Goal: Task Accomplishment & Management: Use online tool/utility

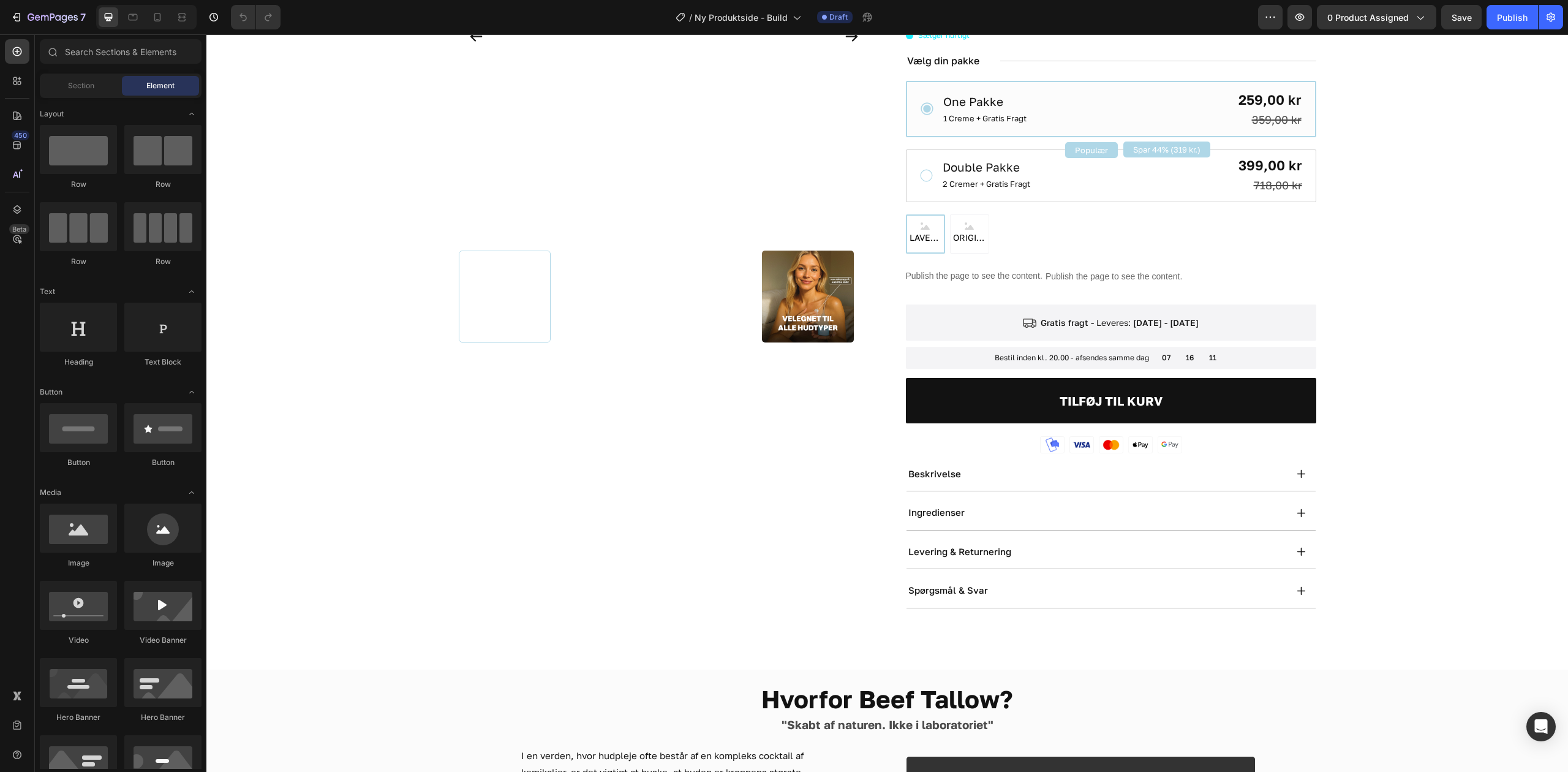
scroll to position [273, 0]
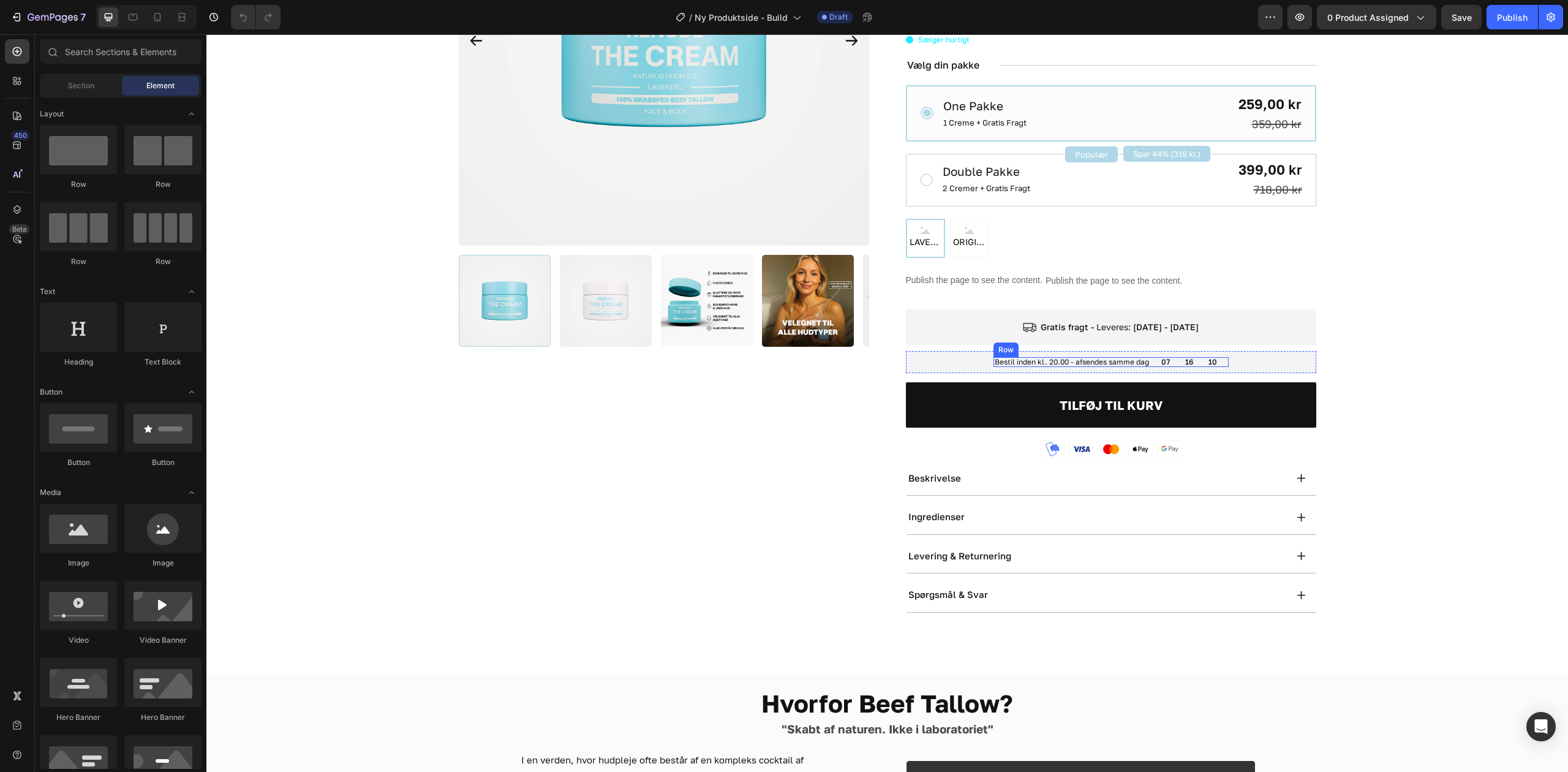
click at [1171, 366] on div "07 16 10 Countdown Timer" at bounding box center [1189, 362] width 79 height 10
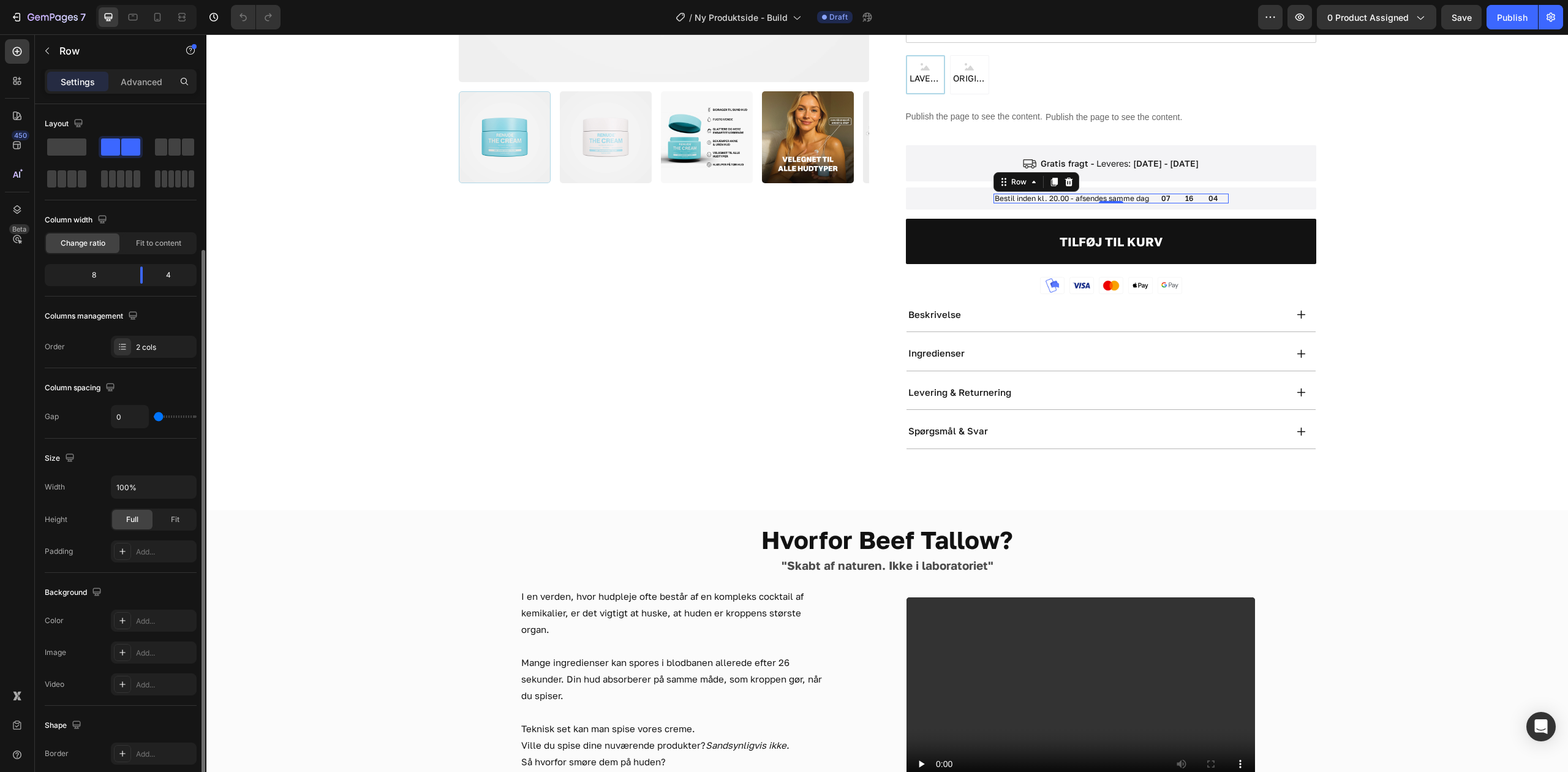
scroll to position [187, 0]
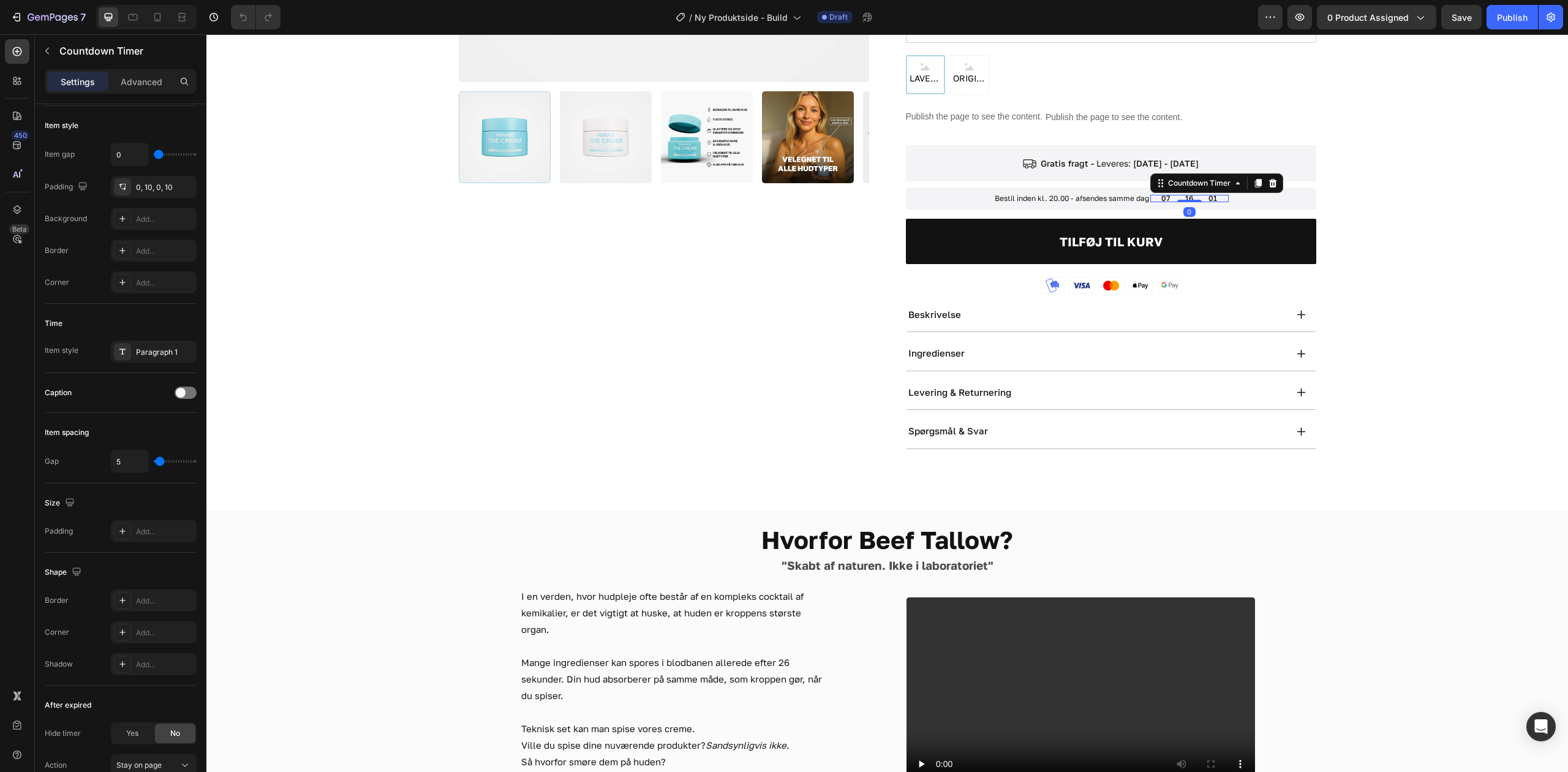
click at [1174, 195] on div "07 16 01 Countdown Timer 0" at bounding box center [1189, 199] width 79 height 7
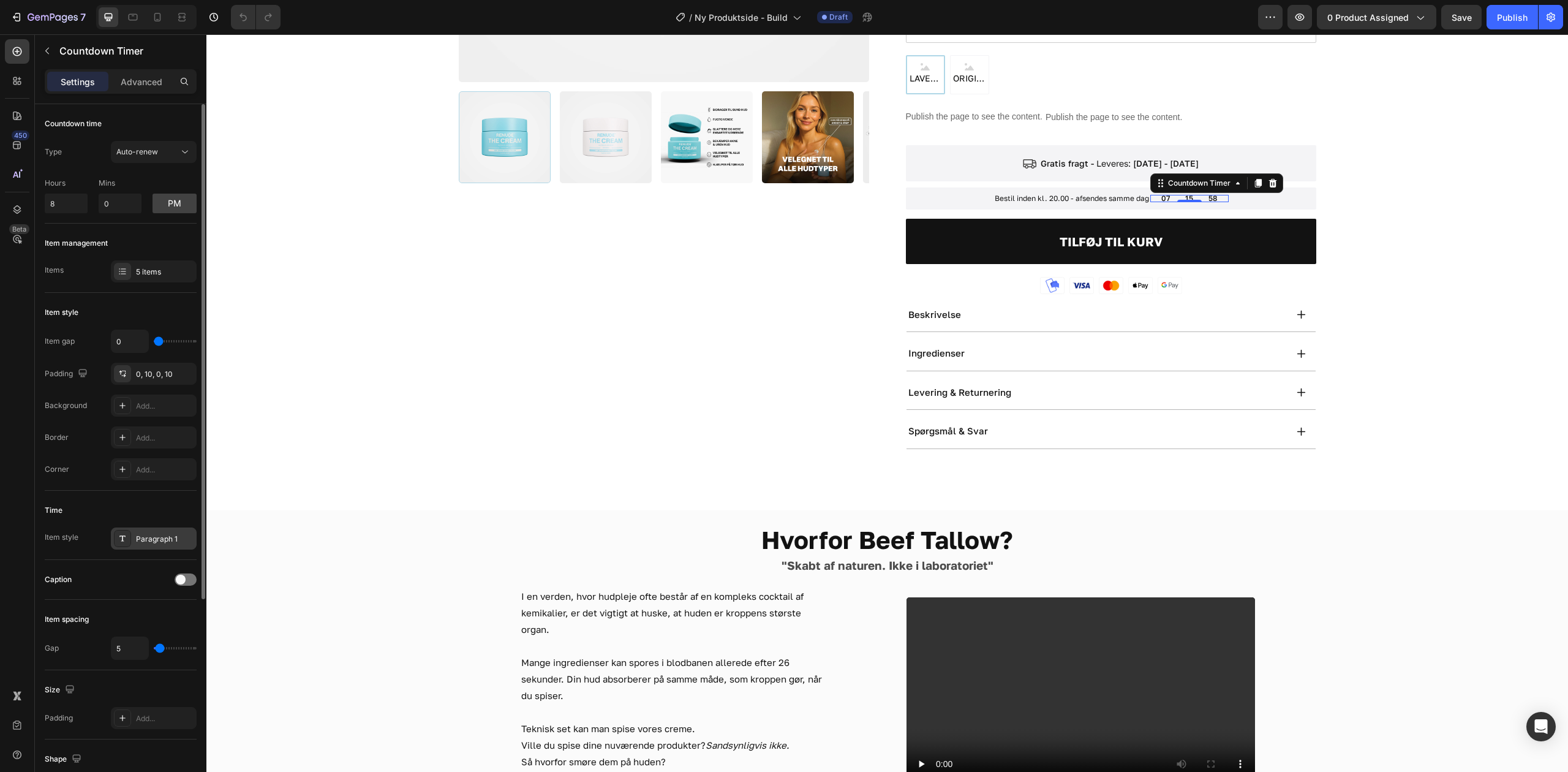
click at [144, 542] on div "Paragraph 1" at bounding box center [164, 538] width 58 height 11
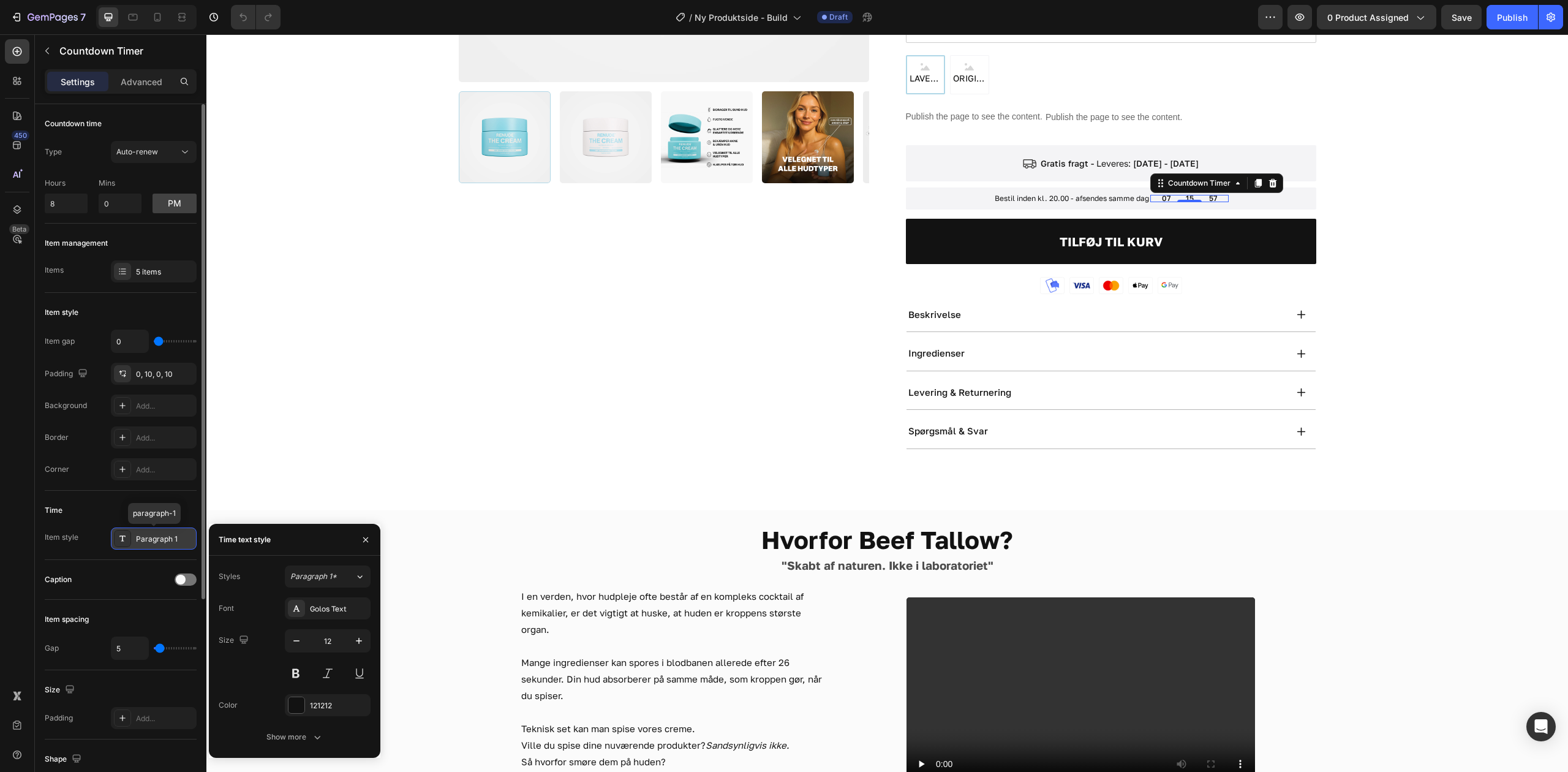
click at [144, 540] on div "Paragraph 1" at bounding box center [164, 538] width 58 height 11
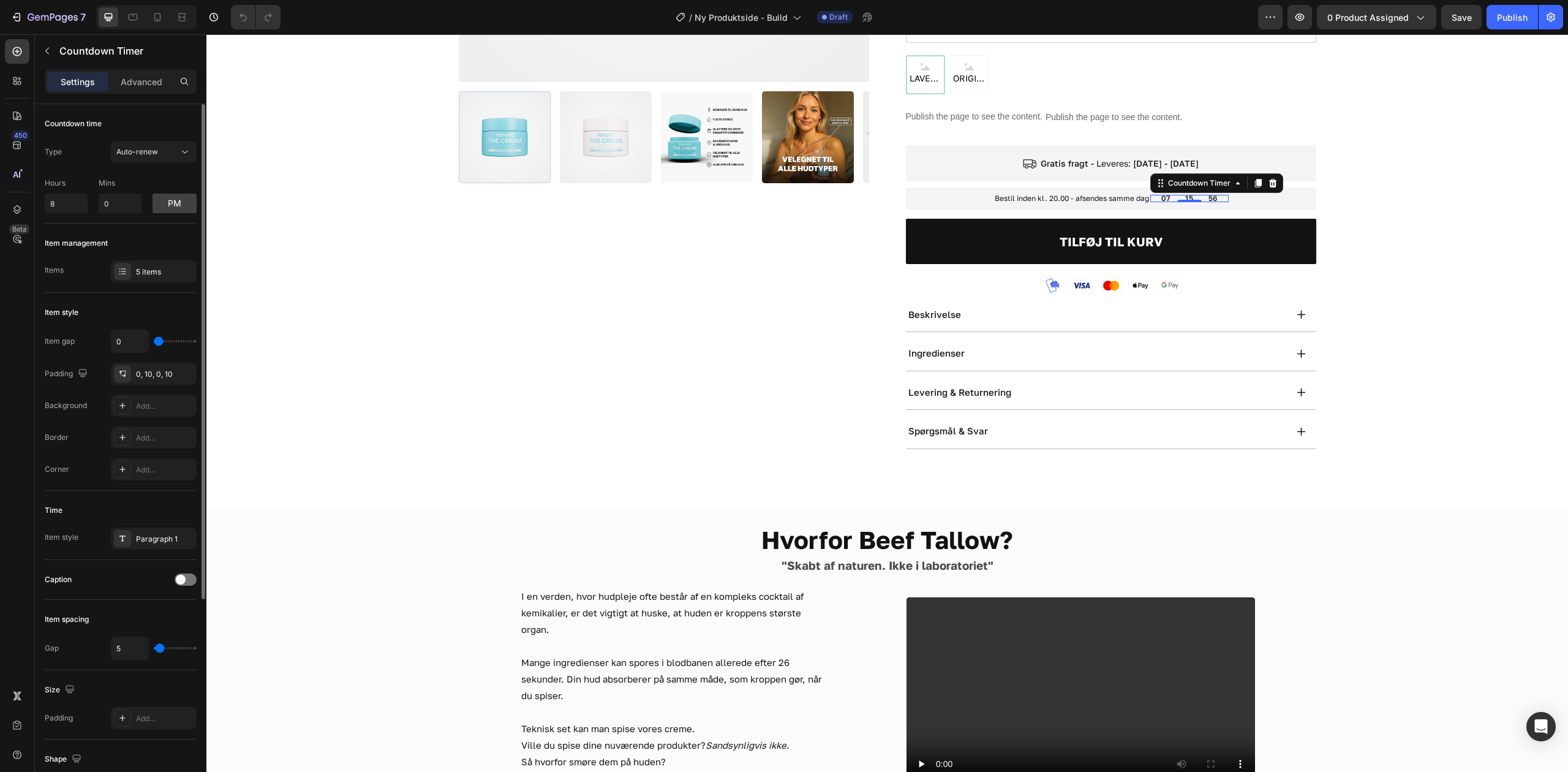
scroll to position [81, 0]
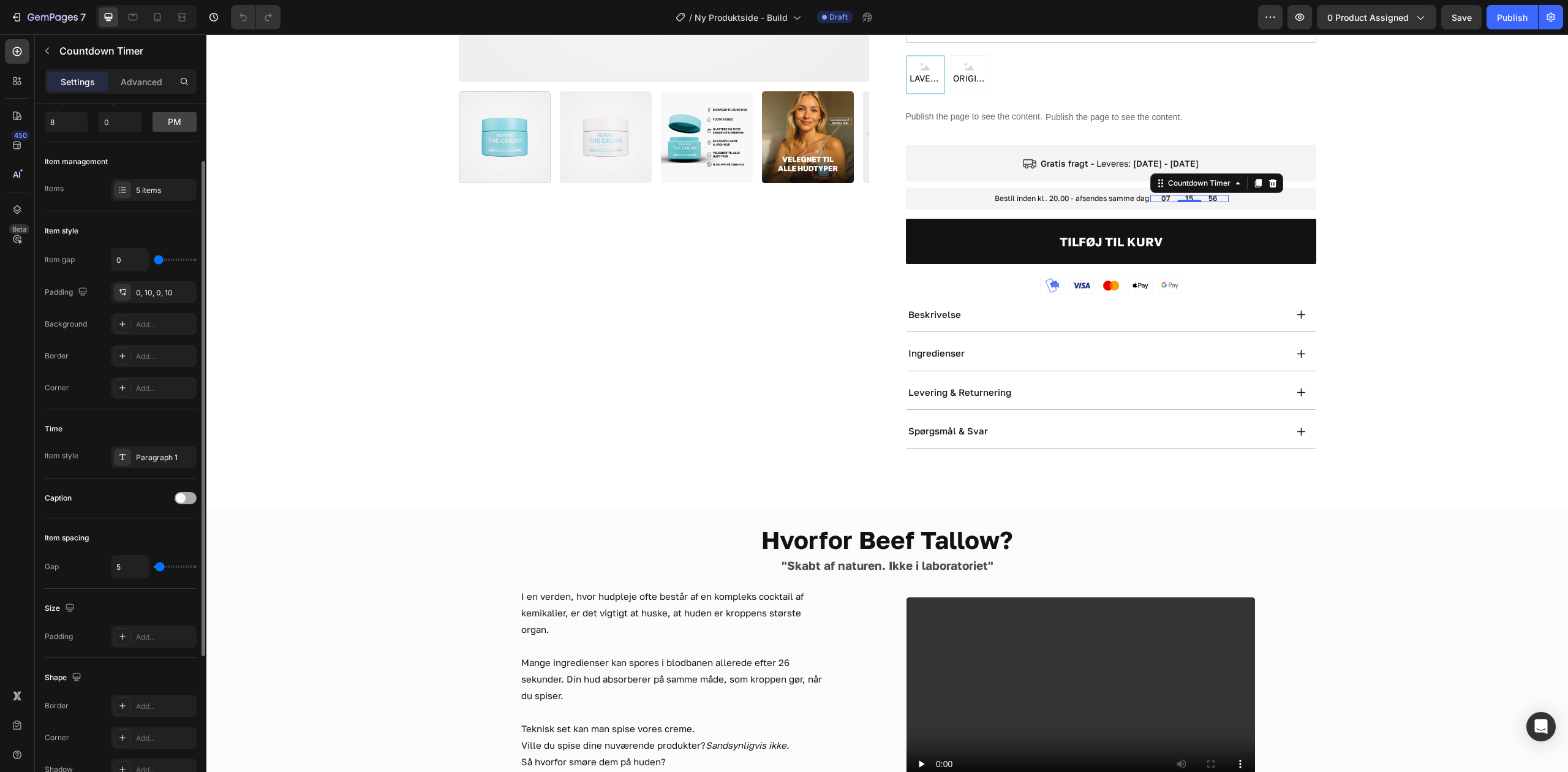
click at [187, 504] on div at bounding box center [185, 498] width 22 height 12
click at [186, 499] on span at bounding box center [191, 498] width 10 height 10
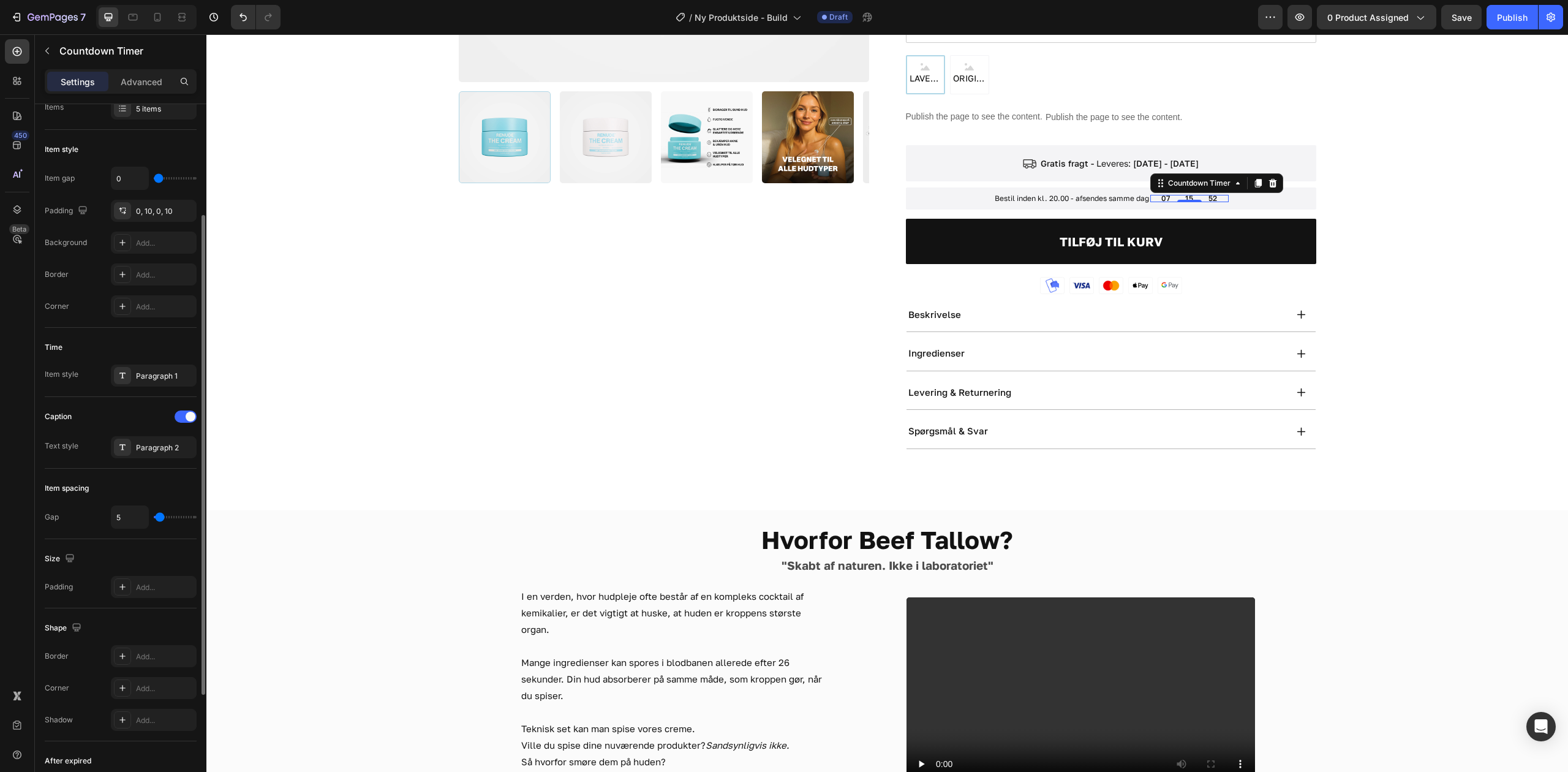
click at [184, 425] on div "Caption" at bounding box center [121, 416] width 152 height 19
click at [184, 415] on div at bounding box center [185, 416] width 22 height 12
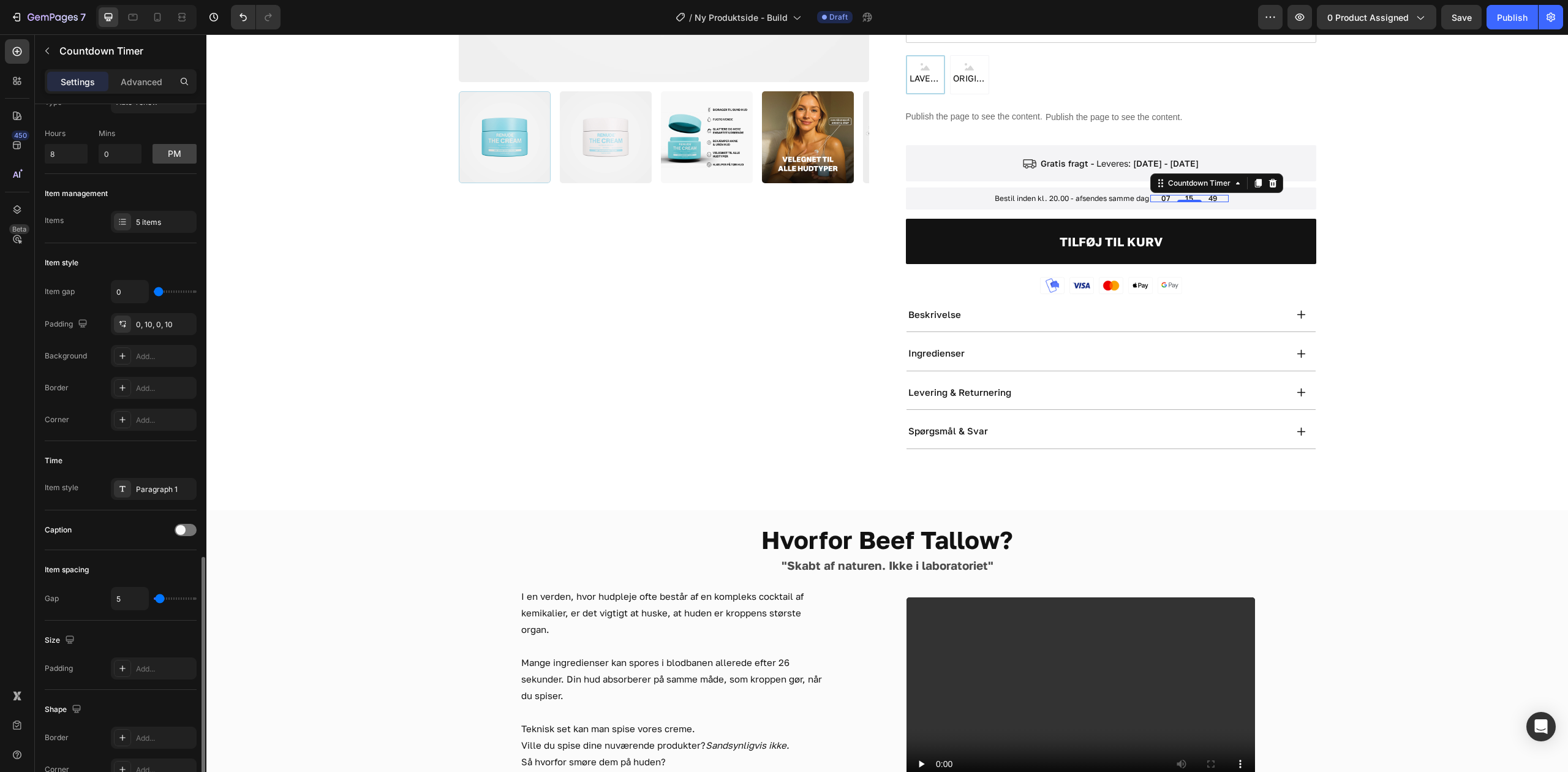
scroll to position [0, 0]
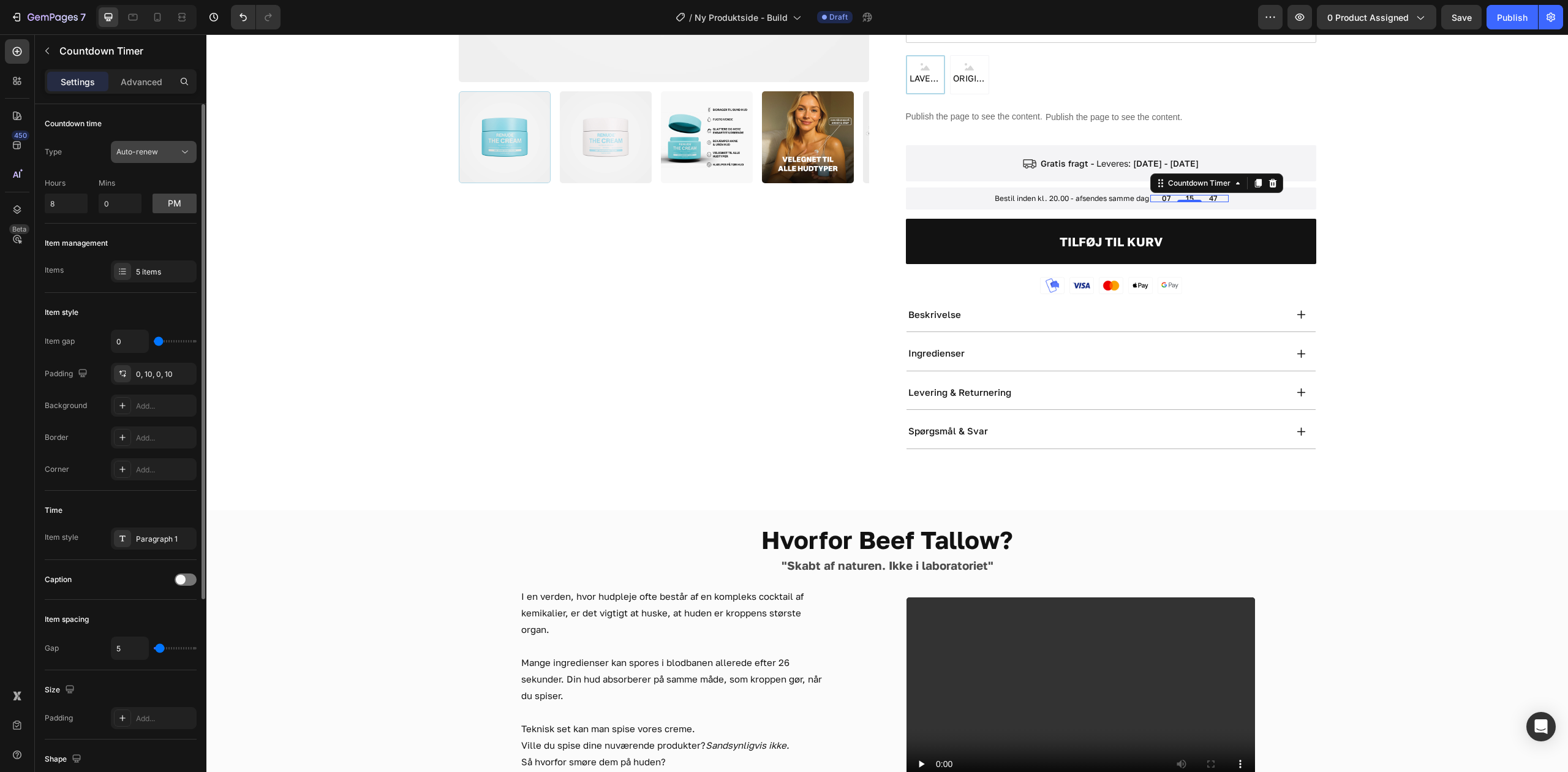
click at [148, 147] on span "Auto-renew" at bounding box center [137, 152] width 41 height 9
click at [136, 86] on p "Advanced" at bounding box center [142, 81] width 41 height 13
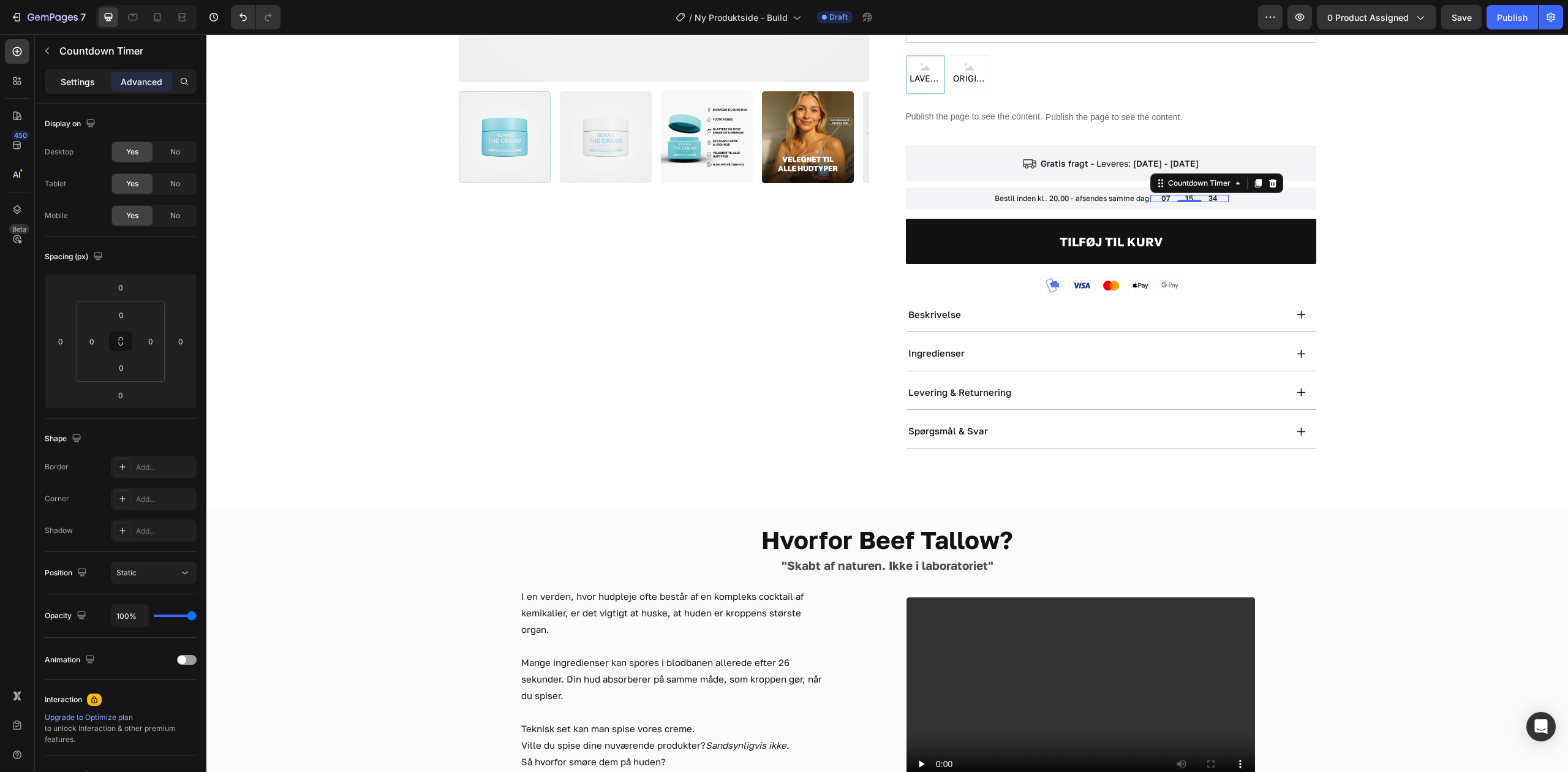
click at [64, 74] on div "Settings" at bounding box center [78, 81] width 61 height 19
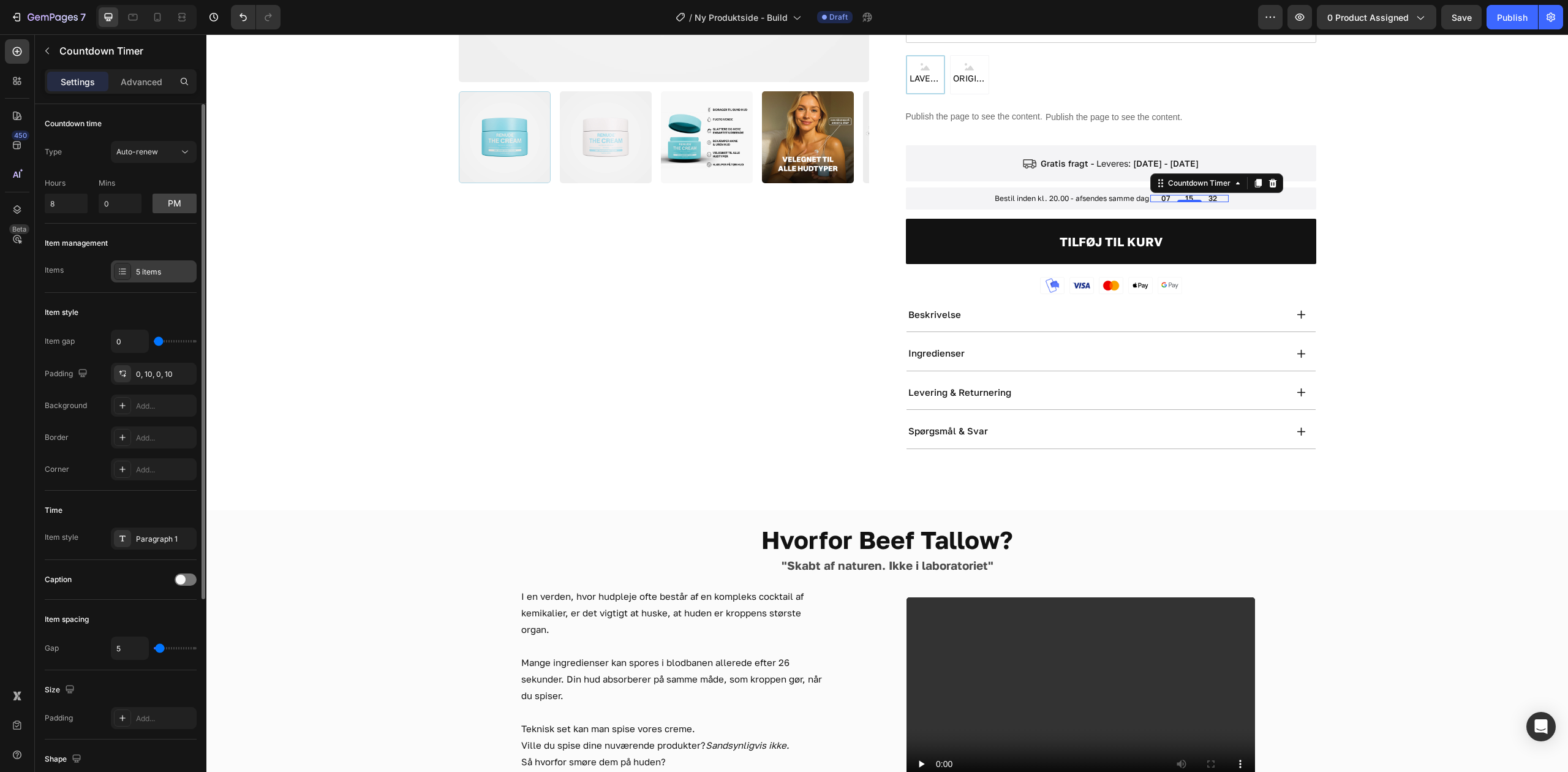
click at [150, 275] on div "5 items" at bounding box center [164, 272] width 58 height 11
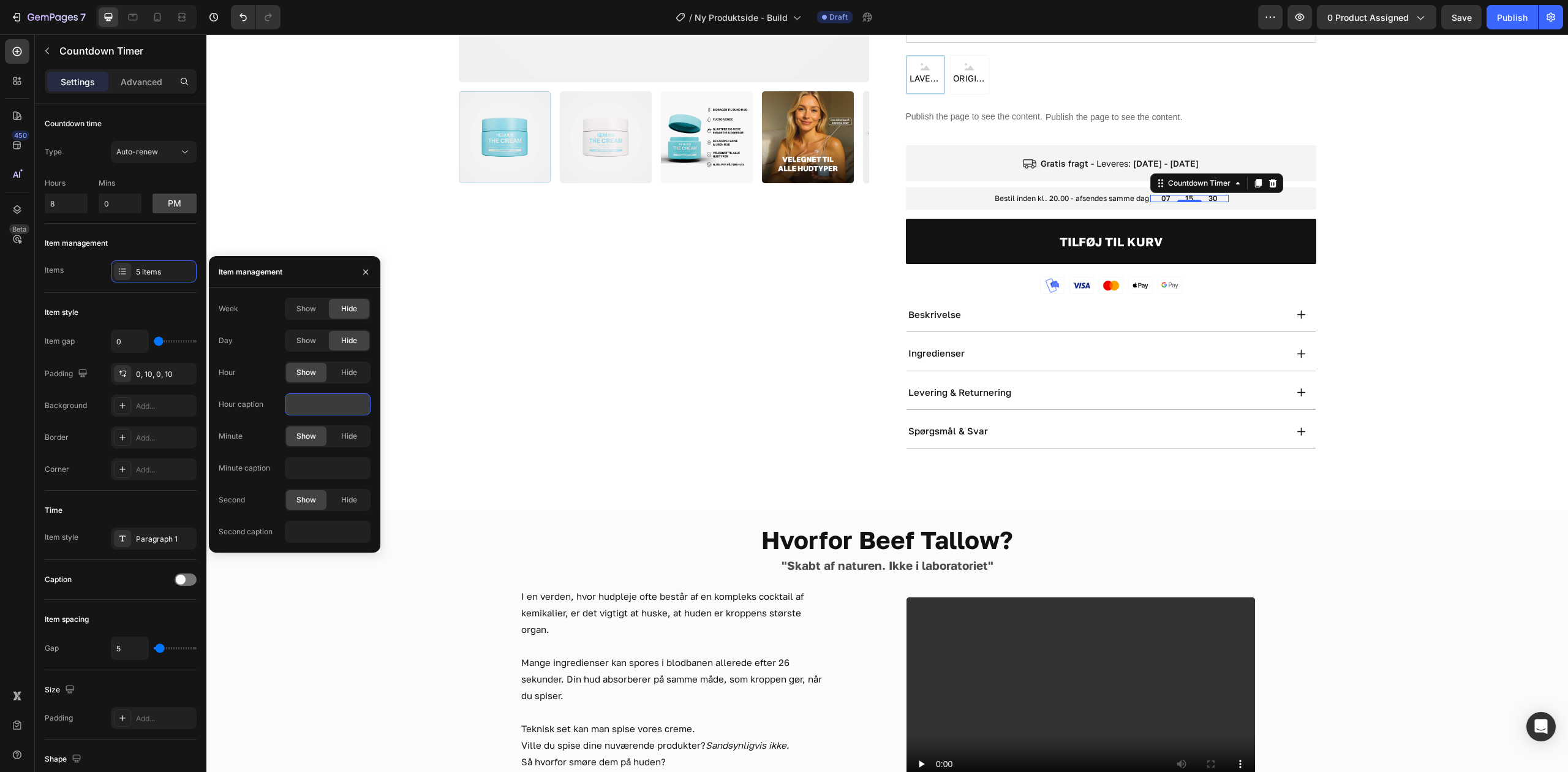
click at [328, 402] on input "text" at bounding box center [327, 404] width 86 height 22
type input "t"
click at [349, 376] on span "Hide" at bounding box center [349, 372] width 16 height 11
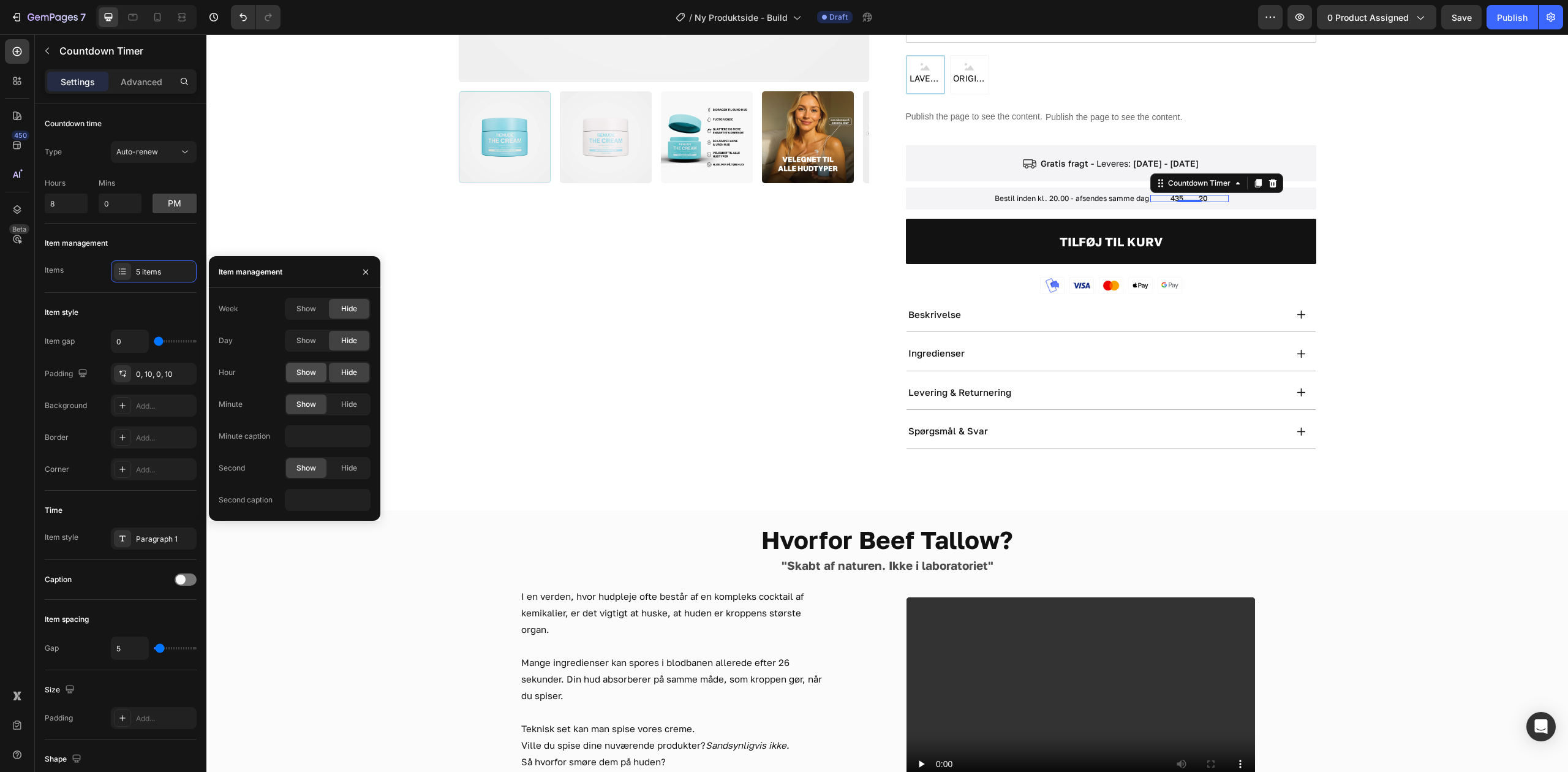
click at [307, 367] on span "Show" at bounding box center [306, 372] width 19 height 11
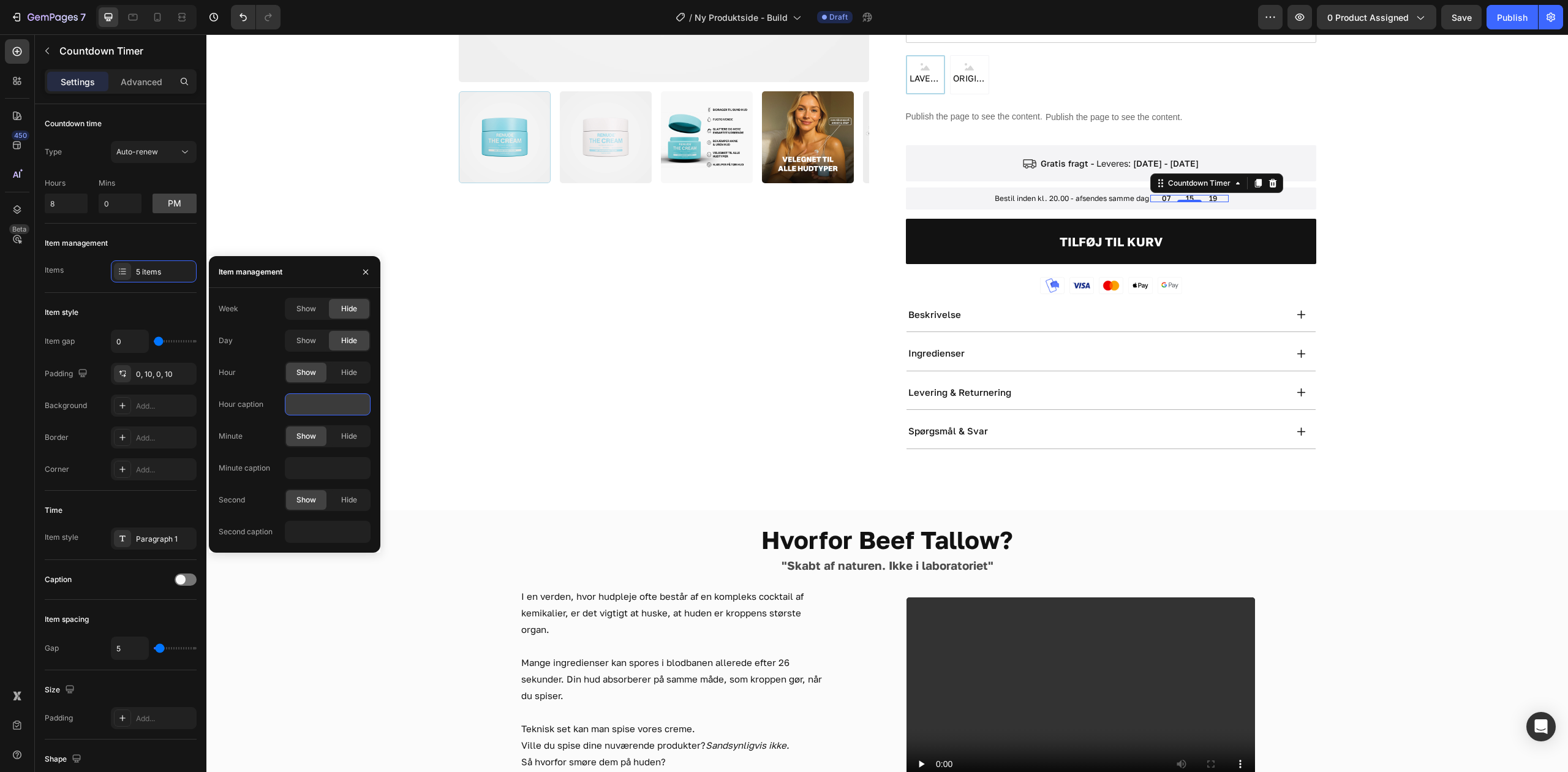
click at [310, 397] on input "text" at bounding box center [327, 404] width 86 height 22
type input "asdasdas"
click at [309, 275] on div "Item management" at bounding box center [294, 272] width 172 height 32
drag, startPoint x: 354, startPoint y: 271, endPoint x: 362, endPoint y: 270, distance: 8.1
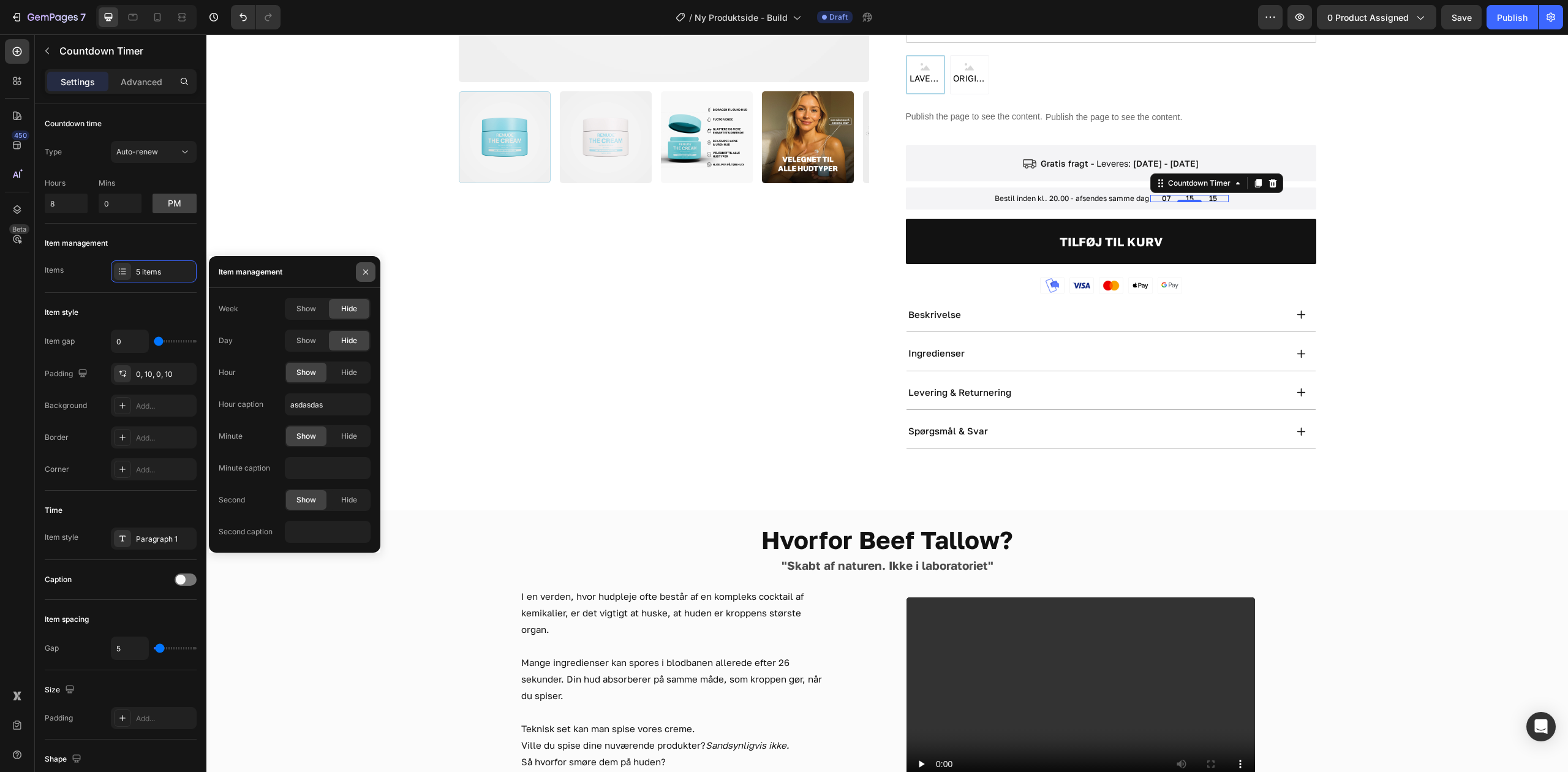
click at [356, 271] on div at bounding box center [365, 272] width 29 height 31
click at [362, 270] on icon "button" at bounding box center [366, 272] width 10 height 10
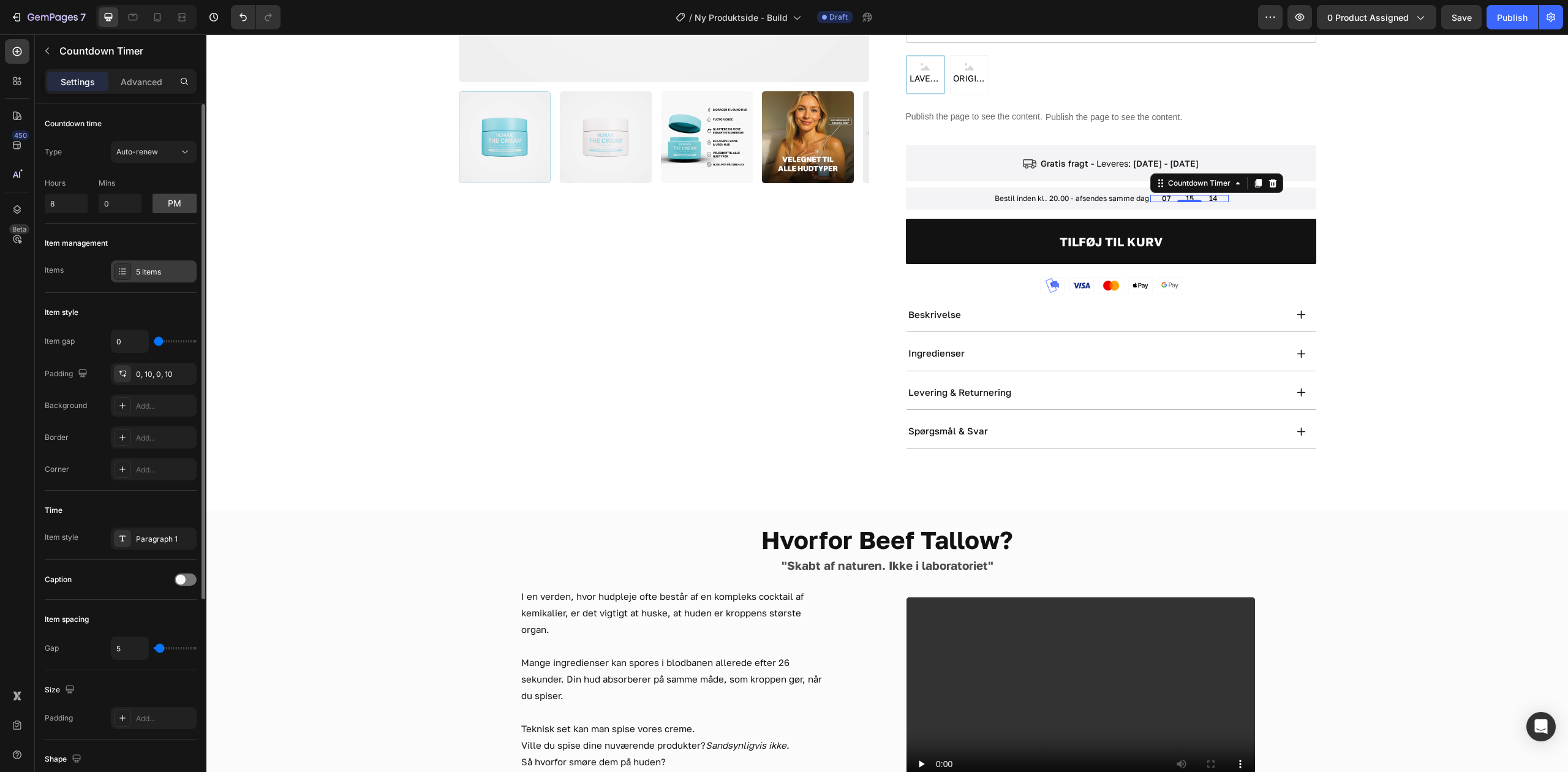
click at [148, 275] on div "5 items" at bounding box center [164, 272] width 58 height 11
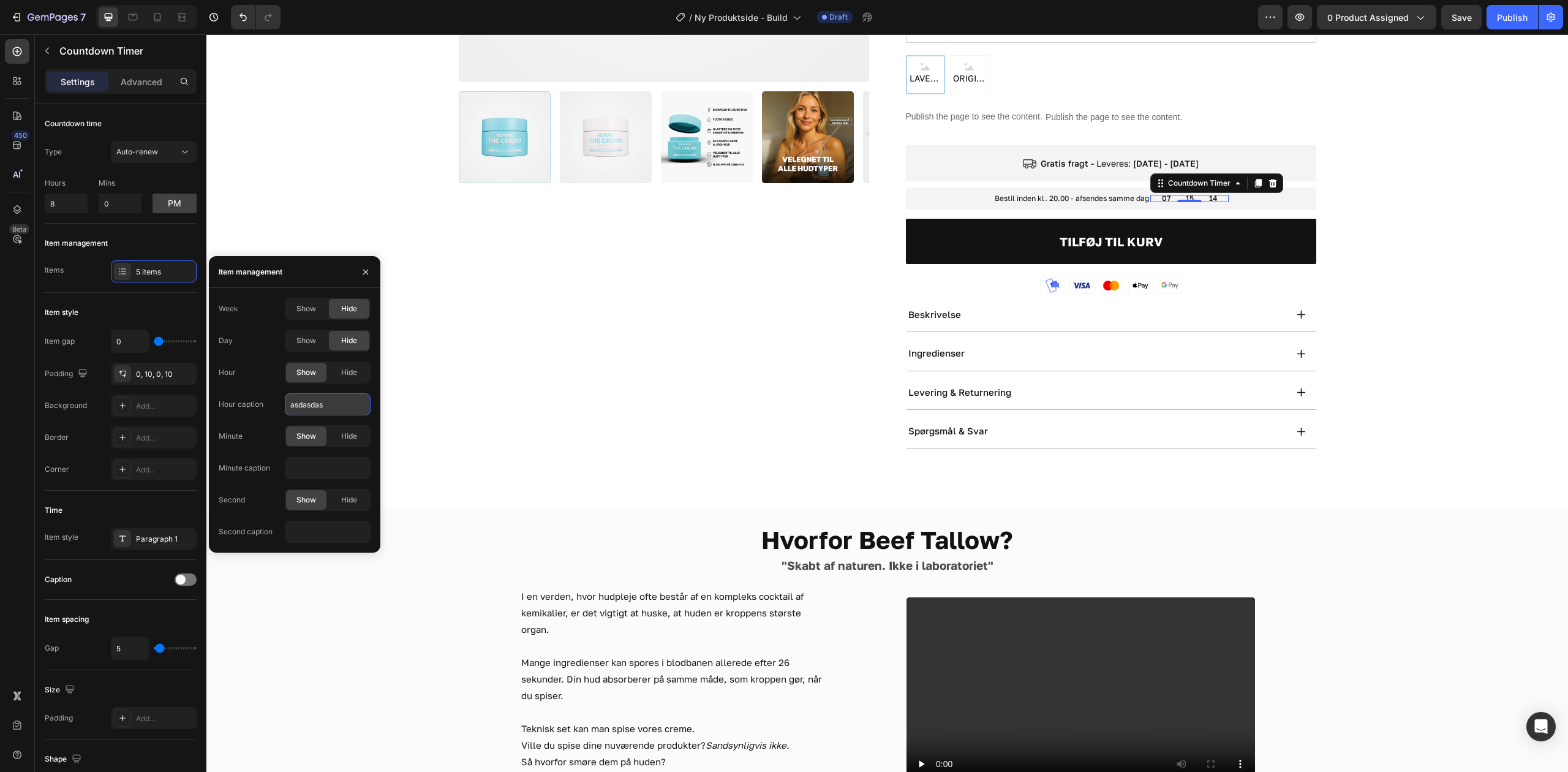
click at [334, 405] on input "asdasdas" at bounding box center [327, 404] width 86 height 22
type input "53"
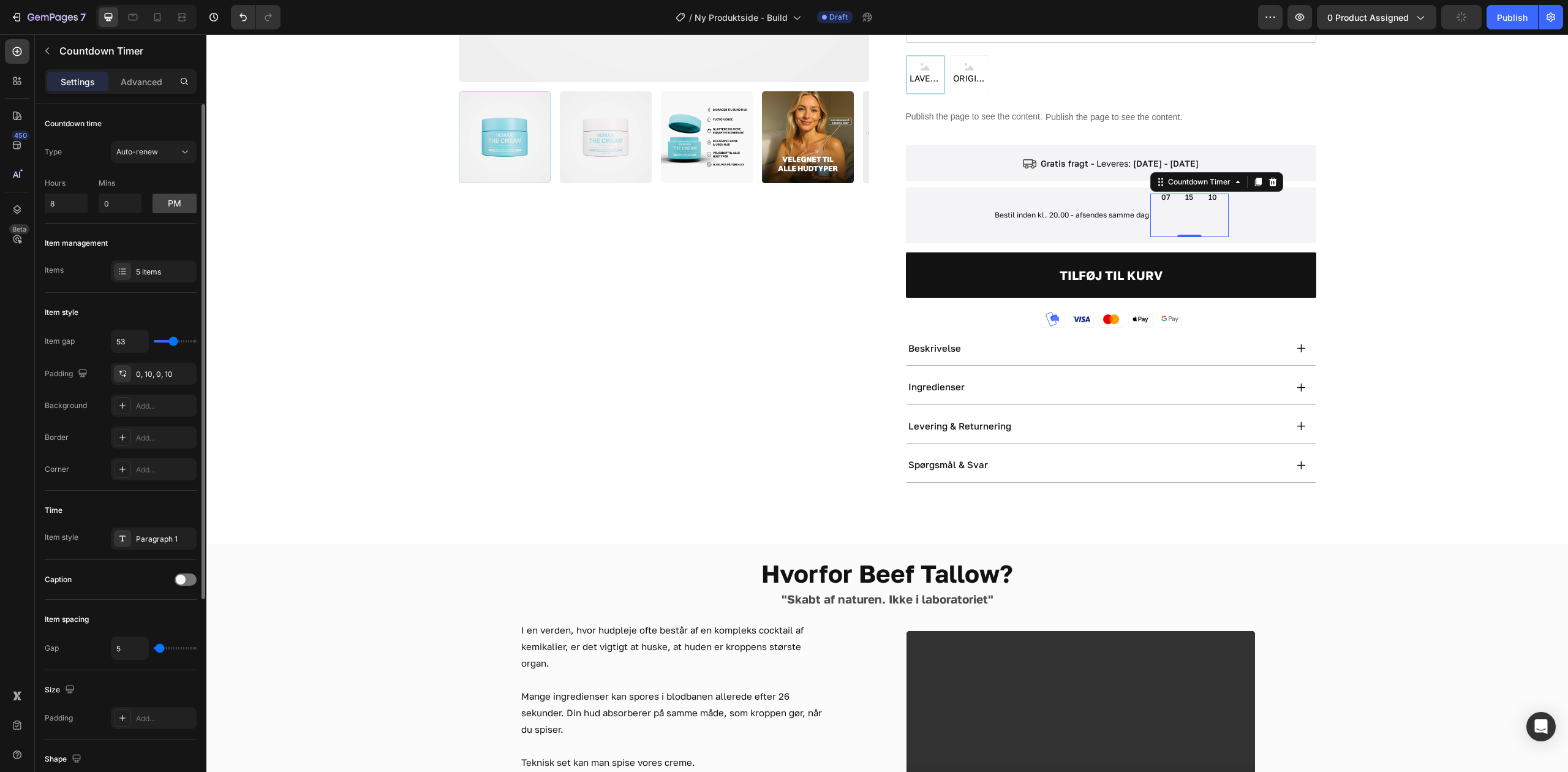
type input "59"
type input "56"
type input "53"
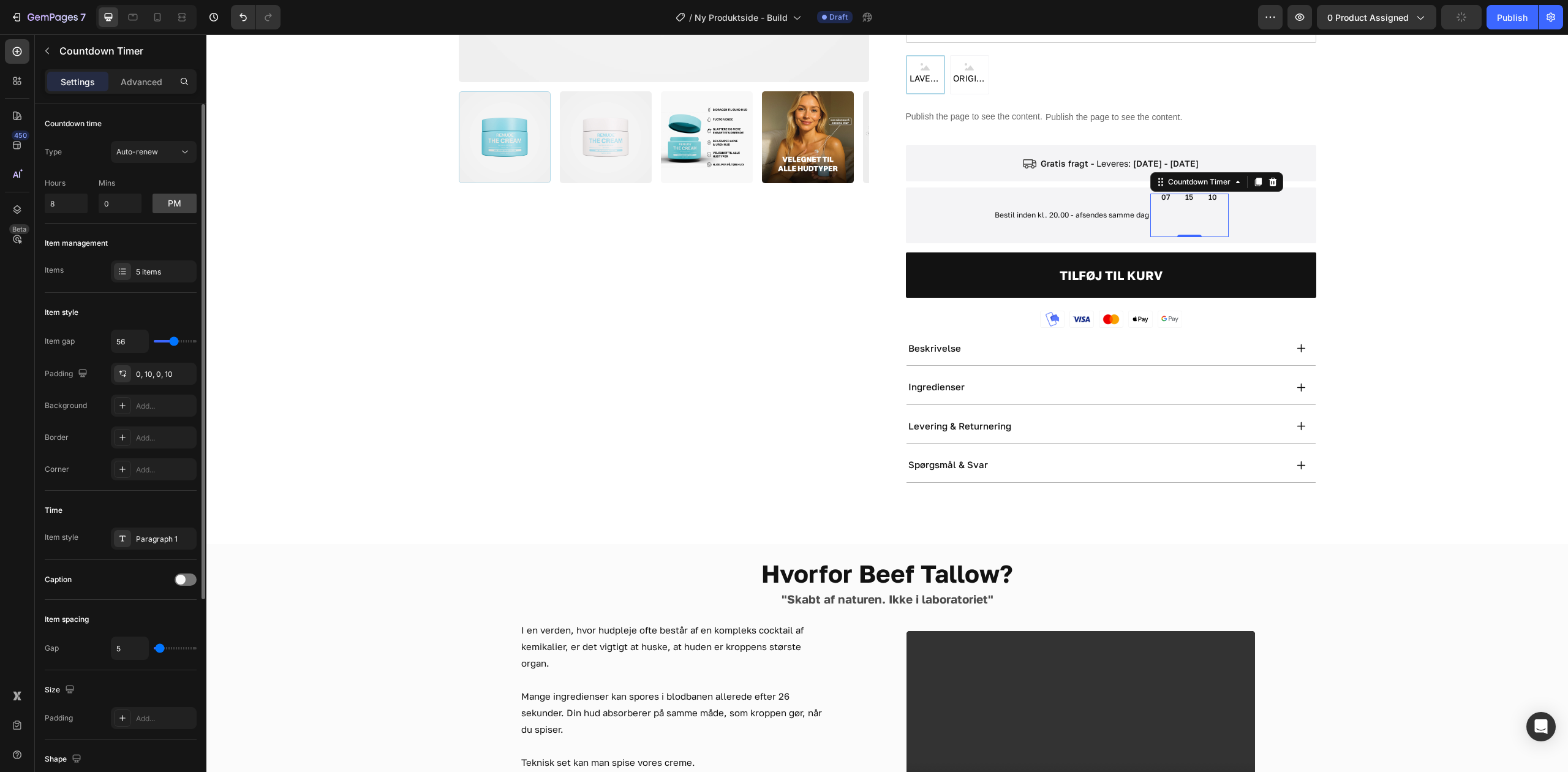
type input "53"
type input "50"
type input "47"
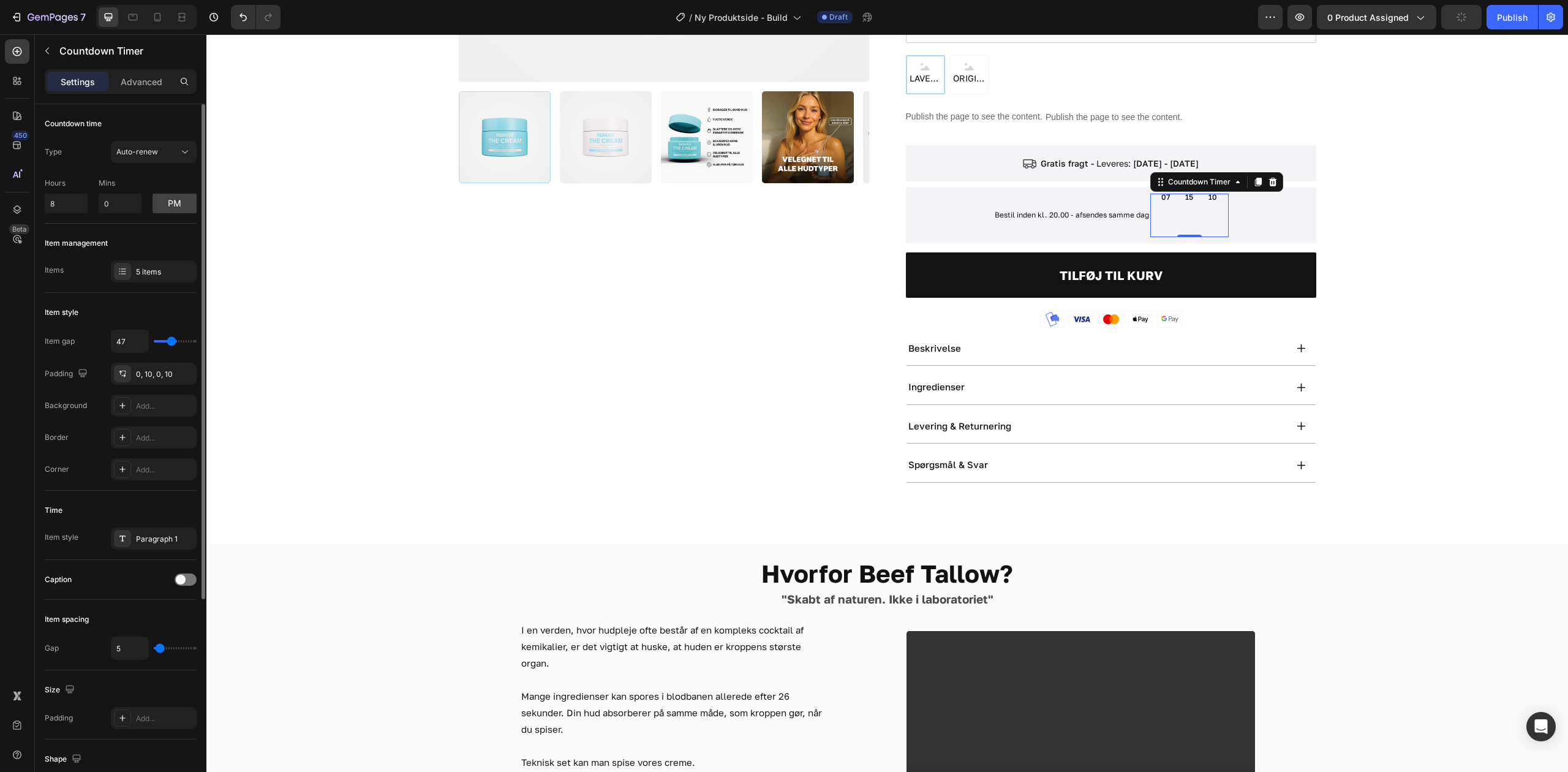
type input "44"
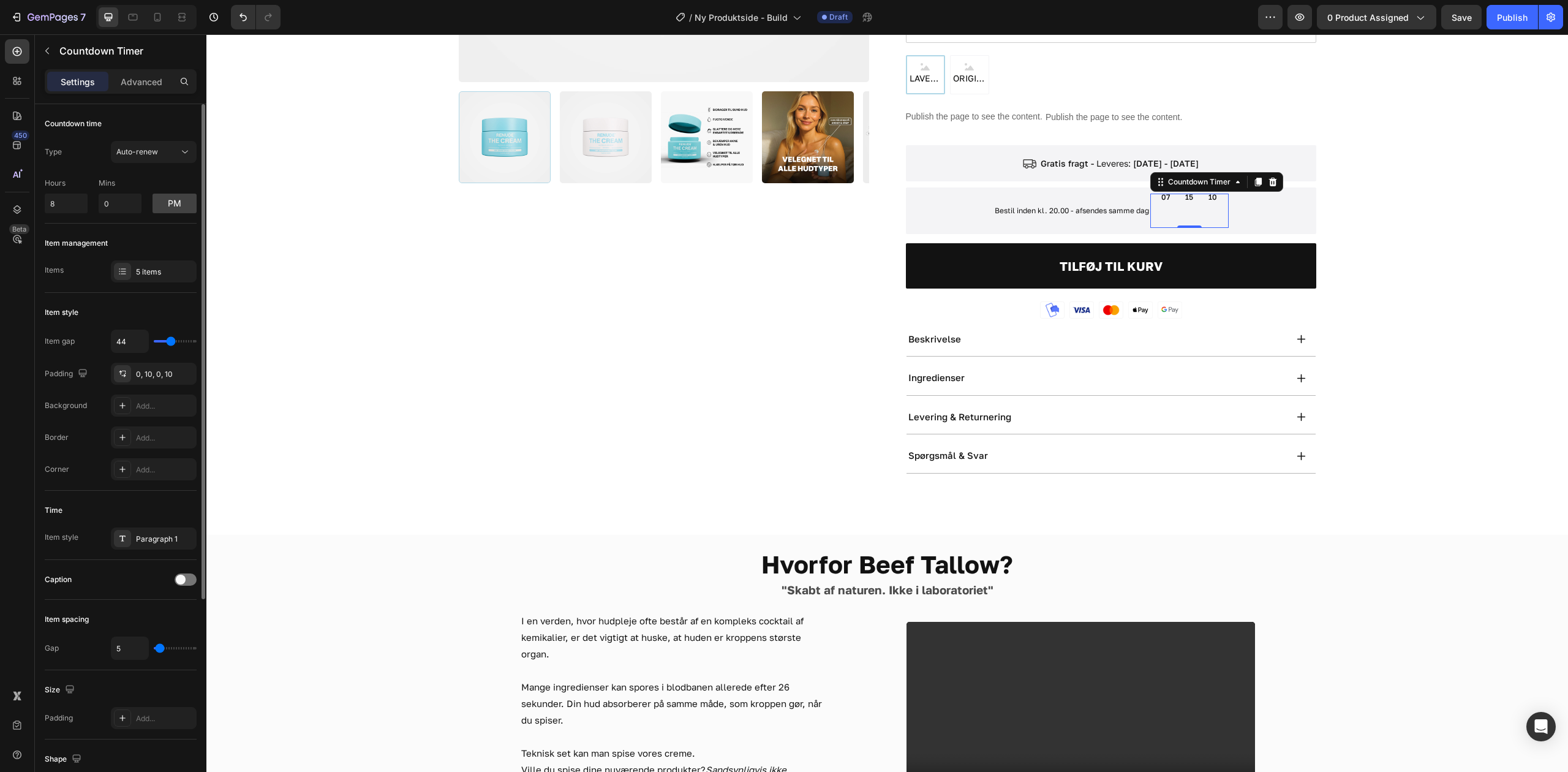
type input "56"
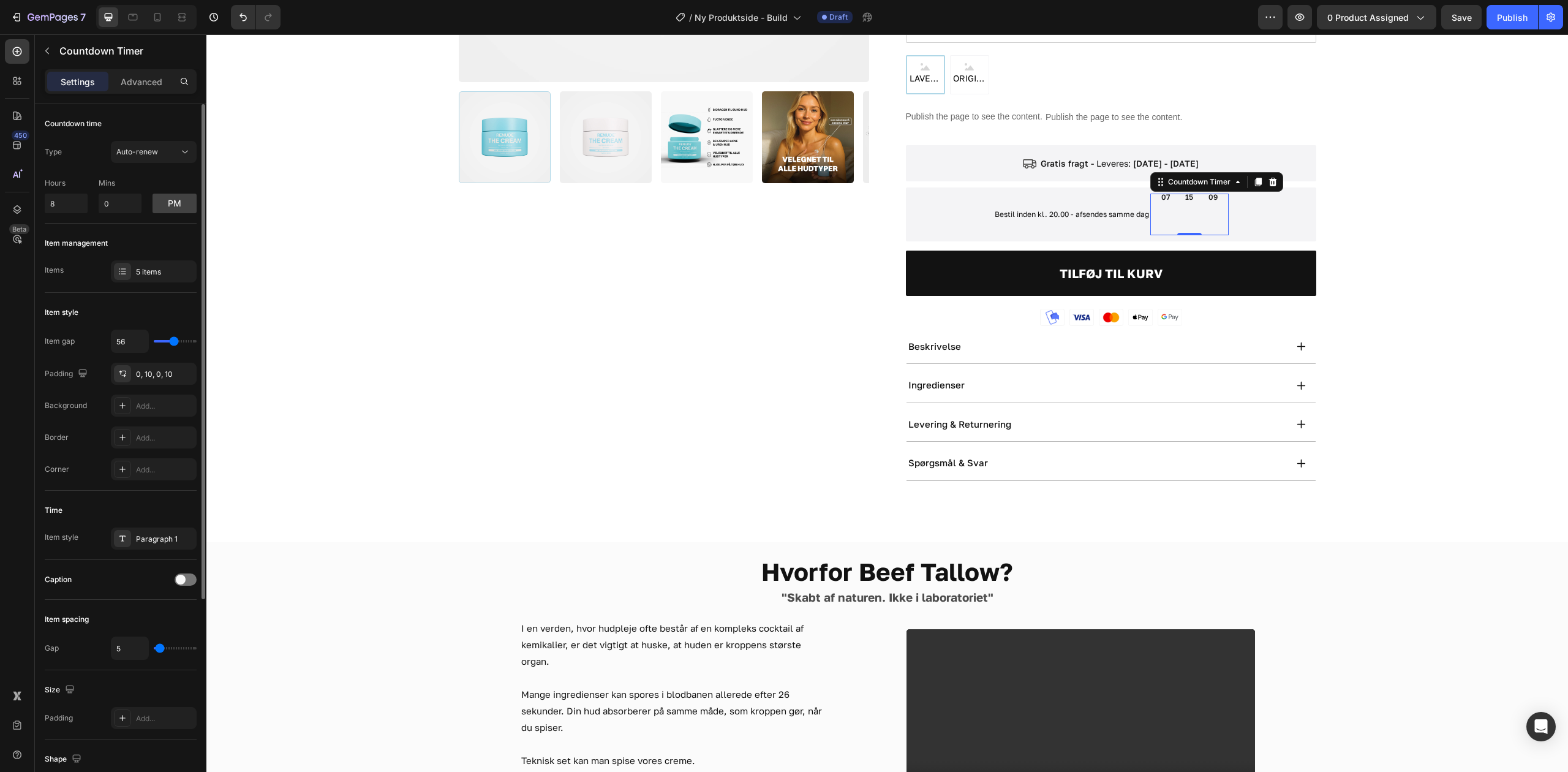
drag, startPoint x: 160, startPoint y: 340, endPoint x: 159, endPoint y: 302, distance: 38.0
type input "56"
click at [174, 340] on input "range" at bounding box center [175, 341] width 43 height 2
click at [146, 272] on div "5 items" at bounding box center [164, 272] width 58 height 11
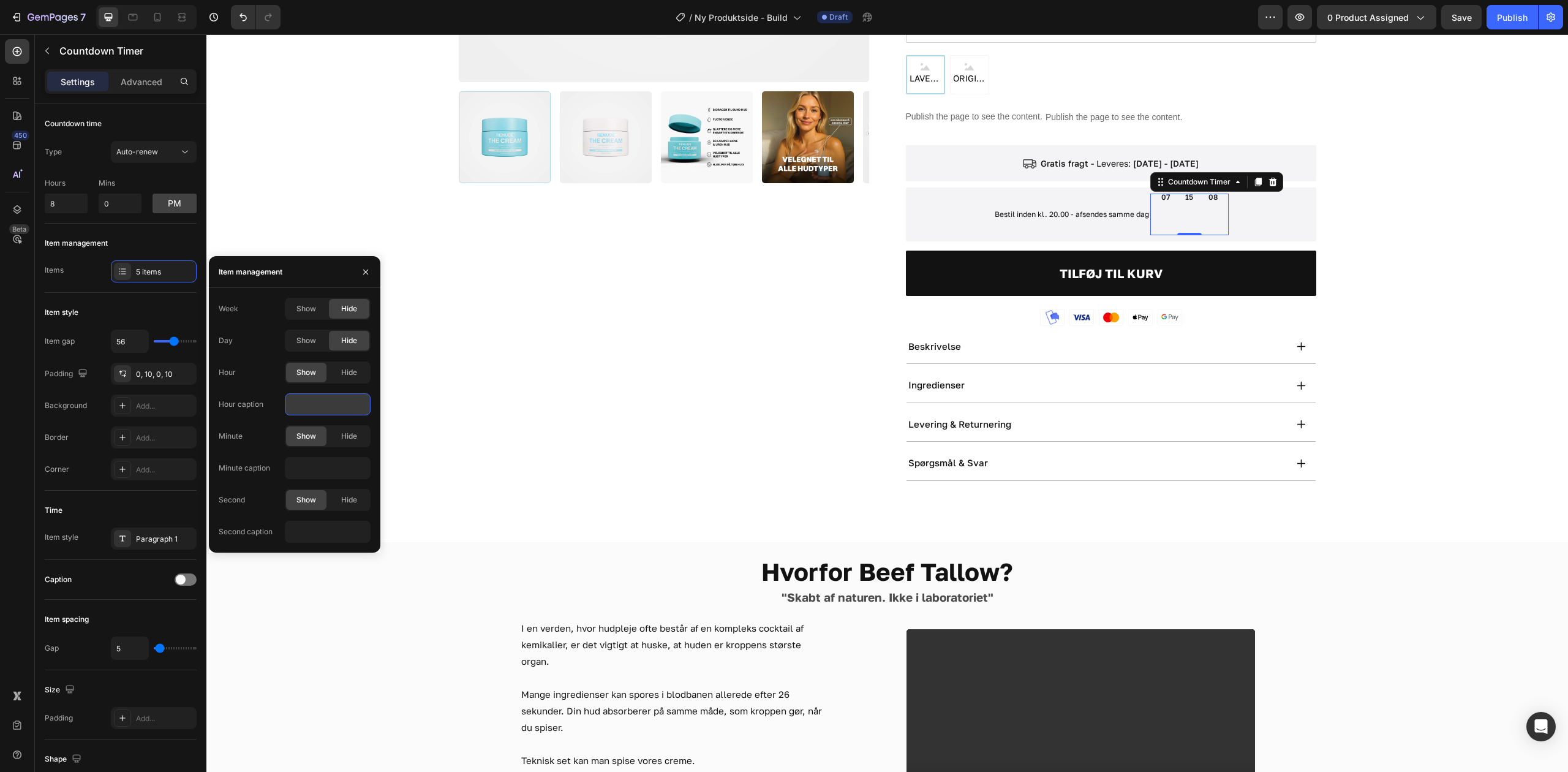
click at [314, 405] on input "text" at bounding box center [327, 404] width 86 height 22
type input "ttt"
click at [135, 307] on div "Item style" at bounding box center [121, 312] width 152 height 19
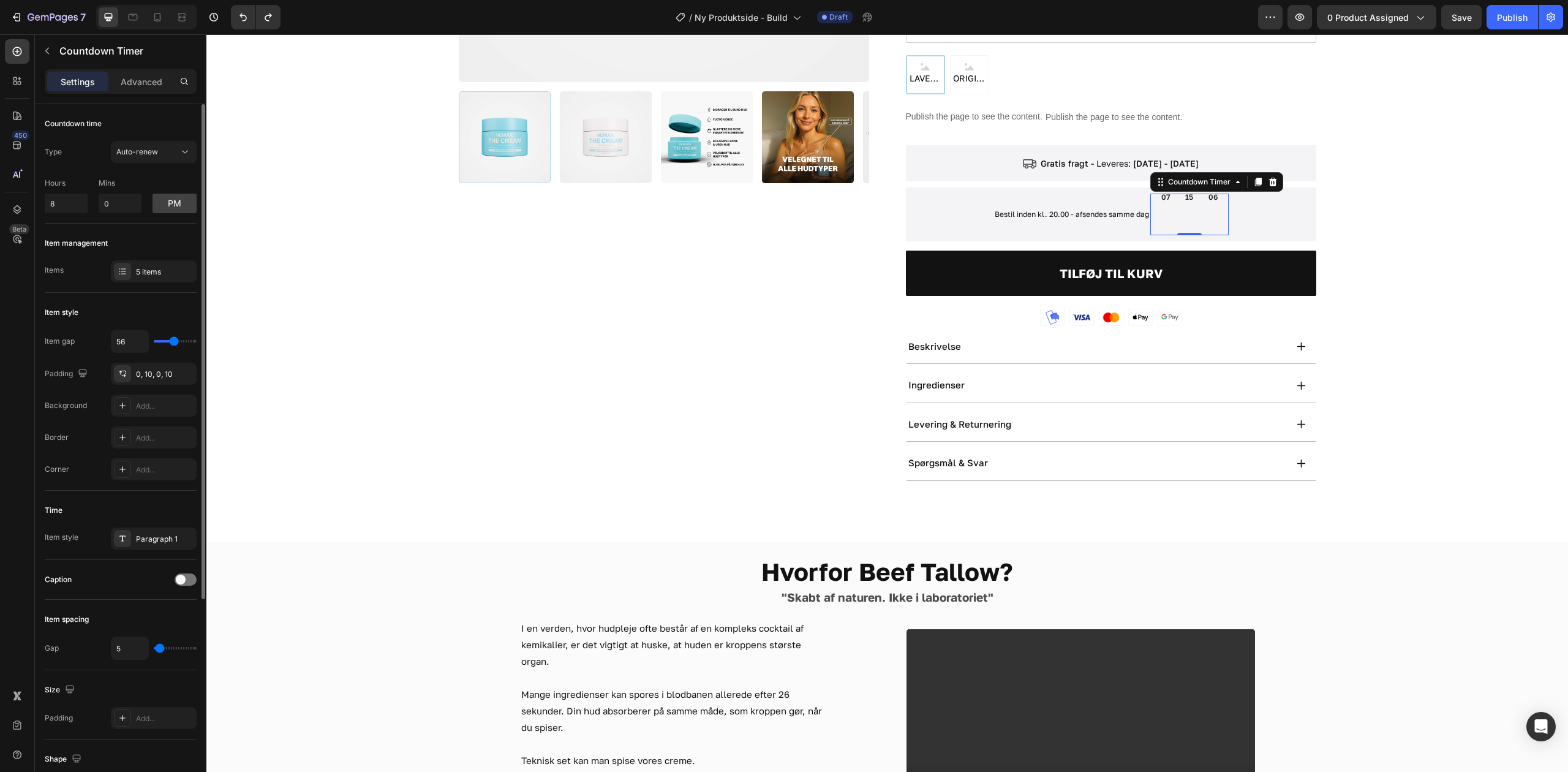
type input "0"
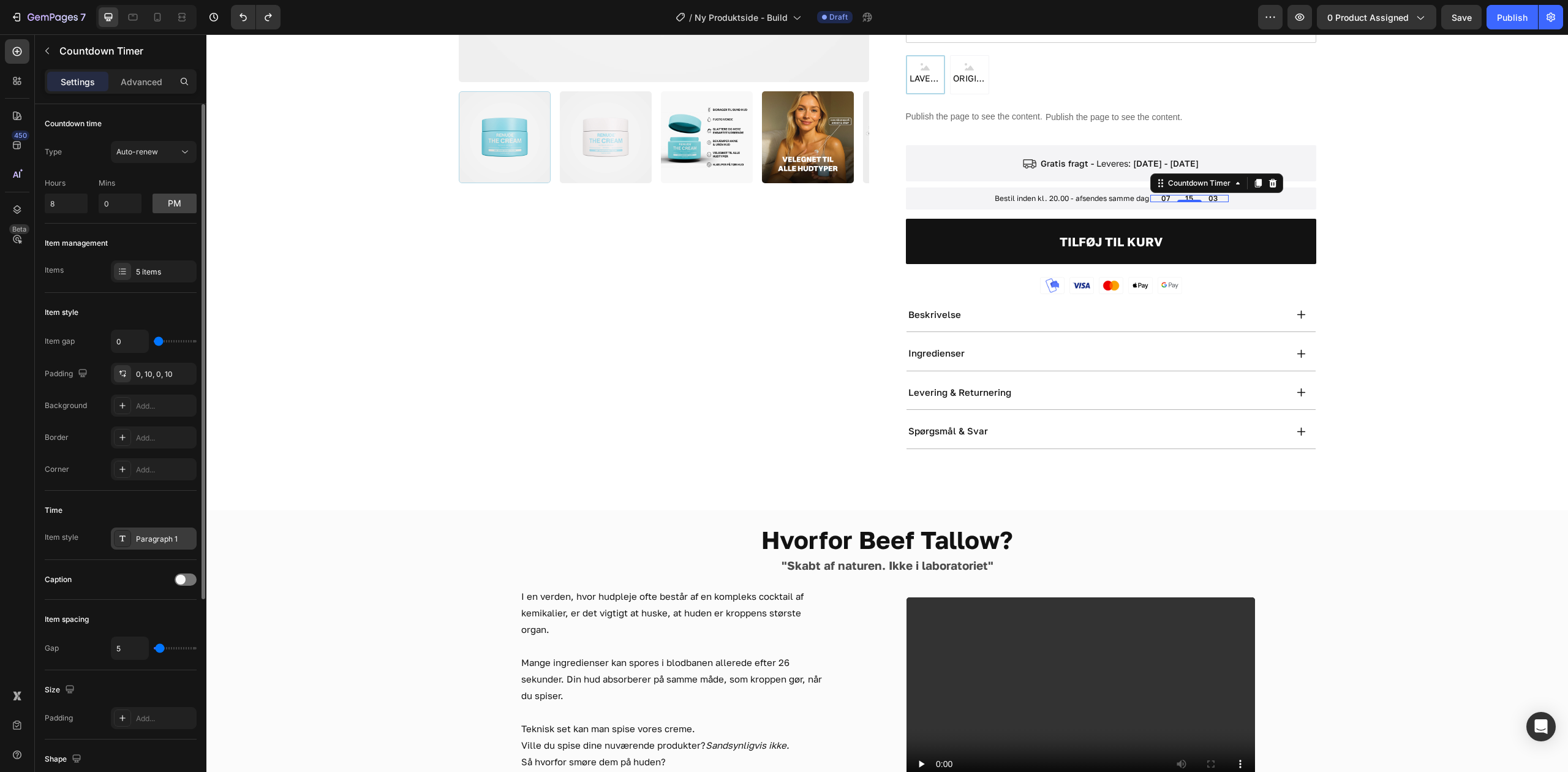
click at [145, 539] on div "Paragraph 1" at bounding box center [164, 538] width 58 height 11
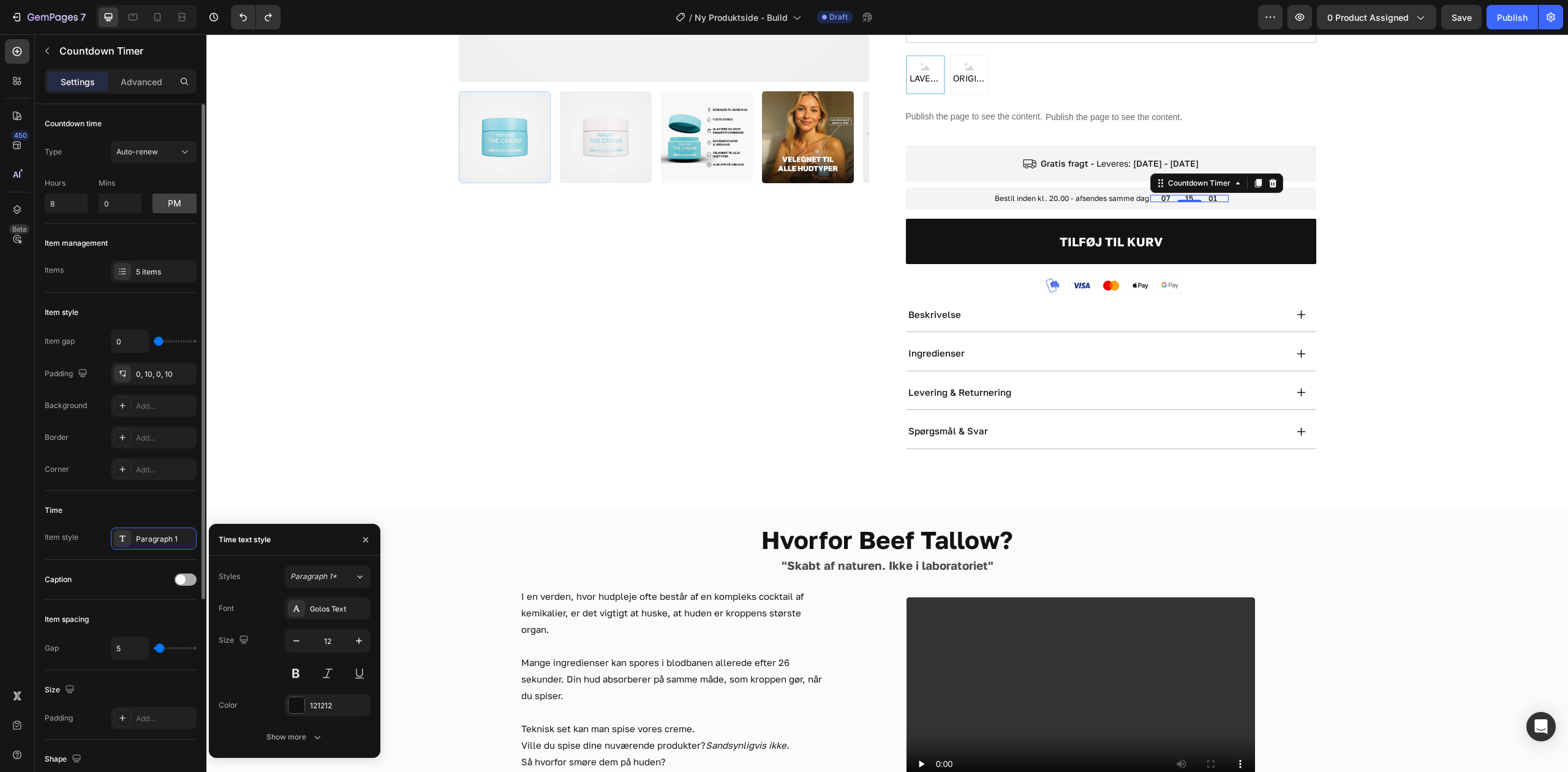
click at [185, 583] on div at bounding box center [185, 579] width 22 height 12
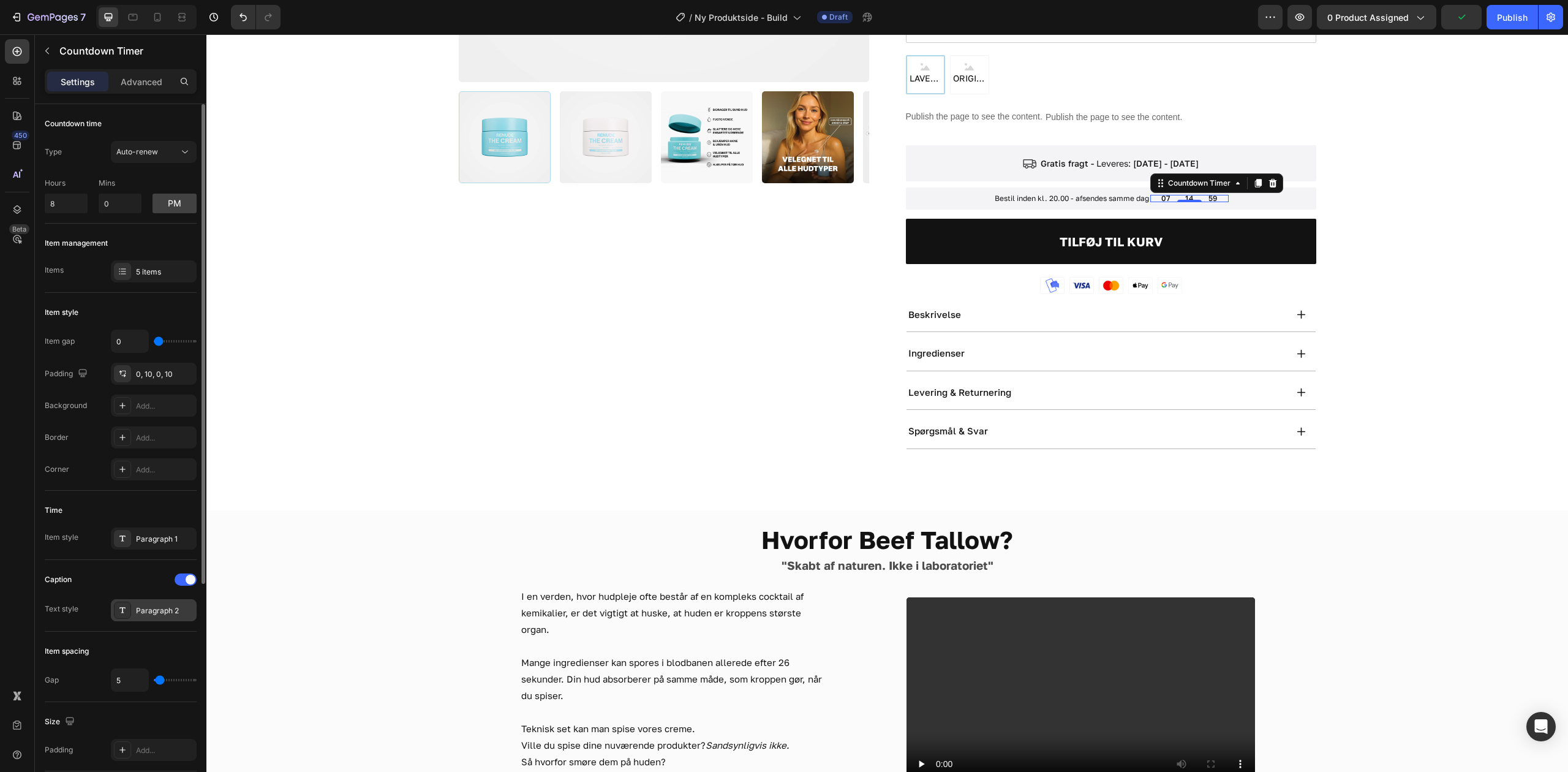
drag, startPoint x: 148, startPoint y: 623, endPoint x: 147, endPoint y: 614, distance: 9.1
click at [148, 620] on div "Caption Text style Paragraph 2" at bounding box center [121, 595] width 152 height 71
click at [148, 611] on div "Paragraph 2" at bounding box center [164, 610] width 58 height 11
click at [182, 578] on div at bounding box center [185, 579] width 22 height 12
click at [182, 578] on span at bounding box center [181, 580] width 10 height 10
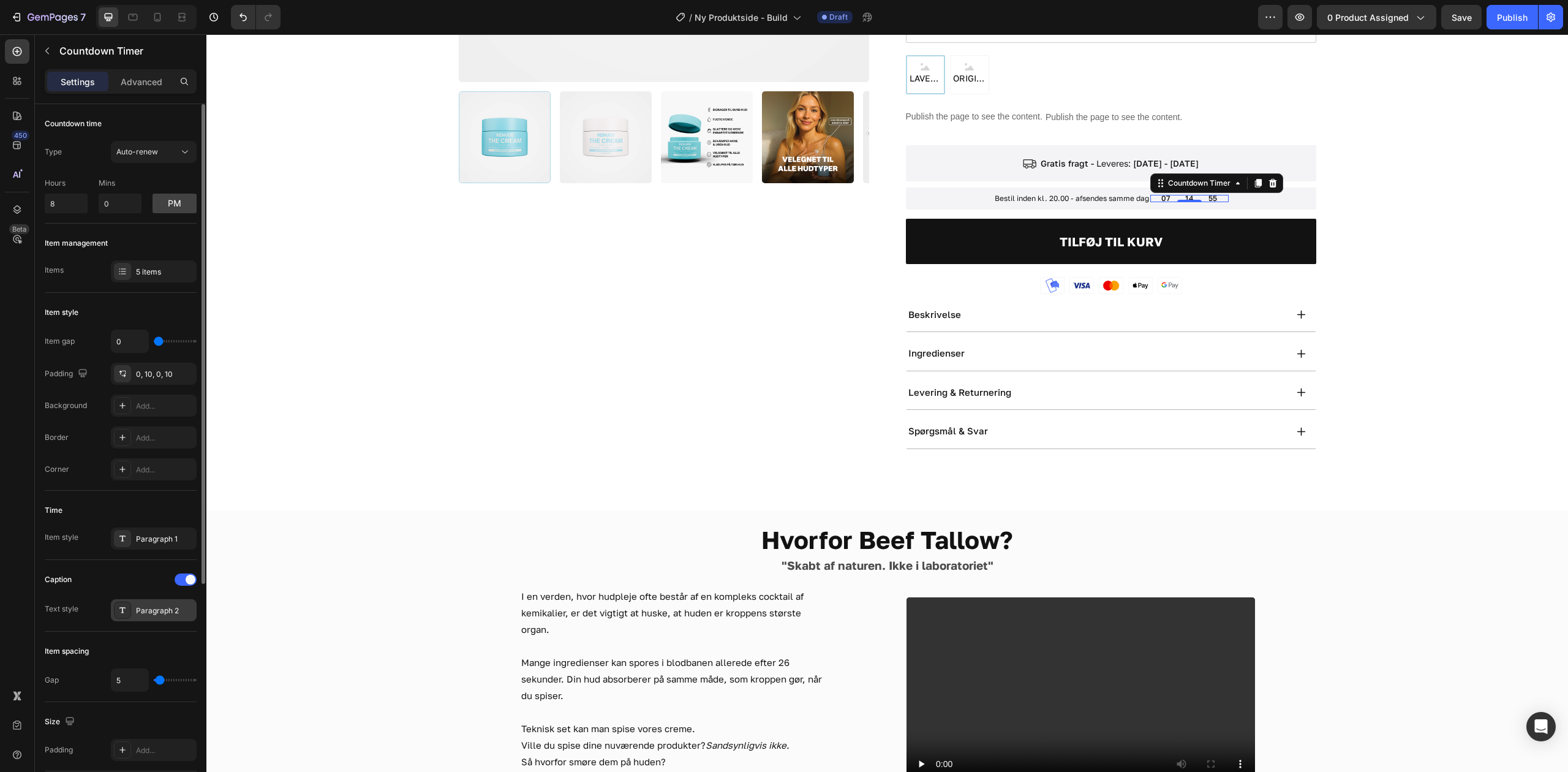
click at [170, 620] on div "Paragraph 2" at bounding box center [154, 610] width 86 height 22
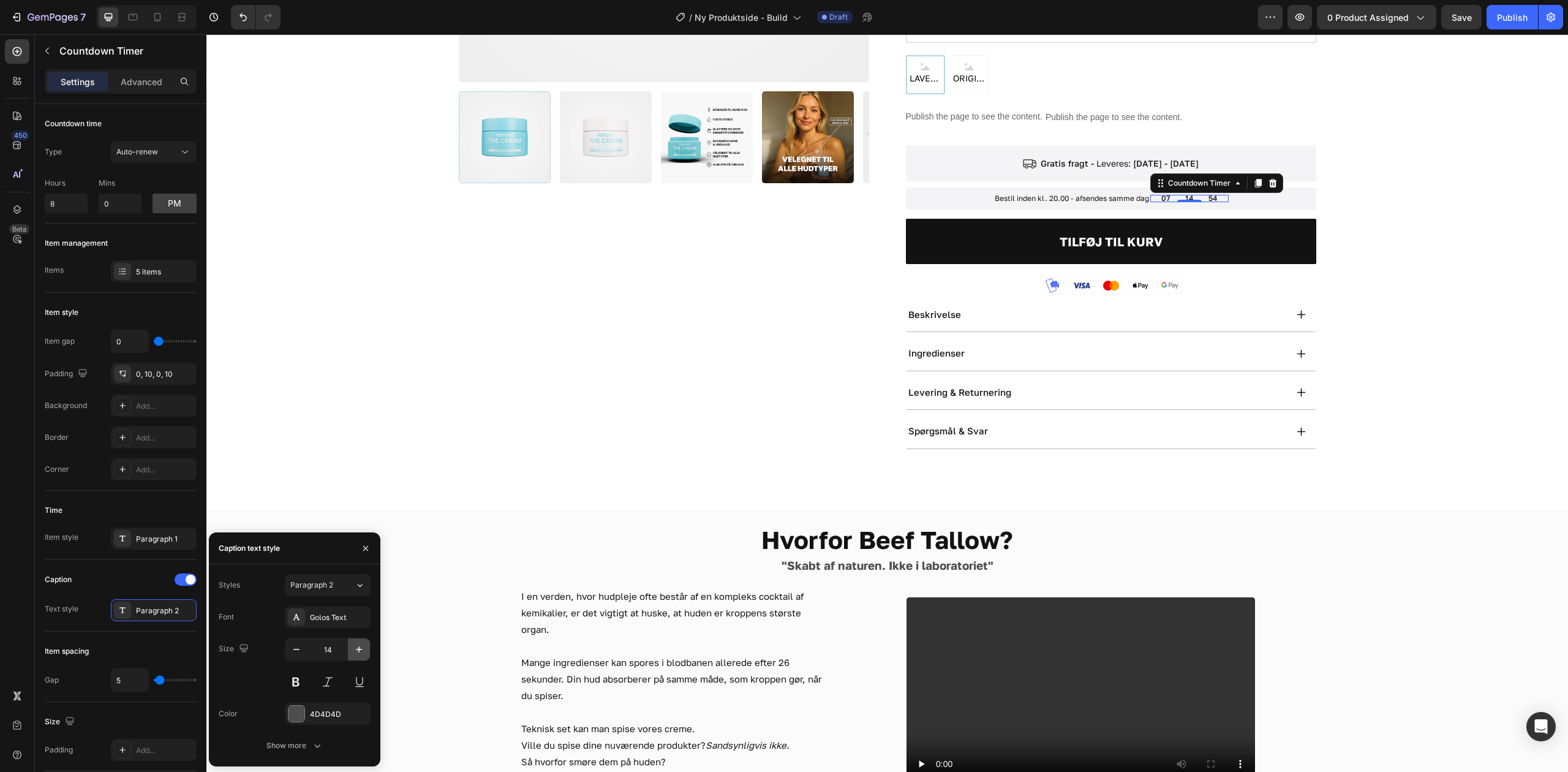
click at [362, 649] on icon "button" at bounding box center [359, 649] width 12 height 12
click at [292, 643] on icon "button" at bounding box center [296, 649] width 12 height 12
click at [290, 643] on icon "button" at bounding box center [296, 649] width 12 height 12
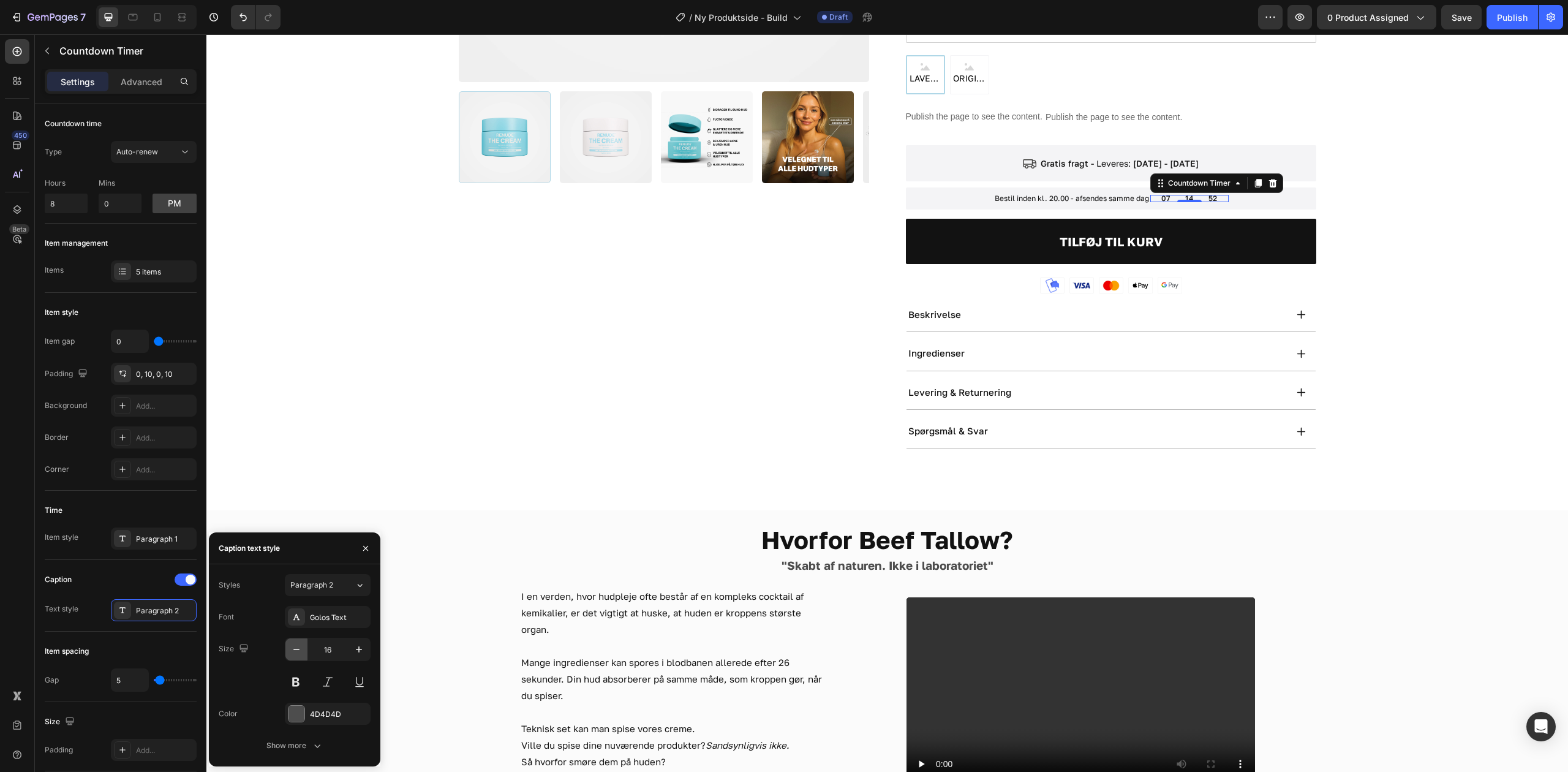
click at [290, 643] on icon "button" at bounding box center [296, 649] width 12 height 12
type input "14"
click at [189, 576] on span at bounding box center [191, 580] width 10 height 10
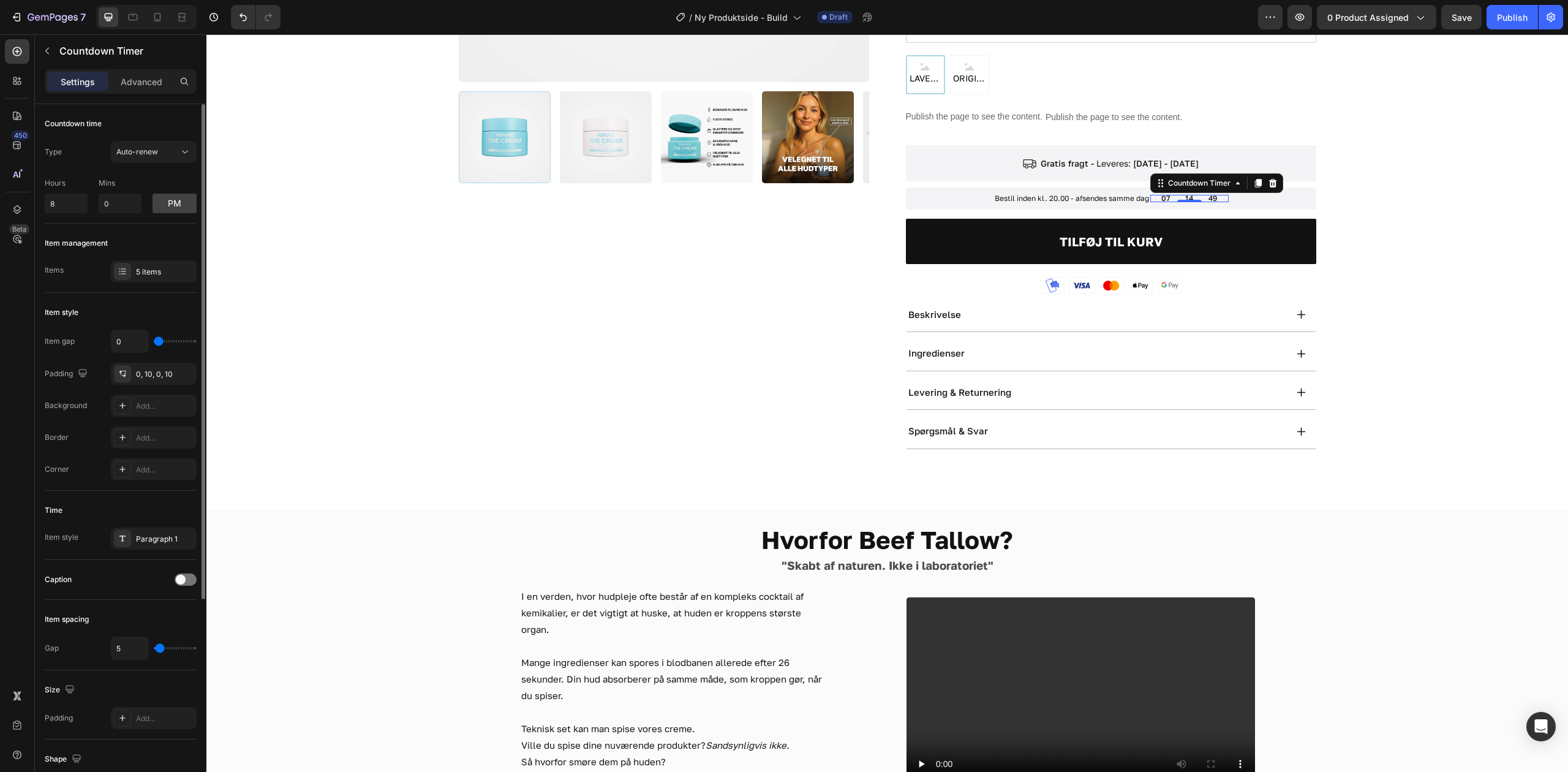
type input "8"
type input "59"
type input "85"
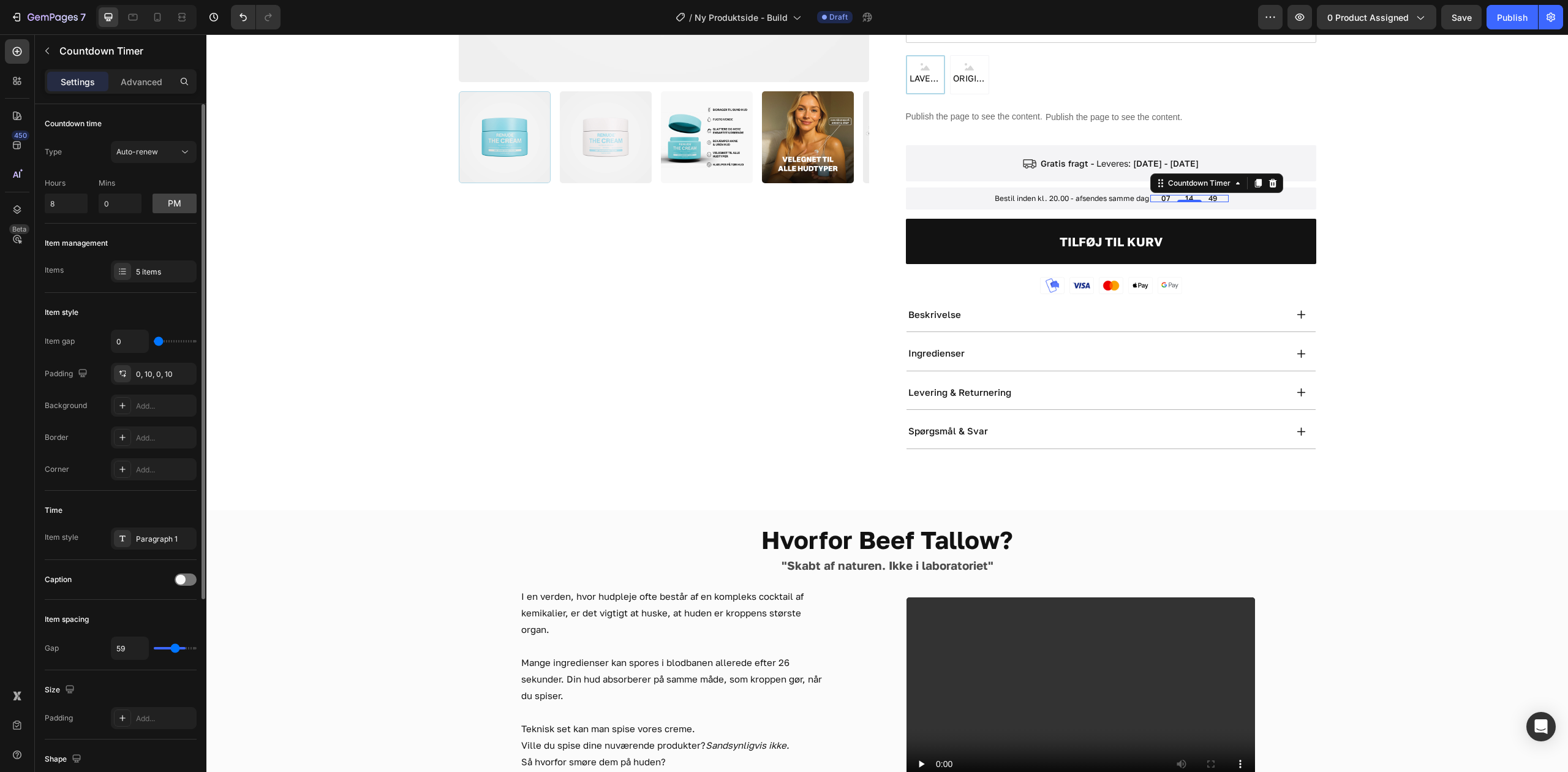
type input "85"
type input "109"
type input "120"
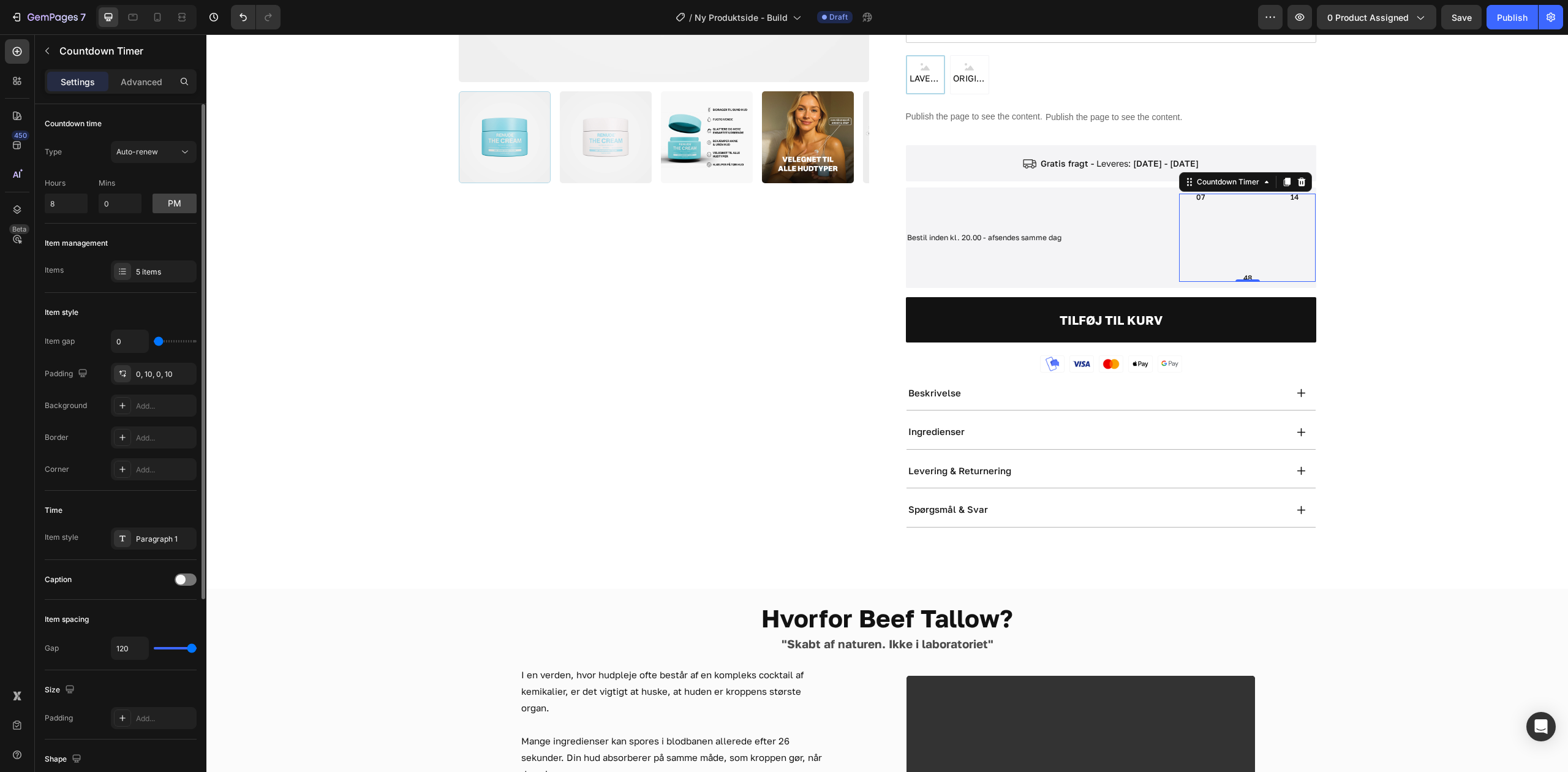
drag, startPoint x: 160, startPoint y: 649, endPoint x: 202, endPoint y: 647, distance: 42.0
type input "120"
click at [197, 647] on input "range" at bounding box center [175, 648] width 43 height 2
type input "5"
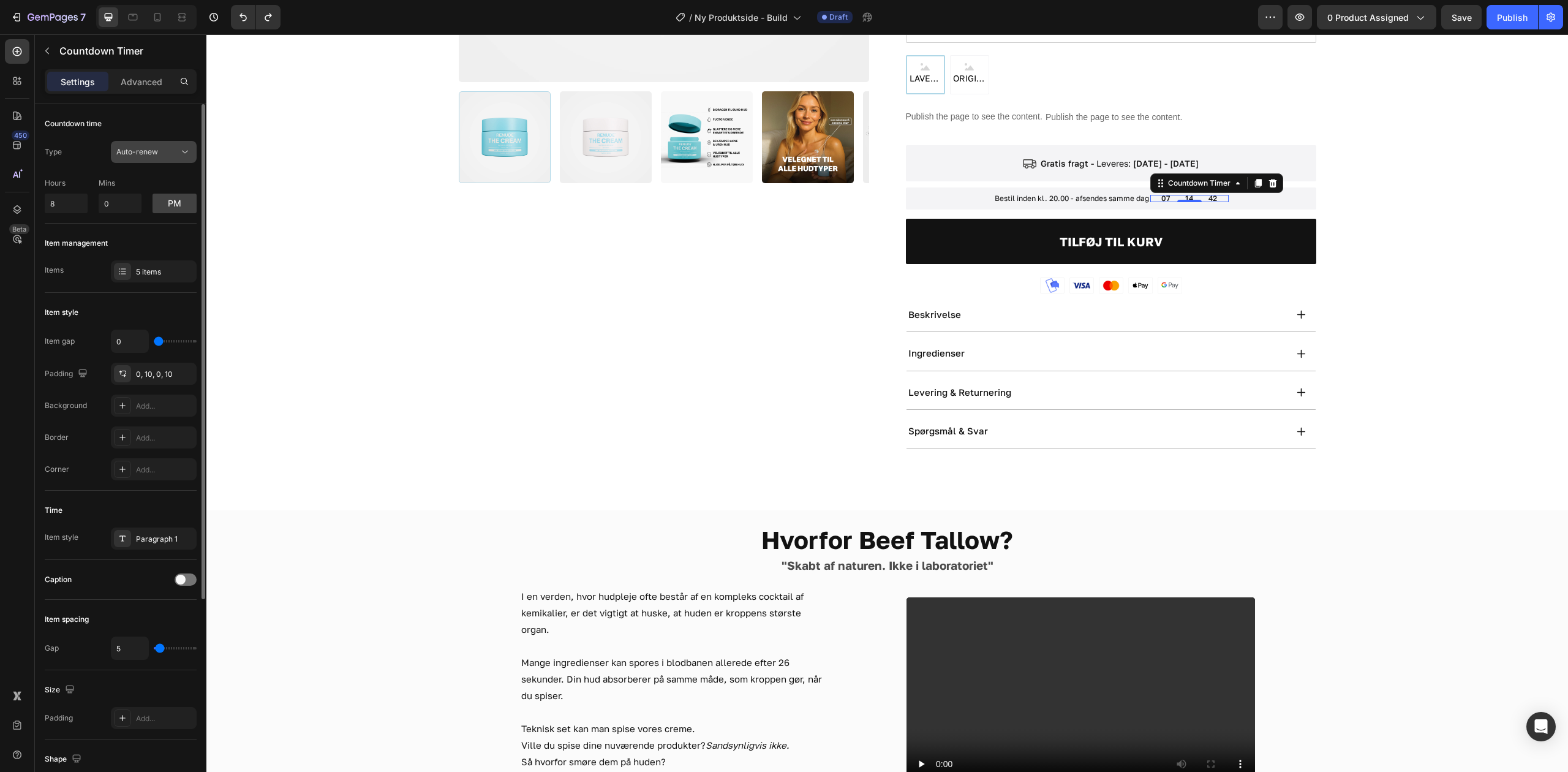
click at [167, 148] on div "Auto-renew" at bounding box center [147, 152] width 62 height 11
click at [189, 580] on div at bounding box center [185, 579] width 22 height 12
click at [189, 580] on span at bounding box center [191, 580] width 10 height 10
click at [187, 580] on span at bounding box center [191, 580] width 10 height 10
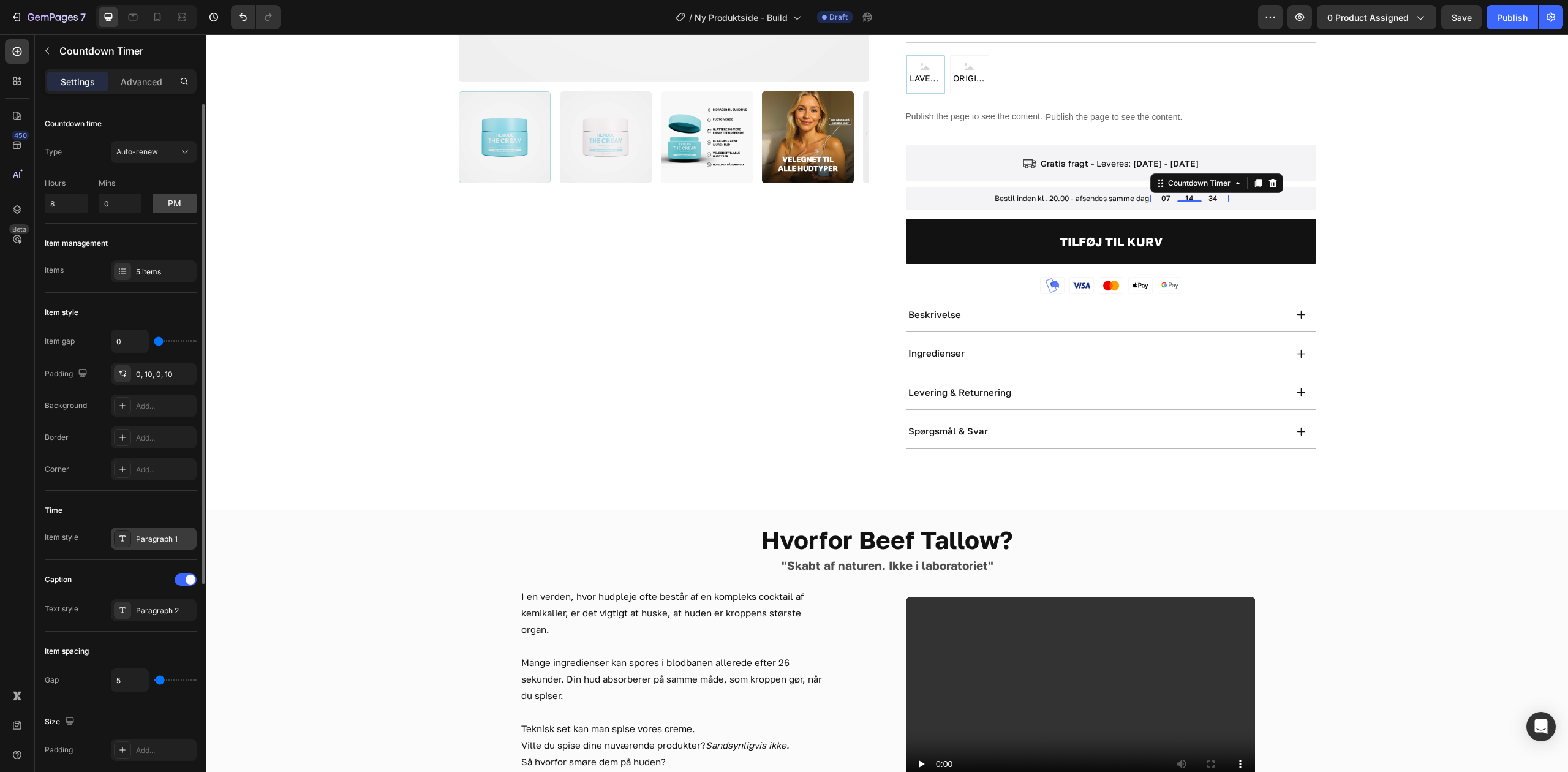
click at [148, 548] on div "Paragraph 1" at bounding box center [154, 538] width 86 height 22
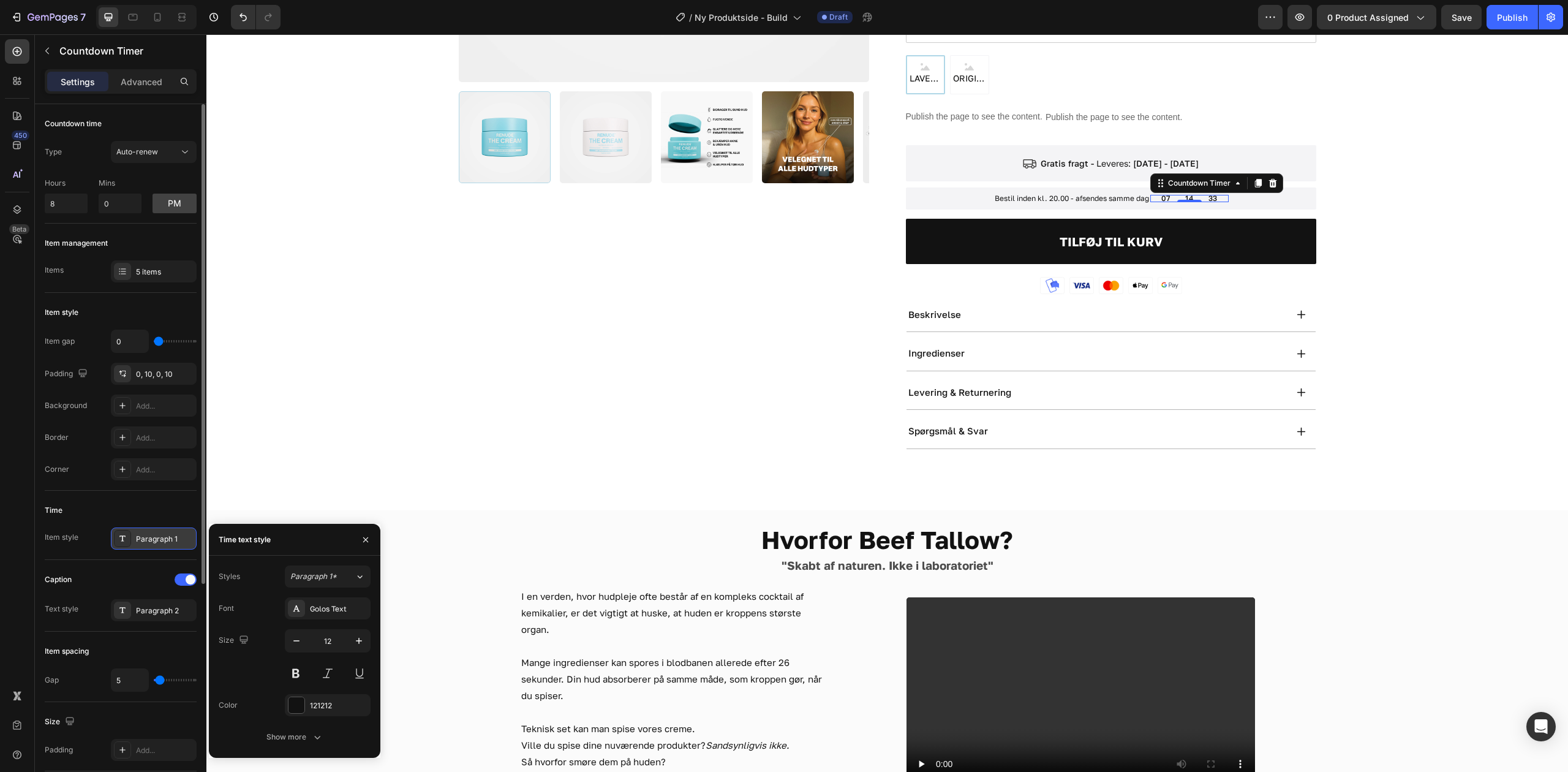
click at [146, 545] on div "Paragraph 1" at bounding box center [164, 538] width 58 height 11
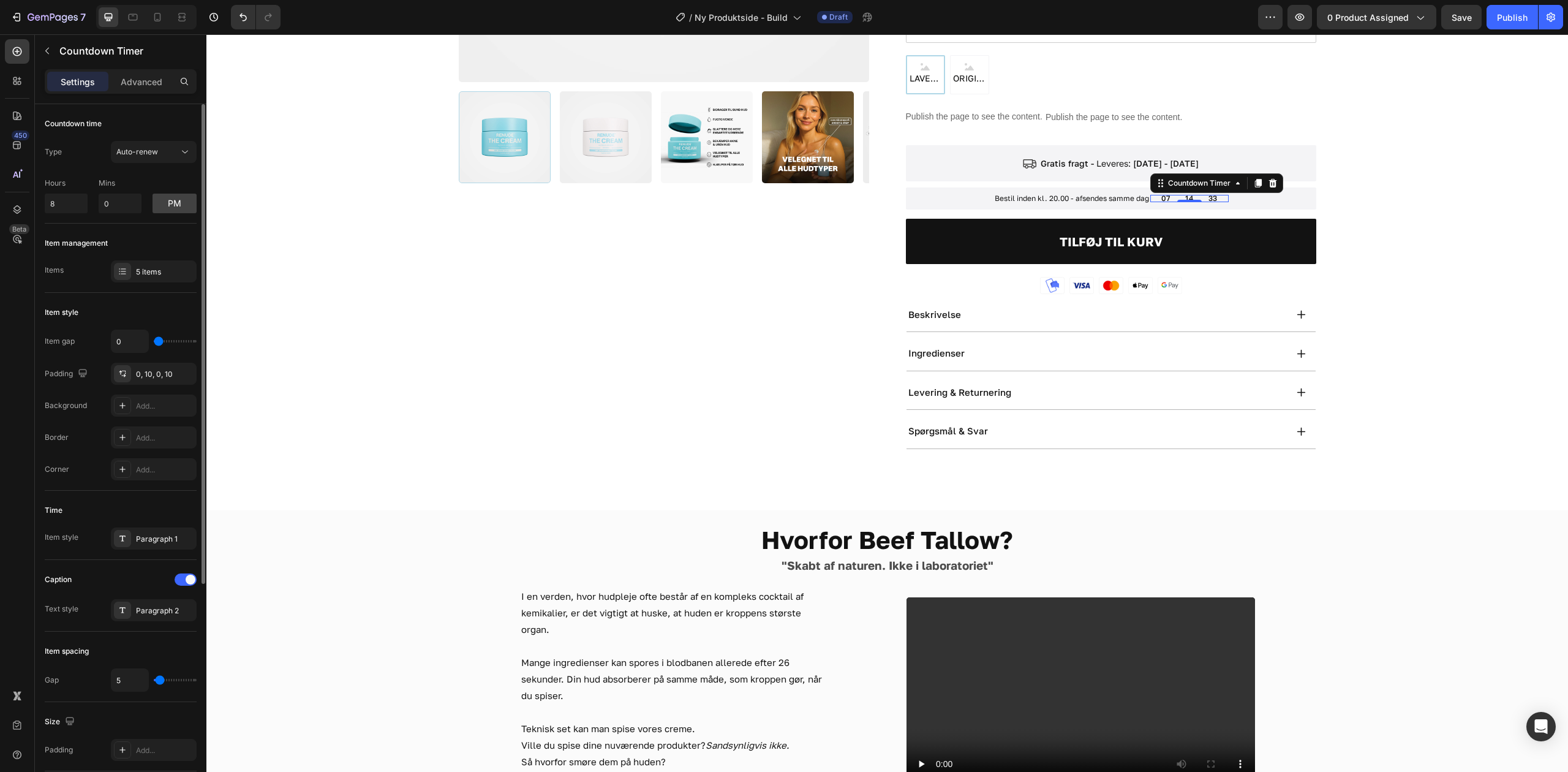
click at [177, 574] on div "Caption" at bounding box center [121, 579] width 152 height 19
click at [179, 580] on div at bounding box center [185, 579] width 22 height 12
click at [160, 548] on div "Paragraph 1" at bounding box center [154, 538] width 86 height 22
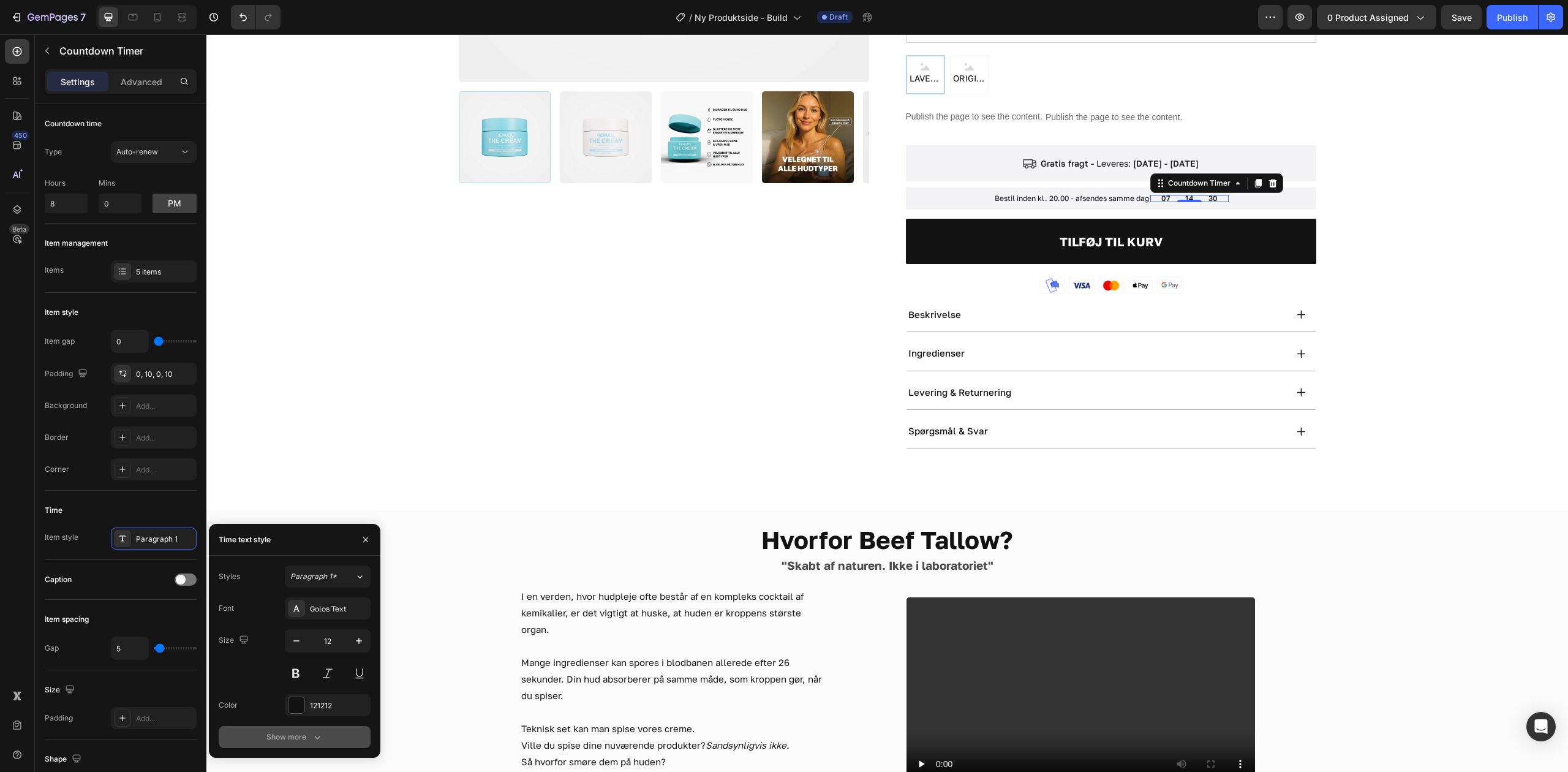
click at [314, 734] on icon "button" at bounding box center [317, 736] width 12 height 12
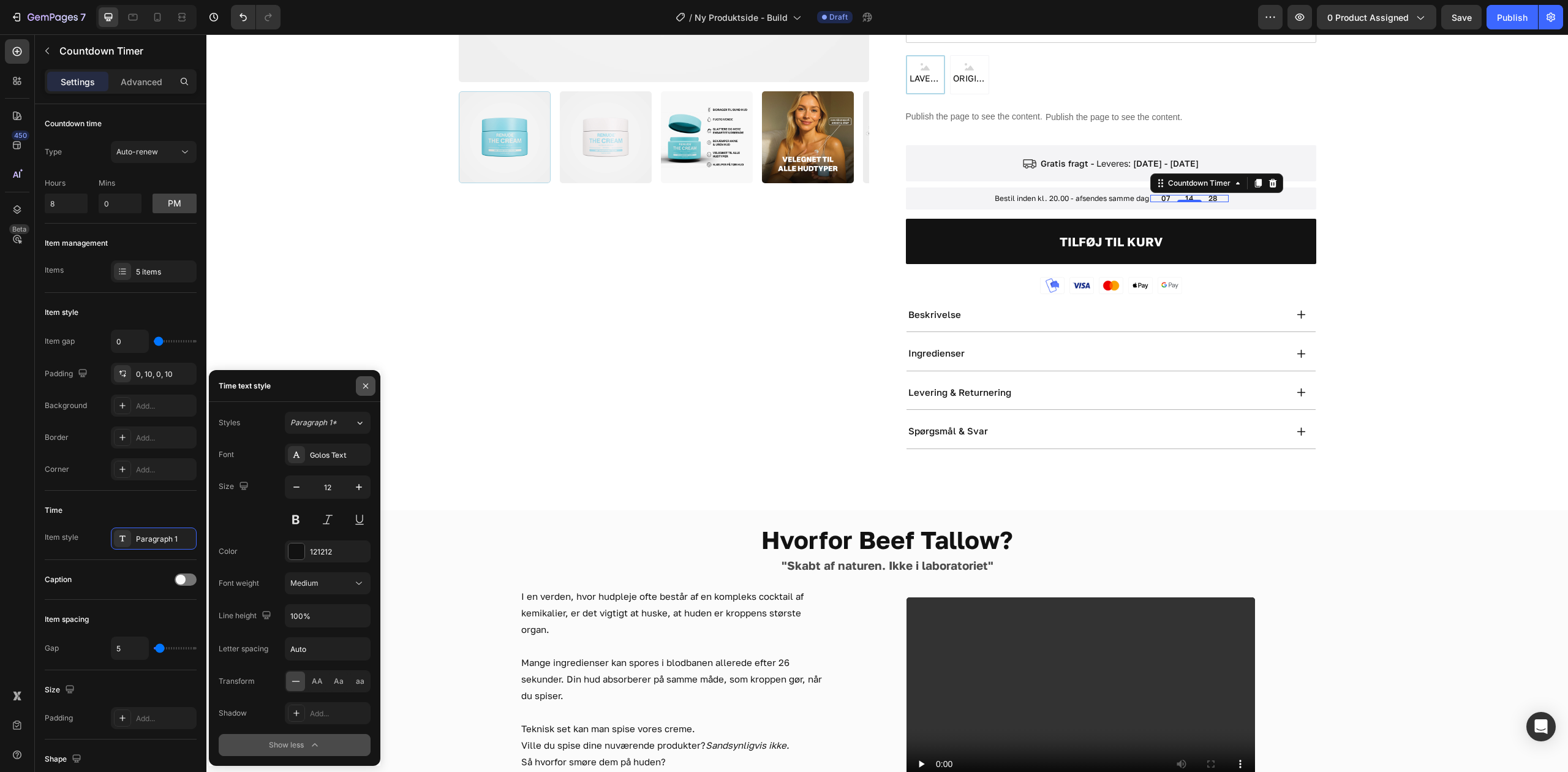
click at [365, 376] on button "button" at bounding box center [365, 385] width 19 height 19
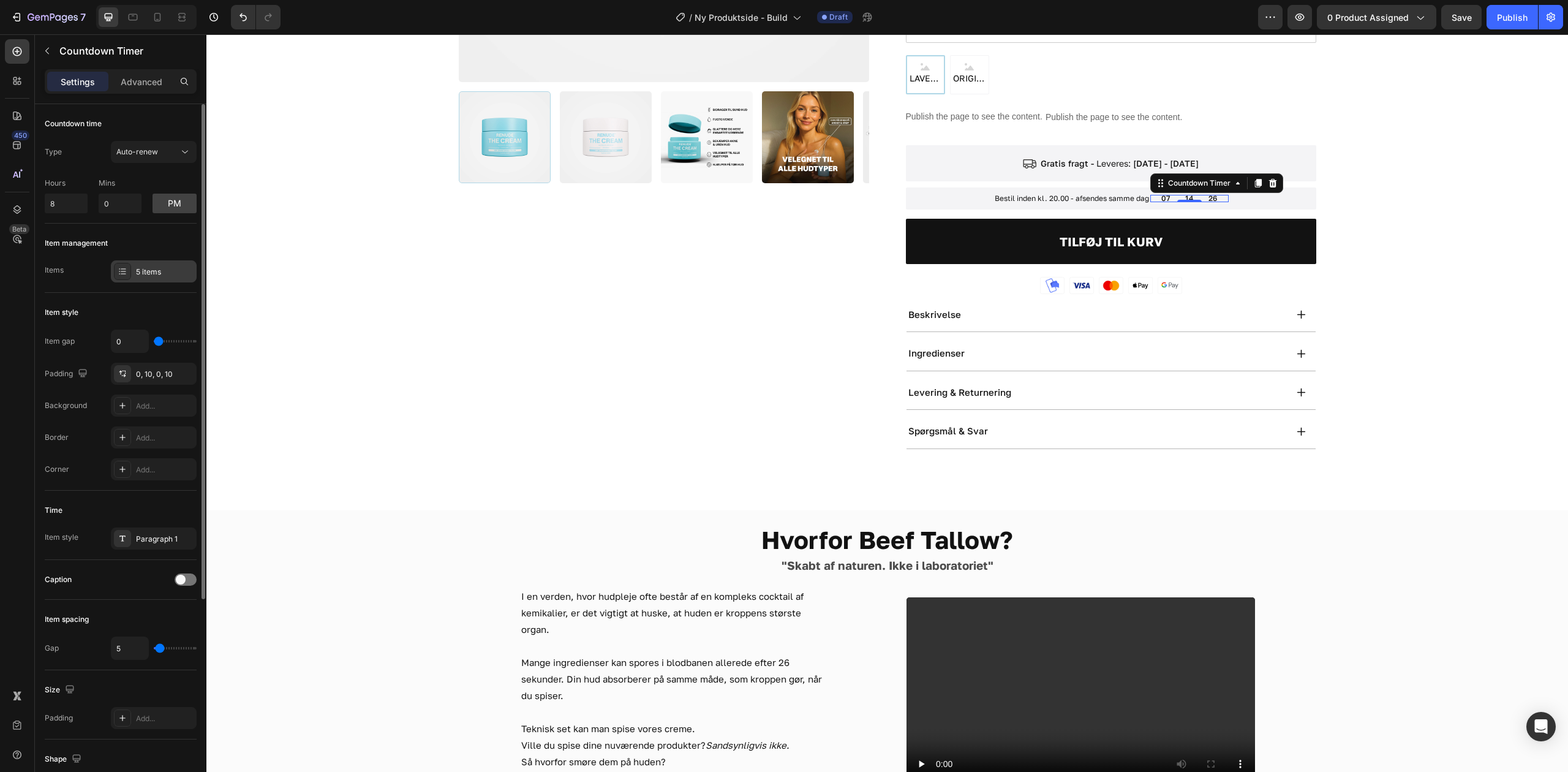
click at [143, 267] on div "5 items" at bounding box center [164, 272] width 58 height 11
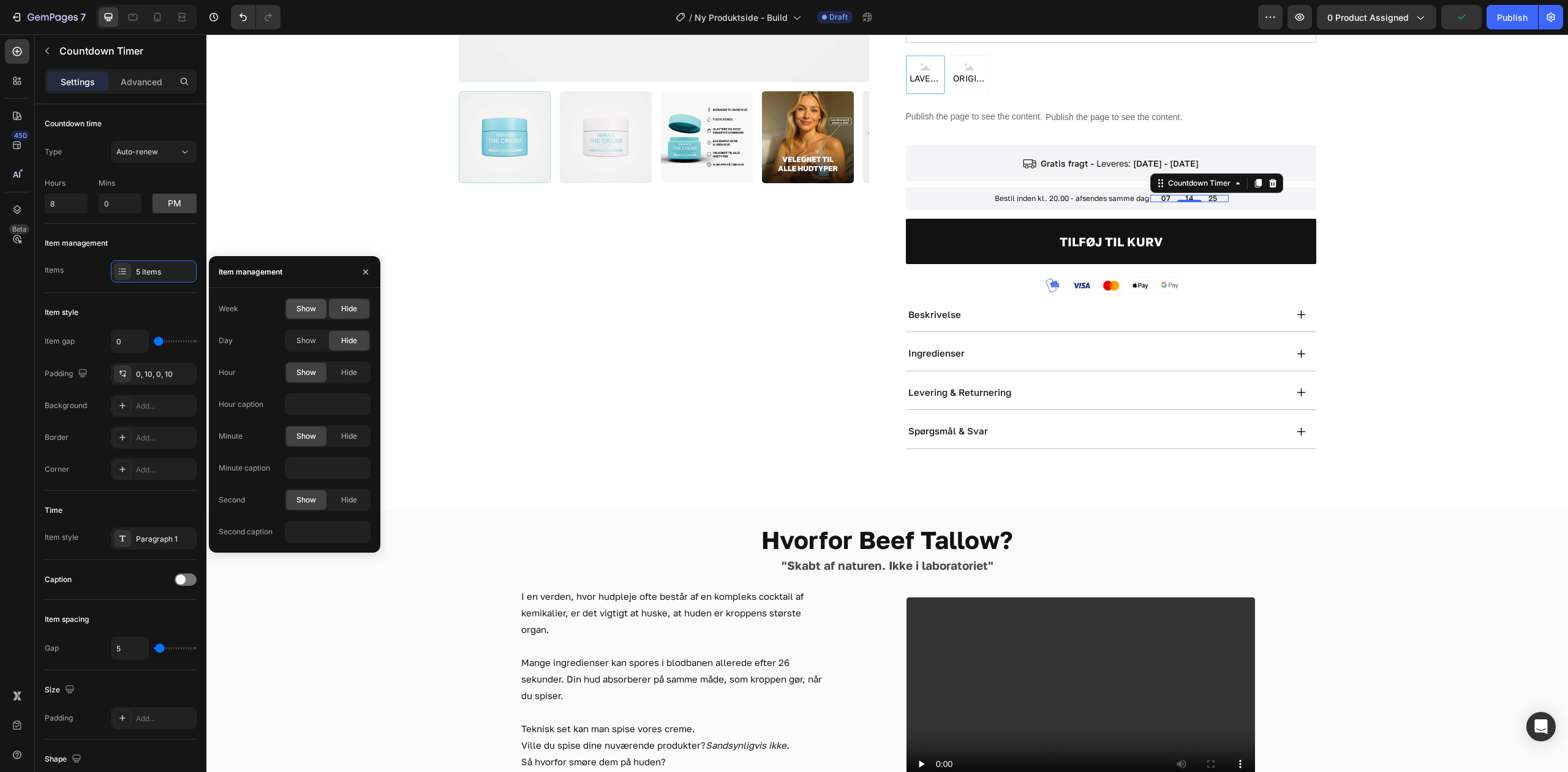
click at [302, 311] on span "Show" at bounding box center [306, 308] width 19 height 11
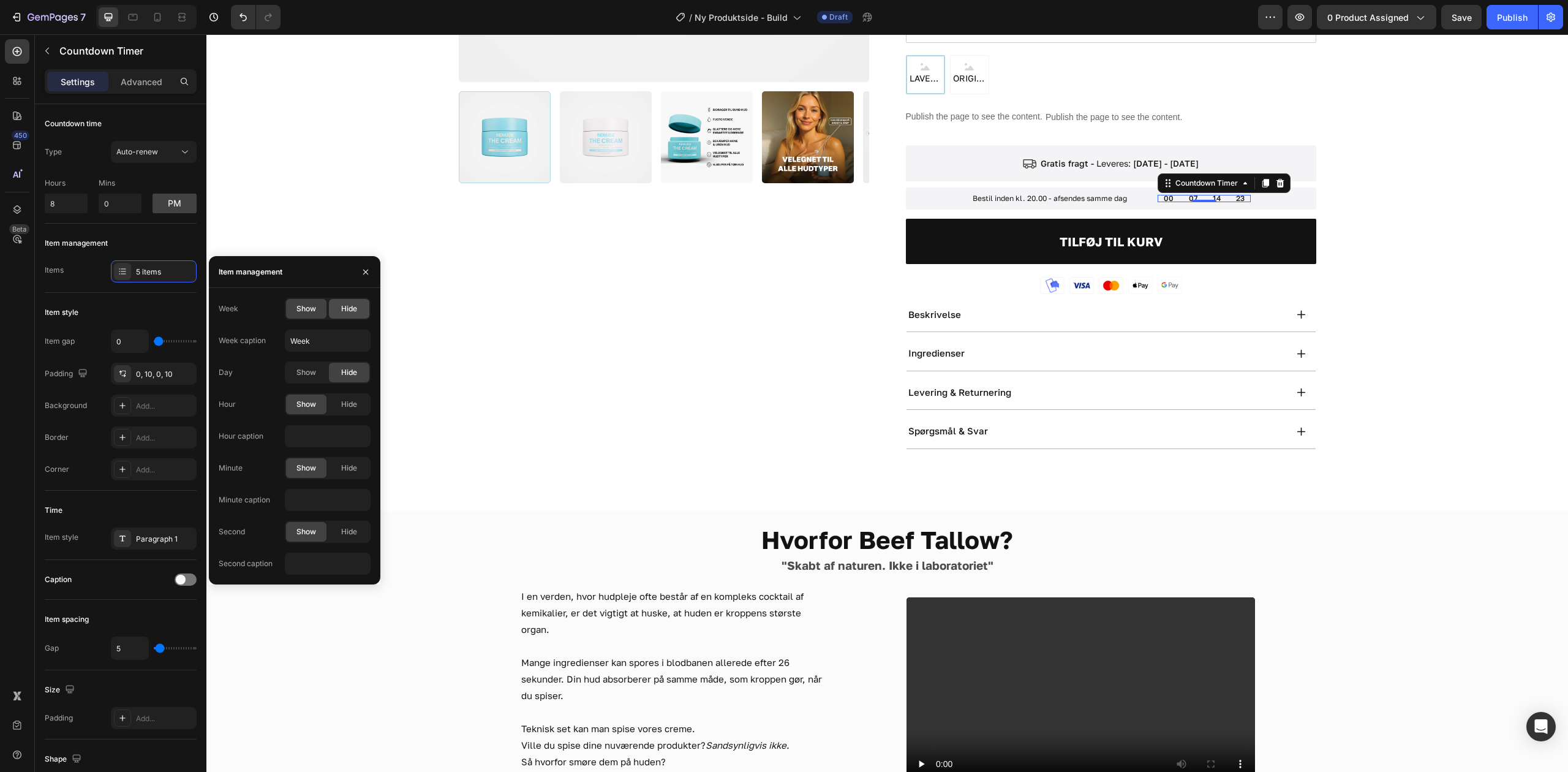
drag, startPoint x: 302, startPoint y: 306, endPoint x: 329, endPoint y: 302, distance: 27.3
click at [304, 305] on span "Show" at bounding box center [306, 308] width 19 height 11
click at [336, 302] on div "Hide" at bounding box center [349, 308] width 41 height 19
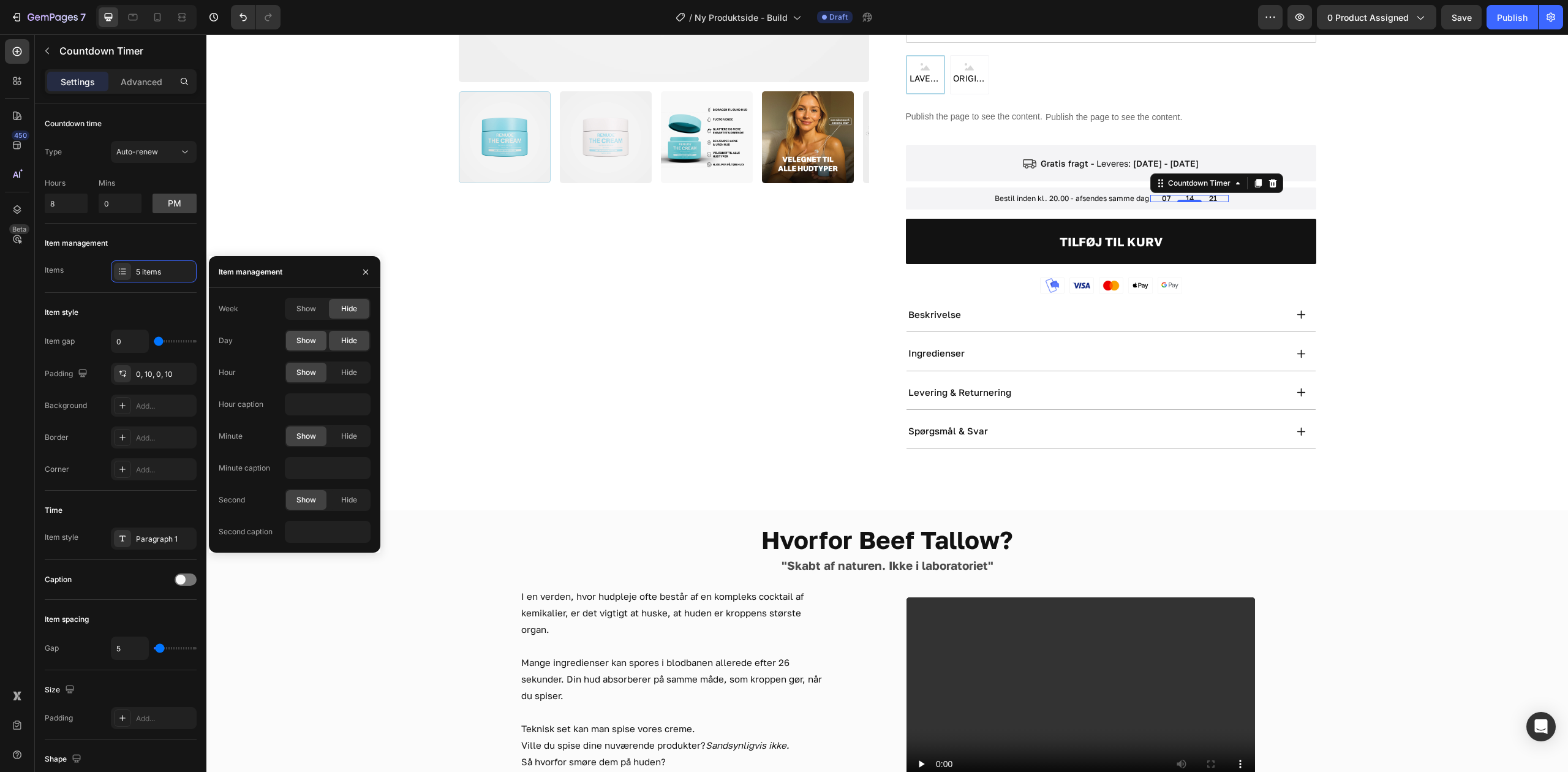
click at [314, 337] on span "Show" at bounding box center [306, 340] width 19 height 11
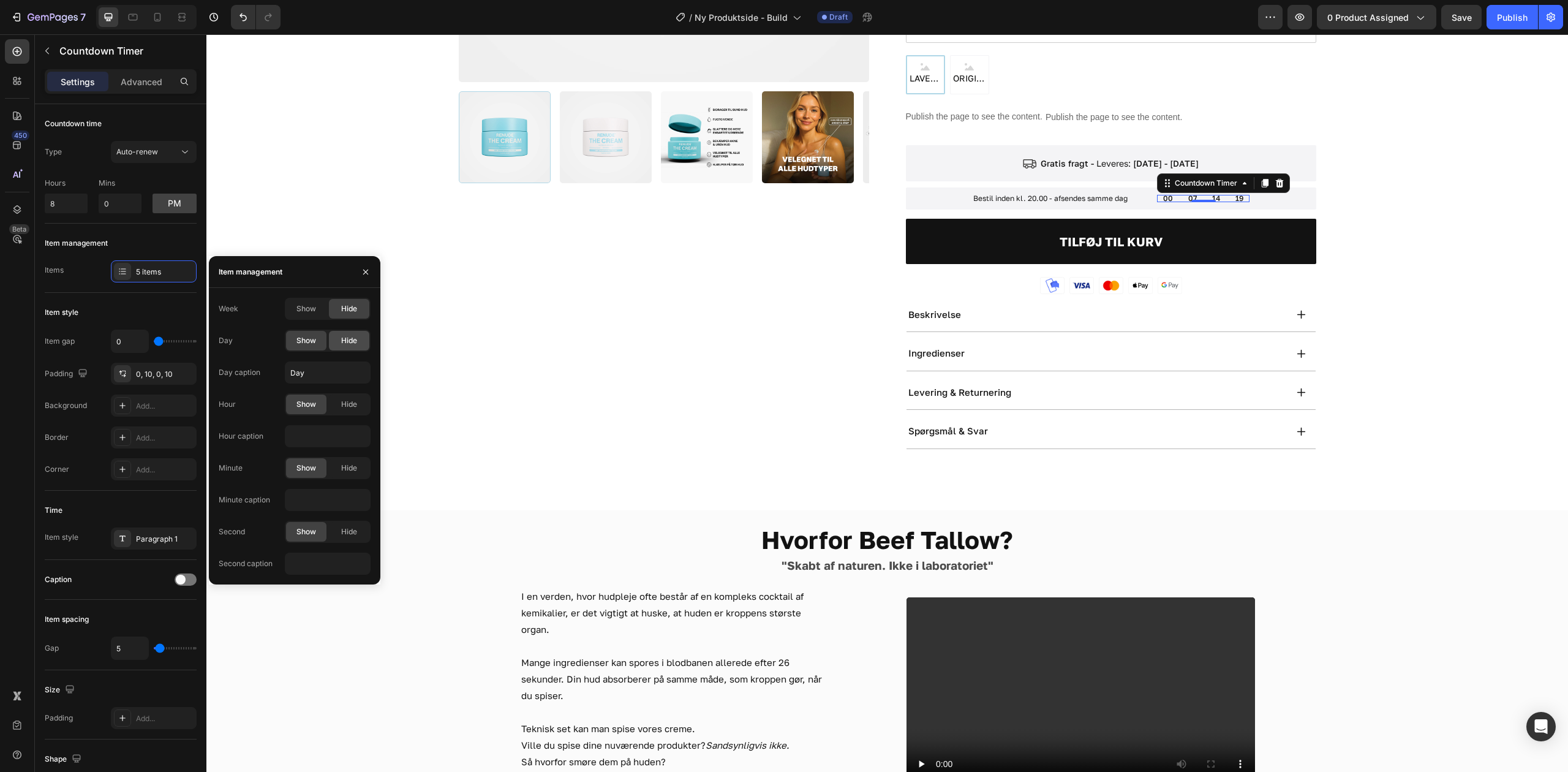
click at [347, 338] on span "Hide" at bounding box center [349, 340] width 16 height 11
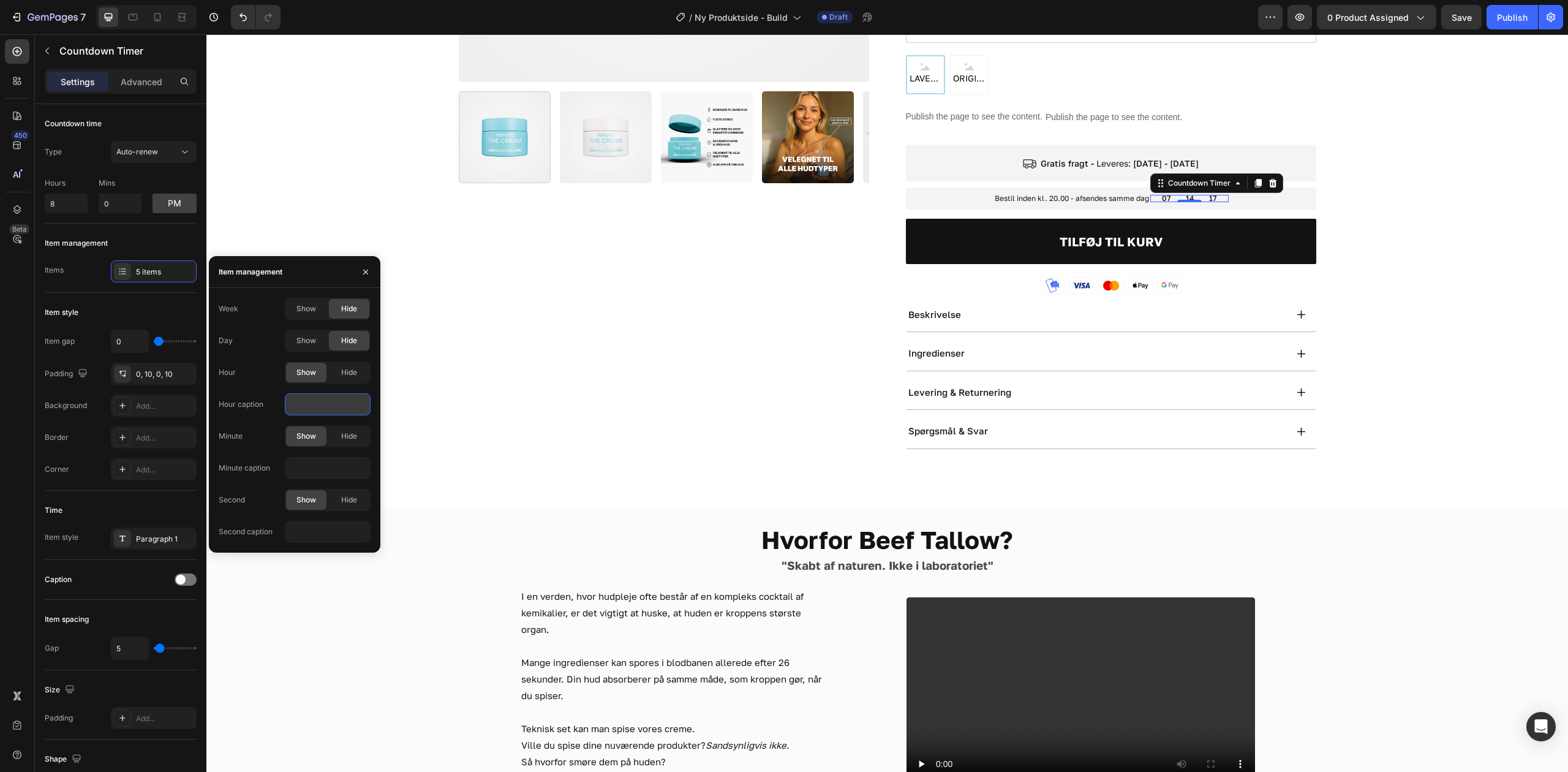
click at [353, 407] on input "text" at bounding box center [327, 404] width 86 height 22
type input "ese"
click at [334, 464] on input "text" at bounding box center [327, 467] width 86 height 22
type input "sese"
click at [299, 539] on input "text" at bounding box center [327, 531] width 86 height 22
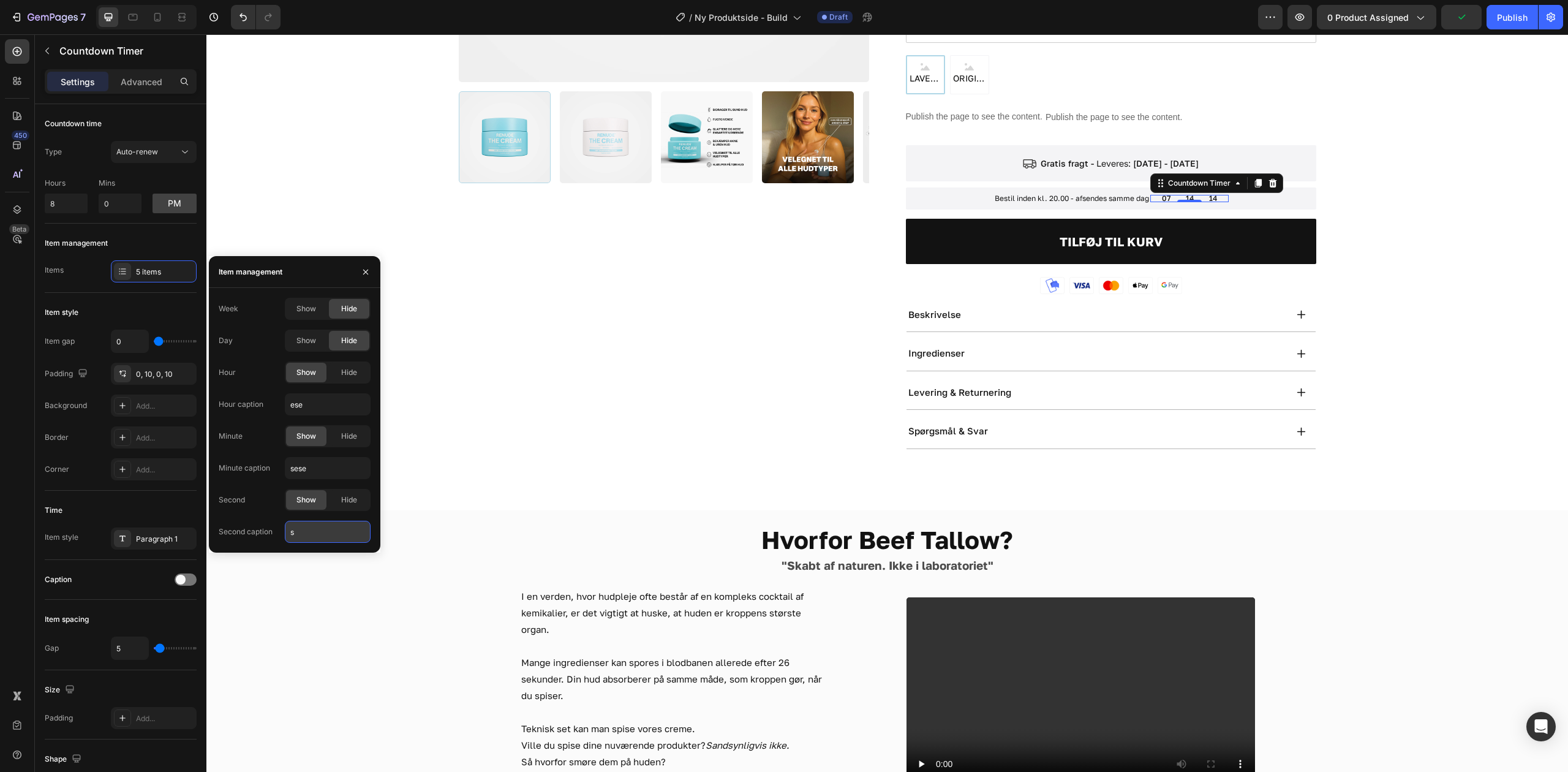
type input "se"
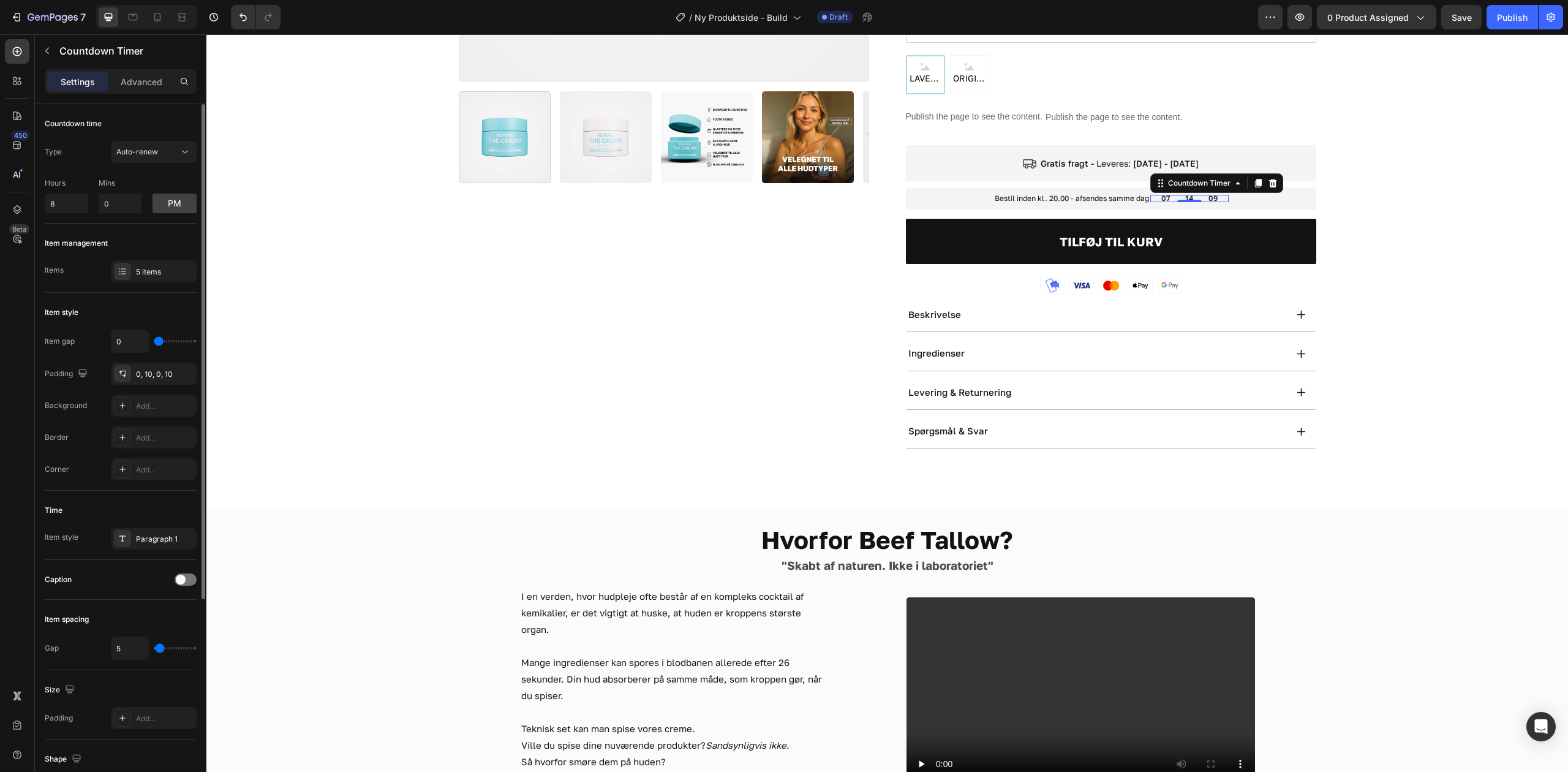
click at [161, 503] on div "Time" at bounding box center [121, 510] width 152 height 19
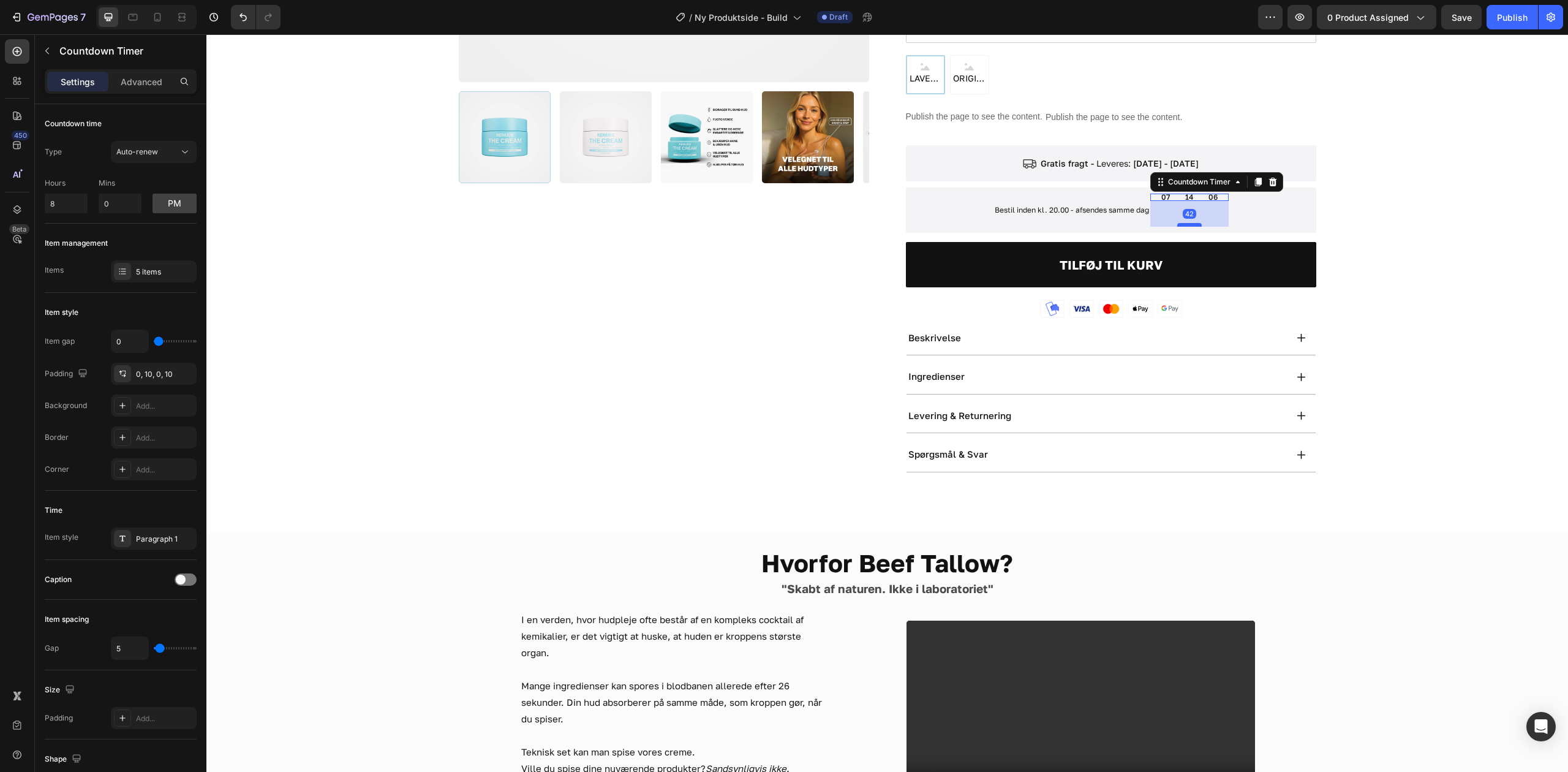
drag, startPoint x: 1186, startPoint y: 199, endPoint x: 1184, endPoint y: 227, distance: 28.1
click at [1184, 227] on div at bounding box center [1189, 224] width 24 height 4
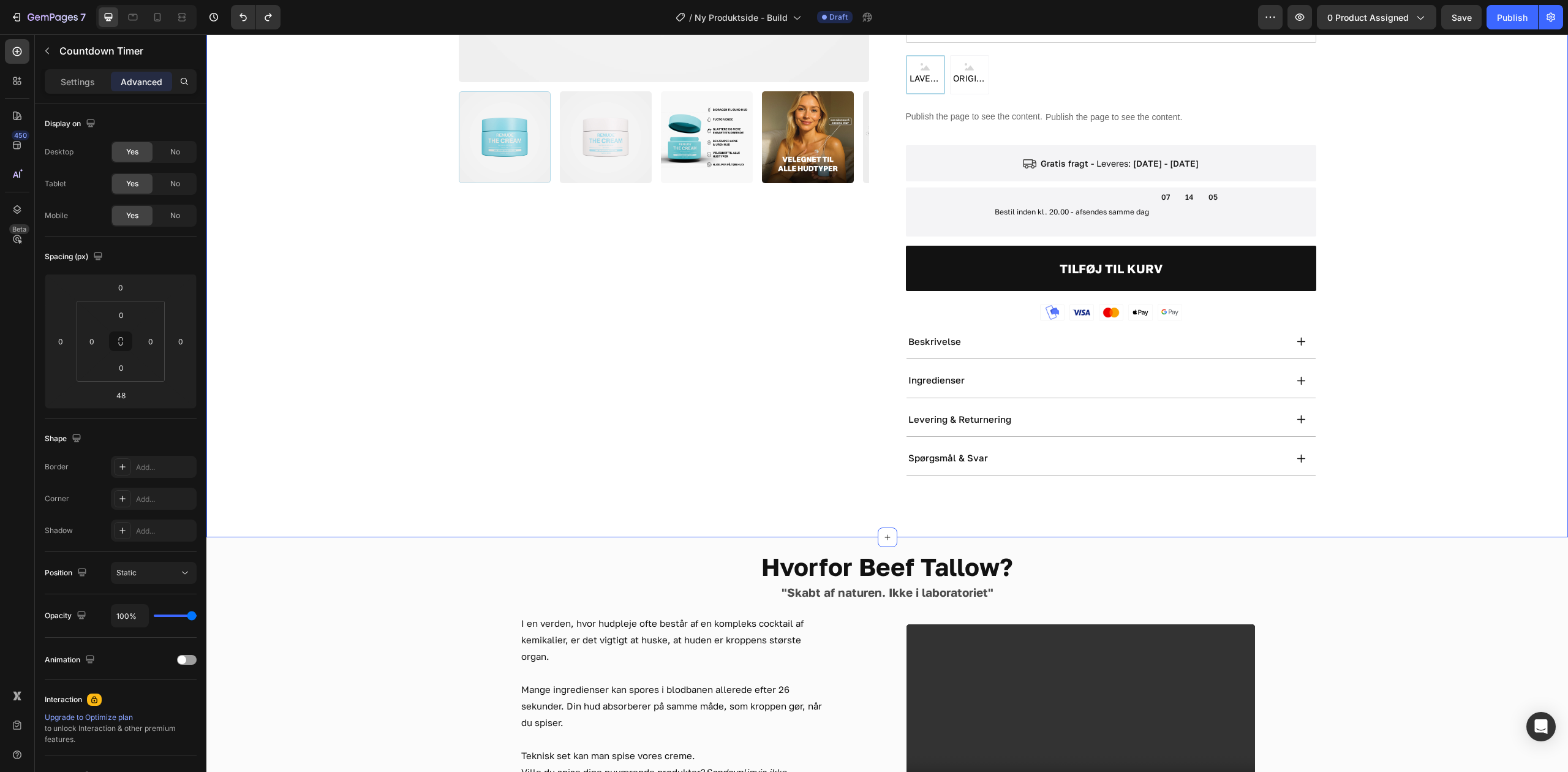
click at [1467, 222] on div "GRATIS FRAGT Product Badge Product Images Icon Icon Icon Icon Icon Icon List 10…" at bounding box center [887, 74] width 1264 height 804
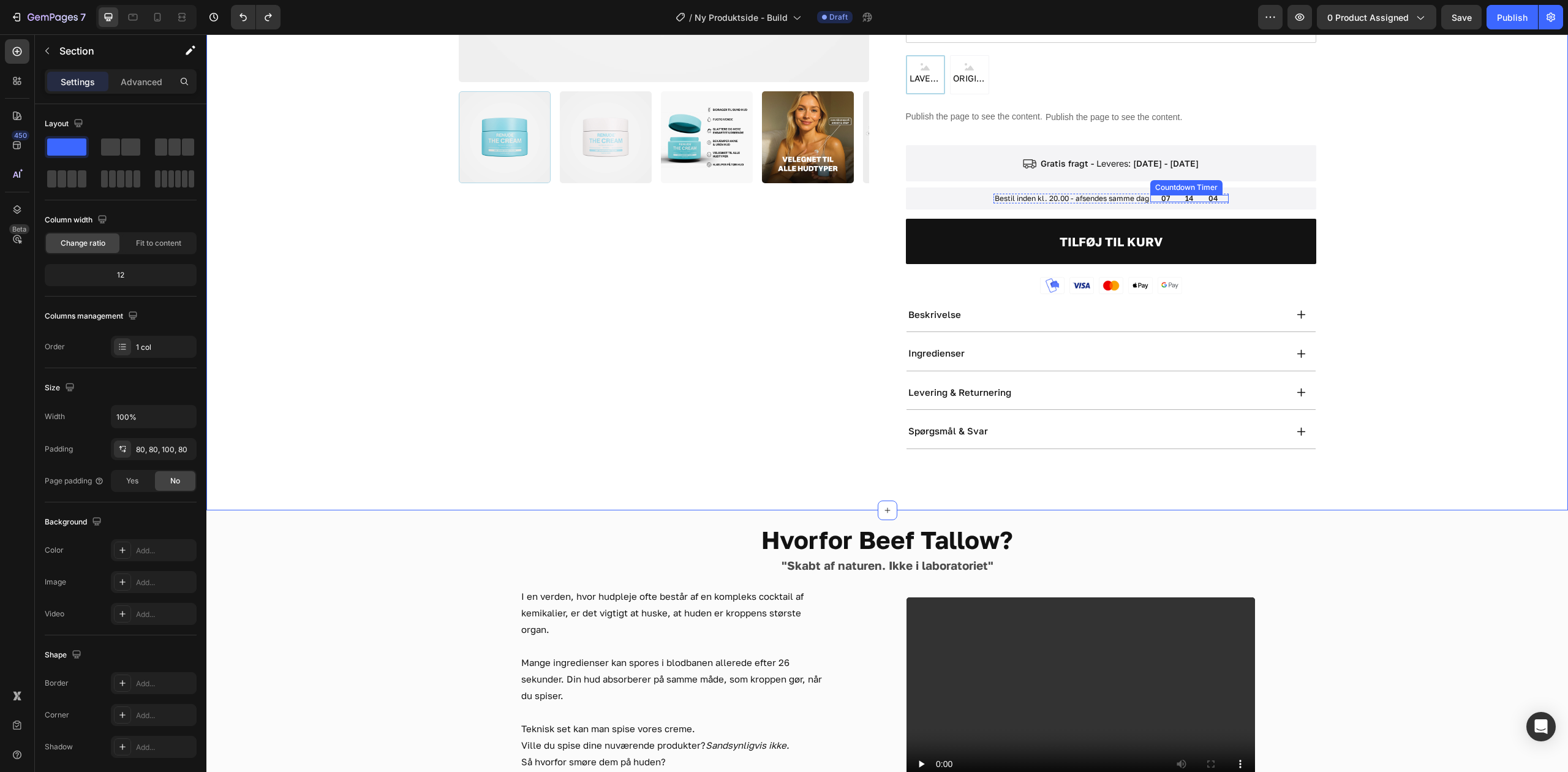
click at [1198, 195] on div "07 14 04 Countdown Timer" at bounding box center [1189, 199] width 79 height 7
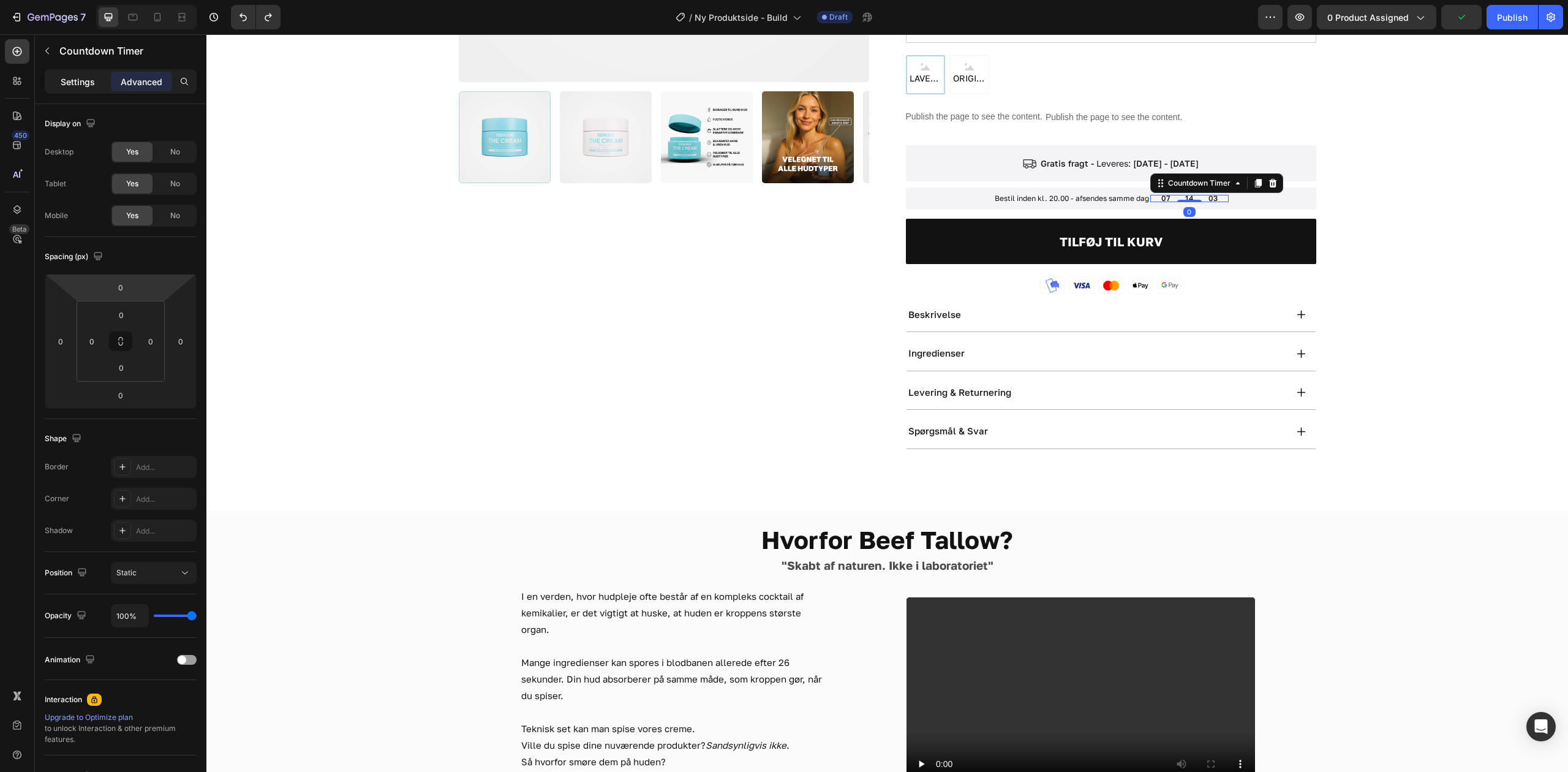
click at [91, 84] on p "Settings" at bounding box center [78, 81] width 34 height 13
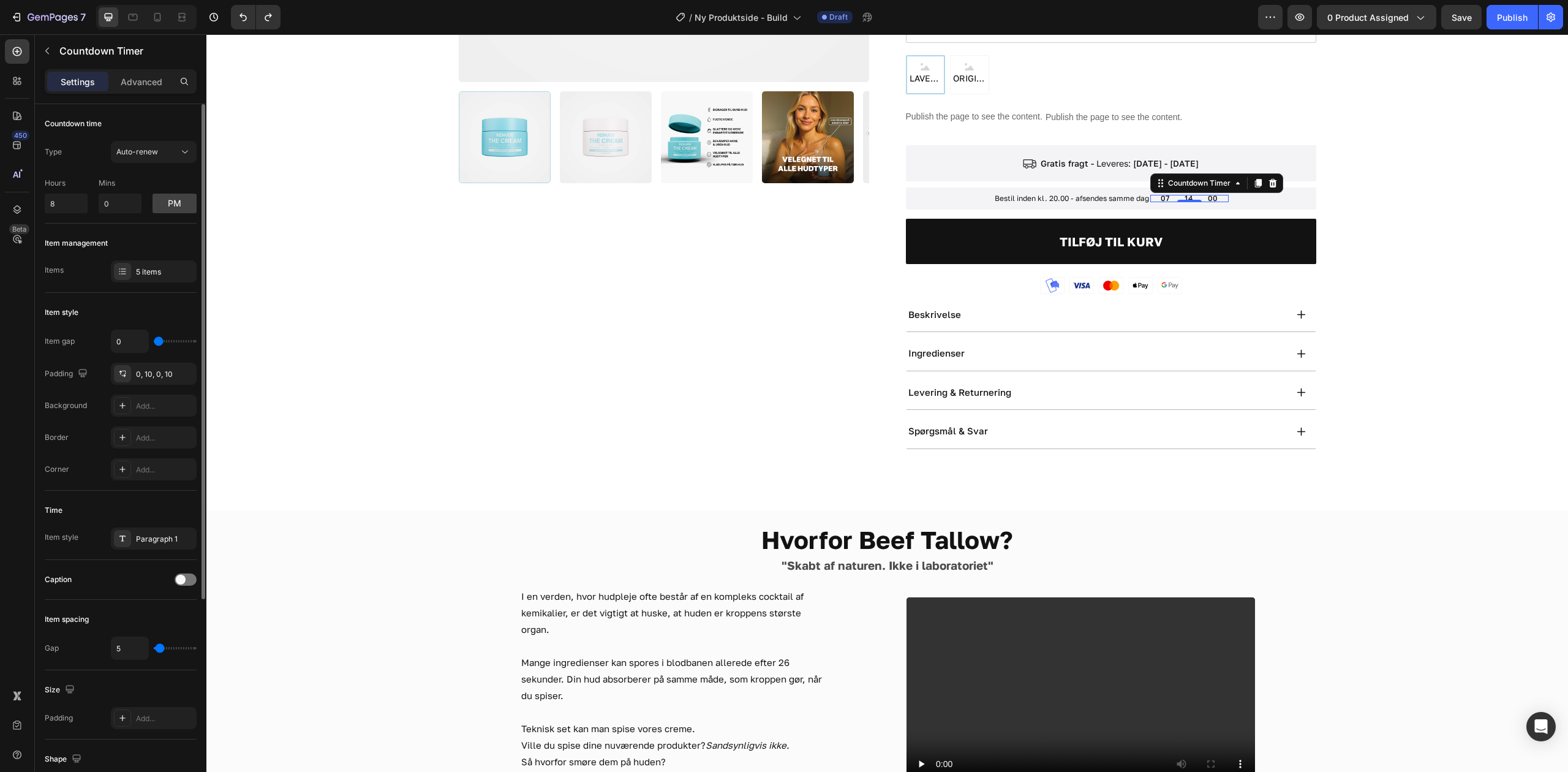
type input "17"
type input "118"
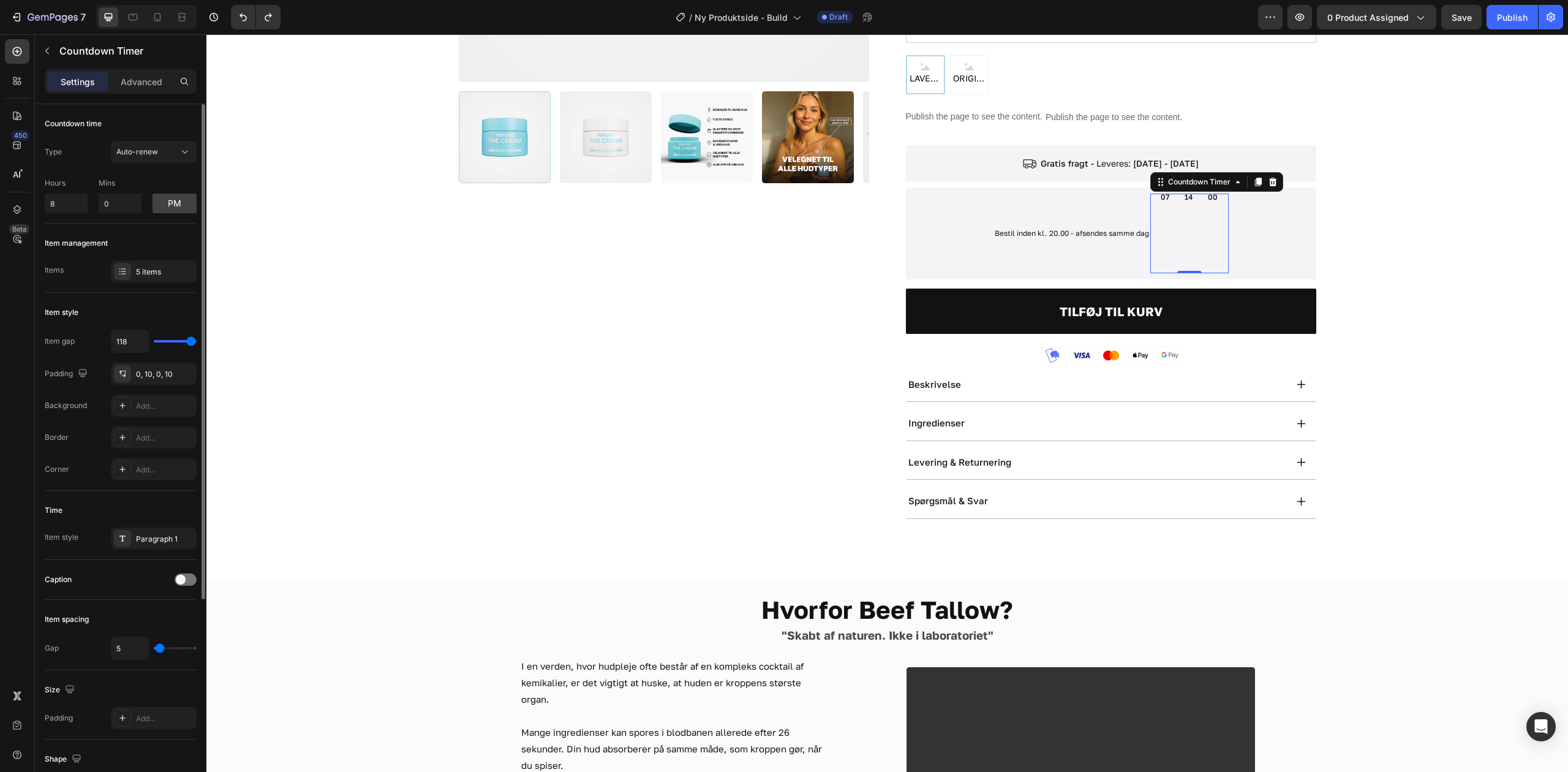
type input "120"
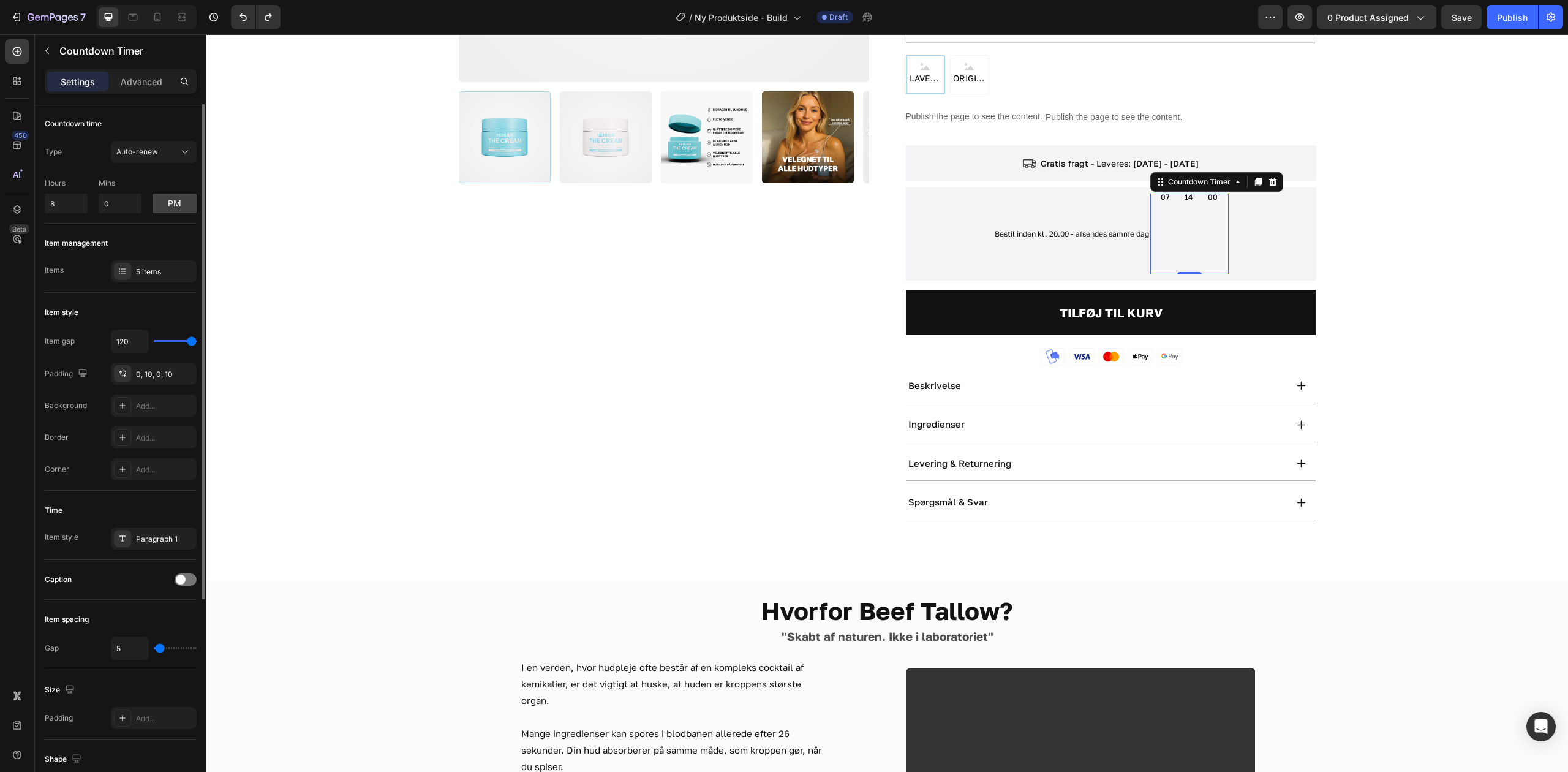
type input "118"
type input "67"
drag, startPoint x: 191, startPoint y: 340, endPoint x: 177, endPoint y: 339, distance: 14.0
type input "67"
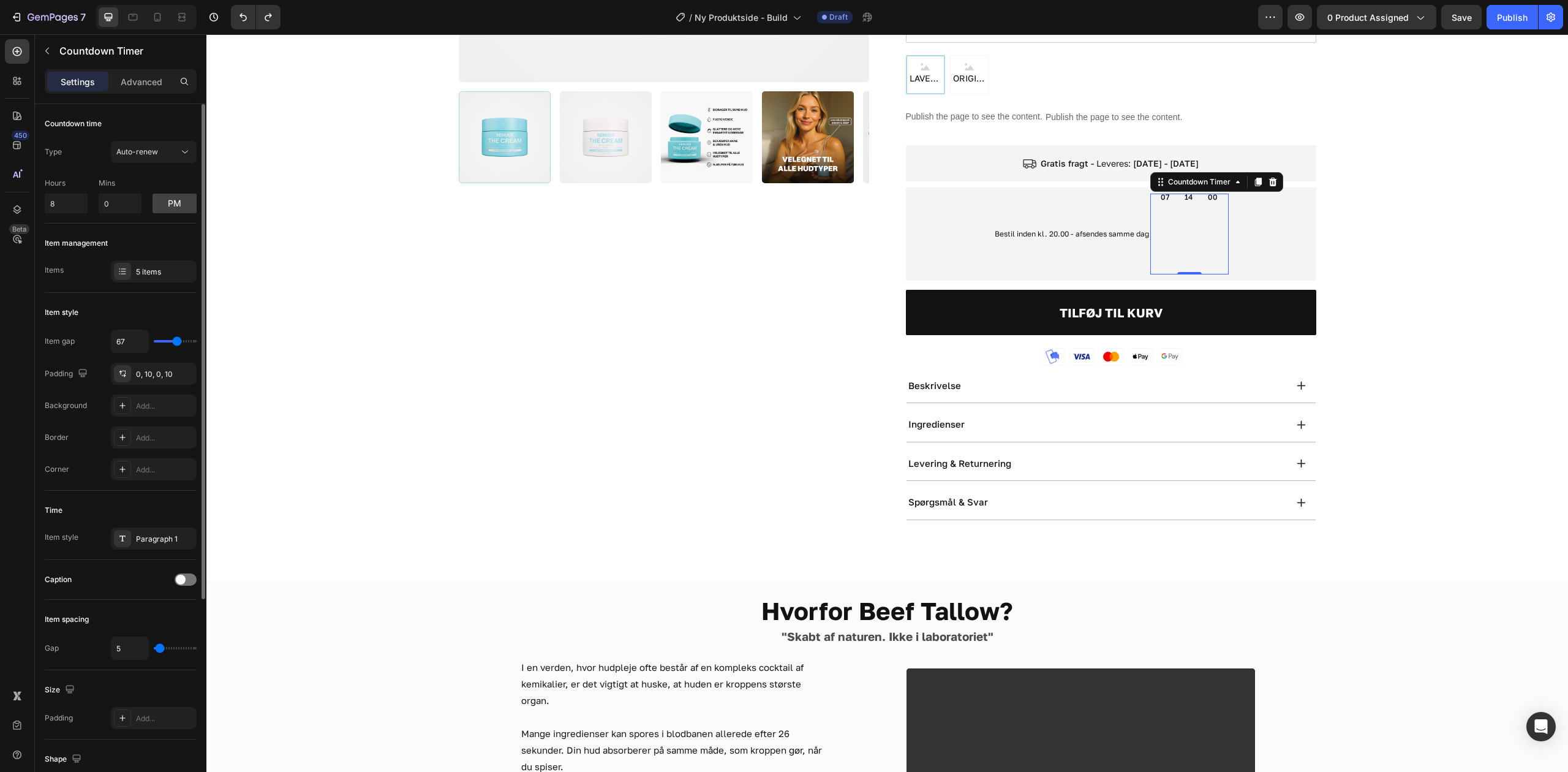
click at [177, 340] on input "range" at bounding box center [175, 341] width 43 height 2
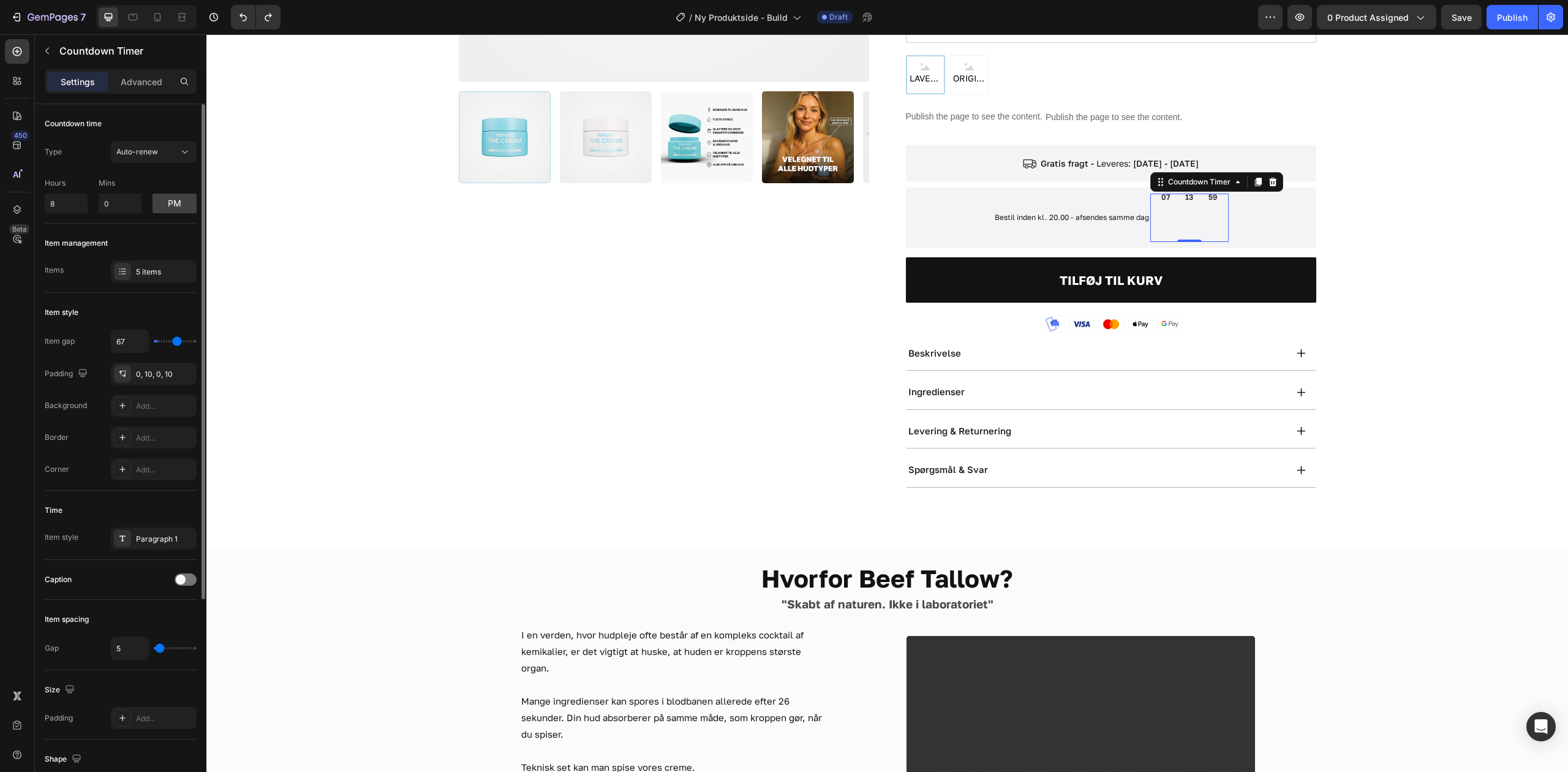
type input "0"
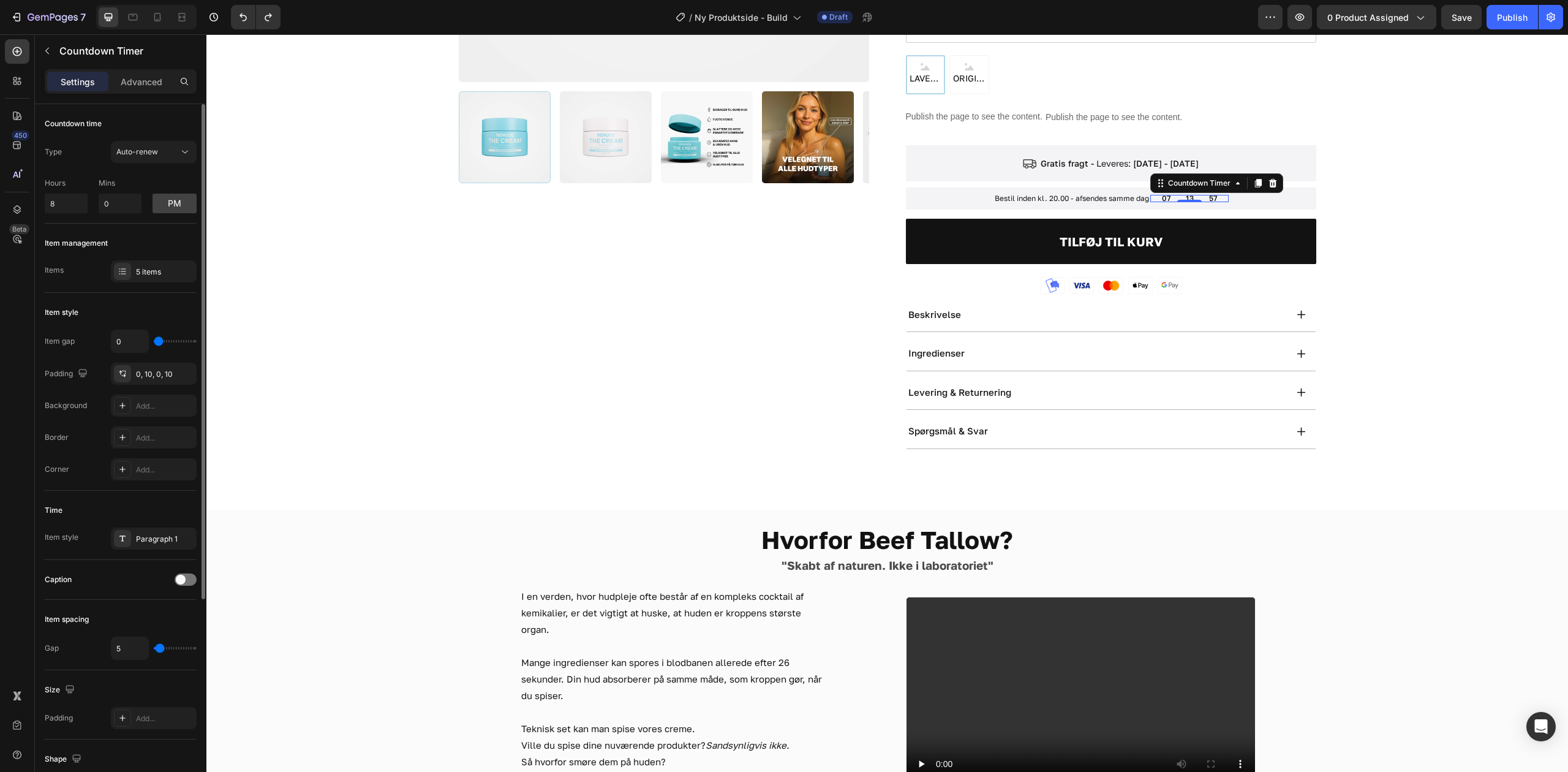
type input "14"
type input "88"
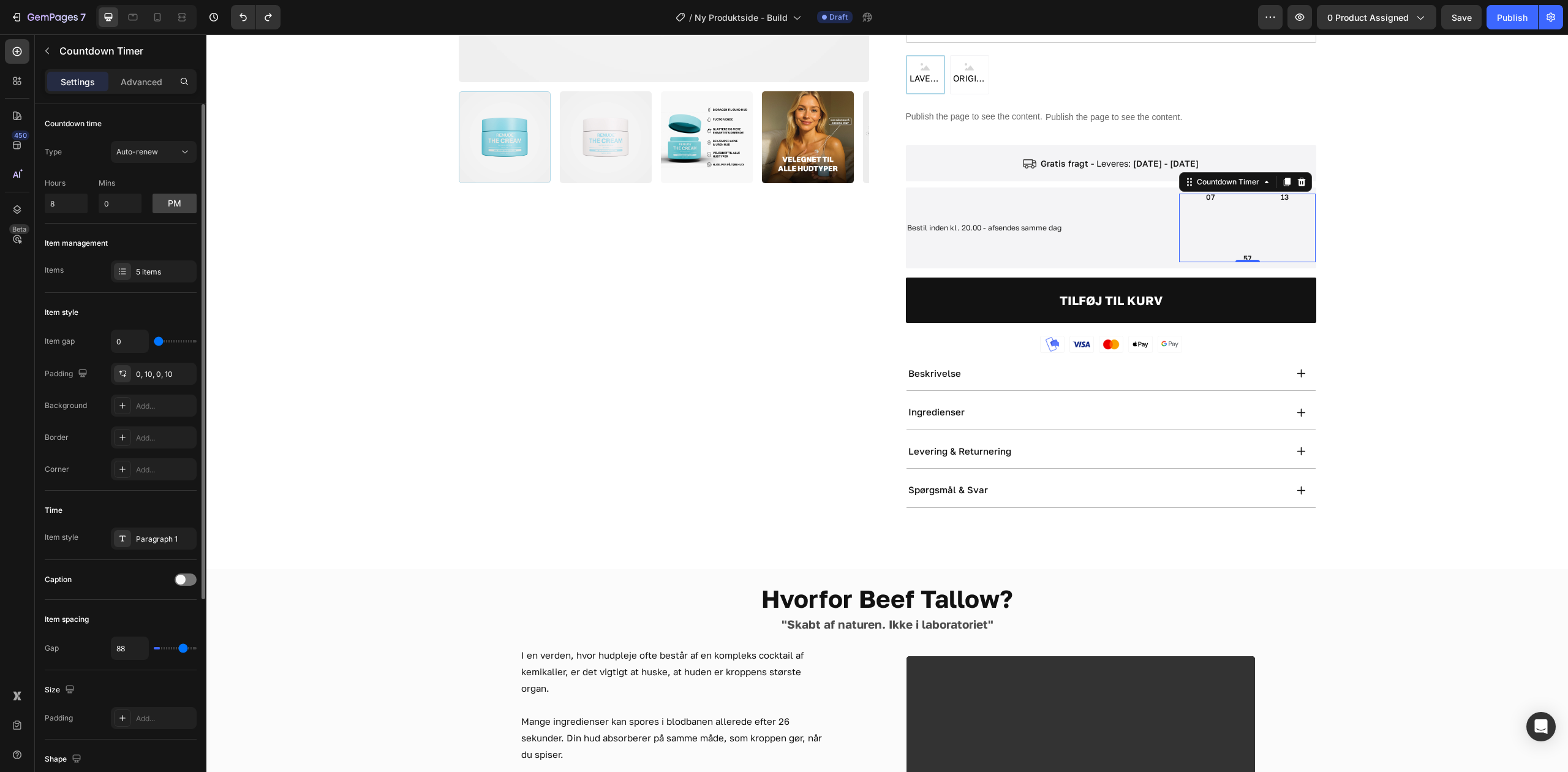
type input "100"
type input "106"
type input "112"
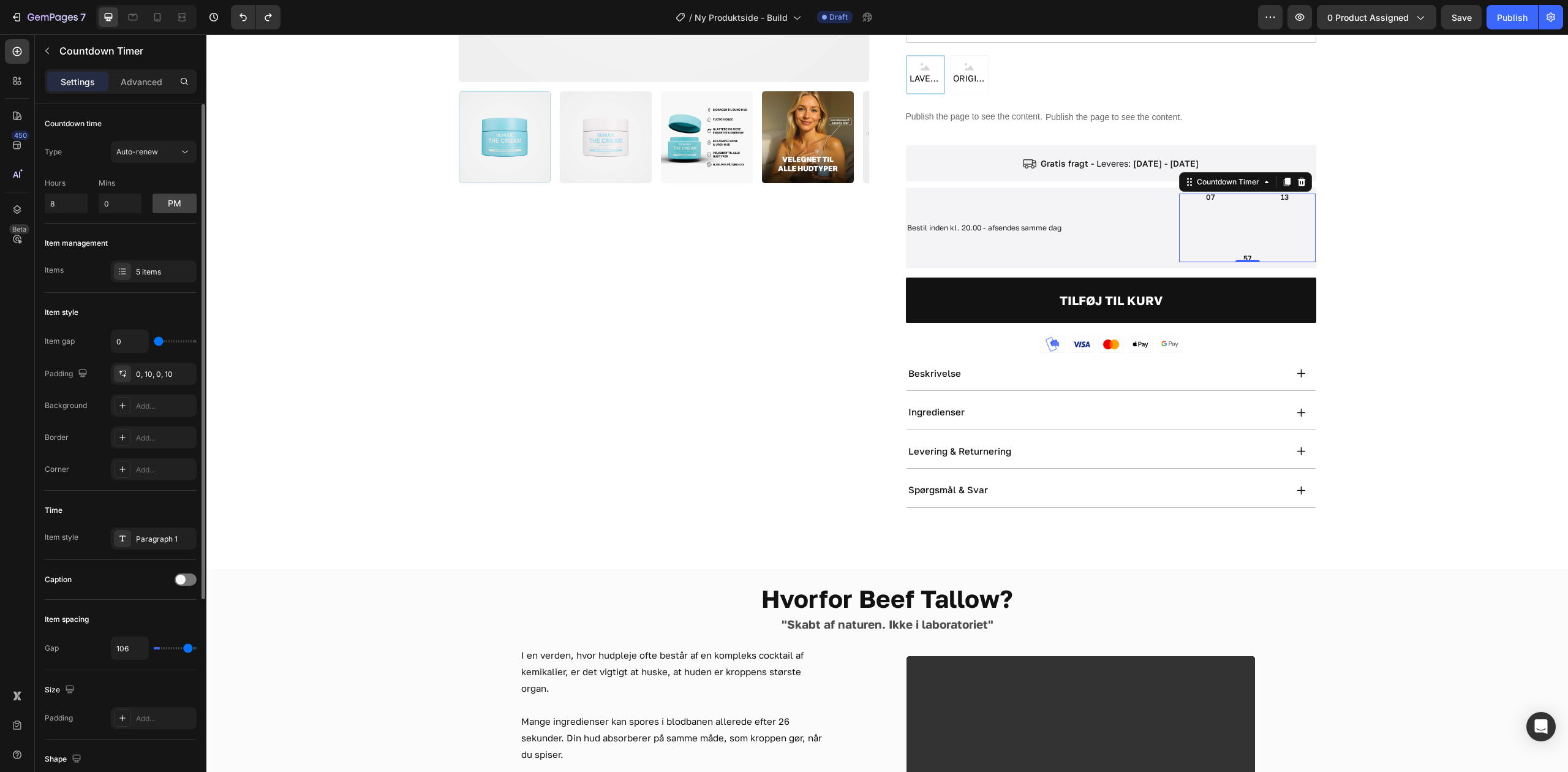
type input "112"
type input "118"
type input "103"
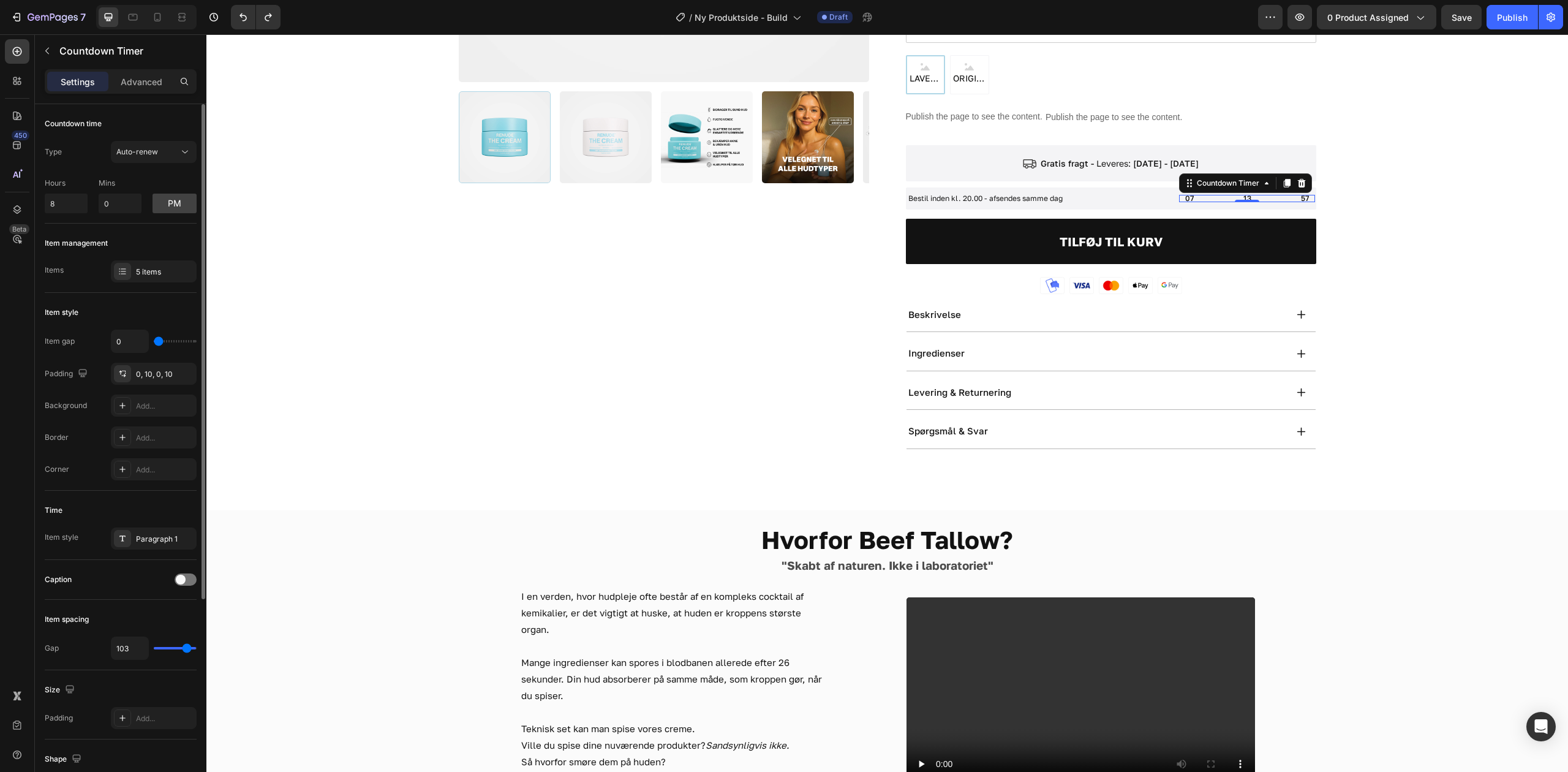
type input "61"
type input "59"
type input "56"
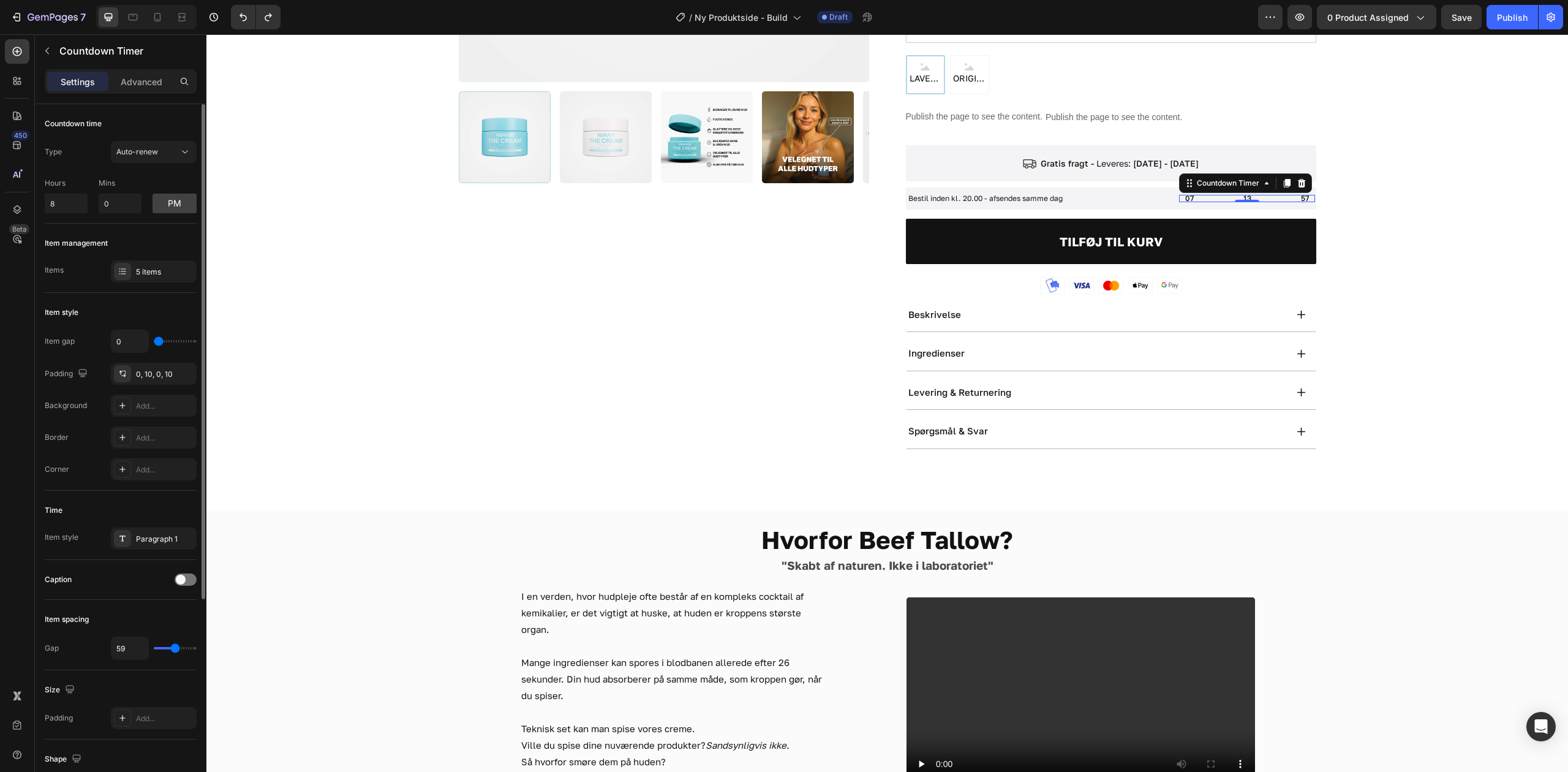
type input "56"
type input "53"
drag, startPoint x: 162, startPoint y: 650, endPoint x: 173, endPoint y: 643, distance: 13.0
type input "53"
click at [173, 647] on input "range" at bounding box center [175, 648] width 43 height 2
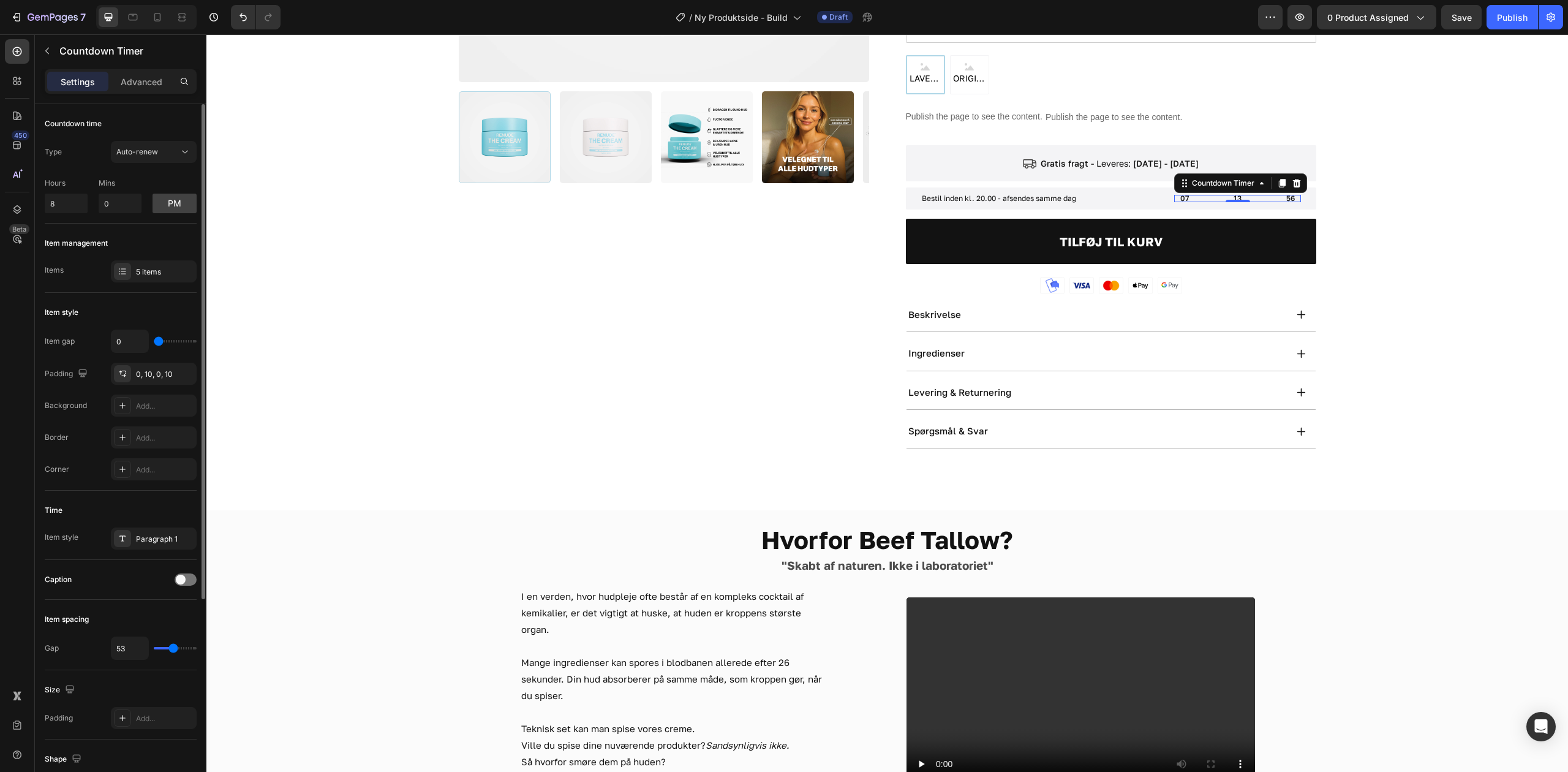
type input "5"
click at [153, 275] on div "5 items" at bounding box center [164, 272] width 58 height 11
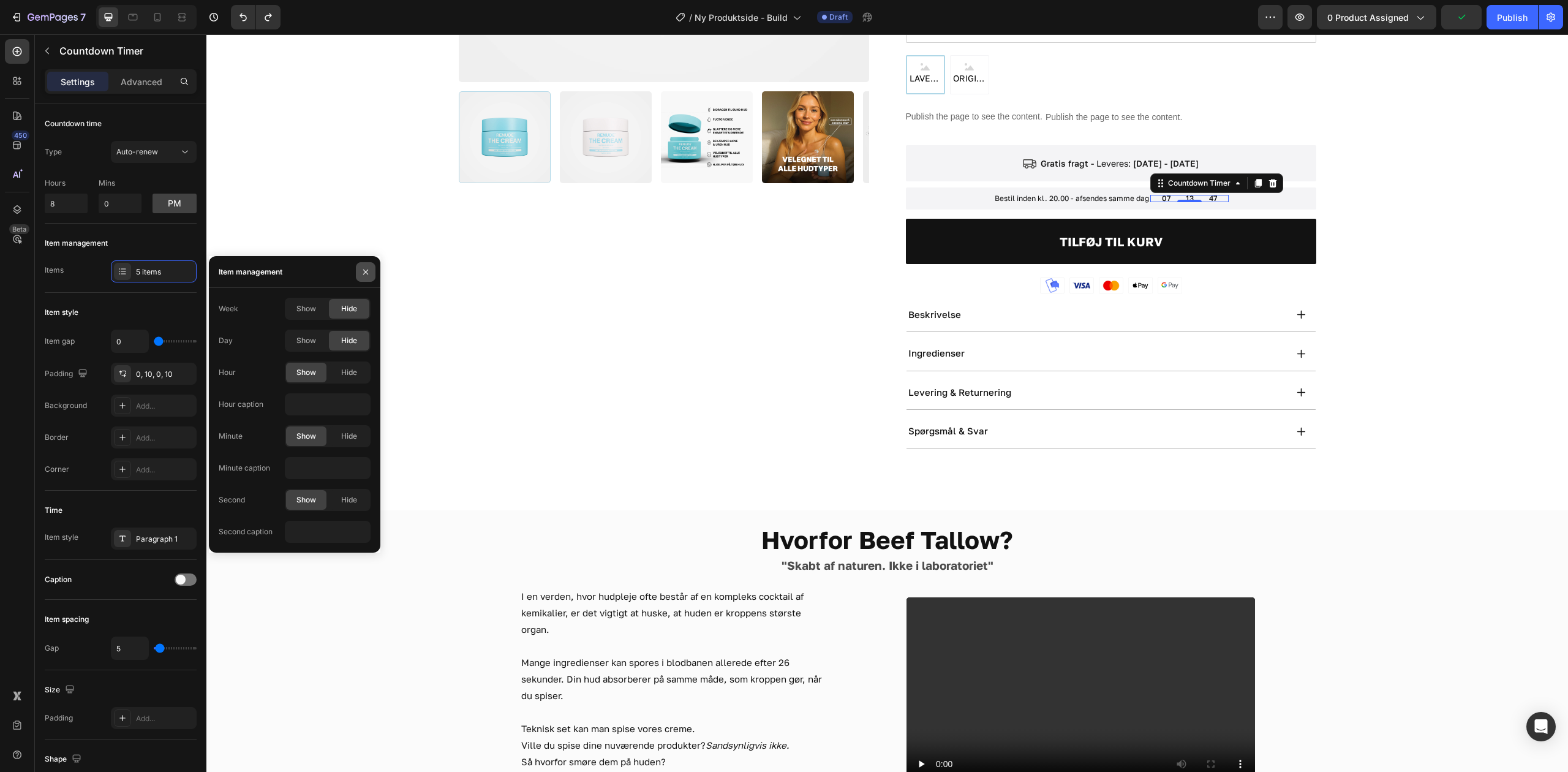
click at [358, 266] on button "button" at bounding box center [365, 272] width 19 height 19
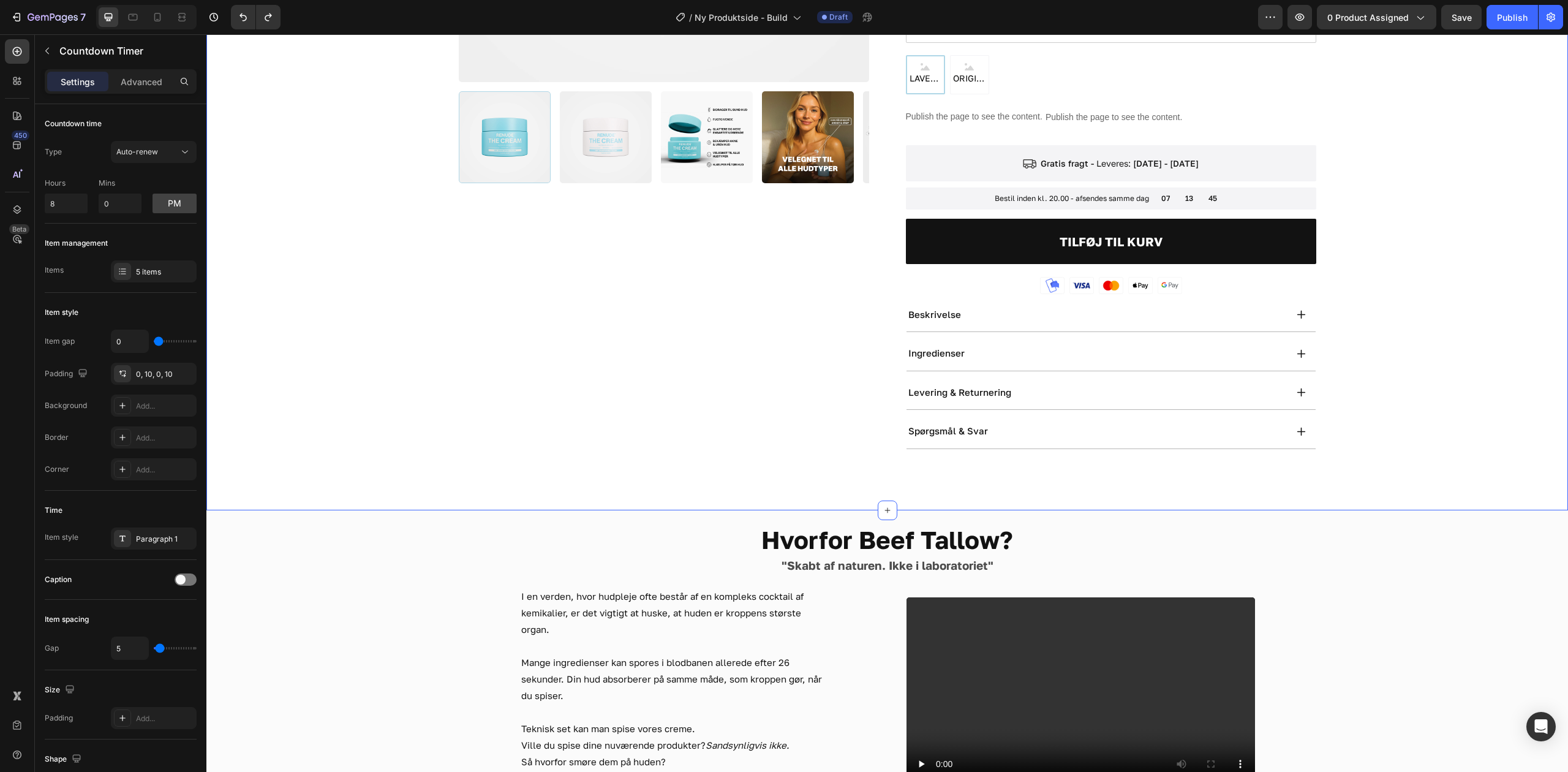
click at [1426, 163] on div "GRATIS FRAGT Product Badge Product Images Icon Icon Icon Icon Icon Icon List 10…" at bounding box center [887, 60] width 1264 height 777
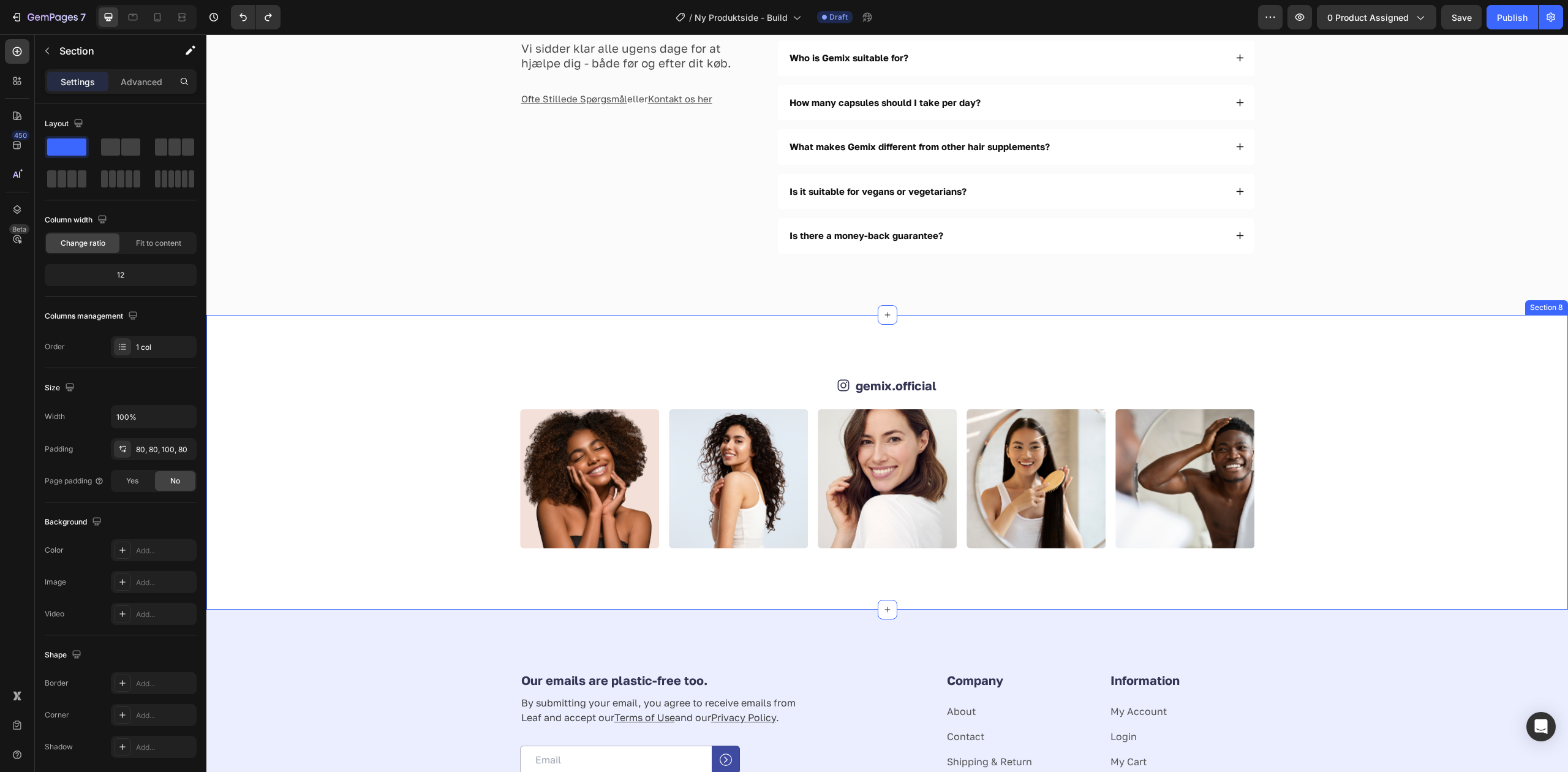
scroll to position [3132, 0]
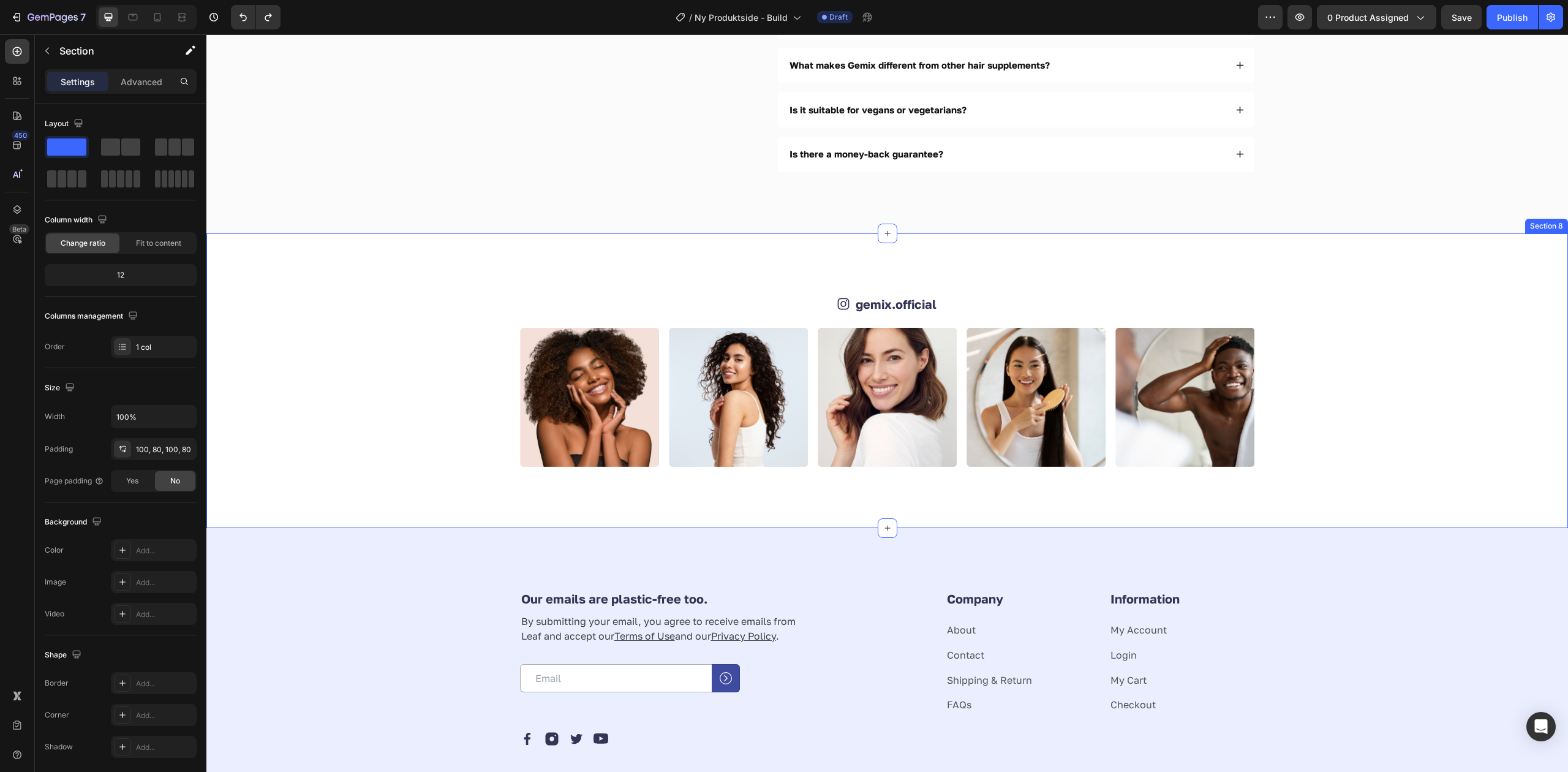
click at [1032, 322] on div "Icon gemix.official Text Block Row Image Image Image Image Image Image Image Im…" at bounding box center [887, 380] width 1264 height 172
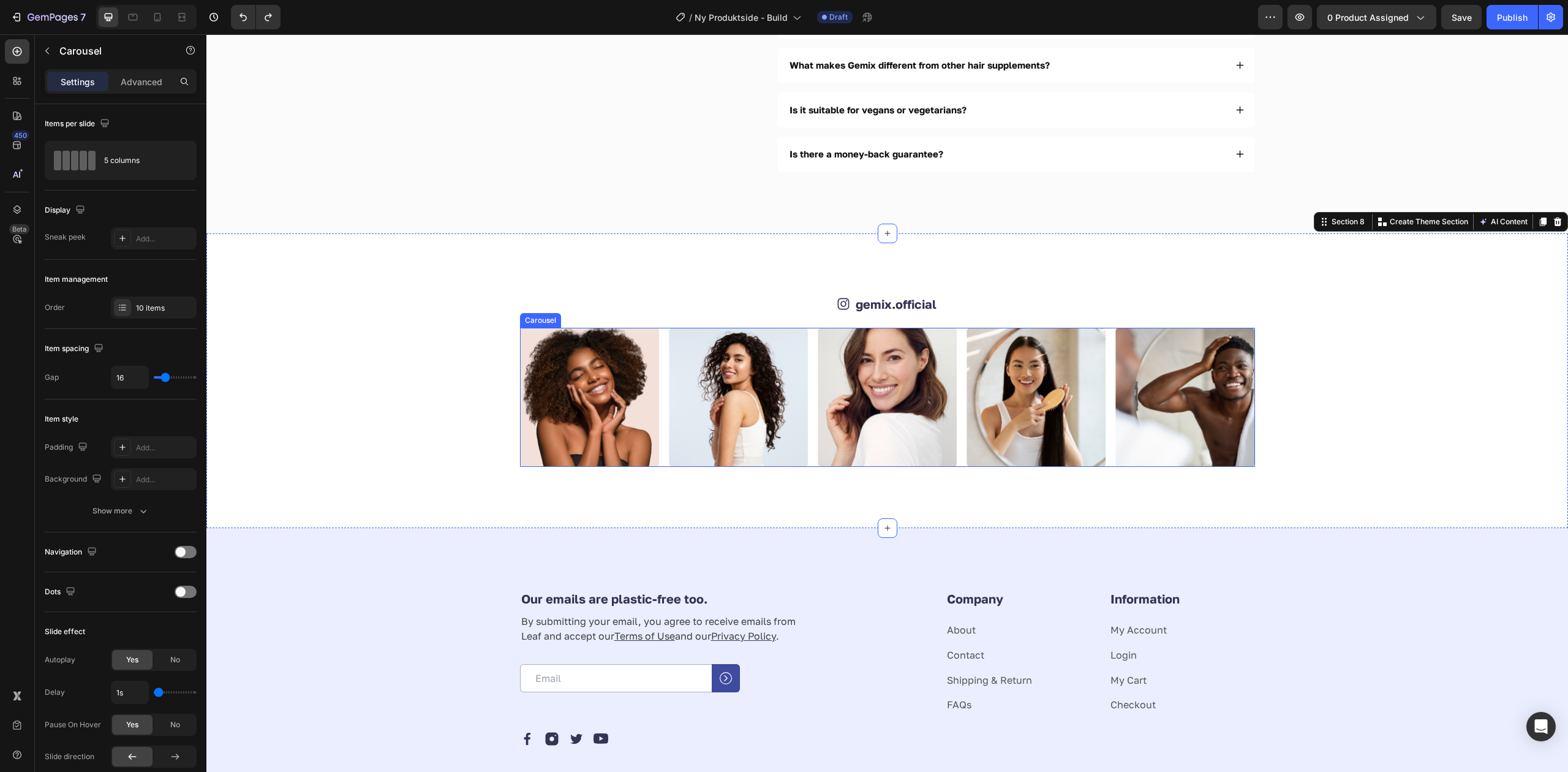
click at [953, 361] on div "Image Image Image Image Image Image Image Image Image Image" at bounding box center [888, 397] width 735 height 139
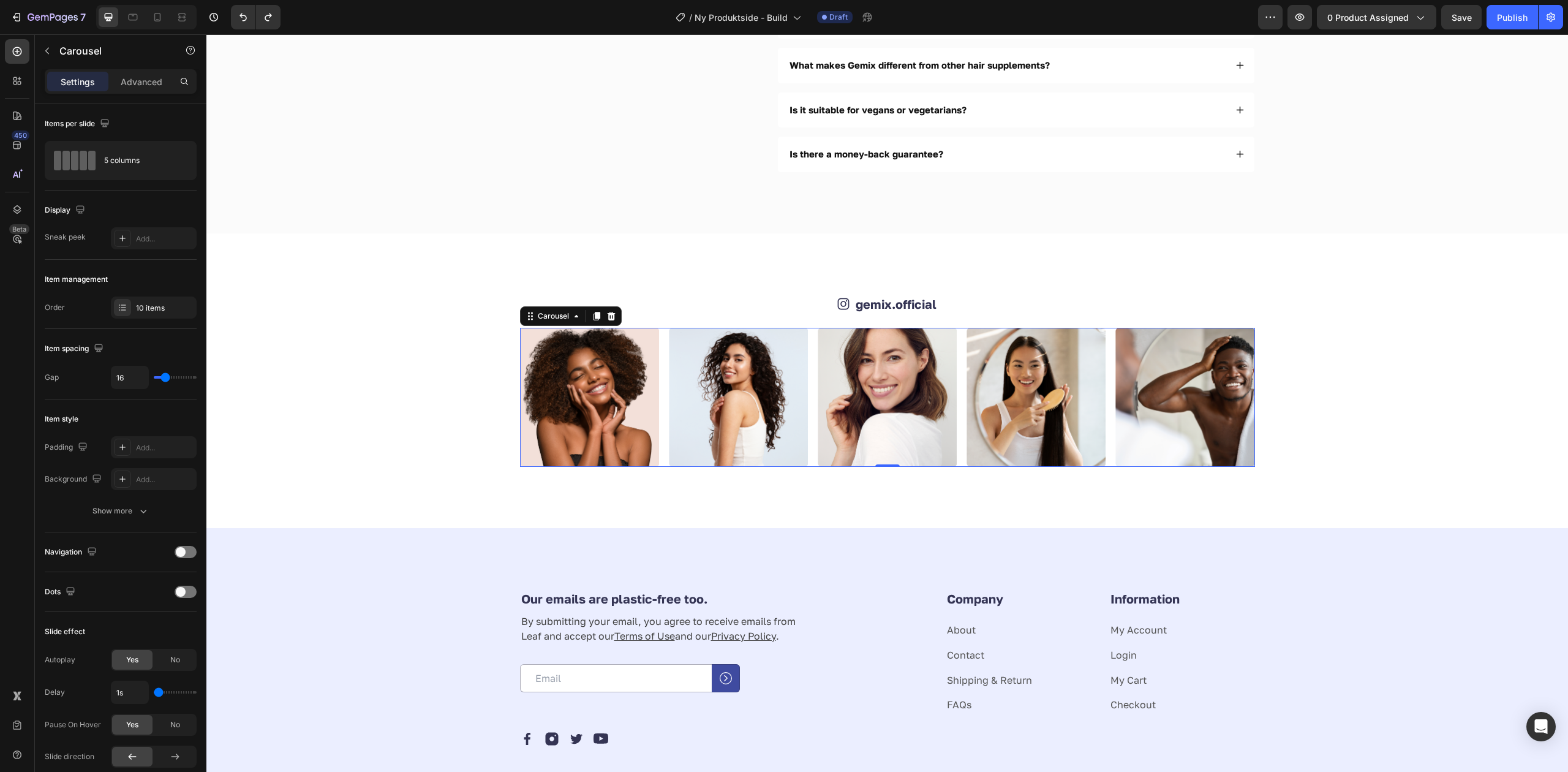
click at [659, 382] on div "Image Image Image Image Image Image Image Image Image Image" at bounding box center [888, 397] width 735 height 139
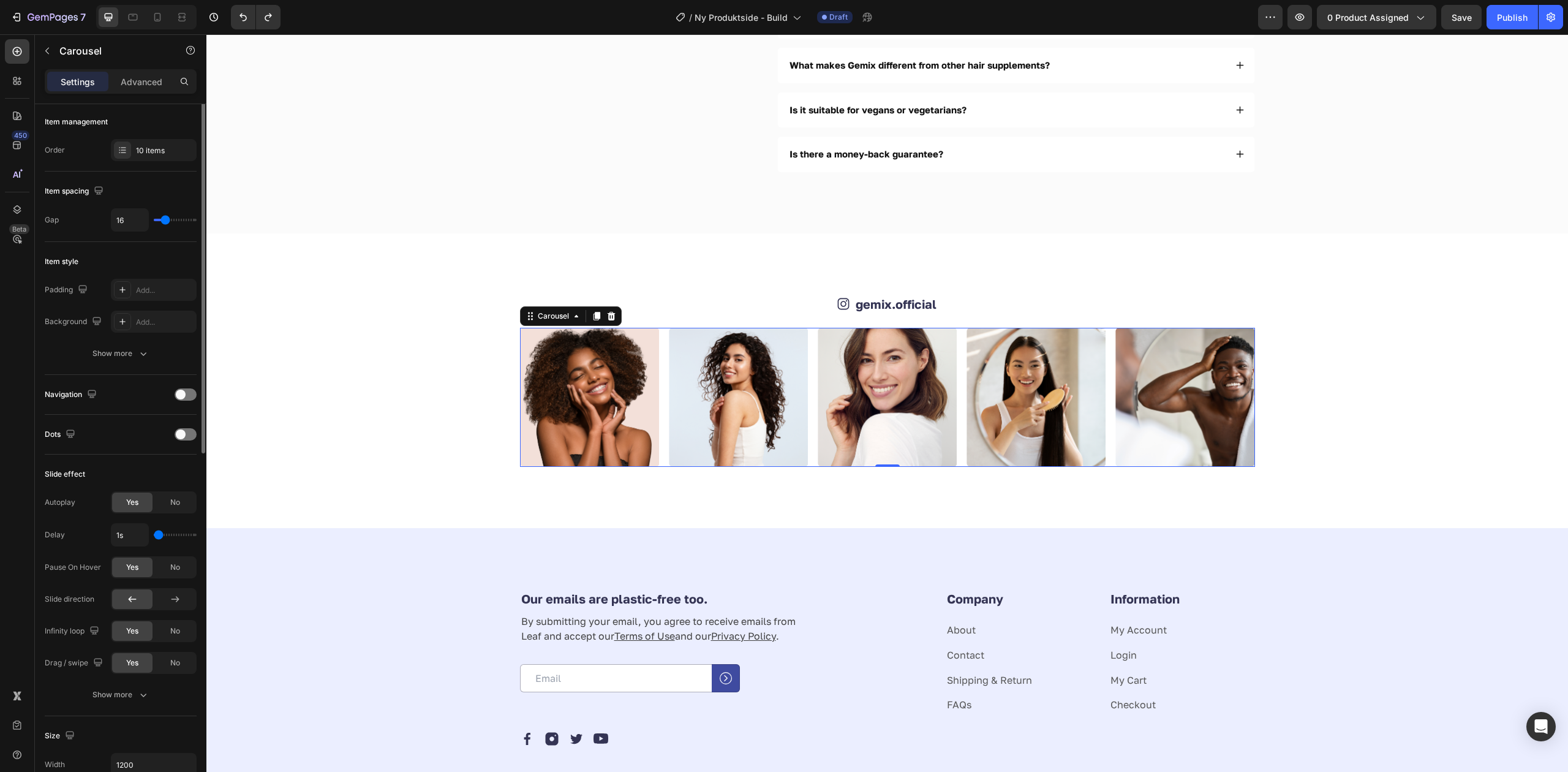
scroll to position [0, 0]
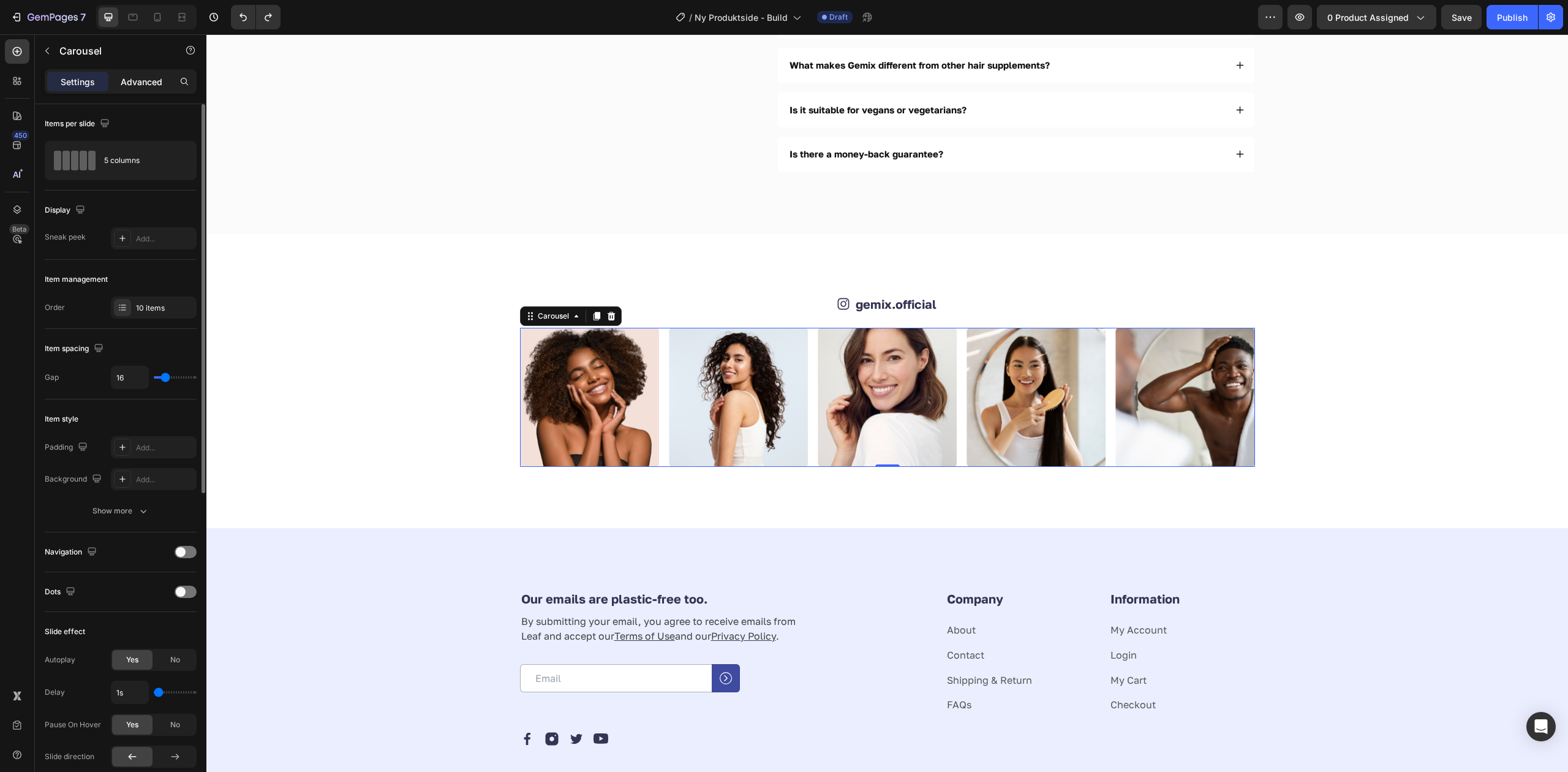
click at [143, 77] on p "Advanced" at bounding box center [142, 81] width 41 height 13
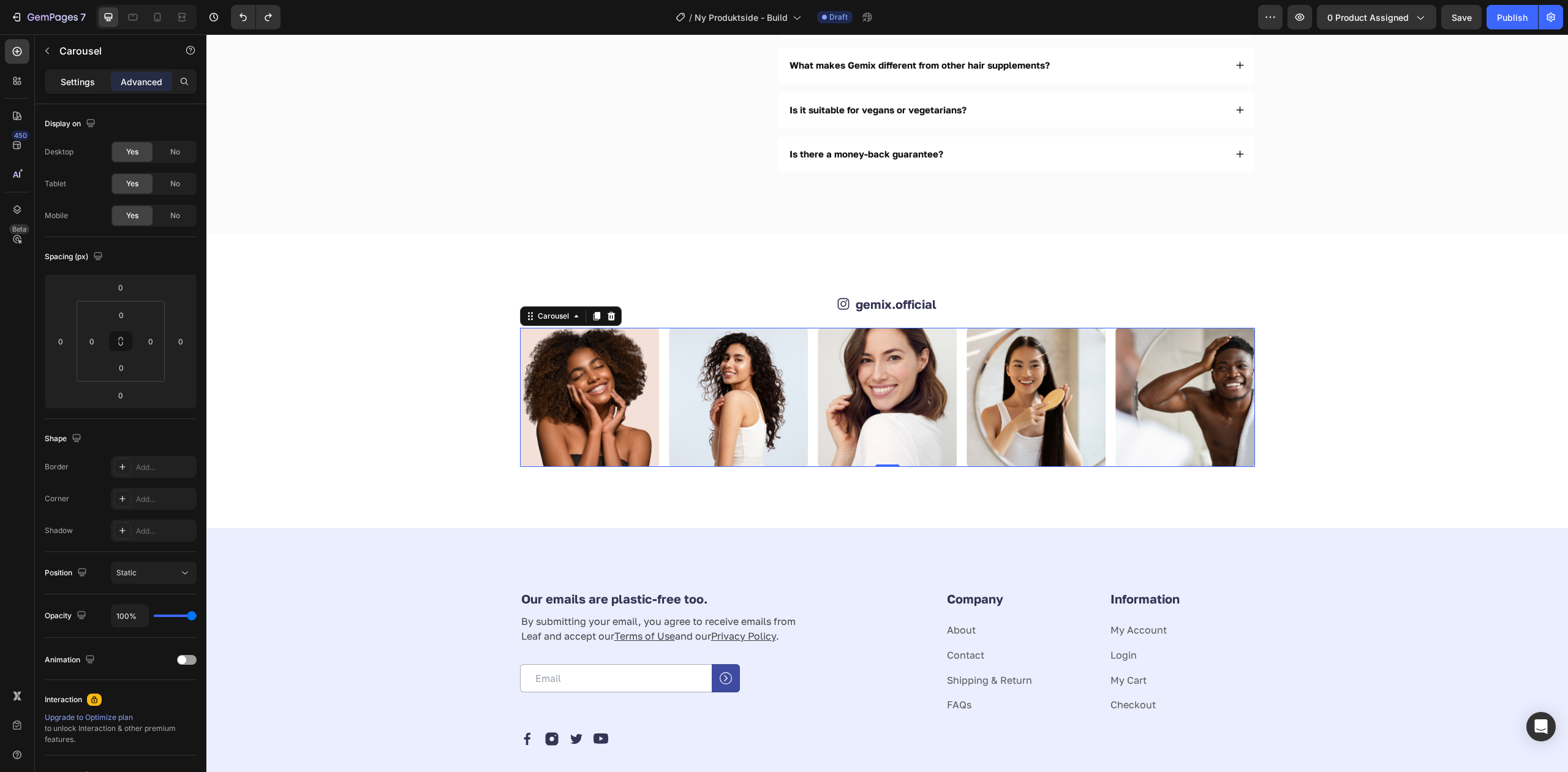
click at [66, 75] on p "Settings" at bounding box center [78, 81] width 34 height 13
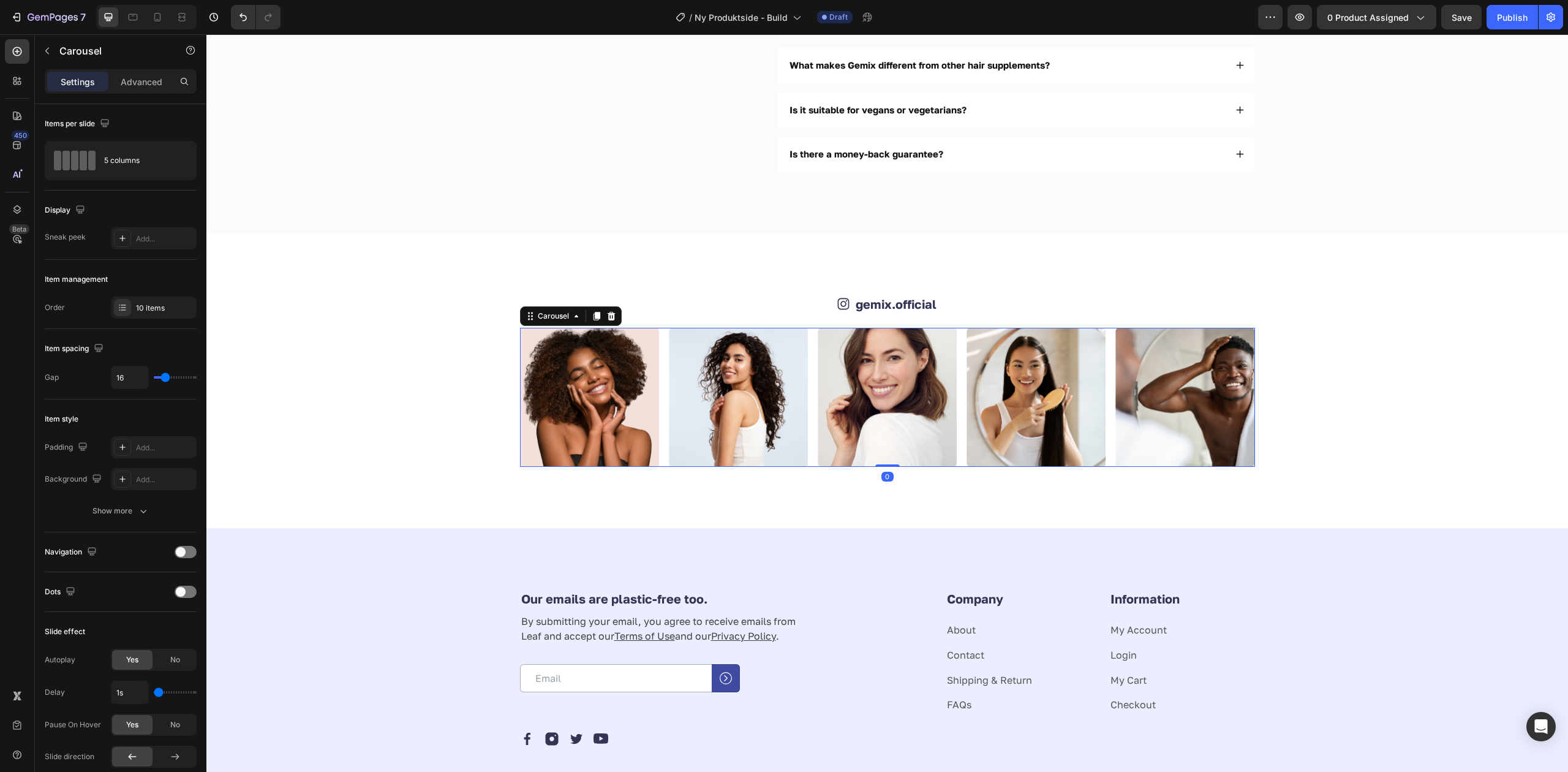
click at [659, 390] on div "Image Image Image Image Image Image Image Image Image Image" at bounding box center [888, 397] width 735 height 139
click at [655, 385] on div "Image Image Image Image Image Image Image Image Image Image" at bounding box center [888, 397] width 735 height 139
click at [105, 169] on div "5 columns" at bounding box center [142, 160] width 75 height 28
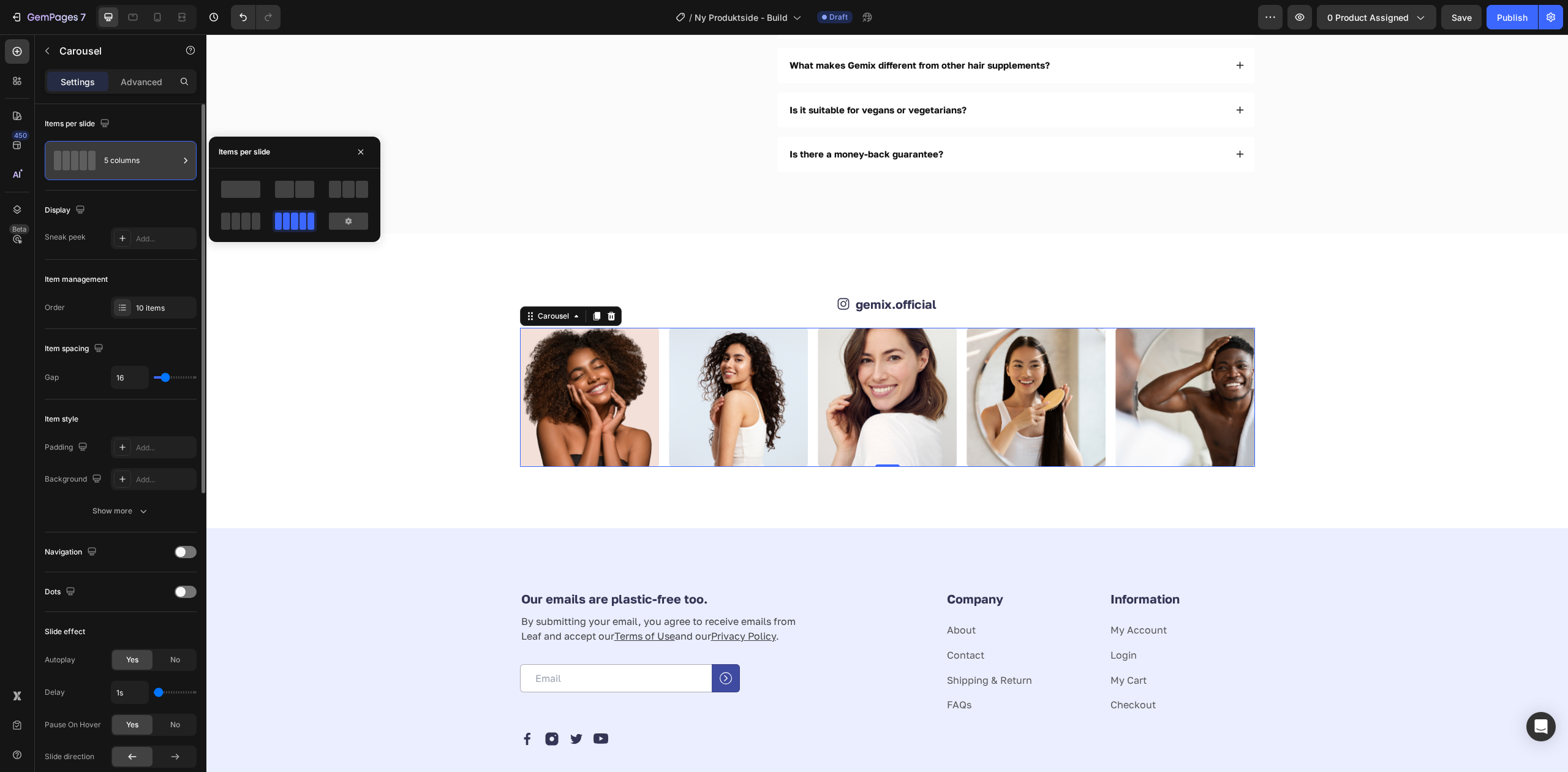
click at [105, 169] on div "5 columns" at bounding box center [142, 160] width 75 height 28
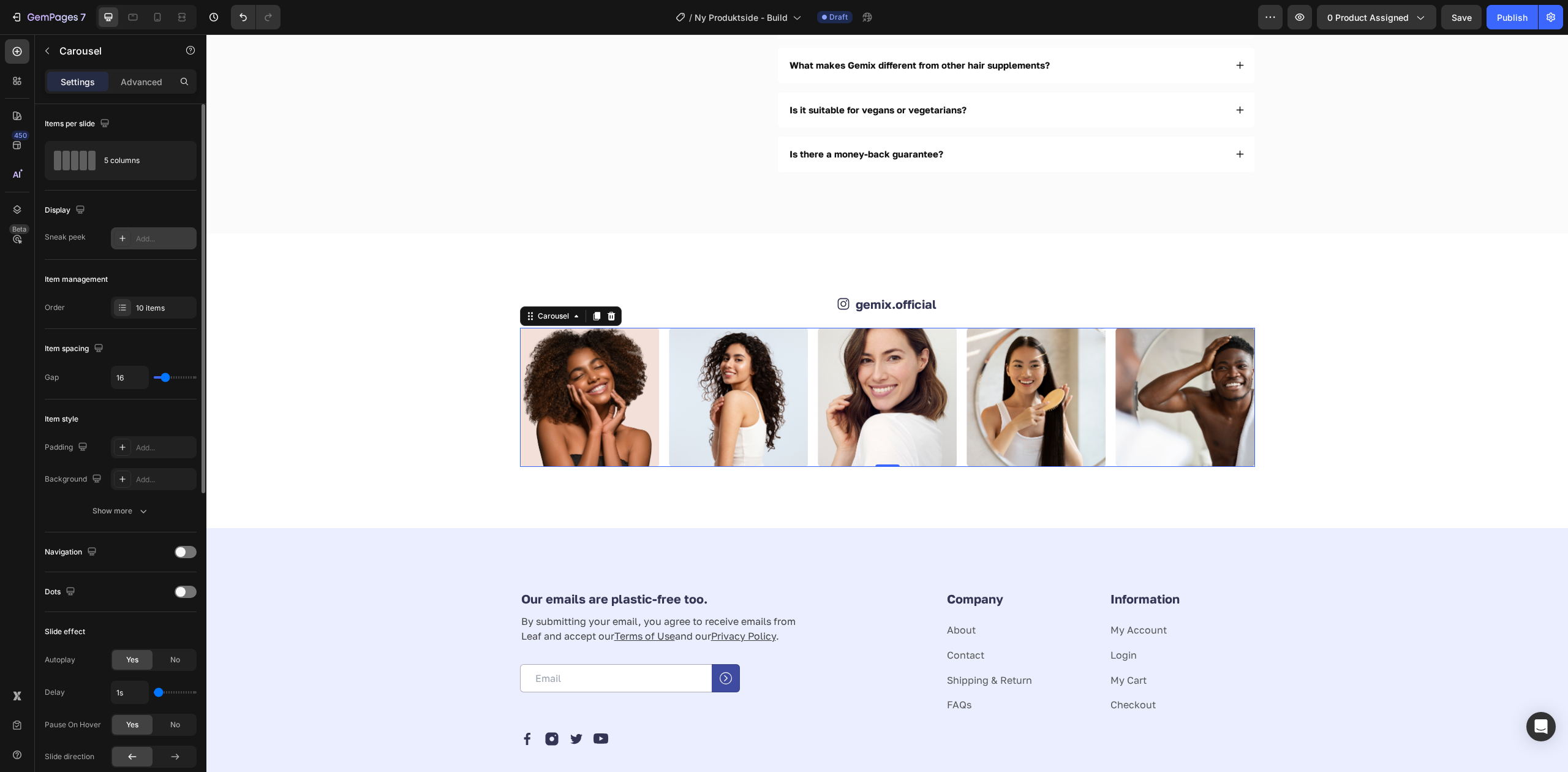
click at [159, 238] on div "Add..." at bounding box center [164, 239] width 58 height 11
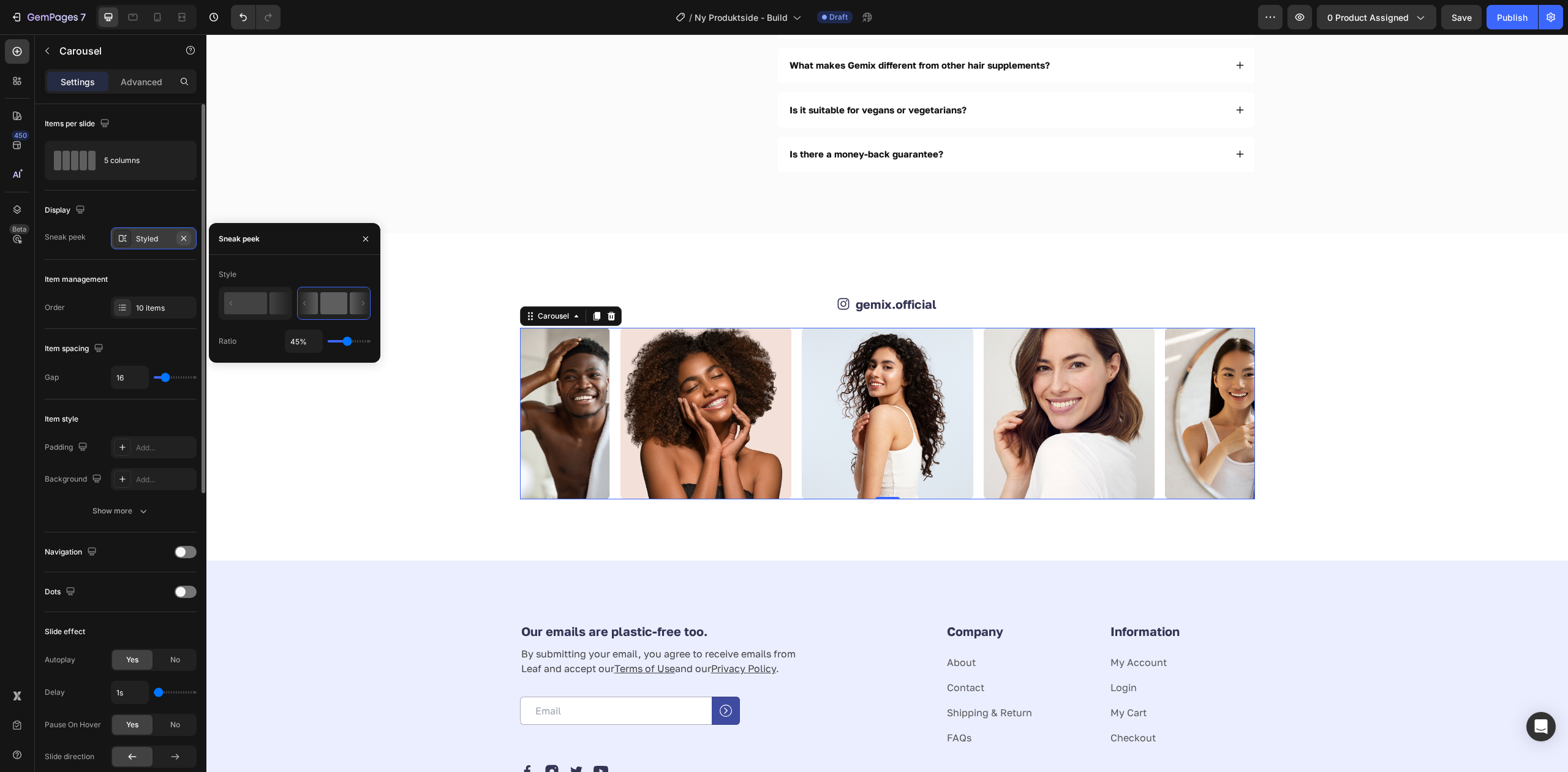
click at [185, 239] on icon "button" at bounding box center [184, 239] width 10 height 10
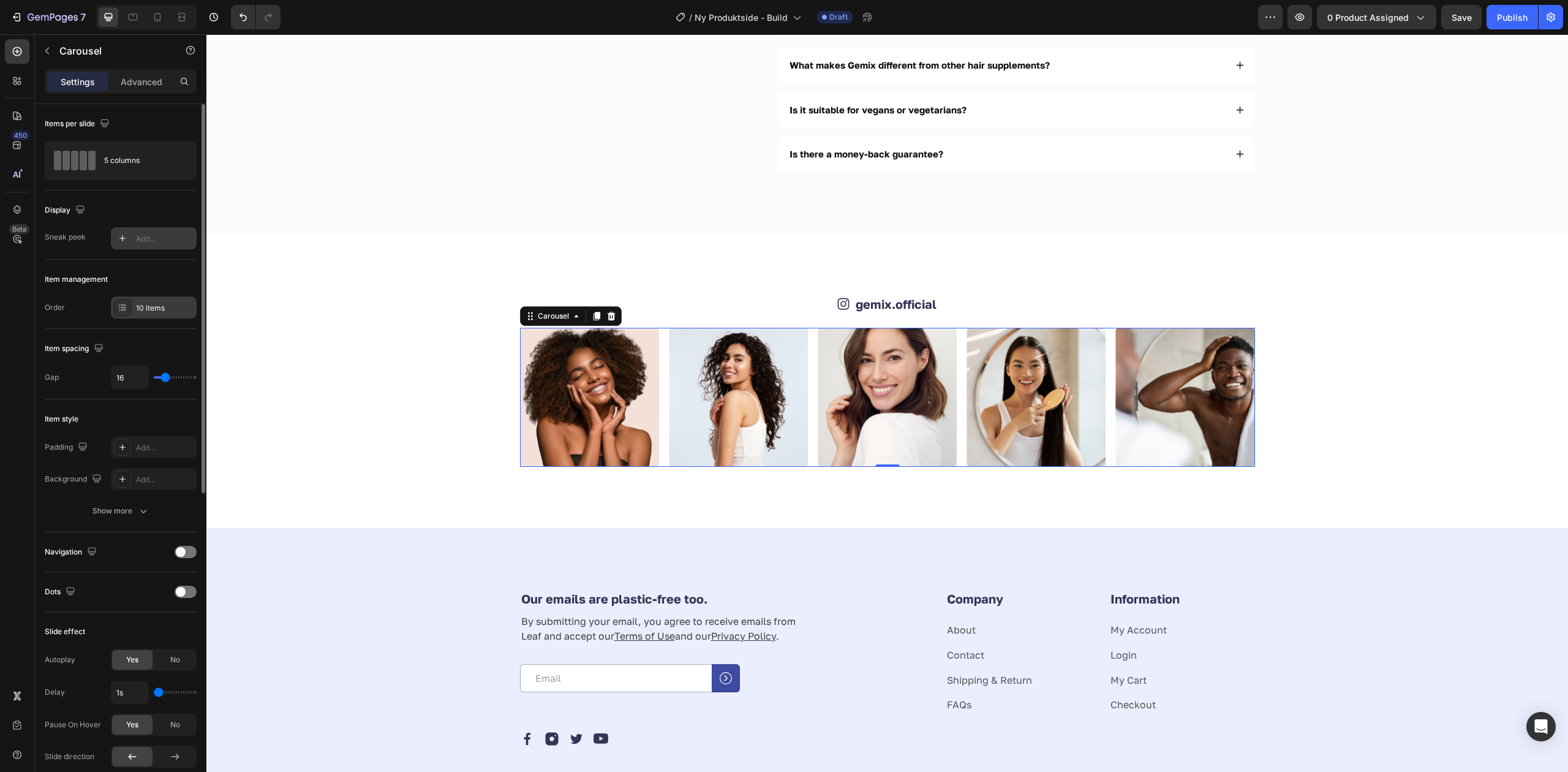
click at [157, 312] on div "10 items" at bounding box center [164, 307] width 58 height 11
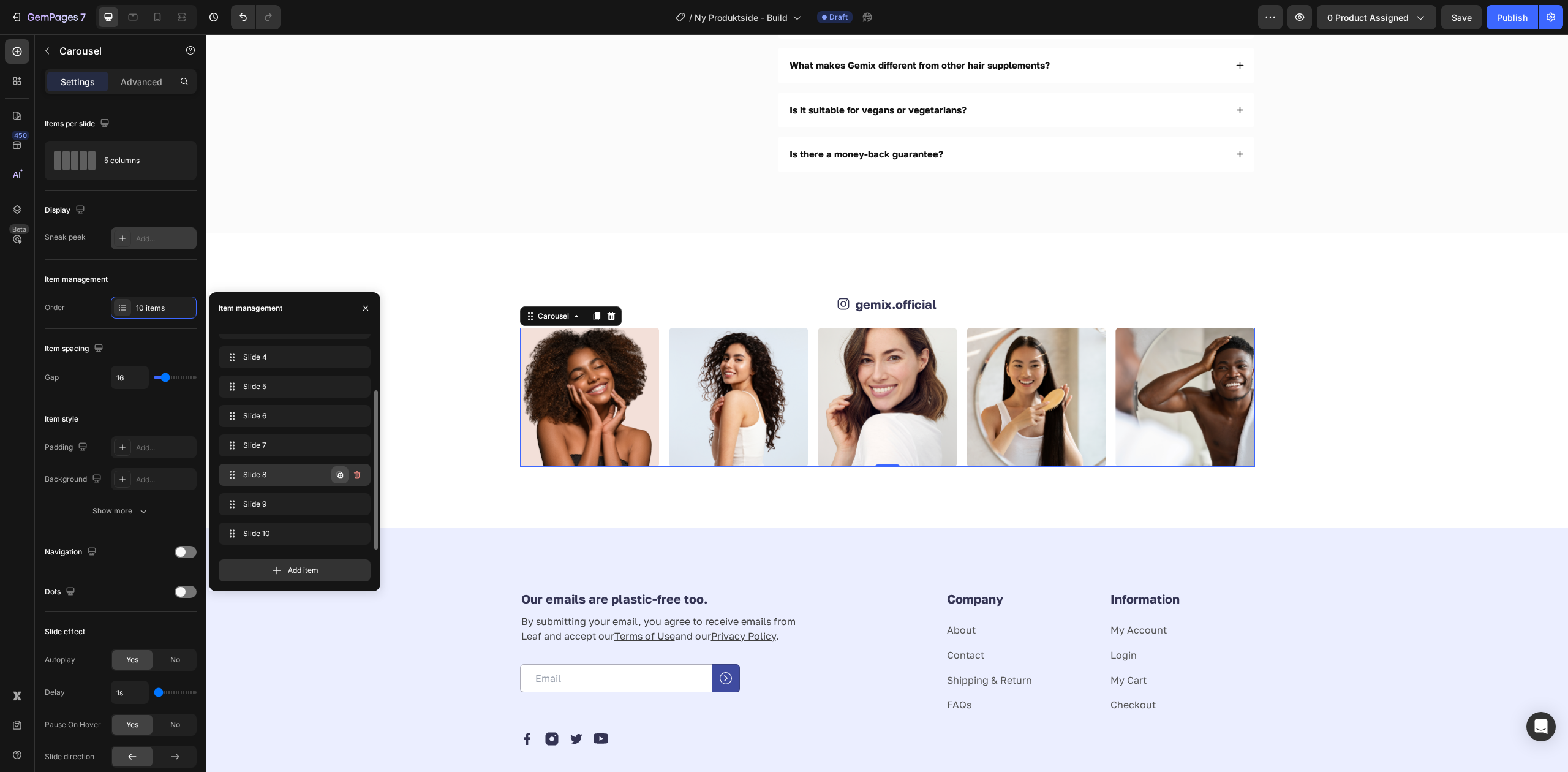
scroll to position [3214, 0]
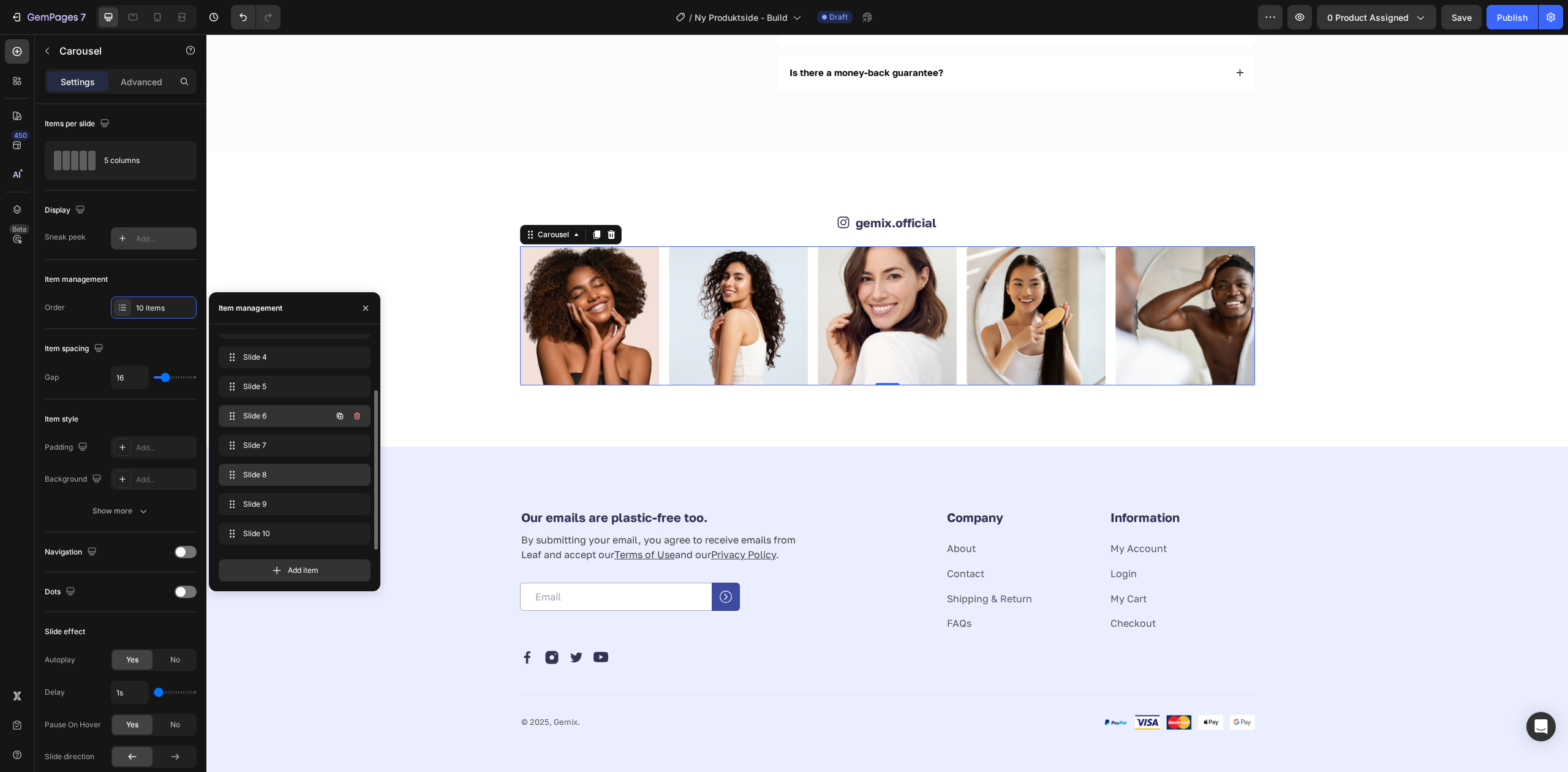
click at [361, 415] on button "button" at bounding box center [357, 416] width 17 height 17
click at [358, 415] on div "Delete" at bounding box center [349, 415] width 23 height 11
click at [356, 445] on icon "button" at bounding box center [357, 445] width 10 height 10
click at [353, 448] on div "Delete" at bounding box center [349, 445] width 23 height 11
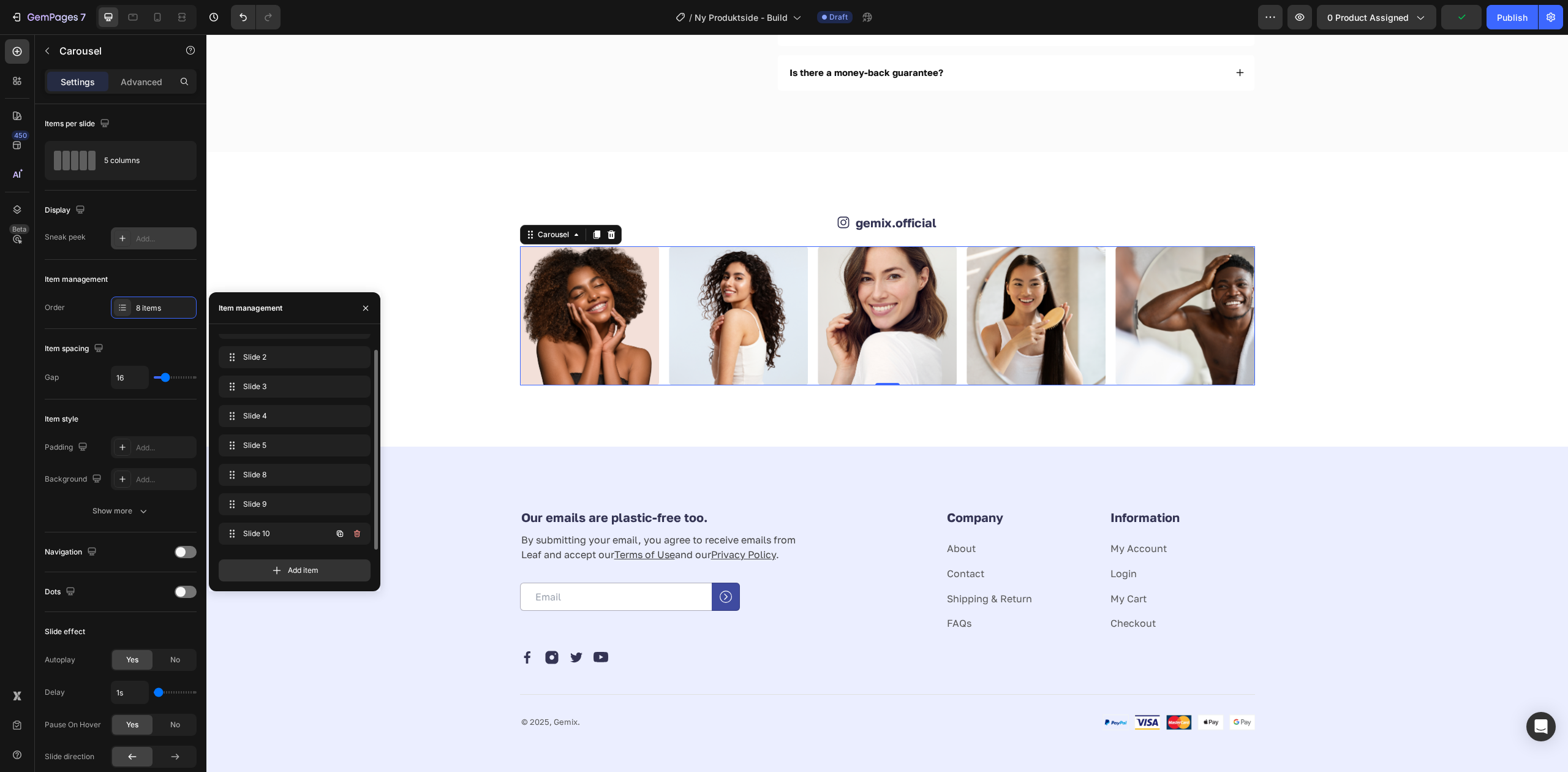
scroll to position [17, 0]
click at [356, 537] on icon "button" at bounding box center [357, 533] width 6 height 7
click at [356, 537] on div "Delete" at bounding box center [349, 533] width 23 height 11
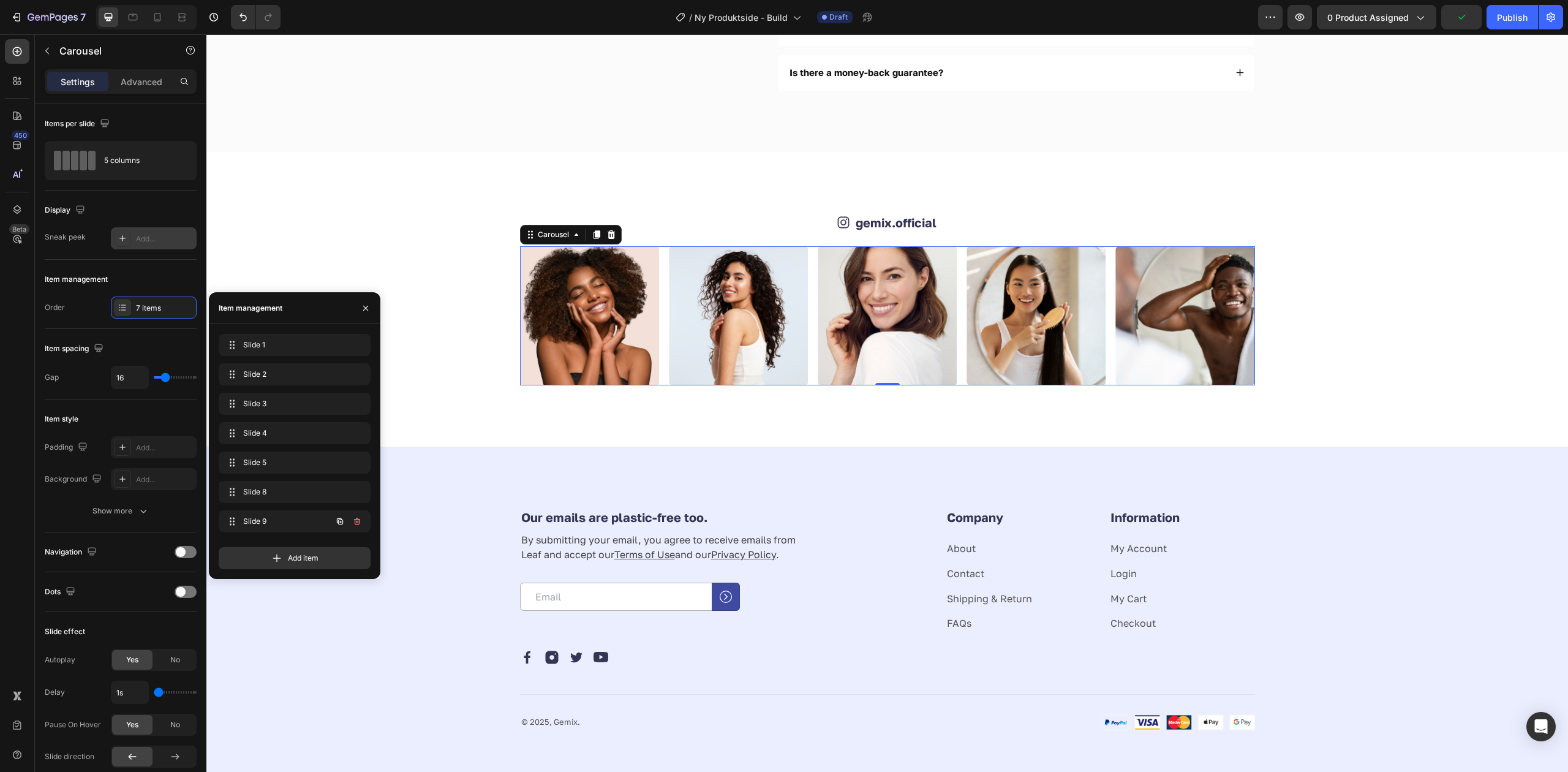
scroll to position [0, 0]
click at [355, 520] on icon "button" at bounding box center [357, 521] width 6 height 7
click at [356, 520] on div "Delete" at bounding box center [349, 521] width 23 height 11
click at [356, 489] on icon "button" at bounding box center [357, 492] width 6 height 7
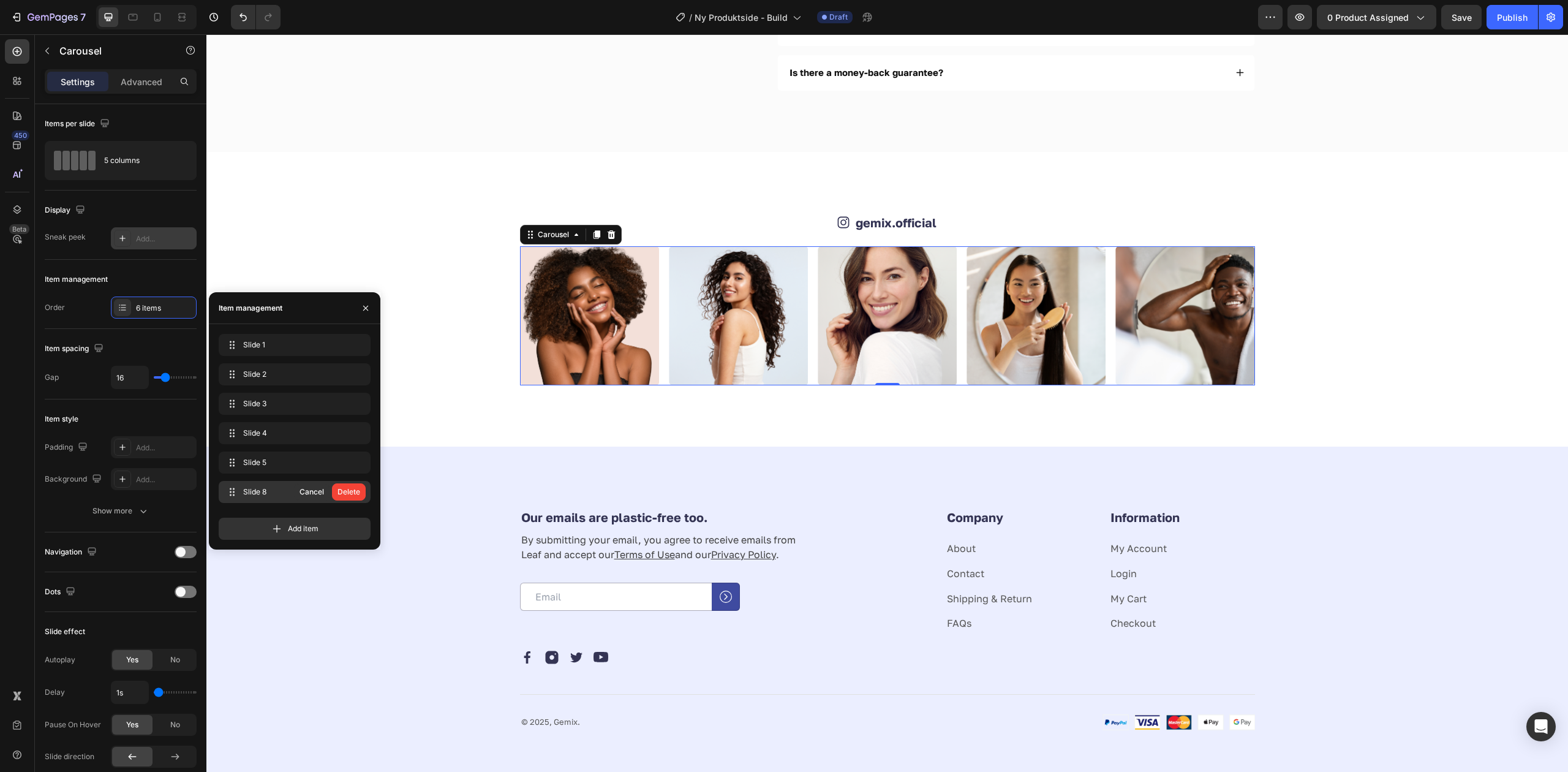
click at [356, 489] on div "Delete" at bounding box center [349, 491] width 23 height 11
click at [353, 465] on icon "button" at bounding box center [357, 462] width 10 height 10
click at [455, 415] on div "Icon gemix.official Text Block Row Image Image Image Image Image Carousel 0 Sec…" at bounding box center [887, 300] width 1361 height 295
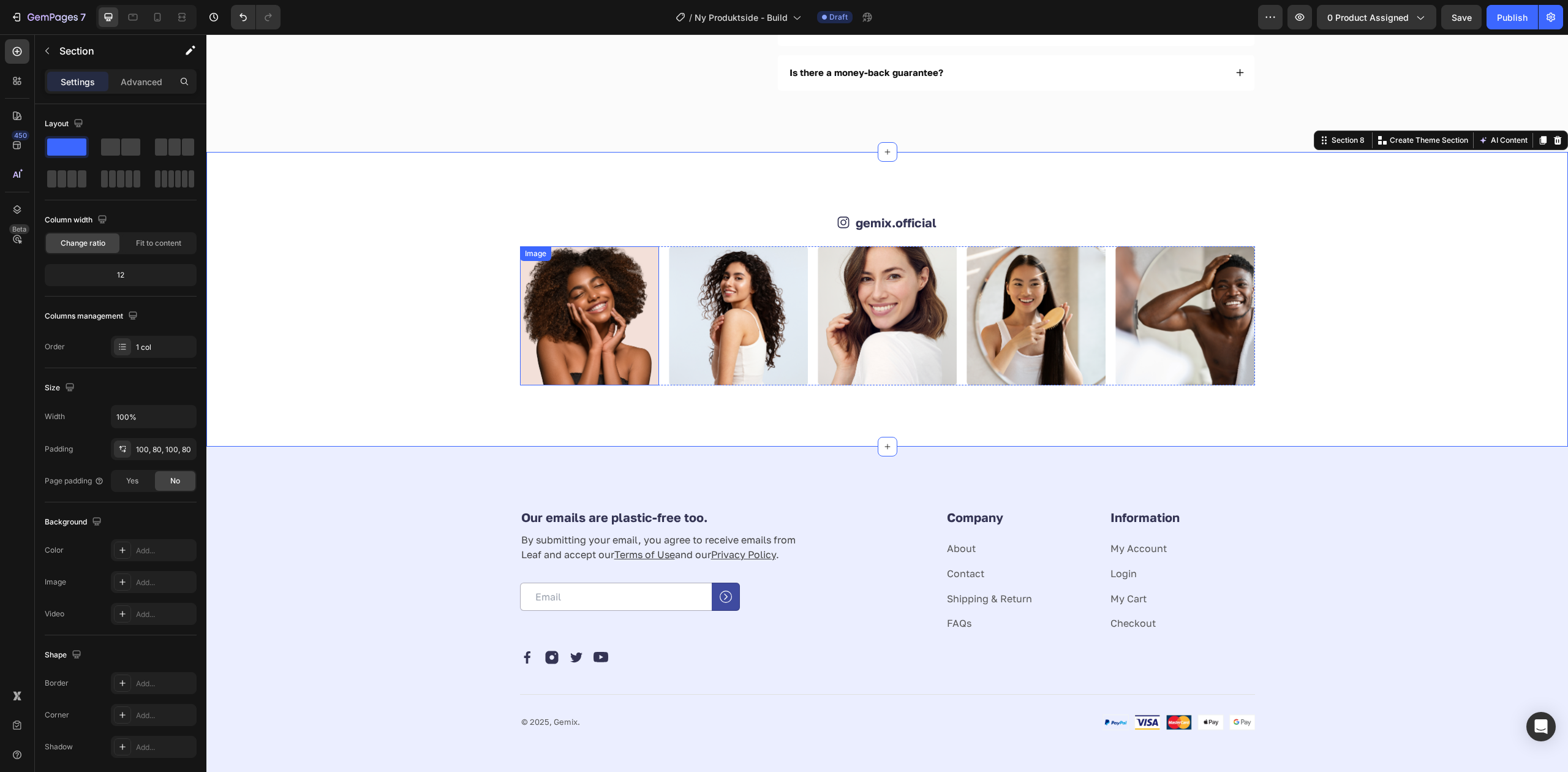
scroll to position [3051, 0]
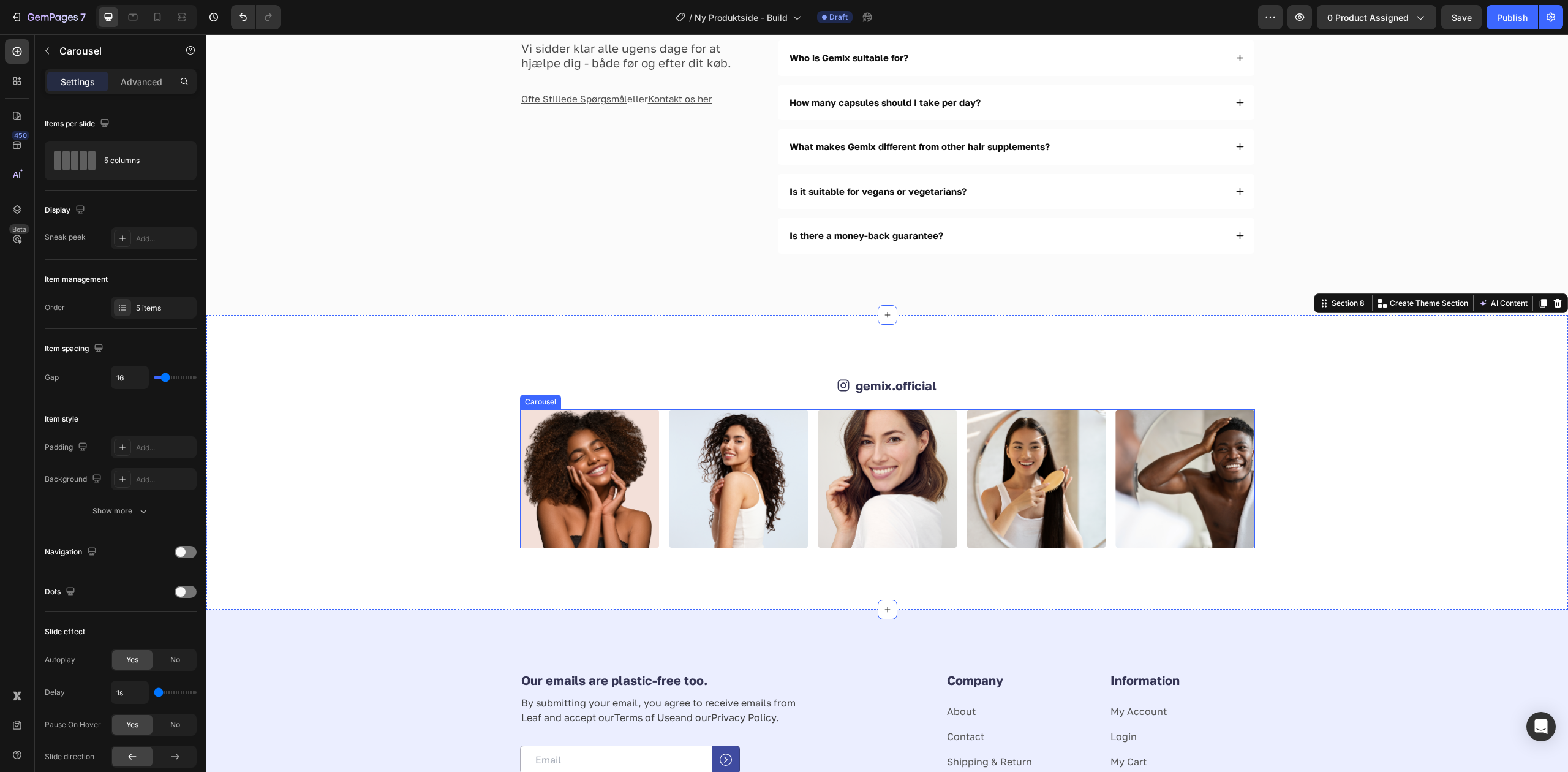
click at [806, 447] on div "Image Image Image Image Image" at bounding box center [888, 478] width 735 height 139
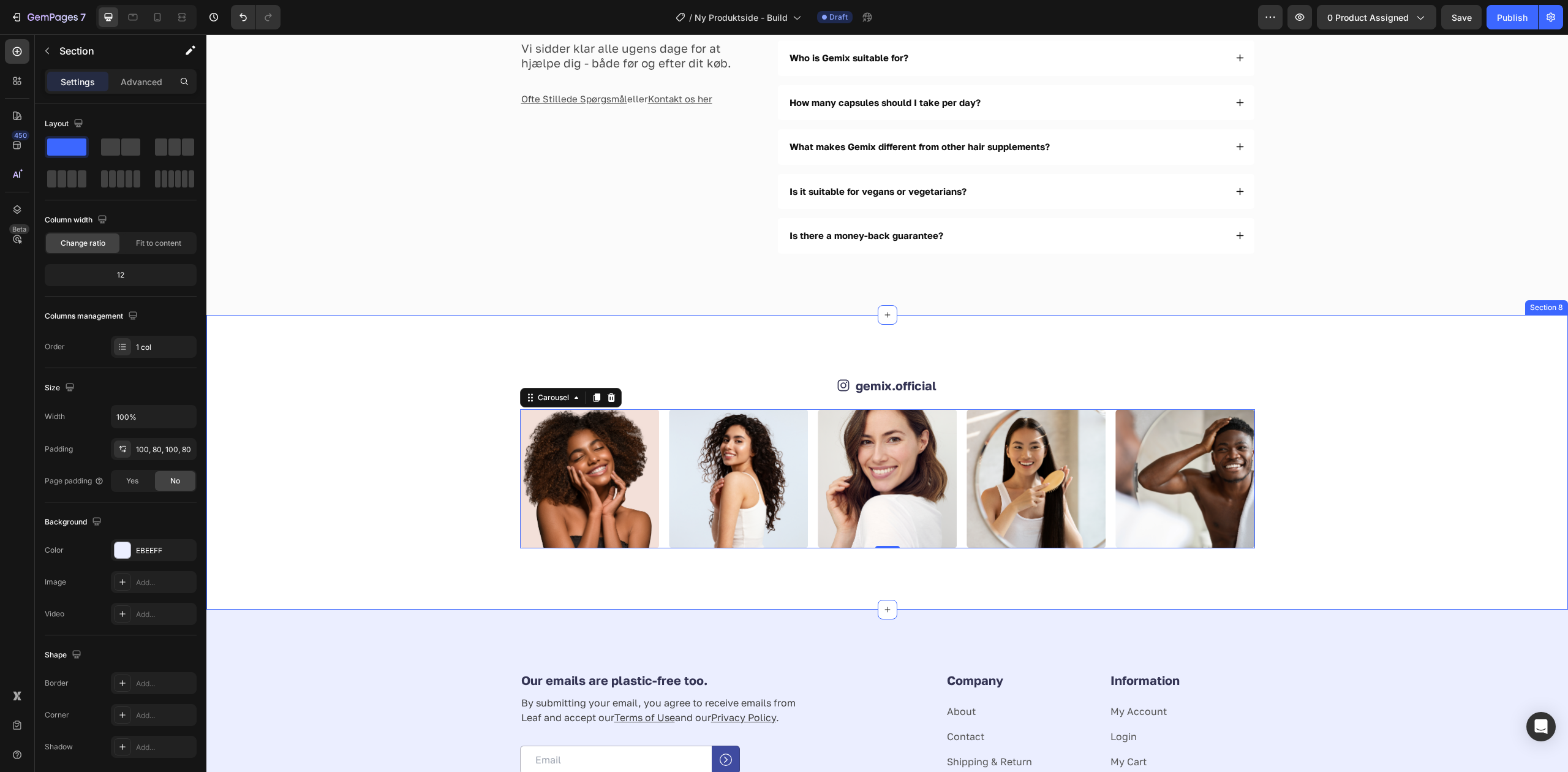
click at [875, 625] on div "Our emails are plastic-free too. Heading By submitting your email, you agree to…" at bounding box center [887, 782] width 1361 height 345
click at [630, 486] on img at bounding box center [590, 478] width 139 height 139
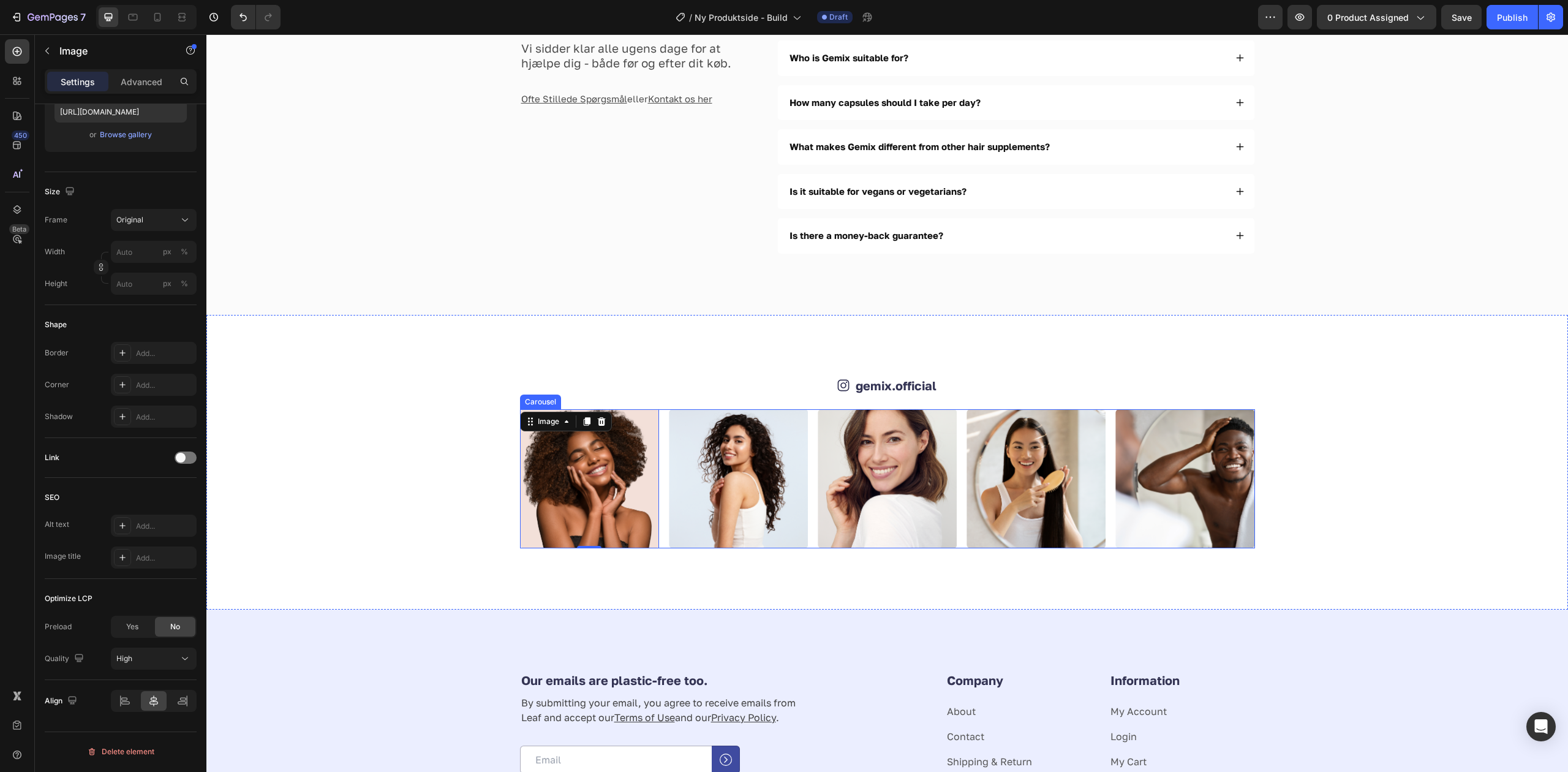
click at [655, 495] on div "Image 0 Image Image Image Image" at bounding box center [888, 478] width 735 height 139
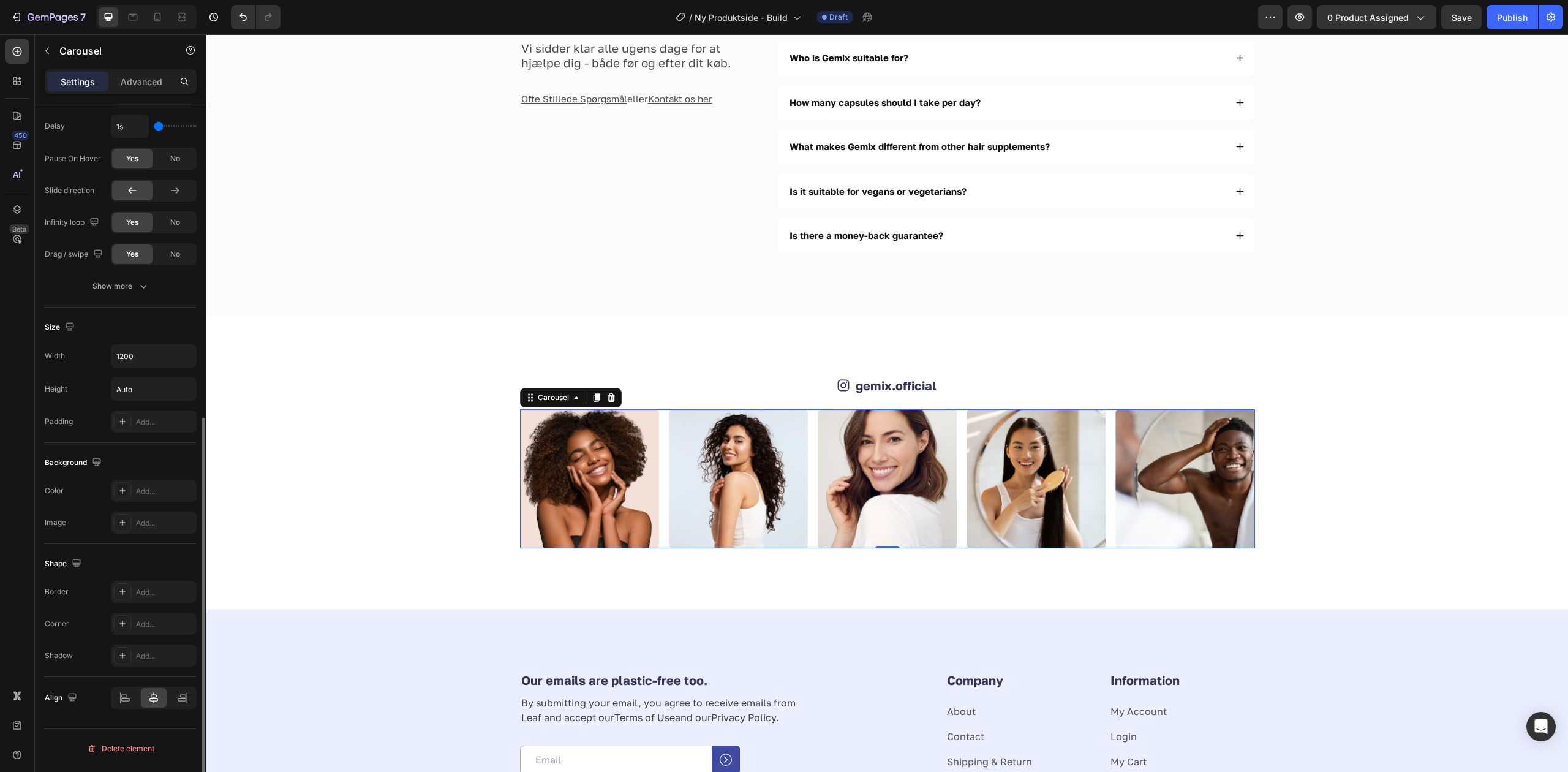
scroll to position [157, 0]
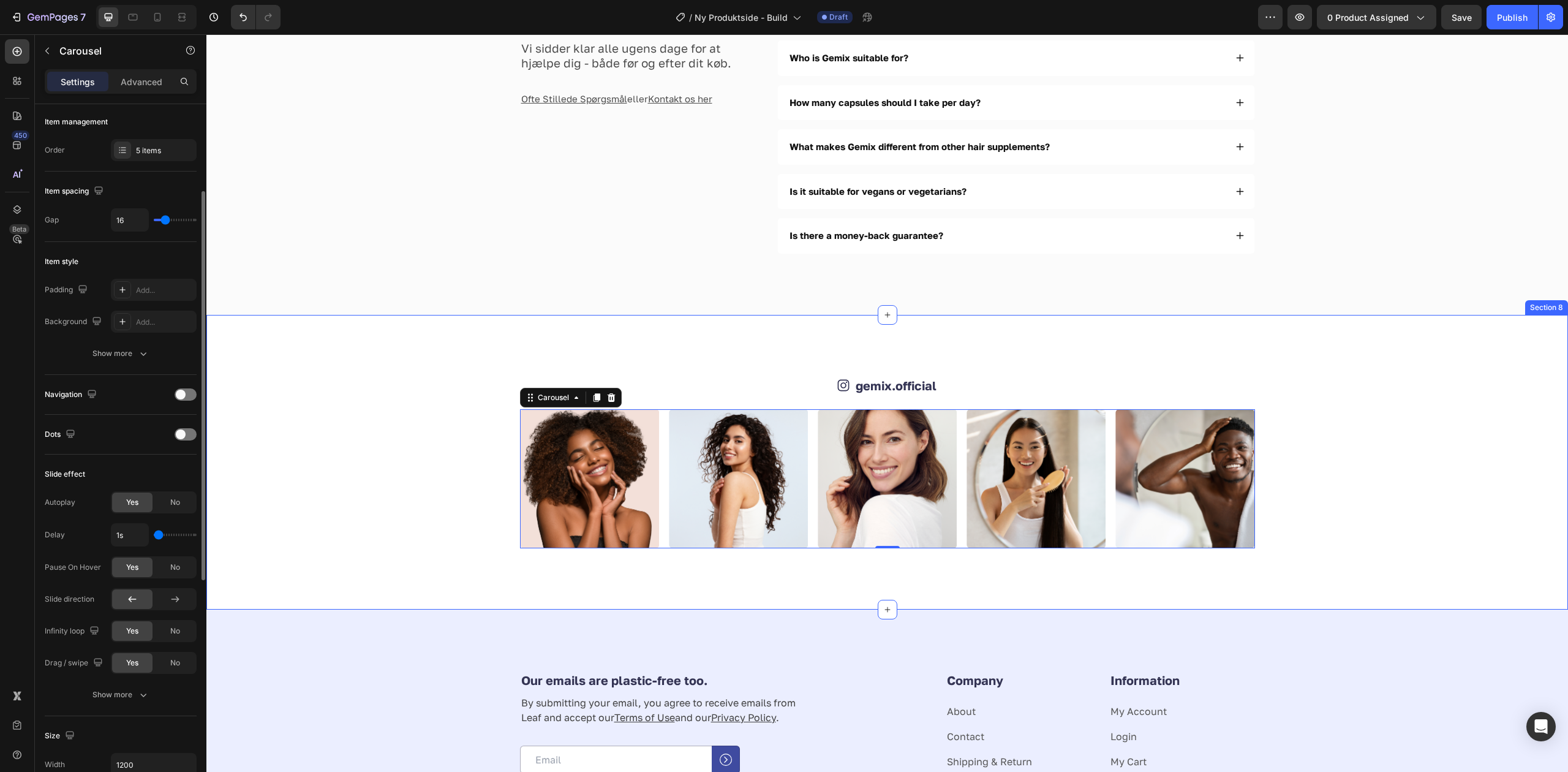
click at [562, 460] on img at bounding box center [590, 478] width 139 height 139
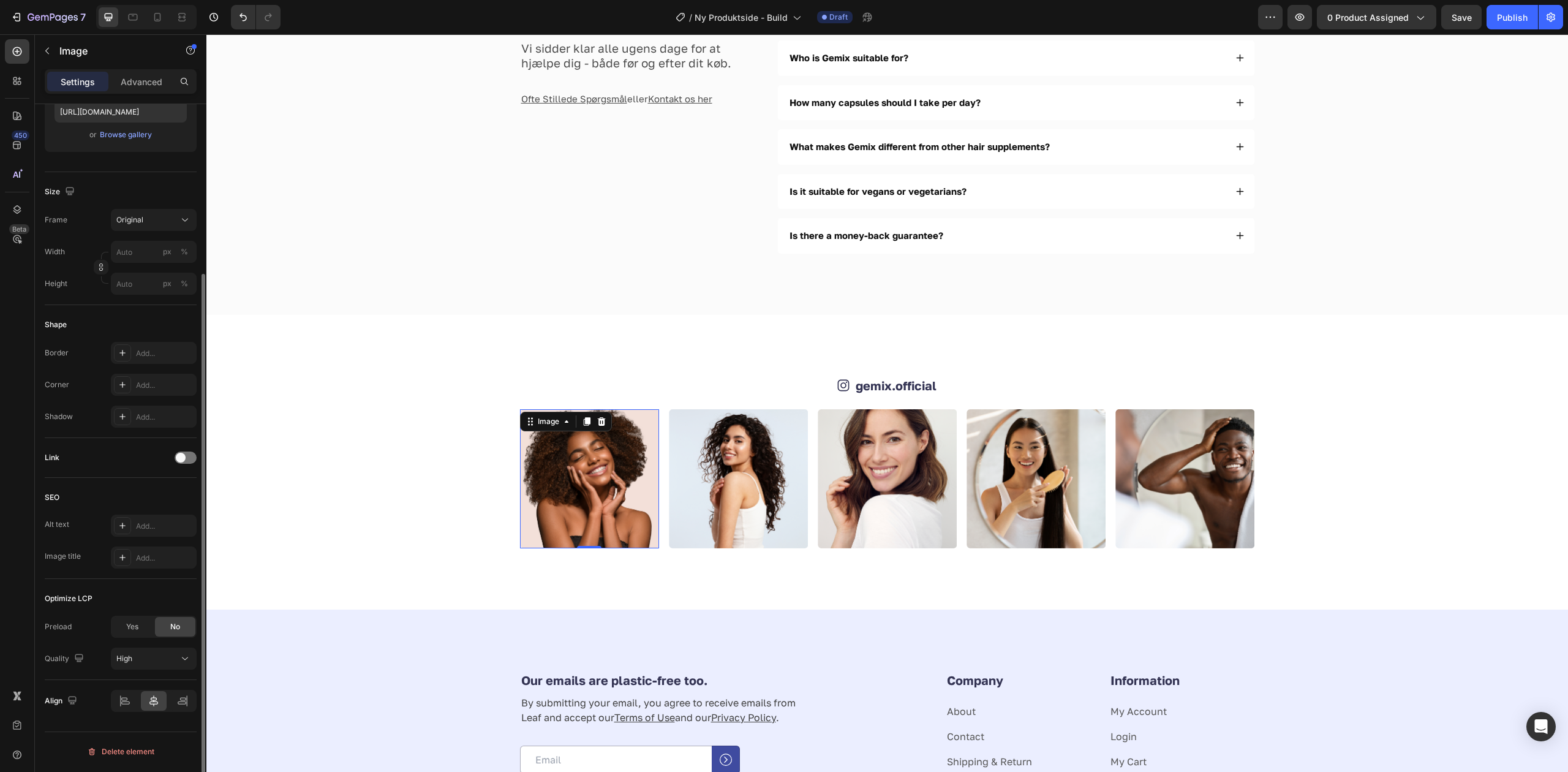
scroll to position [0, 0]
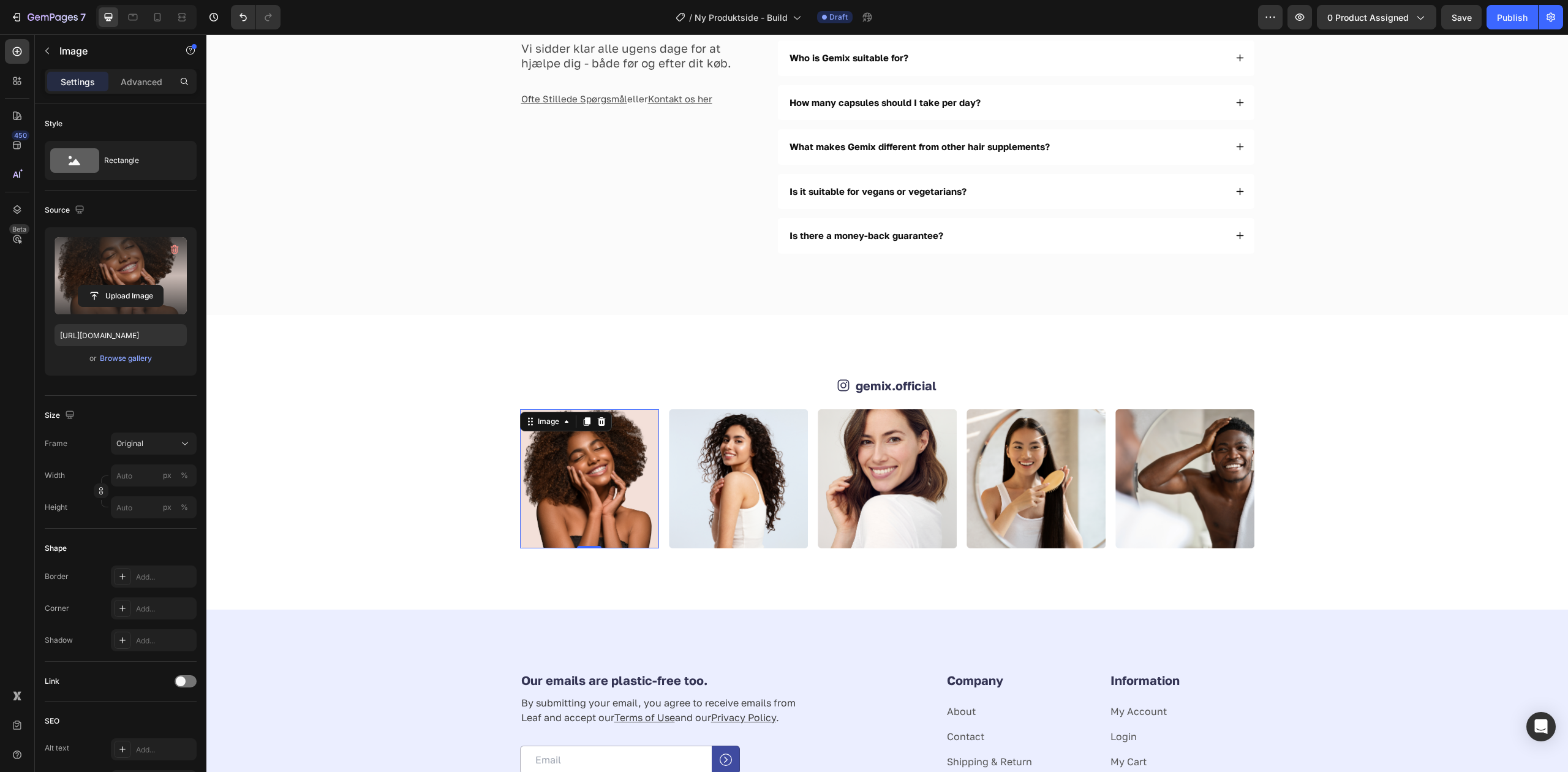
click at [132, 256] on label at bounding box center [120, 276] width 132 height 77
click at [132, 285] on input "file" at bounding box center [121, 295] width 84 height 21
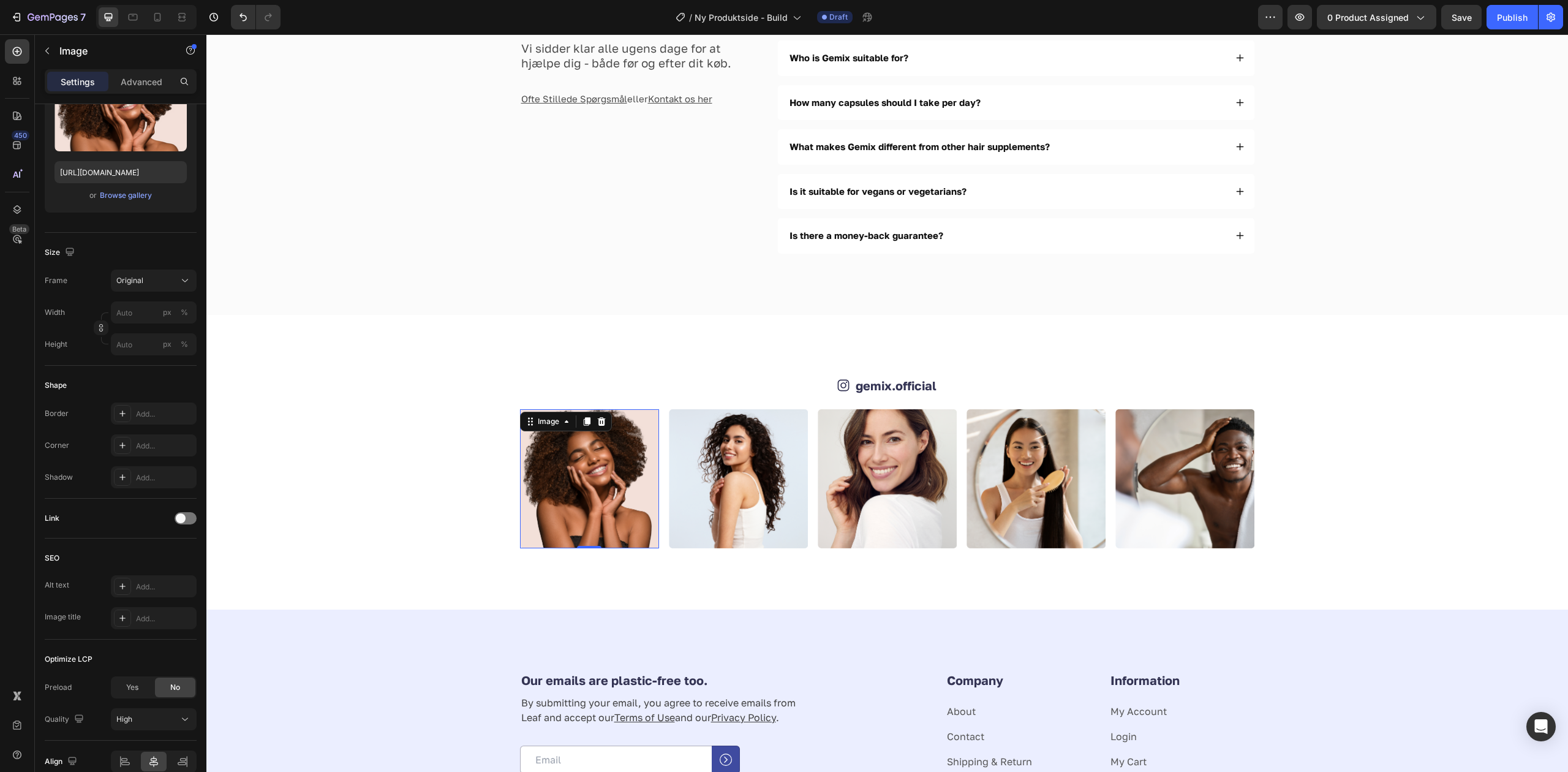
scroll to position [224, 0]
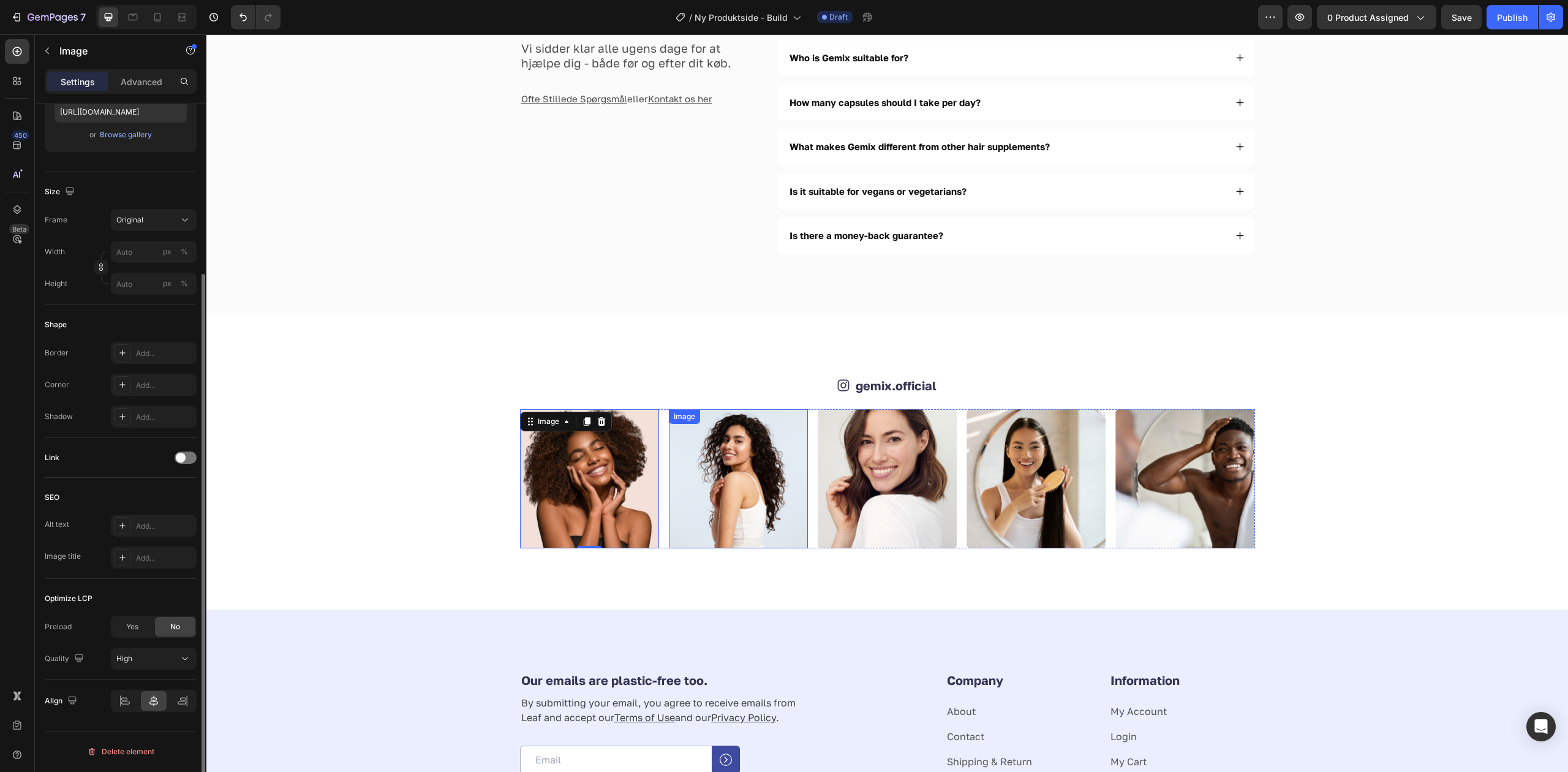
click at [704, 482] on img at bounding box center [738, 478] width 139 height 139
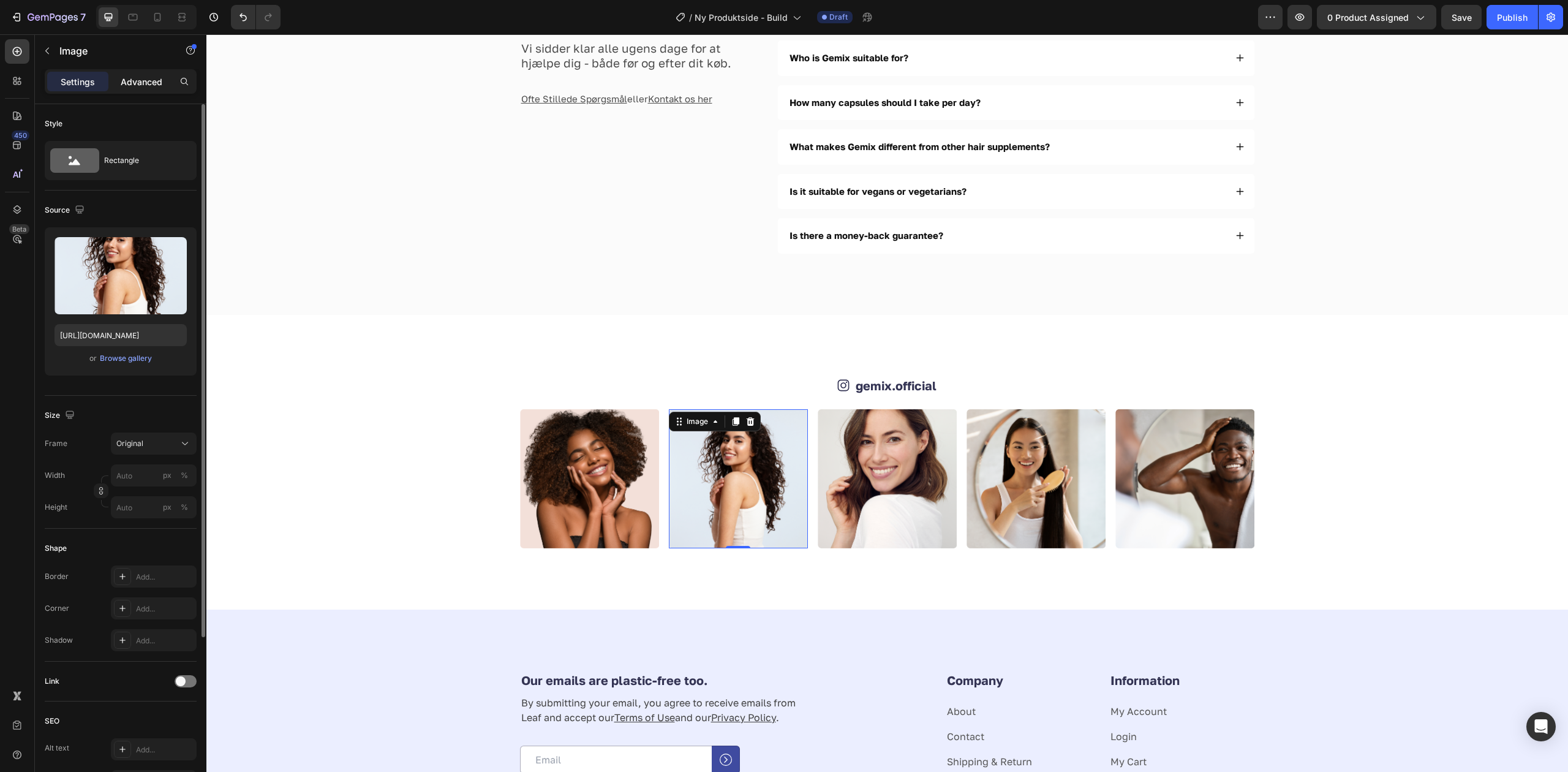
click at [129, 76] on p "Advanced" at bounding box center [142, 81] width 41 height 13
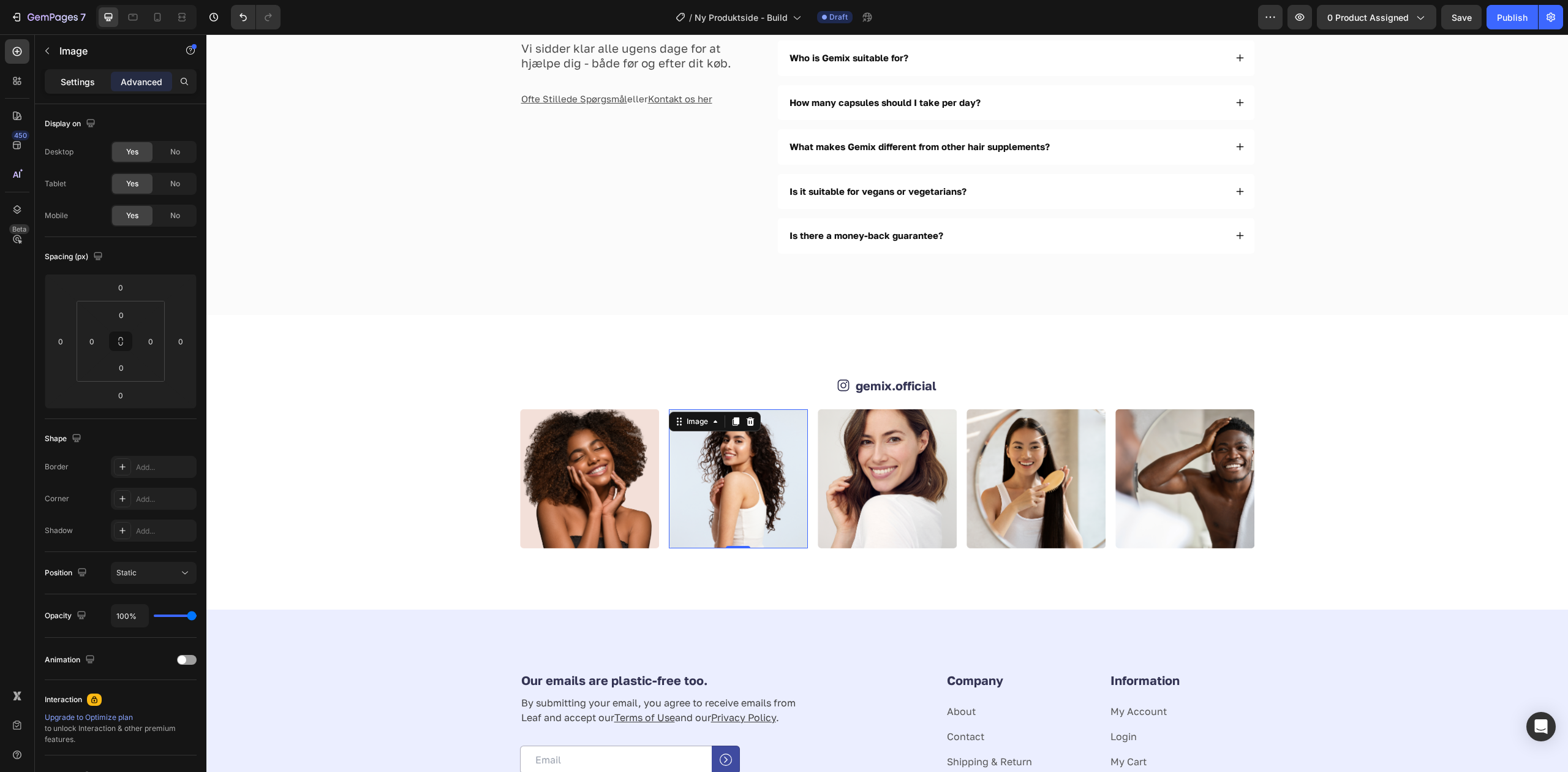
click at [74, 81] on p "Settings" at bounding box center [78, 81] width 34 height 13
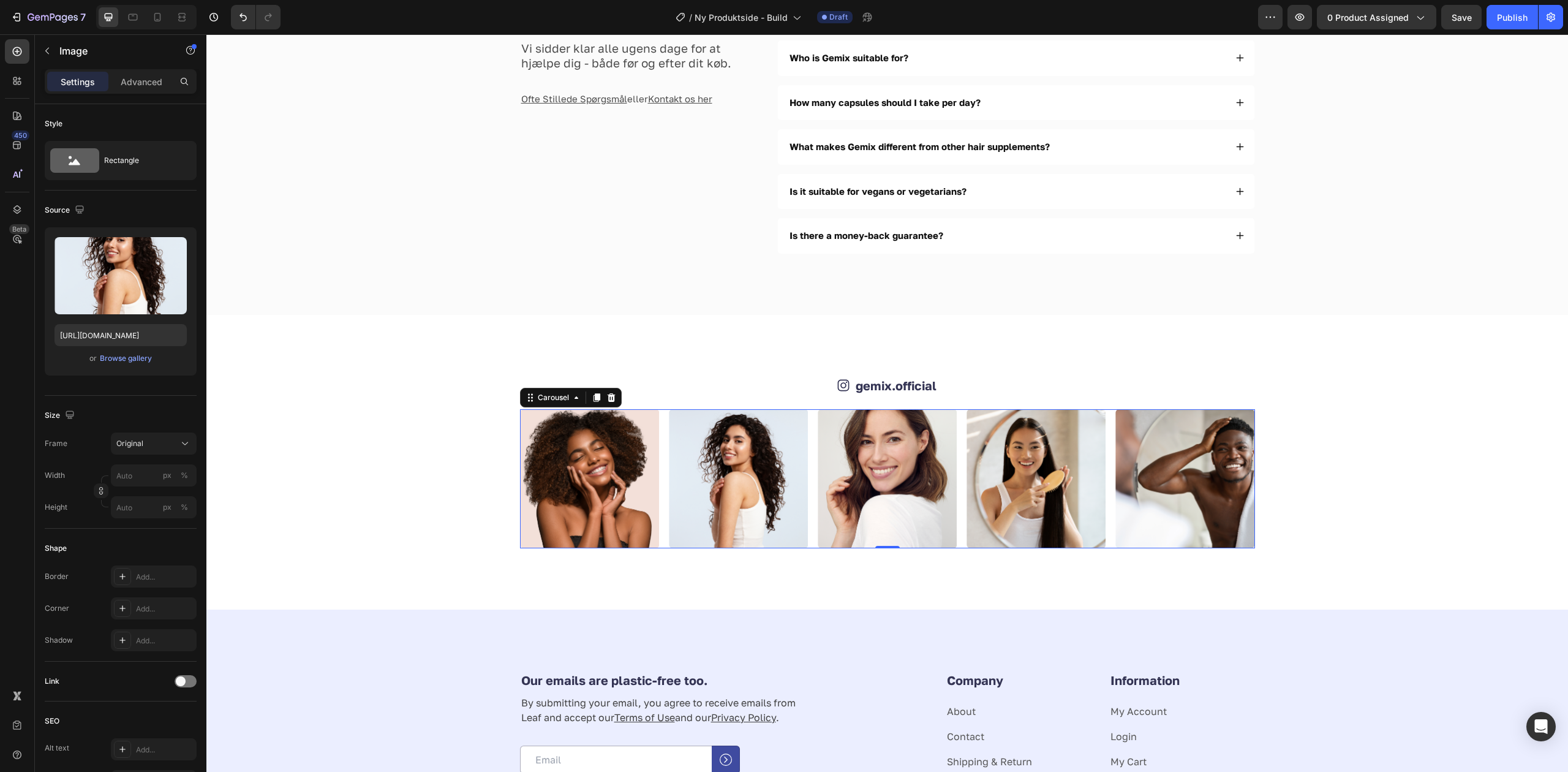
click at [658, 458] on div "Image Image Image Image Image" at bounding box center [888, 478] width 735 height 139
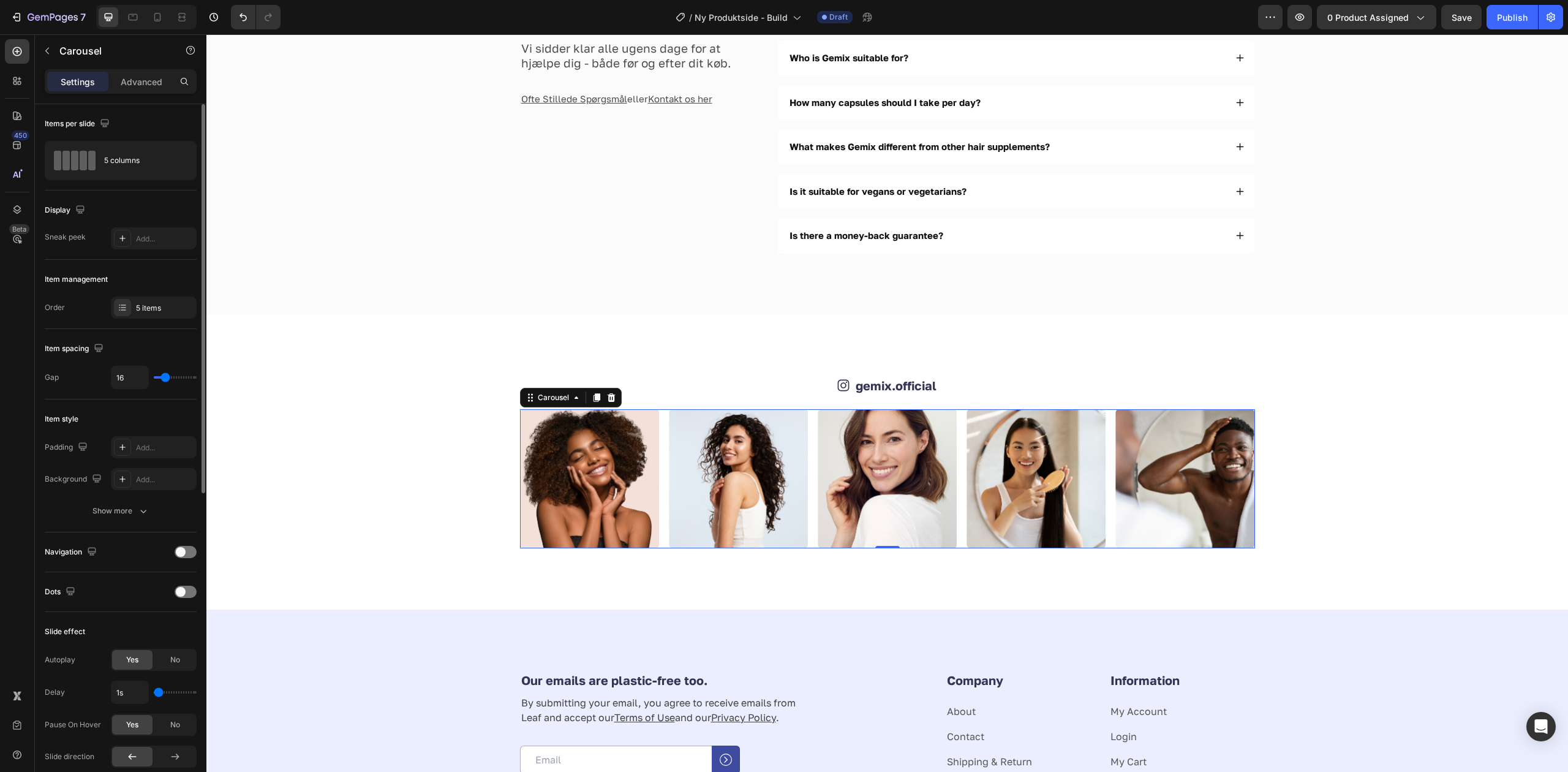
scroll to position [81, 0]
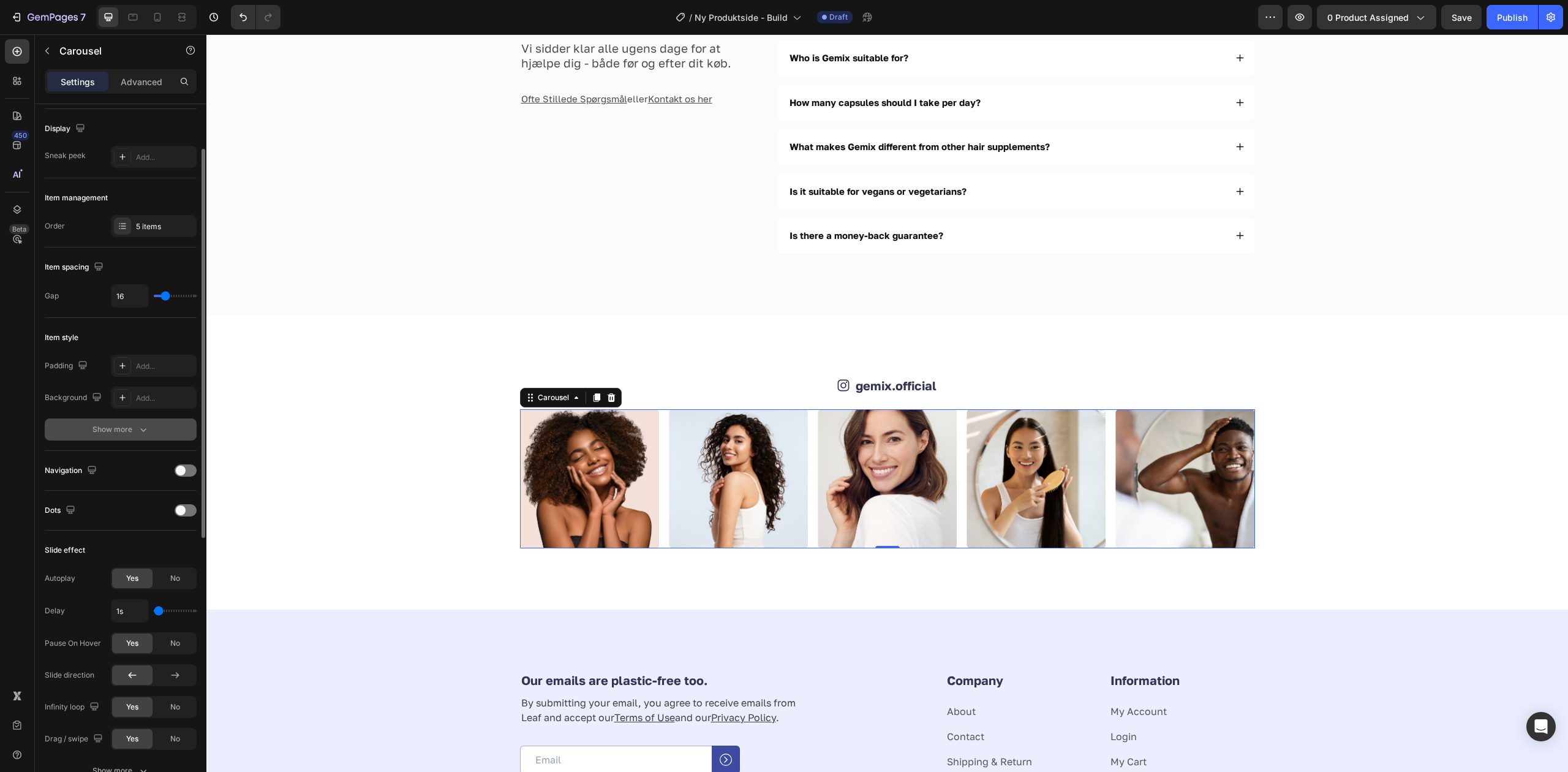
click at [118, 434] on div "Show more" at bounding box center [121, 429] width 57 height 12
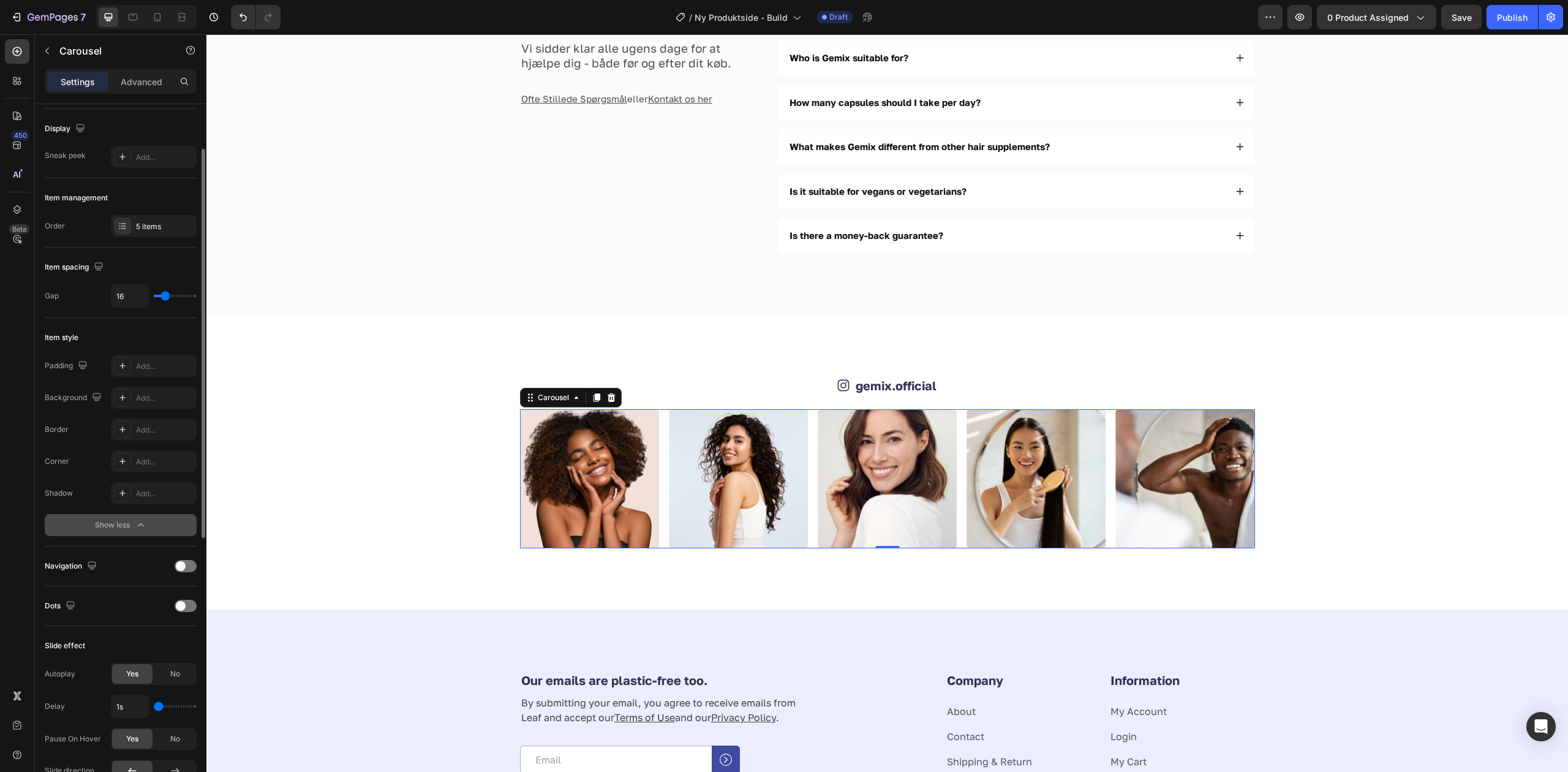
click at [139, 525] on icon "button" at bounding box center [141, 525] width 12 height 12
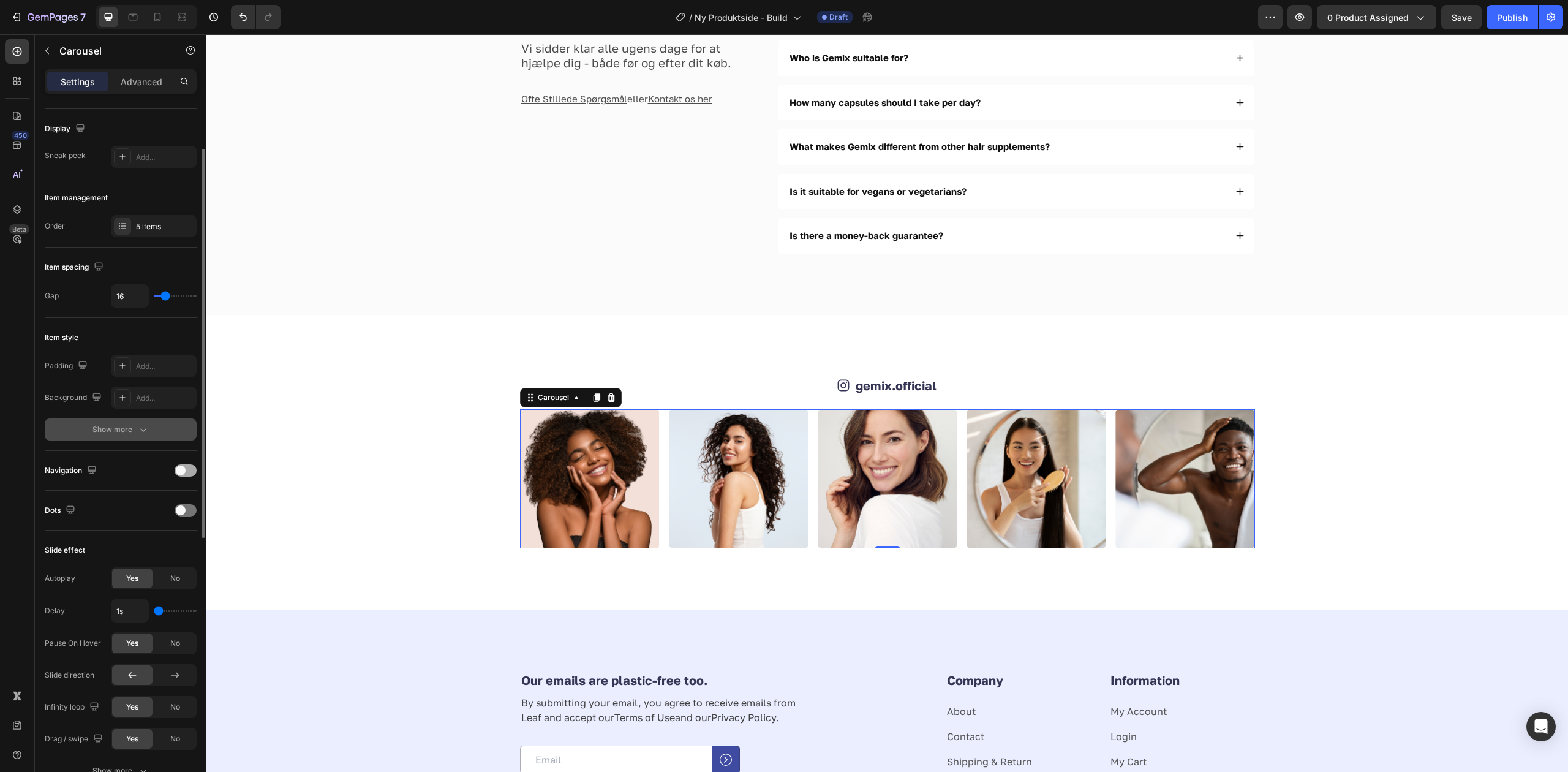
click at [182, 469] on span at bounding box center [181, 470] width 10 height 10
click at [179, 479] on div "Navigation" at bounding box center [121, 470] width 152 height 19
click at [187, 471] on span at bounding box center [191, 470] width 10 height 10
click at [179, 516] on div at bounding box center [185, 510] width 22 height 12
click at [187, 508] on span at bounding box center [191, 510] width 10 height 10
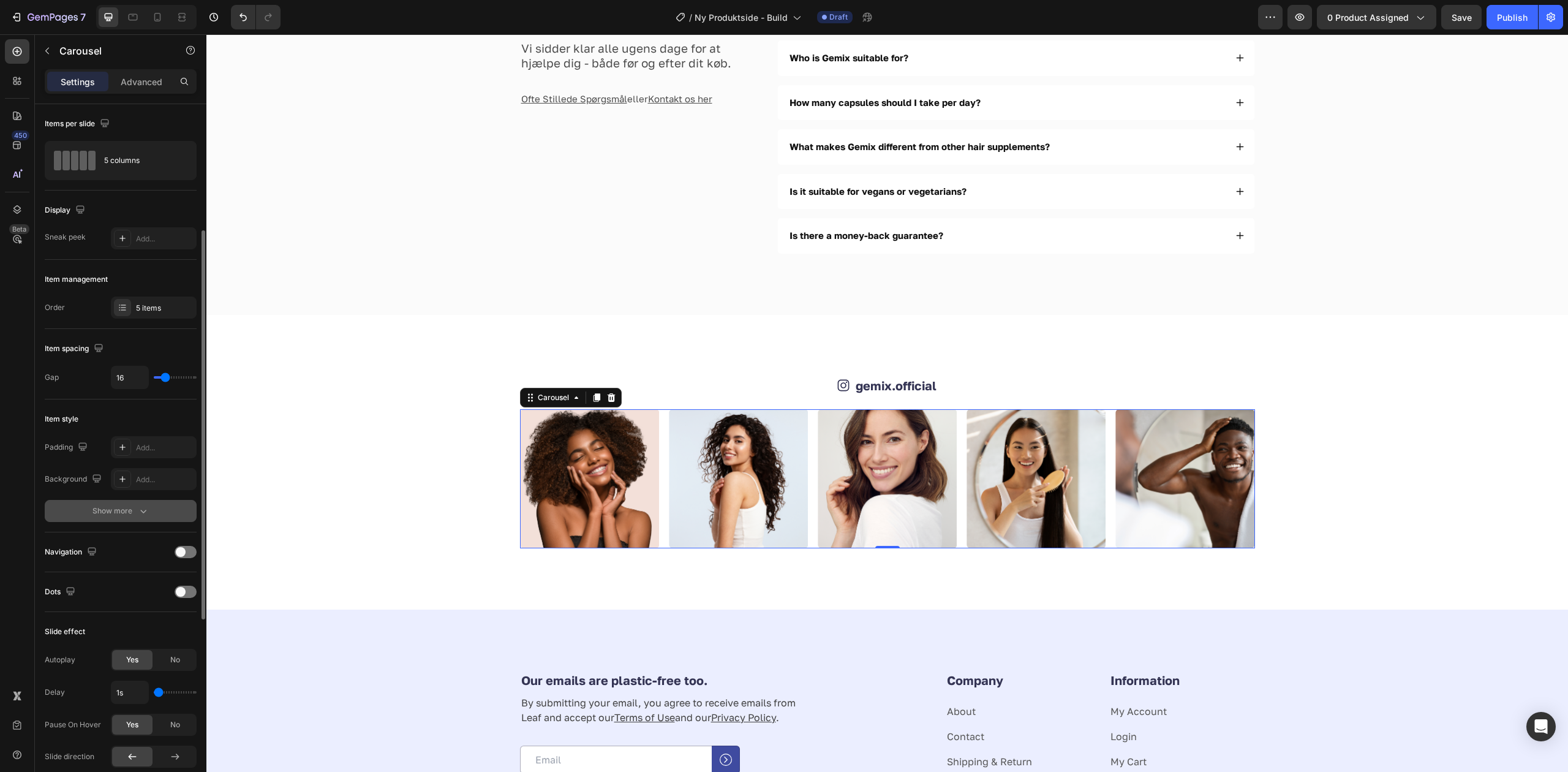
scroll to position [163, 0]
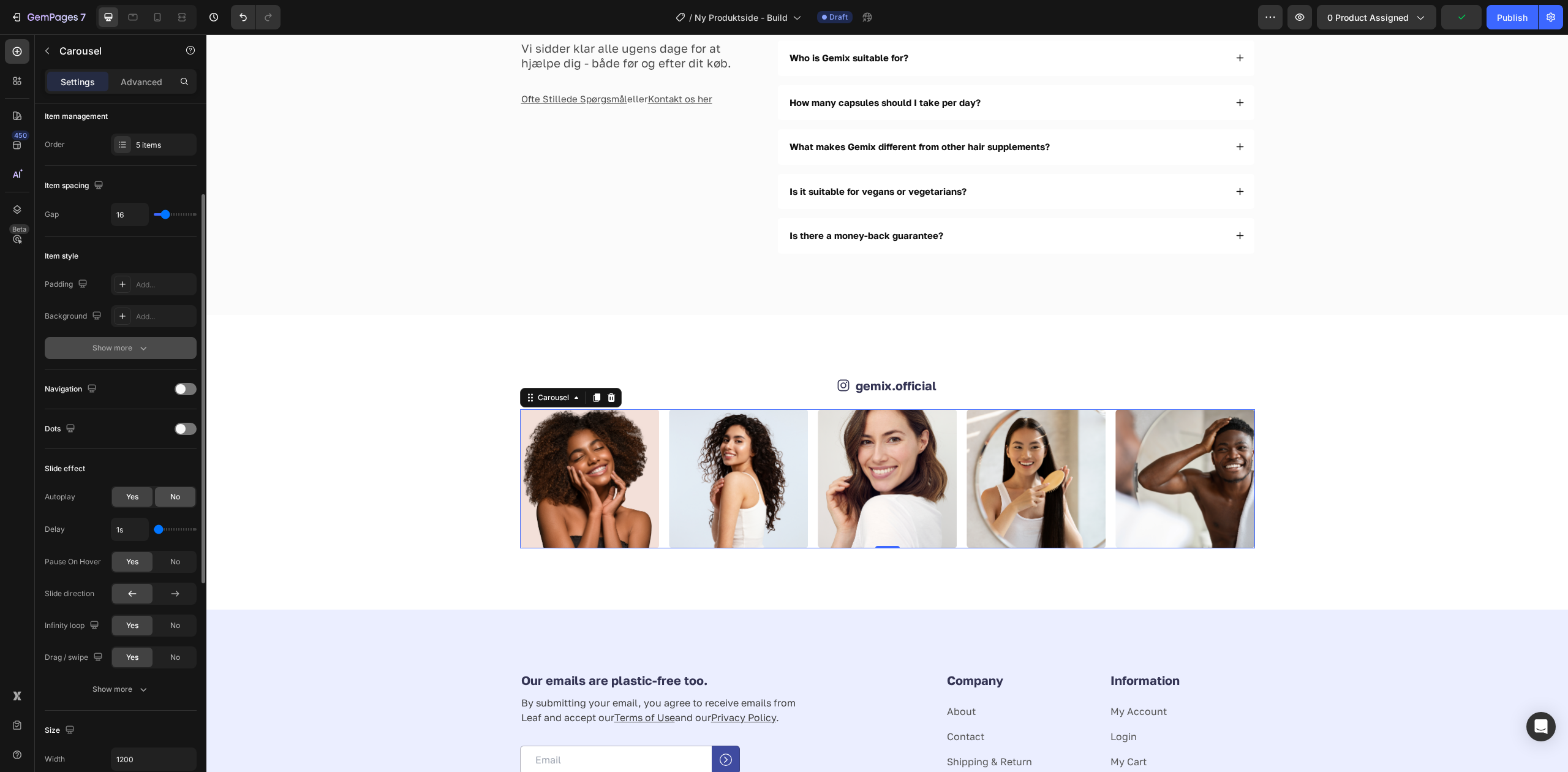
click at [185, 496] on div "No" at bounding box center [175, 496] width 41 height 19
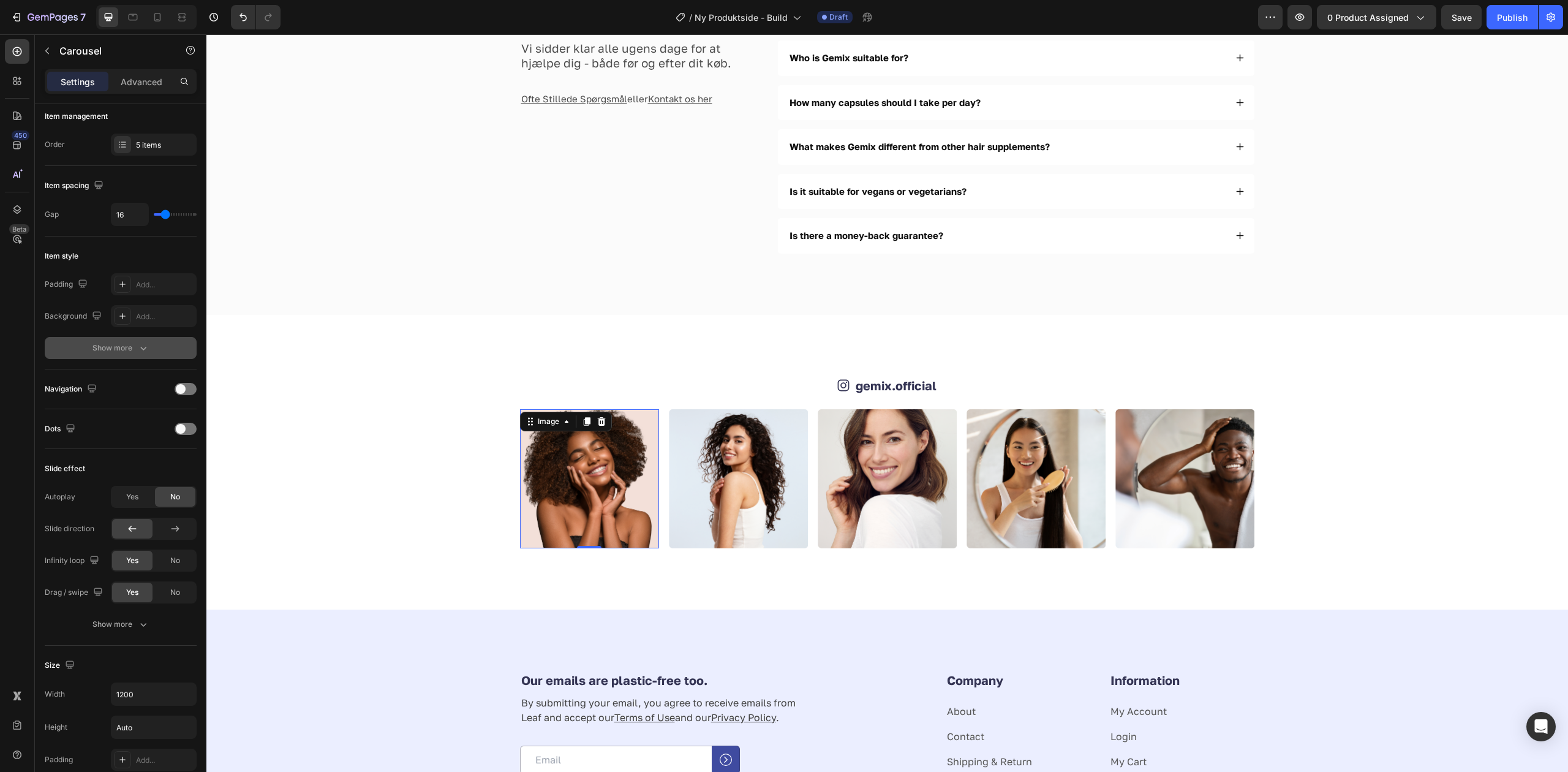
click at [652, 435] on img at bounding box center [590, 478] width 139 height 139
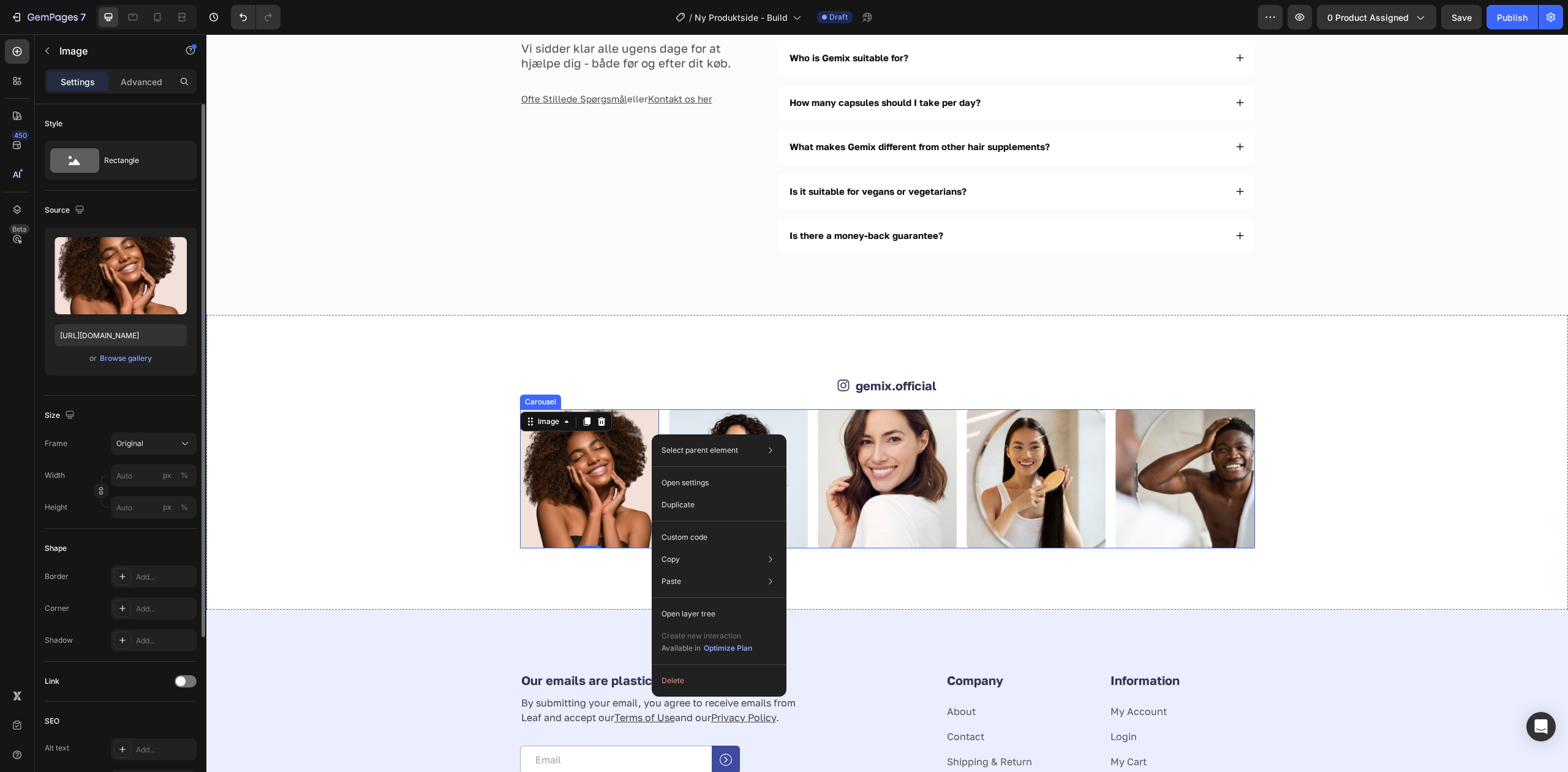
click at [654, 422] on div "Image 0 Image Image Image Image" at bounding box center [888, 478] width 735 height 139
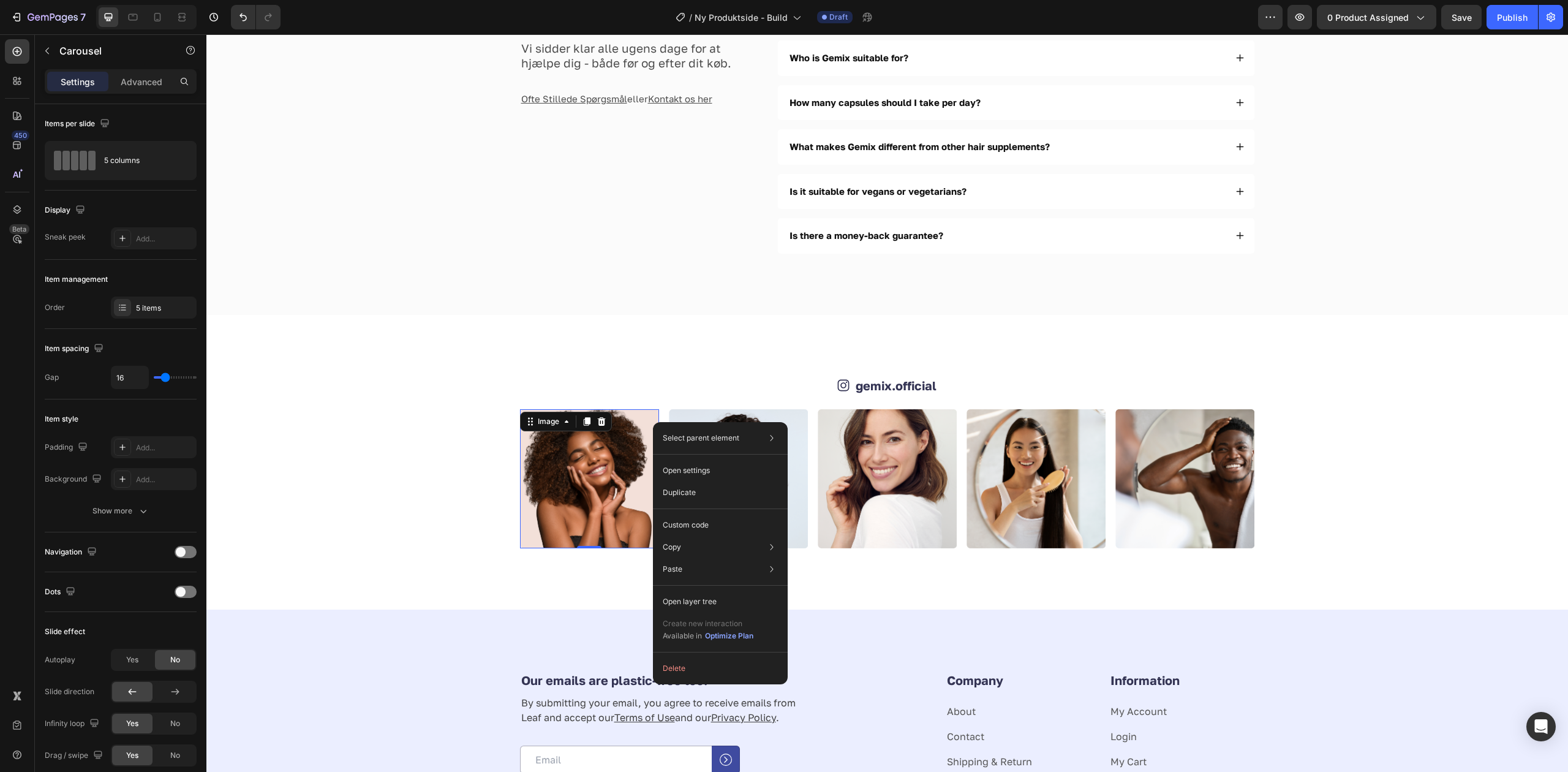
click at [604, 451] on img at bounding box center [590, 478] width 139 height 139
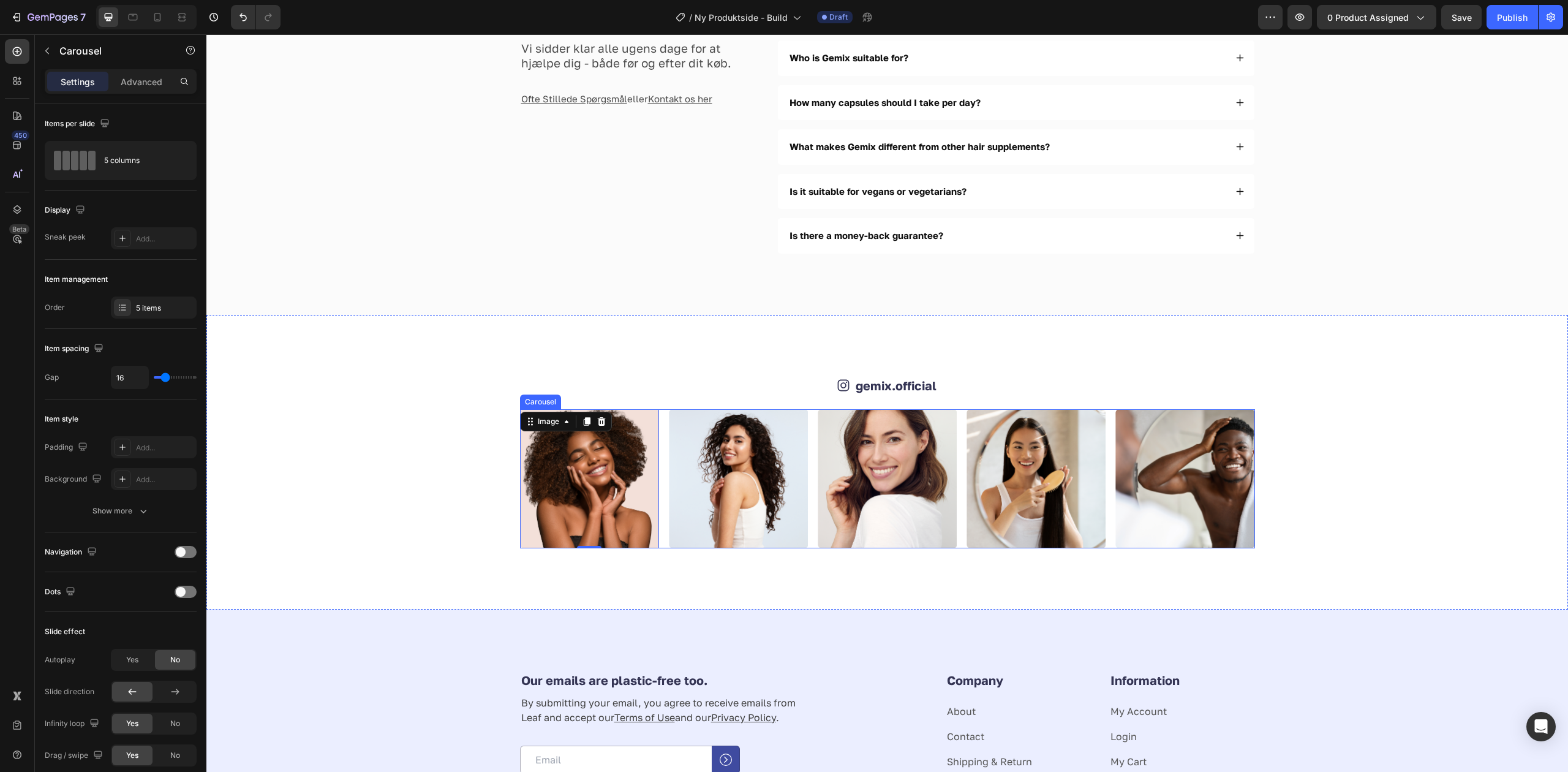
click at [659, 449] on div "Image 0 Image Image Image Image" at bounding box center [888, 478] width 735 height 139
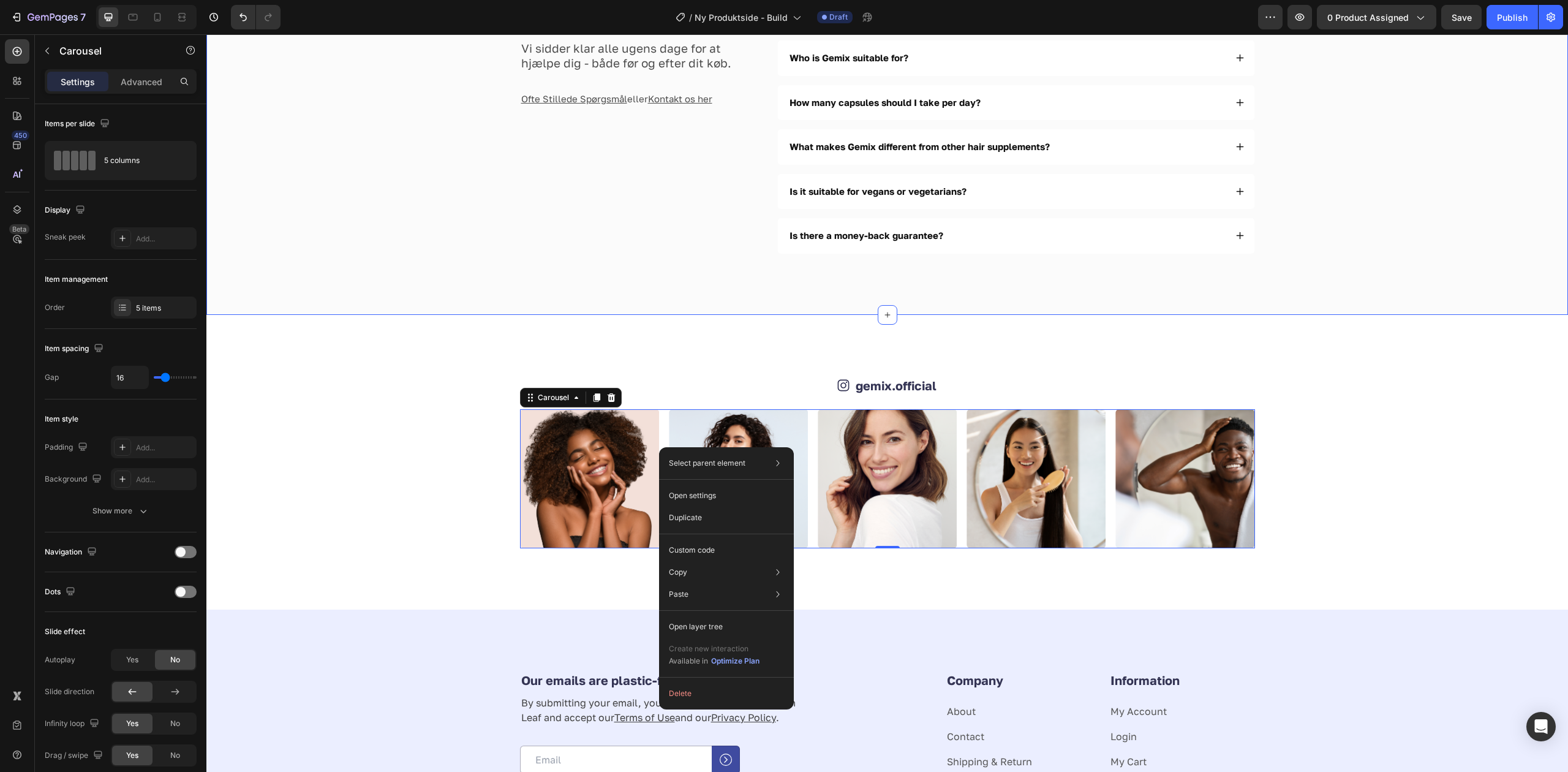
drag, startPoint x: 1311, startPoint y: 314, endPoint x: 1275, endPoint y: 331, distance: 39.8
click at [1316, 315] on div "Spørgsmål? Heading Vi sidder klar alle ugens dage for at hjælpe dig - både før …" at bounding box center [887, 124] width 1361 height 380
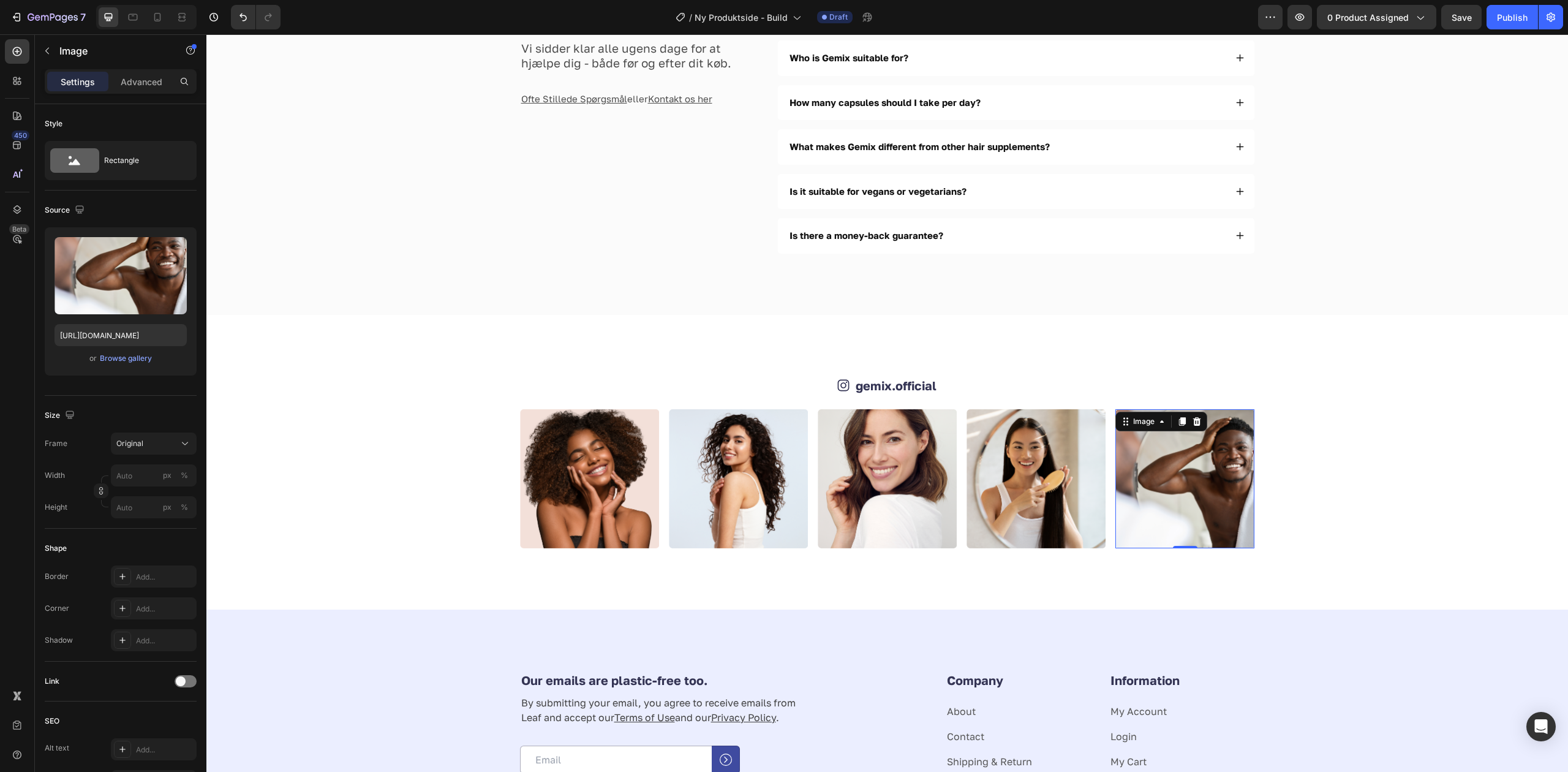
click at [1132, 460] on img at bounding box center [1185, 478] width 139 height 139
click at [1193, 426] on icon at bounding box center [1196, 422] width 8 height 9
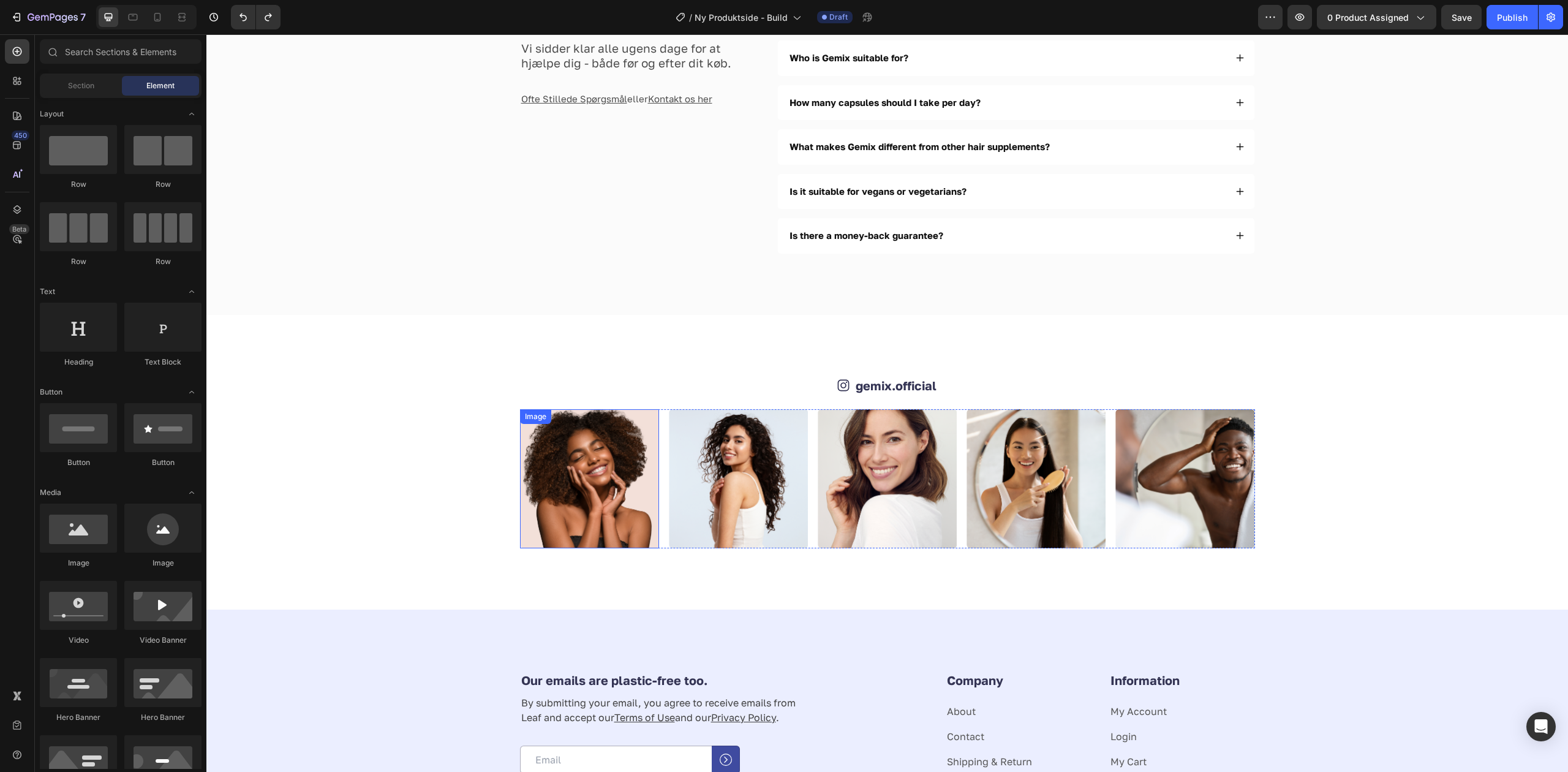
click at [619, 439] on img at bounding box center [590, 478] width 139 height 139
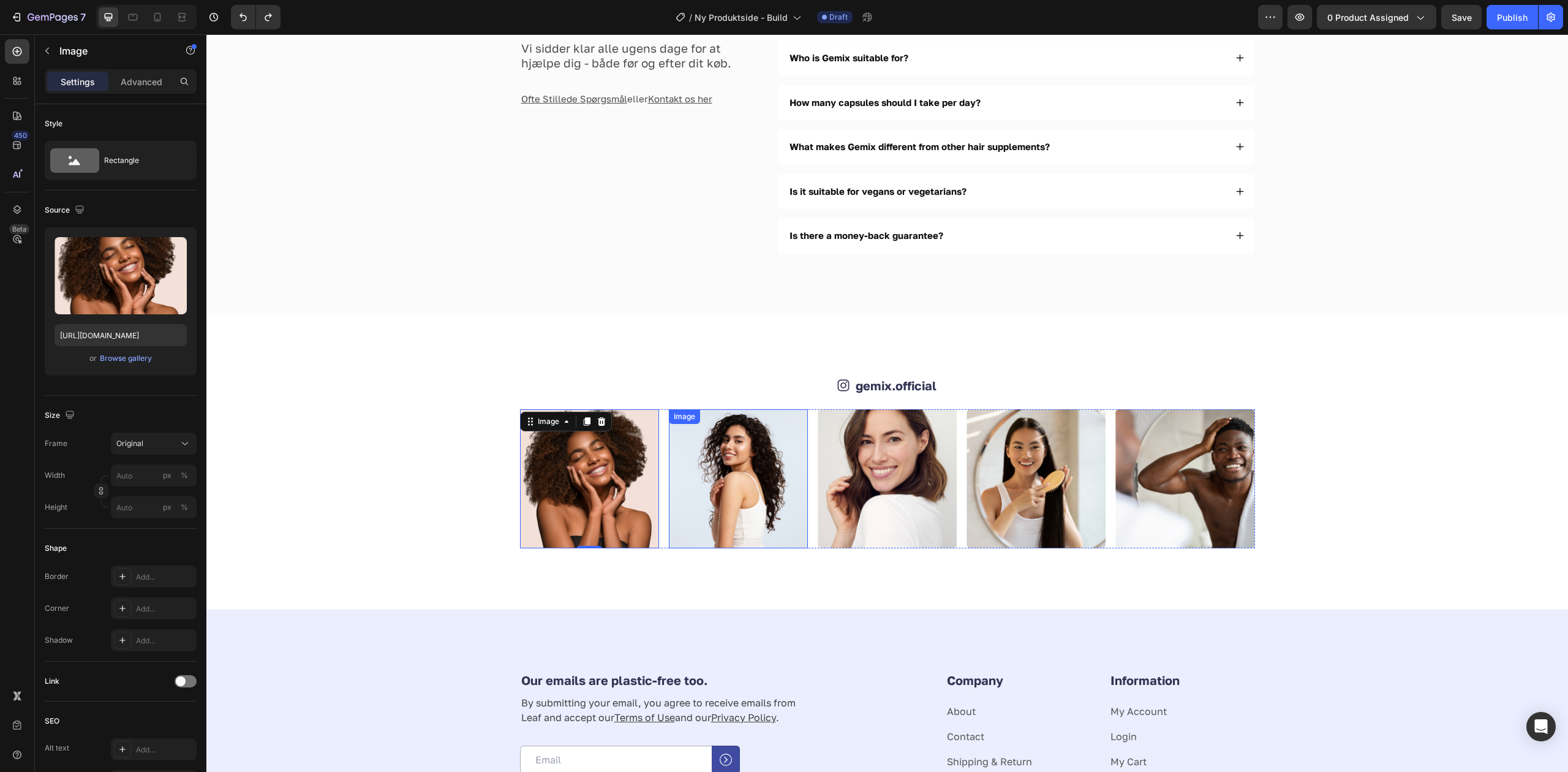
click at [709, 452] on img at bounding box center [738, 478] width 139 height 139
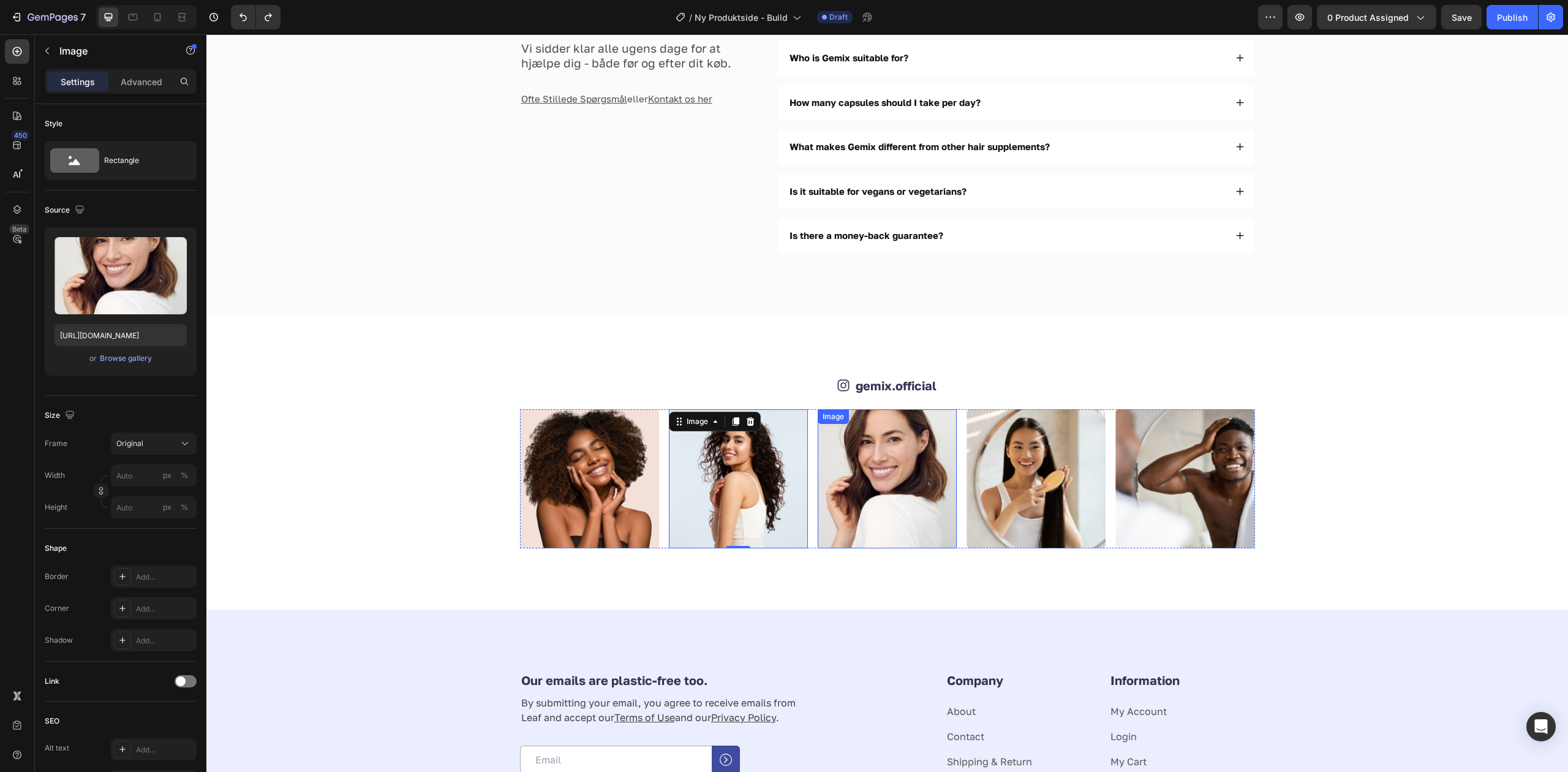
click at [893, 469] on img at bounding box center [887, 478] width 139 height 139
click at [688, 395] on div "Icon gemix.official Text Block Row" at bounding box center [888, 385] width 735 height 19
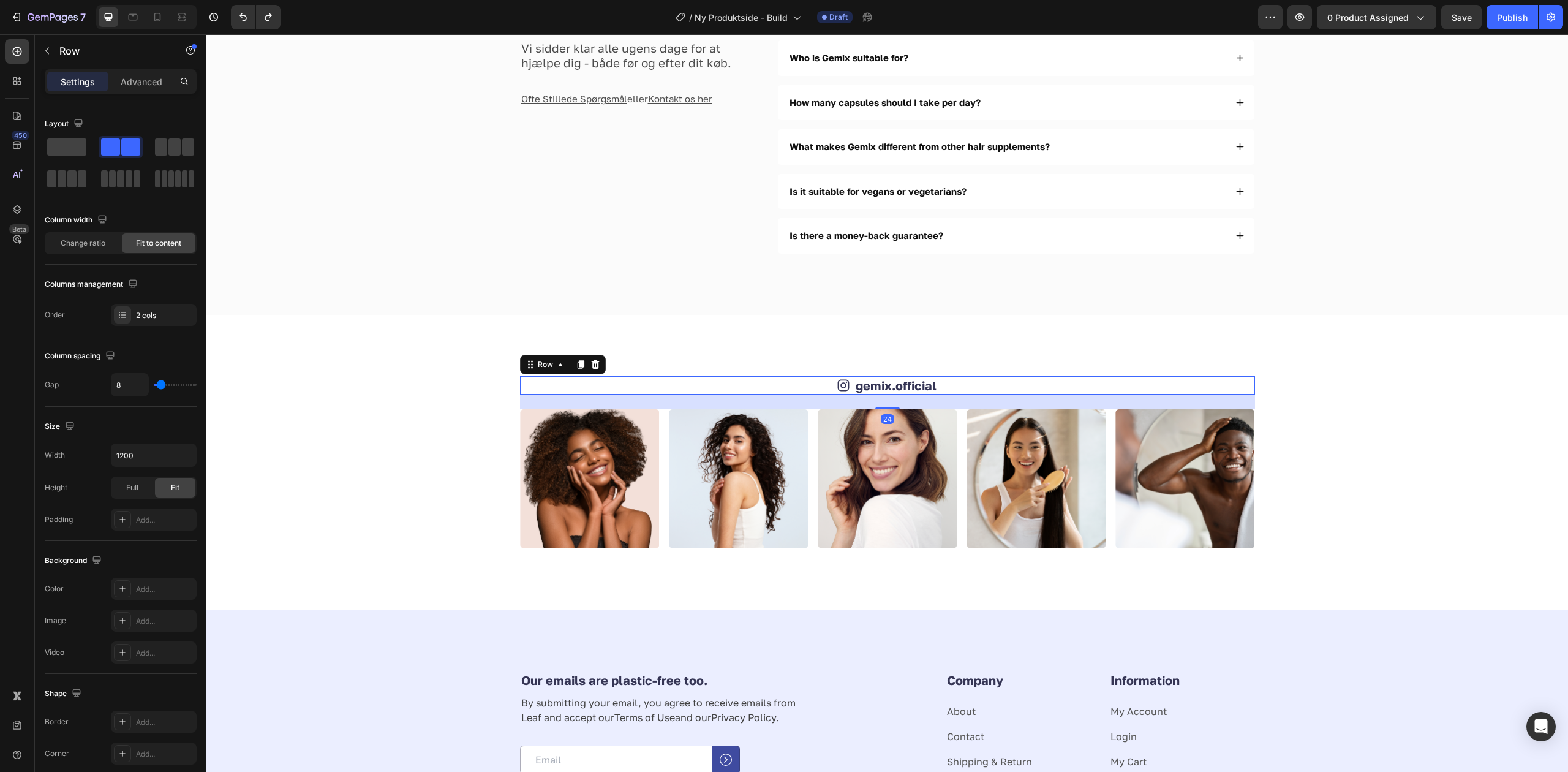
click at [28, 49] on div at bounding box center [17, 51] width 24 height 24
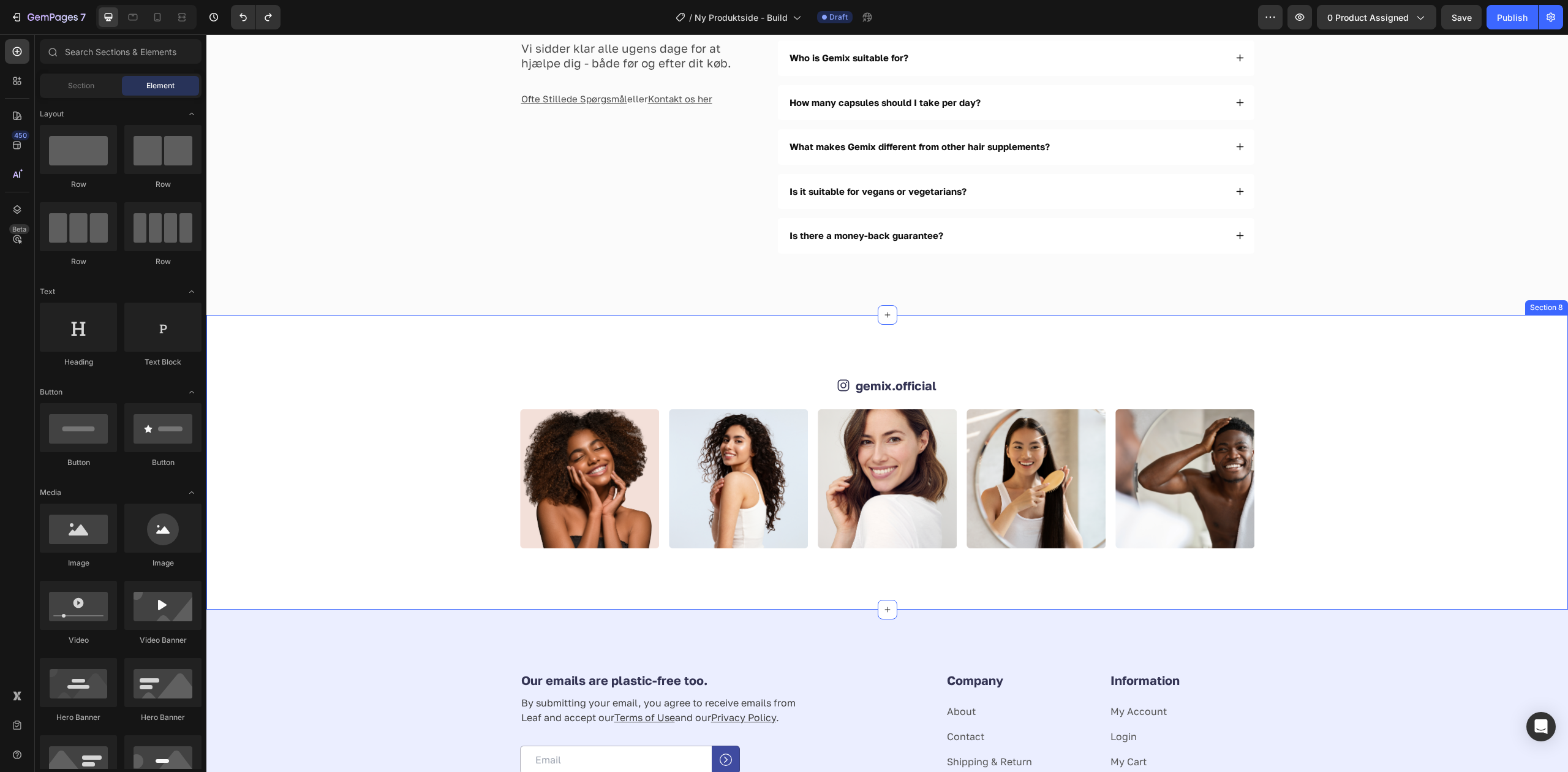
click at [578, 369] on div "Icon gemix.official Text Block Row Image Image Image Image Image Carousel Secti…" at bounding box center [887, 462] width 1361 height 295
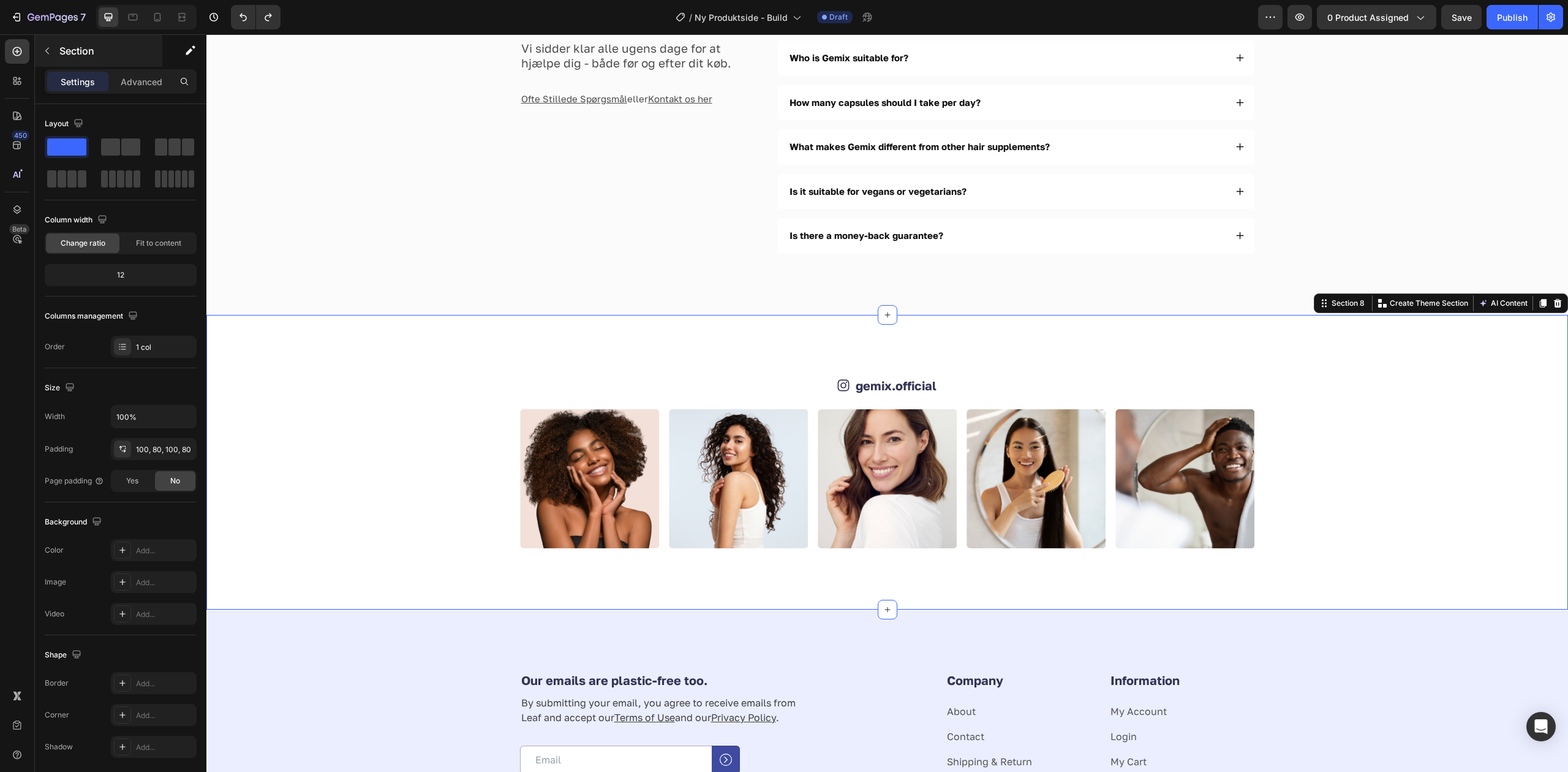
click at [47, 45] on button "button" at bounding box center [46, 50] width 19 height 19
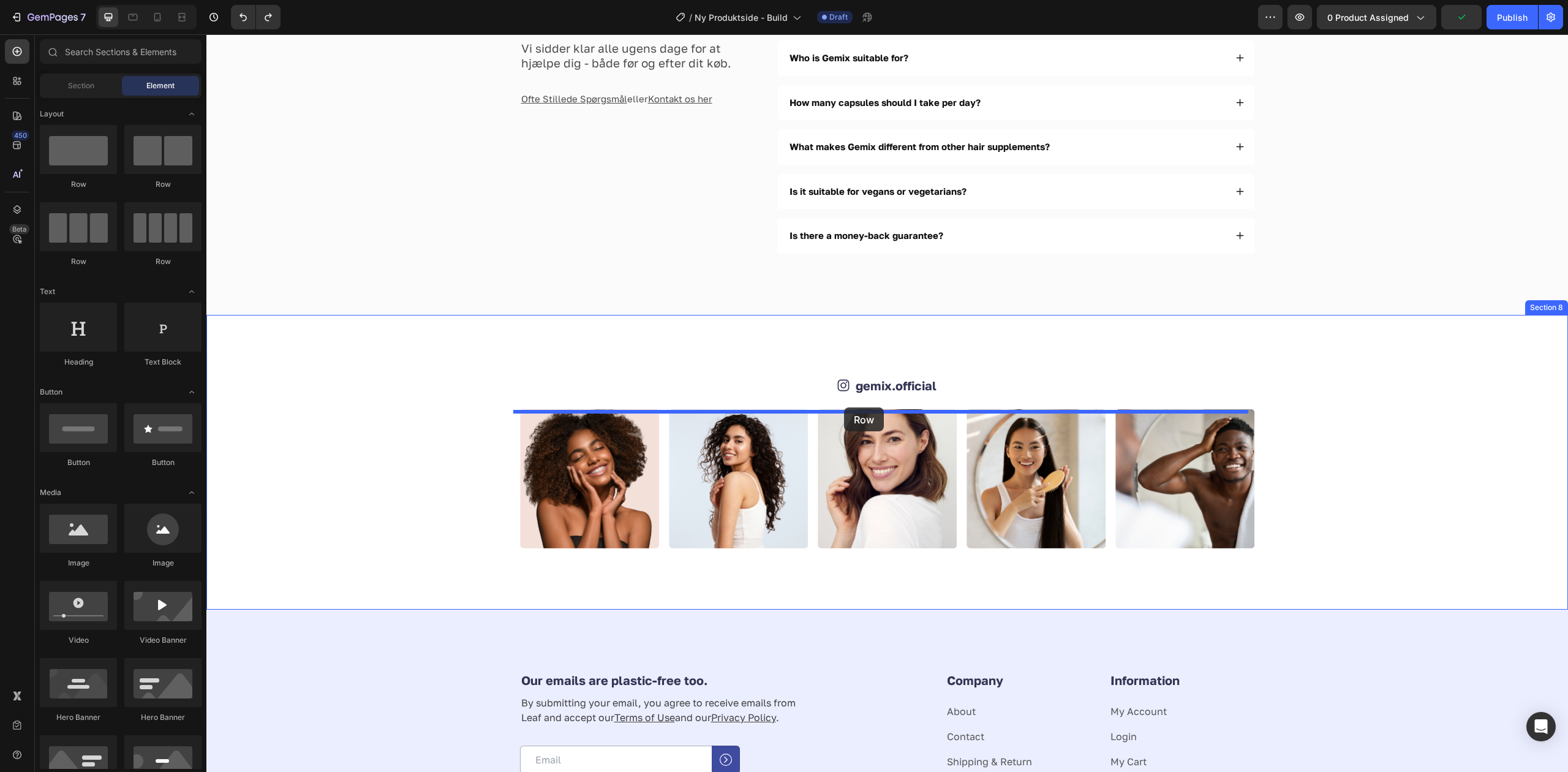
drag, startPoint x: 359, startPoint y: 251, endPoint x: 844, endPoint y: 407, distance: 509.5
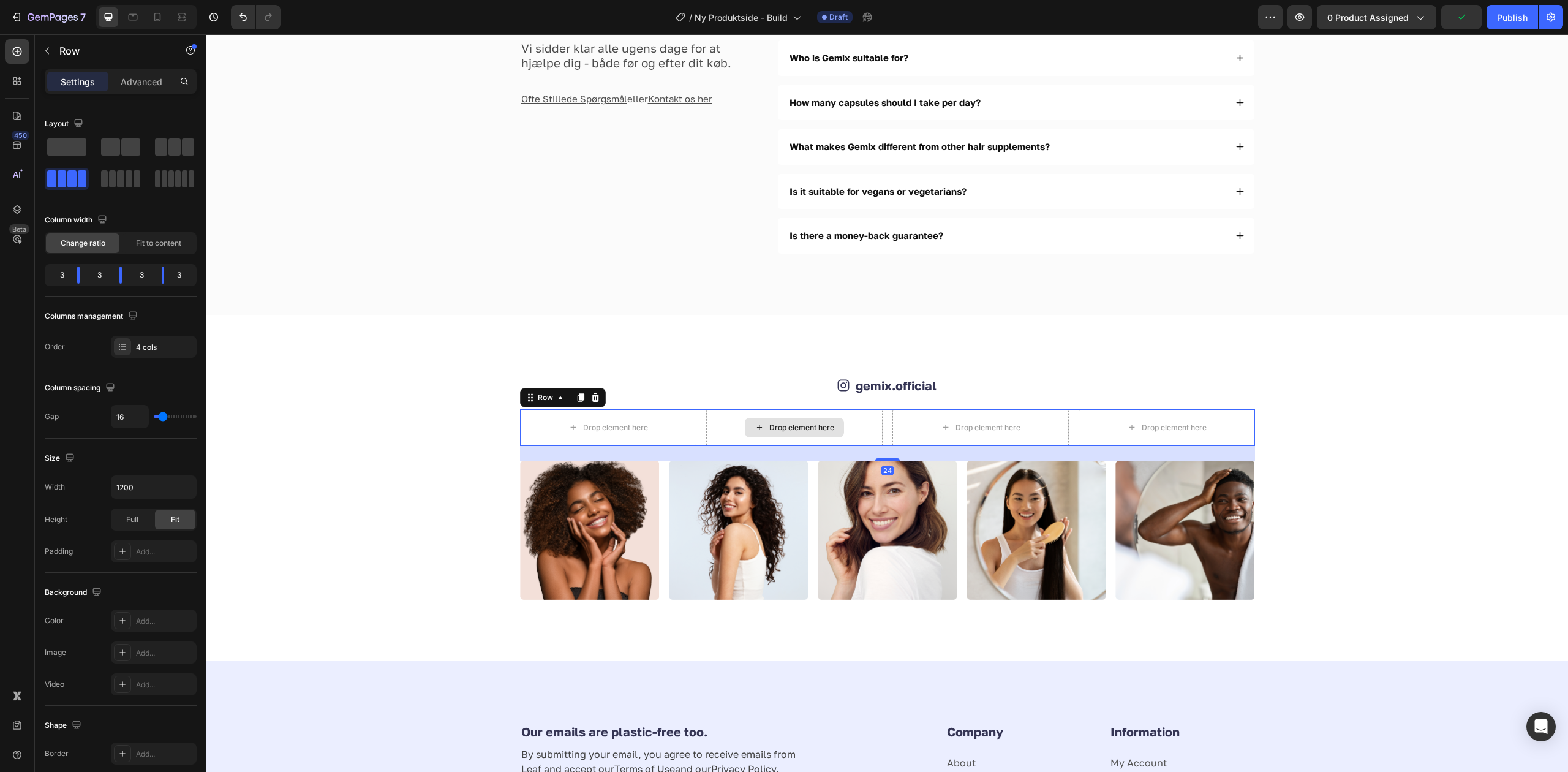
click at [647, 538] on img at bounding box center [590, 530] width 139 height 139
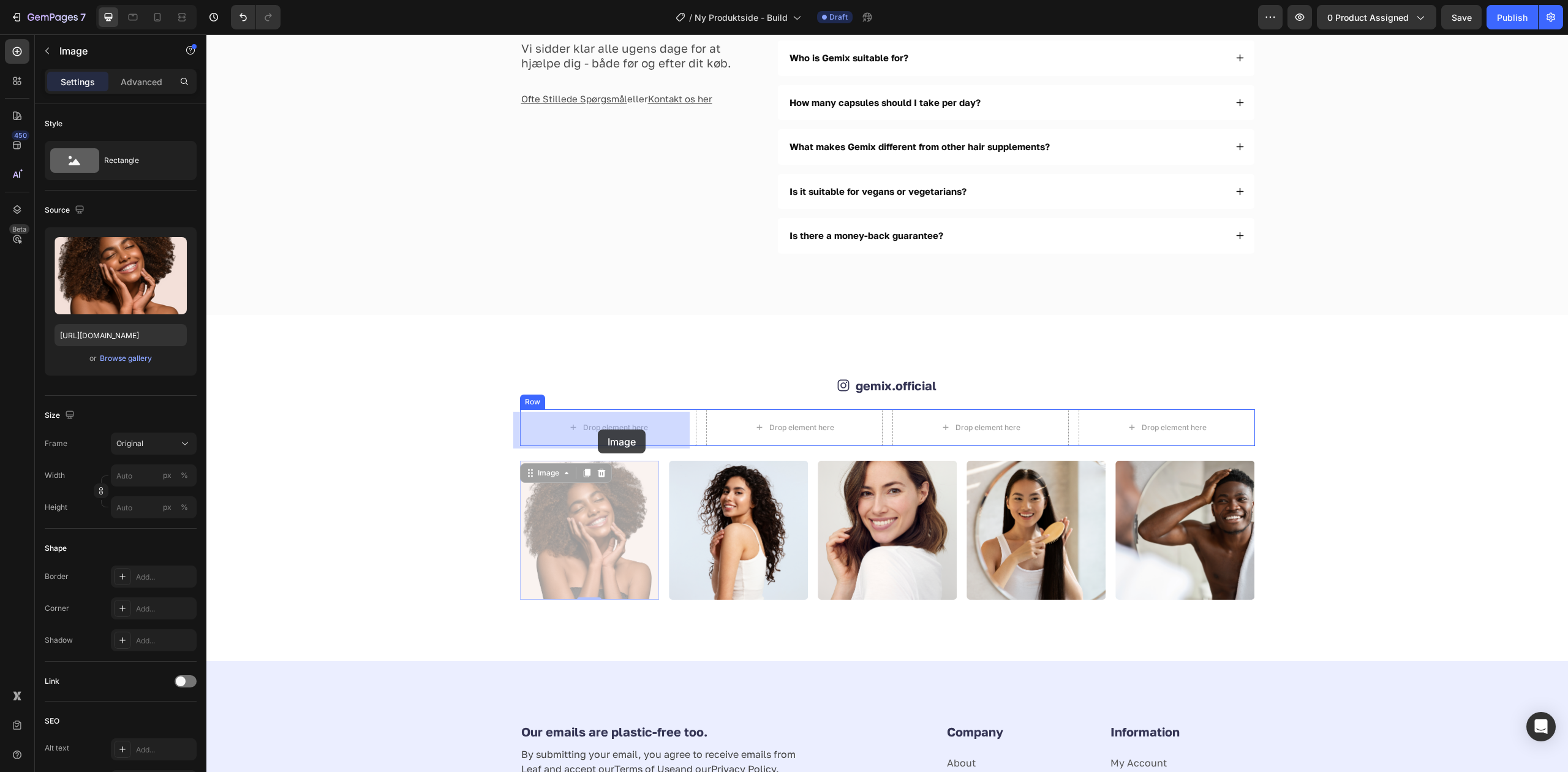
drag, startPoint x: 614, startPoint y: 530, endPoint x: 596, endPoint y: 430, distance: 101.6
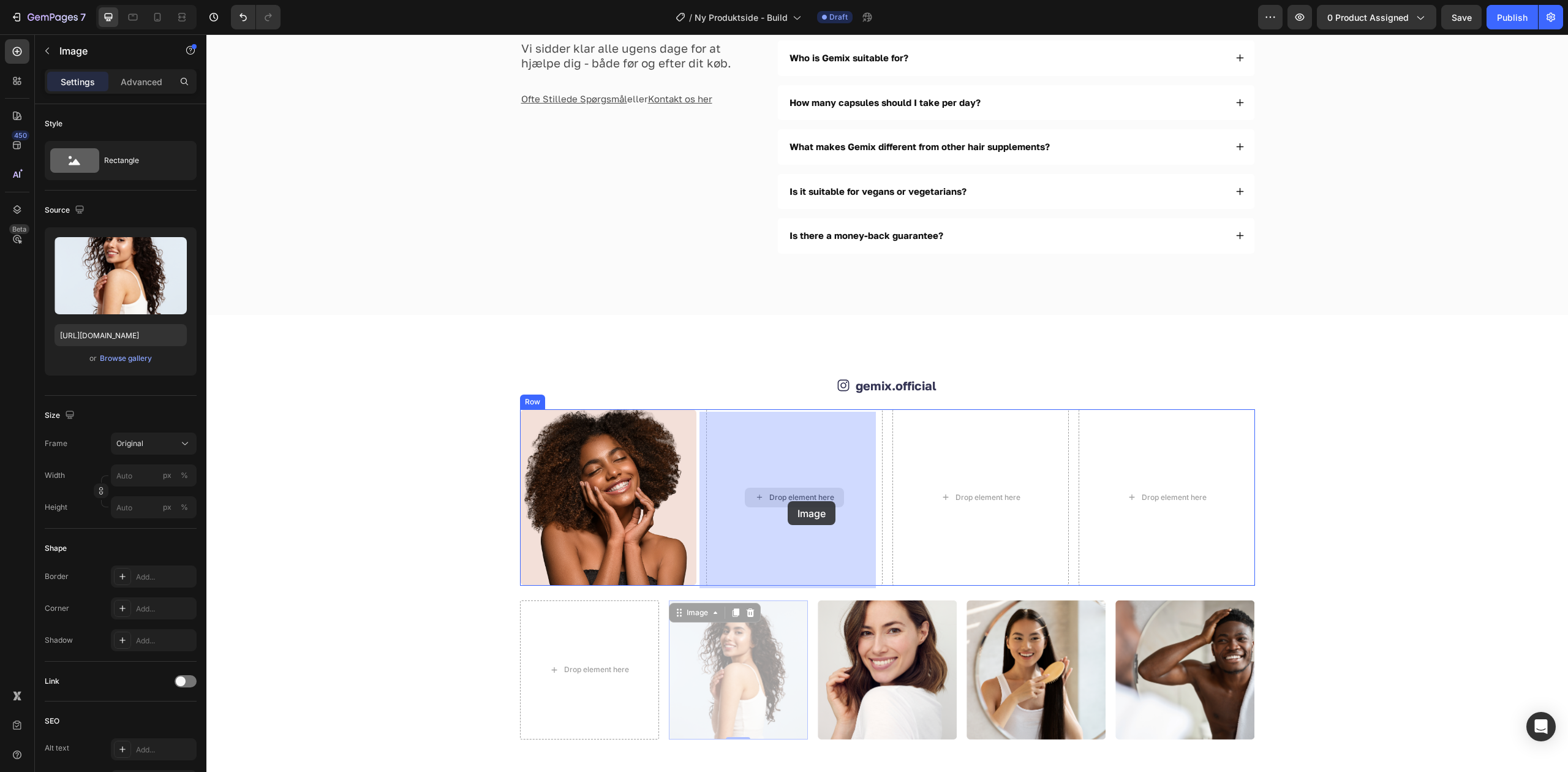
drag, startPoint x: 755, startPoint y: 645, endPoint x: 788, endPoint y: 501, distance: 147.7
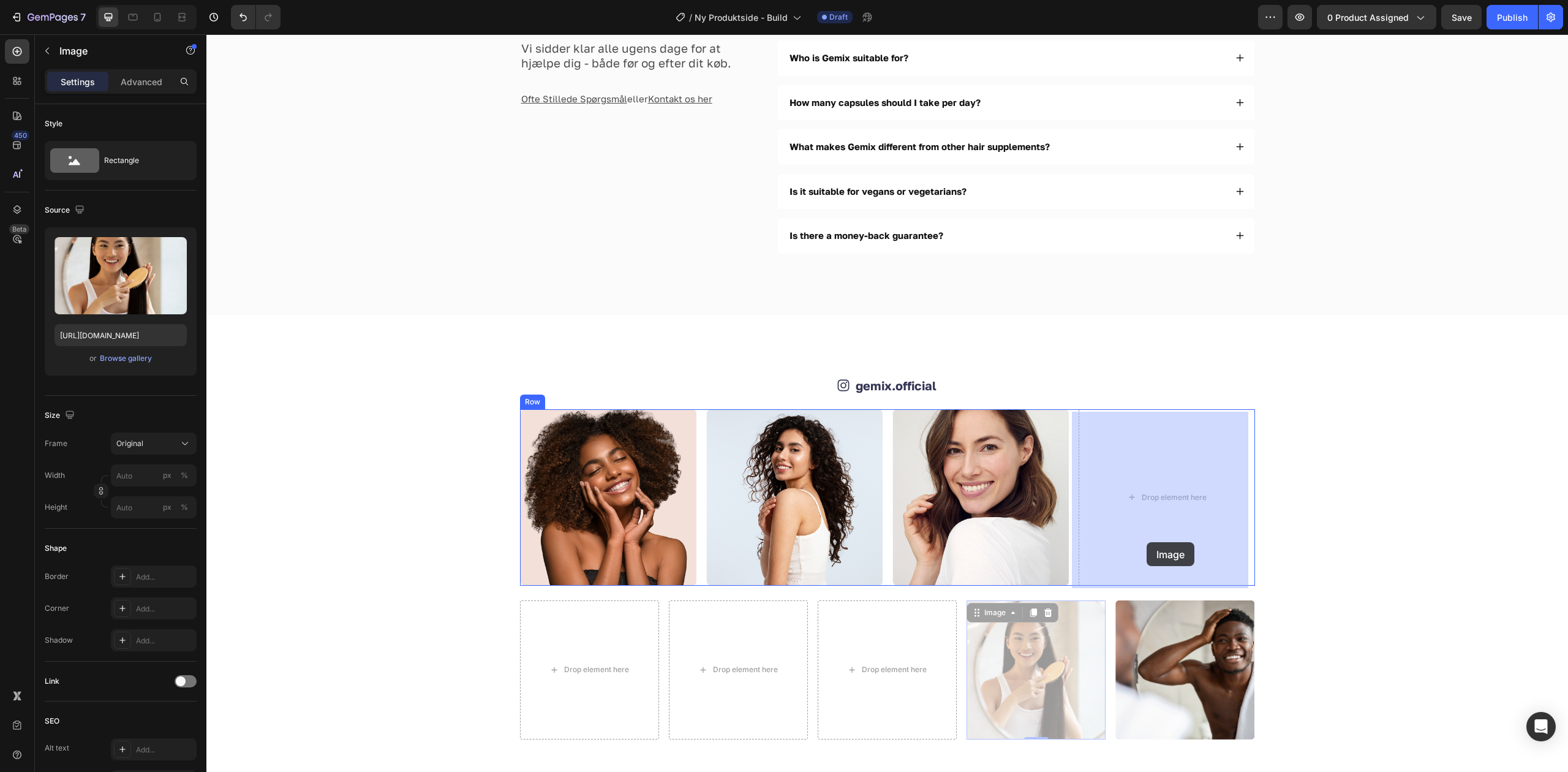
drag, startPoint x: 1101, startPoint y: 635, endPoint x: 1146, endPoint y: 543, distance: 102.4
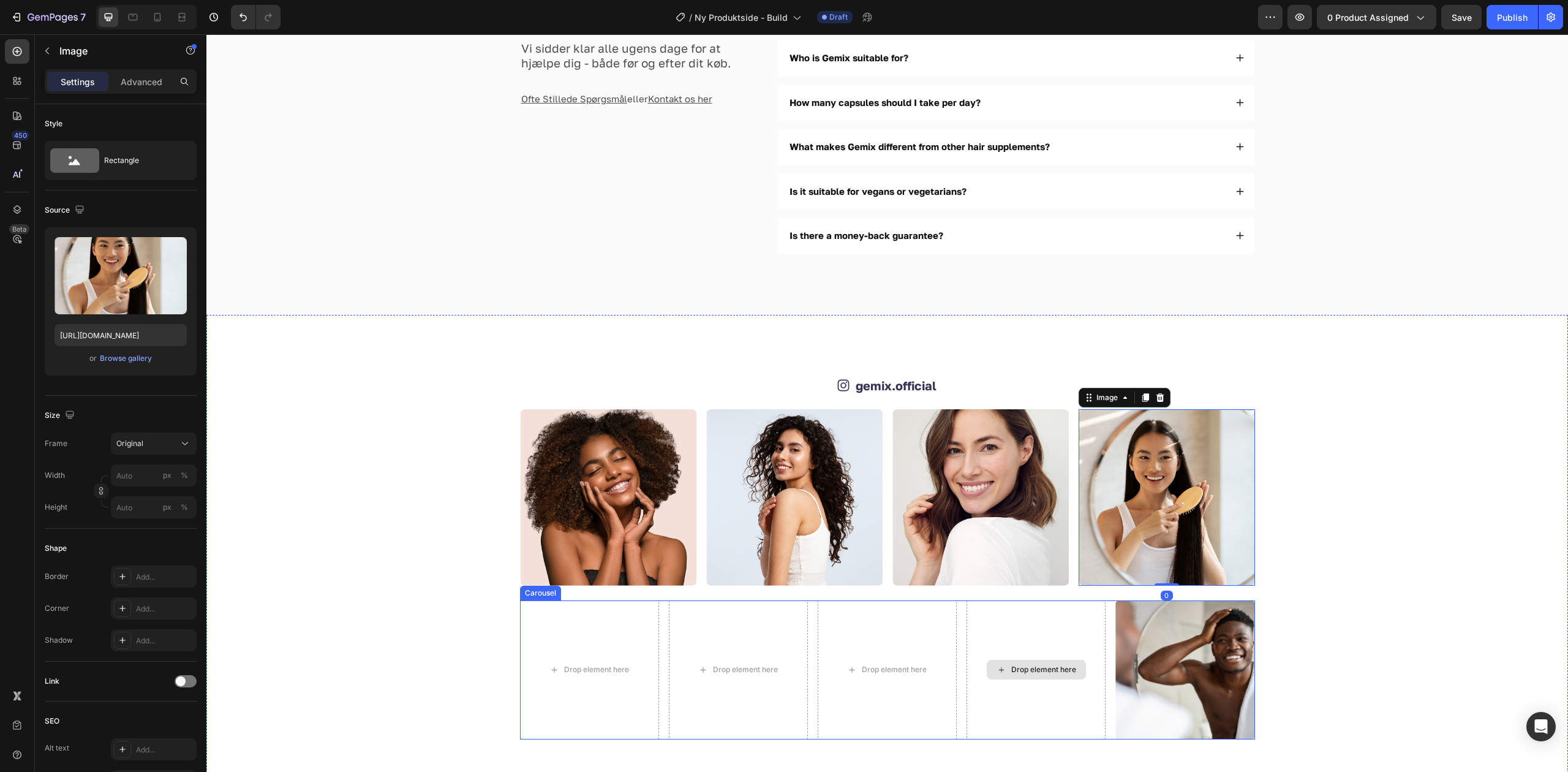
click at [966, 620] on div "Drop element here" at bounding box center [1036, 670] width 139 height 139
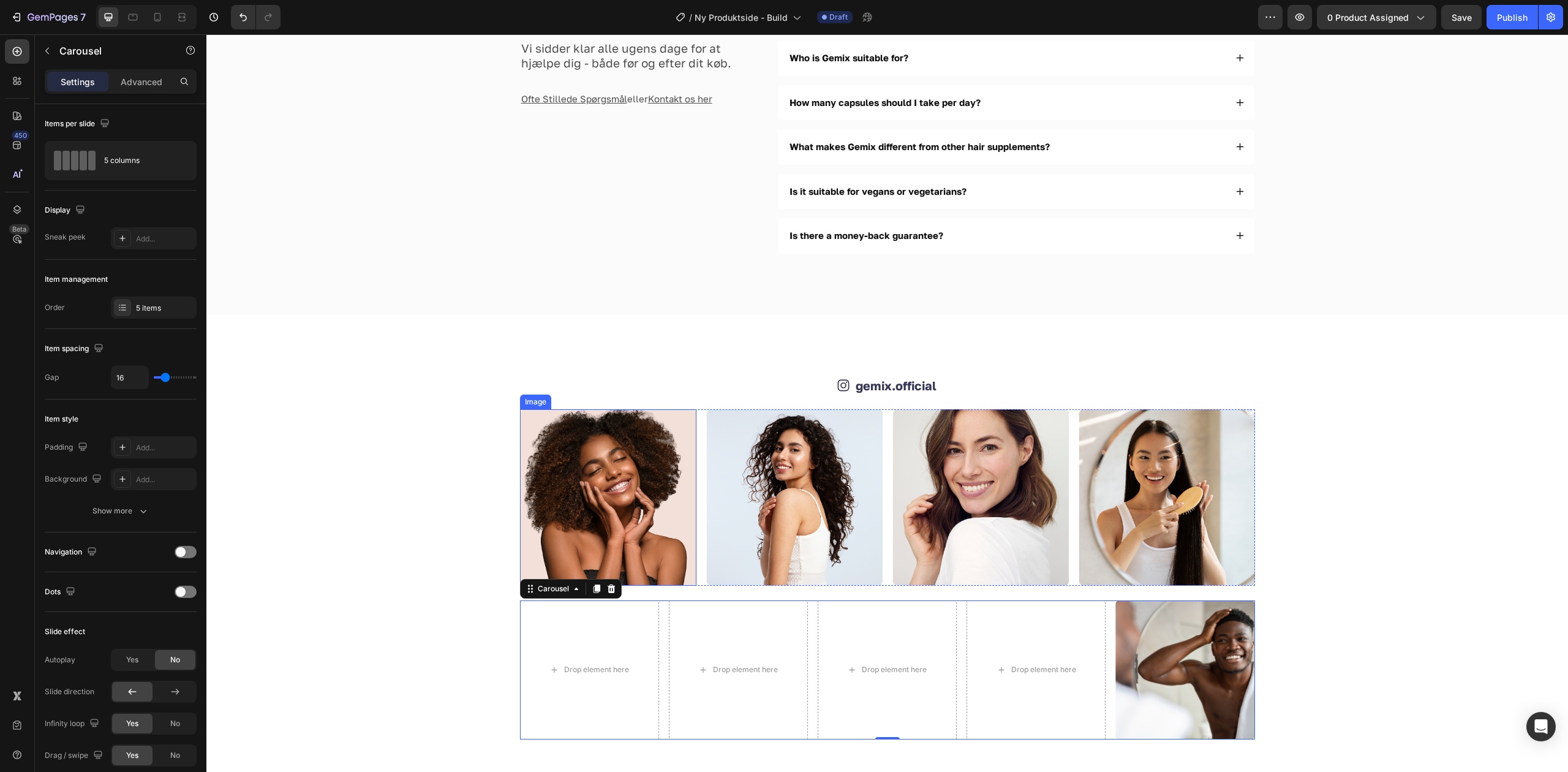
click at [606, 590] on icon at bounding box center [611, 589] width 10 height 10
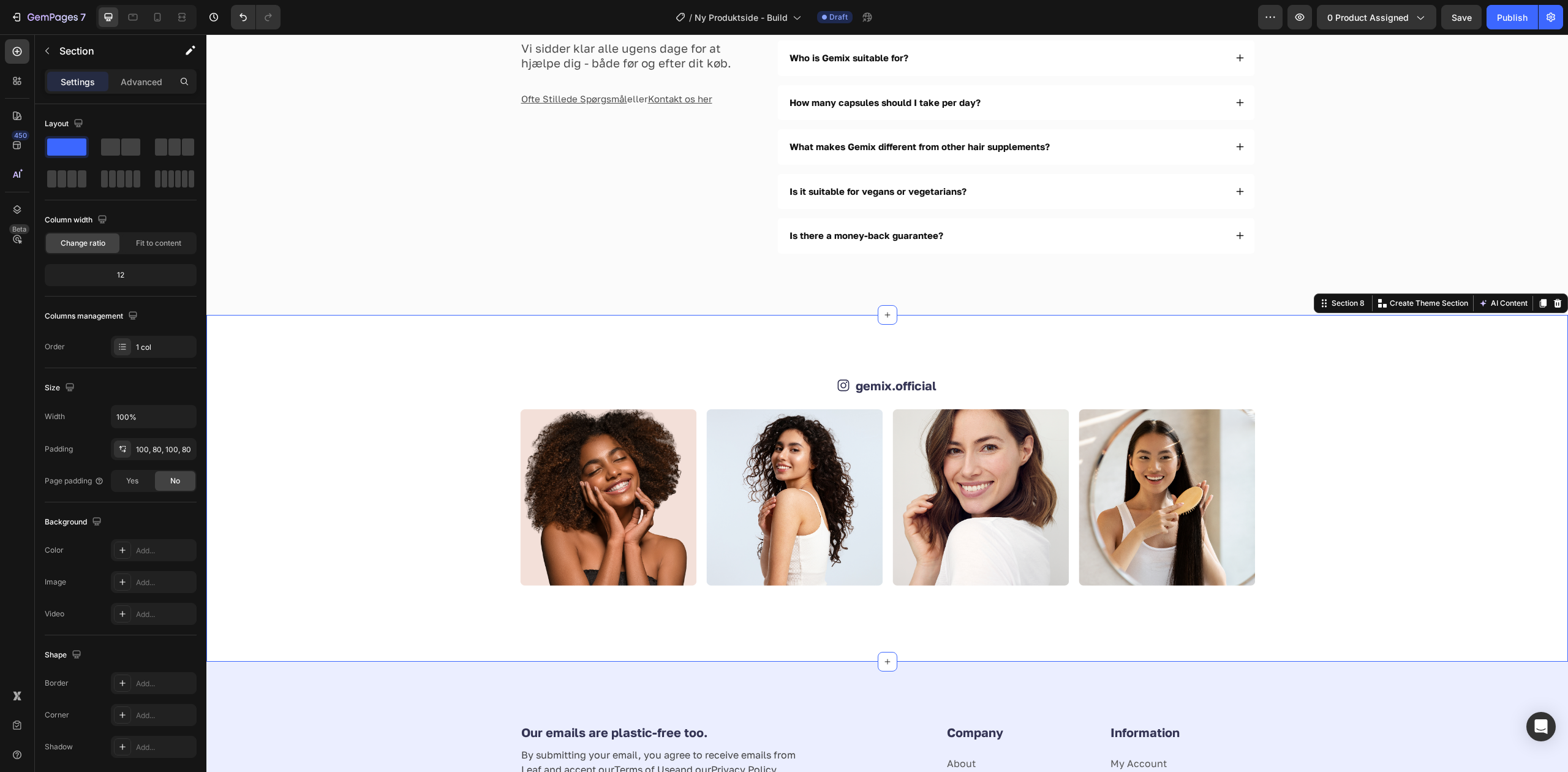
click at [913, 630] on div "Icon gemix.official Text Block Row Image Image Image Image Row Section 8 Create…" at bounding box center [887, 488] width 1361 height 347
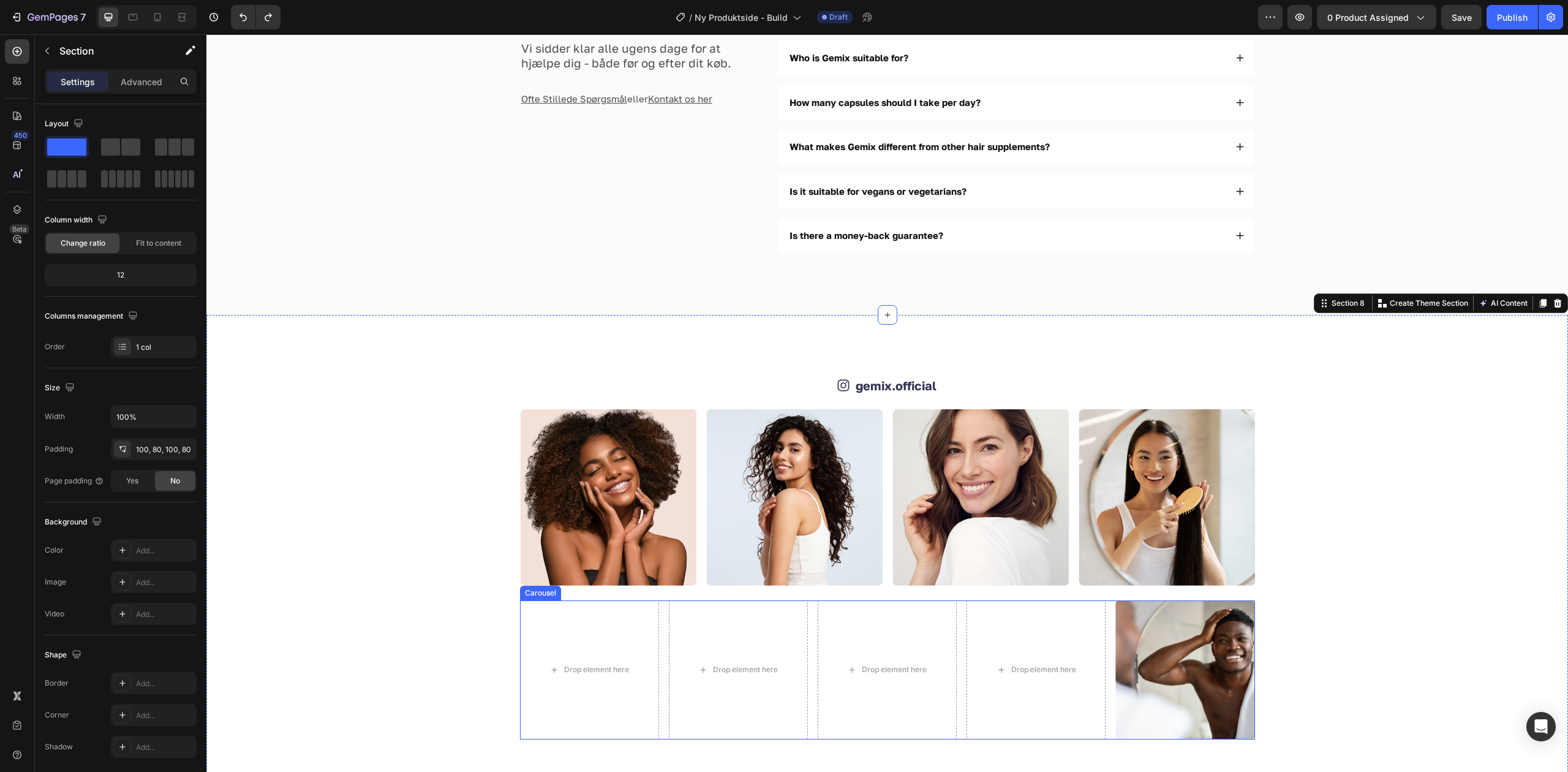
click at [958, 618] on div "Drop element here Drop element here Drop element here Drop element here Image" at bounding box center [888, 670] width 735 height 139
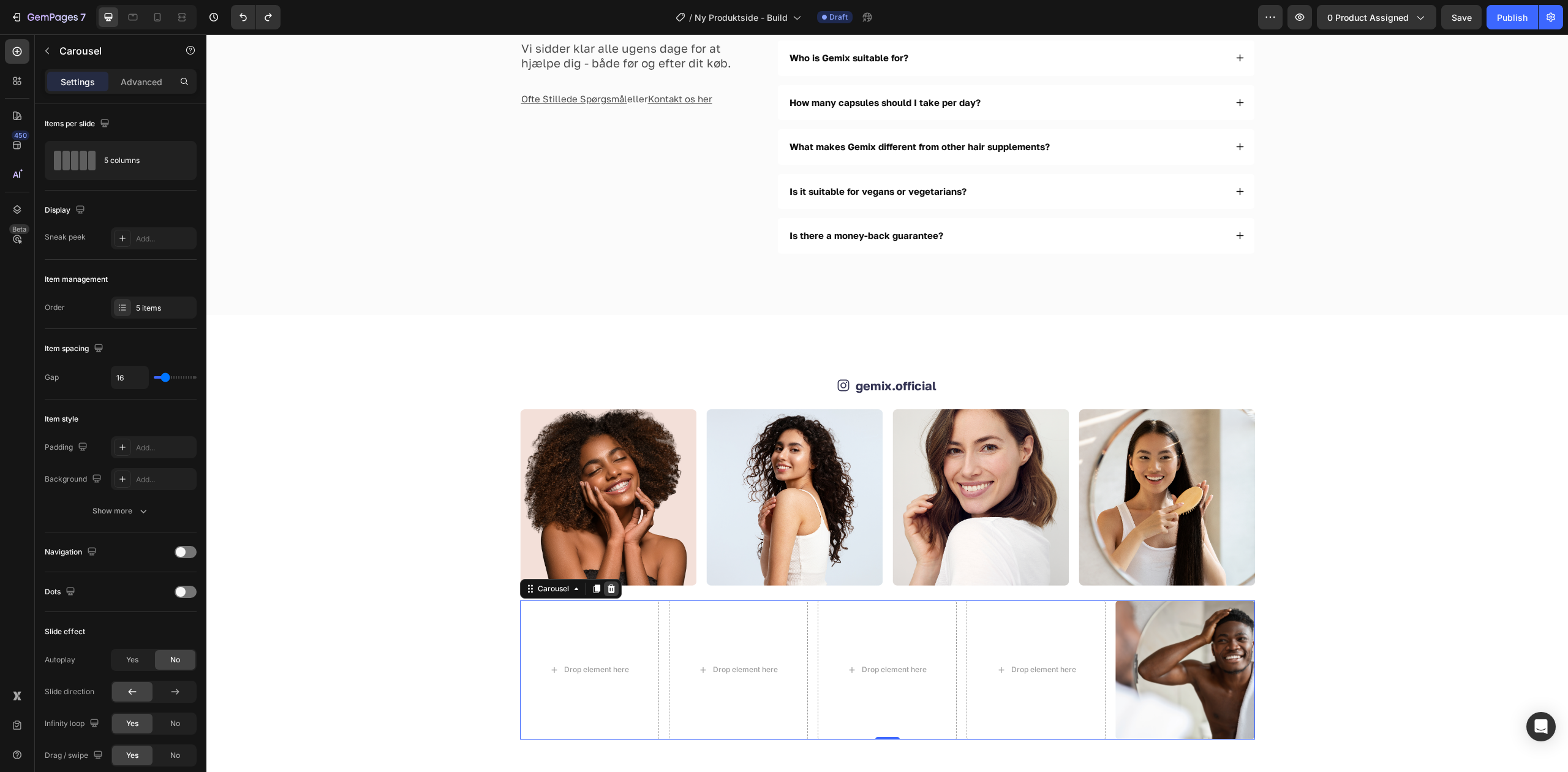
click at [607, 591] on icon at bounding box center [610, 589] width 8 height 9
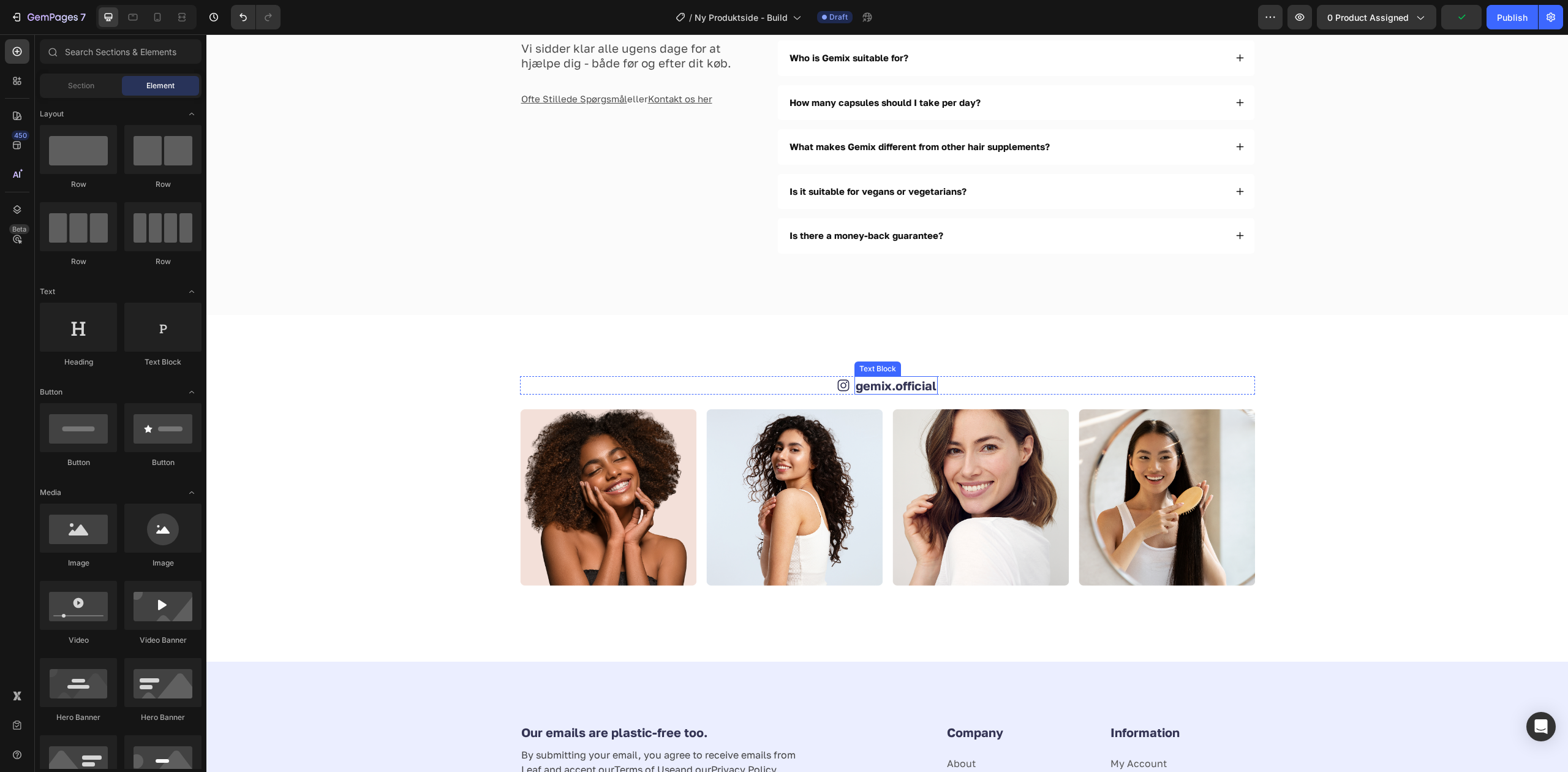
click at [913, 385] on link "gemix.official" at bounding box center [895, 385] width 81 height 15
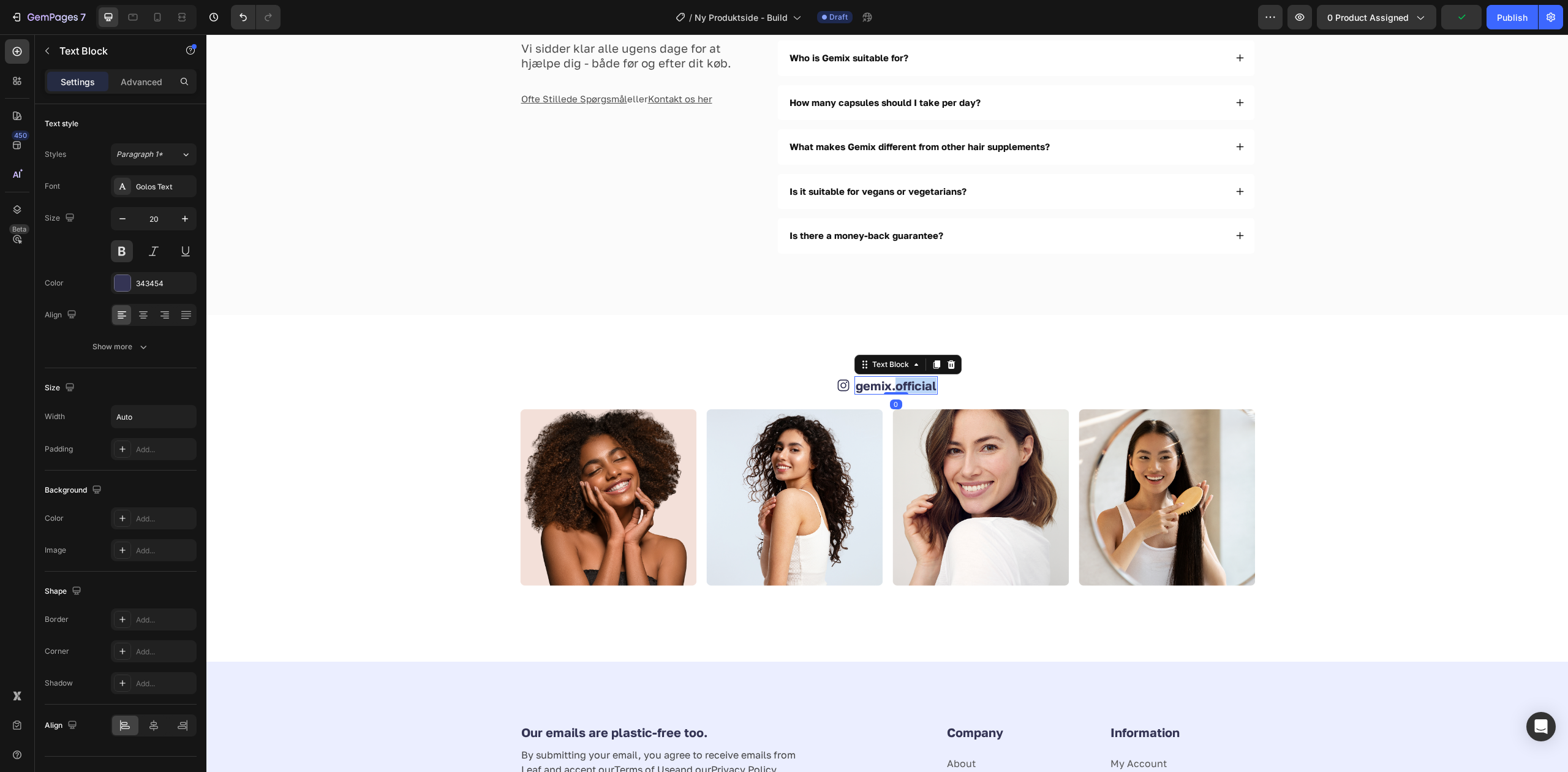
click at [913, 385] on link "gemix.official" at bounding box center [895, 385] width 81 height 15
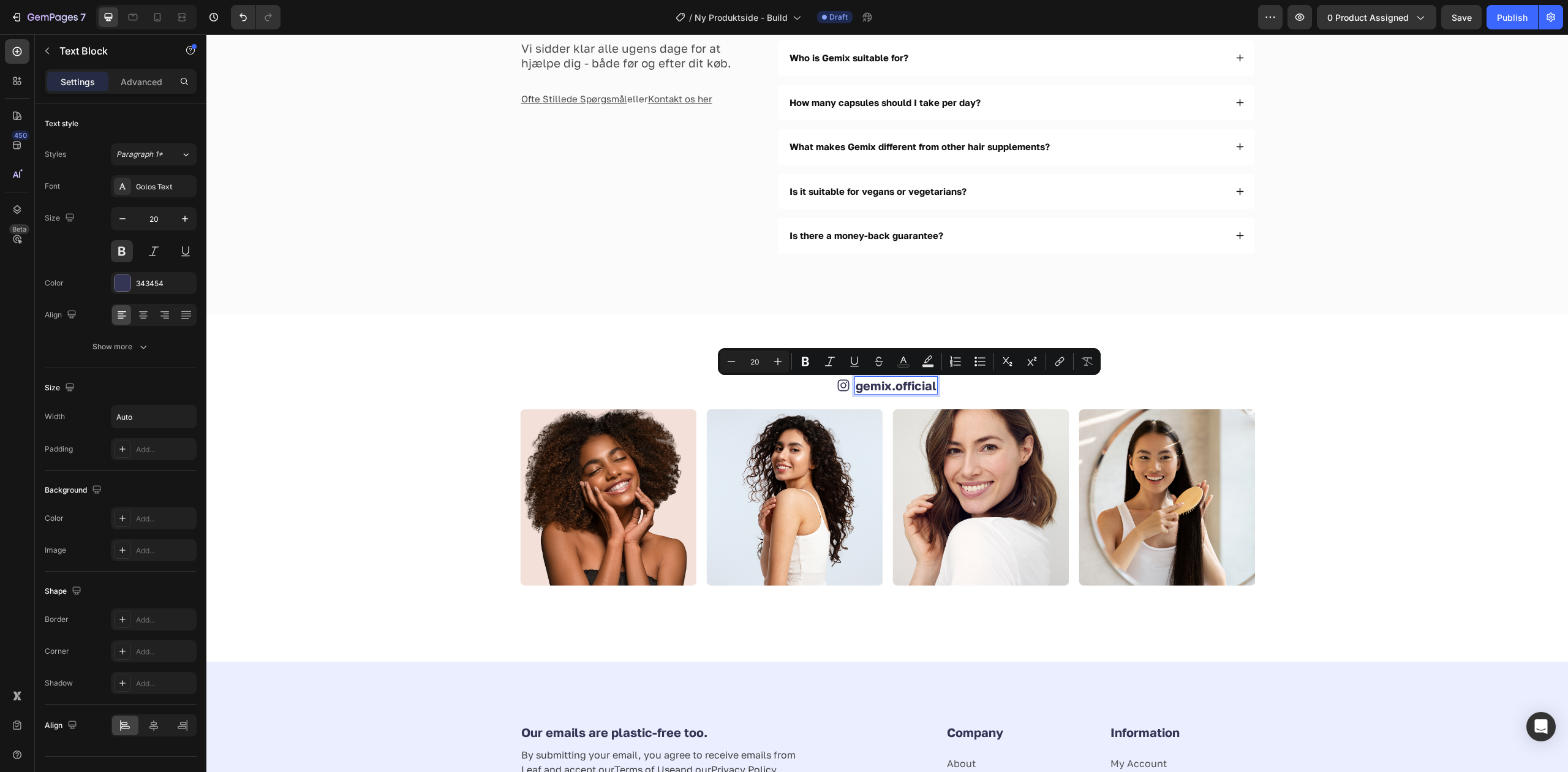
click at [858, 390] on link "gemix.official" at bounding box center [895, 385] width 81 height 15
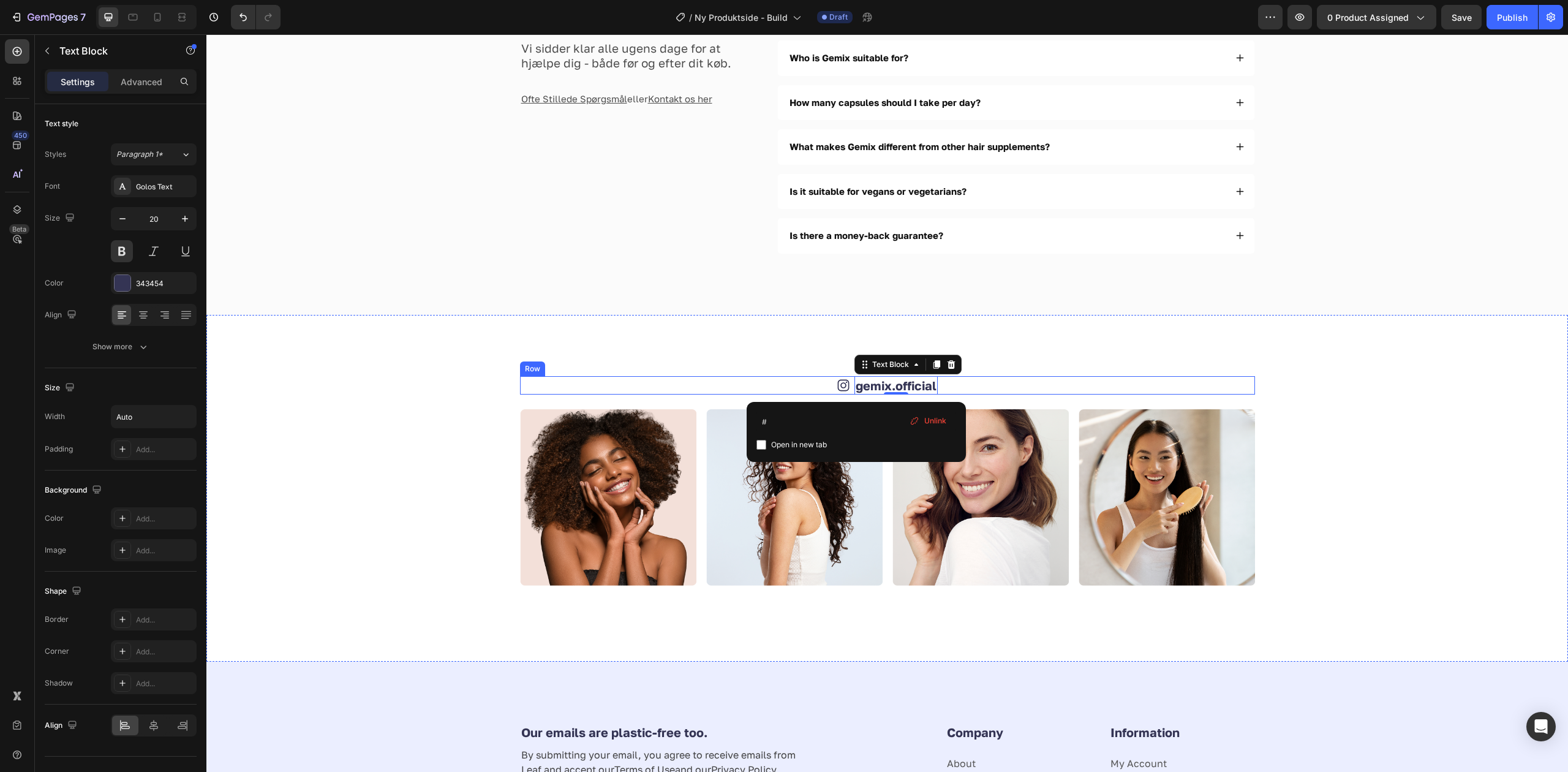
click at [905, 386] on link "gemix.official" at bounding box center [895, 385] width 81 height 15
click at [872, 387] on u "gemix.official" at bounding box center [895, 385] width 81 height 15
click at [906, 387] on u "gemix.official" at bounding box center [895, 385] width 81 height 15
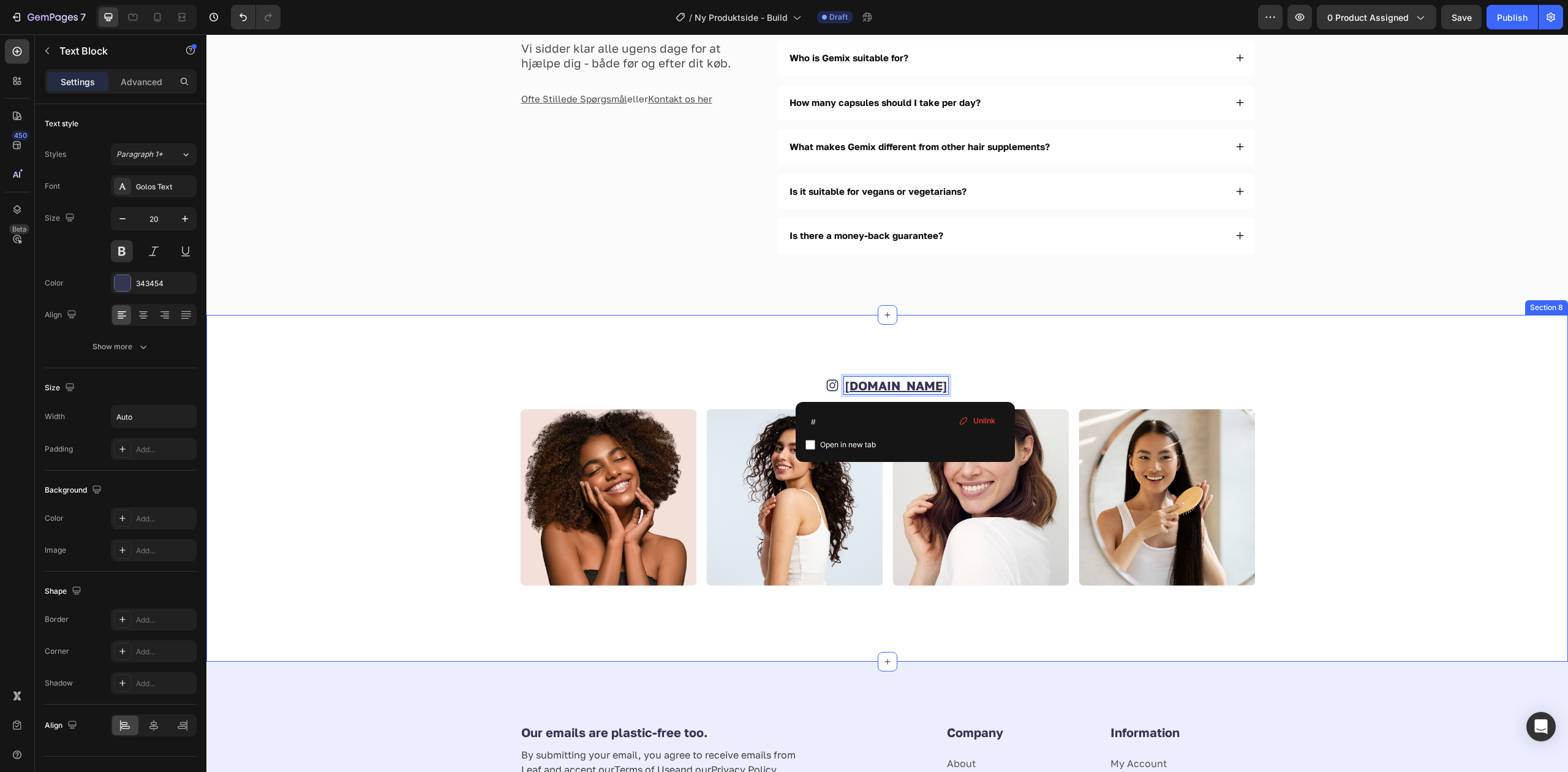
click at [1301, 378] on div "Icon [DOMAIN_NAME] Text Block 0 Row Image Image Image Image Row" at bounding box center [887, 488] width 1264 height 224
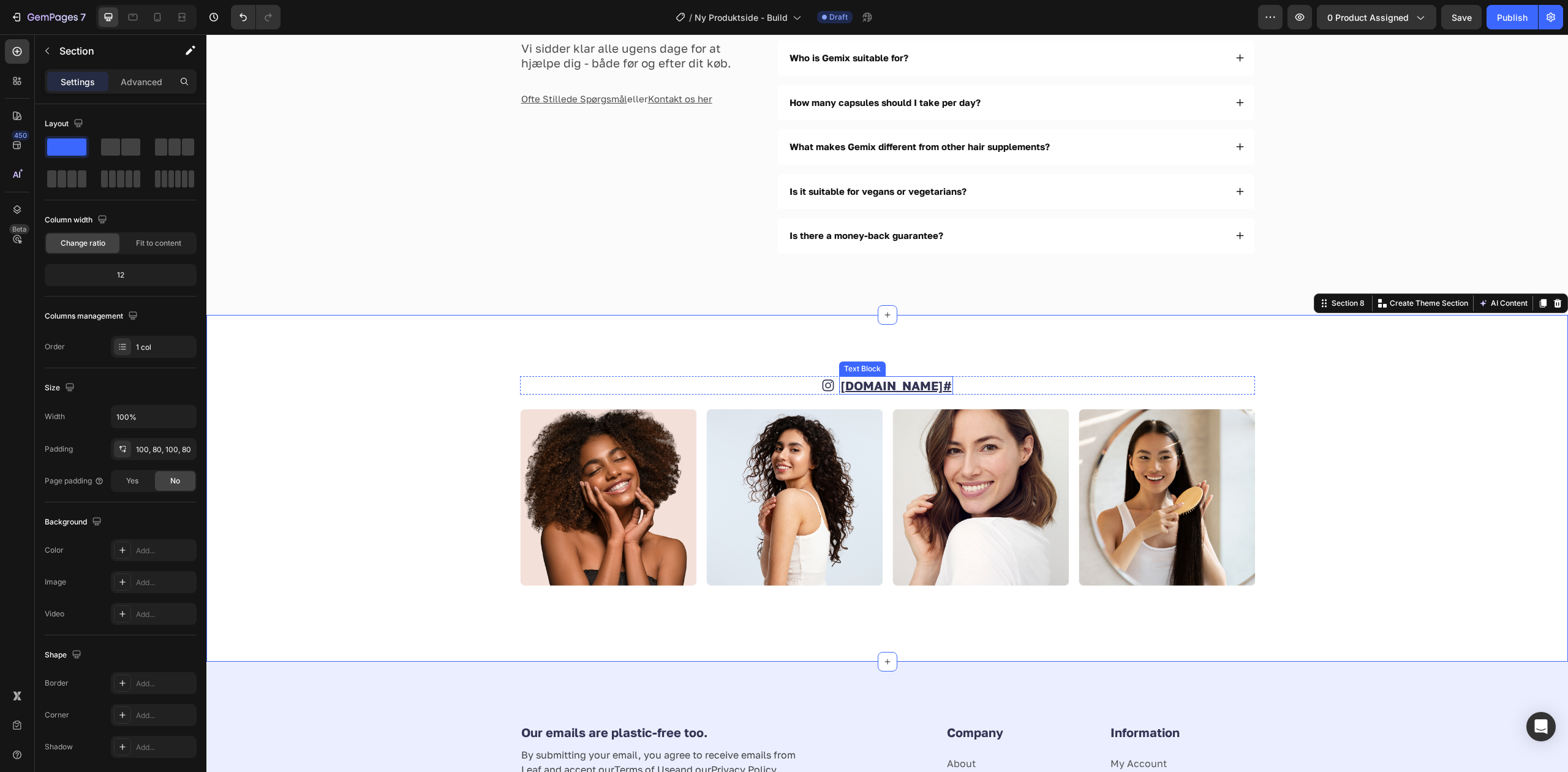
click at [943, 387] on u "#" at bounding box center [948, 385] width 9 height 15
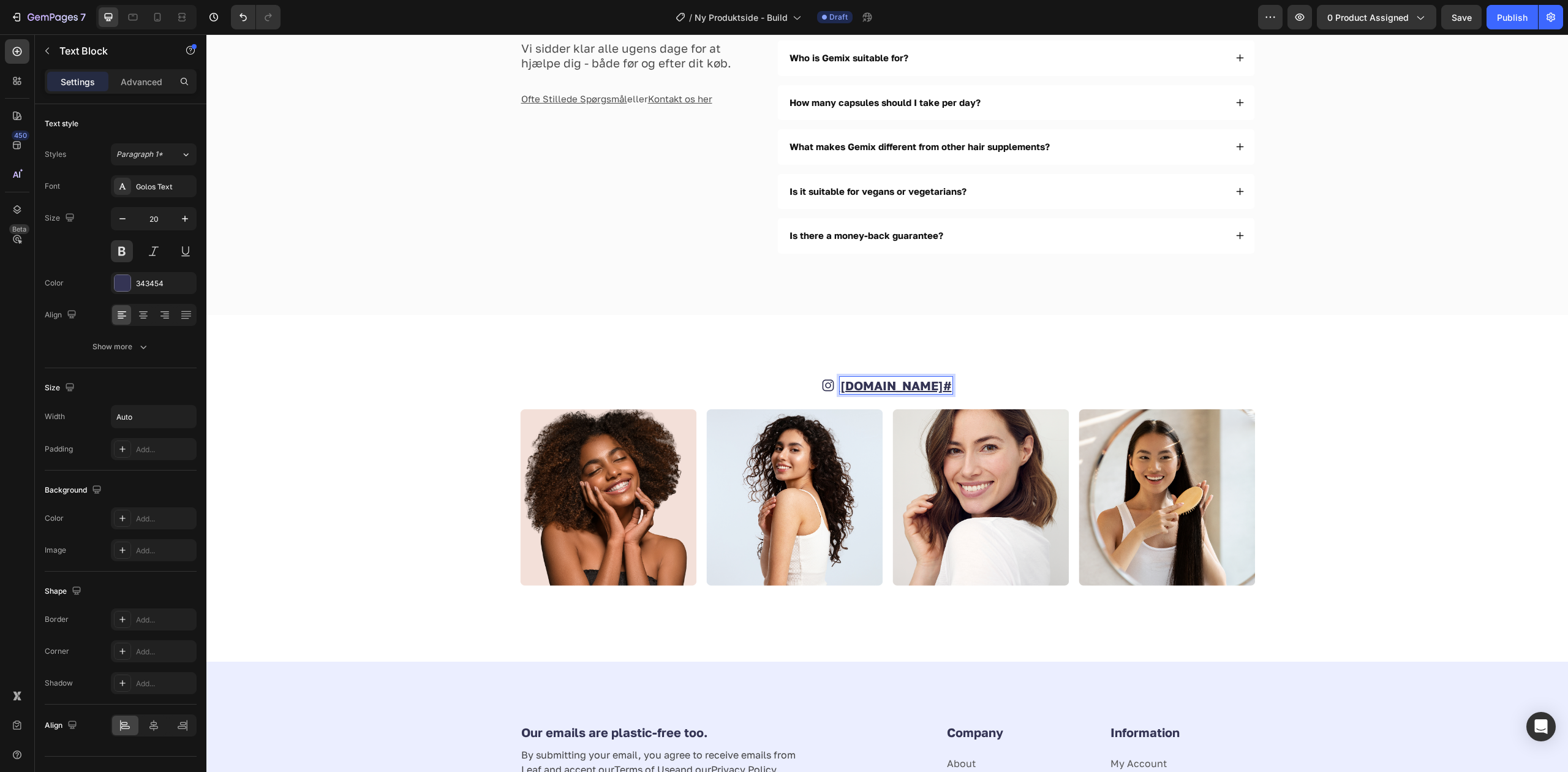
click at [908, 387] on u "[DOMAIN_NAME]" at bounding box center [892, 385] width 103 height 15
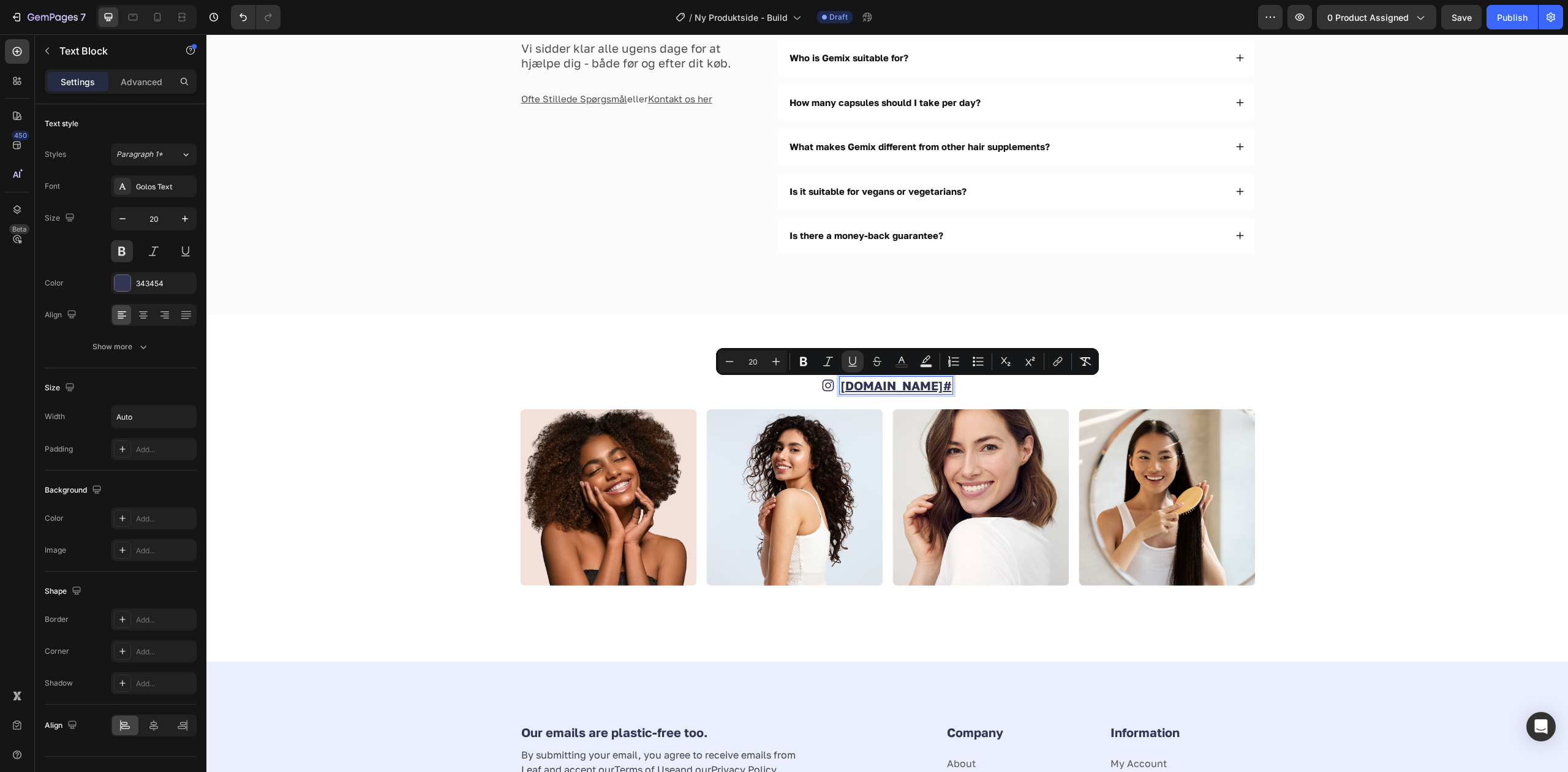
click at [912, 388] on u "[DOMAIN_NAME]" at bounding box center [892, 385] width 103 height 15
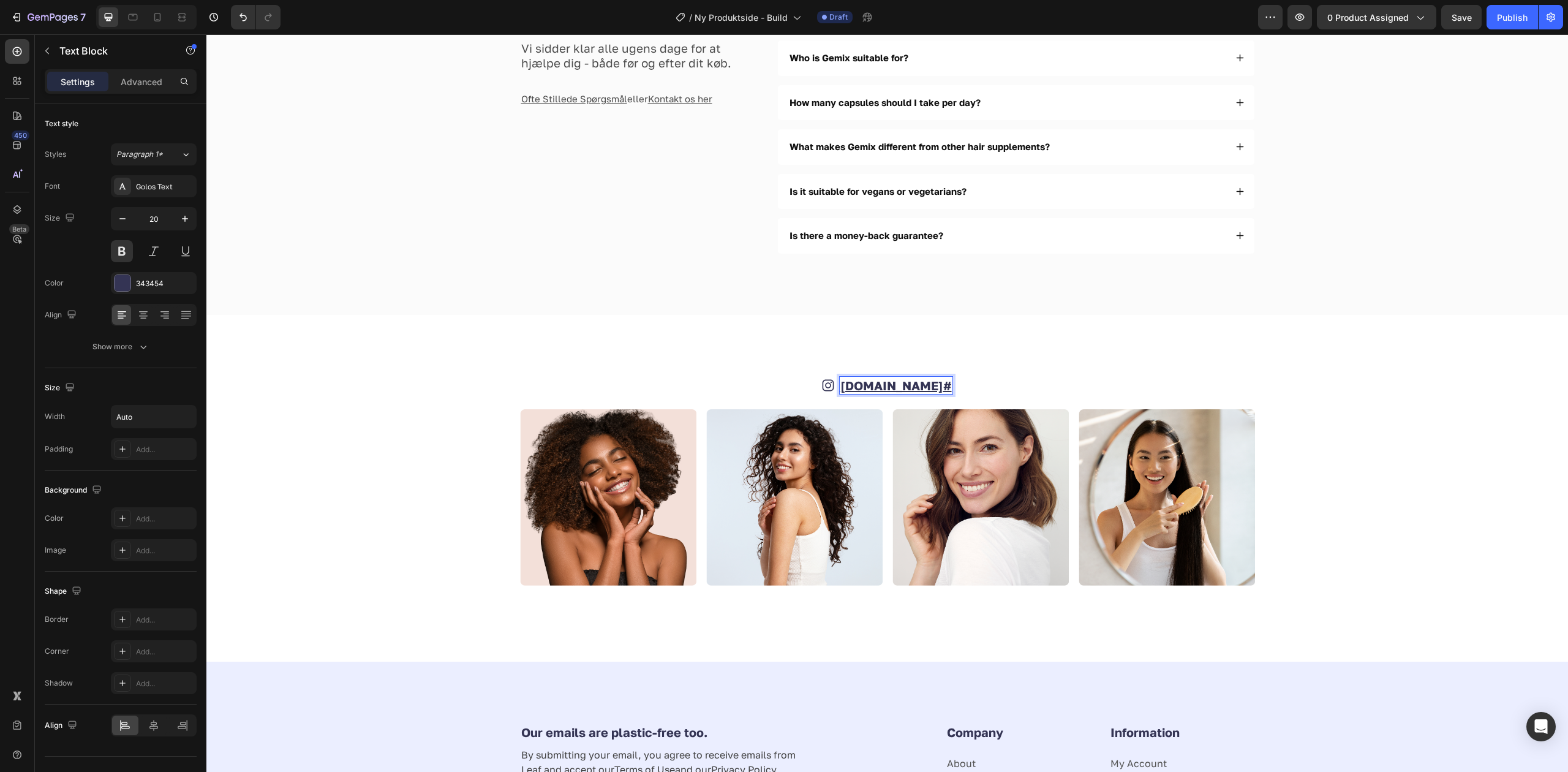
drag, startPoint x: 919, startPoint y: 388, endPoint x: 983, endPoint y: 388, distance: 64.0
click at [968, 390] on div "Icon [DOMAIN_NAME] # Text Block 0 Row" at bounding box center [888, 385] width 735 height 19
click at [905, 390] on u "[DOMAIN_NAME]" at bounding box center [896, 385] width 103 height 15
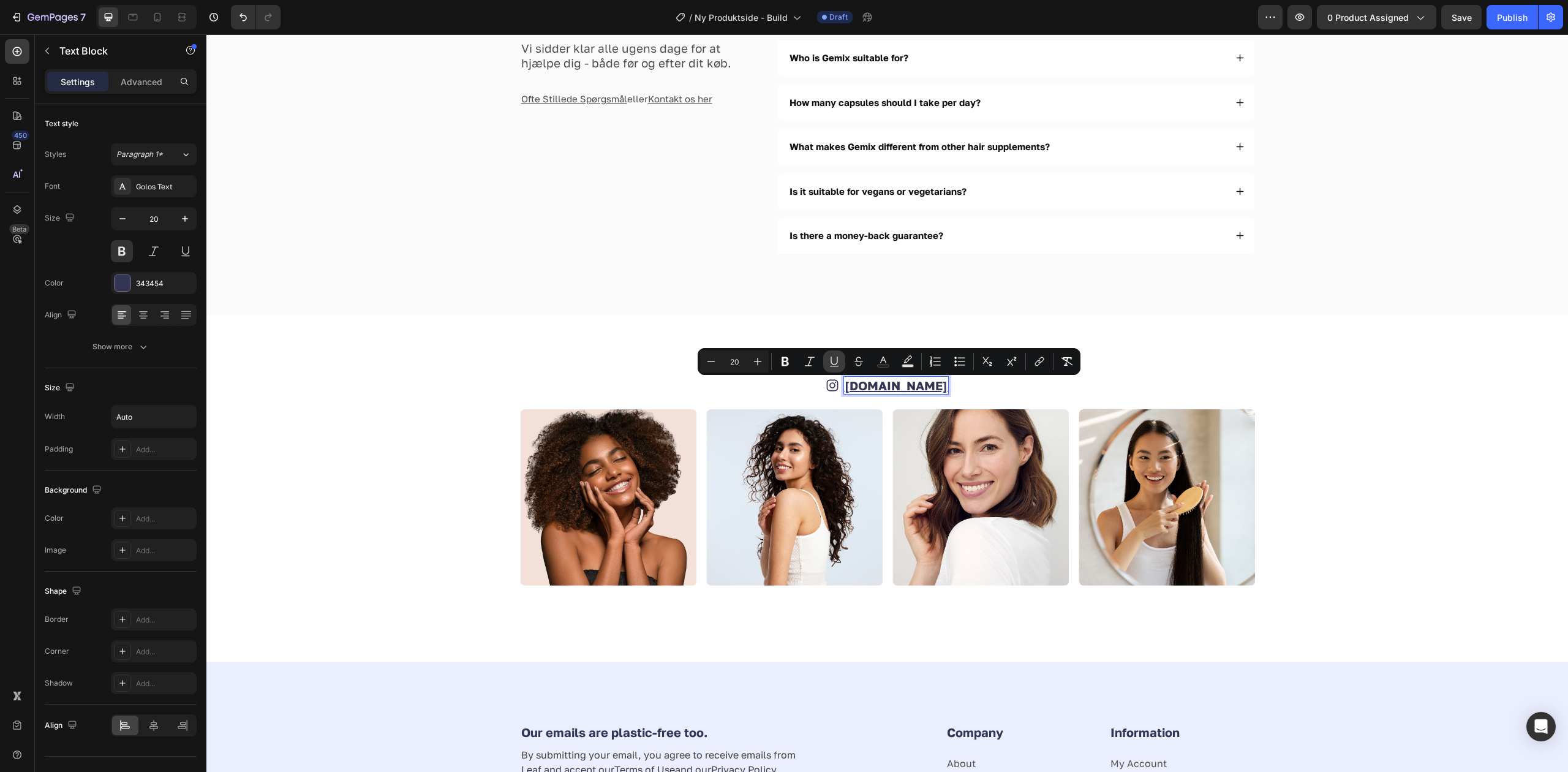
click at [834, 364] on icon "Editor contextual toolbar" at bounding box center [833, 361] width 6 height 9
click at [1040, 362] on icon "Editor contextual toolbar" at bounding box center [1039, 361] width 12 height 12
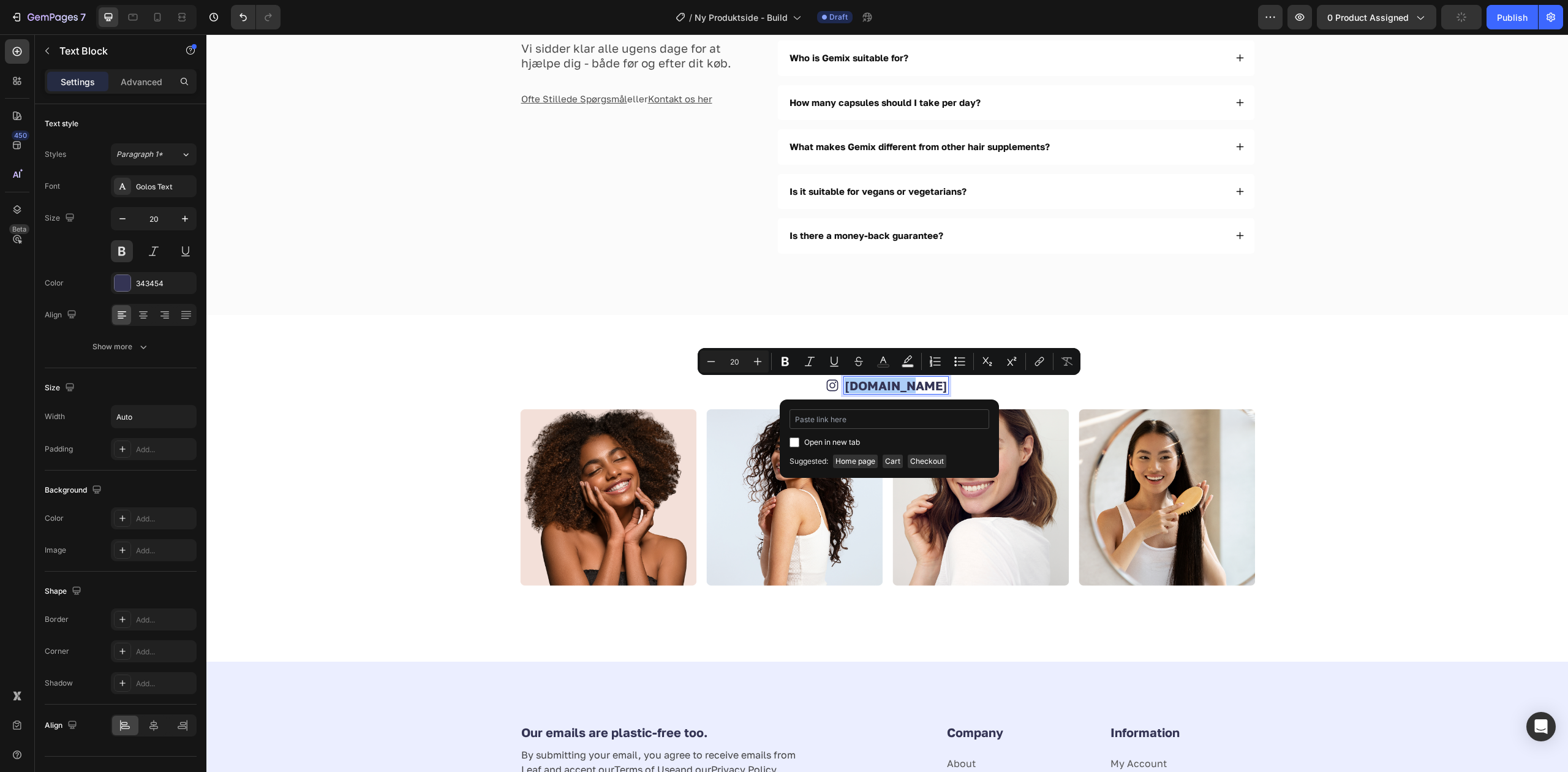
click at [929, 420] on input "Editor contextual toolbar" at bounding box center [889, 418] width 199 height 19
type input "[URL][DOMAIN_NAME][DOMAIN_NAME]"
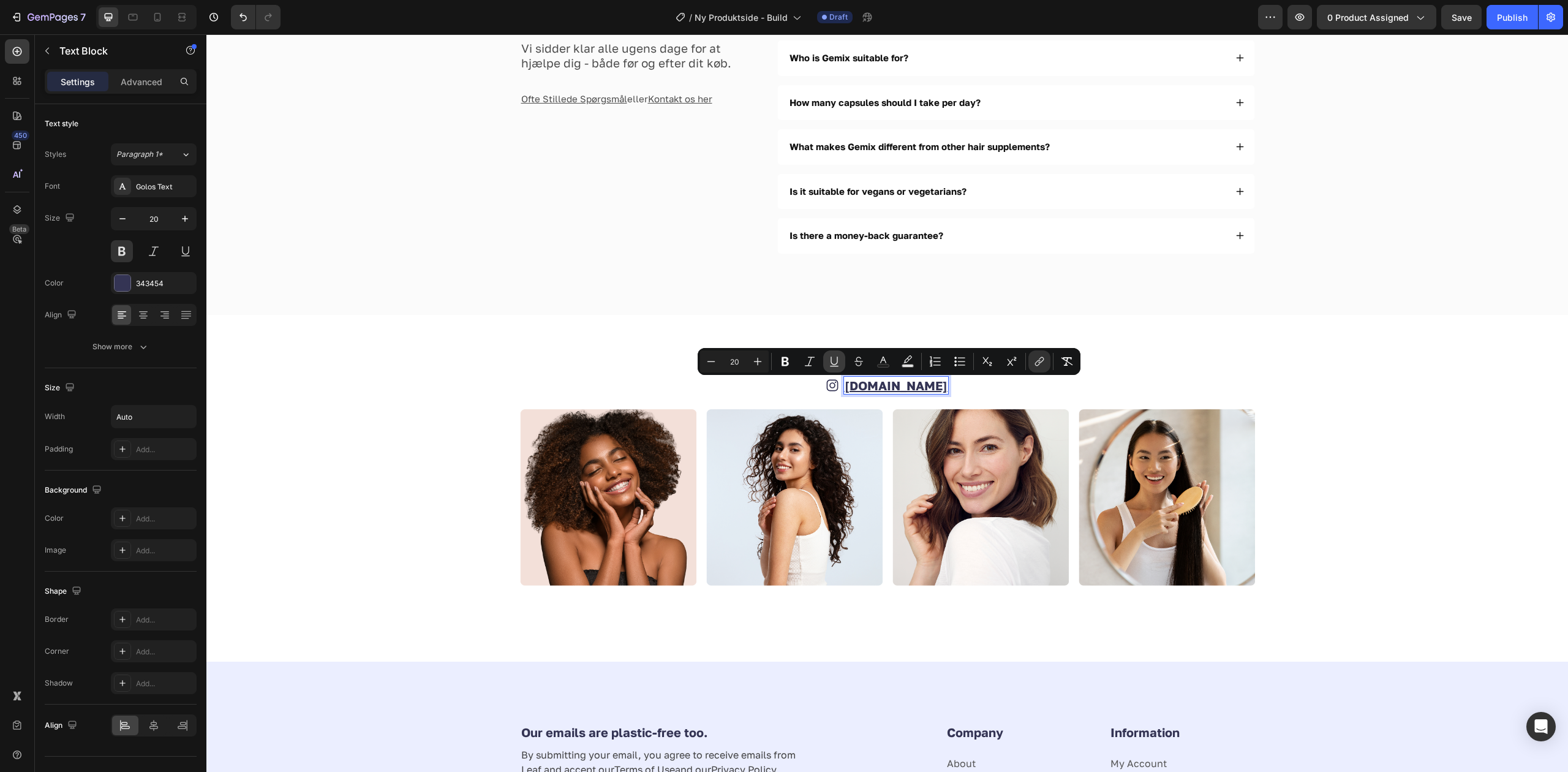
click at [834, 357] on icon "Editor contextual toolbar" at bounding box center [834, 361] width 12 height 12
click at [838, 387] on icon at bounding box center [832, 385] width 12 height 12
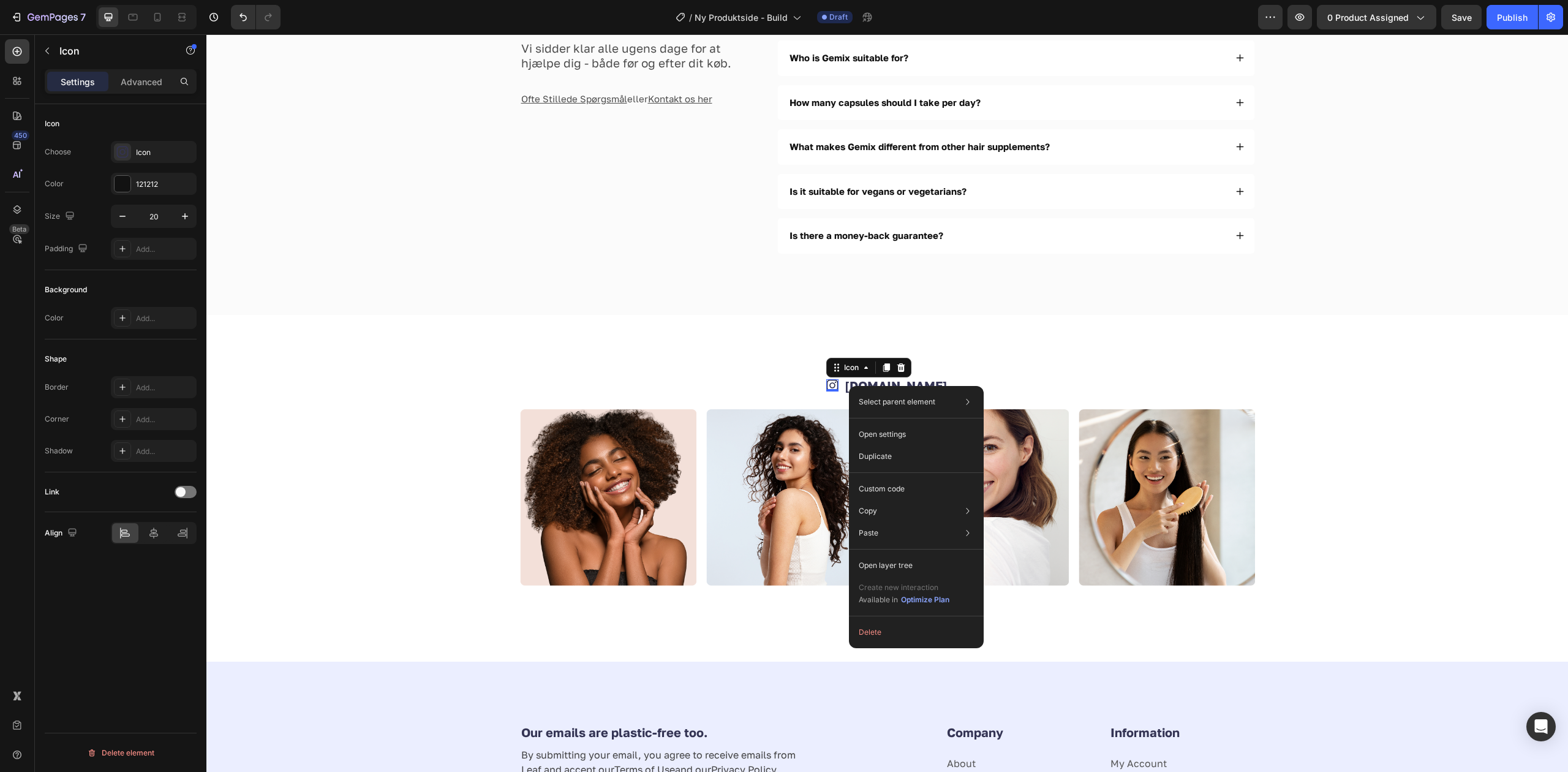
click at [849, 386] on div "Select parent element Section Row 2 cols Icon Open settings Duplicate Custom co…" at bounding box center [916, 517] width 135 height 262
click at [138, 84] on div "Advanced" at bounding box center [142, 81] width 61 height 19
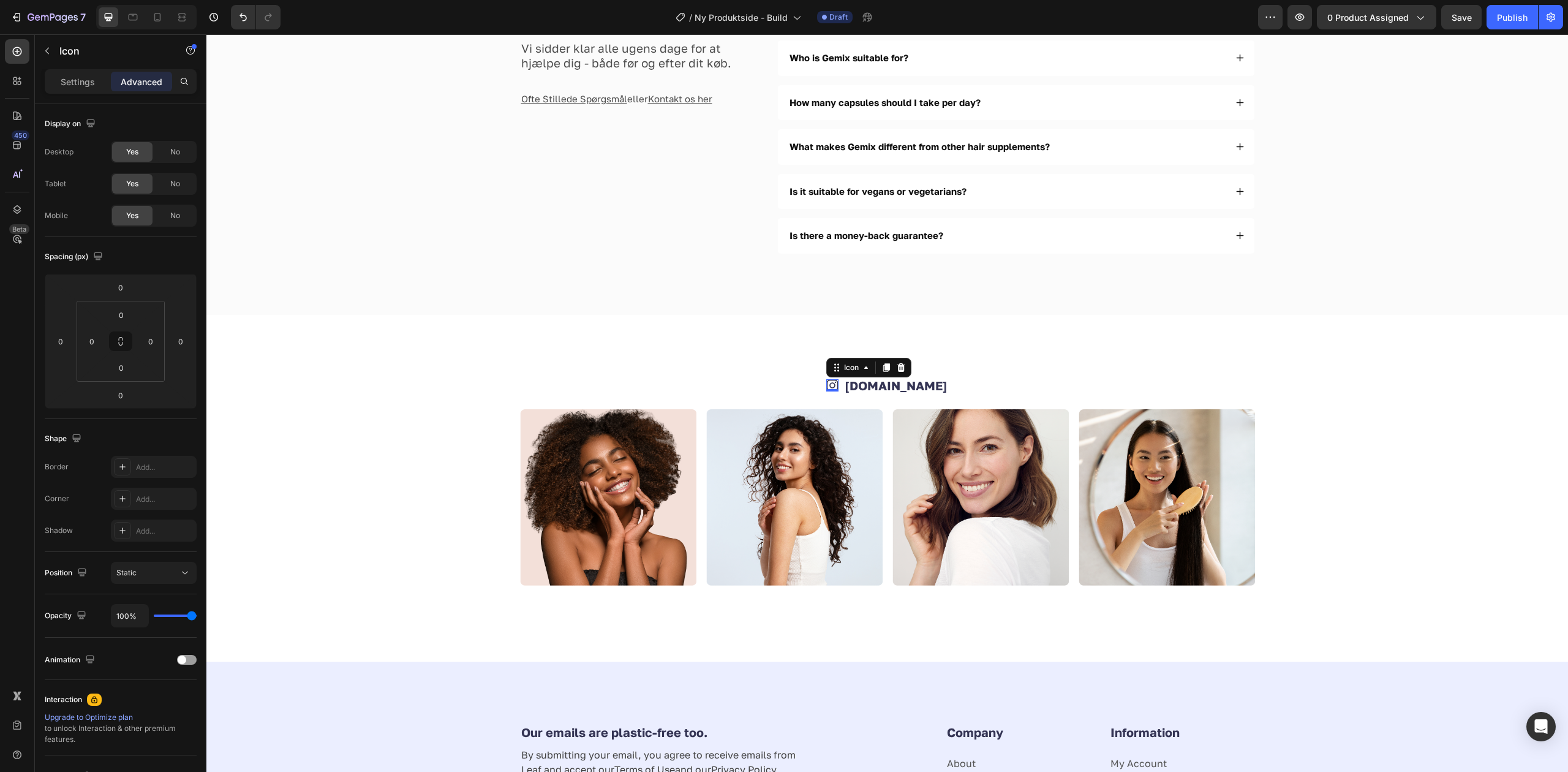
click at [42, 79] on div "Settings Advanced" at bounding box center [121, 86] width 172 height 35
click at [62, 74] on div "Settings" at bounding box center [78, 81] width 61 height 19
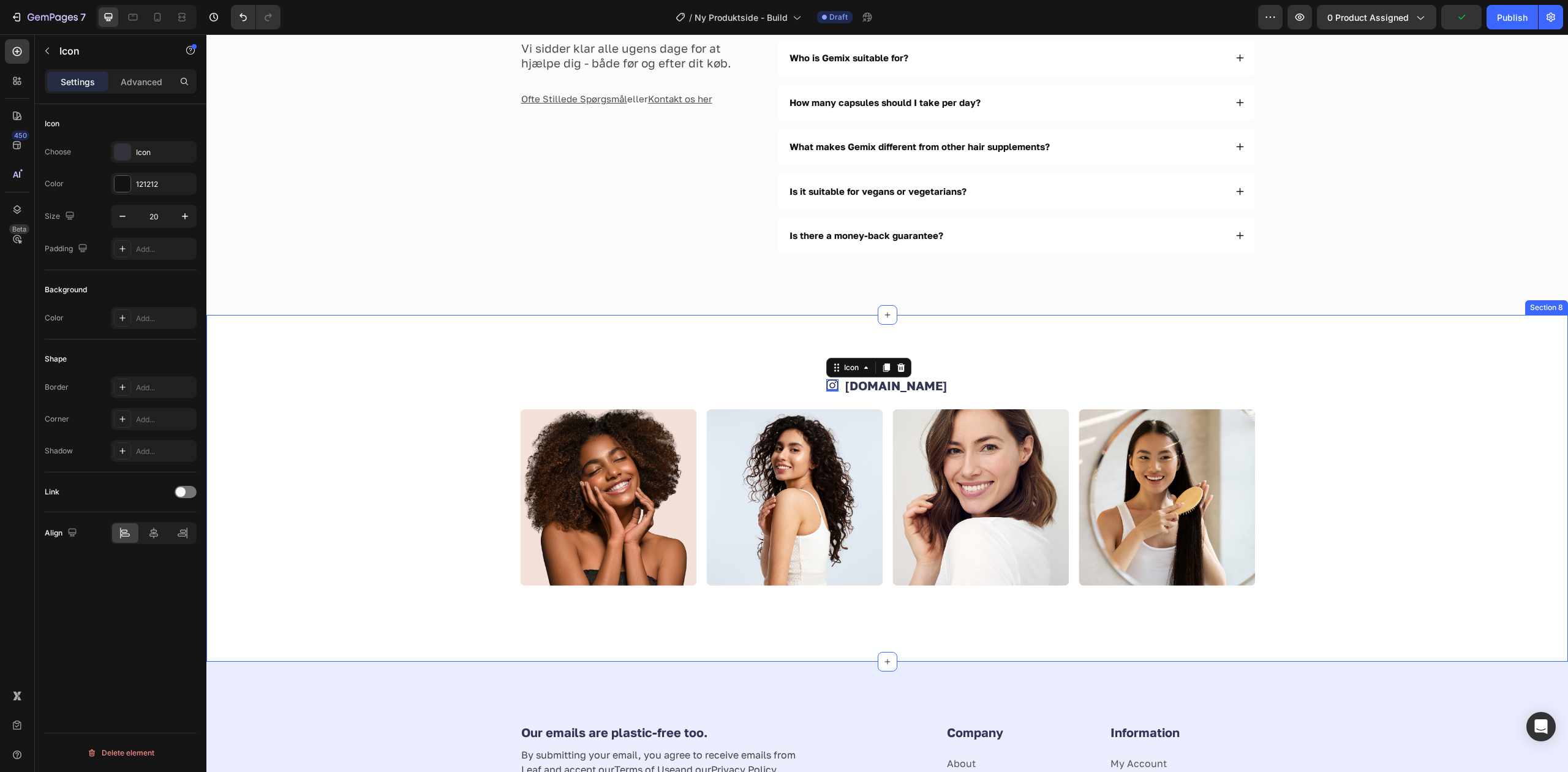
click at [806, 365] on div "Icon 0 [DOMAIN_NAME] Text Block Row Image Image Image Image Row Section 8" at bounding box center [887, 488] width 1361 height 347
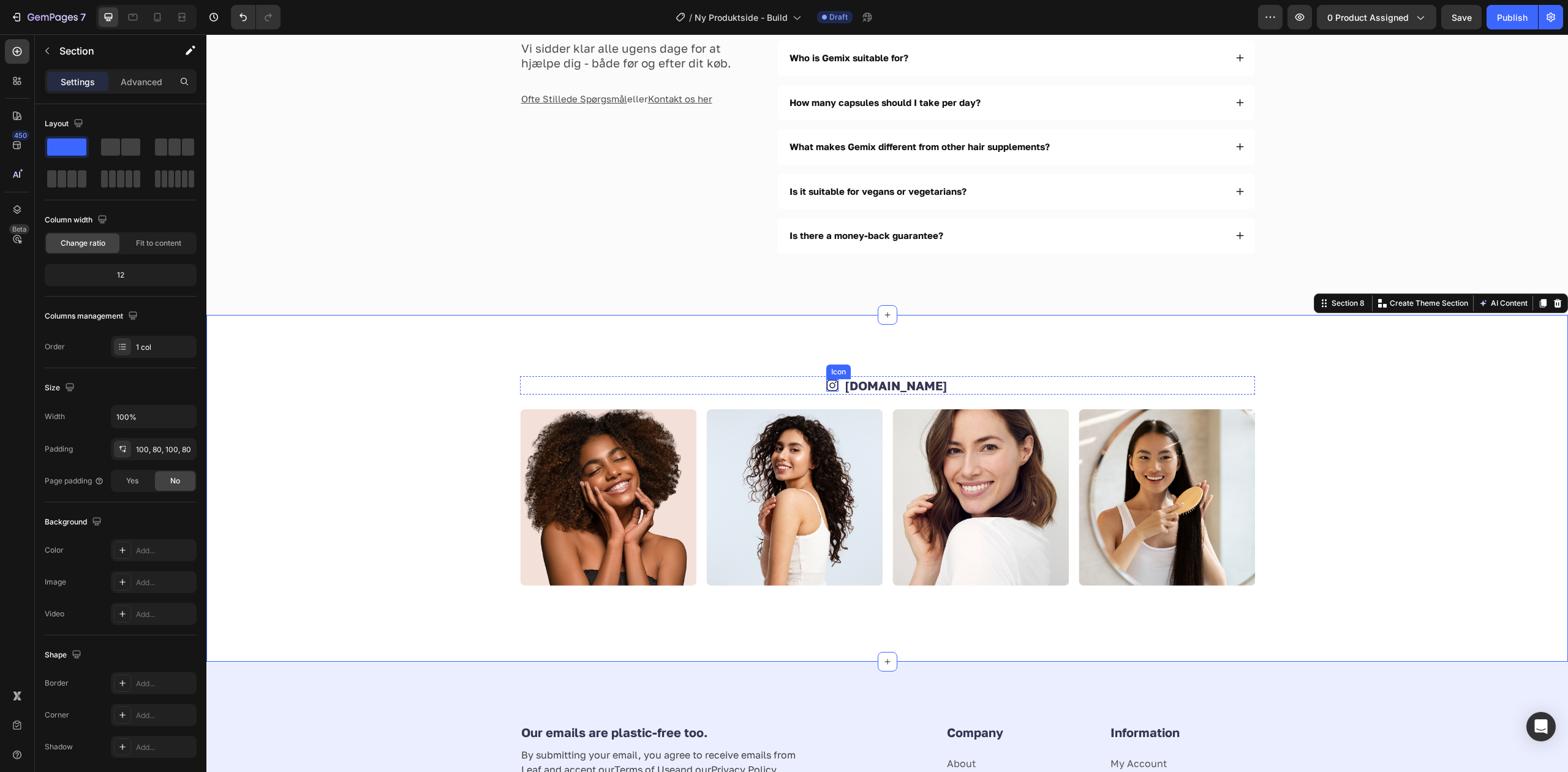
click at [838, 387] on icon at bounding box center [832, 385] width 12 height 12
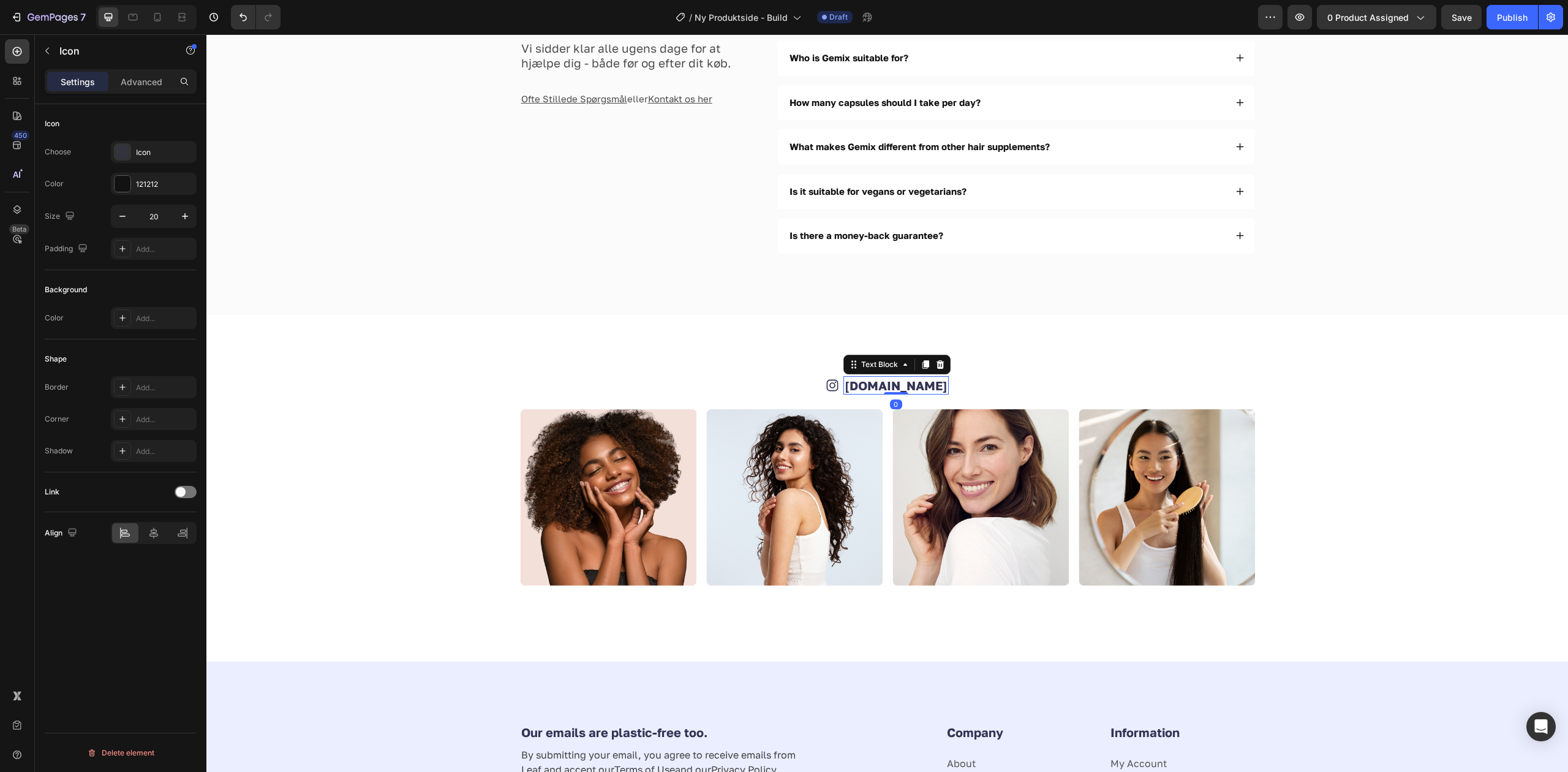
click at [900, 390] on link "[DOMAIN_NAME]" at bounding box center [896, 385] width 103 height 15
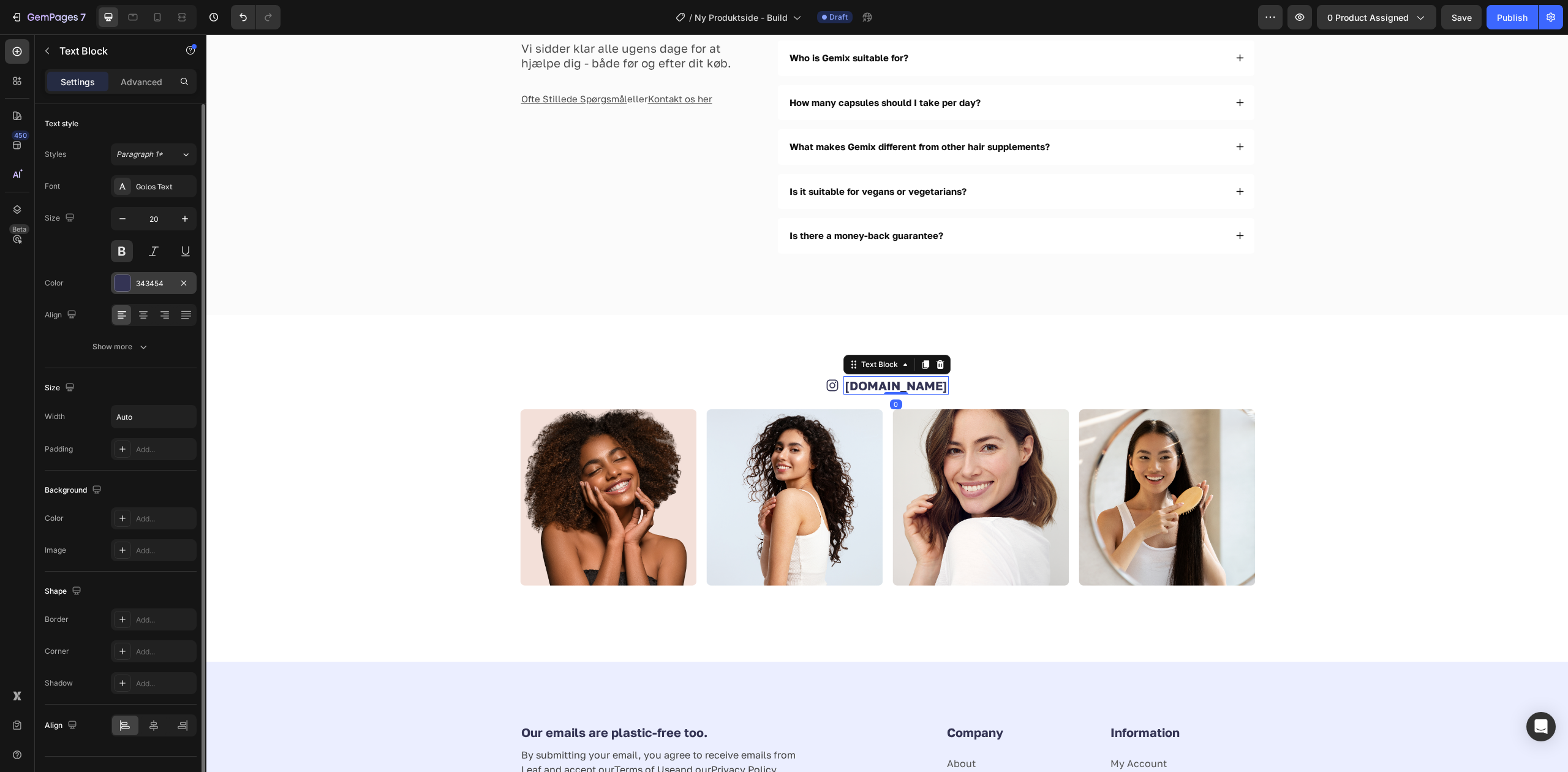
click at [131, 287] on div "343454" at bounding box center [154, 282] width 86 height 22
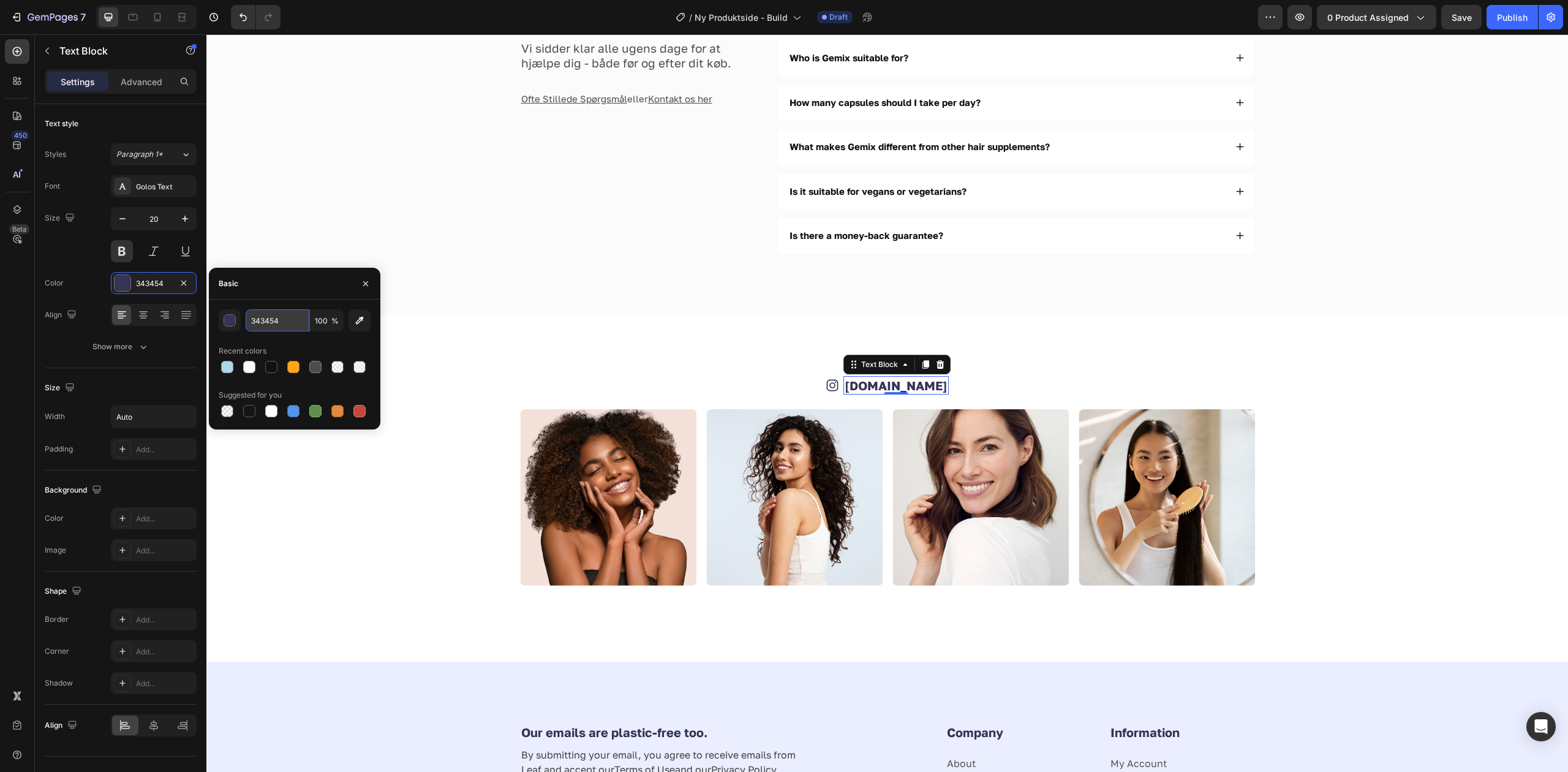
click at [271, 327] on input "343454" at bounding box center [277, 320] width 64 height 22
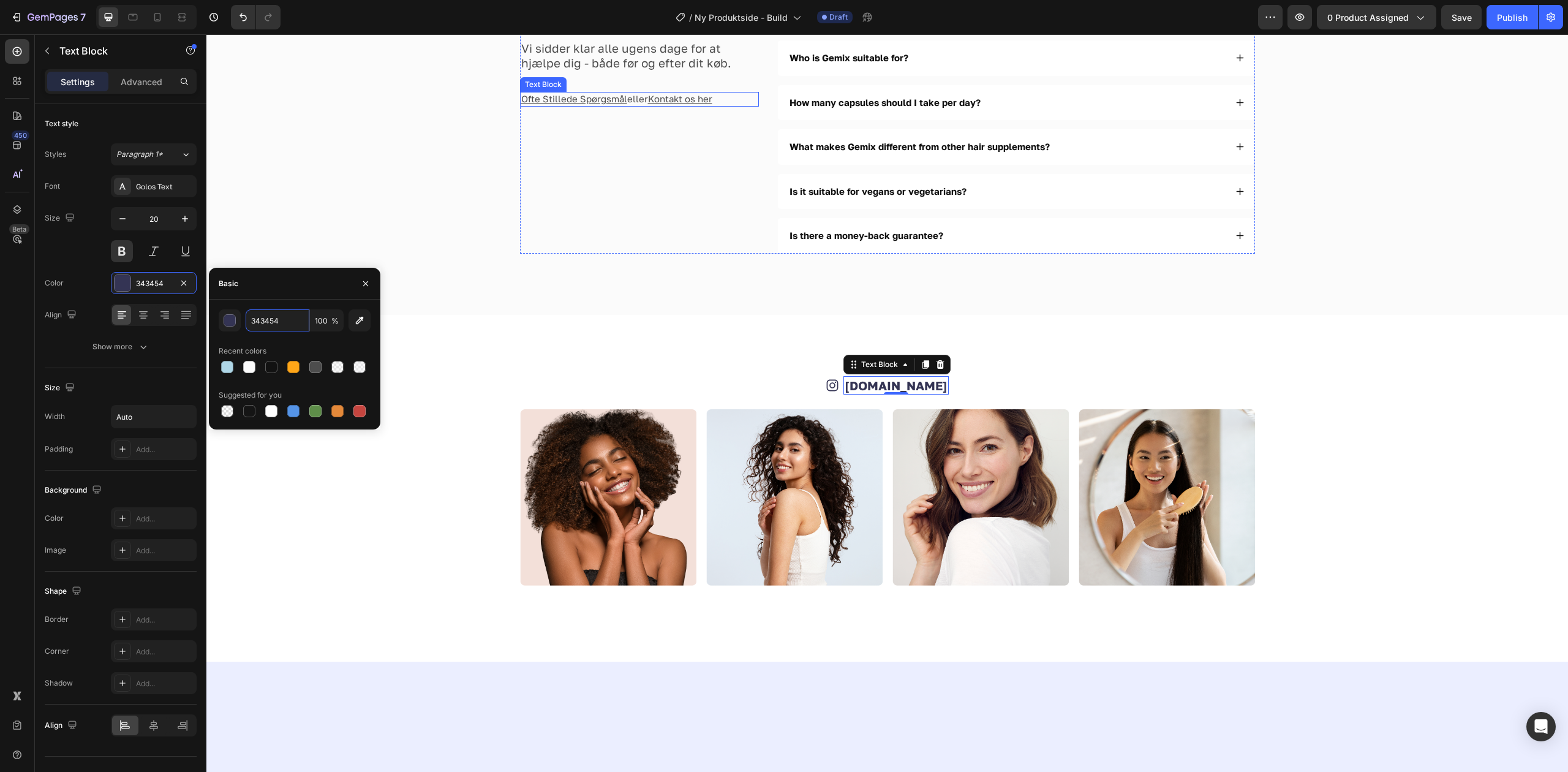
scroll to position [2806, 0]
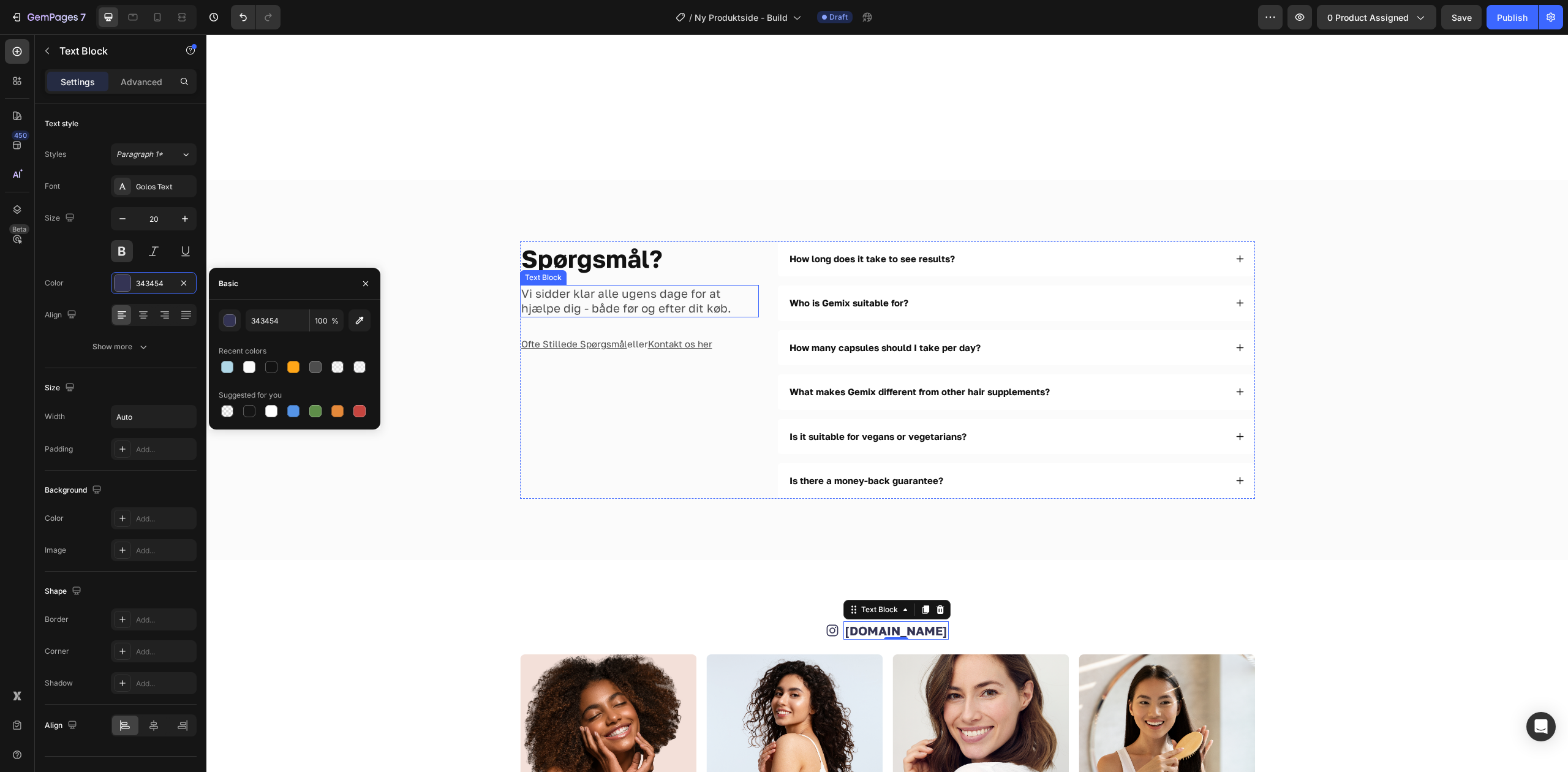
click at [606, 287] on p "Vi sidder klar alle ugens dage for at hjælpe dig - både før og efter dit køb." at bounding box center [639, 301] width 237 height 30
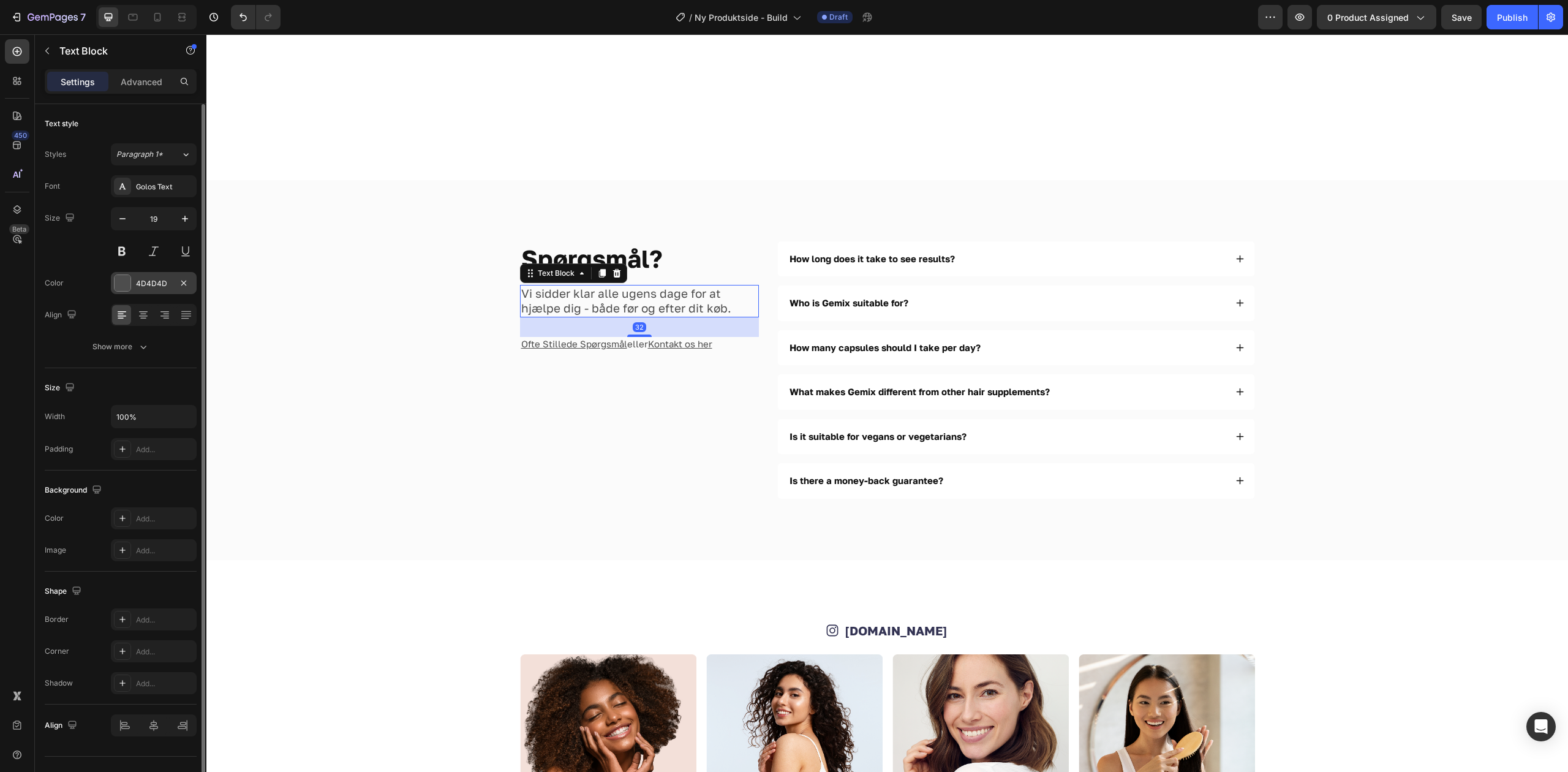
click at [167, 282] on div "4D4D4D" at bounding box center [154, 283] width 36 height 11
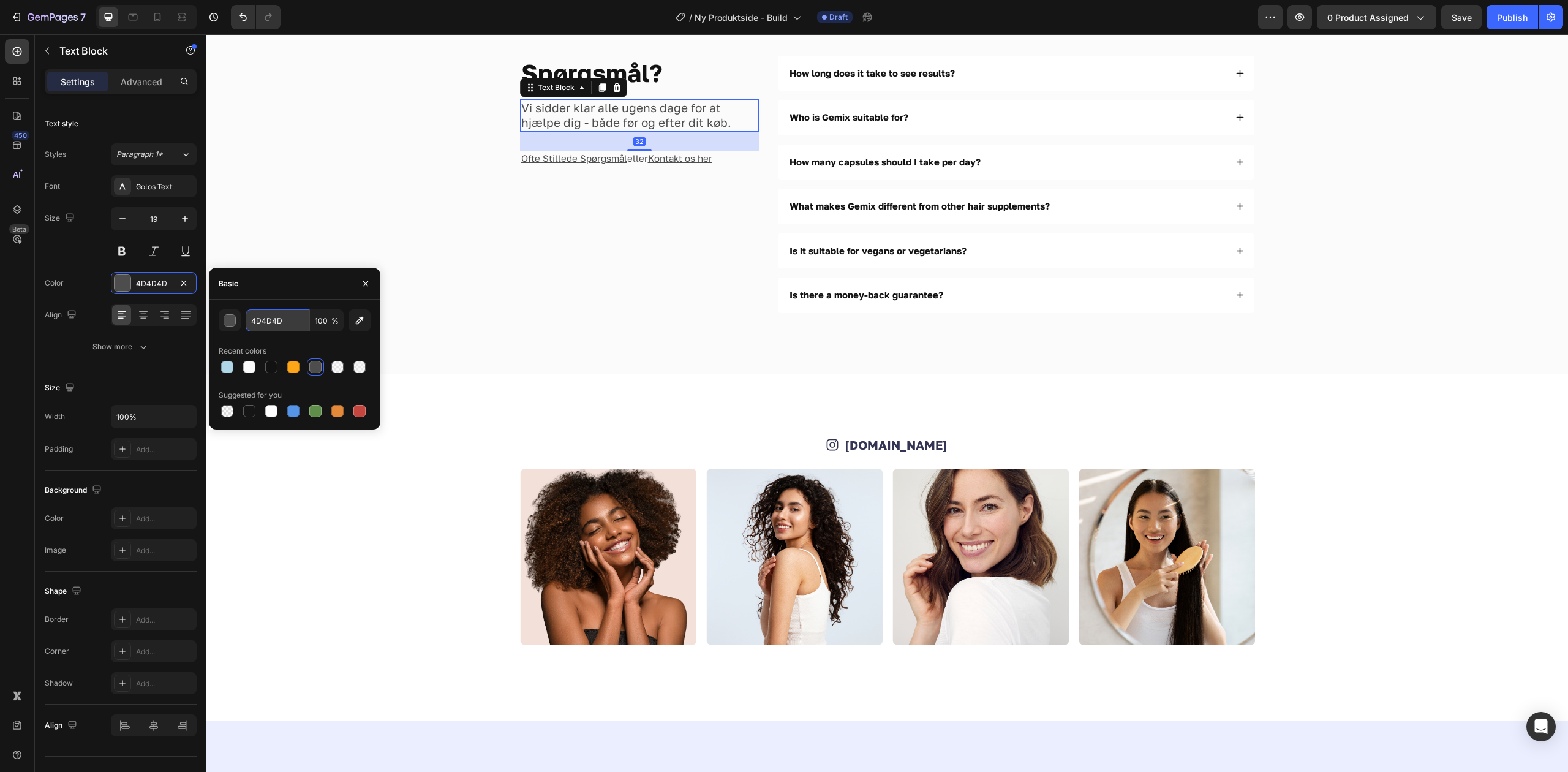
click at [278, 315] on input "4D4D4D" at bounding box center [277, 320] width 64 height 22
click at [890, 452] on link "[DOMAIN_NAME]" at bounding box center [896, 445] width 103 height 15
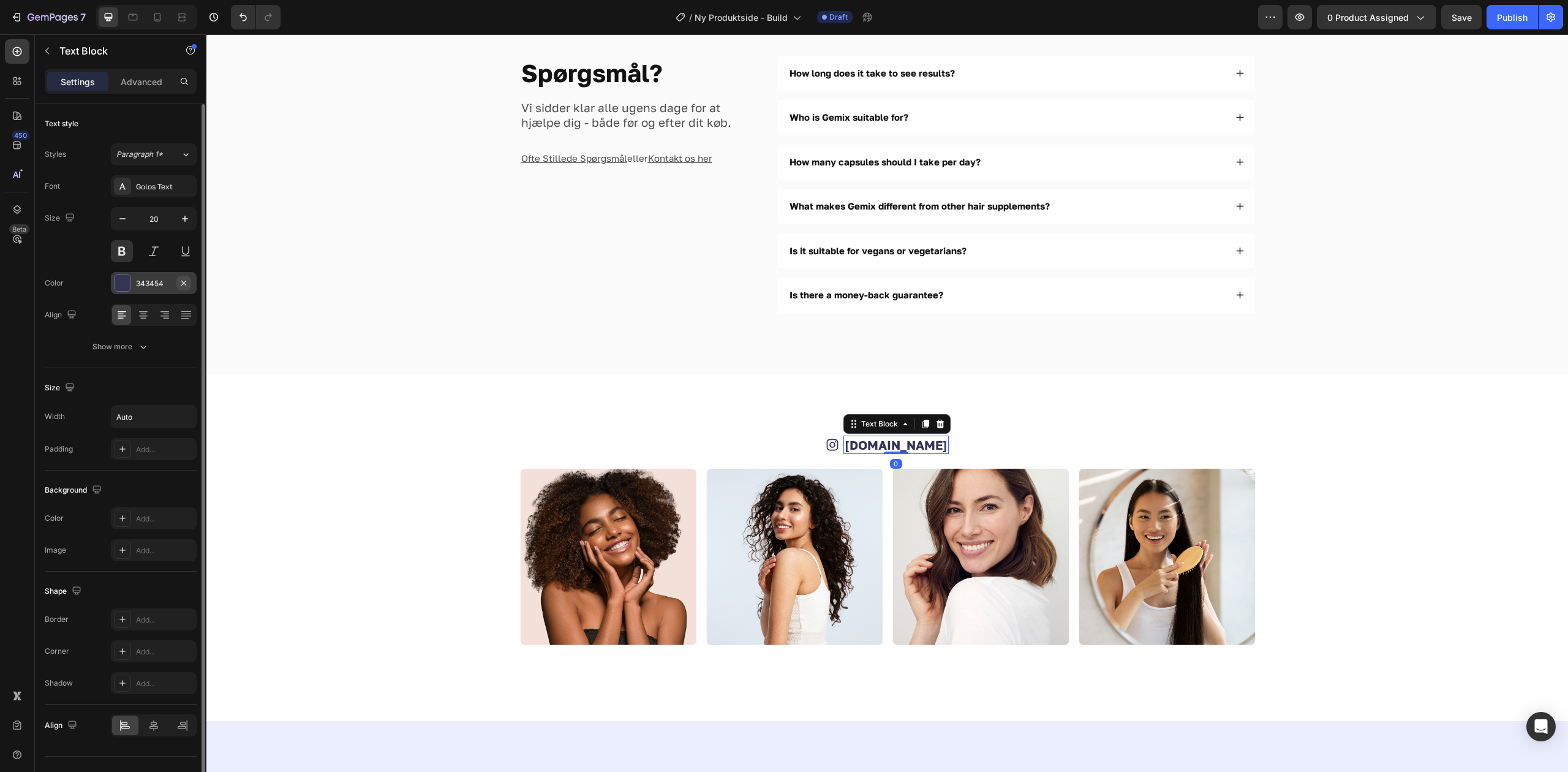
click at [184, 282] on icon "button" at bounding box center [184, 282] width 5 height 5
click at [149, 284] on div "Add..." at bounding box center [164, 283] width 58 height 11
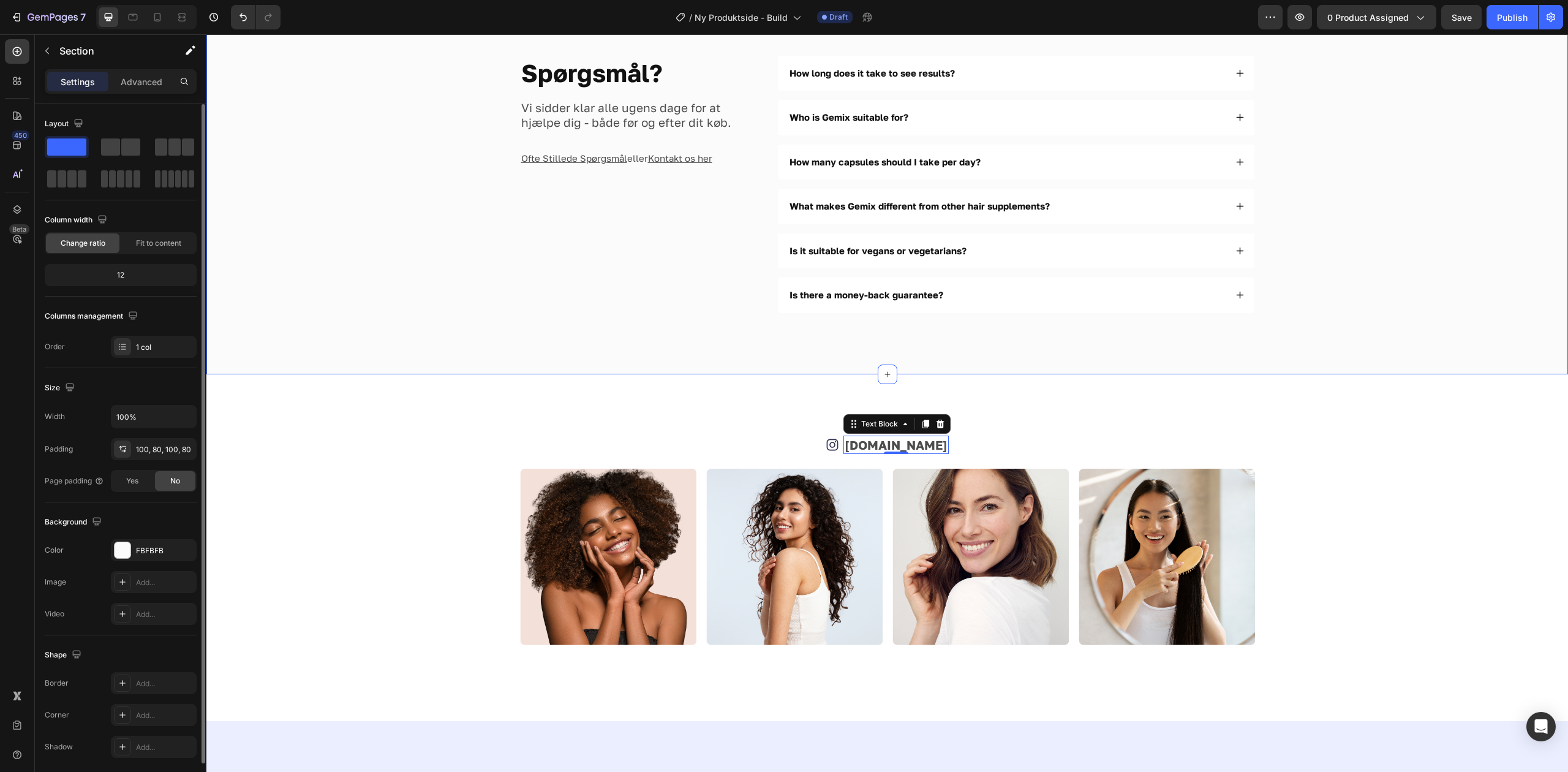
click at [653, 375] on div "Spørgsmål? Heading Vi sidder klar alle ugens dage for at hjælpe dig - både før …" at bounding box center [887, 184] width 1361 height 380
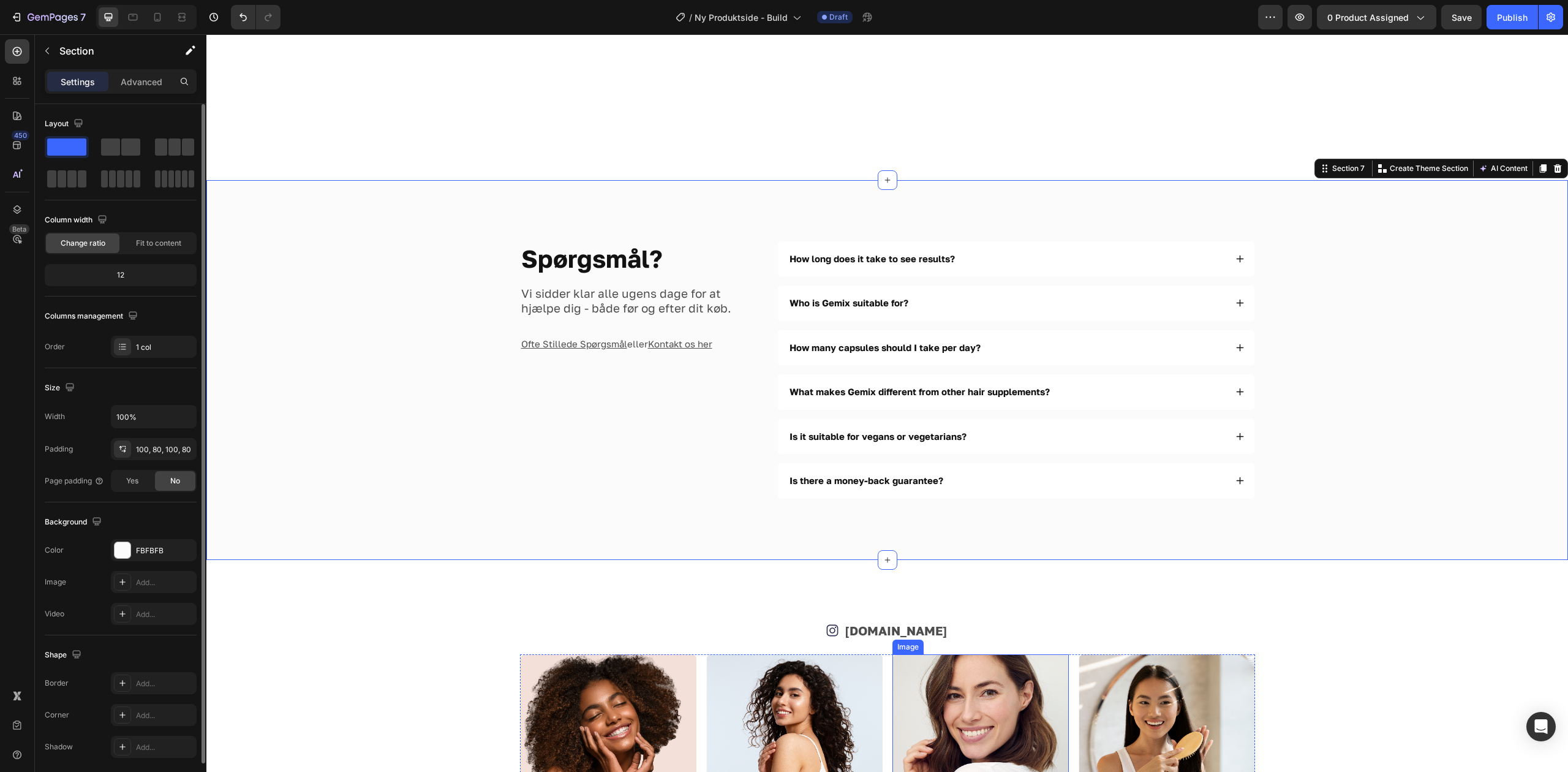
scroll to position [2969, 0]
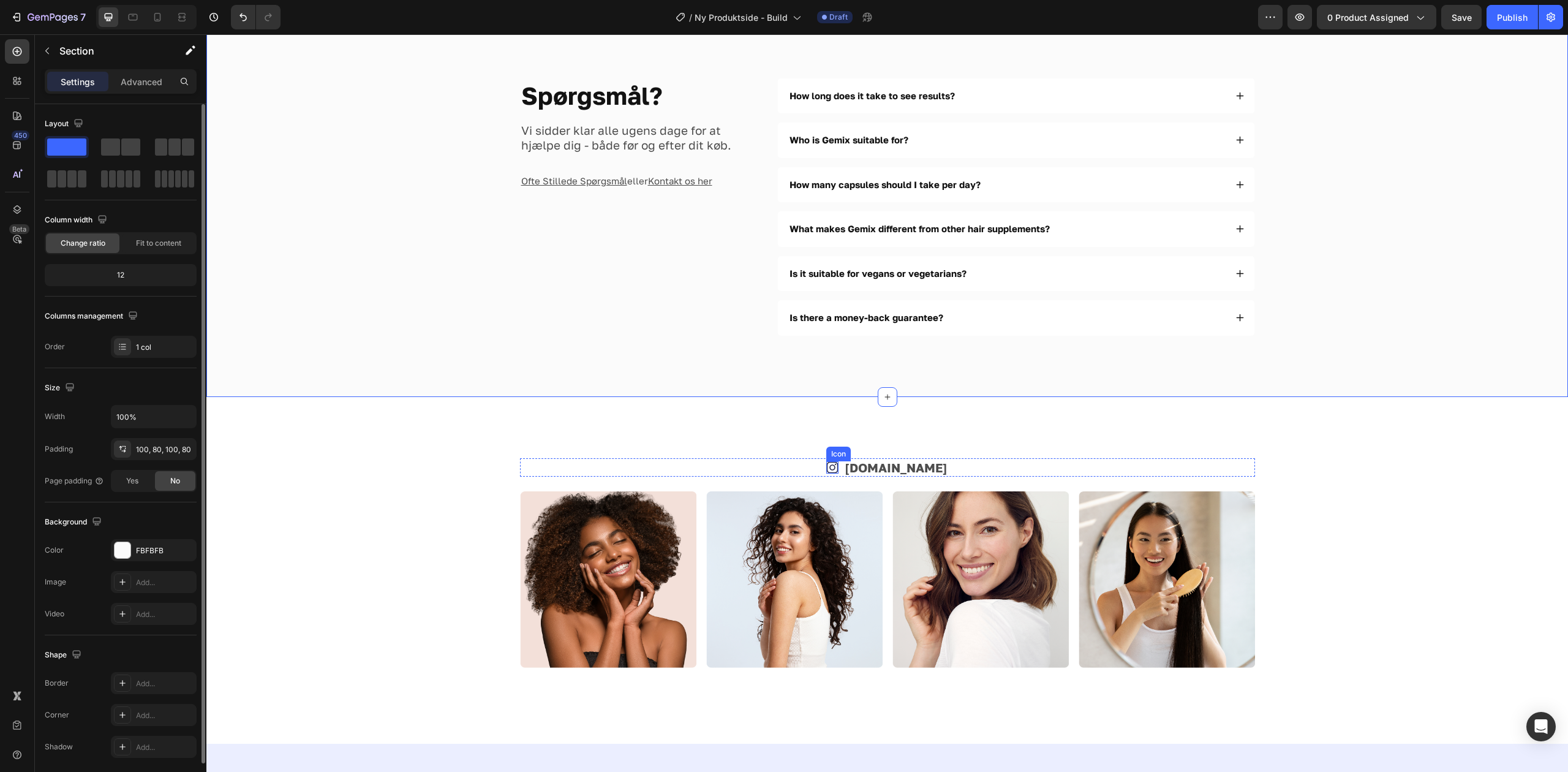
click at [838, 466] on icon at bounding box center [832, 467] width 12 height 12
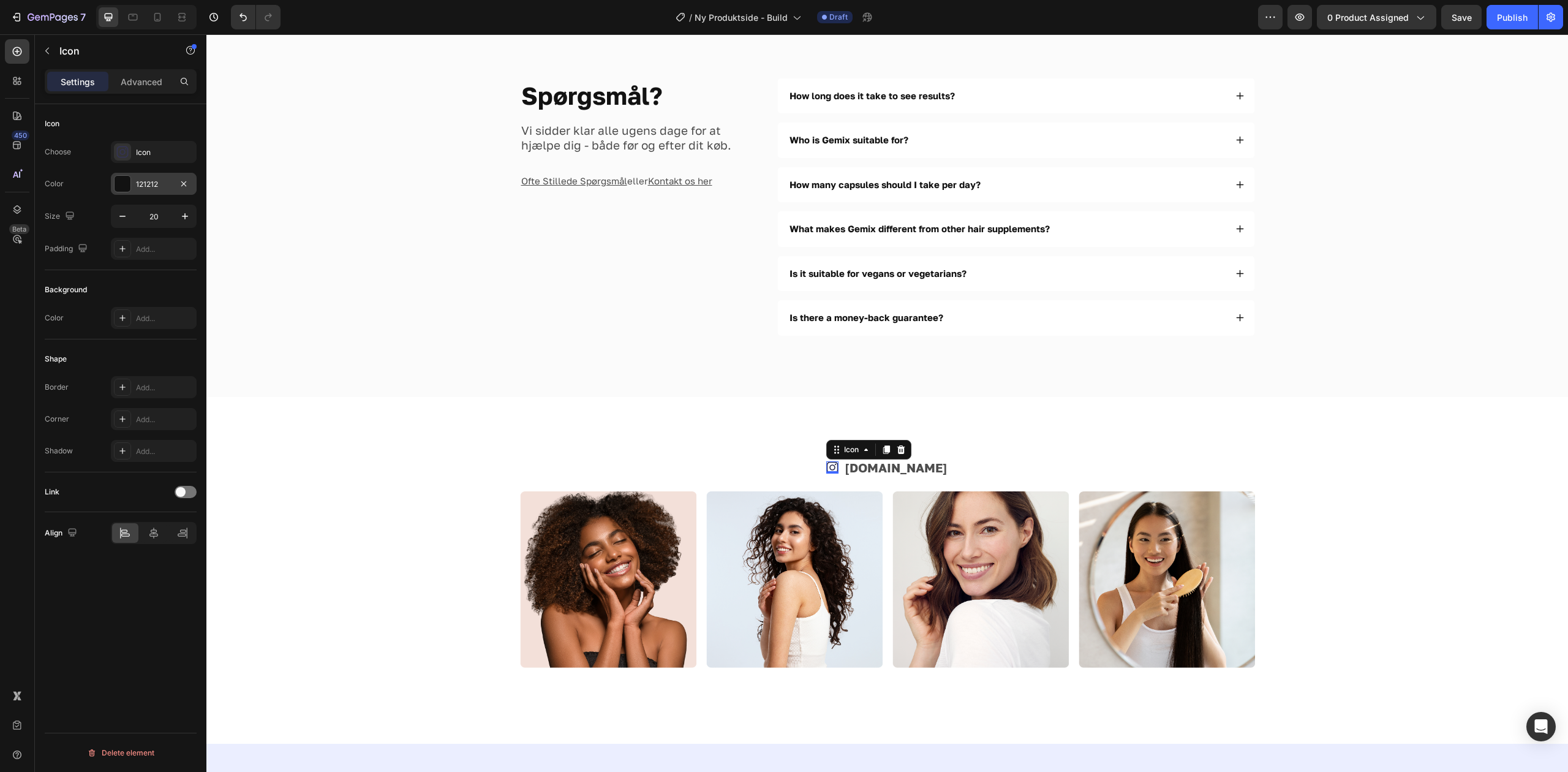
click at [153, 178] on div "121212" at bounding box center [154, 184] width 86 height 22
click at [152, 152] on div "Icon" at bounding box center [164, 152] width 58 height 11
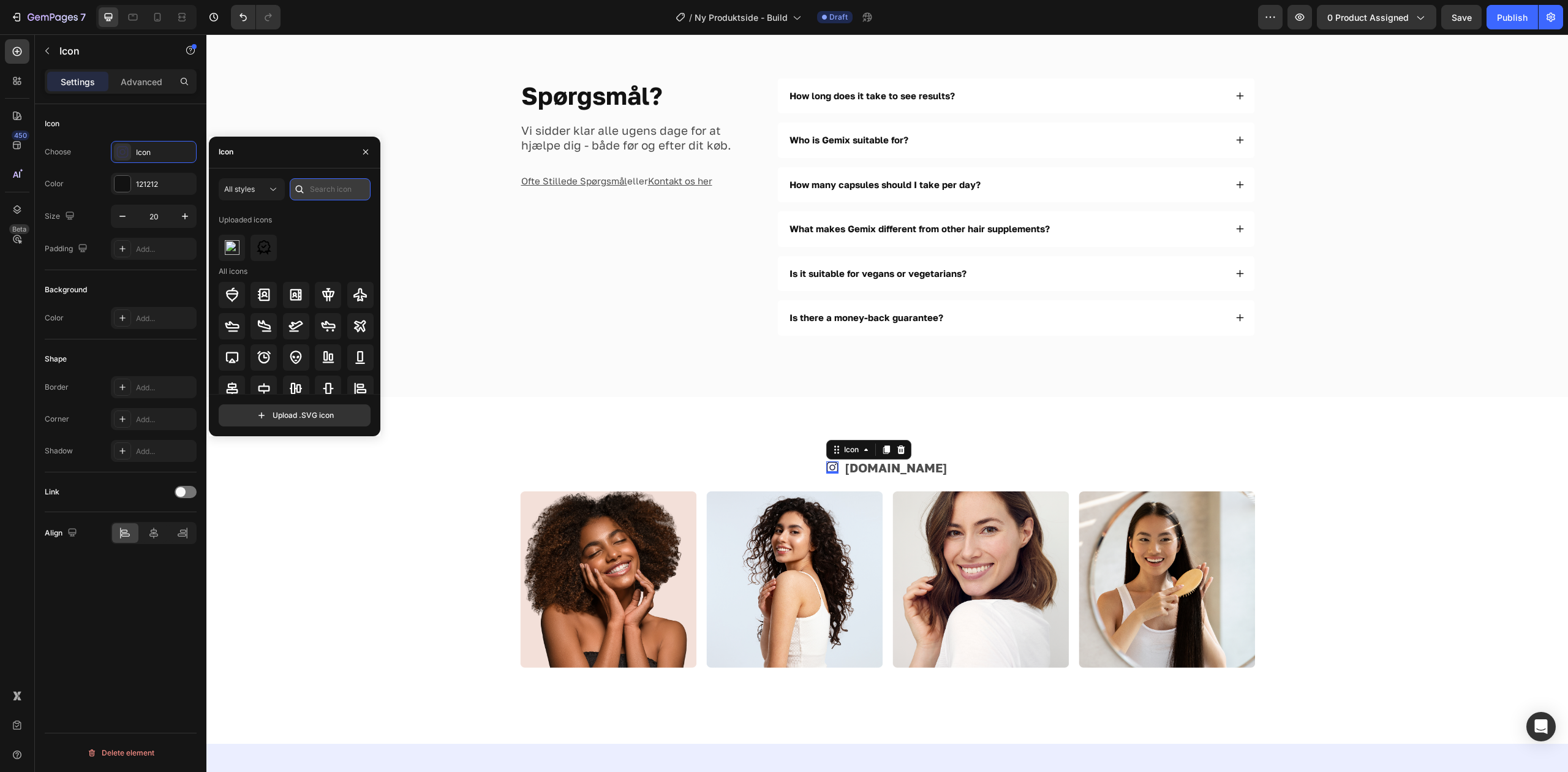
click at [333, 187] on input "text" at bounding box center [329, 189] width 81 height 22
type input "instagram"
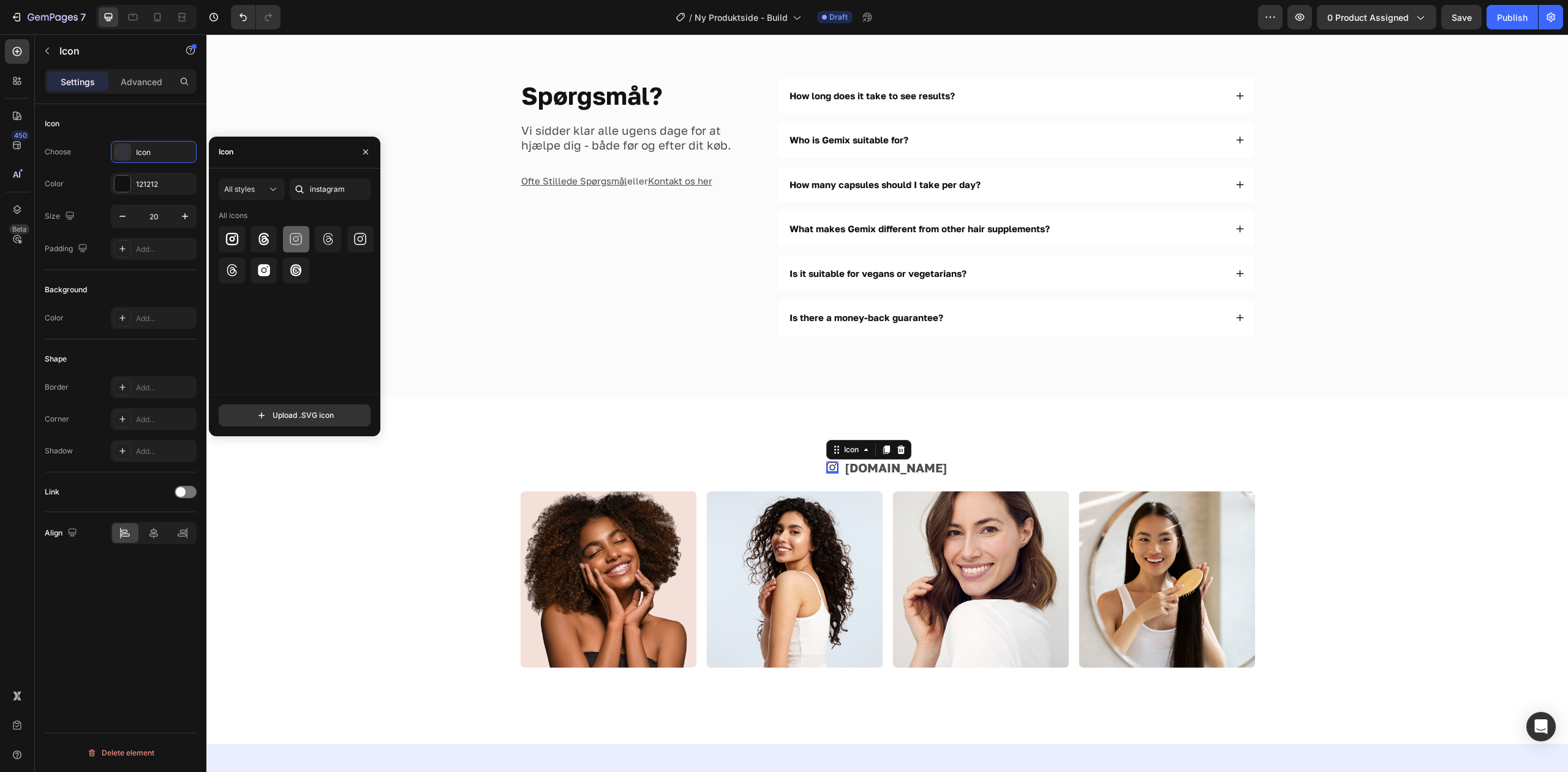
click at [294, 246] on div at bounding box center [296, 239] width 26 height 26
click at [368, 246] on div at bounding box center [360, 239] width 26 height 26
click at [165, 178] on div "121212" at bounding box center [154, 184] width 86 height 22
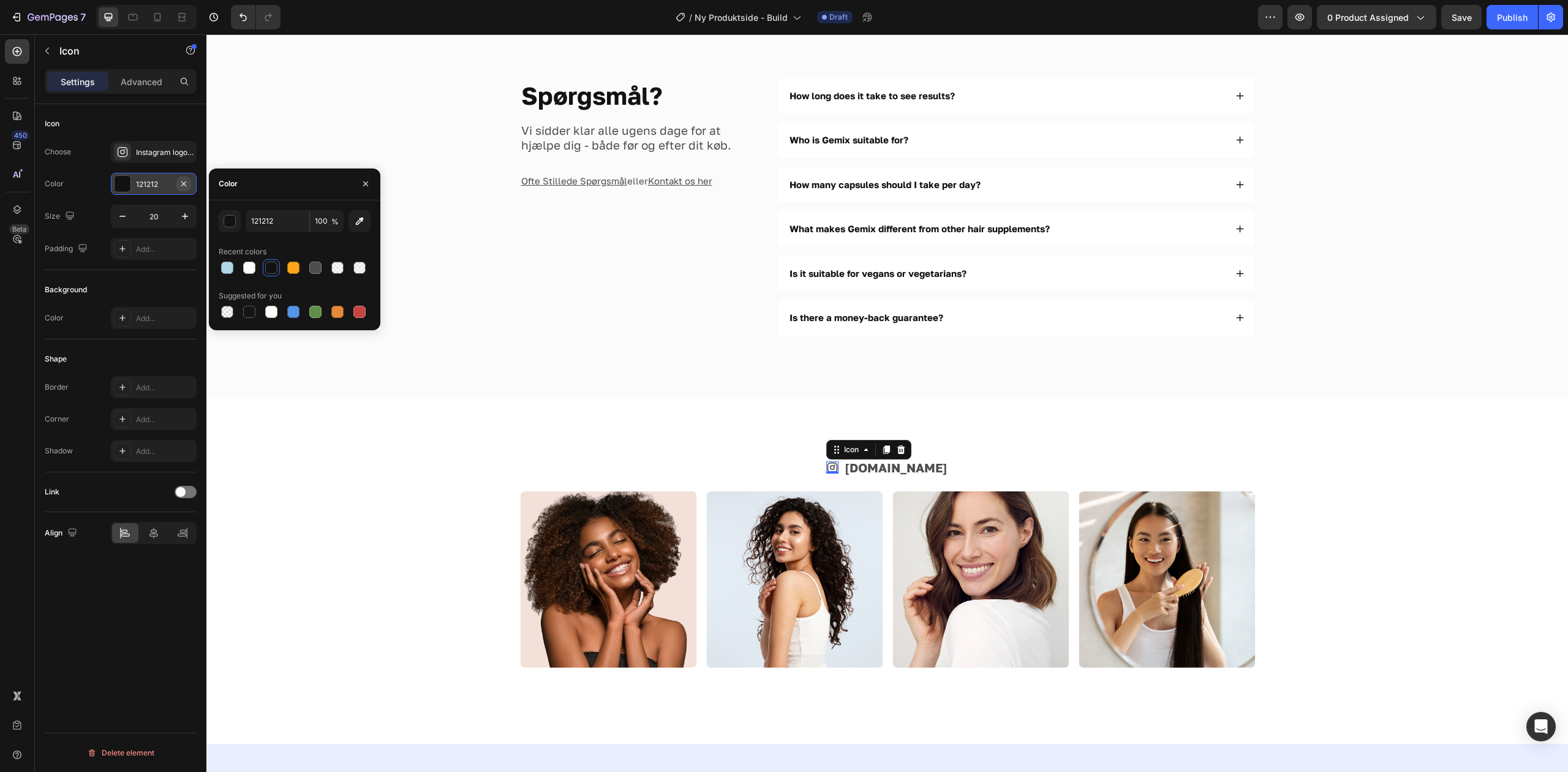
click at [180, 182] on icon "button" at bounding box center [184, 184] width 10 height 10
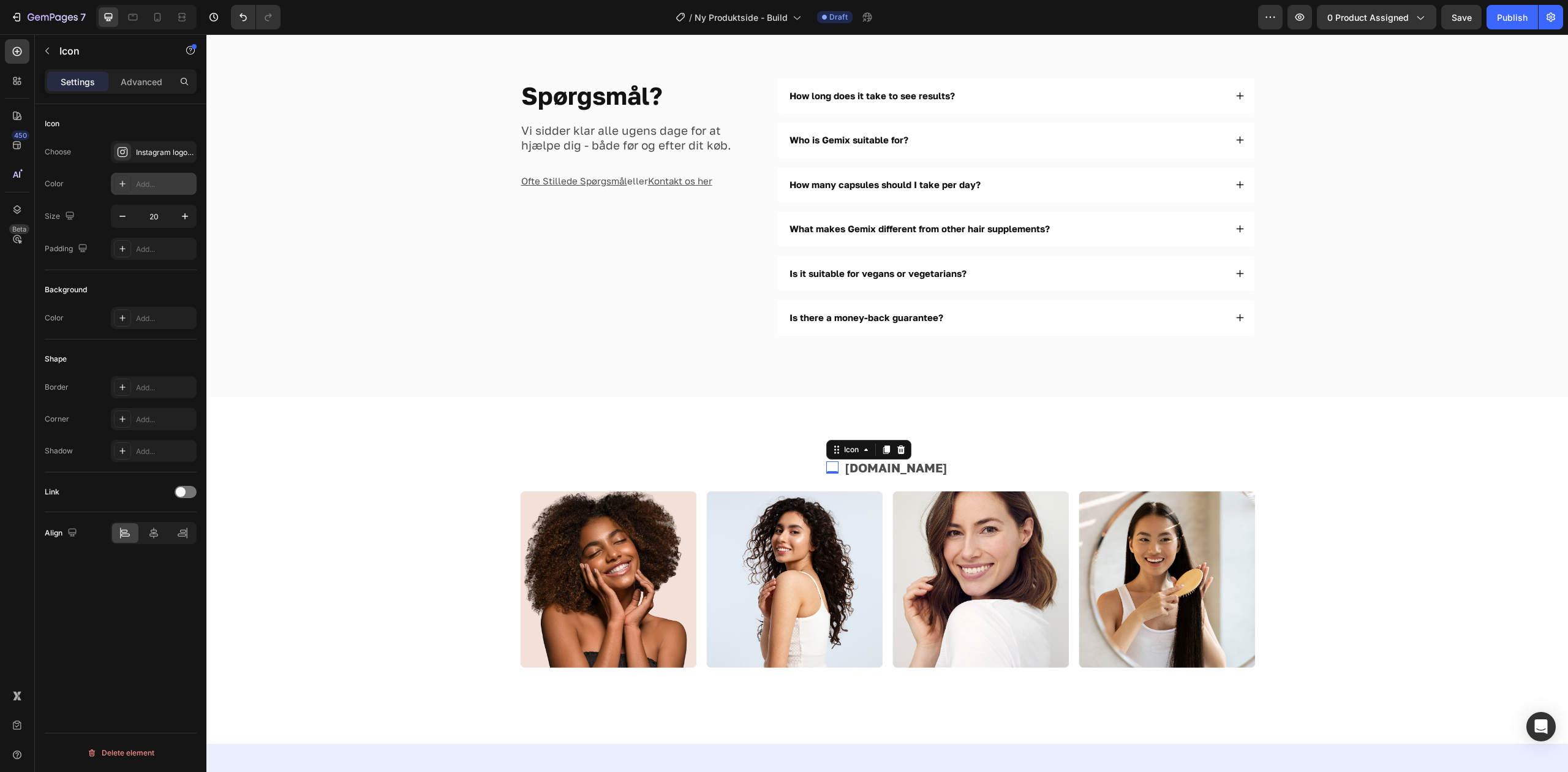
click at [160, 182] on div "Add..." at bounding box center [164, 184] width 58 height 11
type input "4D4D4D"
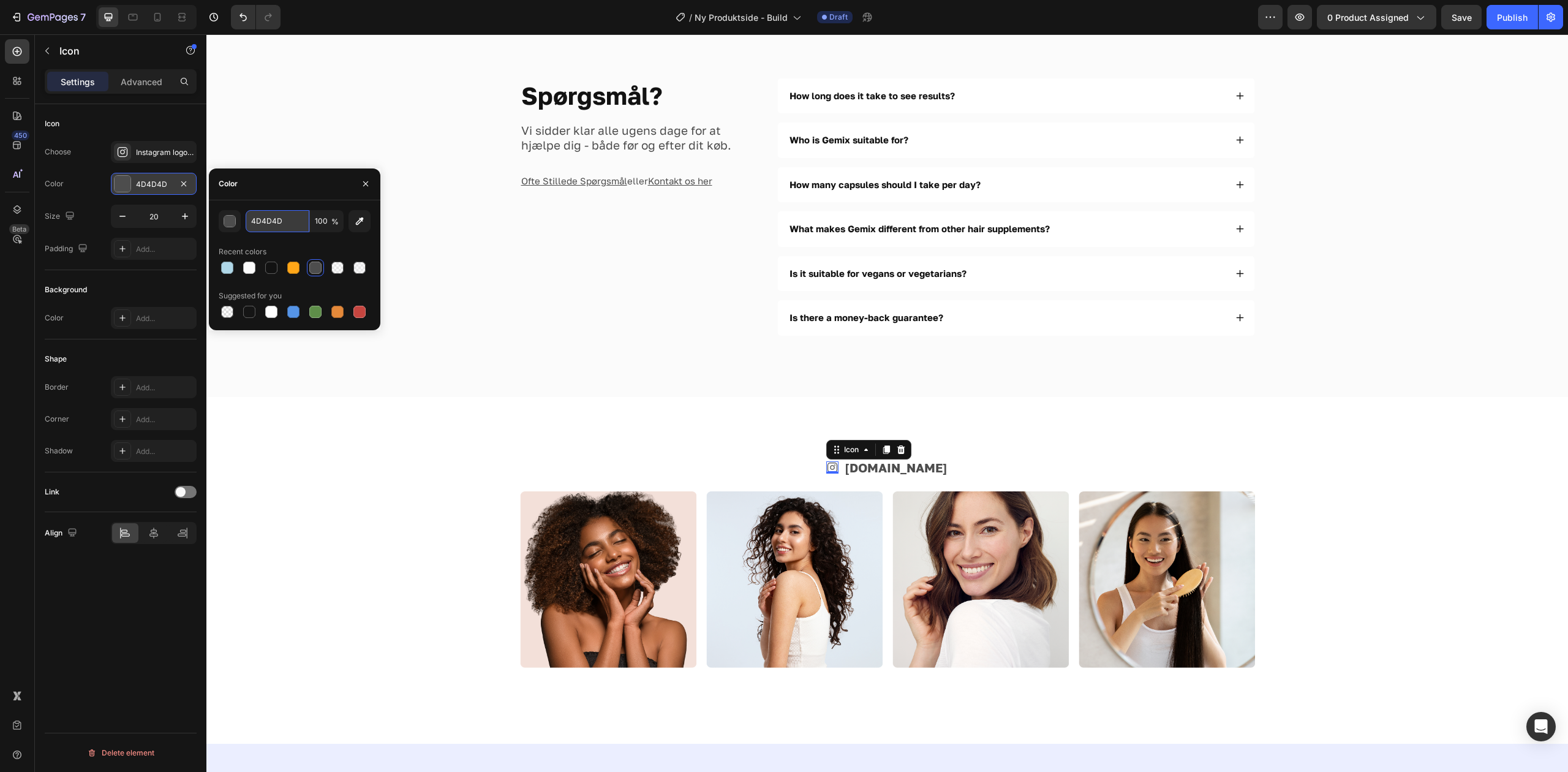
click at [274, 222] on input "4D4D4D" at bounding box center [277, 221] width 64 height 22
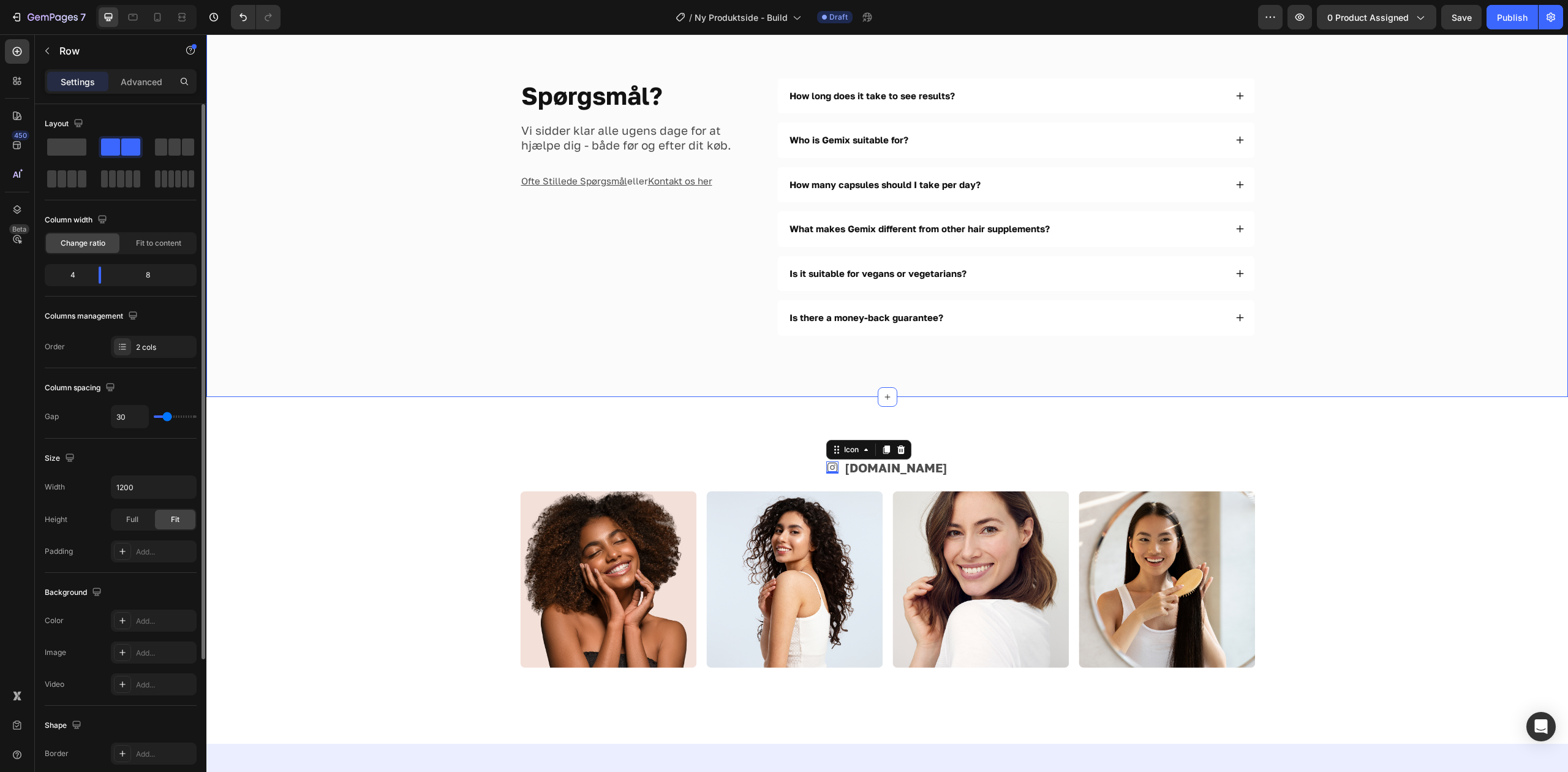
click at [647, 332] on div "Spørgsmål? Heading Vi sidder klar alle ugens dage for at hjælpe dig - både før …" at bounding box center [640, 207] width 239 height 257
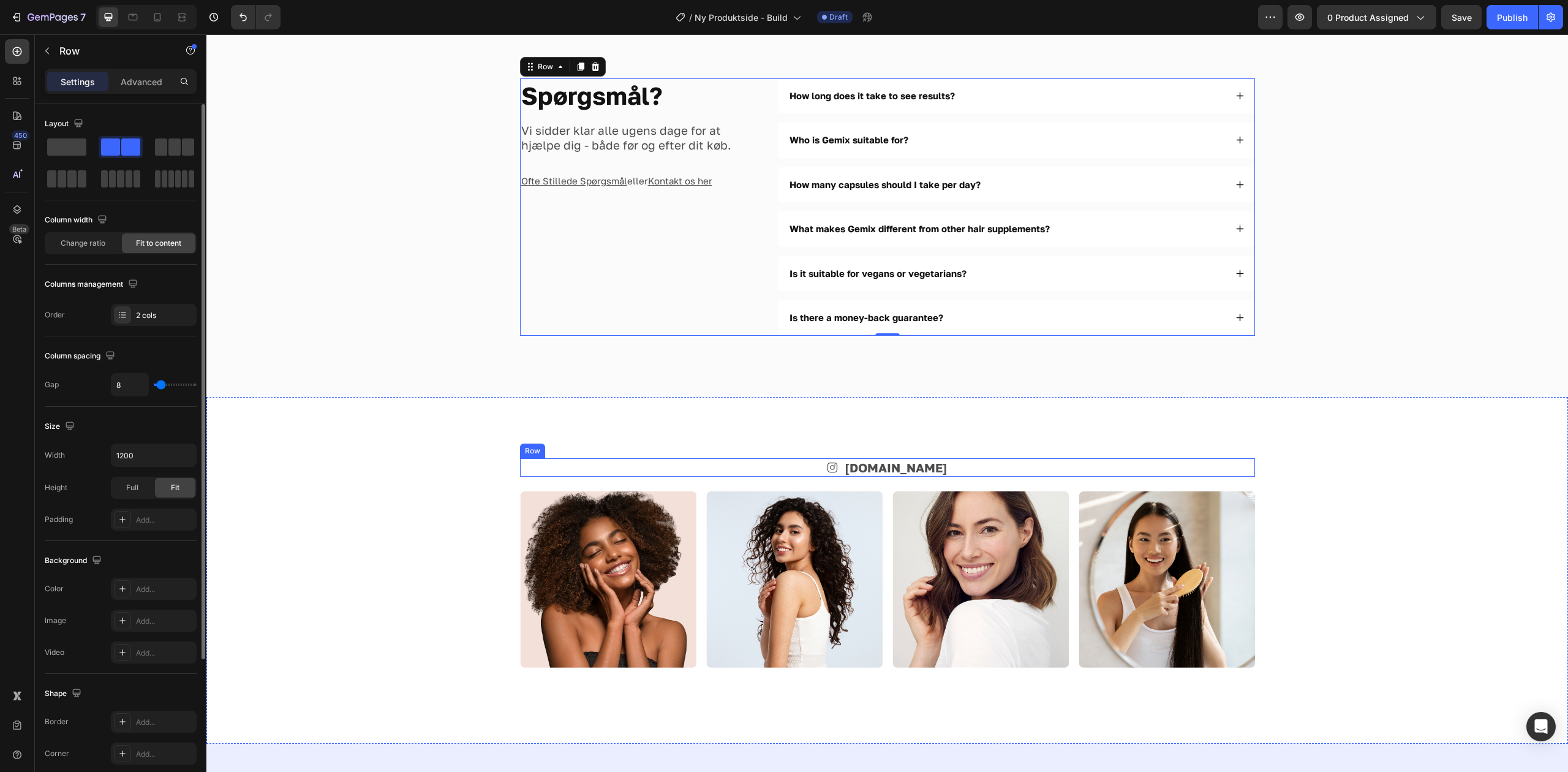
click at [855, 473] on div "Icon [DOMAIN_NAME] Text Block Row" at bounding box center [888, 467] width 735 height 19
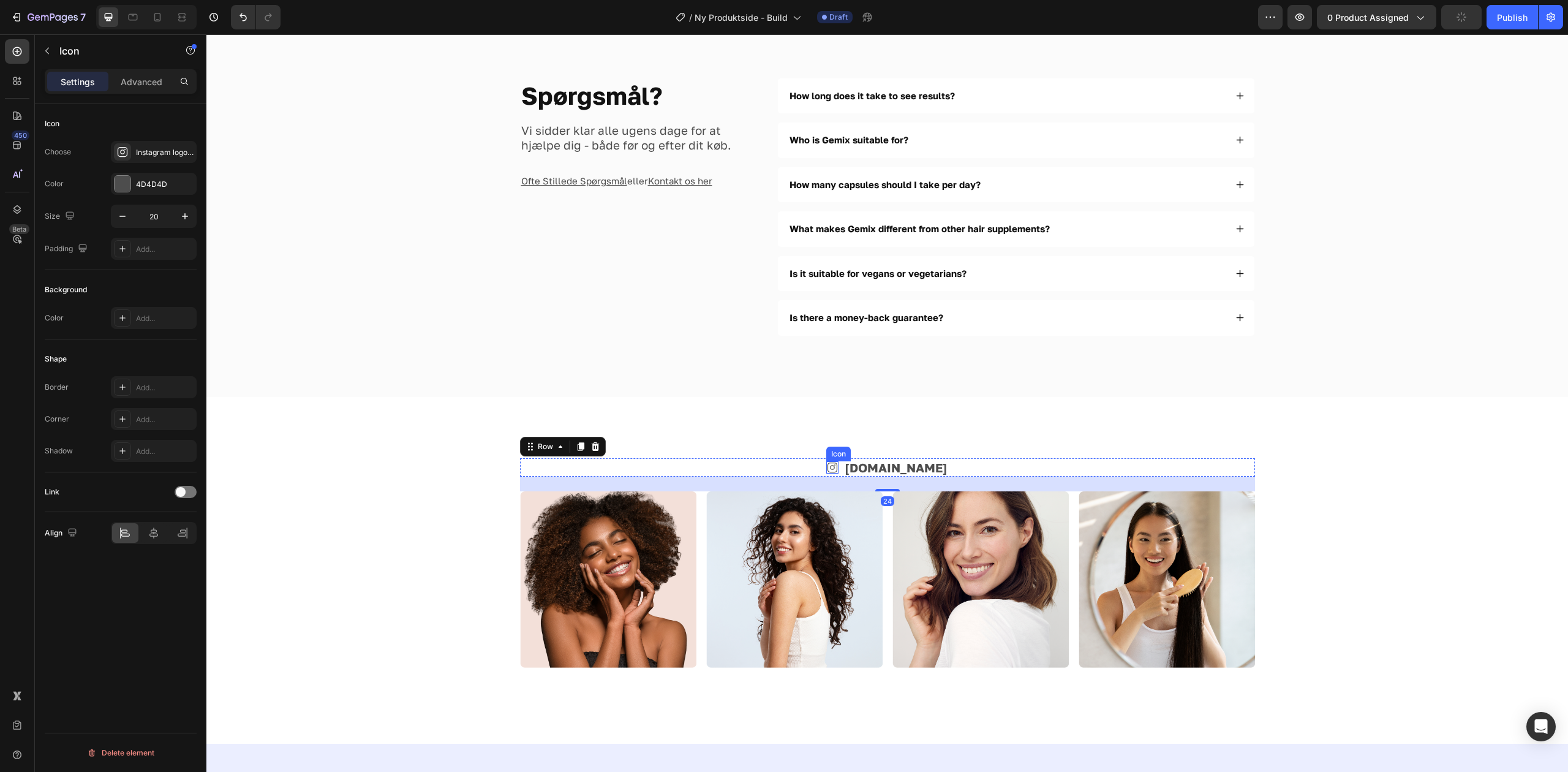
click at [838, 469] on icon at bounding box center [832, 467] width 12 height 12
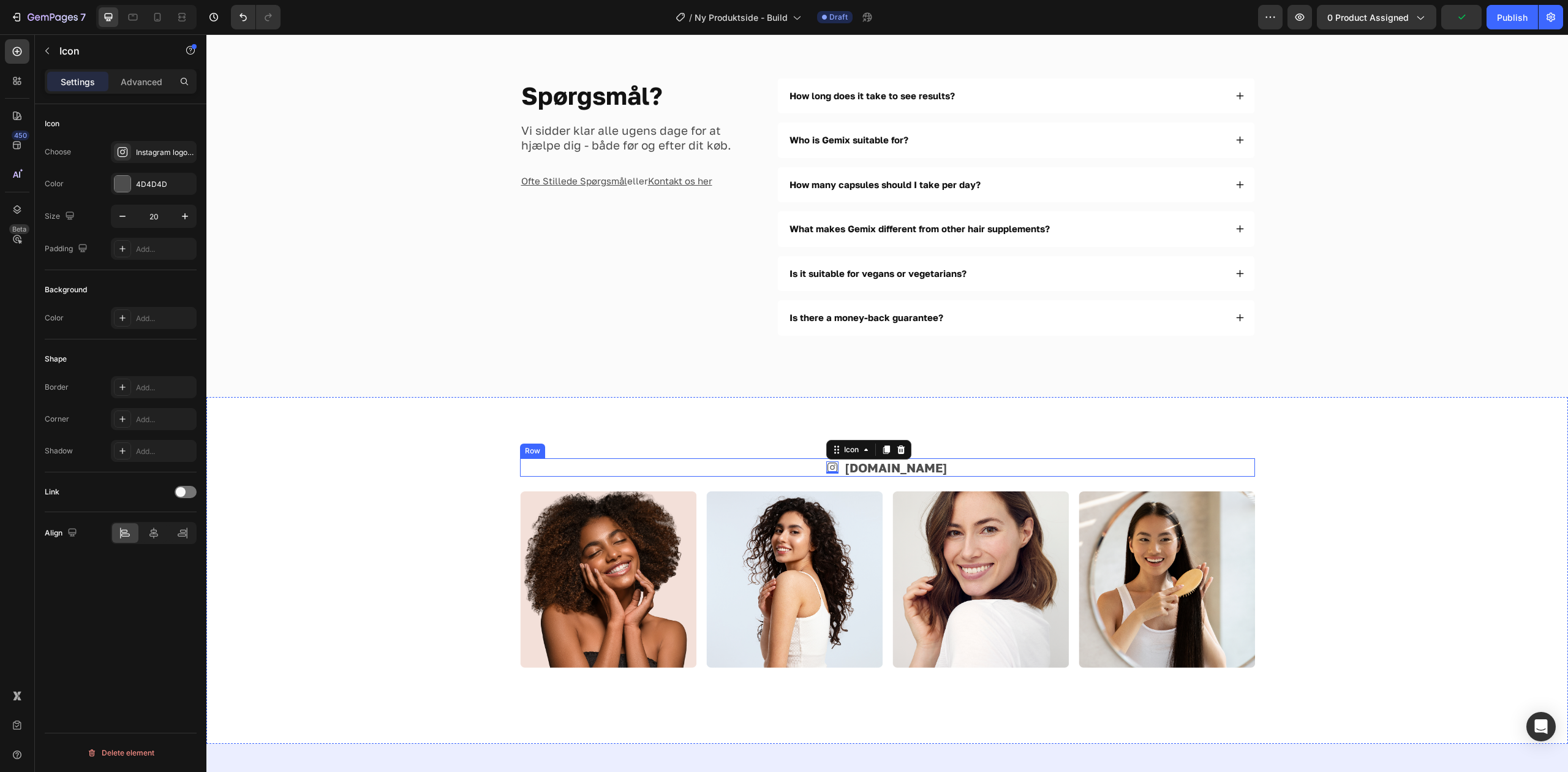
click at [858, 471] on div "Icon 0 [DOMAIN_NAME] Text Block Row" at bounding box center [888, 467] width 735 height 19
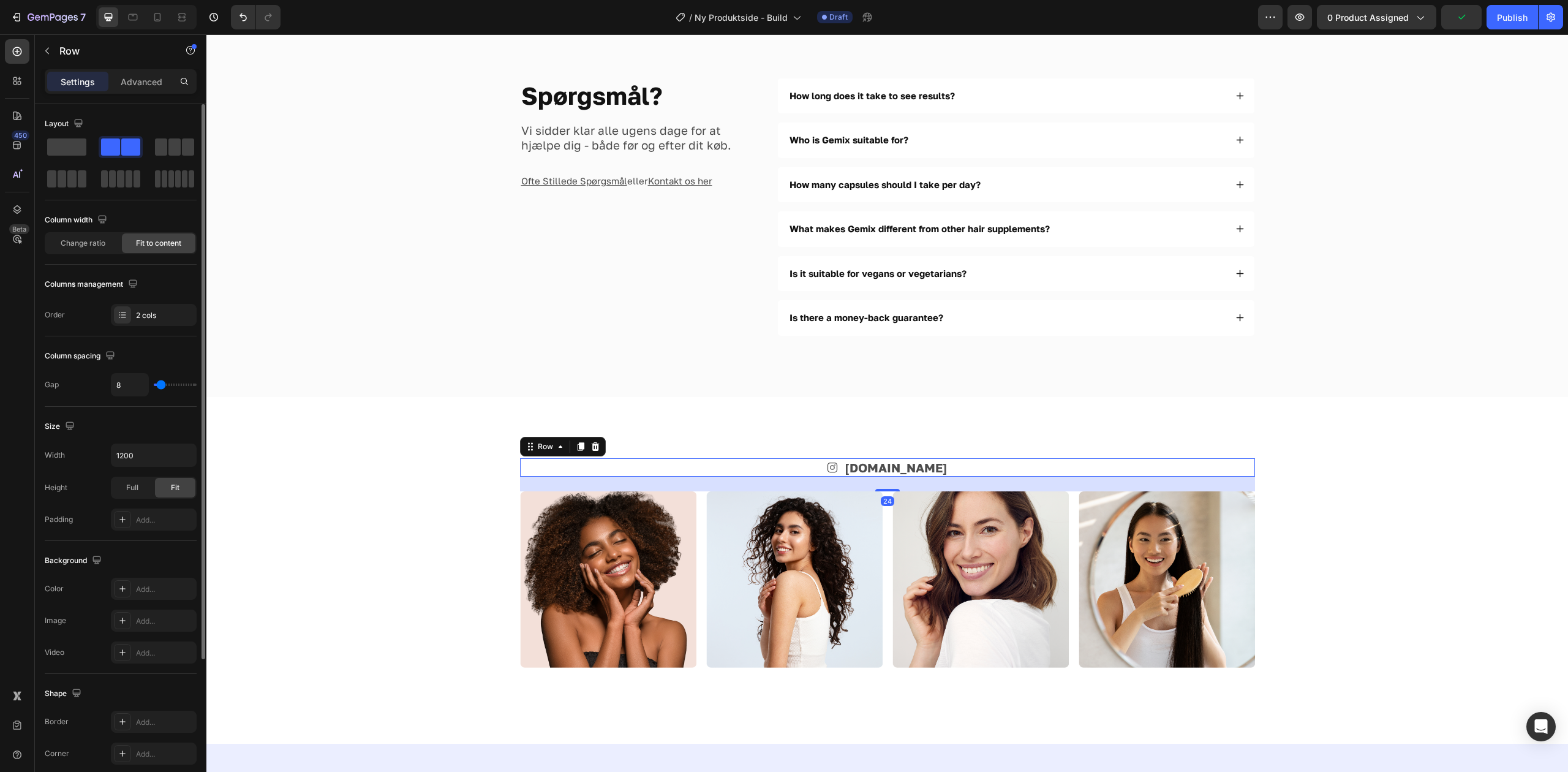
click at [816, 473] on div "Icon [DOMAIN_NAME] Text Block Row 24" at bounding box center [888, 467] width 735 height 19
click at [1370, 434] on div "Icon [DOMAIN_NAME] Text Block Row 24 Image Image Image Image Row Section 8" at bounding box center [887, 570] width 1361 height 347
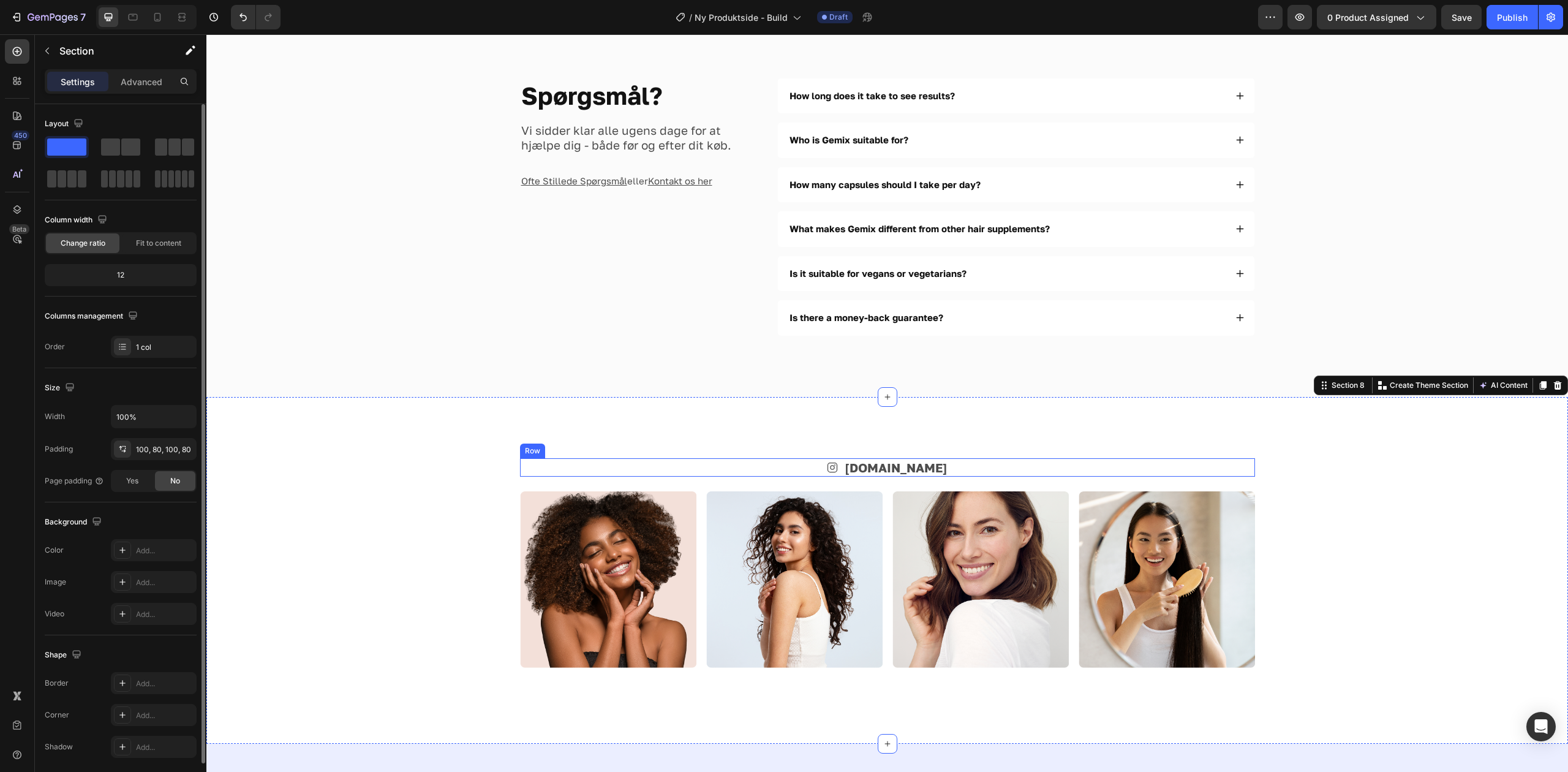
click at [946, 469] on div "Icon [DOMAIN_NAME] Text Block Row" at bounding box center [888, 467] width 735 height 19
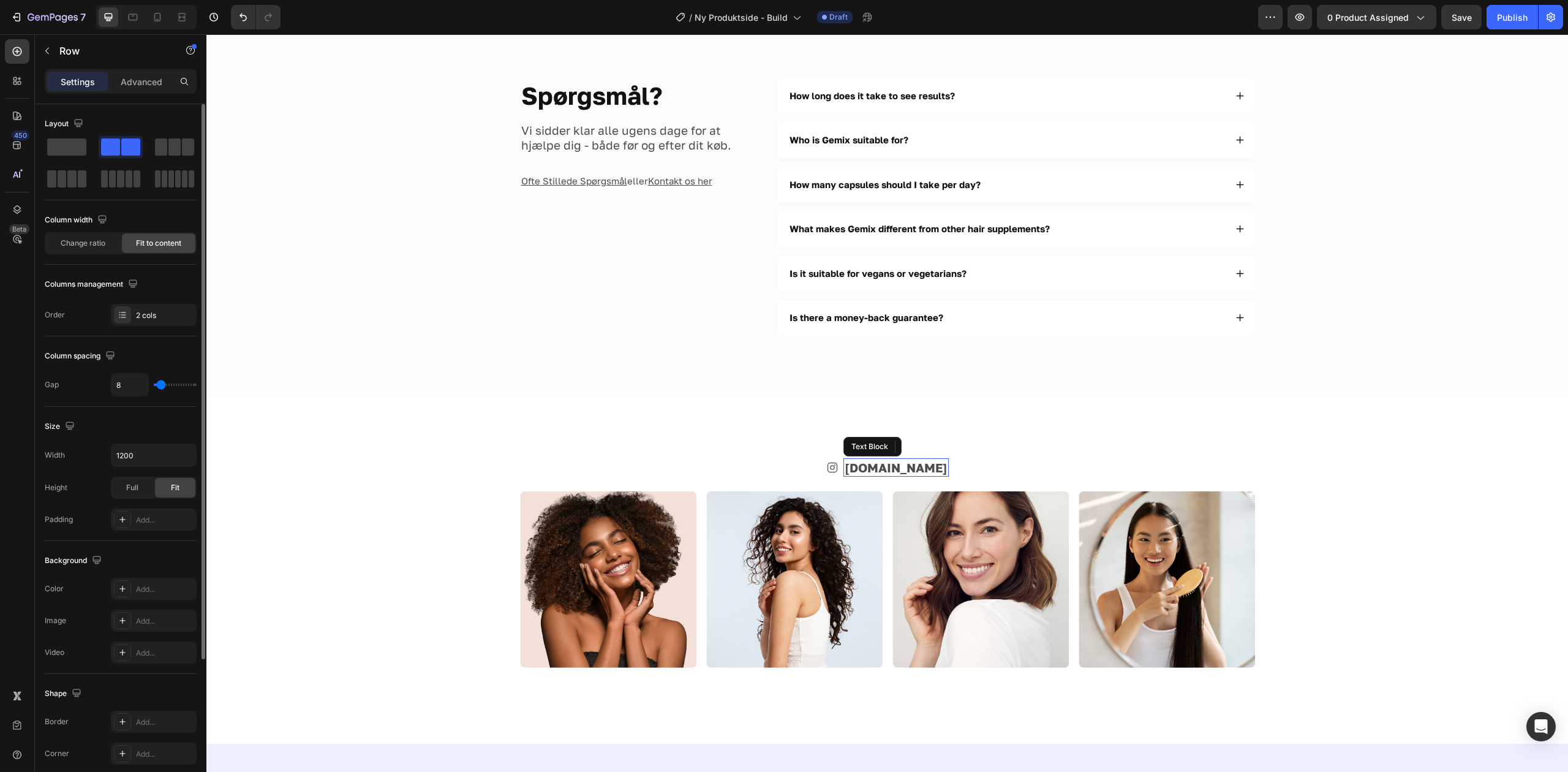
click at [895, 469] on link "[DOMAIN_NAME]" at bounding box center [896, 467] width 103 height 15
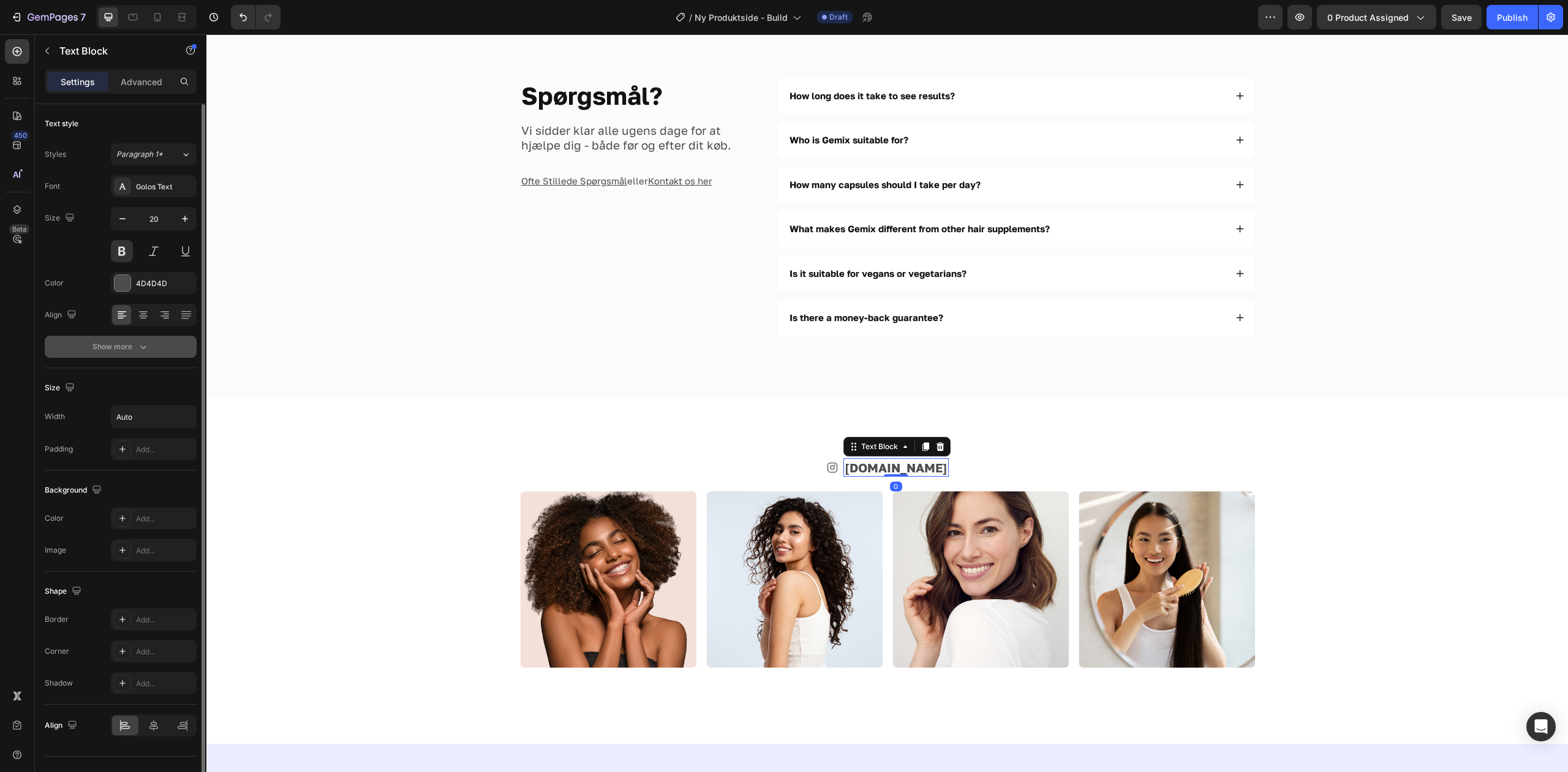
click at [148, 346] on icon "button" at bounding box center [143, 346] width 12 height 12
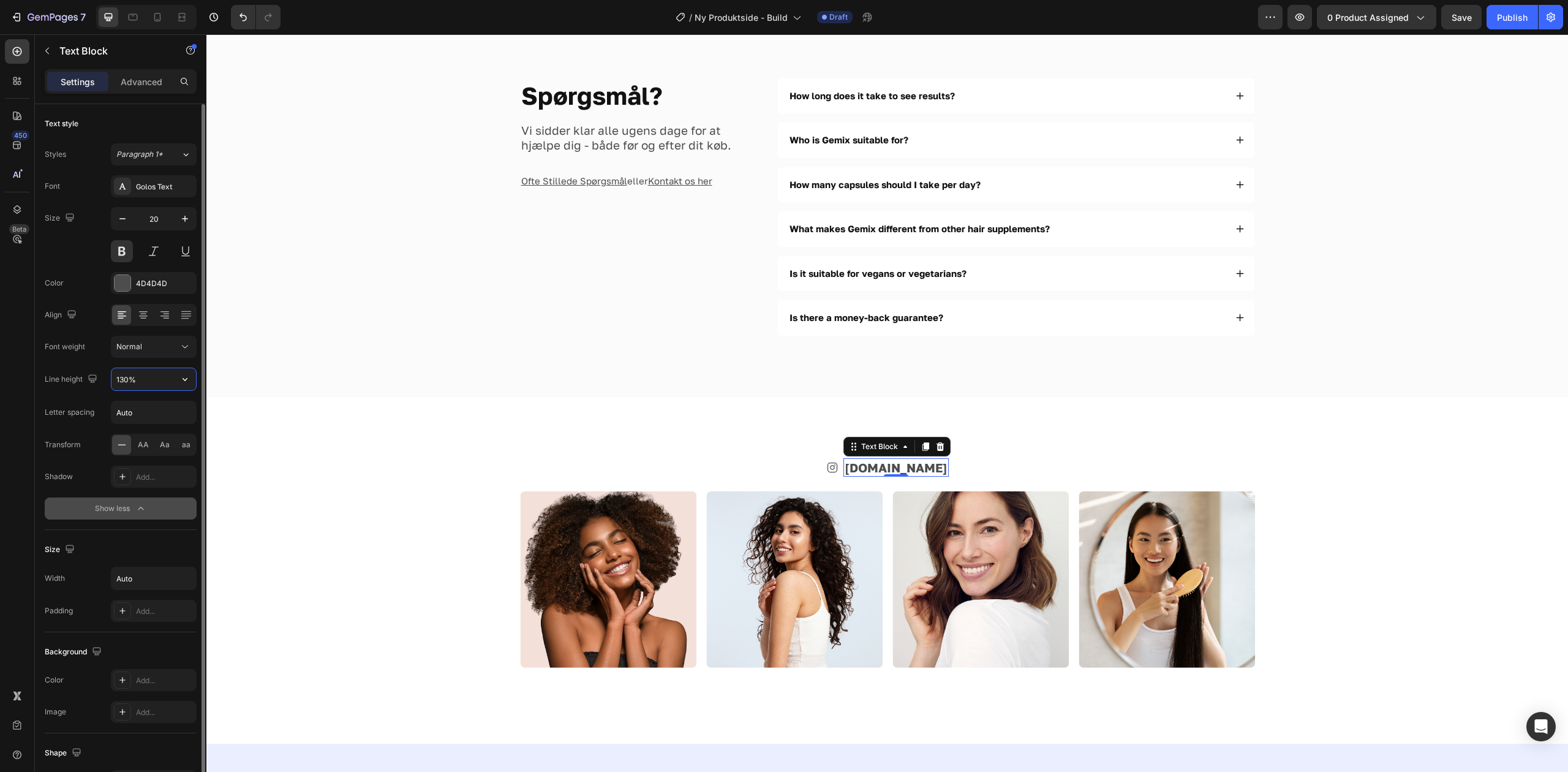
click at [150, 380] on input "130%" at bounding box center [154, 379] width 84 height 22
click at [177, 375] on button "button" at bounding box center [184, 379] width 22 height 22
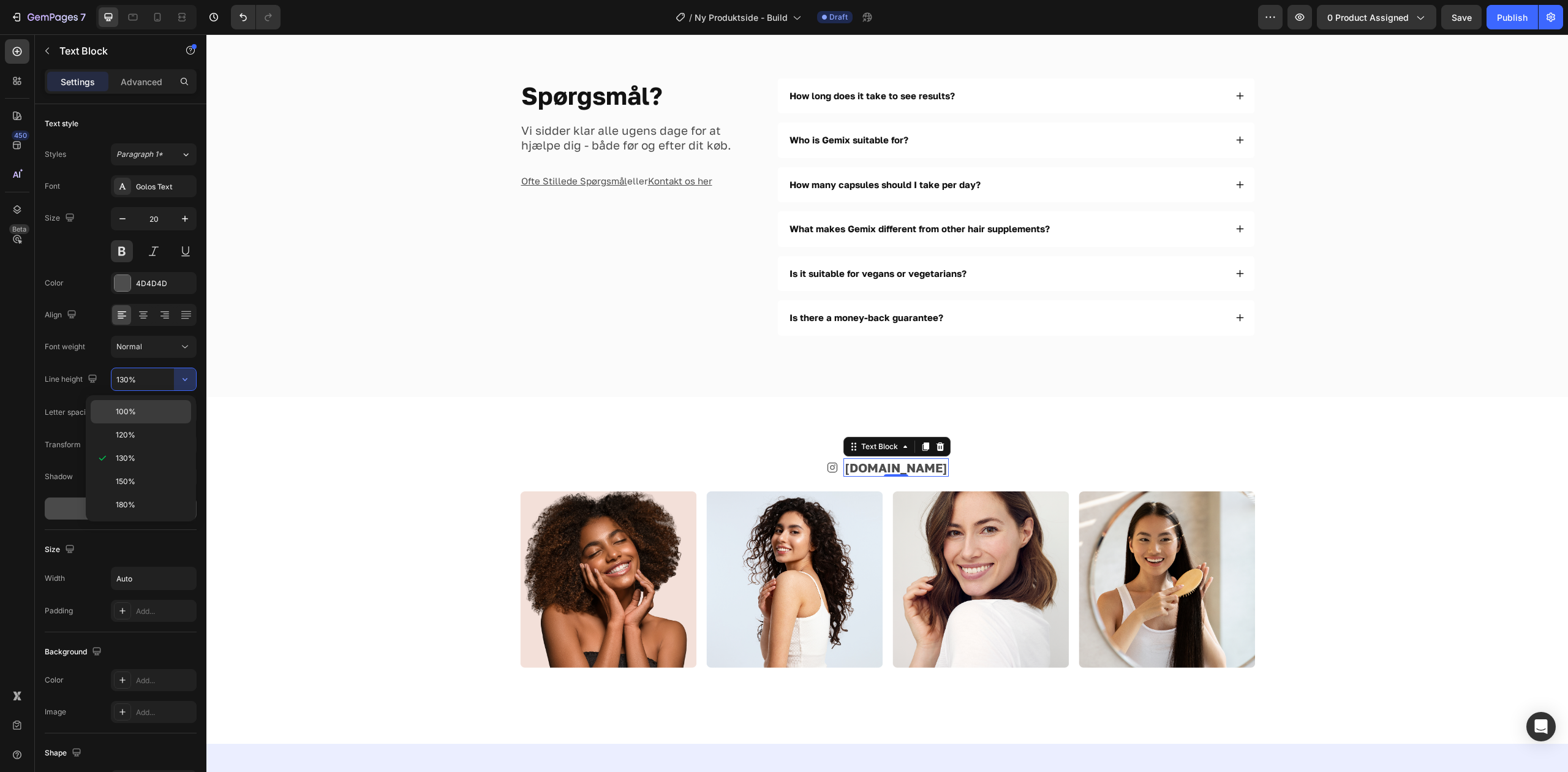
click at [163, 410] on p "100%" at bounding box center [151, 411] width 70 height 11
type input "100%"
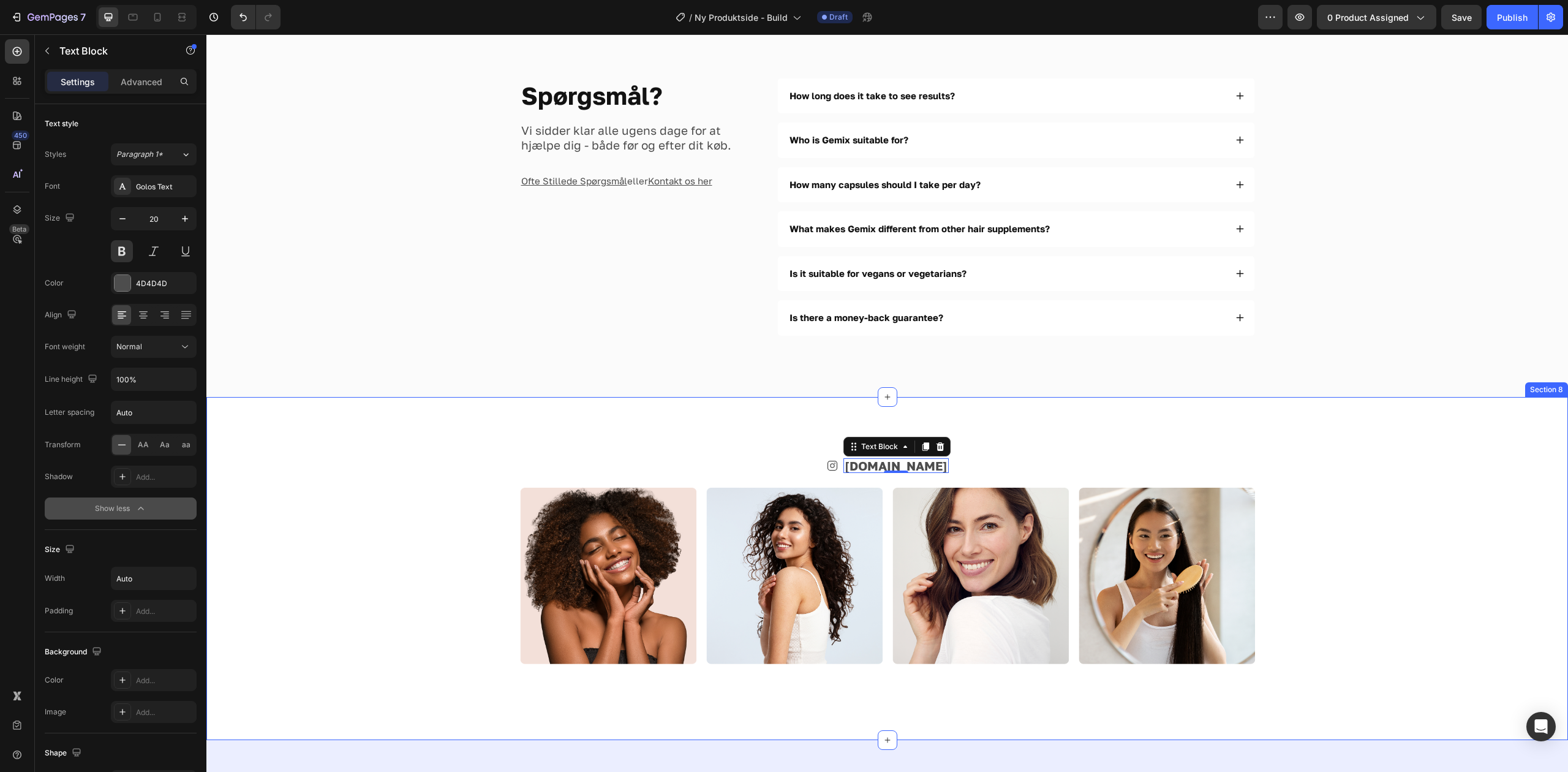
drag, startPoint x: 677, startPoint y: 450, endPoint x: 797, endPoint y: 460, distance: 120.4
click at [678, 450] on div "Icon [DOMAIN_NAME] Text Block 0 Row Image Image Image Image Row Section 8" at bounding box center [887, 568] width 1361 height 343
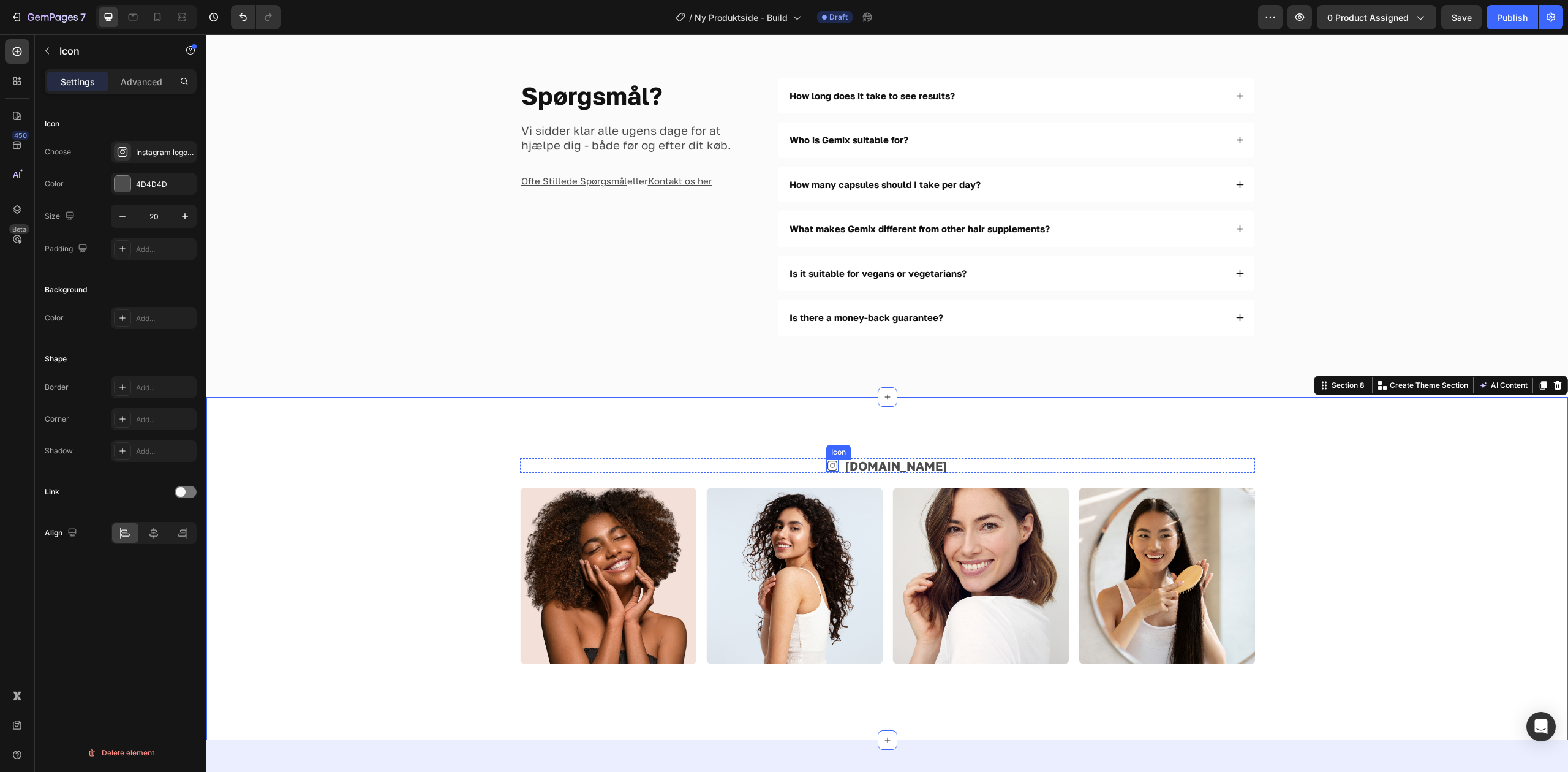
click at [838, 469] on div "Icon" at bounding box center [832, 465] width 12 height 12
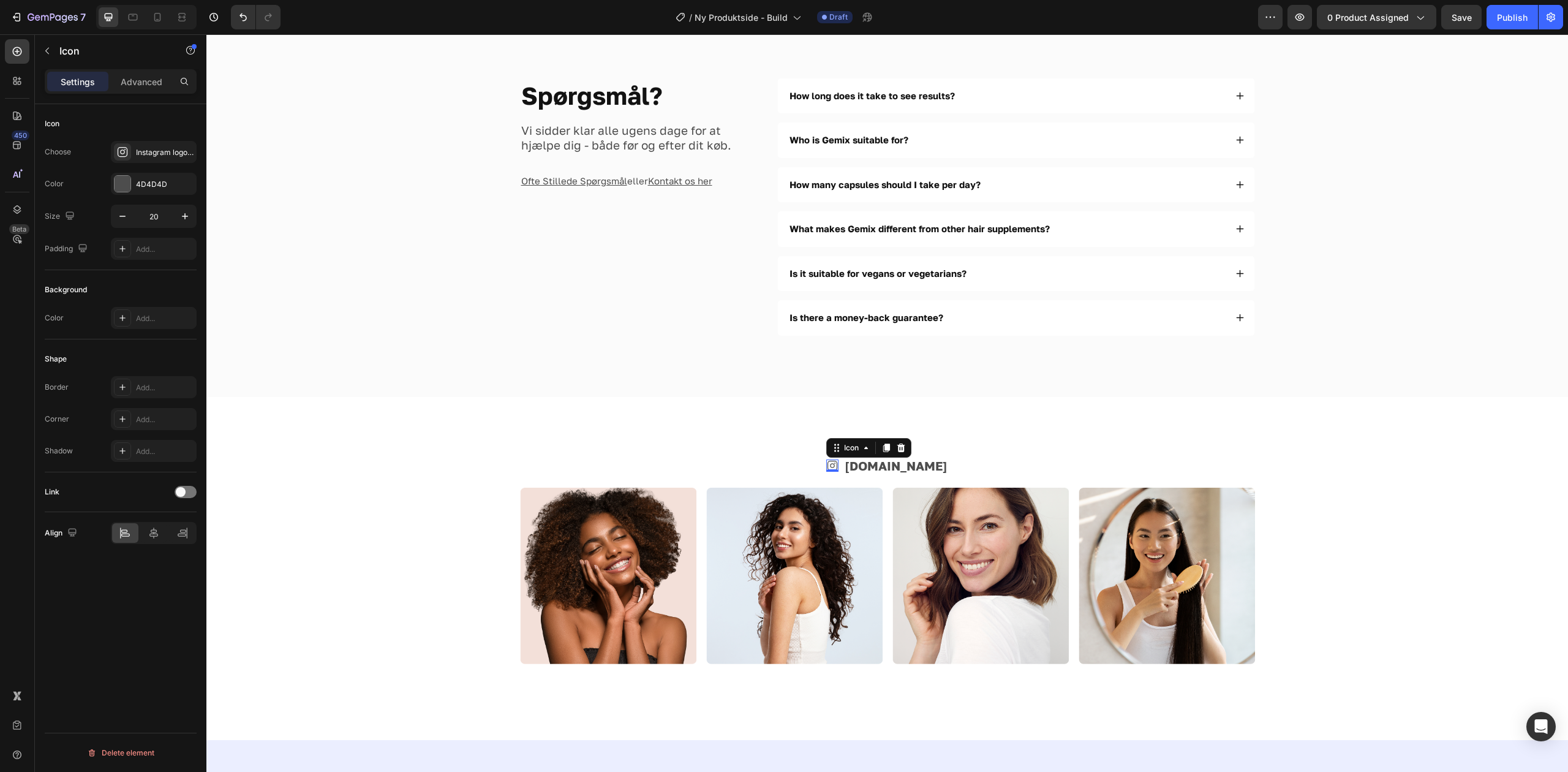
click at [119, 71] on div "Settings Advanced" at bounding box center [121, 81] width 152 height 24
click at [121, 76] on p "Advanced" at bounding box center [142, 81] width 41 height 13
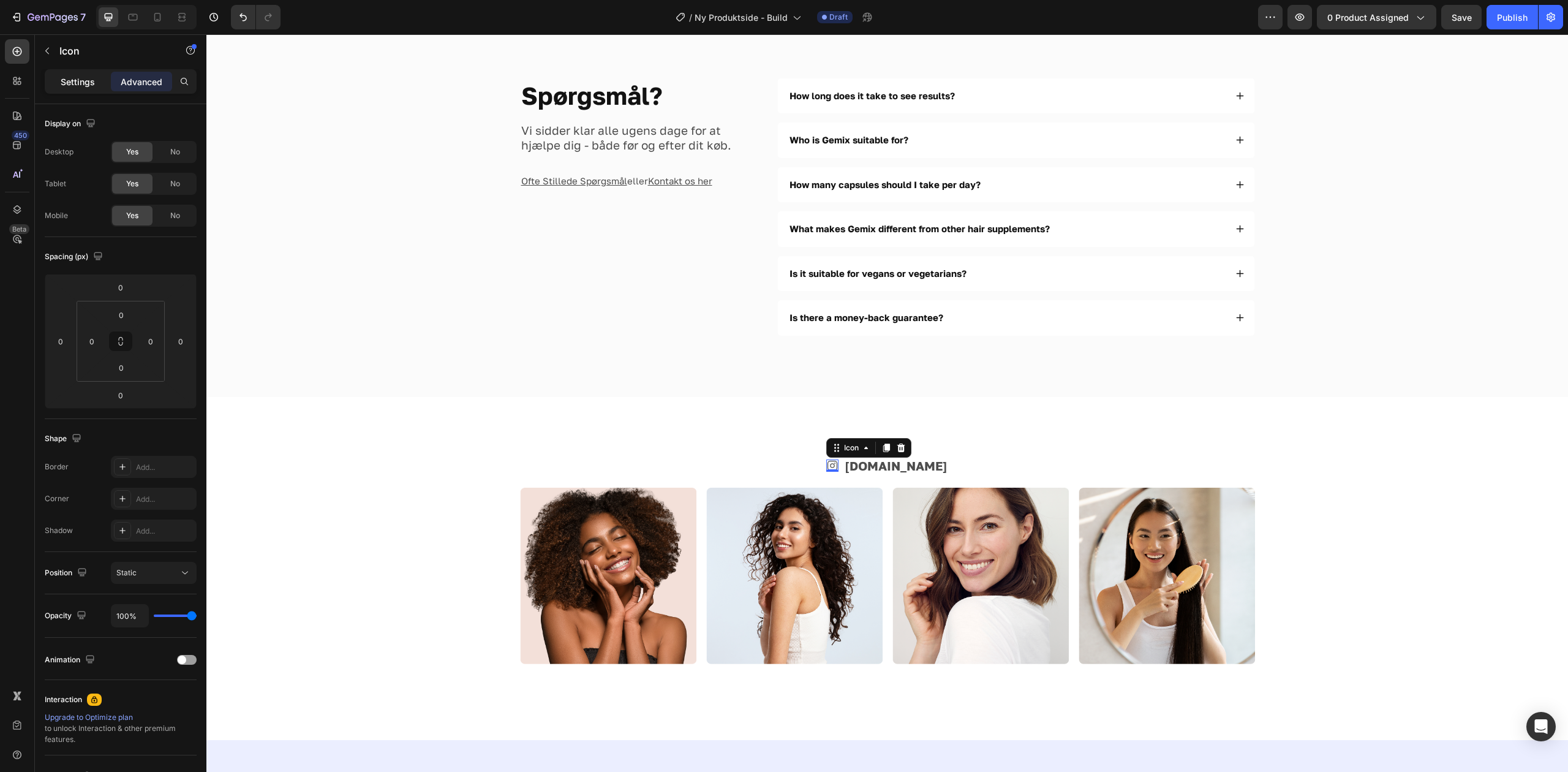
click at [72, 79] on p "Settings" at bounding box center [78, 81] width 34 height 13
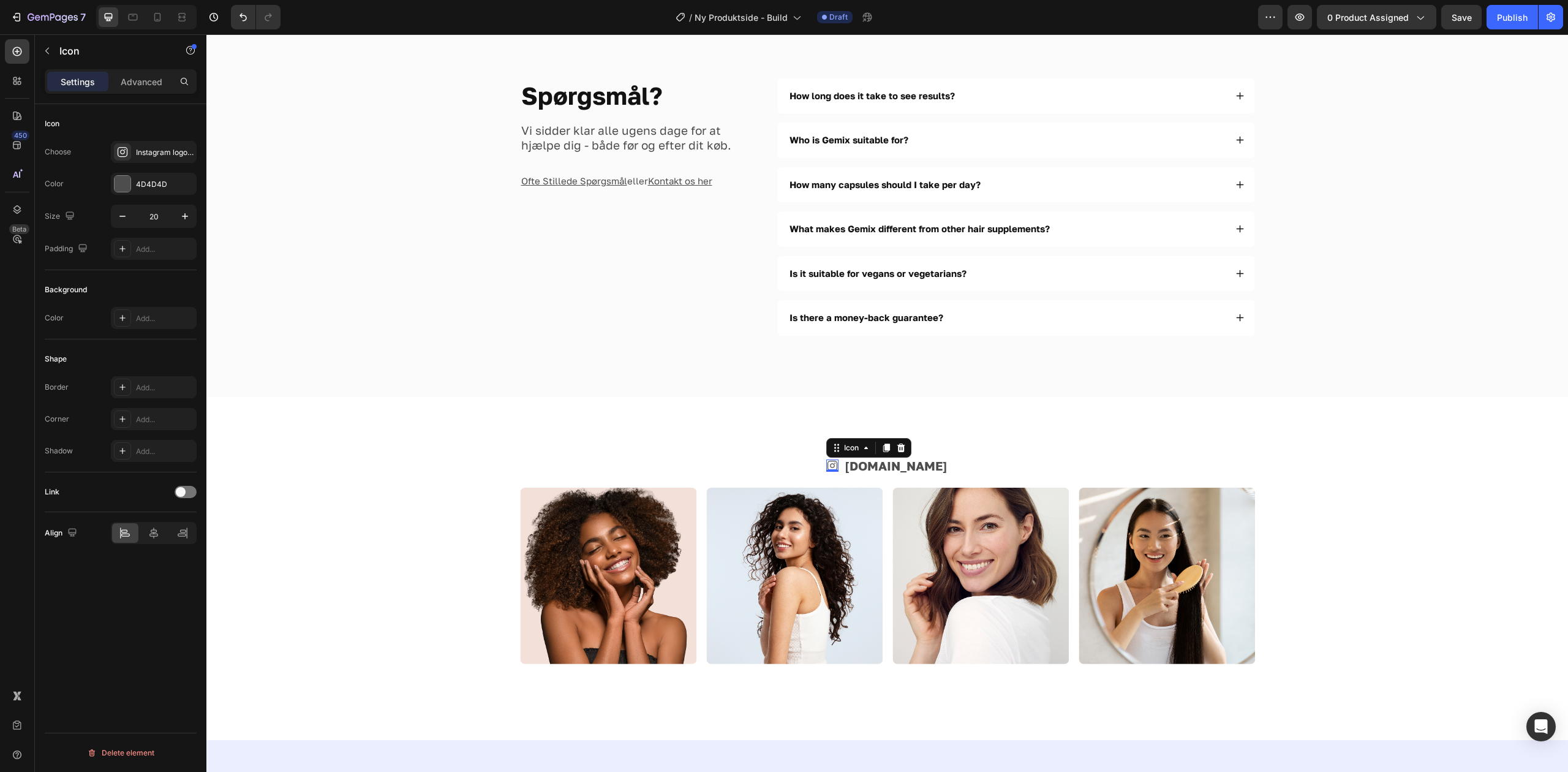
drag, startPoint x: 65, startPoint y: 74, endPoint x: 71, endPoint y: 75, distance: 6.1
click at [66, 74] on div "Settings" at bounding box center [78, 81] width 61 height 19
click at [189, 493] on div at bounding box center [185, 492] width 22 height 12
click at [163, 528] on div "Open page" at bounding box center [147, 522] width 62 height 11
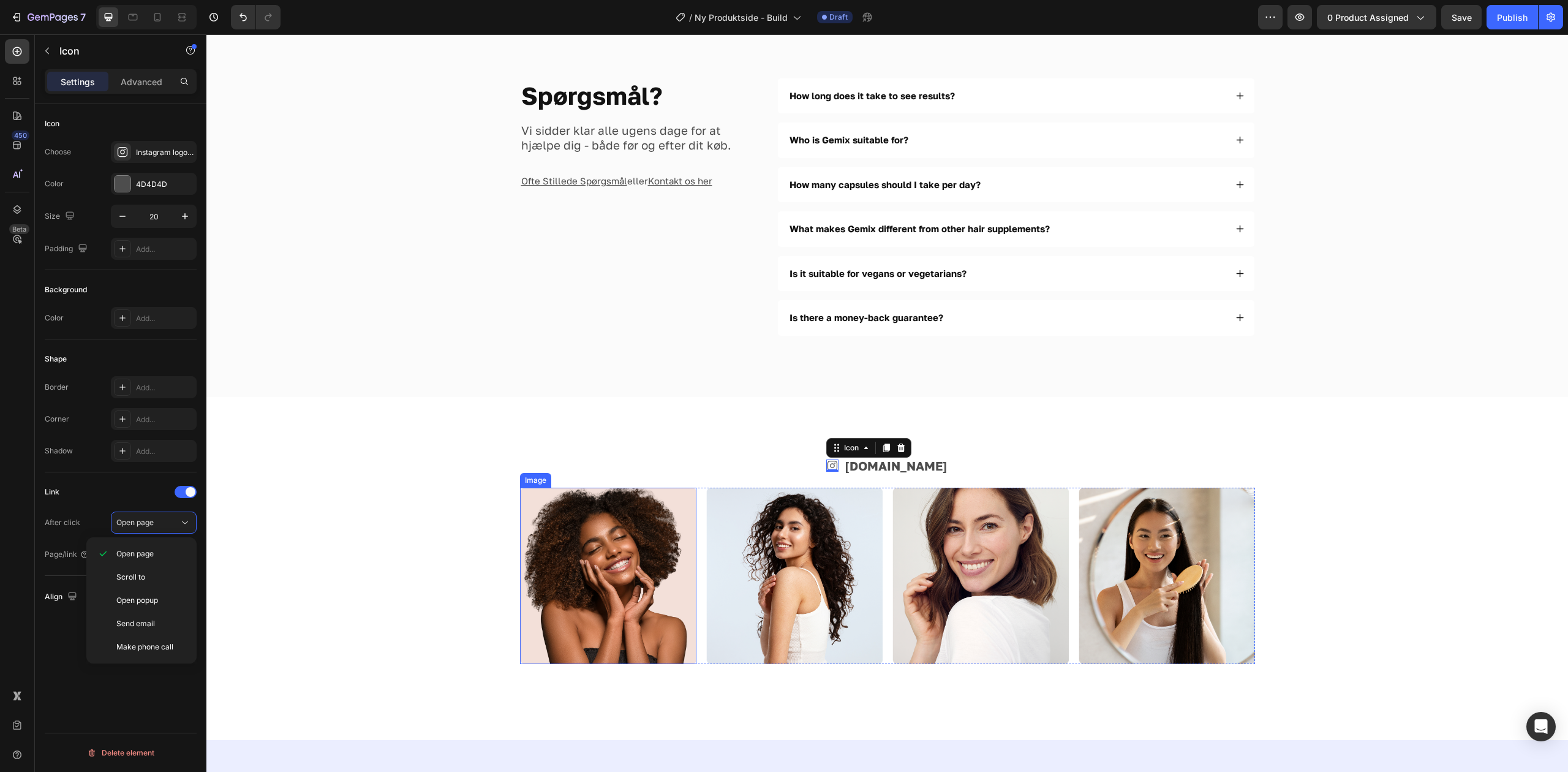
click at [738, 452] on div "Icon 0 [DOMAIN_NAME] Text Block Row Image Image Image Image Row Section 8" at bounding box center [887, 568] width 1361 height 343
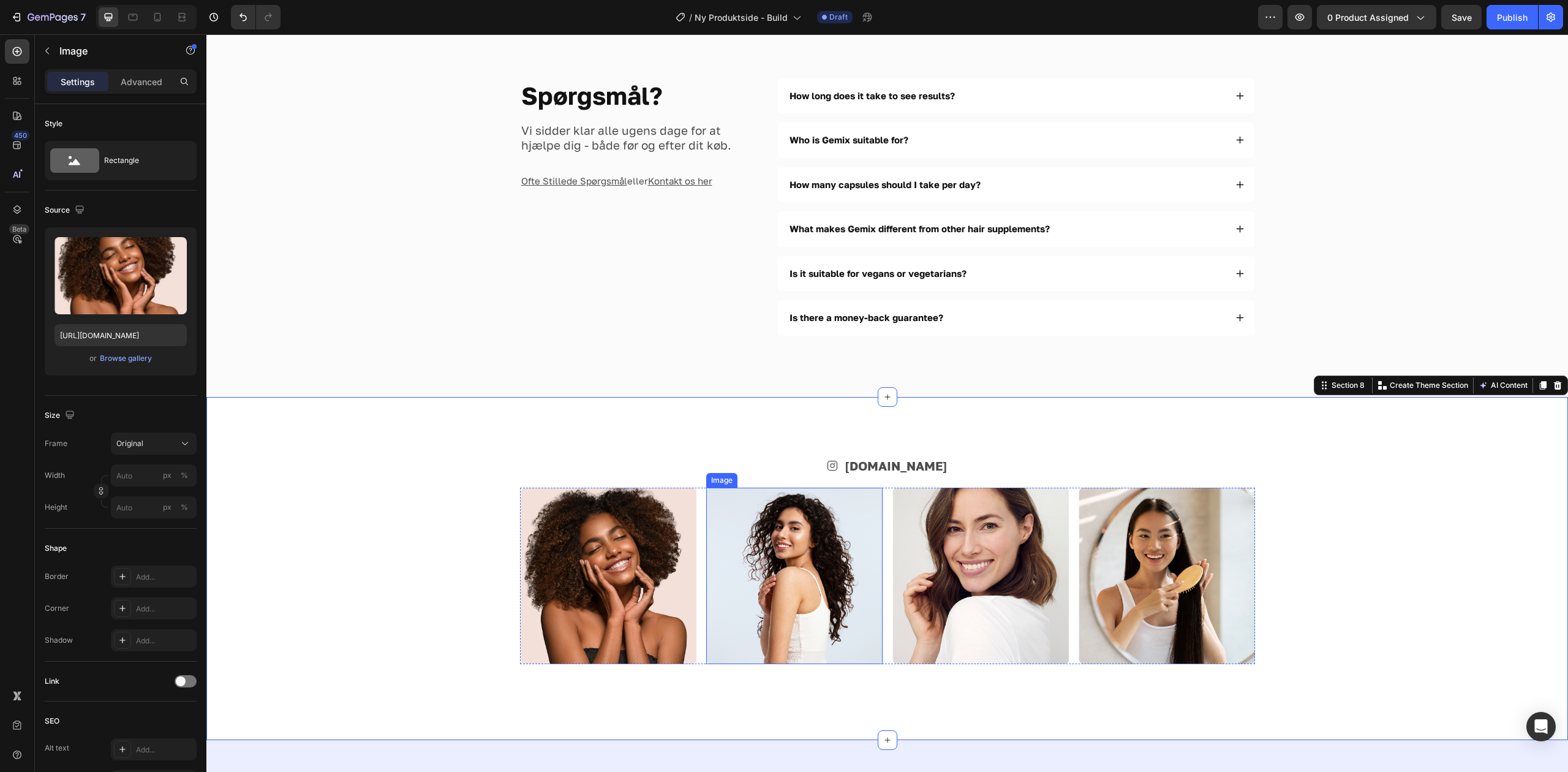
click at [630, 556] on img at bounding box center [608, 575] width 177 height 177
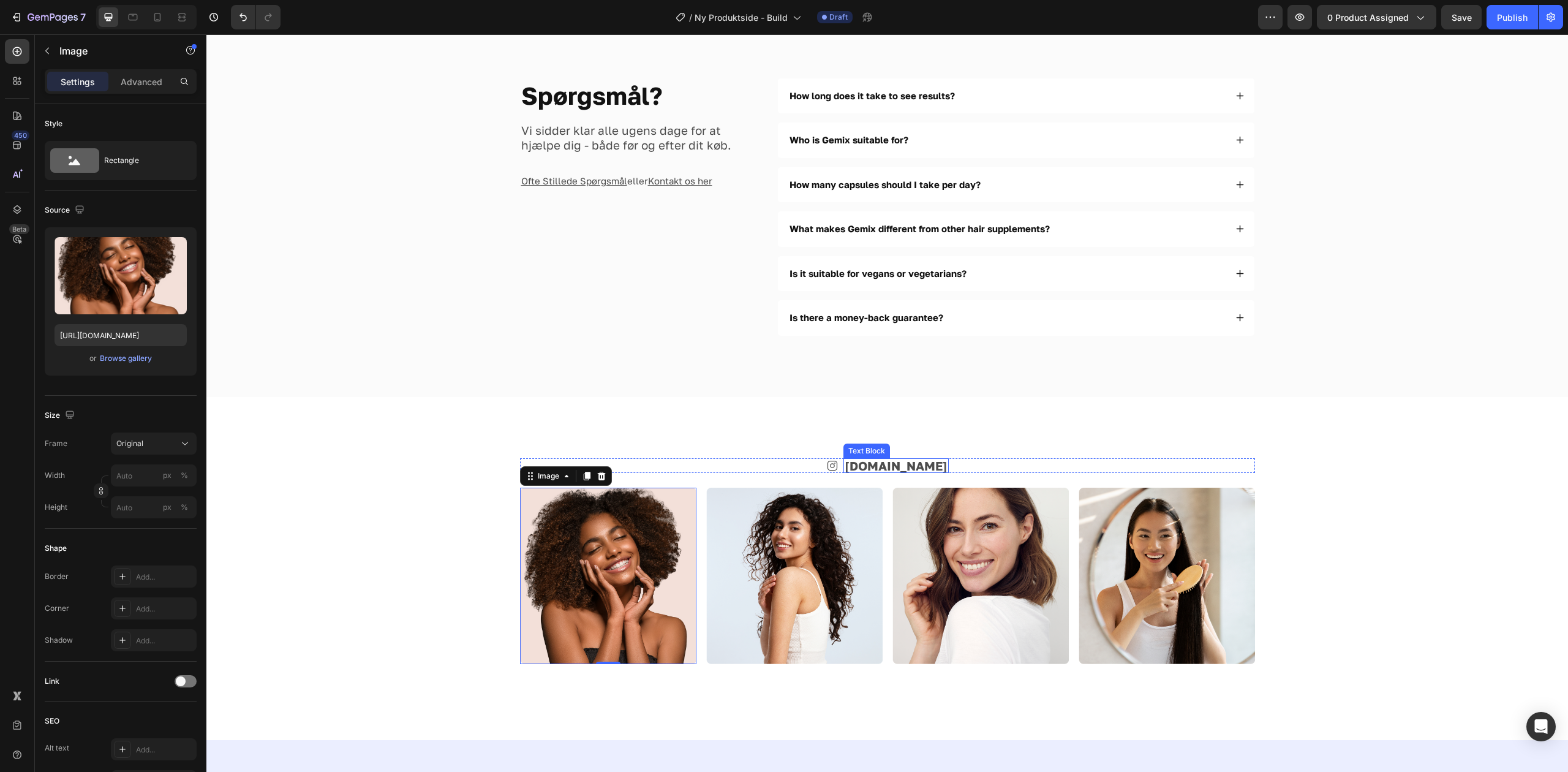
click at [892, 462] on link "[DOMAIN_NAME]" at bounding box center [896, 465] width 103 height 15
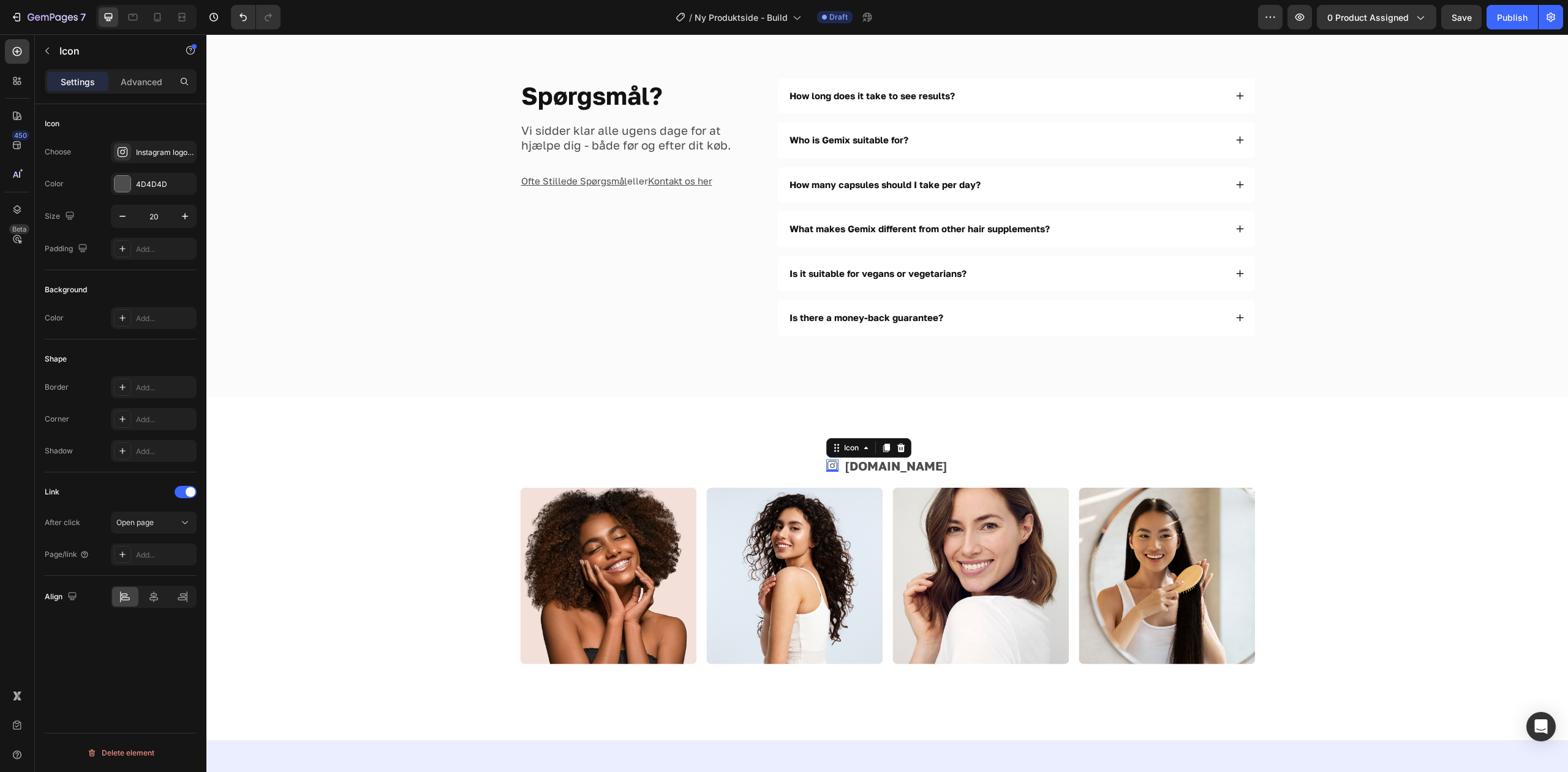
click at [837, 468] on icon at bounding box center [832, 465] width 10 height 10
click at [184, 221] on icon "button" at bounding box center [184, 216] width 12 height 12
click at [185, 221] on icon "button" at bounding box center [184, 216] width 12 height 12
type input "23"
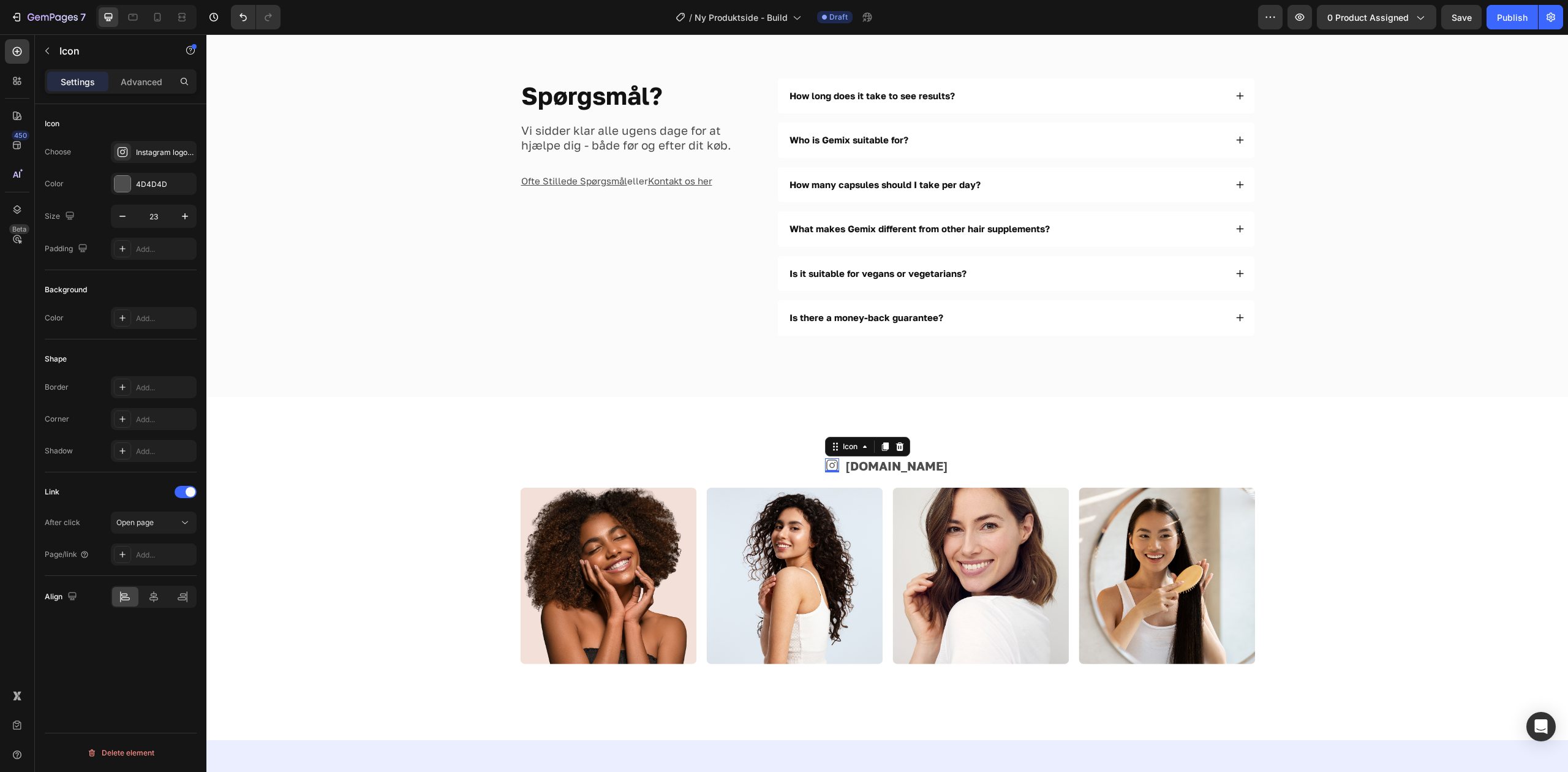
click at [435, 366] on div "Spørgsmål? Heading Vi sidder klar alle ugens dage for at hjælpe dig - både før …" at bounding box center [887, 207] width 1361 height 380
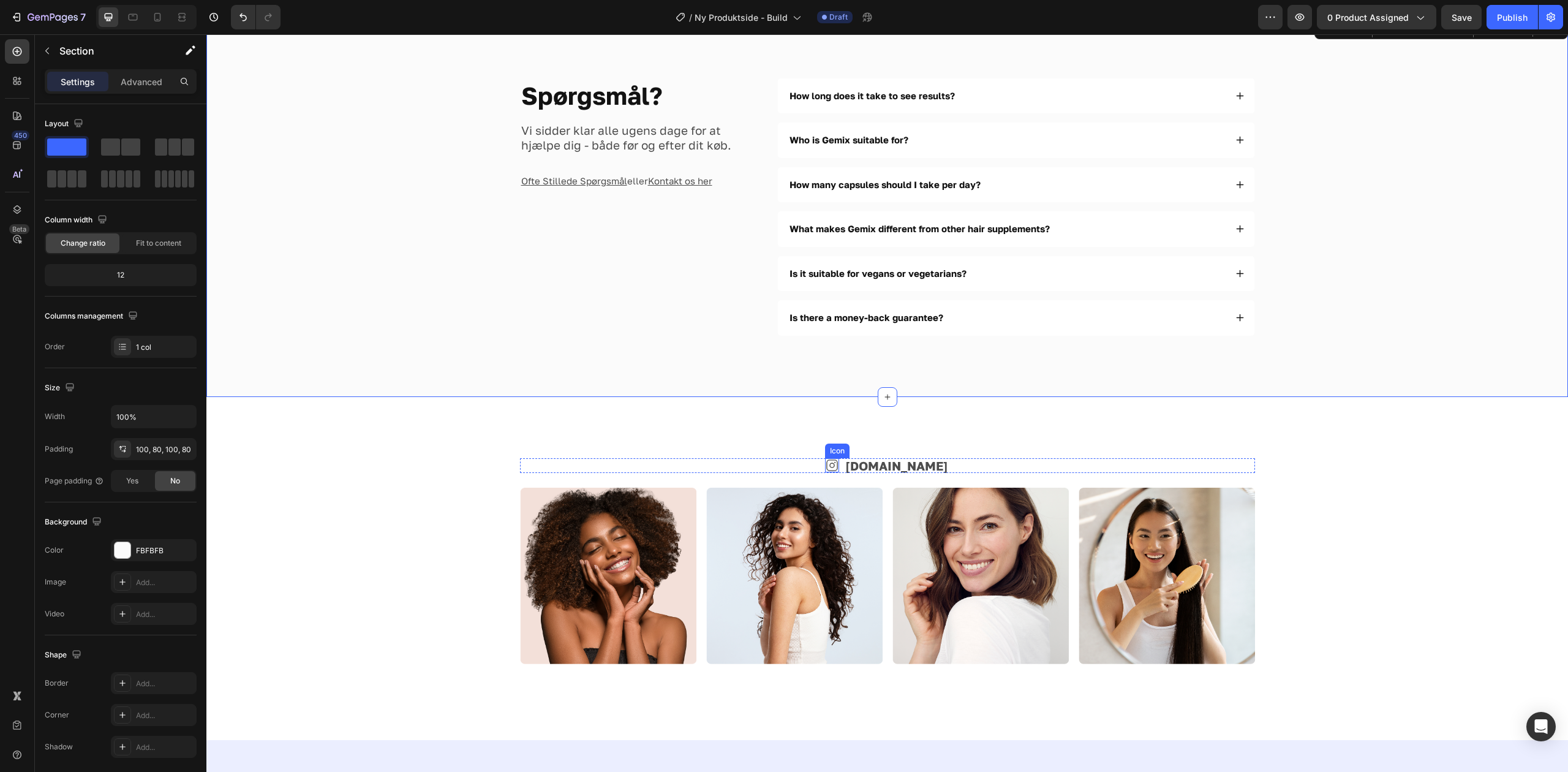
click at [839, 467] on icon at bounding box center [832, 465] width 14 height 14
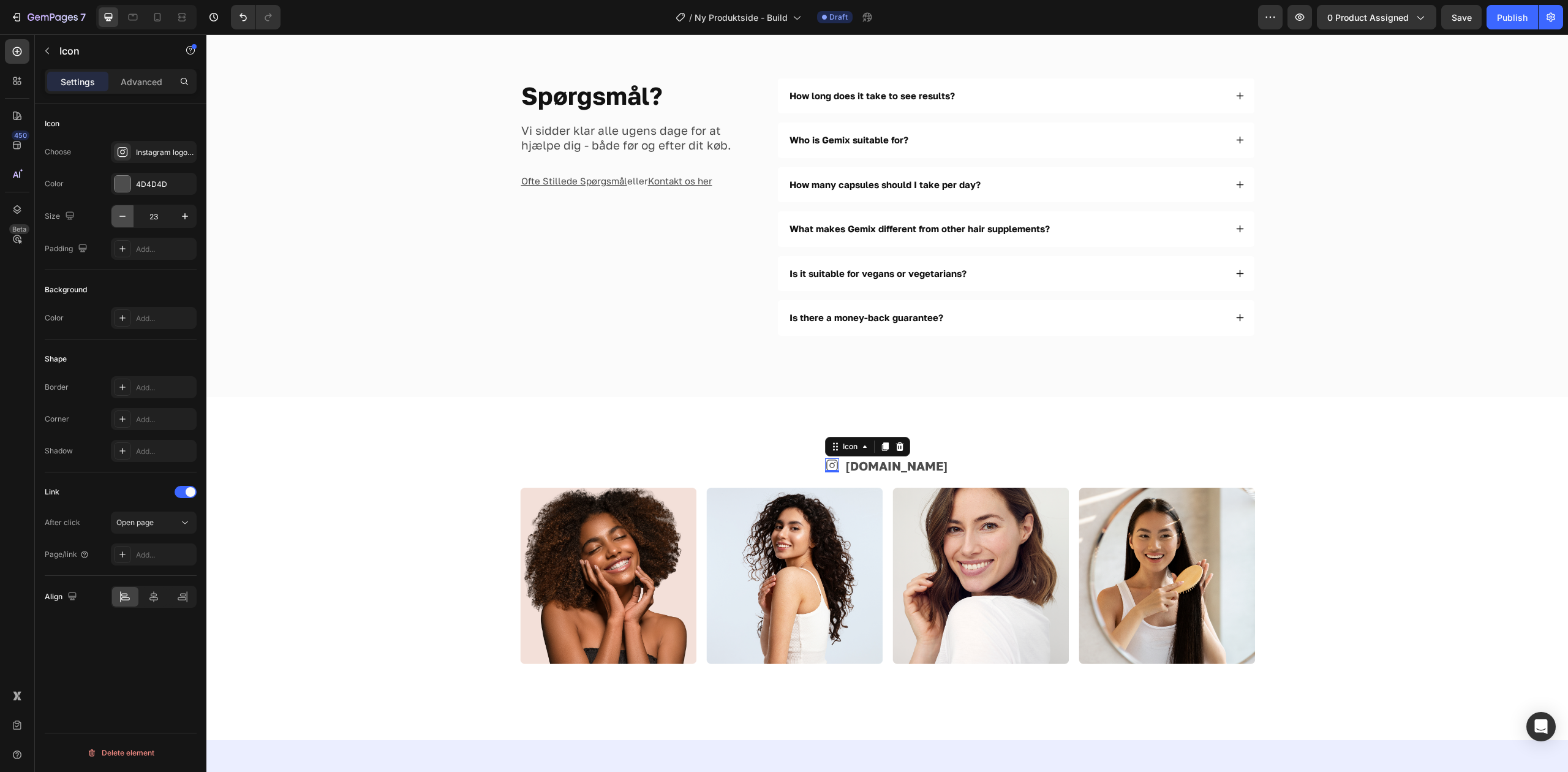
click at [116, 217] on icon "button" at bounding box center [122, 216] width 12 height 12
type input "21"
click at [293, 427] on div "Icon 0 [DOMAIN_NAME] Text Block Row Image Image Image Image Row Section 8" at bounding box center [887, 568] width 1361 height 343
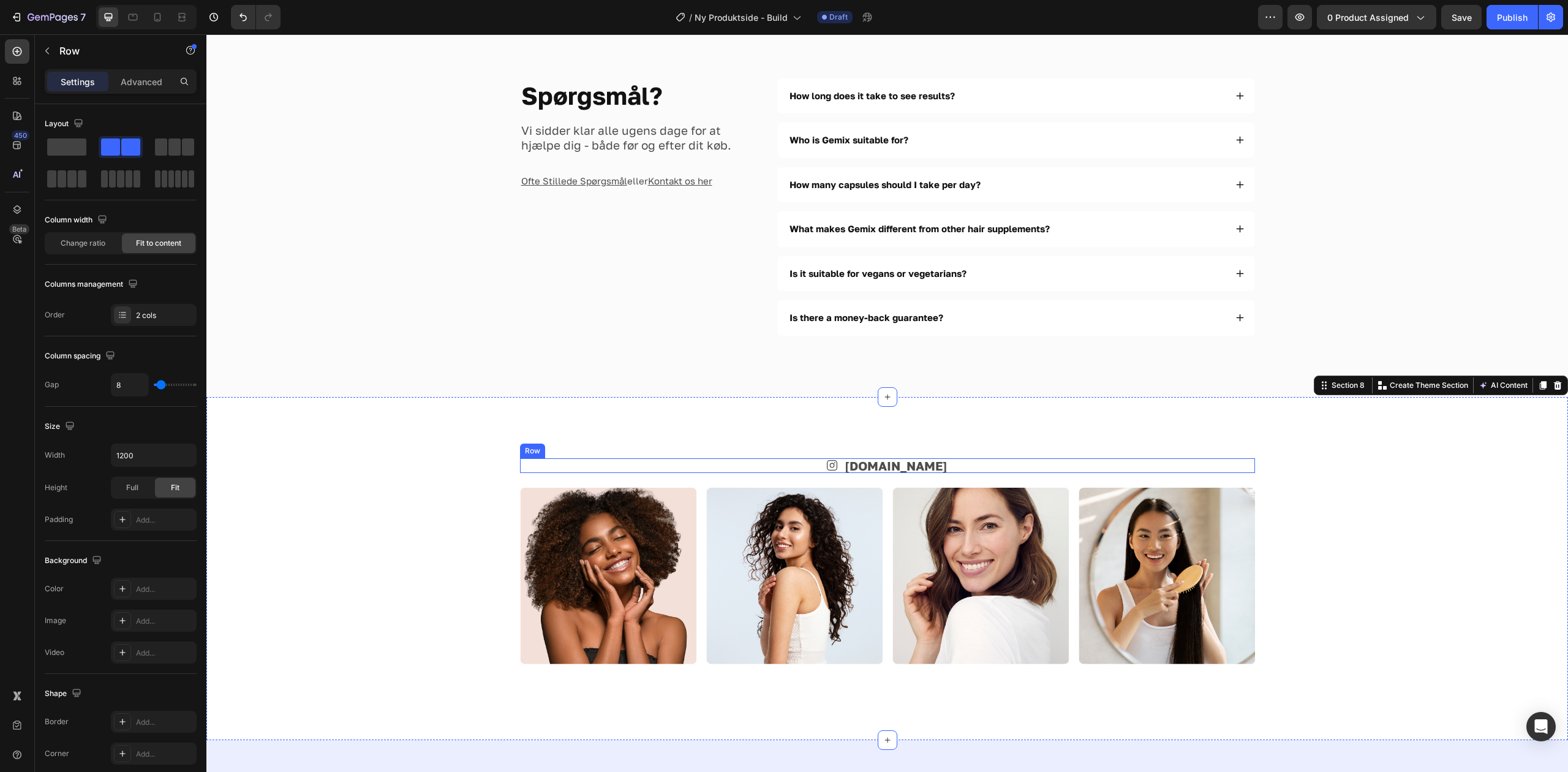
click at [858, 469] on div "Icon [DOMAIN_NAME] Text Block Row" at bounding box center [888, 465] width 735 height 15
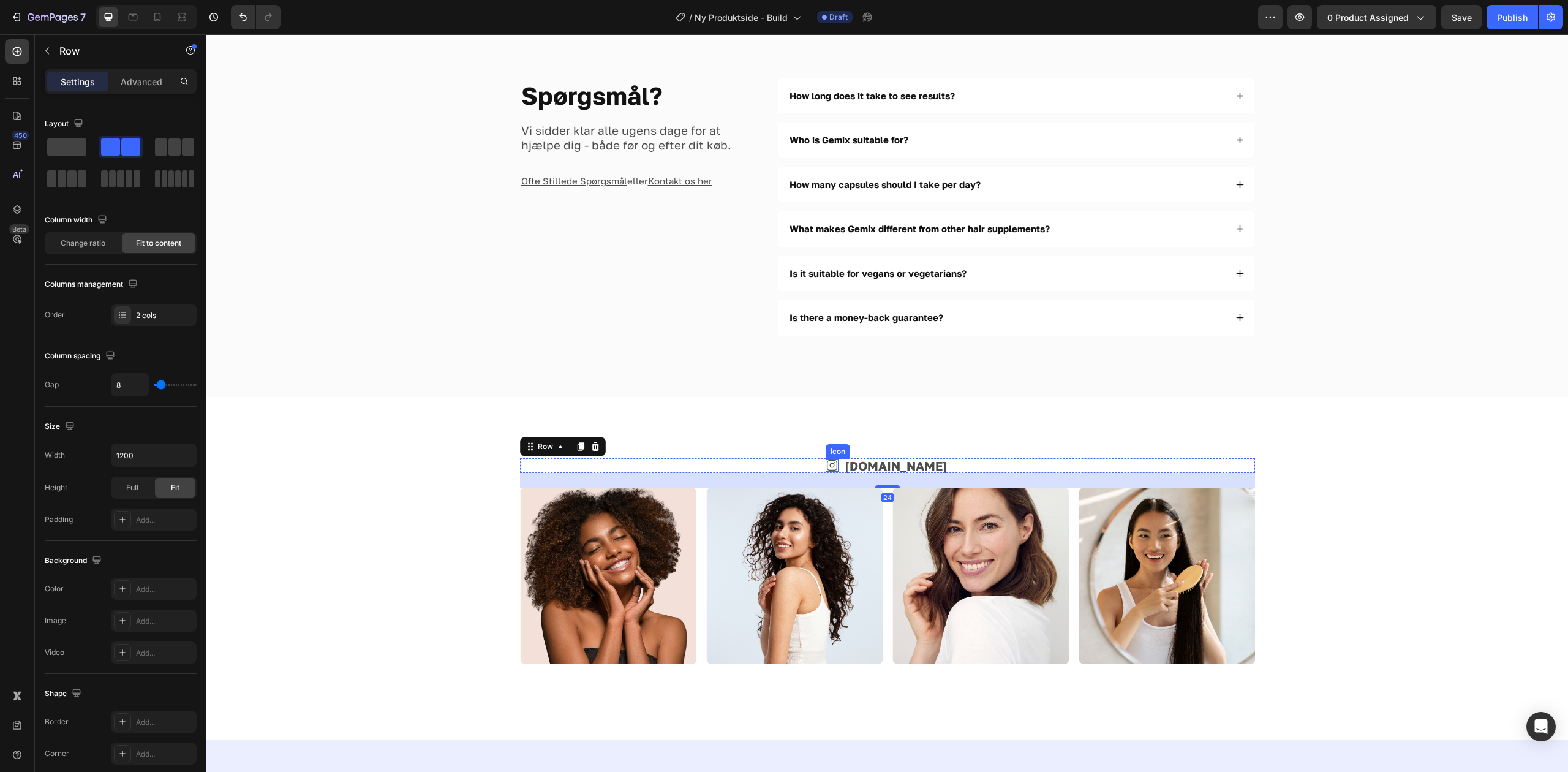
click at [838, 469] on div "Icon" at bounding box center [832, 465] width 13 height 13
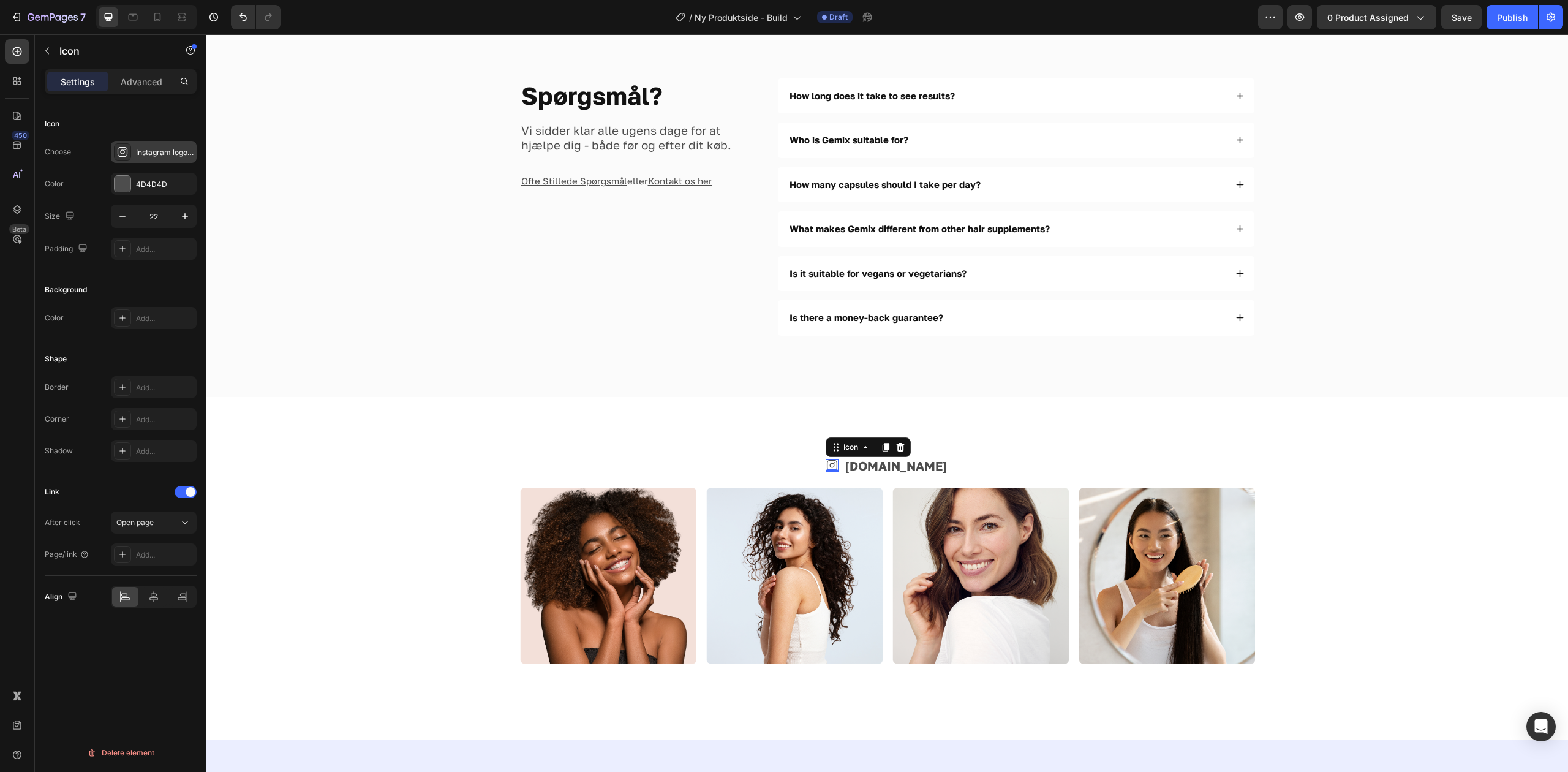
click at [143, 152] on div "Instagram logo regular" at bounding box center [164, 152] width 58 height 11
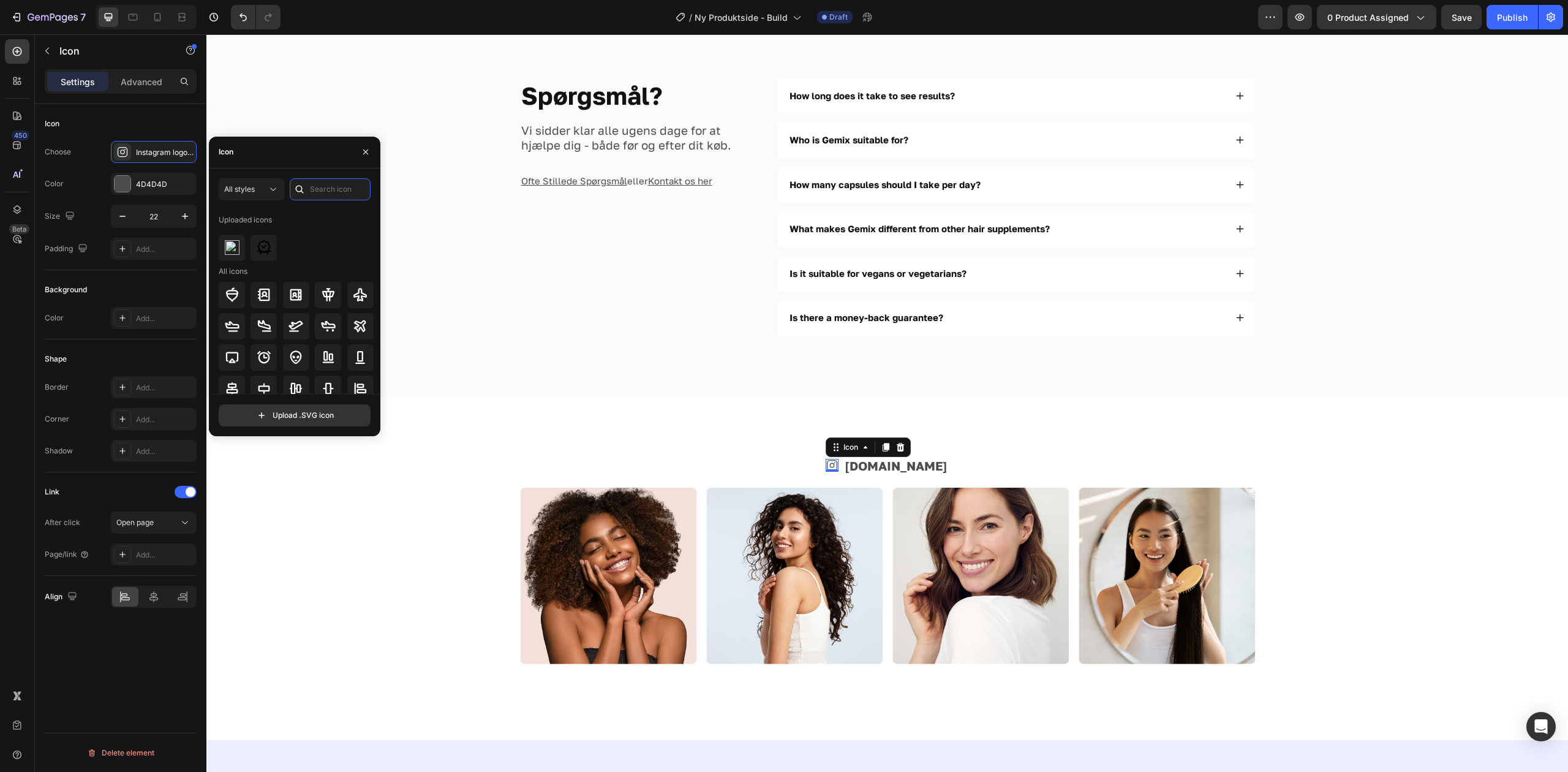
click at [328, 199] on div "All styles Uploaded icons All icons" at bounding box center [294, 286] width 152 height 216
type input "instagram"
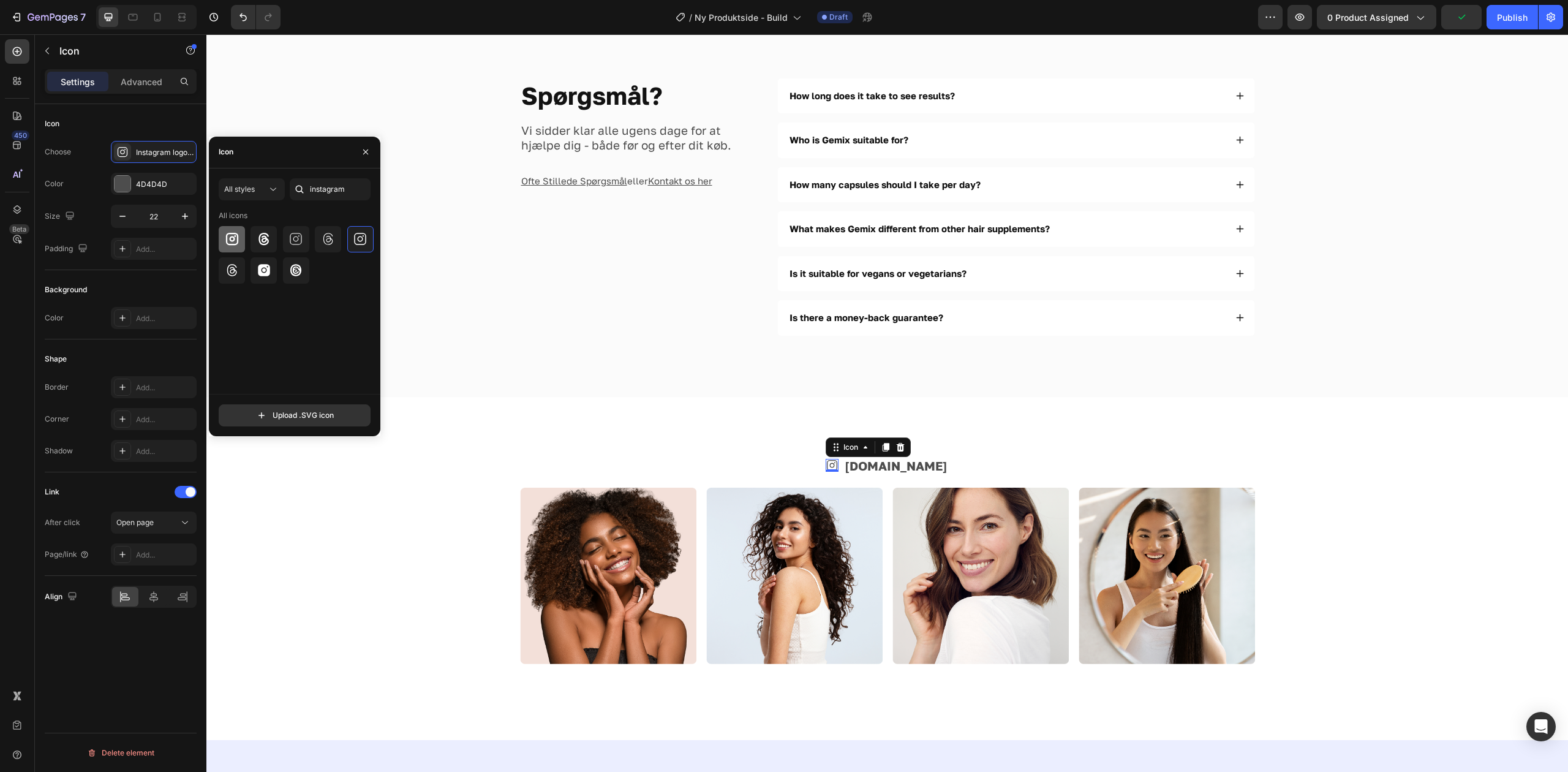
click at [232, 234] on icon at bounding box center [232, 239] width 15 height 15
click at [512, 503] on div "Icon 0 [DOMAIN_NAME] Text Block Row Image Image Image Image Row" at bounding box center [887, 568] width 1264 height 221
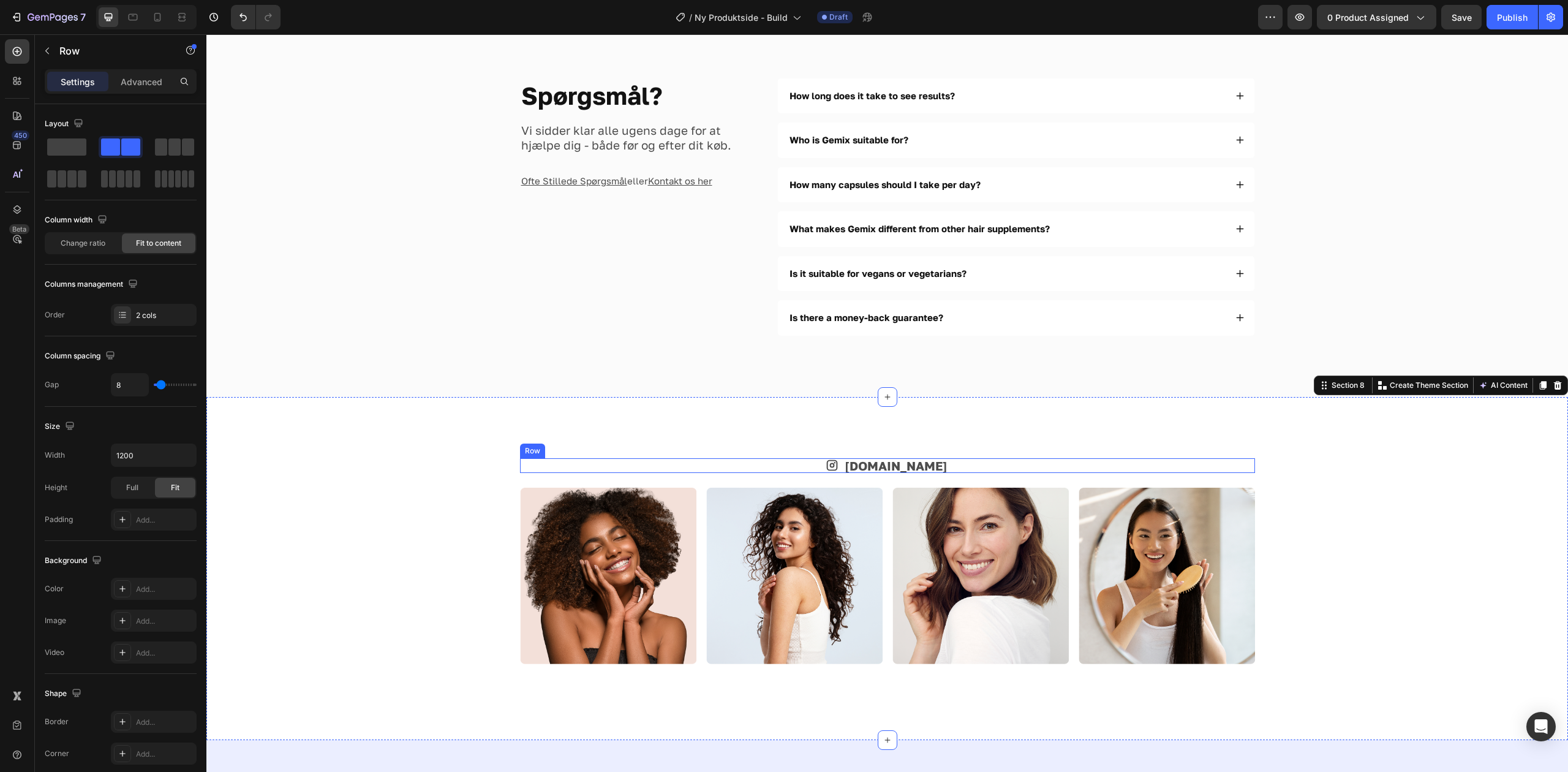
click at [856, 470] on div "Icon [DOMAIN_NAME] Text Block Row" at bounding box center [888, 465] width 735 height 15
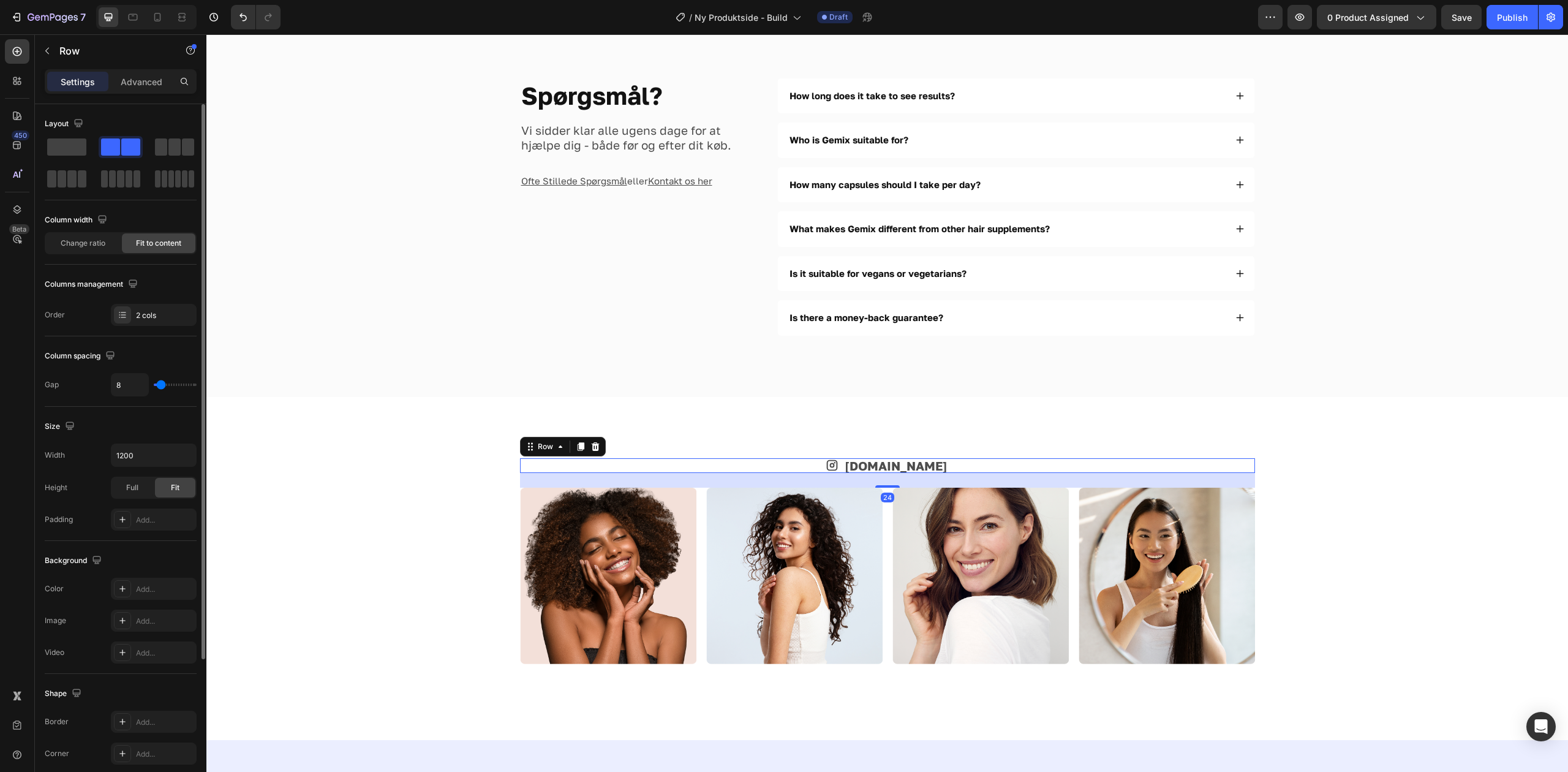
type input "5"
type input "2"
type input "0"
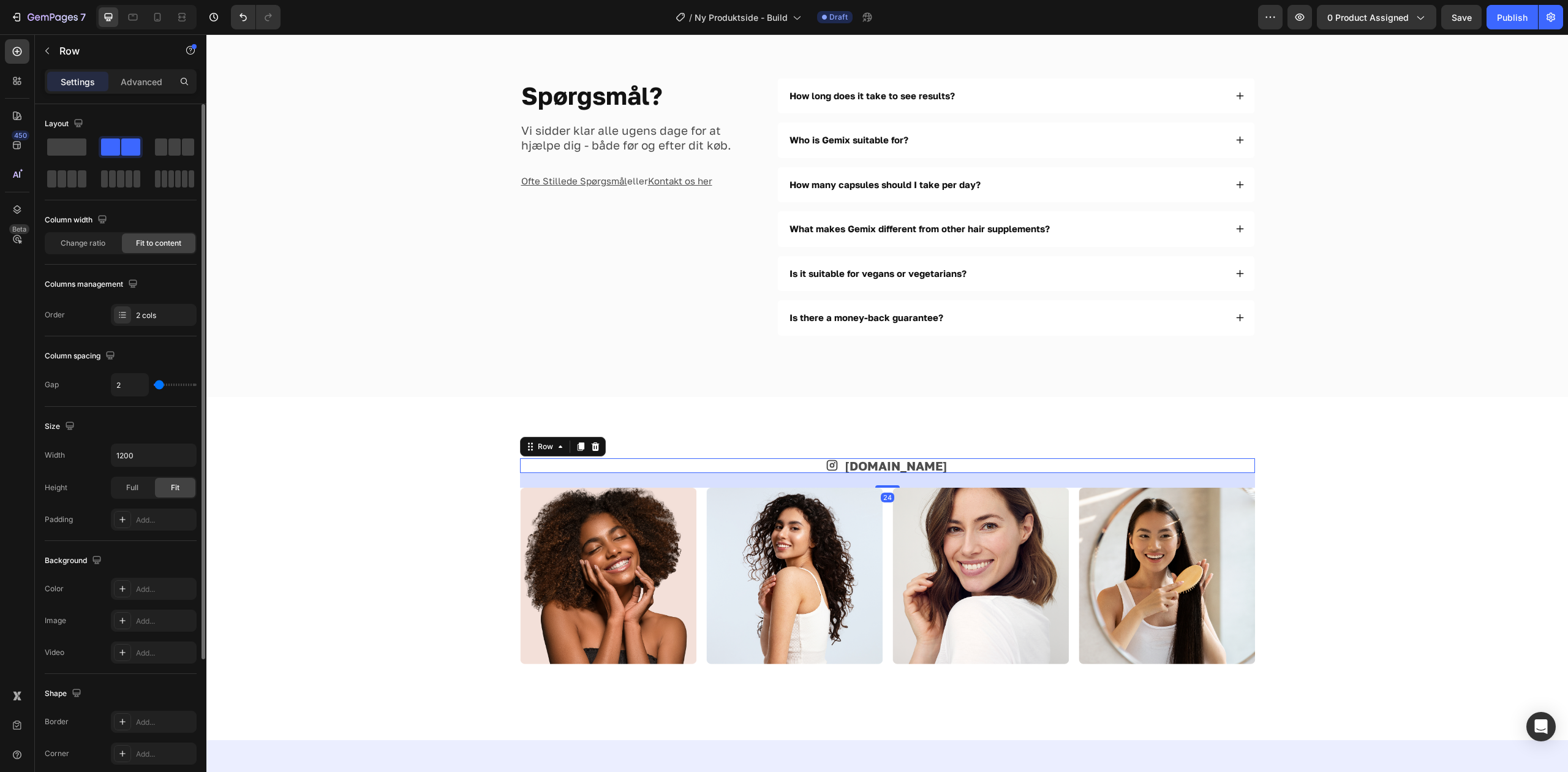
type input "0"
type input "2"
type input "5"
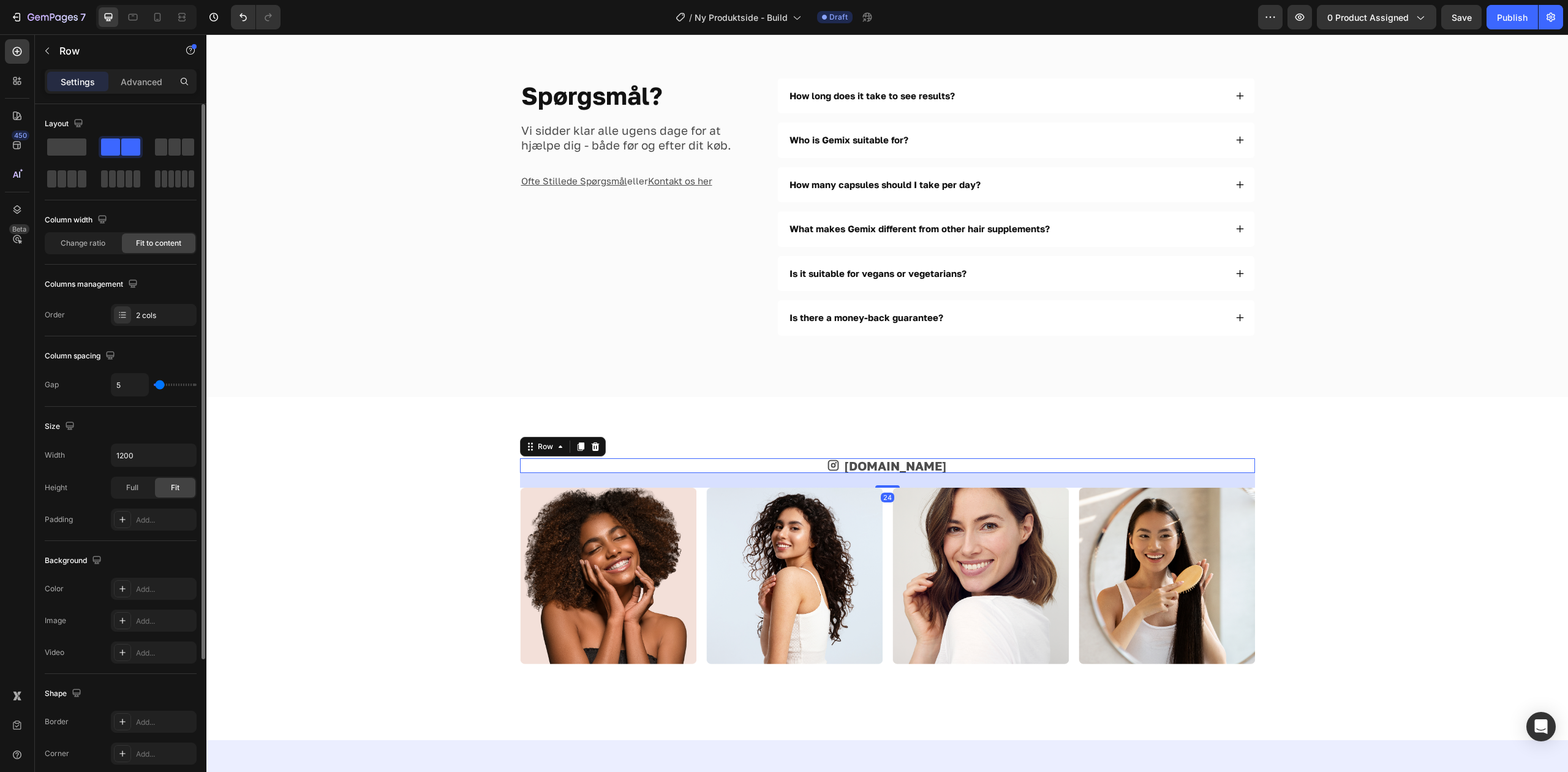
type input "8"
click at [161, 386] on input "range" at bounding box center [175, 384] width 43 height 2
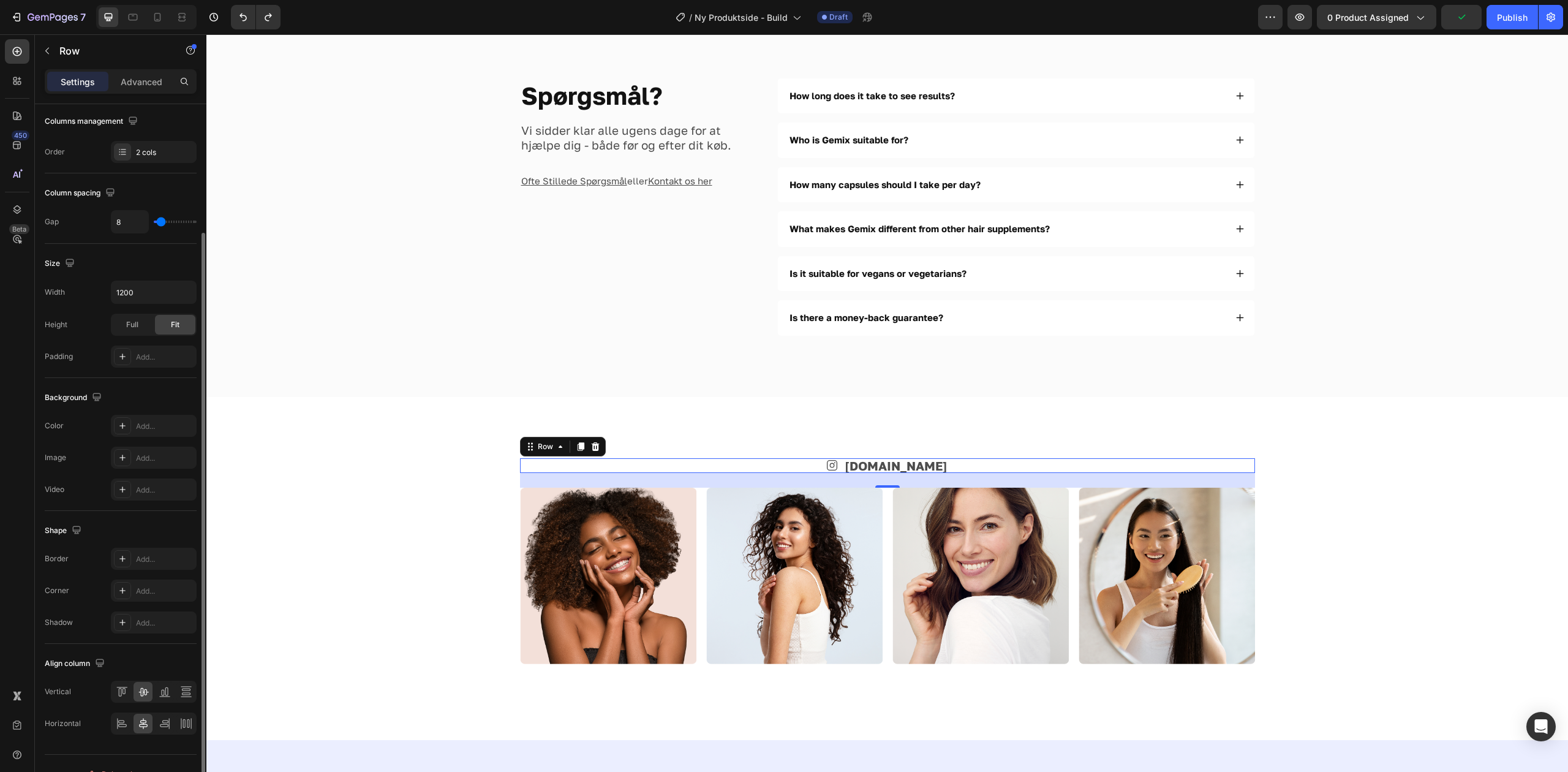
scroll to position [0, 0]
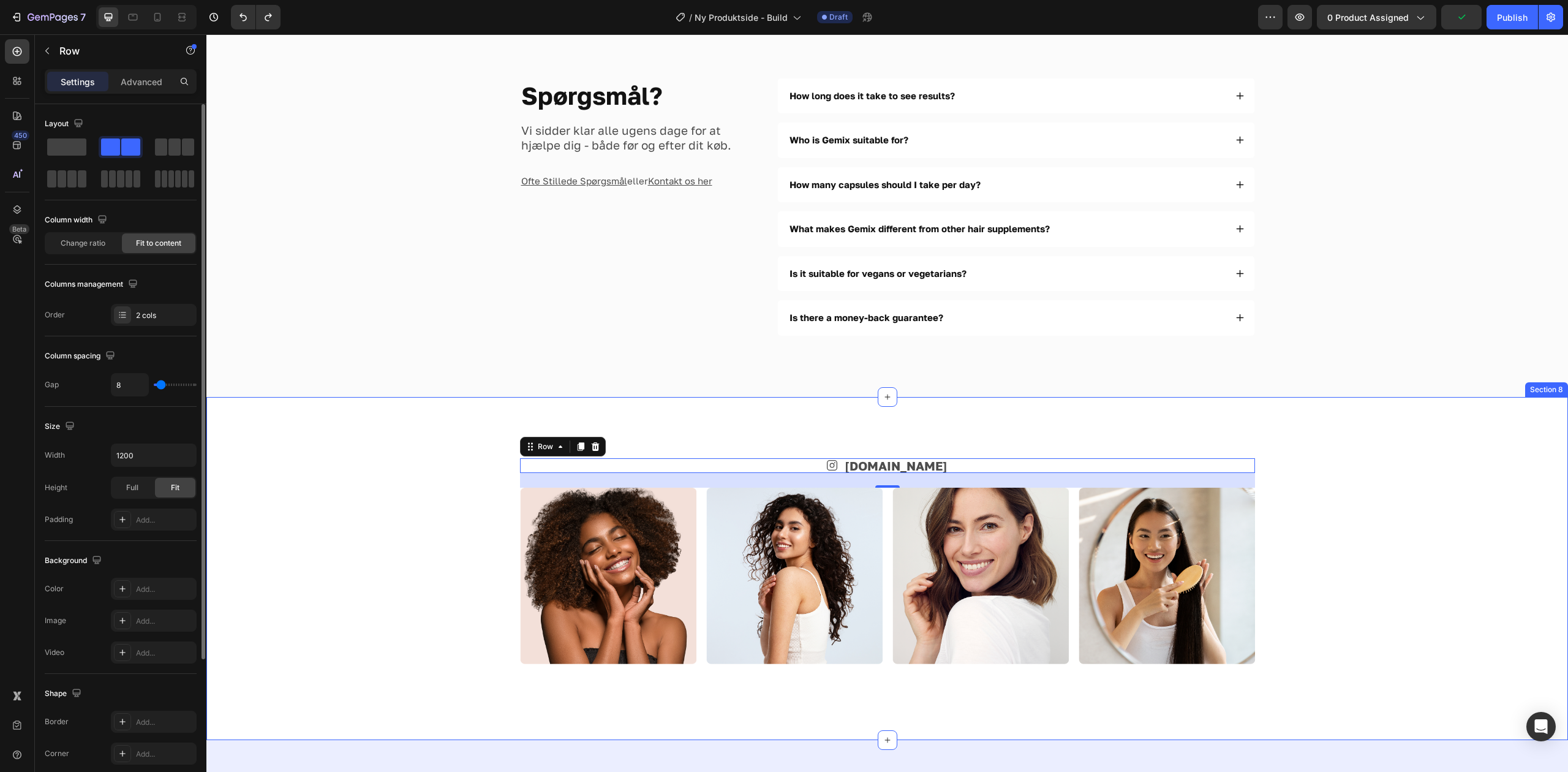
drag, startPoint x: 391, startPoint y: 490, endPoint x: 593, endPoint y: 500, distance: 202.2
click at [392, 490] on div "Icon [DOMAIN_NAME] Text Block Row 24 Image Image Image Image Row" at bounding box center [887, 568] width 1264 height 221
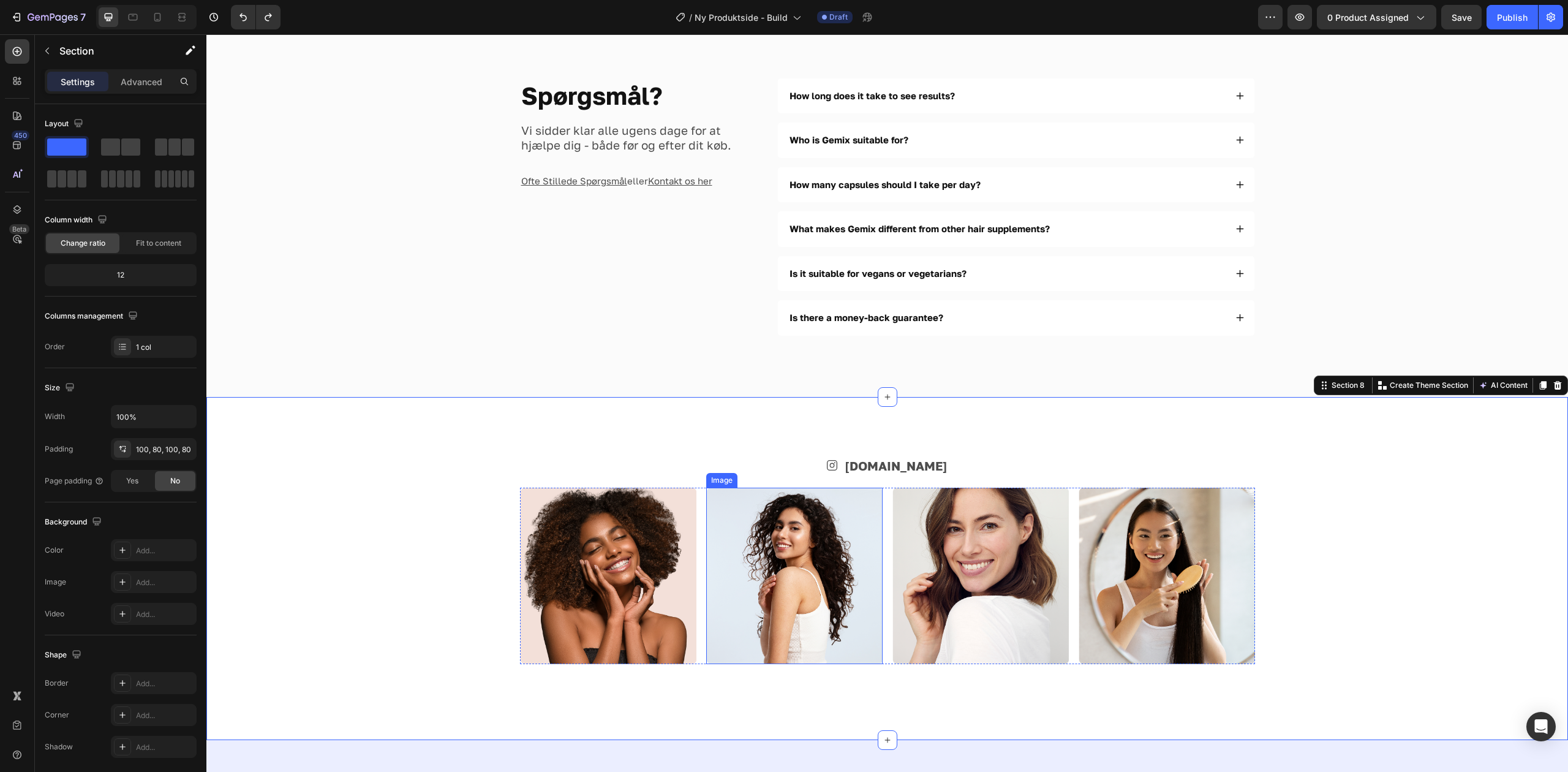
click at [623, 548] on img at bounding box center [608, 575] width 177 height 177
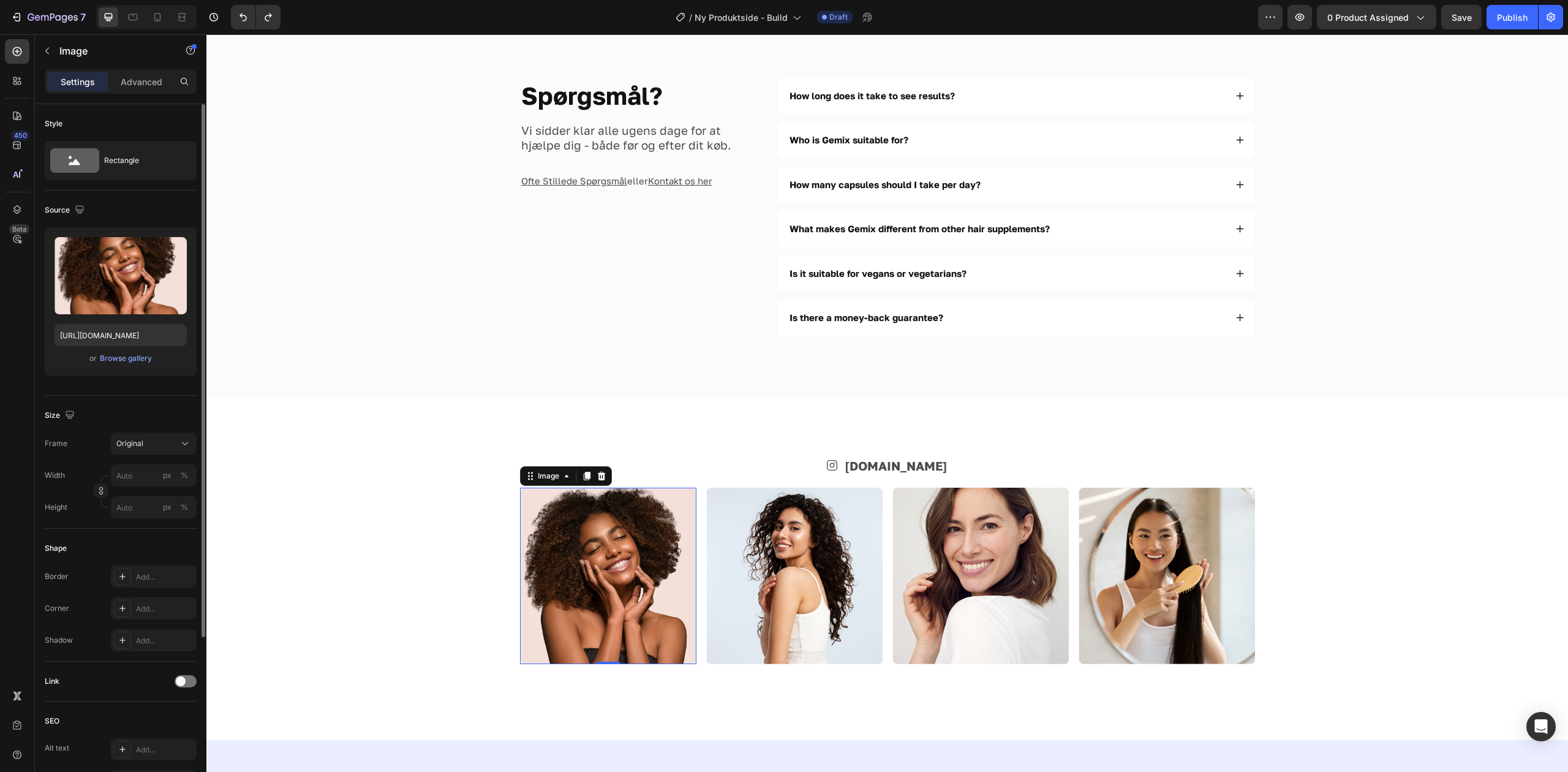
scroll to position [224, 0]
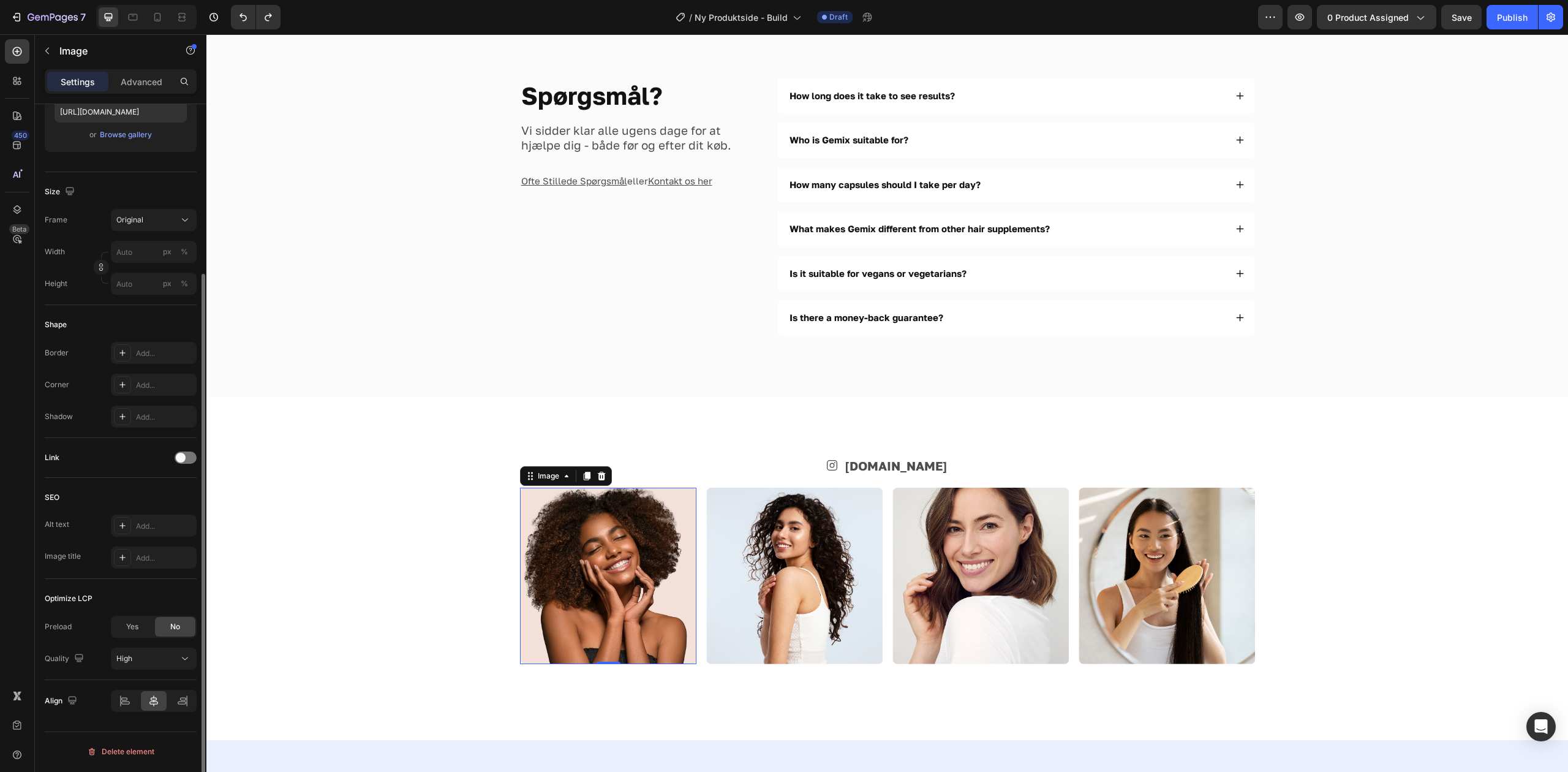
click at [611, 577] on img at bounding box center [608, 575] width 177 height 177
click at [142, 84] on p "Advanced" at bounding box center [142, 81] width 41 height 13
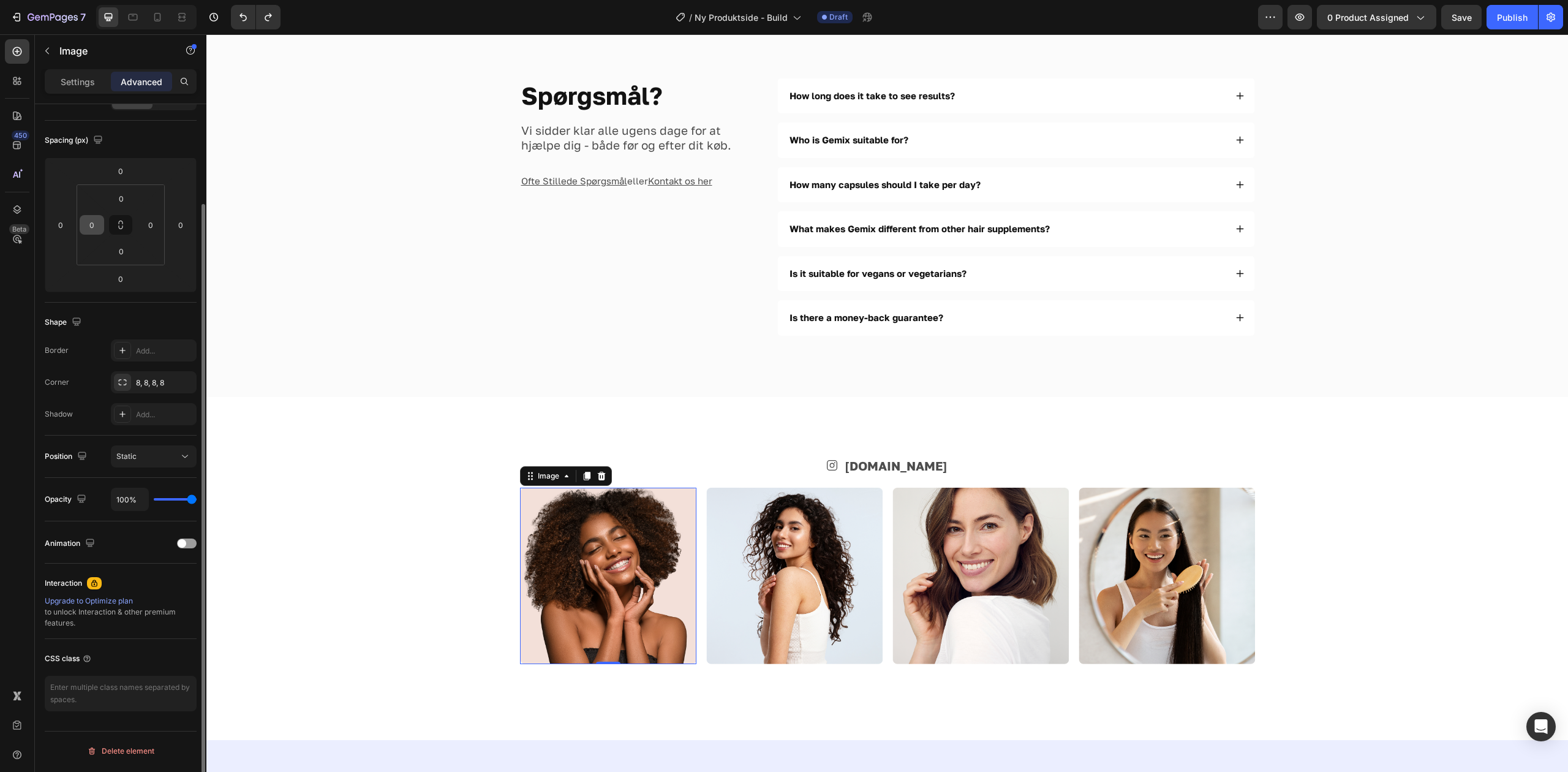
scroll to position [0, 0]
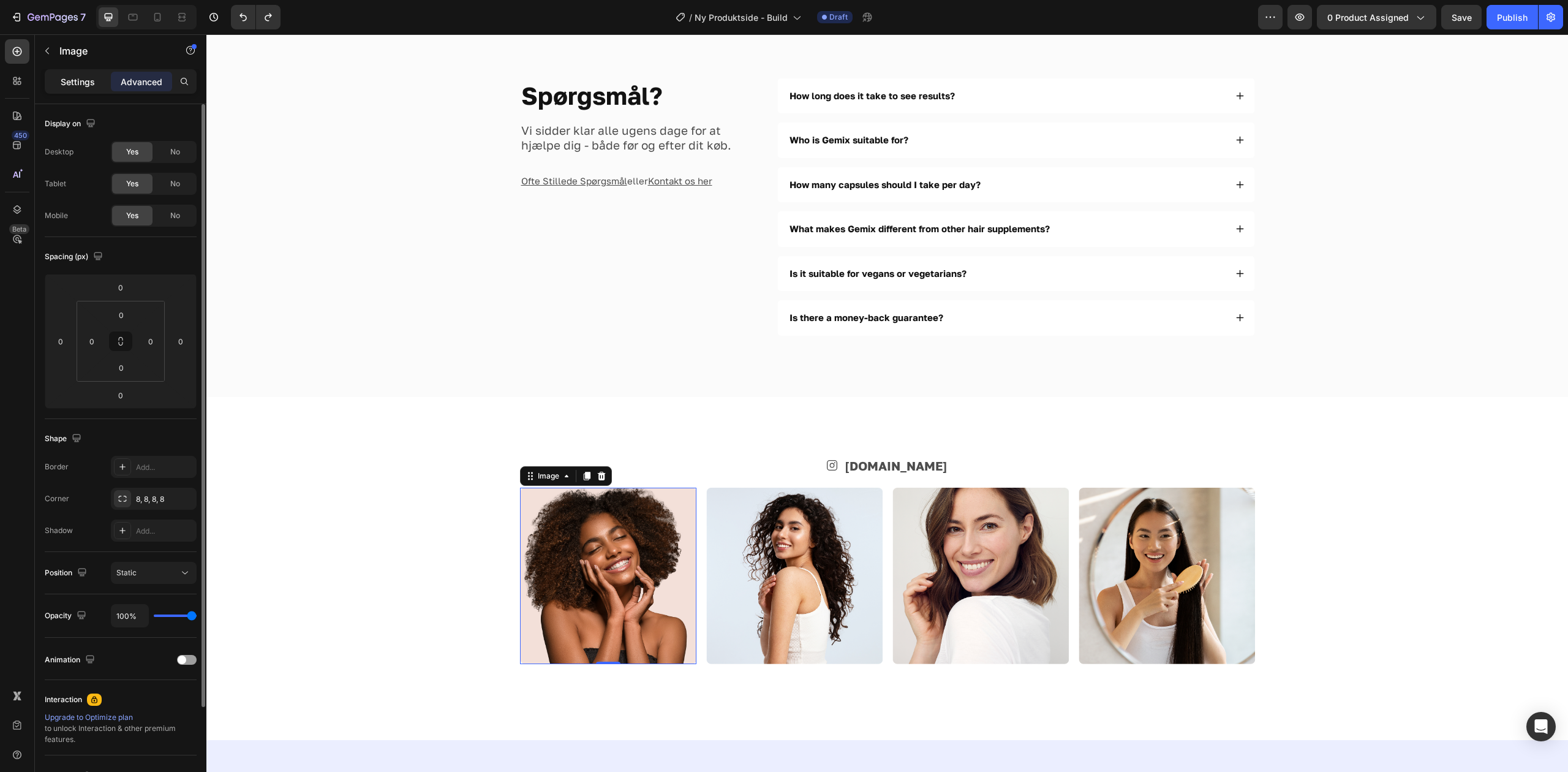
click at [62, 84] on p "Settings" at bounding box center [78, 81] width 34 height 13
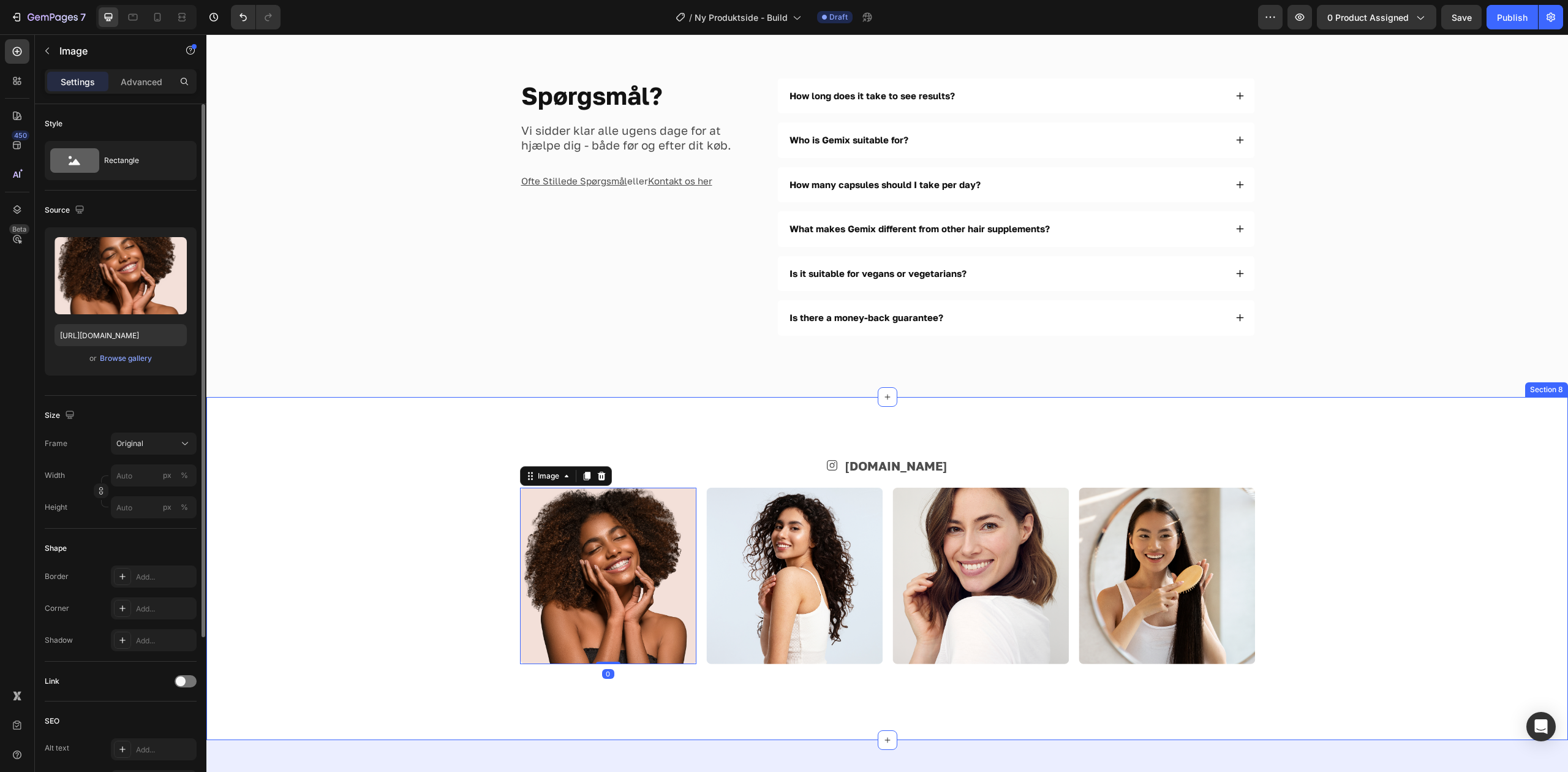
click at [361, 469] on div "Icon [DOMAIN_NAME] Text Block Row Image 0 Image Image Image Row" at bounding box center [887, 568] width 1264 height 221
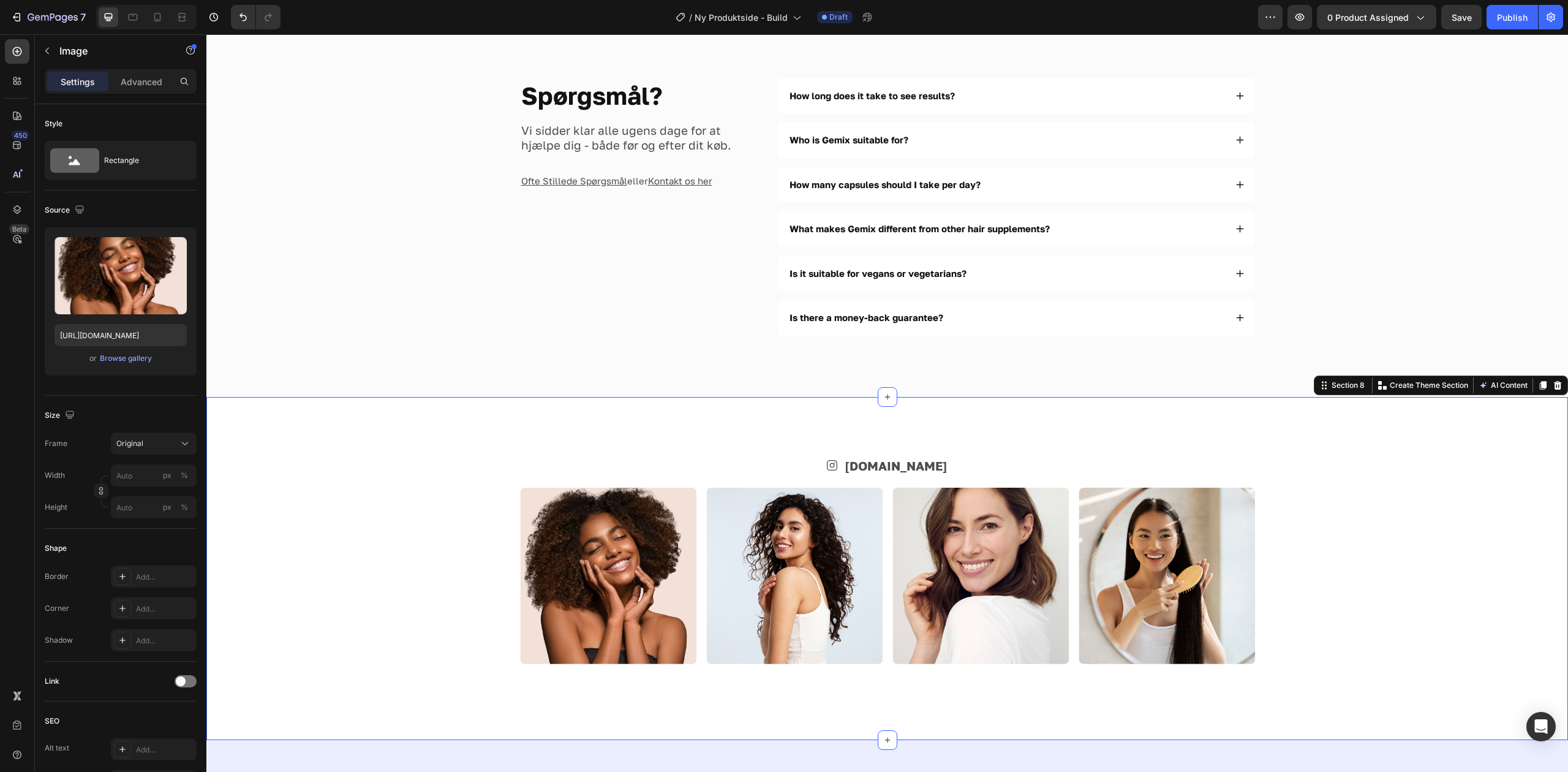
click at [568, 558] on img at bounding box center [608, 575] width 177 height 177
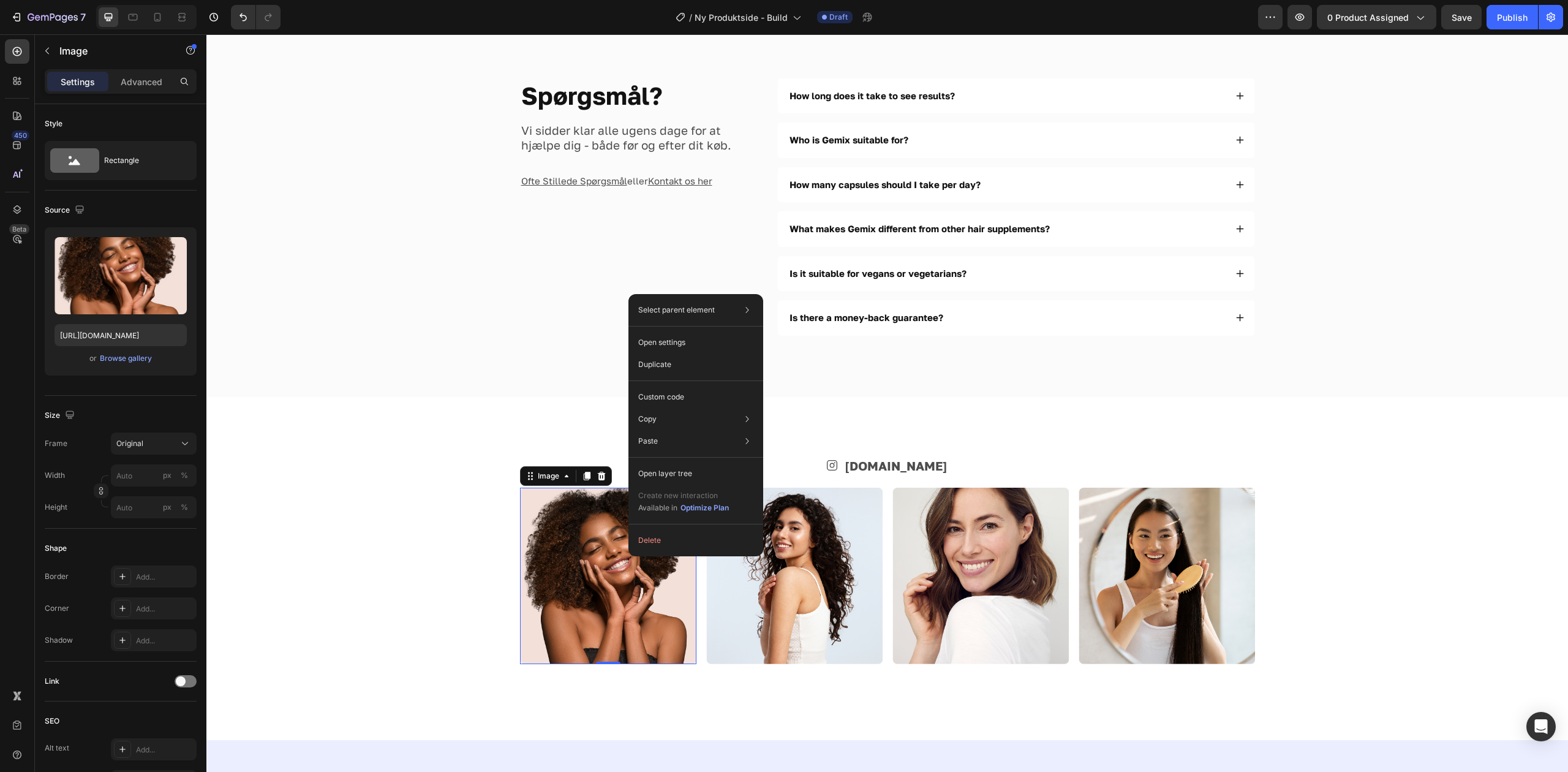
click at [613, 528] on img at bounding box center [608, 575] width 177 height 177
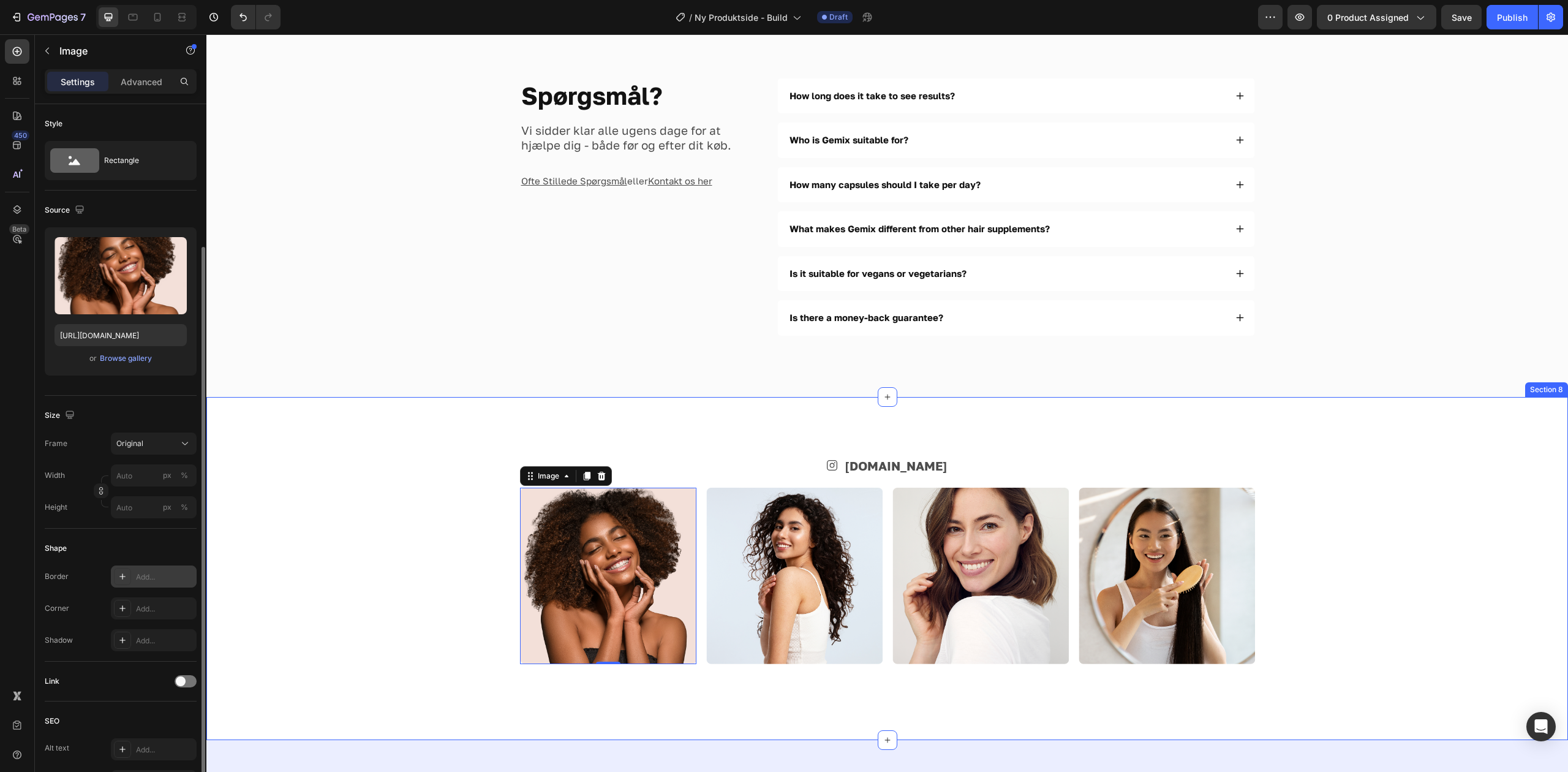
scroll to position [81, 0]
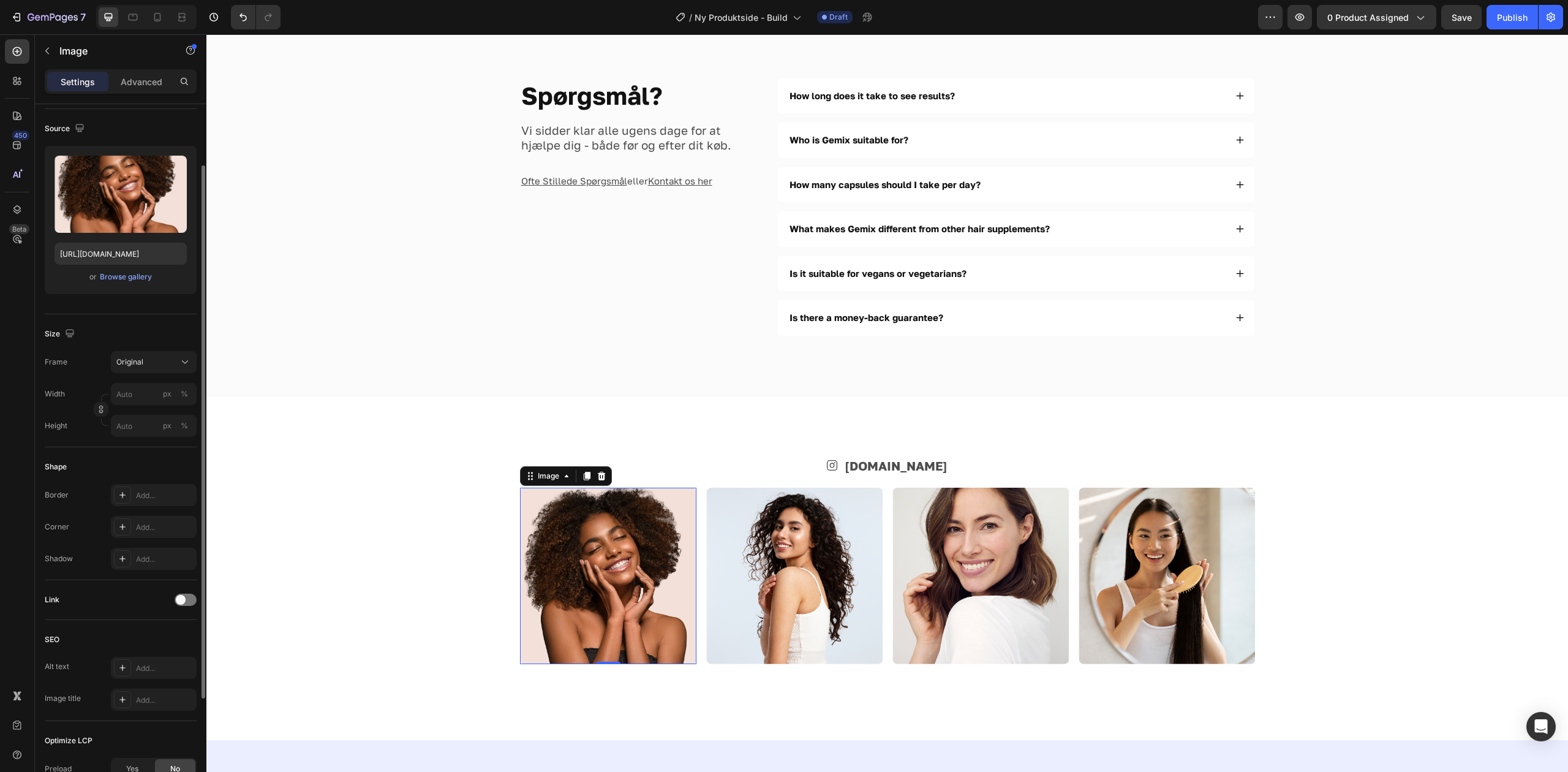
click at [182, 593] on div "Link" at bounding box center [121, 599] width 152 height 19
click at [182, 597] on span at bounding box center [181, 600] width 10 height 10
click at [170, 659] on div "Add..." at bounding box center [164, 663] width 58 height 11
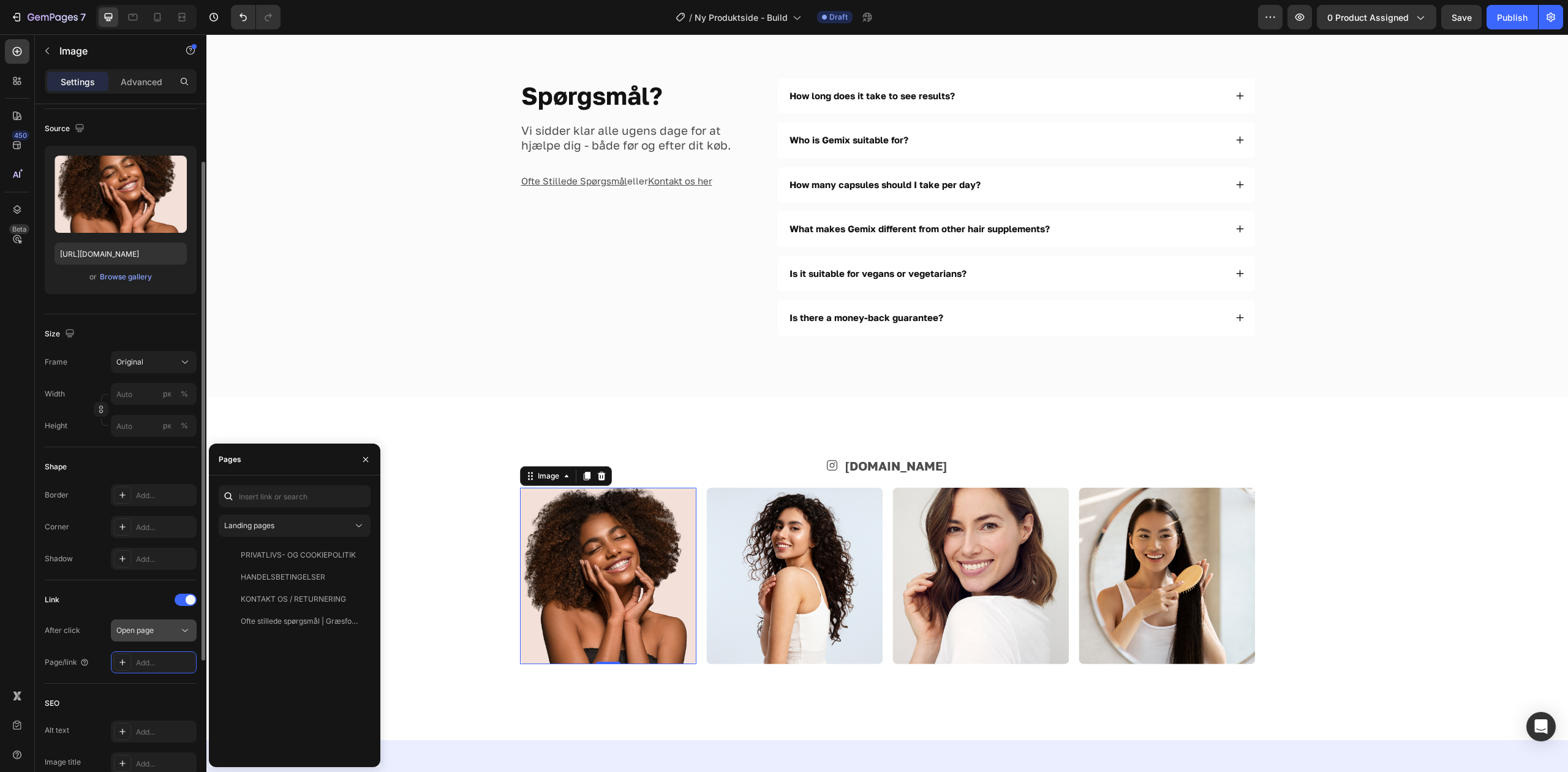
click at [164, 632] on div "Open page" at bounding box center [147, 630] width 62 height 11
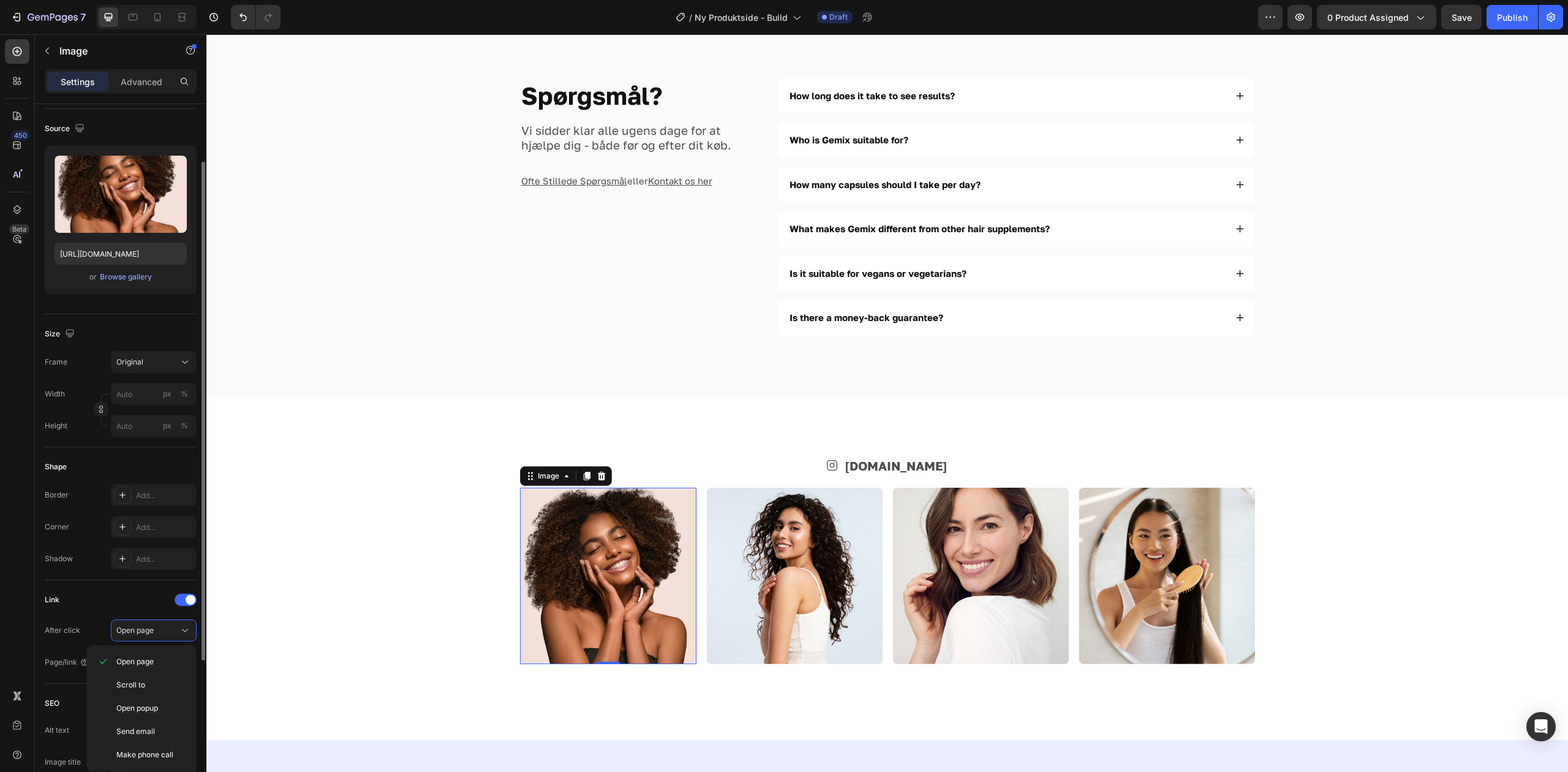
scroll to position [163, 0]
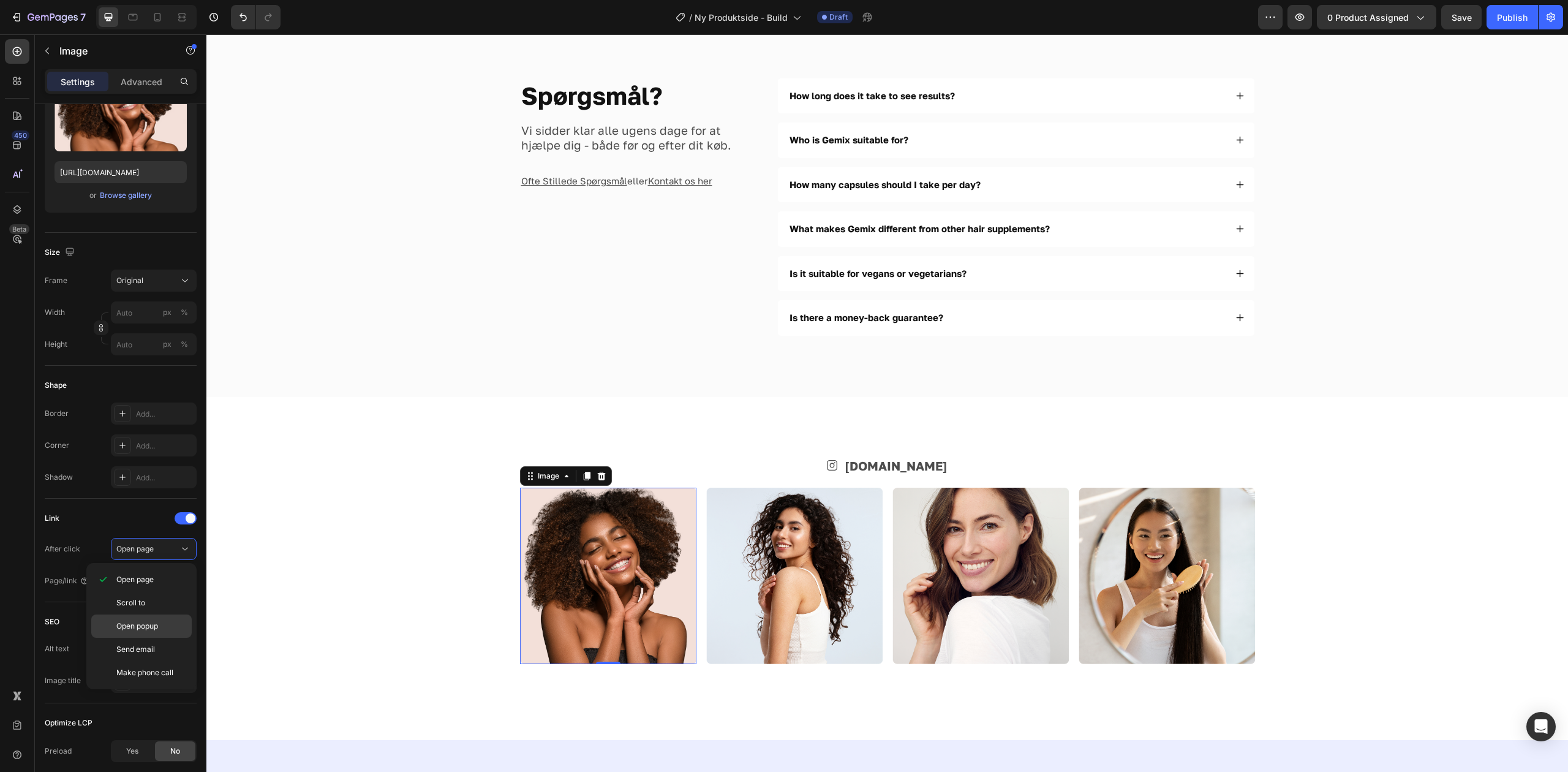
click at [162, 631] on p "Open popup" at bounding box center [152, 625] width 70 height 11
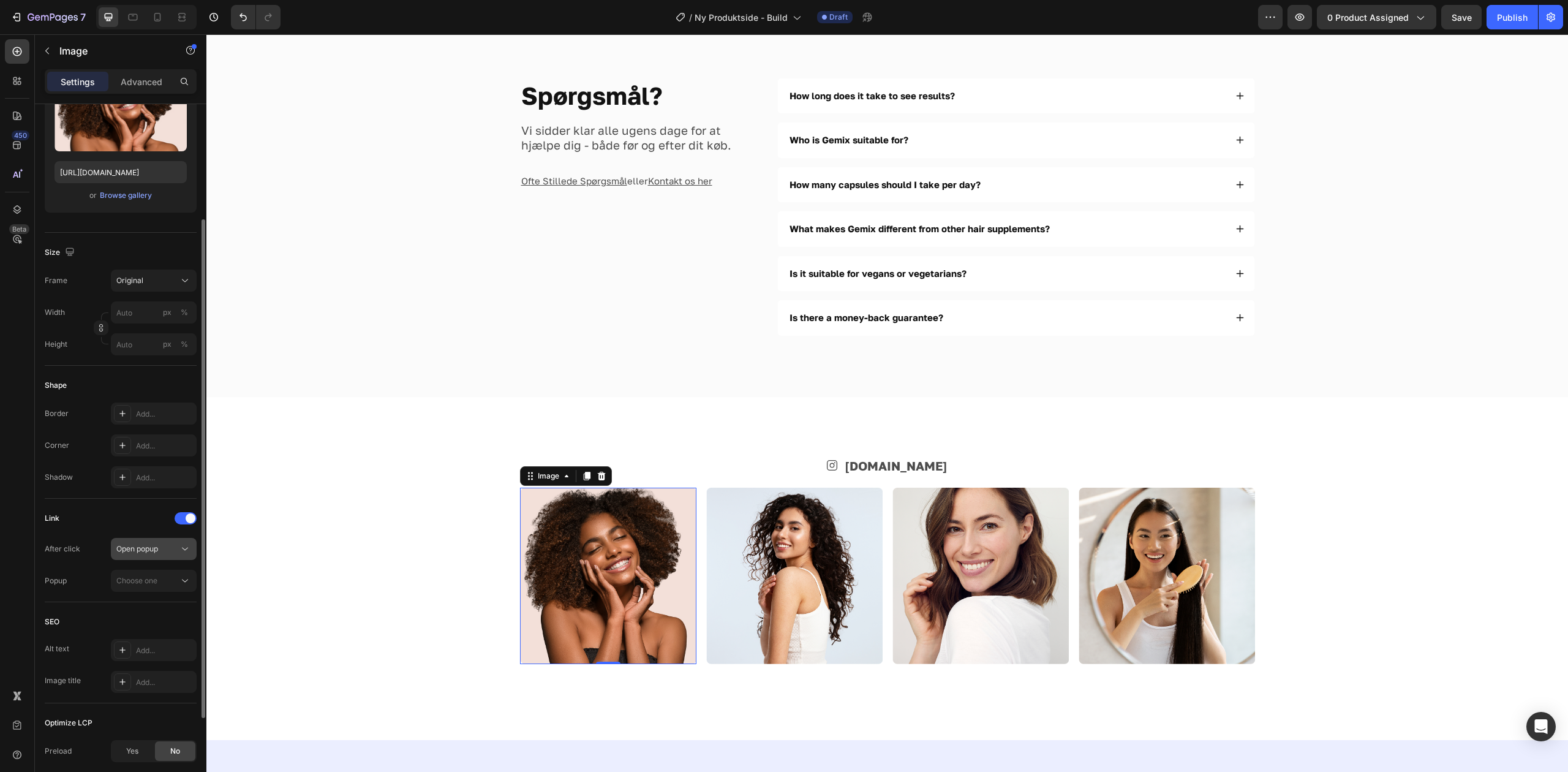
click at [165, 555] on div "Open popup" at bounding box center [147, 548] width 62 height 11
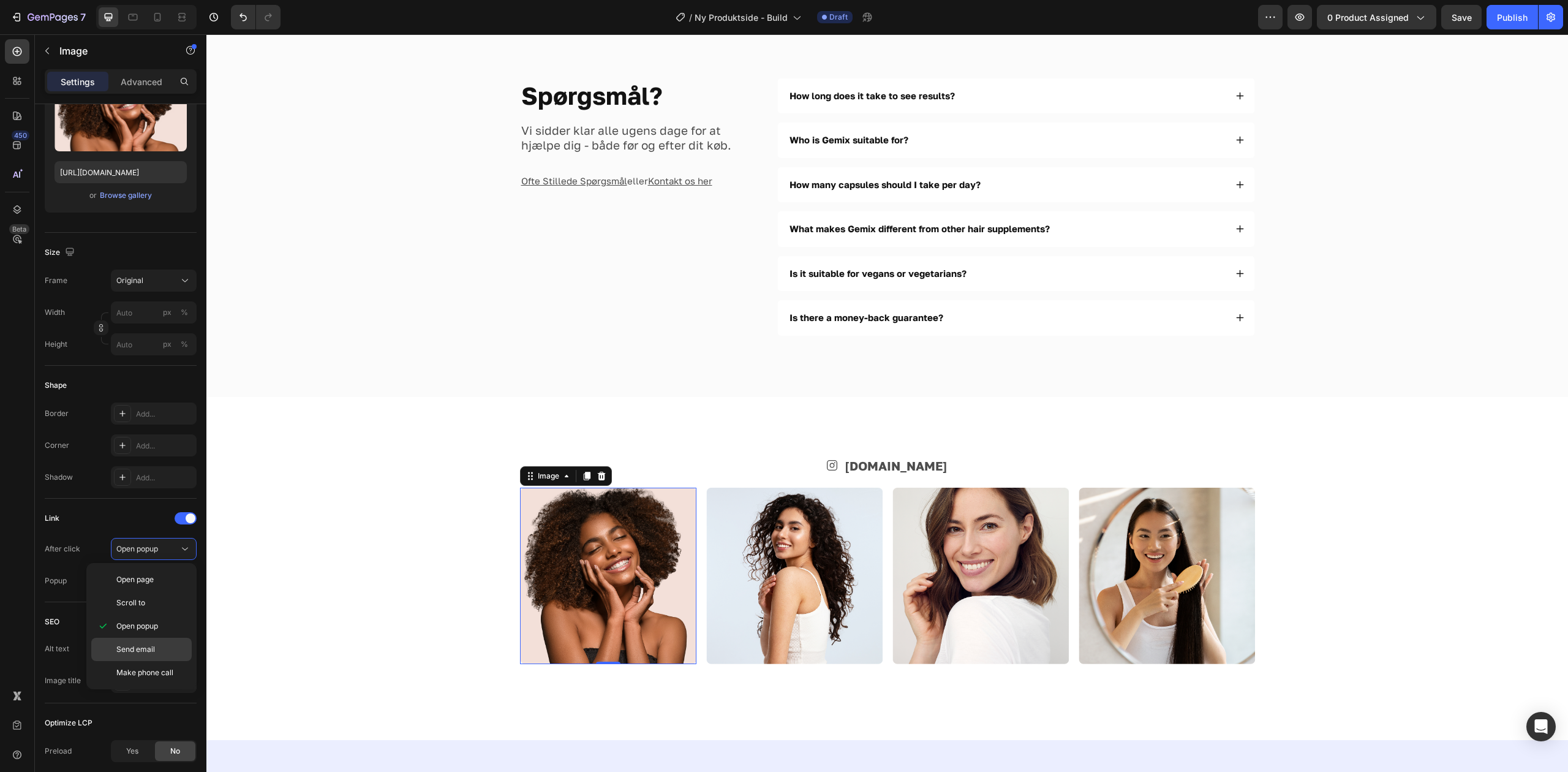
click at [159, 653] on p "Send email" at bounding box center [152, 649] width 70 height 11
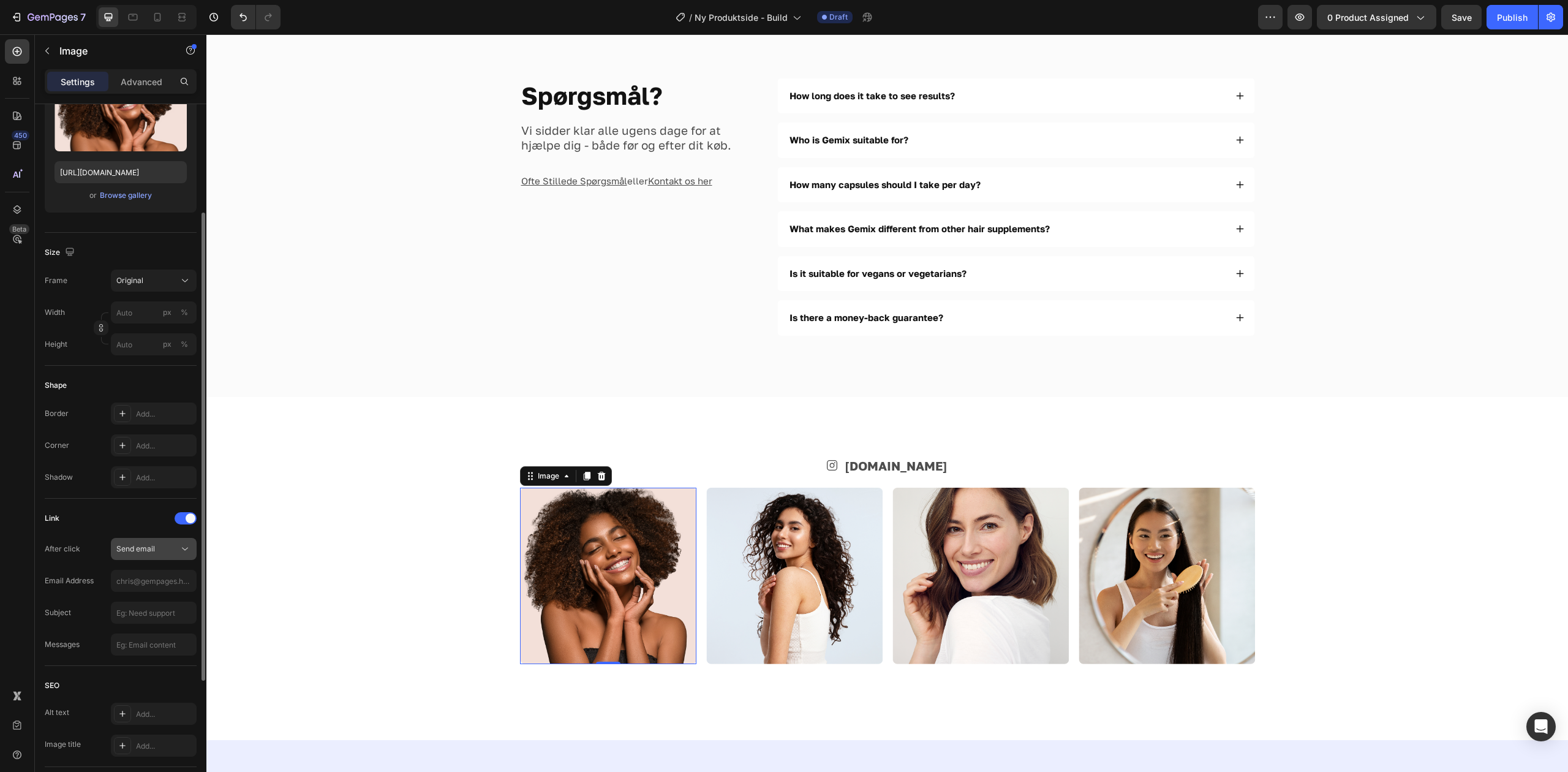
click at [157, 549] on div "Send email" at bounding box center [147, 548] width 62 height 11
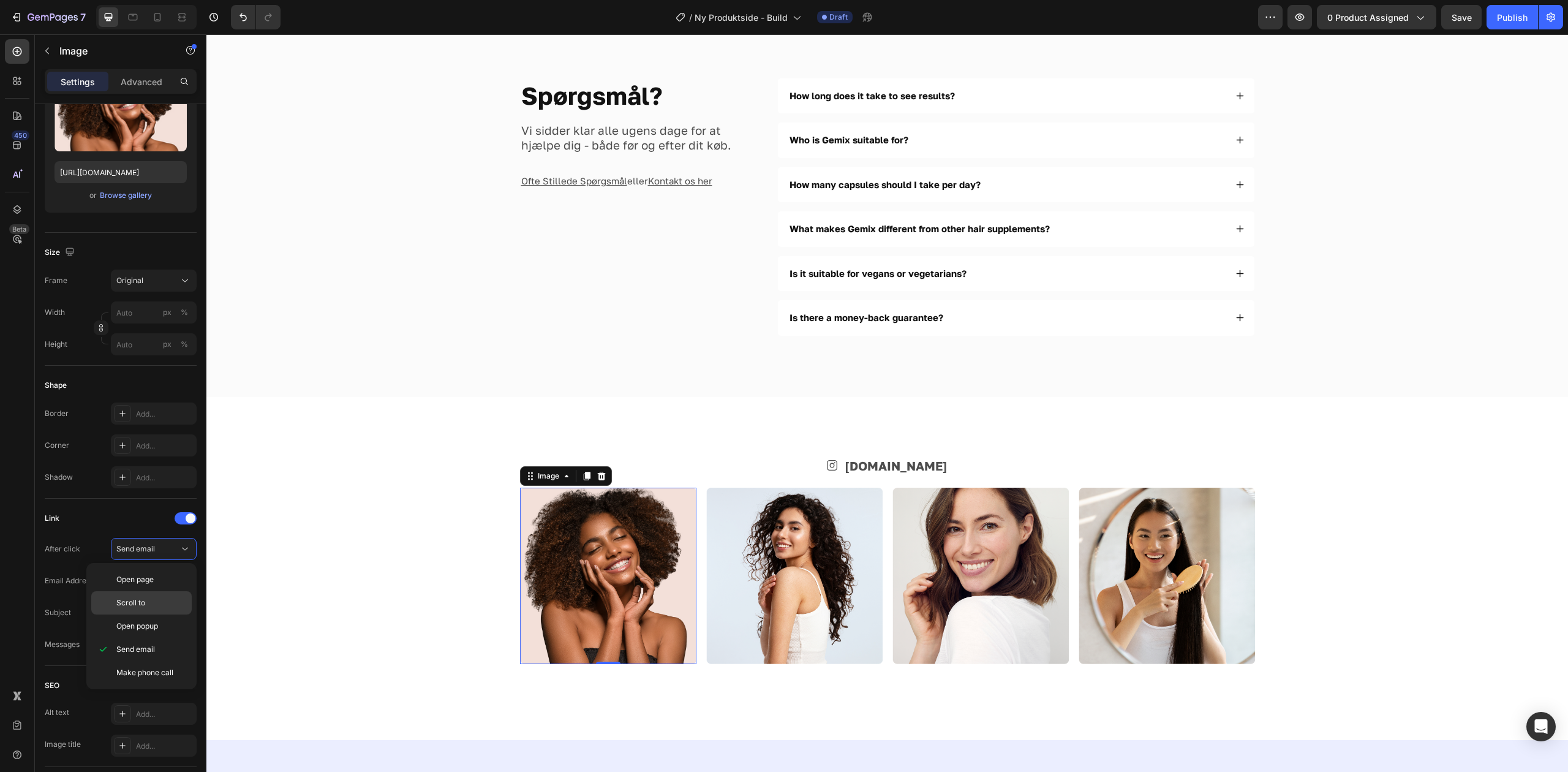
click at [152, 593] on div "Scroll to" at bounding box center [142, 603] width 101 height 24
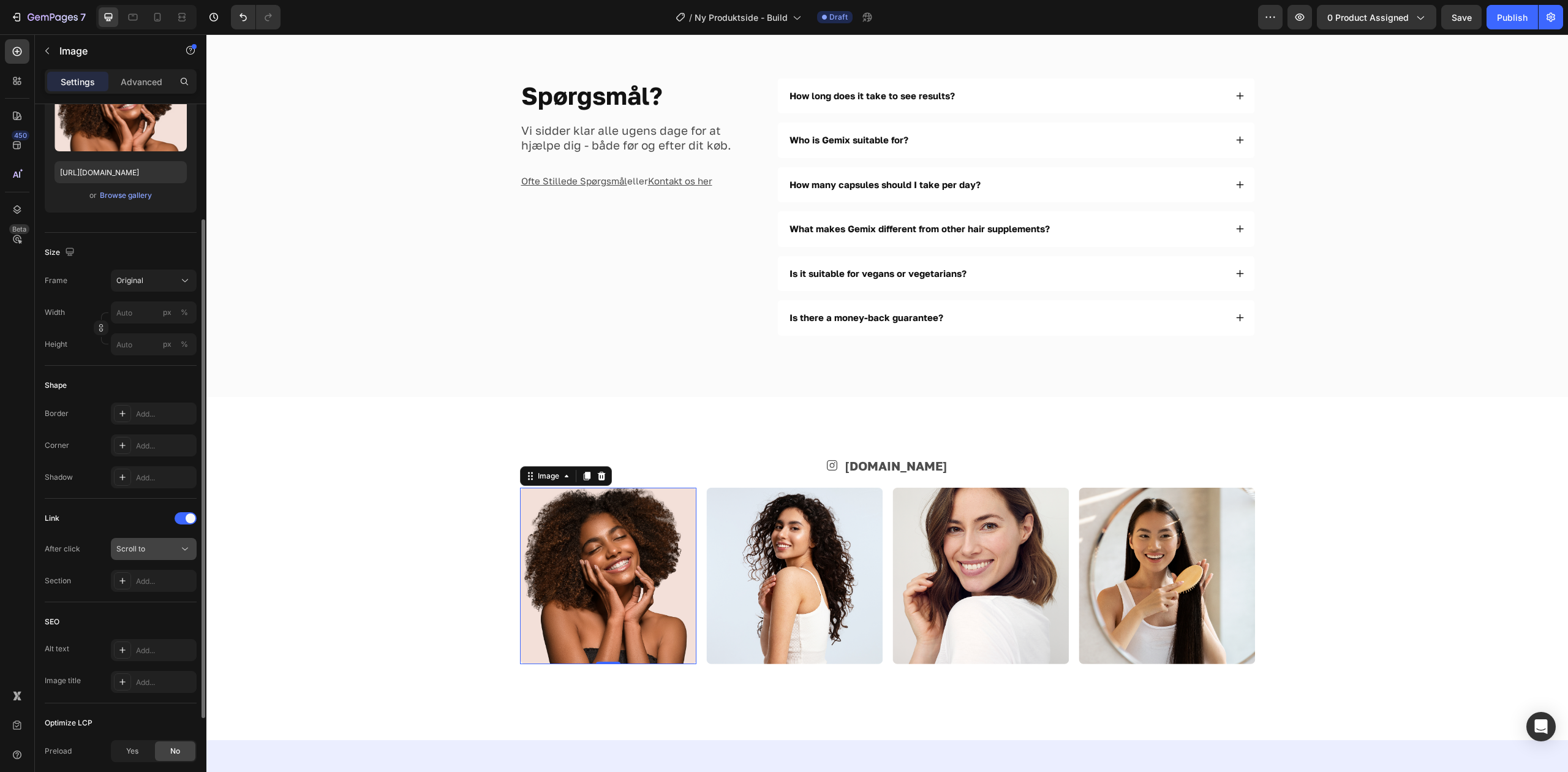
click at [155, 559] on button "Scroll to" at bounding box center [154, 548] width 86 height 22
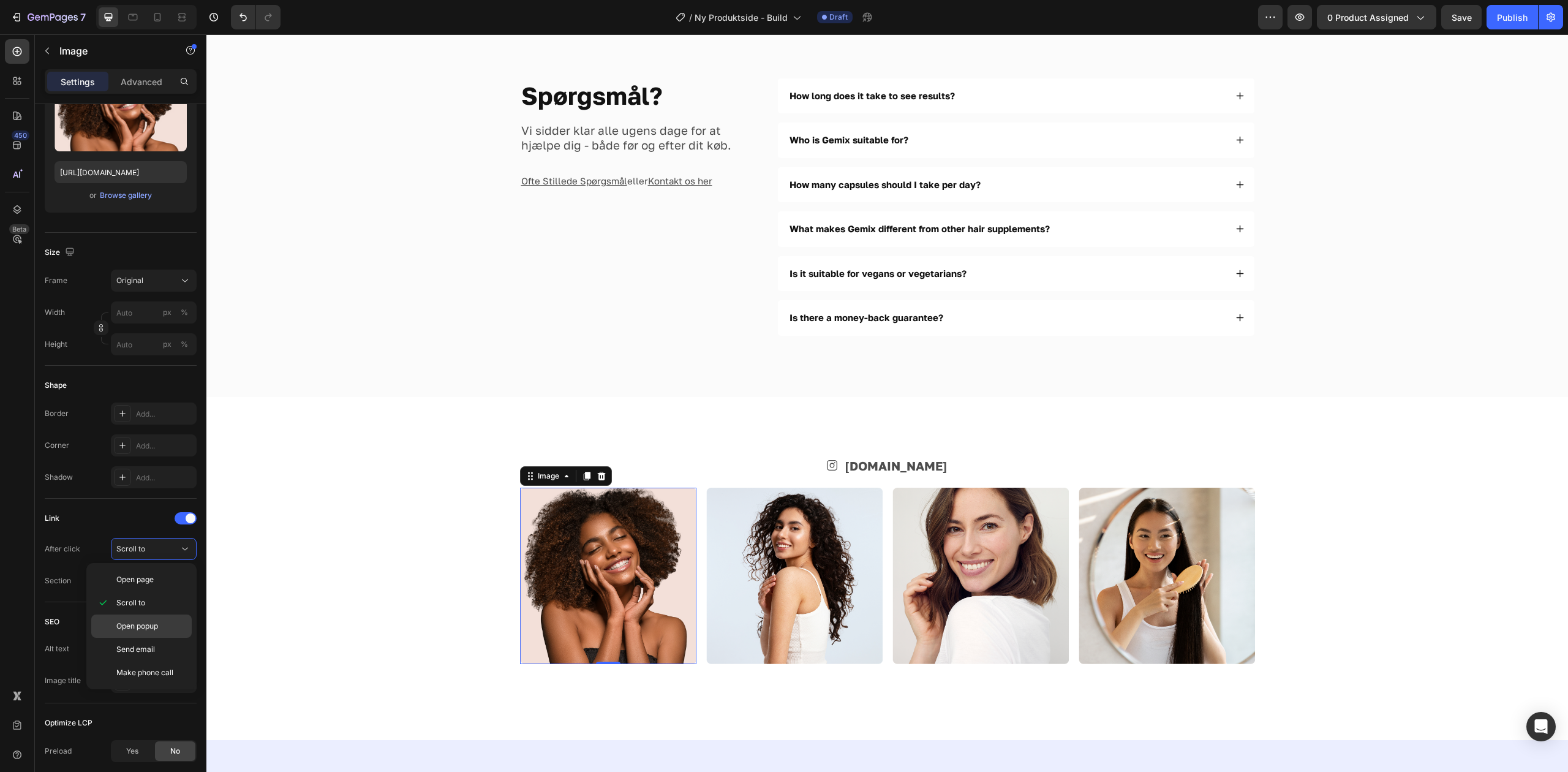
click at [148, 626] on span "Open popup" at bounding box center [137, 625] width 41 height 11
click at [157, 581] on span "Choose one" at bounding box center [137, 580] width 41 height 9
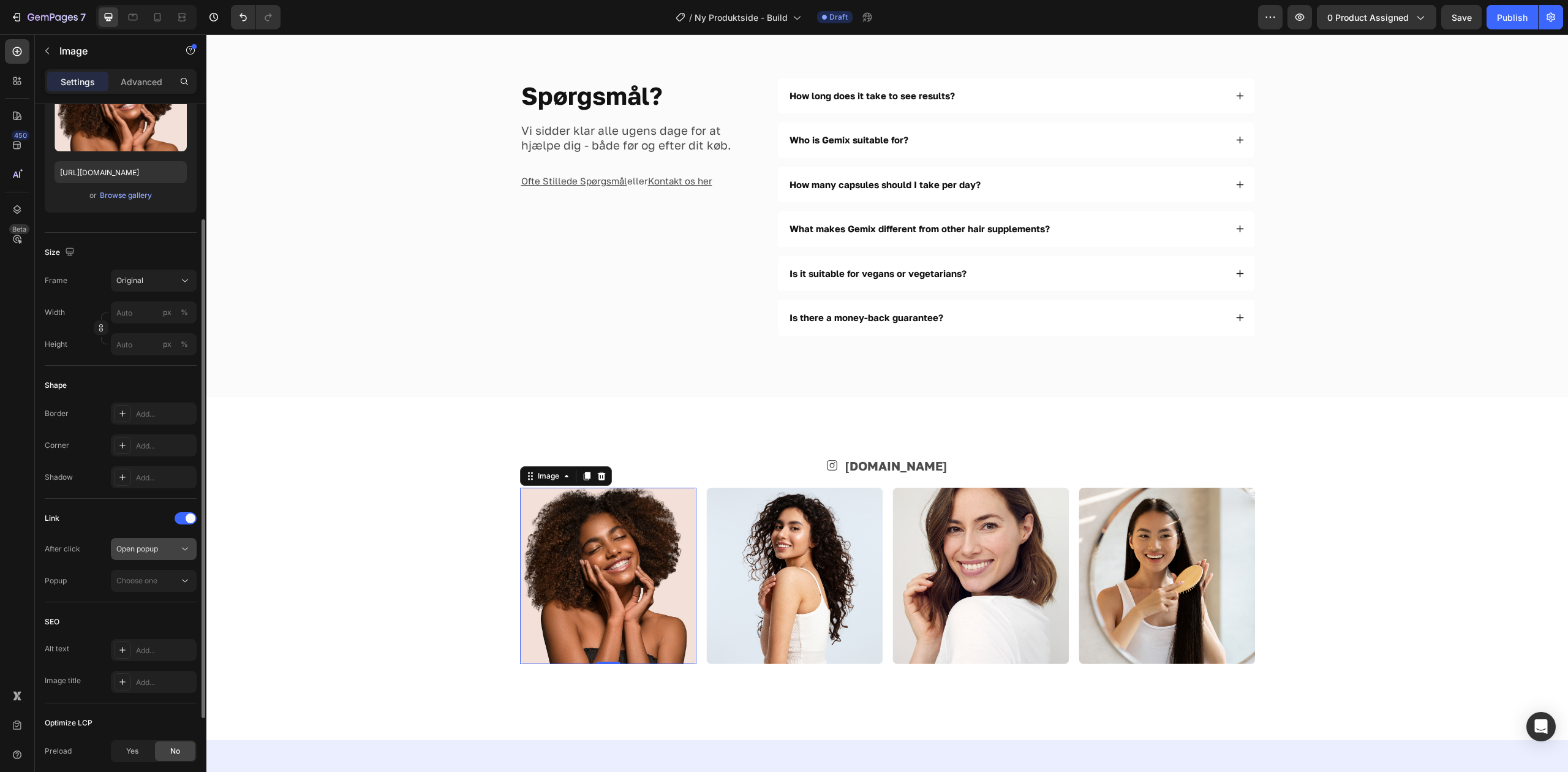
click at [158, 552] on span "Open popup" at bounding box center [137, 548] width 41 height 9
click at [655, 590] on img at bounding box center [608, 575] width 177 height 177
click at [148, 550] on span "Open popup" at bounding box center [137, 548] width 41 height 9
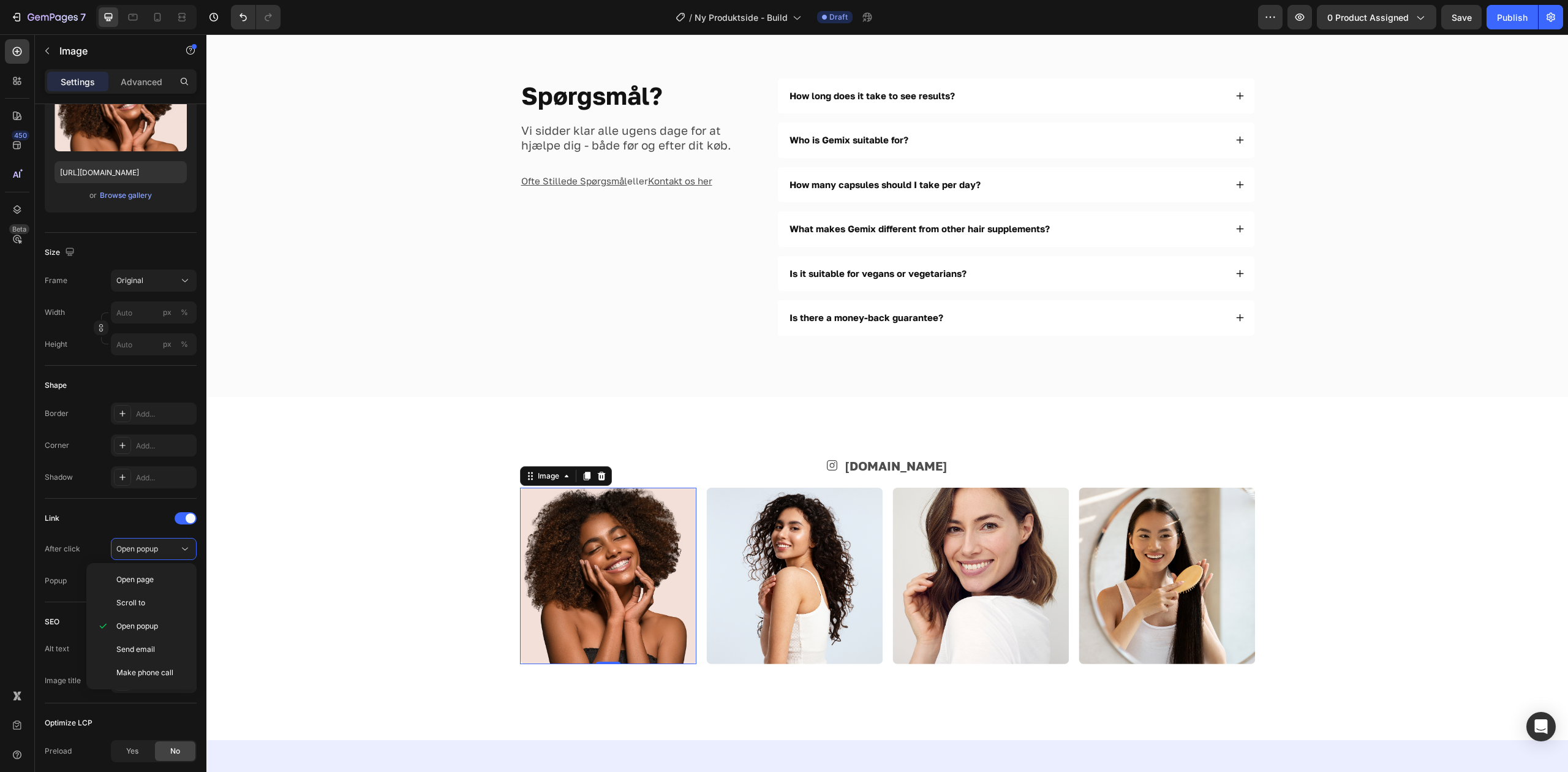
click at [581, 576] on img at bounding box center [608, 575] width 177 height 177
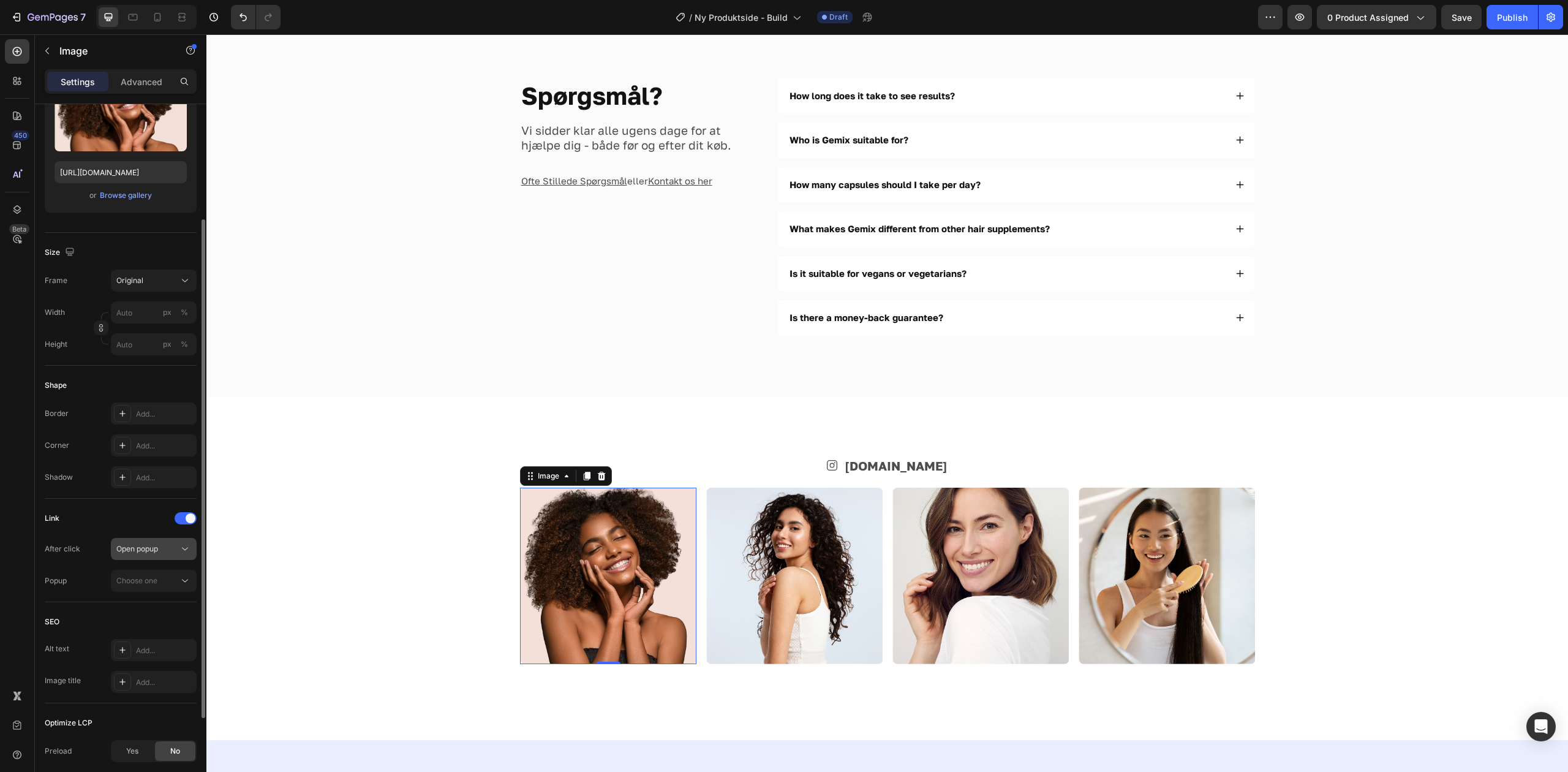
click at [160, 549] on div "Open popup" at bounding box center [147, 548] width 62 height 11
click at [122, 546] on span "Open popup" at bounding box center [137, 548] width 41 height 9
click at [144, 548] on span "Open popup" at bounding box center [137, 548] width 41 height 9
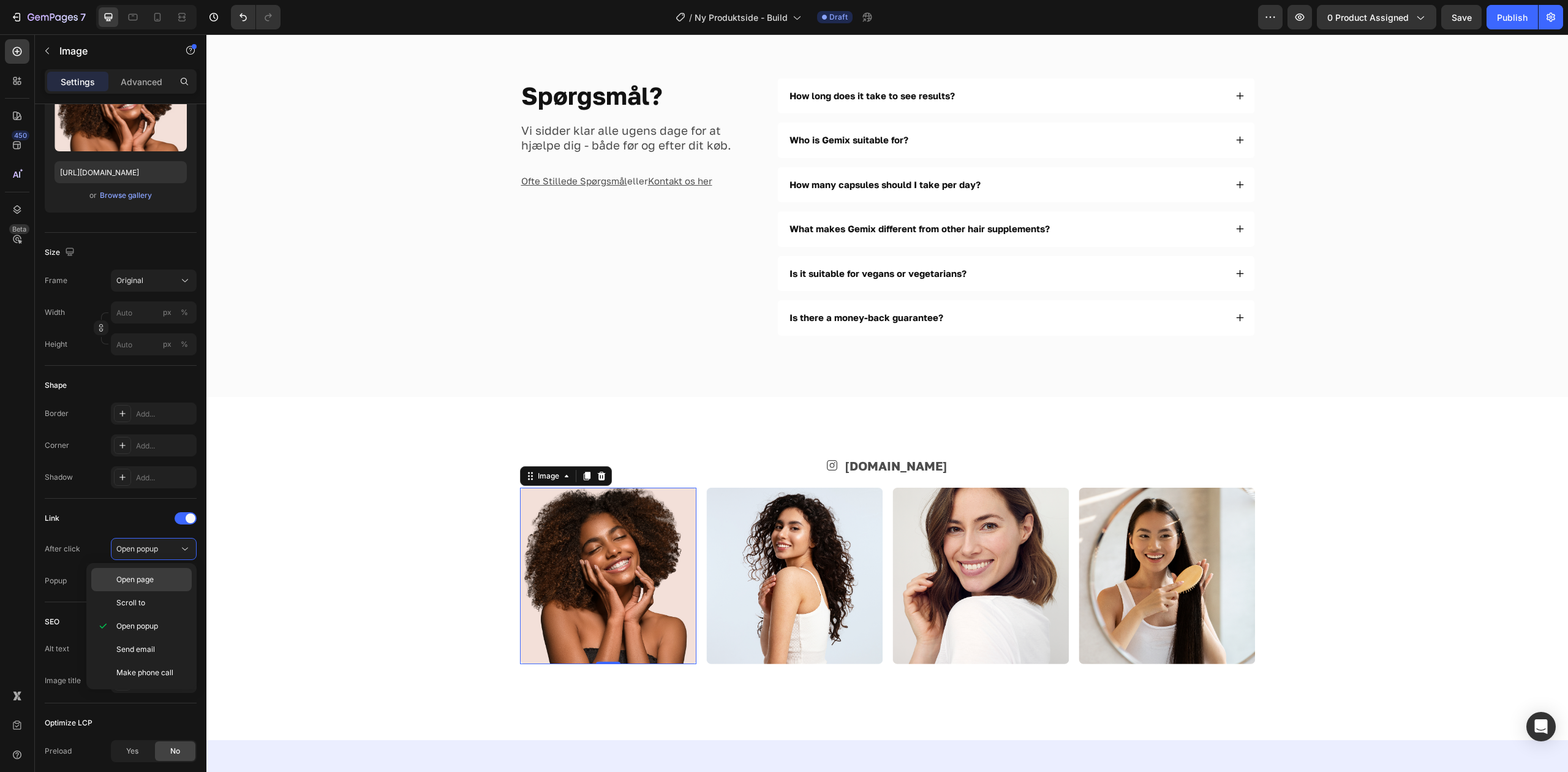
click at [162, 580] on p "Open page" at bounding box center [152, 579] width 70 height 11
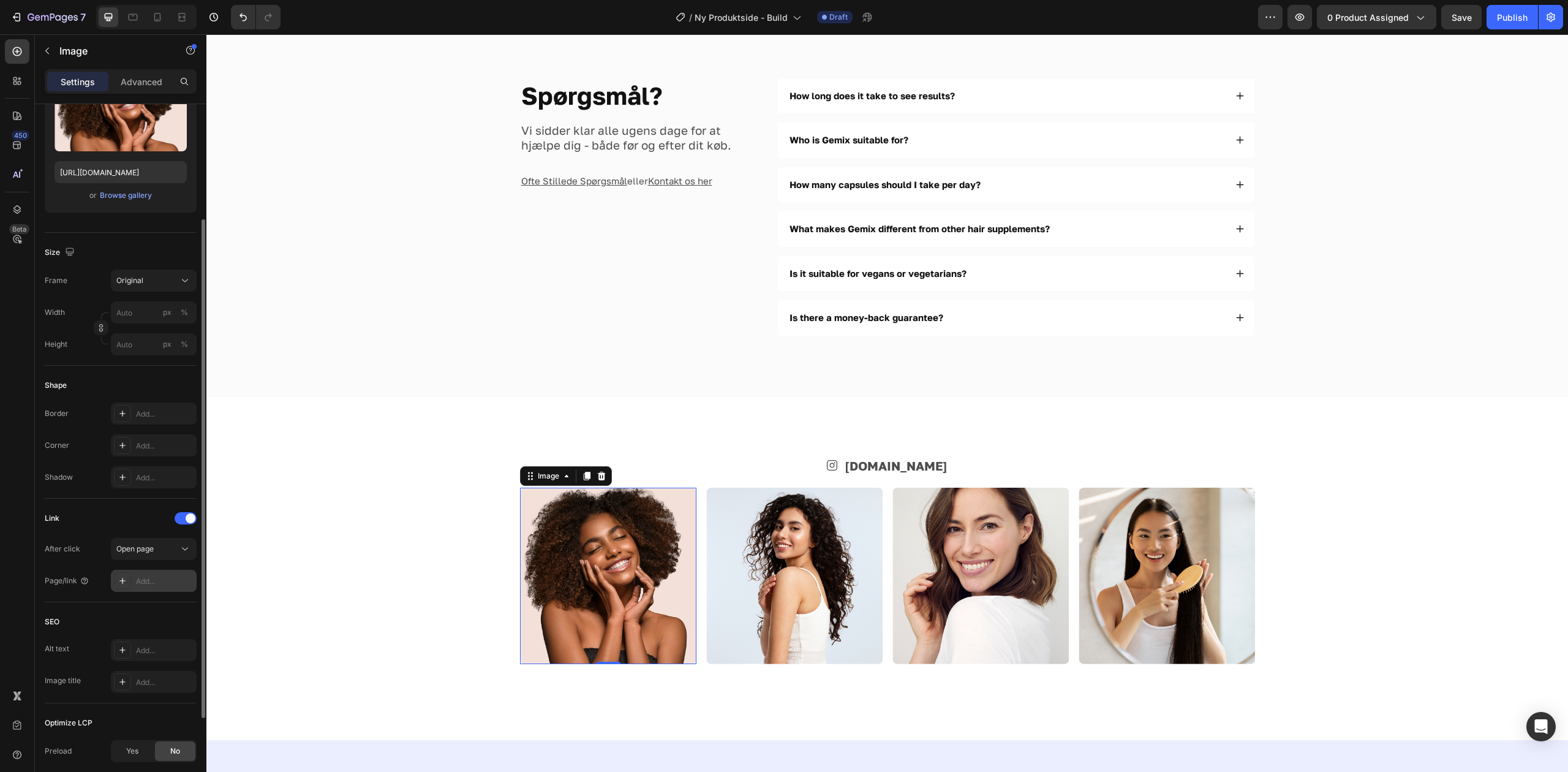
click at [148, 571] on div "Add..." at bounding box center [154, 580] width 86 height 22
click at [137, 546] on span "Open page" at bounding box center [135, 548] width 37 height 9
click at [152, 522] on div "Link" at bounding box center [121, 518] width 152 height 19
click at [190, 517] on span at bounding box center [191, 518] width 10 height 10
click at [187, 520] on div at bounding box center [185, 518] width 22 height 12
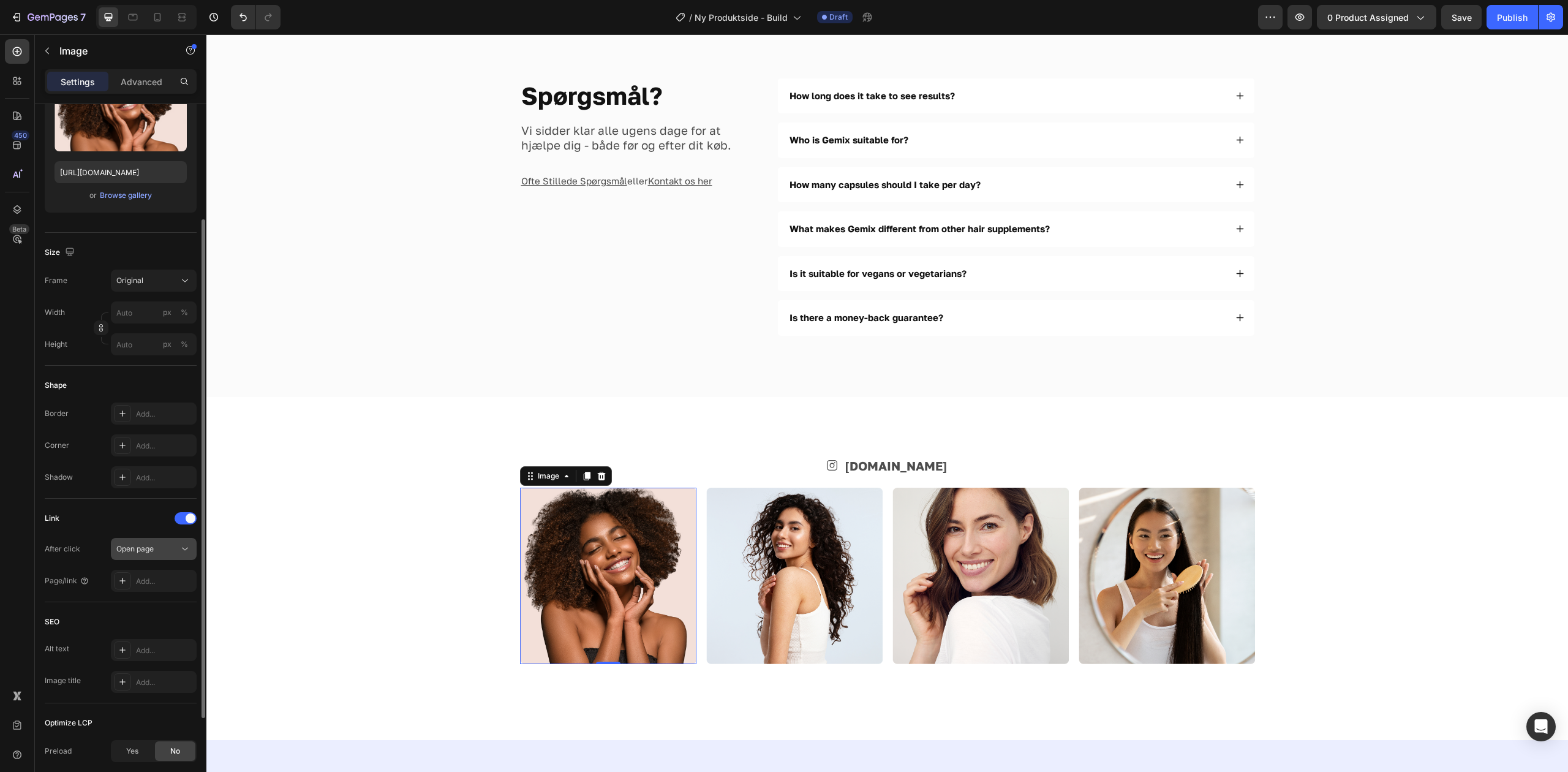
click at [168, 554] on div "Open page" at bounding box center [147, 548] width 62 height 11
click at [152, 530] on div "Link After click Open page Page/link Add..." at bounding box center [121, 550] width 152 height 84
click at [140, 593] on div "Link After click Open page Page/link Add..." at bounding box center [121, 550] width 152 height 104
click at [146, 583] on div "Add..." at bounding box center [164, 581] width 58 height 11
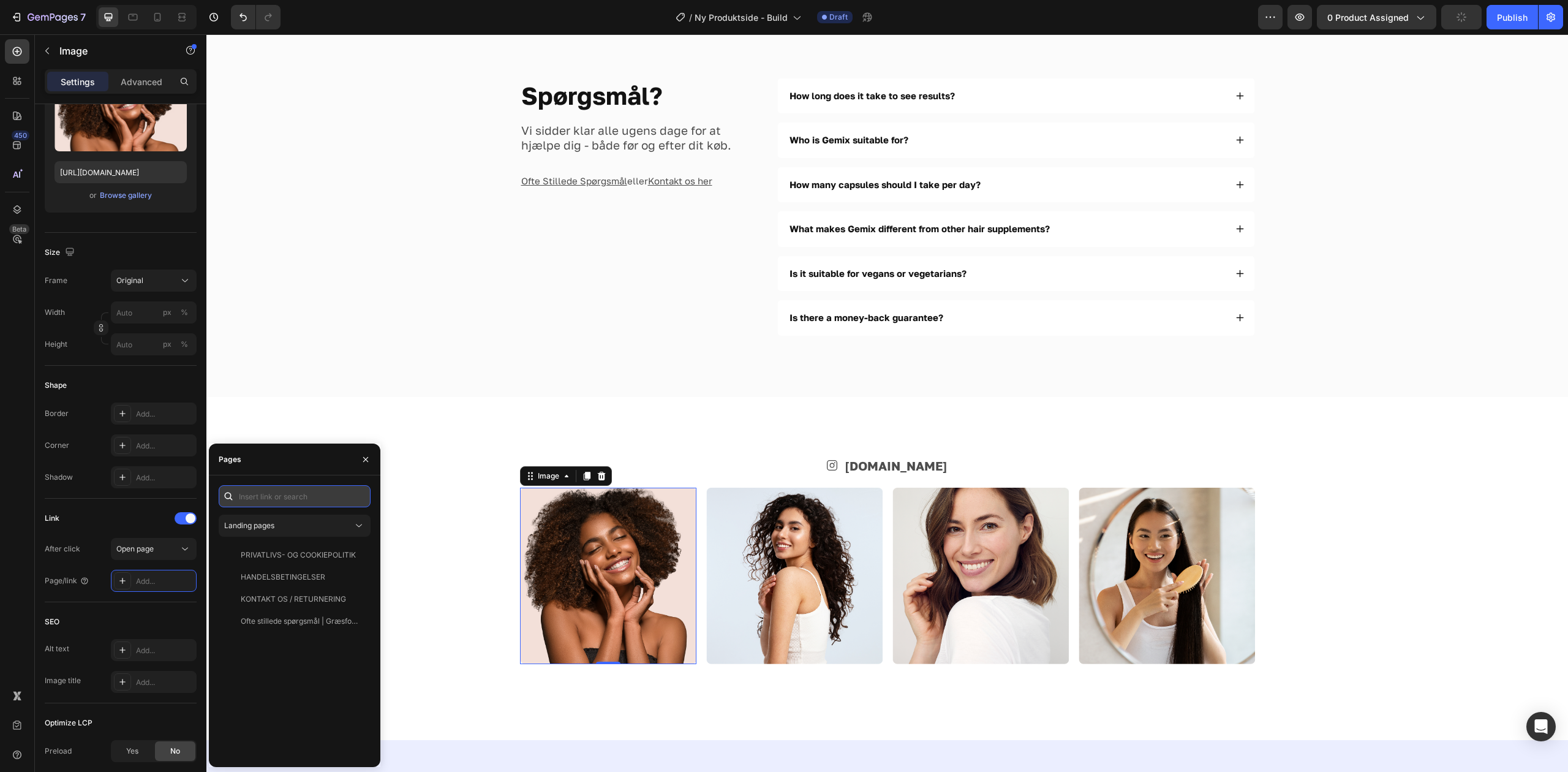
click at [309, 494] on input "text" at bounding box center [294, 496] width 152 height 22
paste input "[URL][DOMAIN_NAME][DOMAIN_NAME]"
type input "[URL][DOMAIN_NAME][DOMAIN_NAME]"
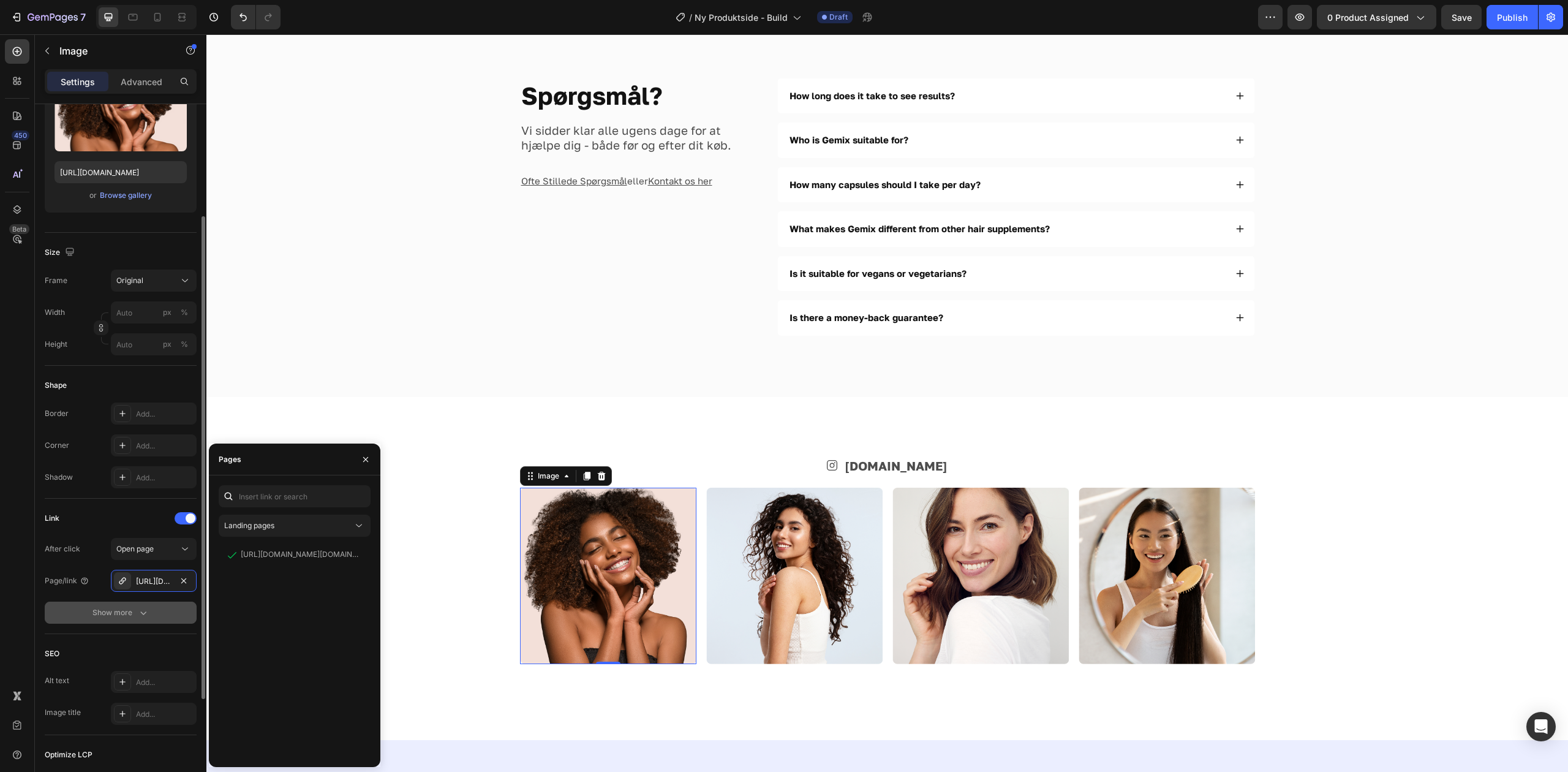
click at [116, 608] on div "Show more" at bounding box center [121, 612] width 57 height 12
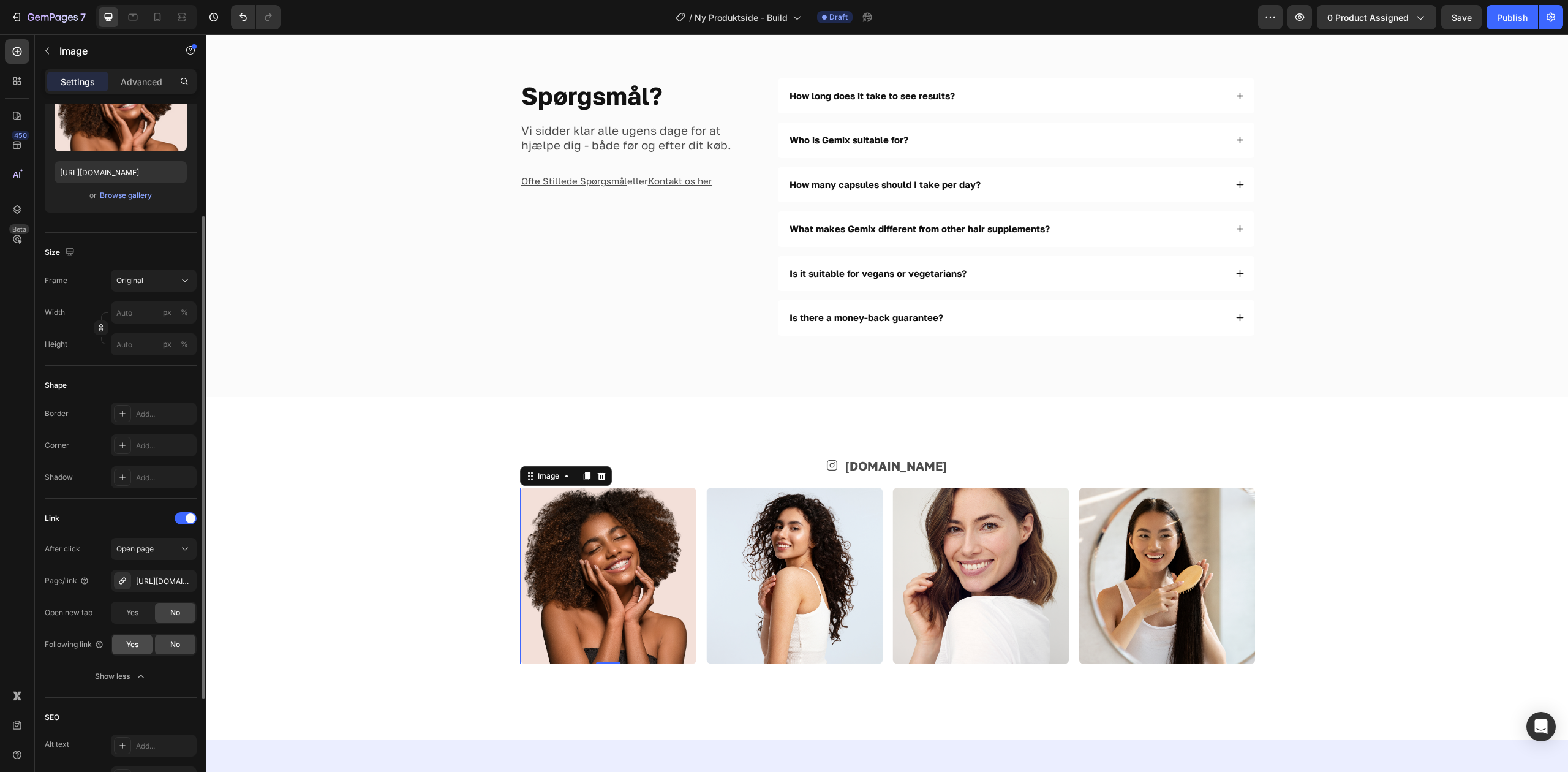
click at [143, 648] on div "Yes" at bounding box center [132, 644] width 41 height 19
click at [804, 542] on img at bounding box center [794, 575] width 177 height 177
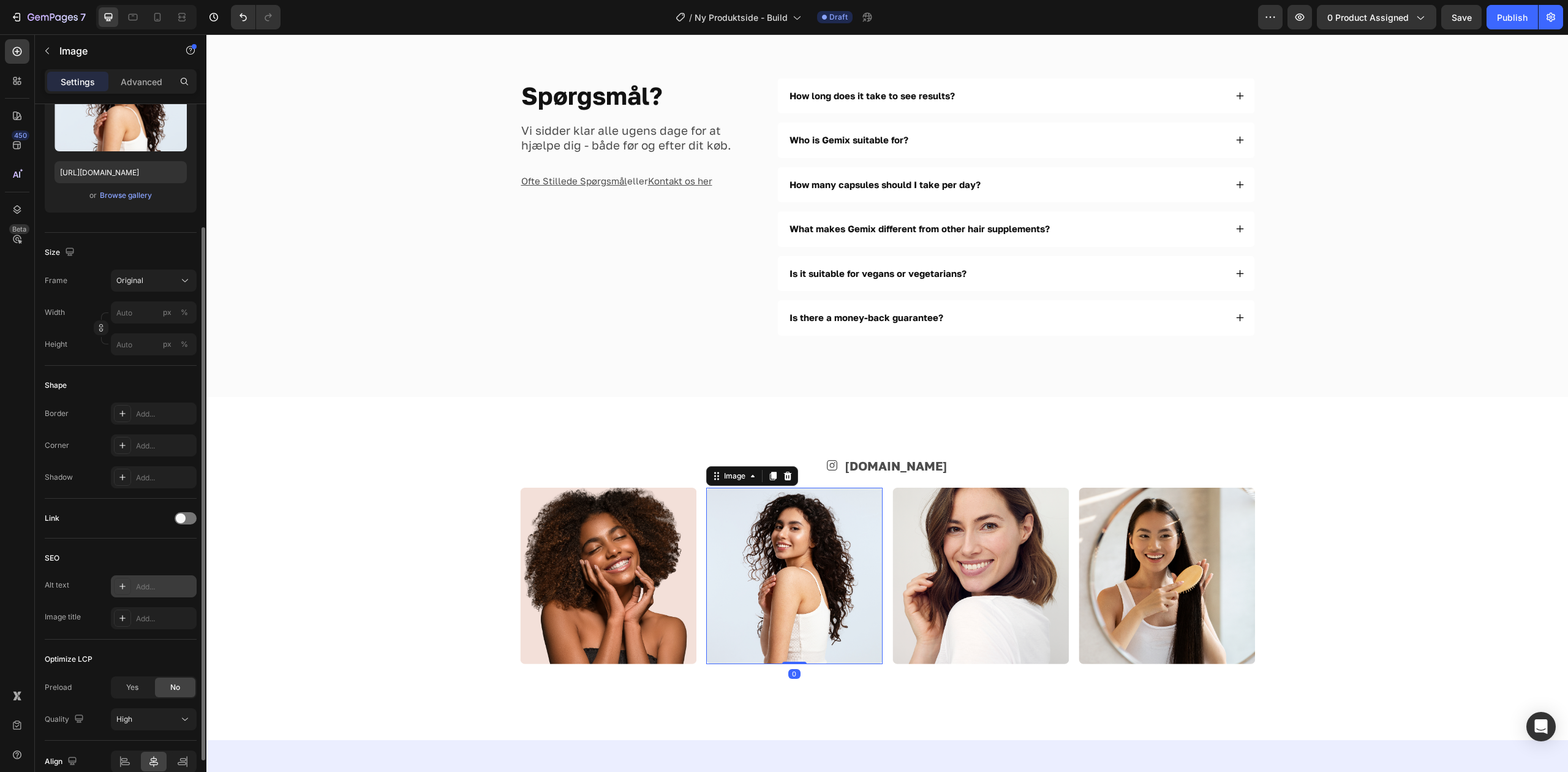
scroll to position [224, 0]
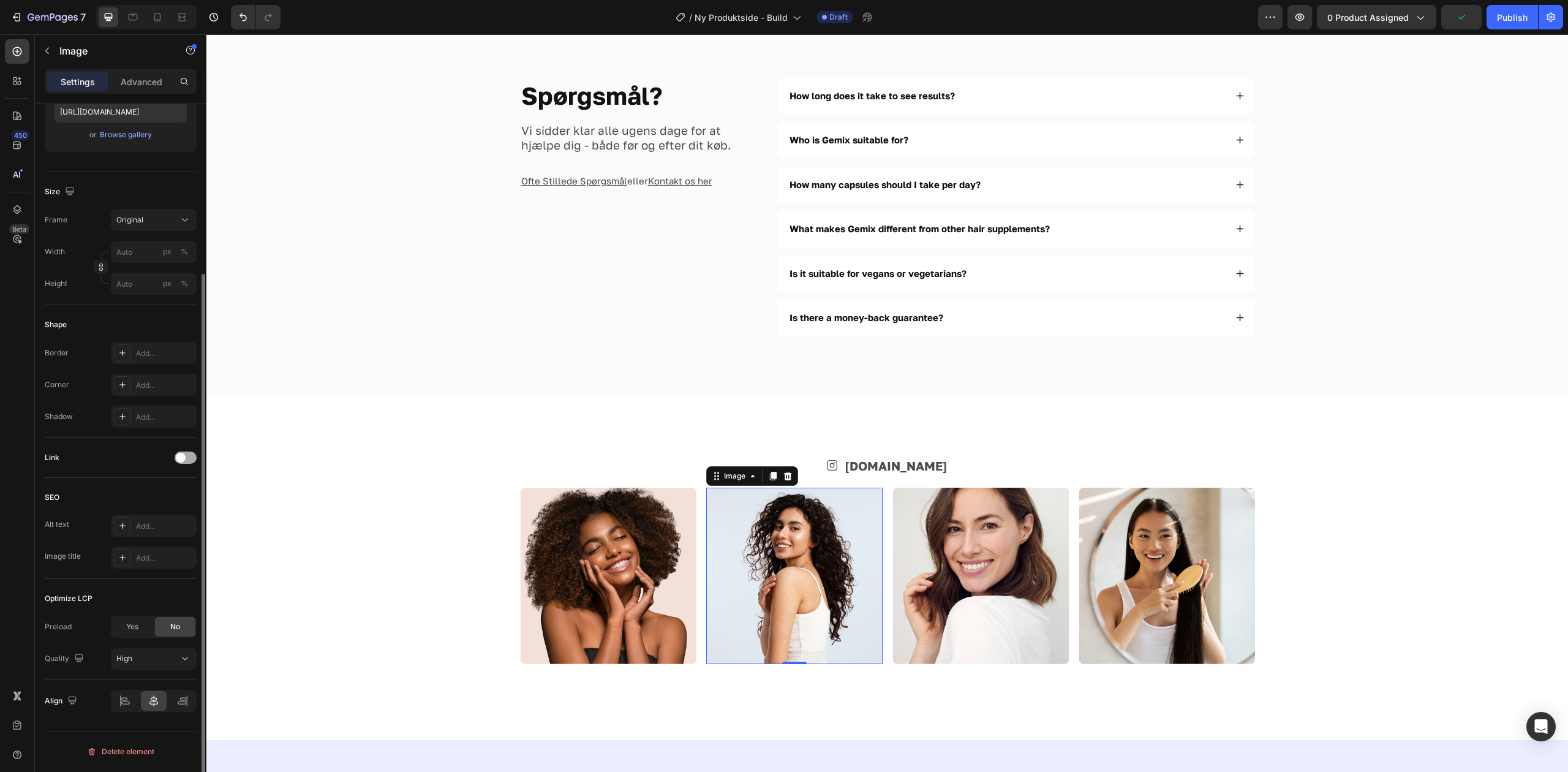
click at [180, 457] on span at bounding box center [181, 457] width 10 height 10
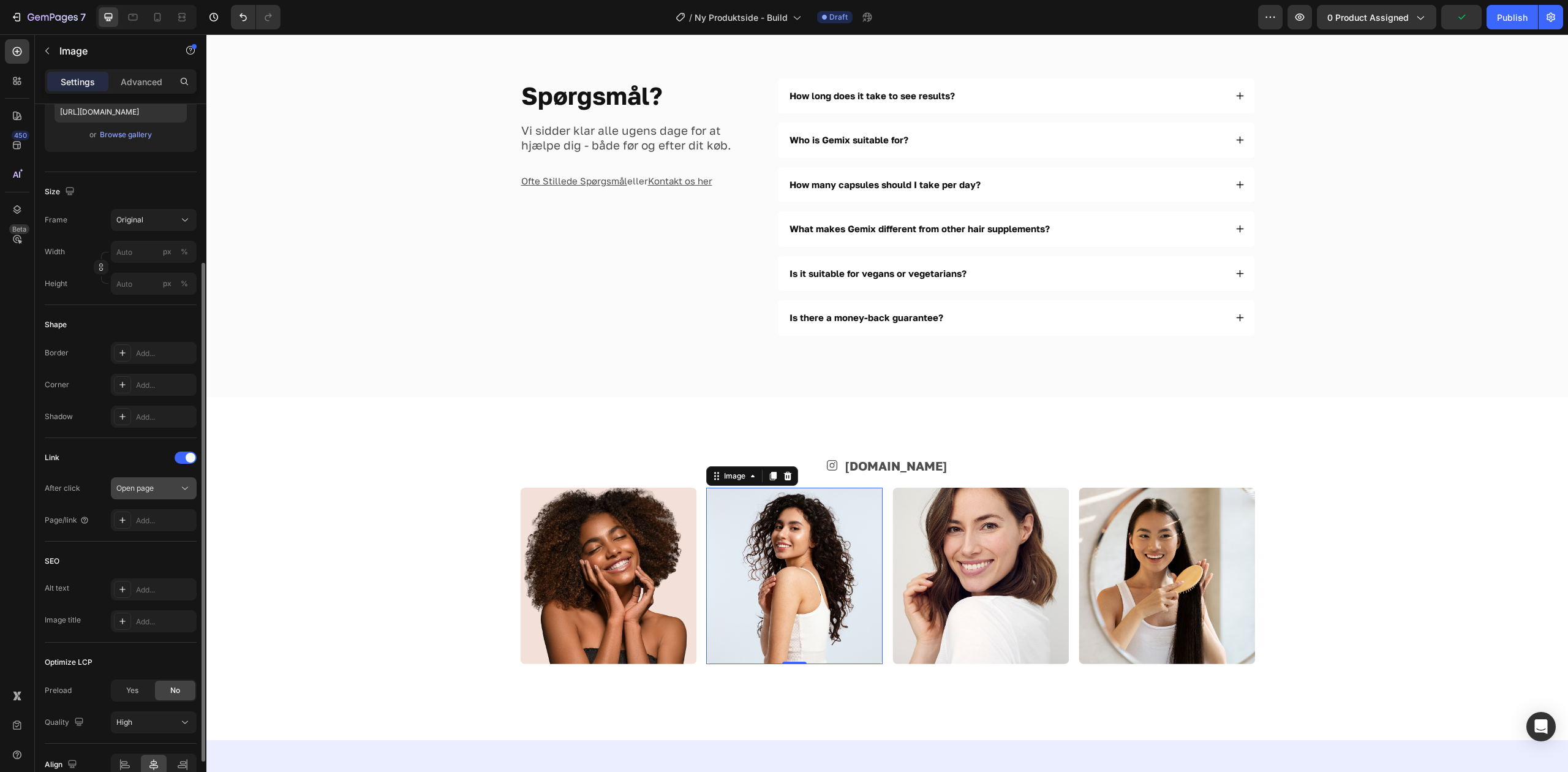
click at [165, 488] on div "Open page" at bounding box center [147, 488] width 62 height 11
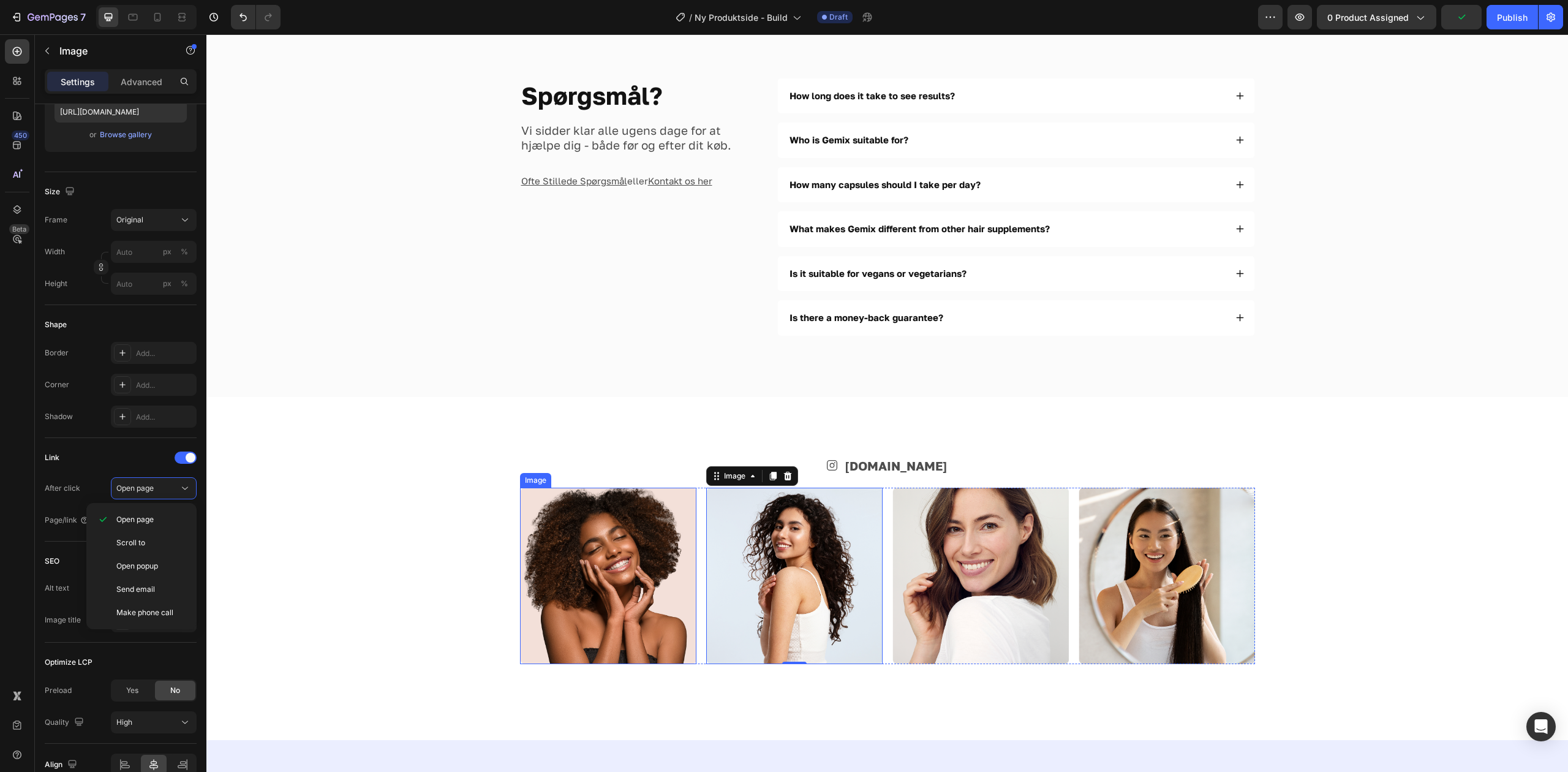
click at [622, 559] on img at bounding box center [608, 575] width 177 height 177
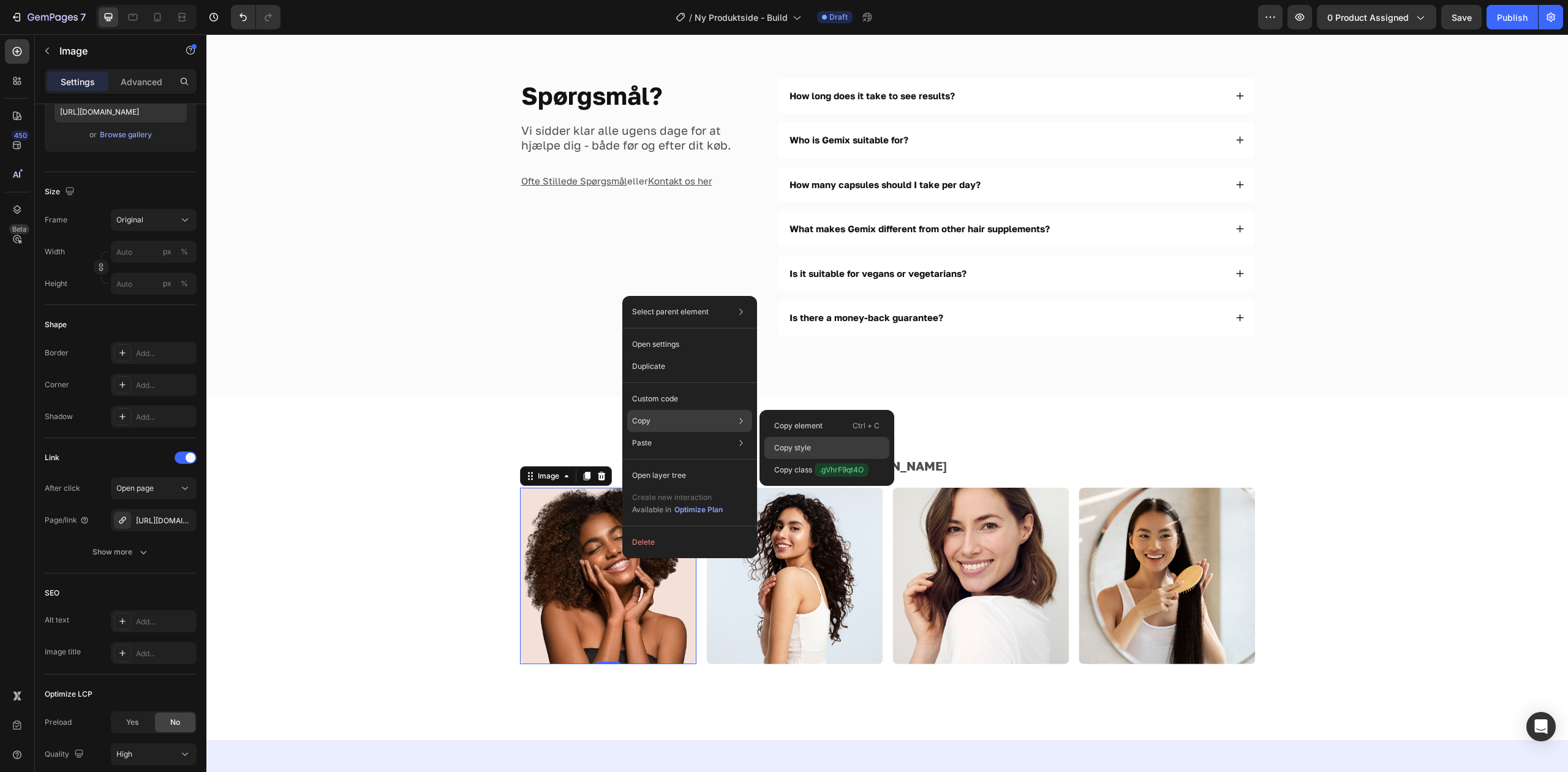
drag, startPoint x: 803, startPoint y: 447, endPoint x: 567, endPoint y: 523, distance: 247.9
click at [803, 447] on p "Copy style" at bounding box center [792, 447] width 36 height 11
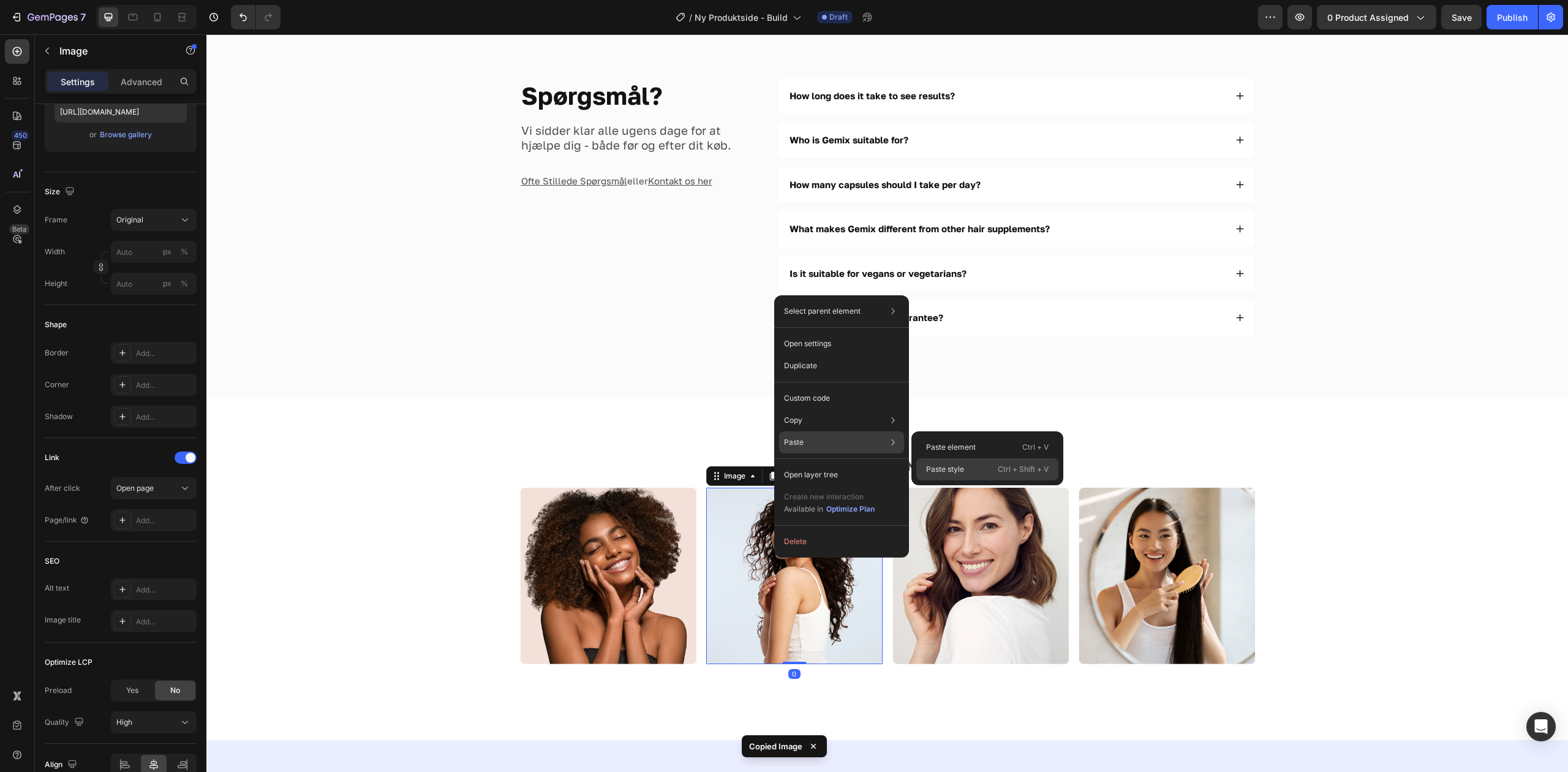
click at [959, 463] on div "Paste style Ctrl + Shift + V" at bounding box center [987, 469] width 142 height 22
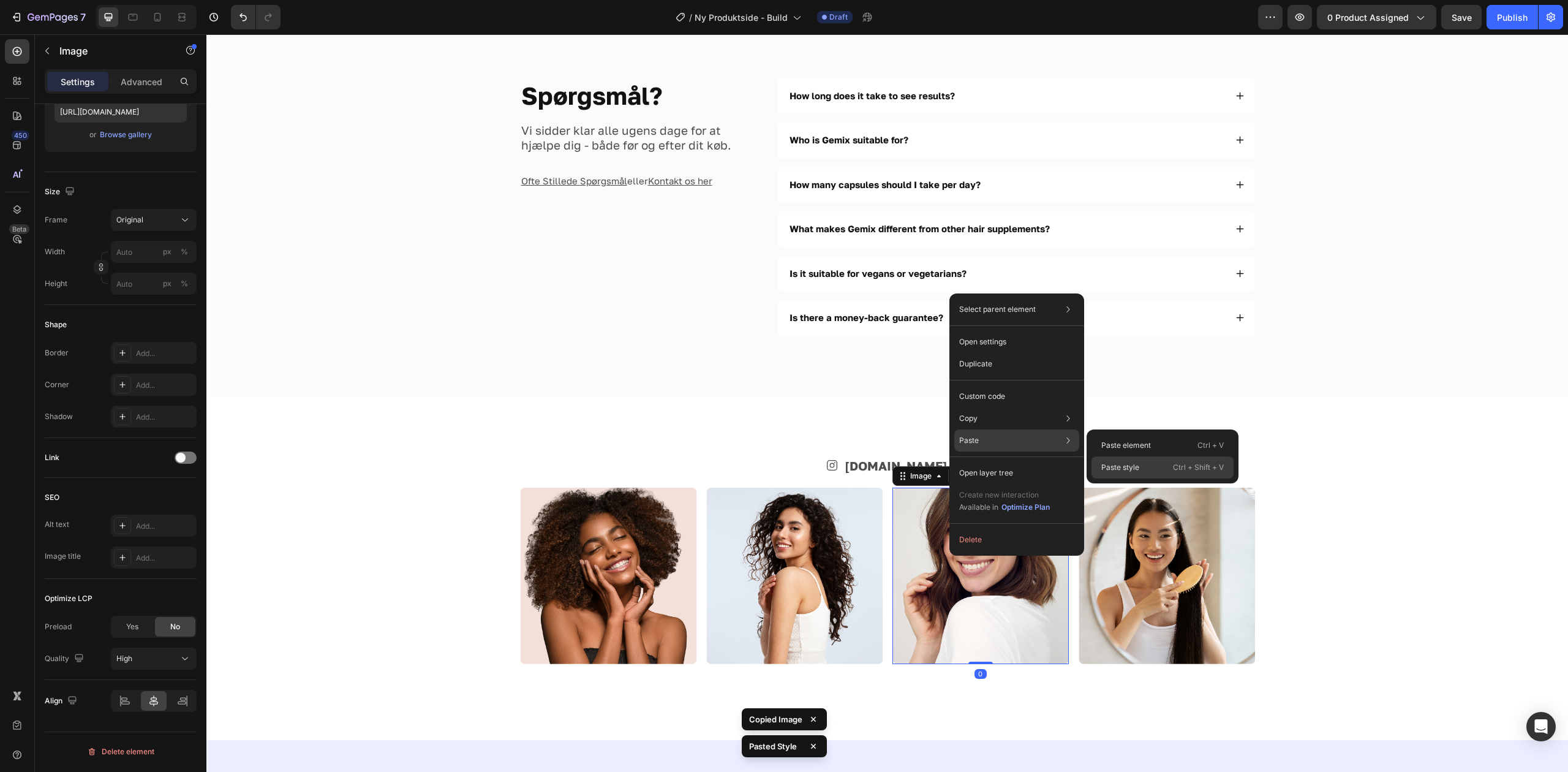
click at [1154, 468] on div "Paste style Ctrl + Shift + V" at bounding box center [1162, 467] width 142 height 22
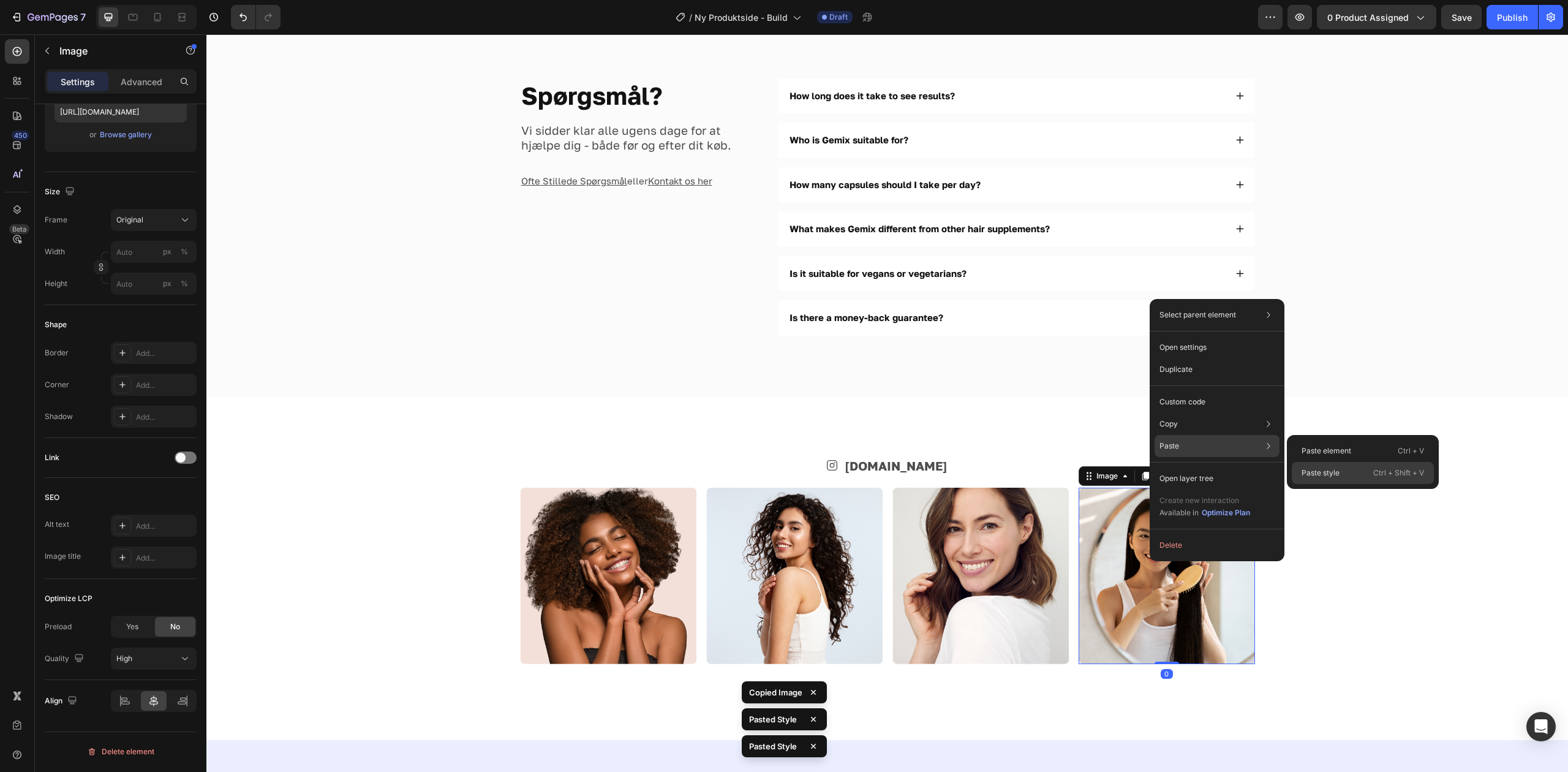
click at [1330, 473] on p "Paste style" at bounding box center [1320, 472] width 38 height 11
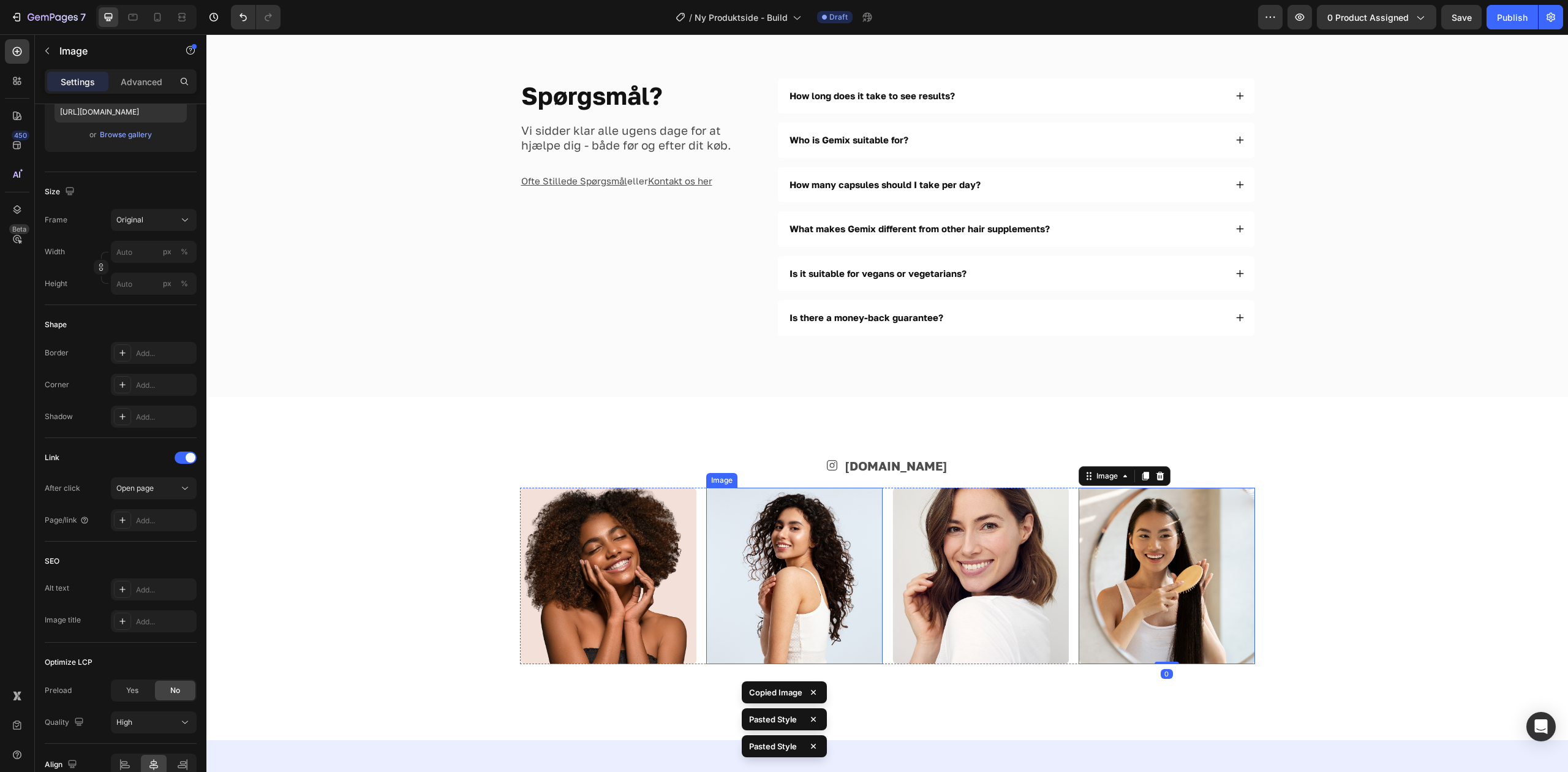
click at [834, 548] on img at bounding box center [794, 575] width 177 height 177
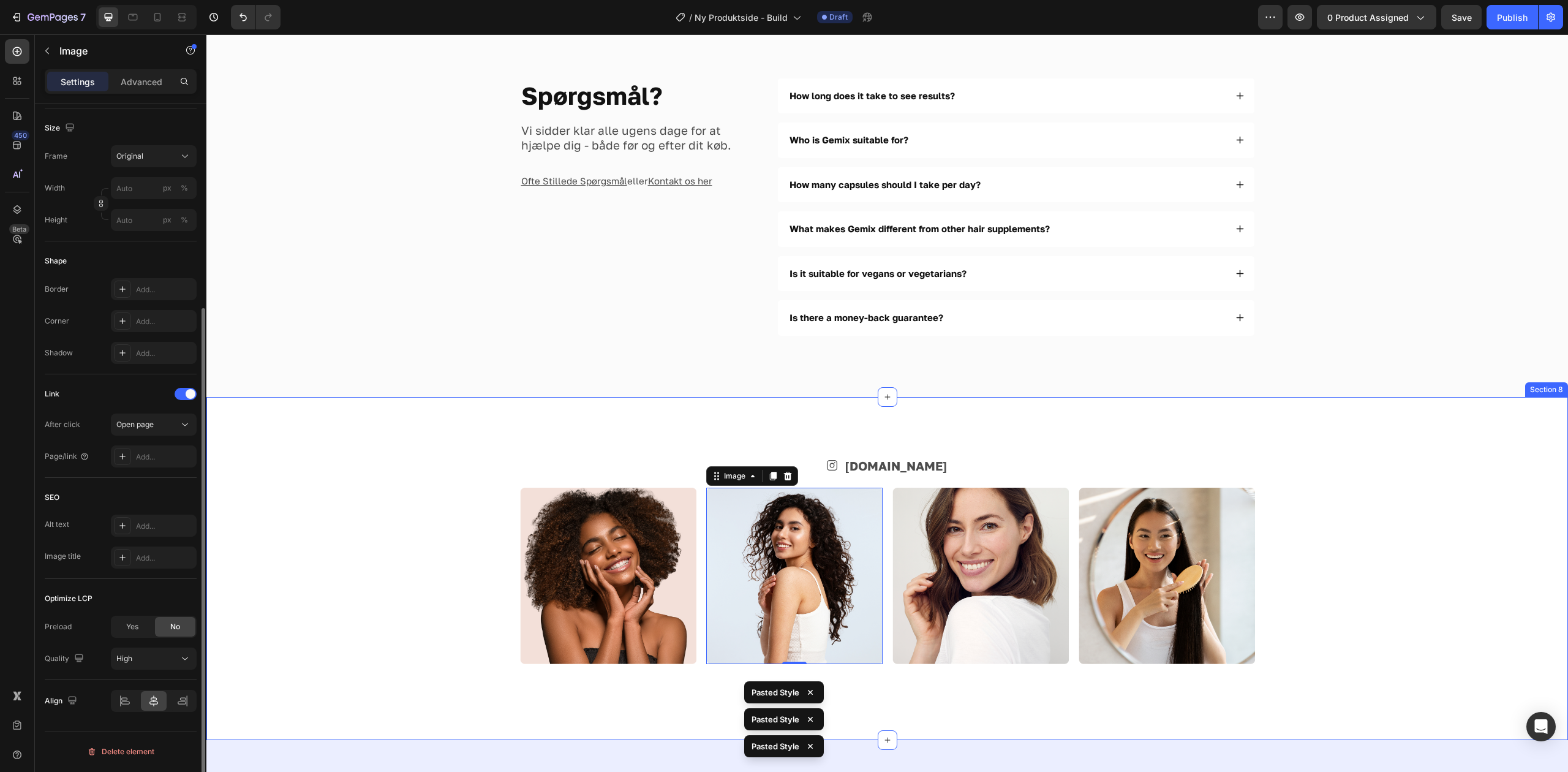
click at [668, 586] on img at bounding box center [608, 575] width 177 height 177
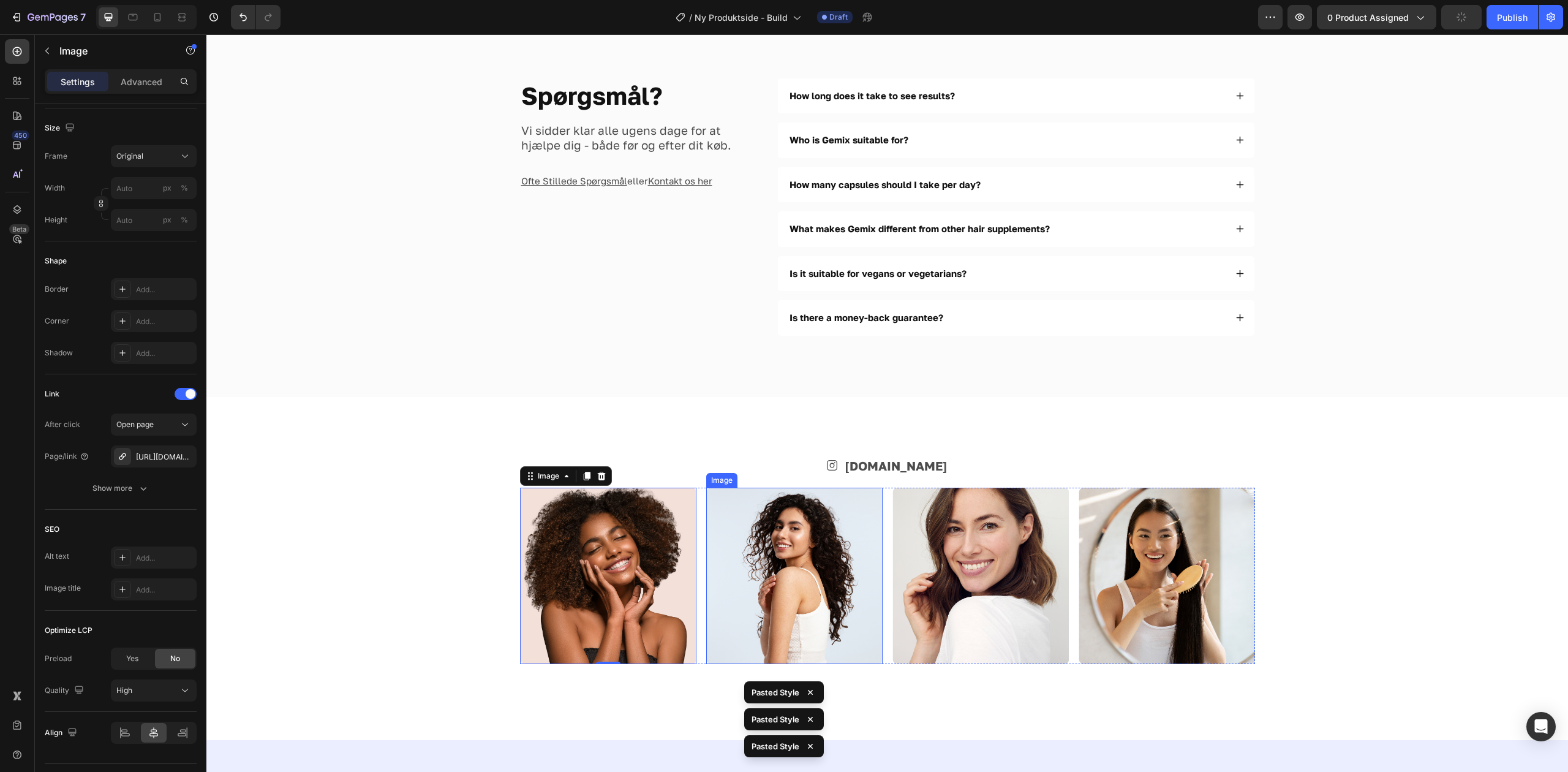
click at [798, 579] on img at bounding box center [794, 575] width 177 height 177
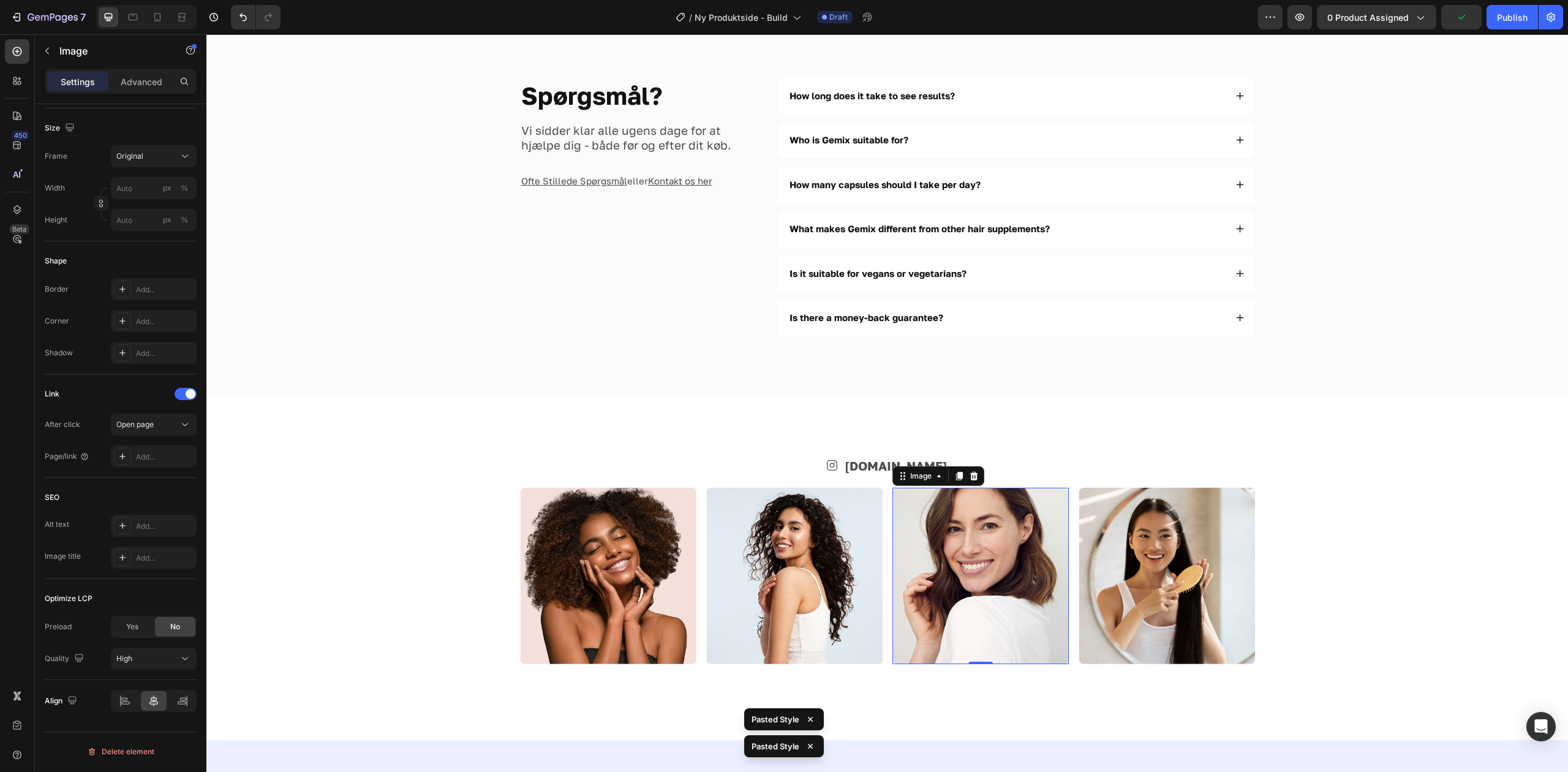
click at [971, 523] on img at bounding box center [981, 575] width 177 height 177
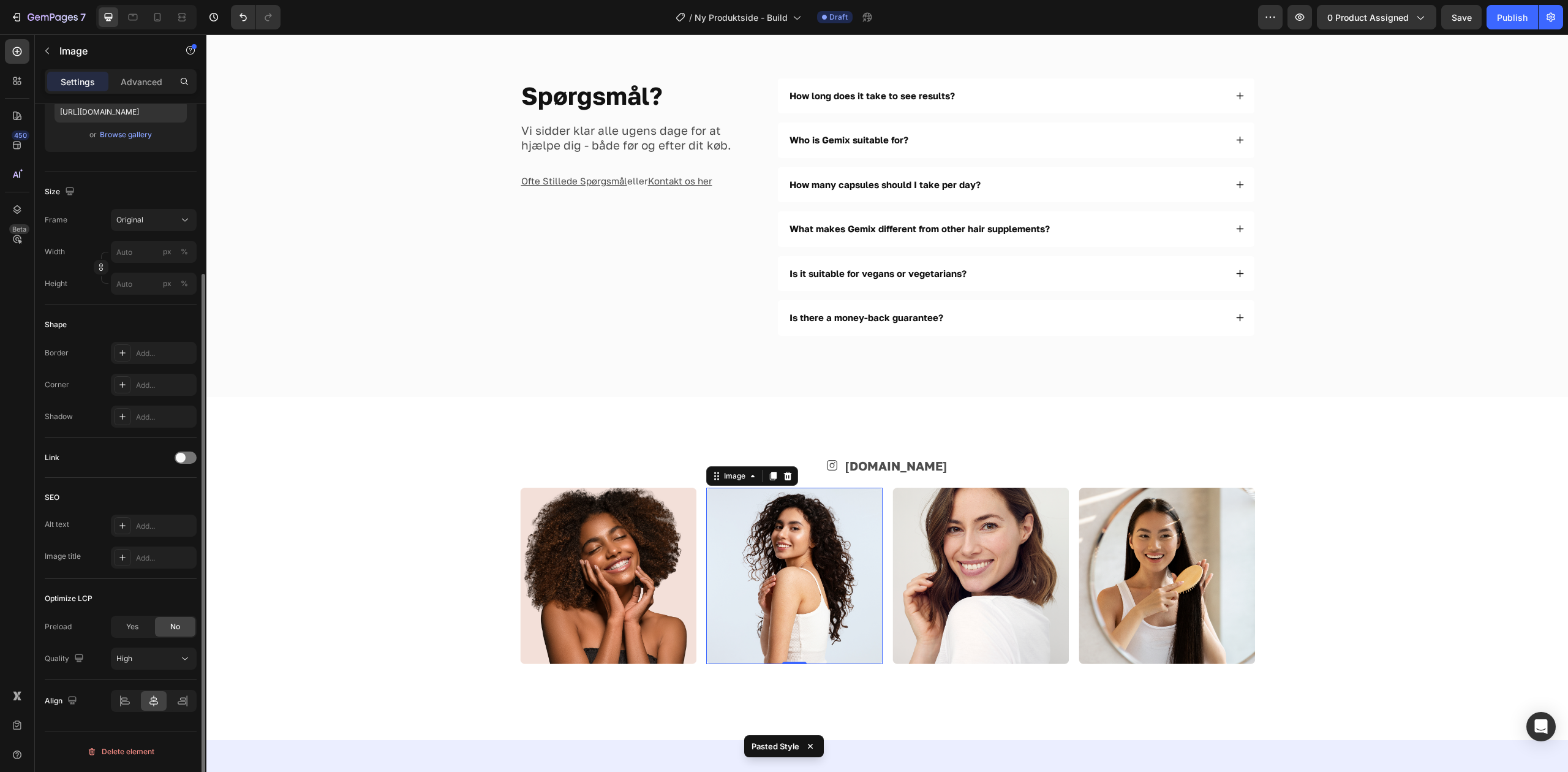
click at [768, 535] on img at bounding box center [794, 575] width 177 height 177
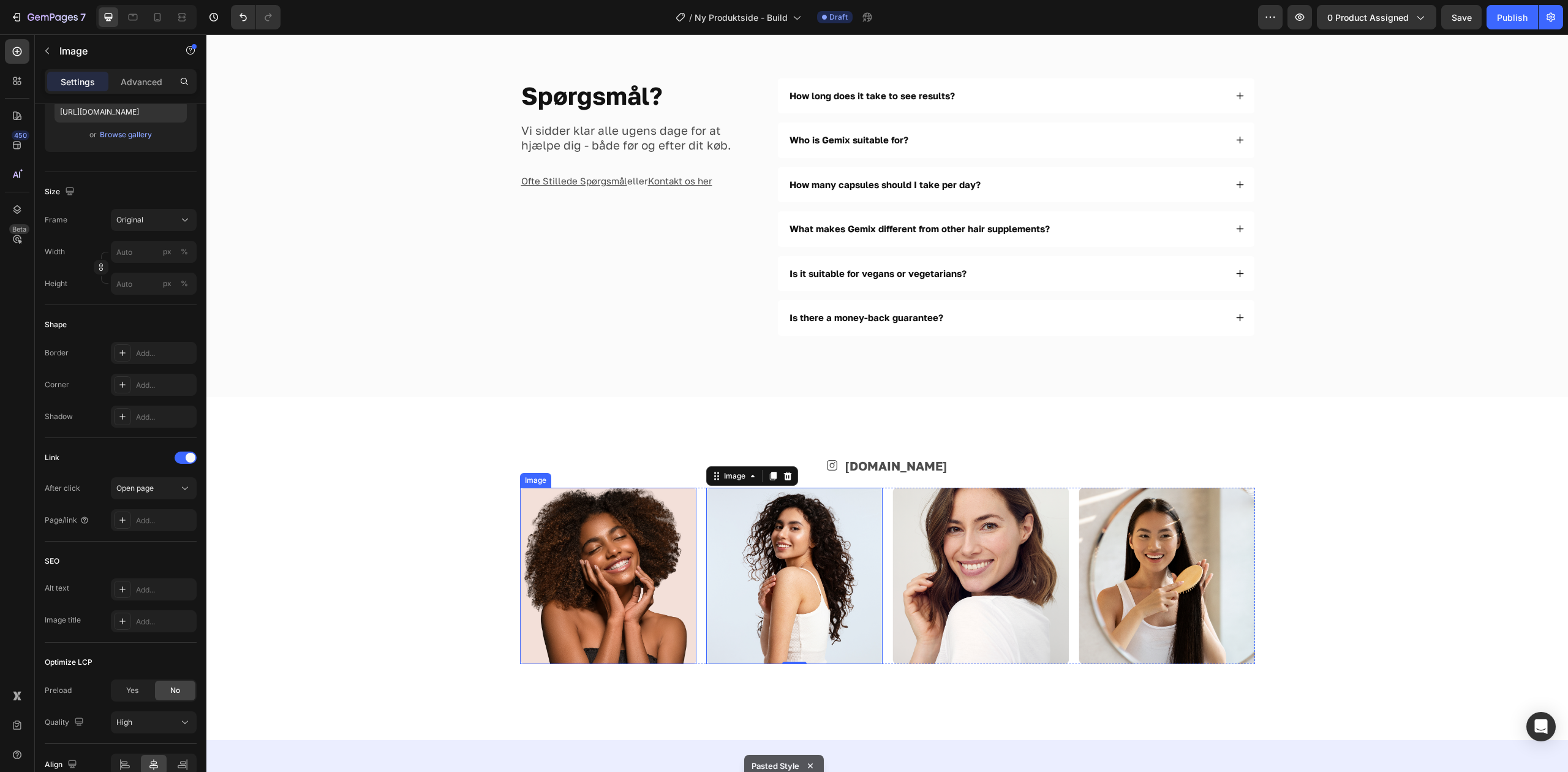
click at [614, 535] on img at bounding box center [608, 575] width 177 height 177
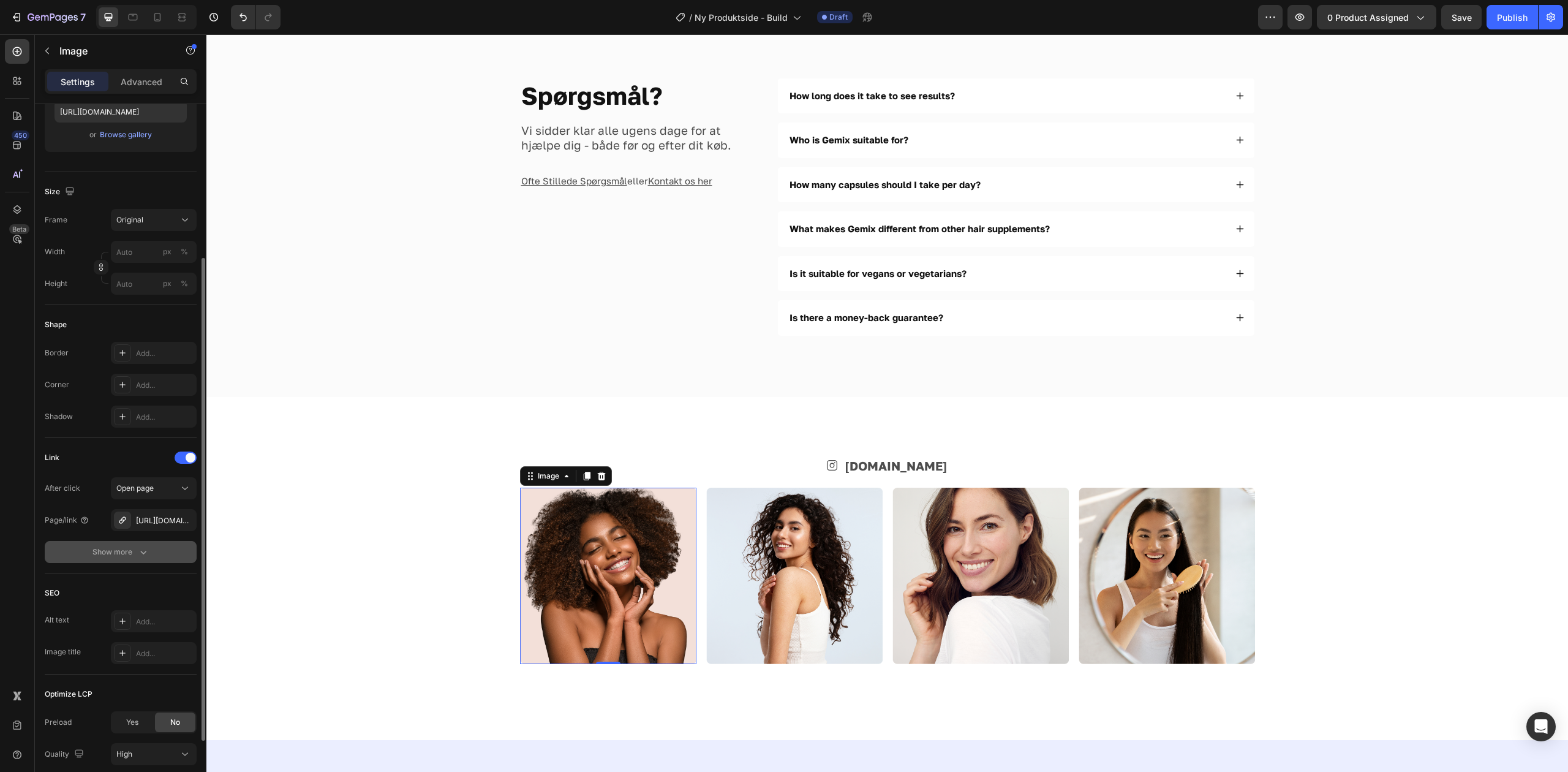
click at [101, 542] on button "Show more" at bounding box center [121, 552] width 152 height 22
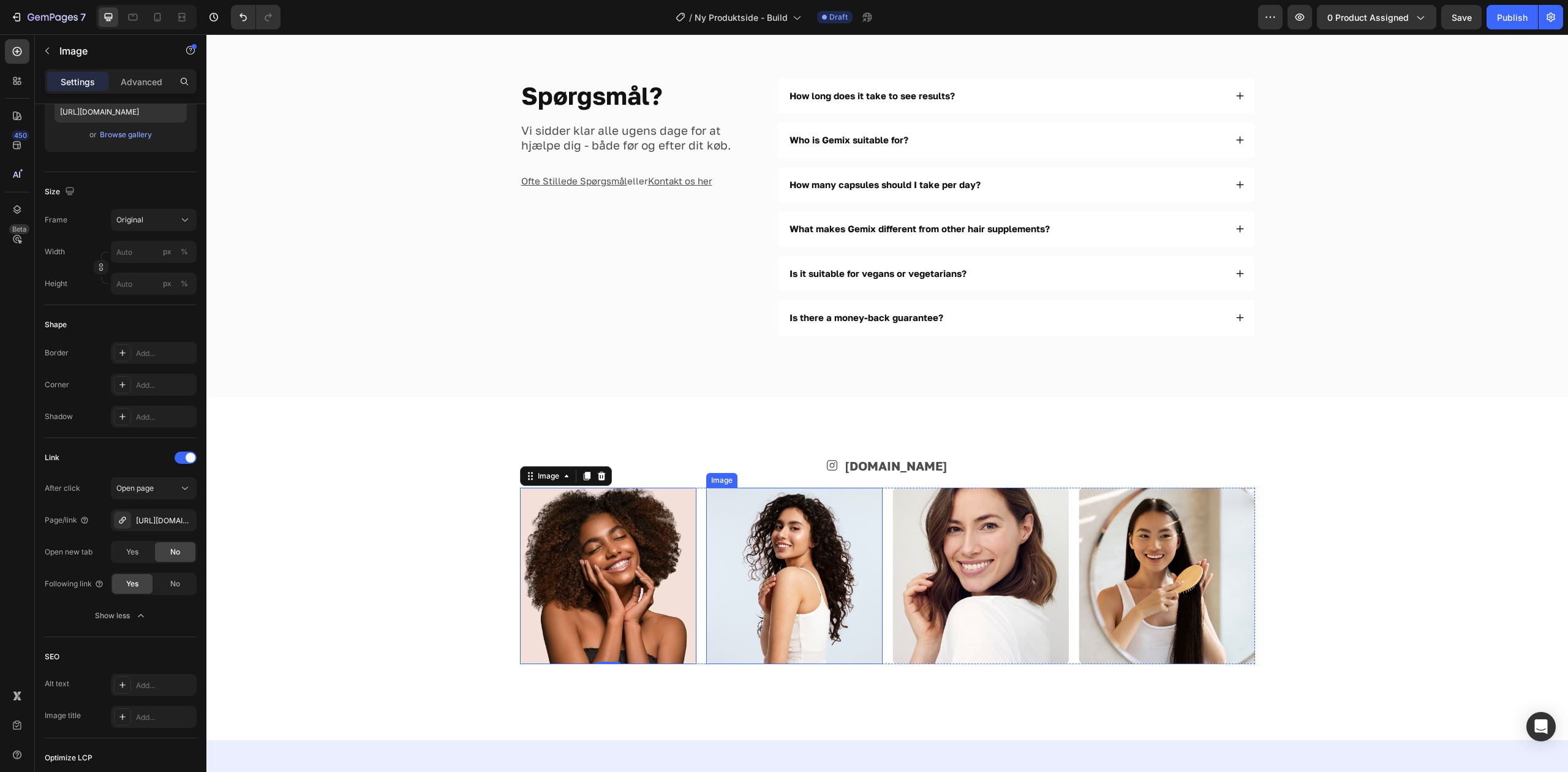
click at [726, 588] on img at bounding box center [794, 575] width 177 height 177
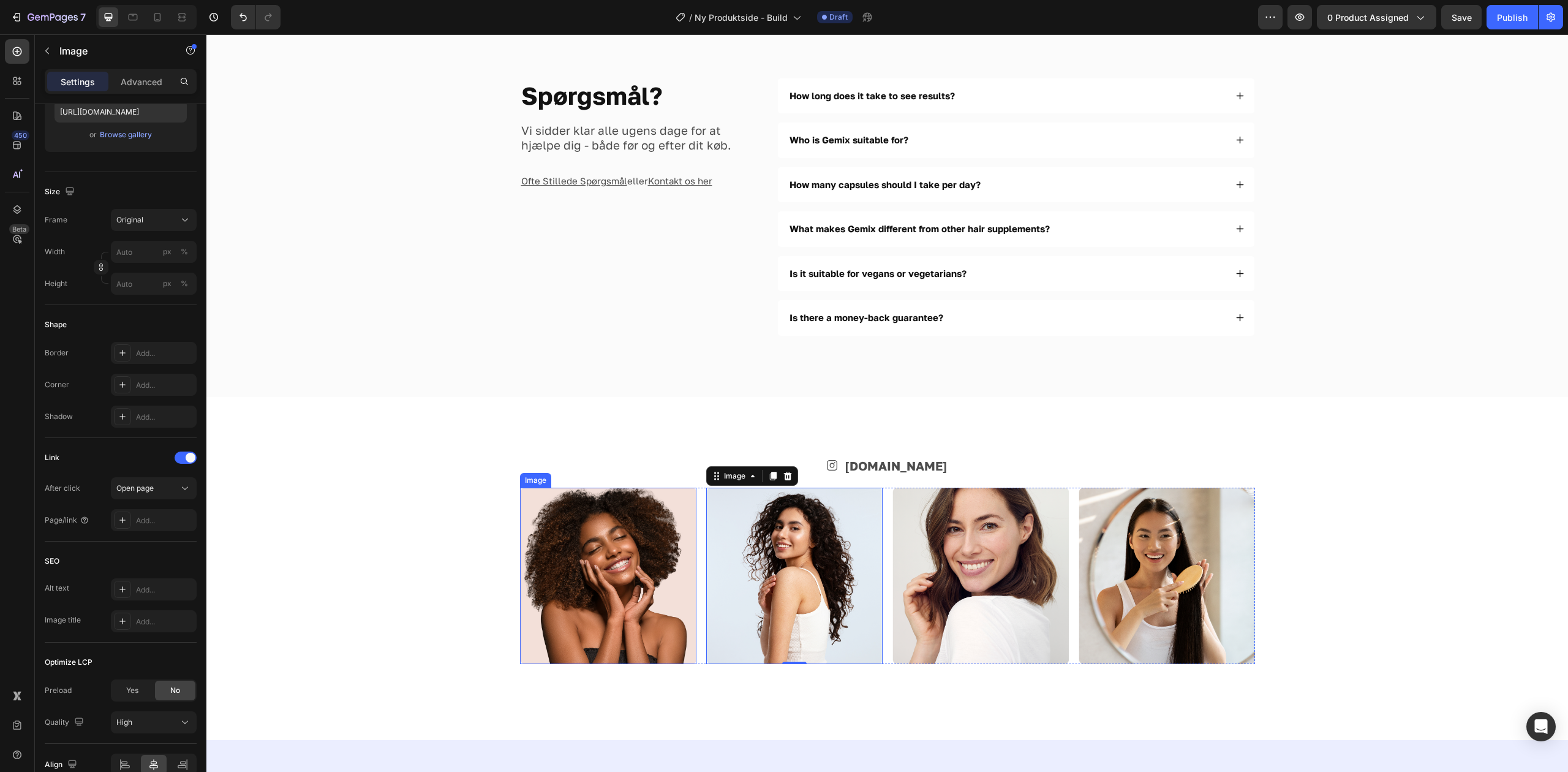
click at [532, 578] on img at bounding box center [608, 575] width 177 height 177
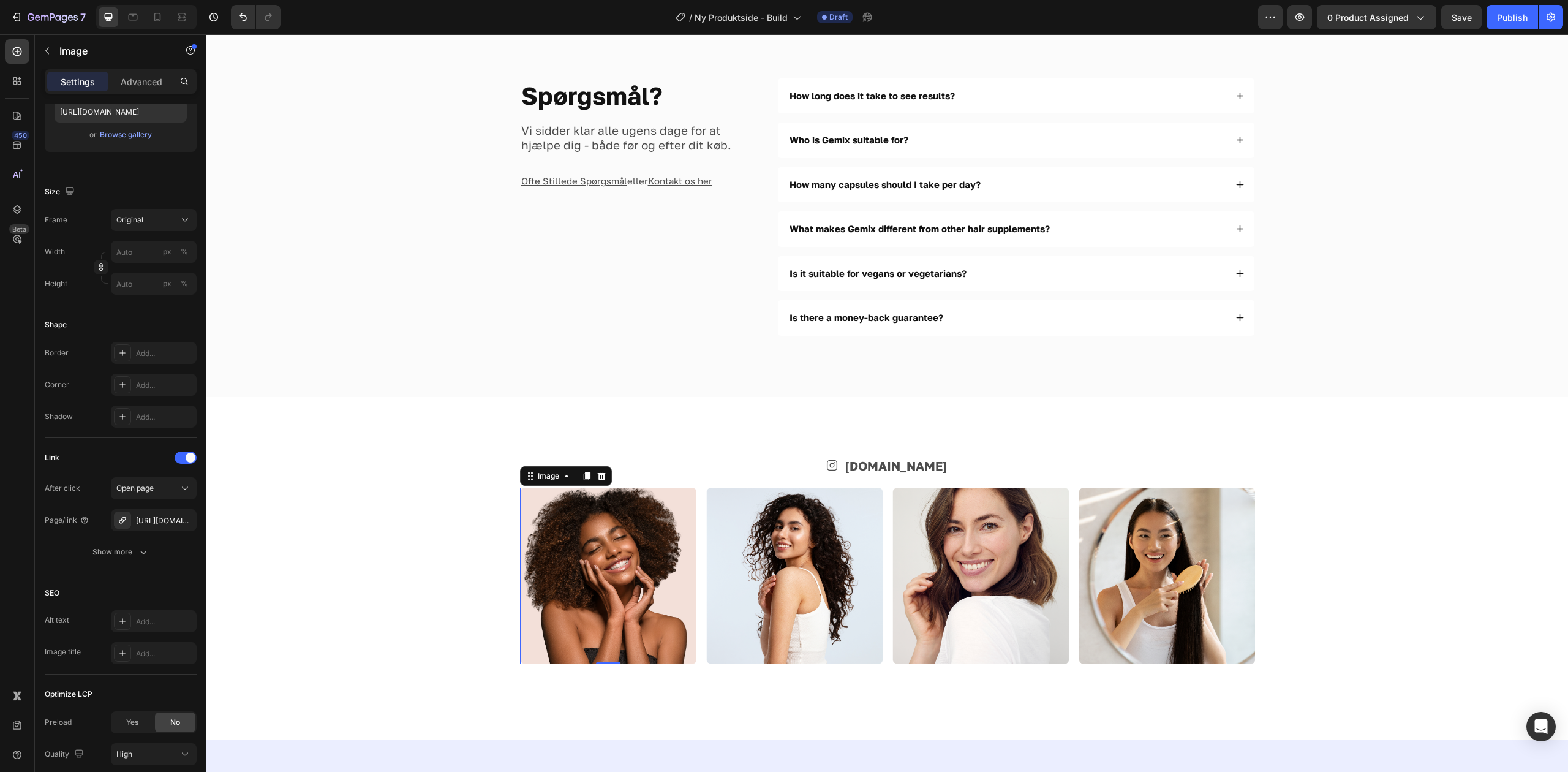
click at [557, 575] on img at bounding box center [608, 575] width 177 height 177
click at [104, 542] on button "Show more" at bounding box center [121, 552] width 152 height 22
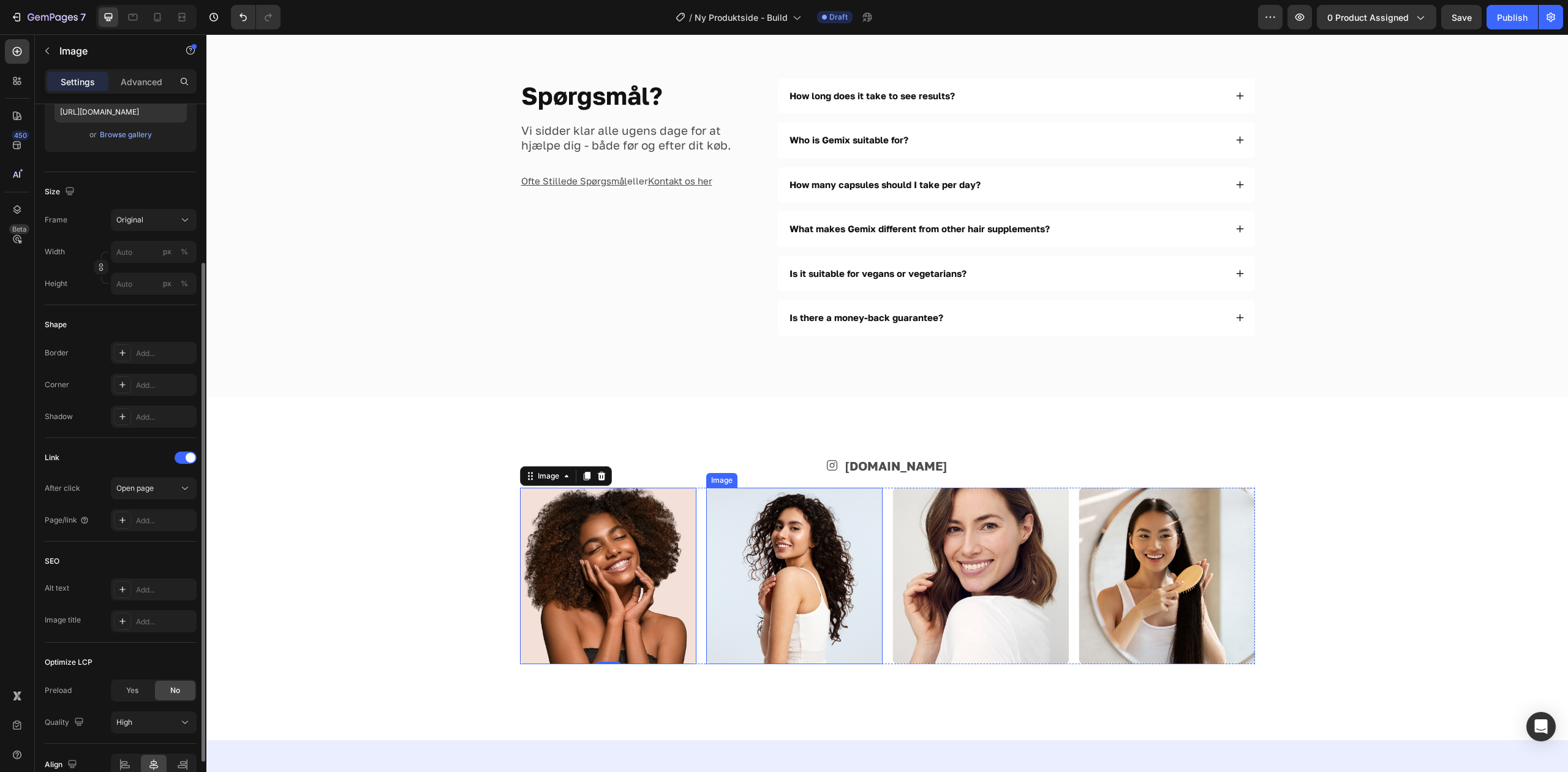
click at [769, 547] on img at bounding box center [794, 575] width 177 height 177
click at [604, 564] on img at bounding box center [608, 575] width 177 height 177
click at [775, 579] on img at bounding box center [794, 575] width 177 height 177
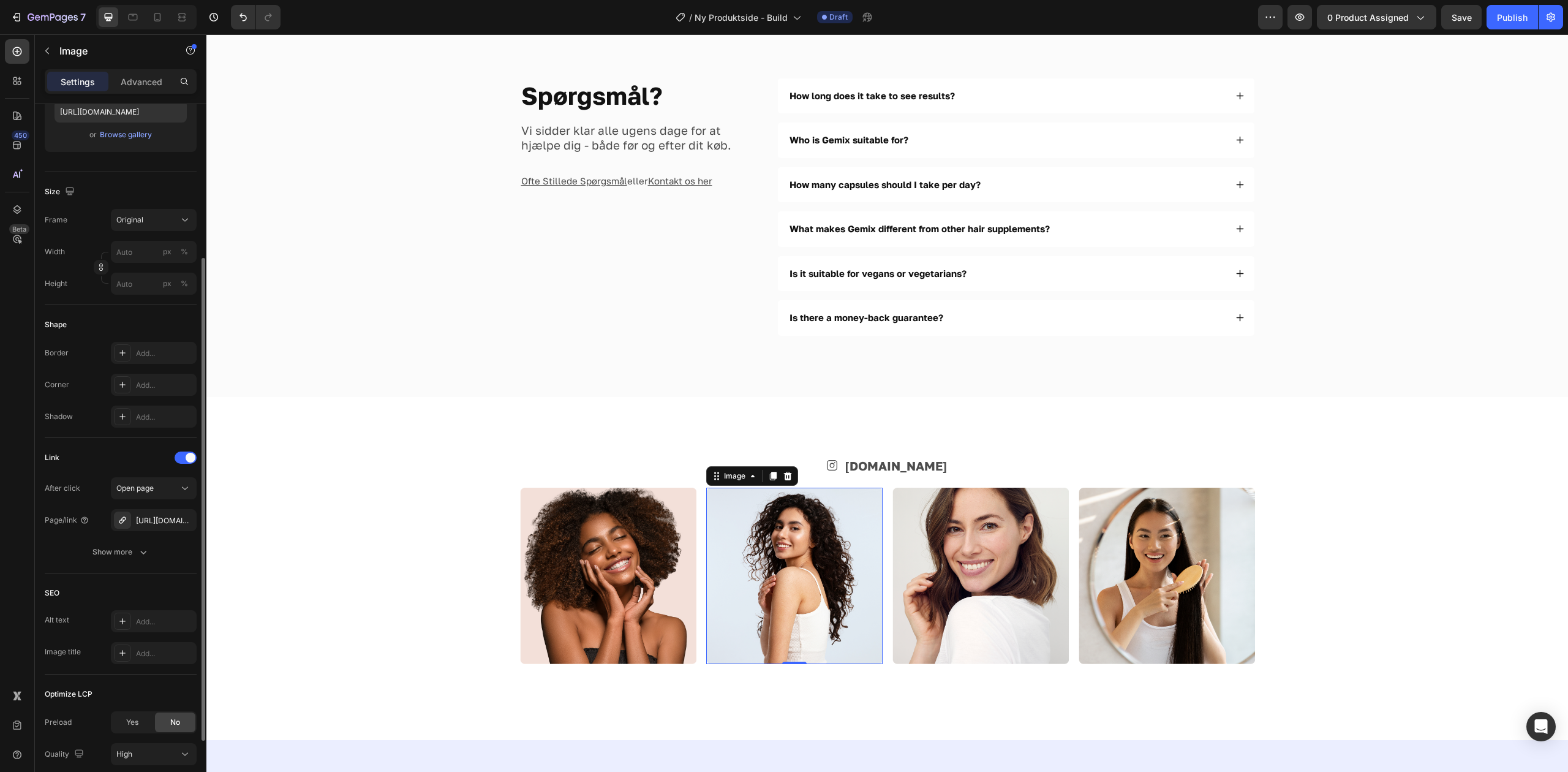
click at [608, 577] on img at bounding box center [608, 575] width 177 height 177
click at [792, 568] on img at bounding box center [794, 575] width 177 height 177
click at [140, 525] on div "Add..." at bounding box center [164, 520] width 58 height 11
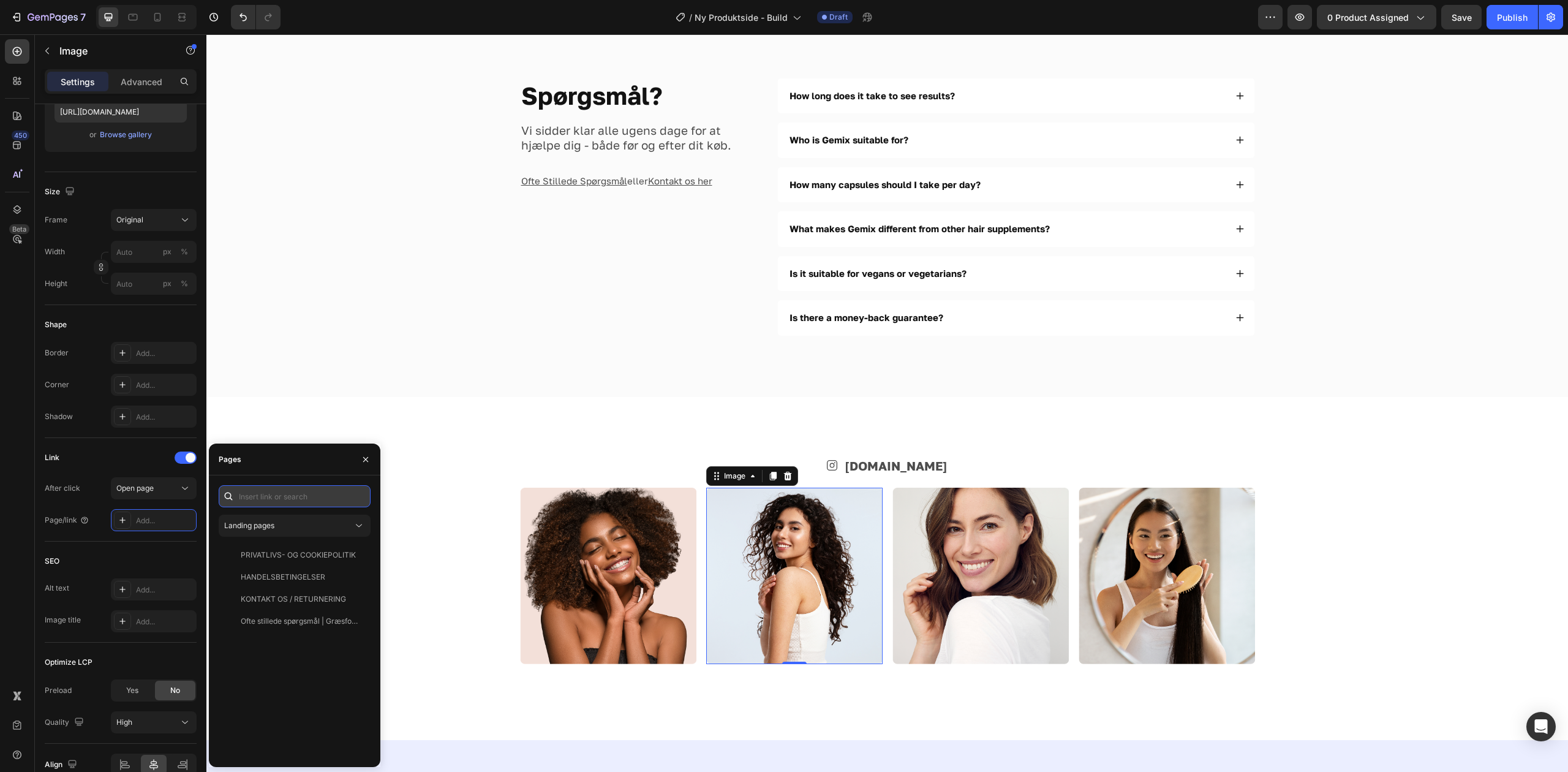
click at [287, 503] on input "text" at bounding box center [294, 496] width 152 height 22
paste input "[URL][DOMAIN_NAME][DOMAIN_NAME]"
type input "[URL][DOMAIN_NAME][DOMAIN_NAME]"
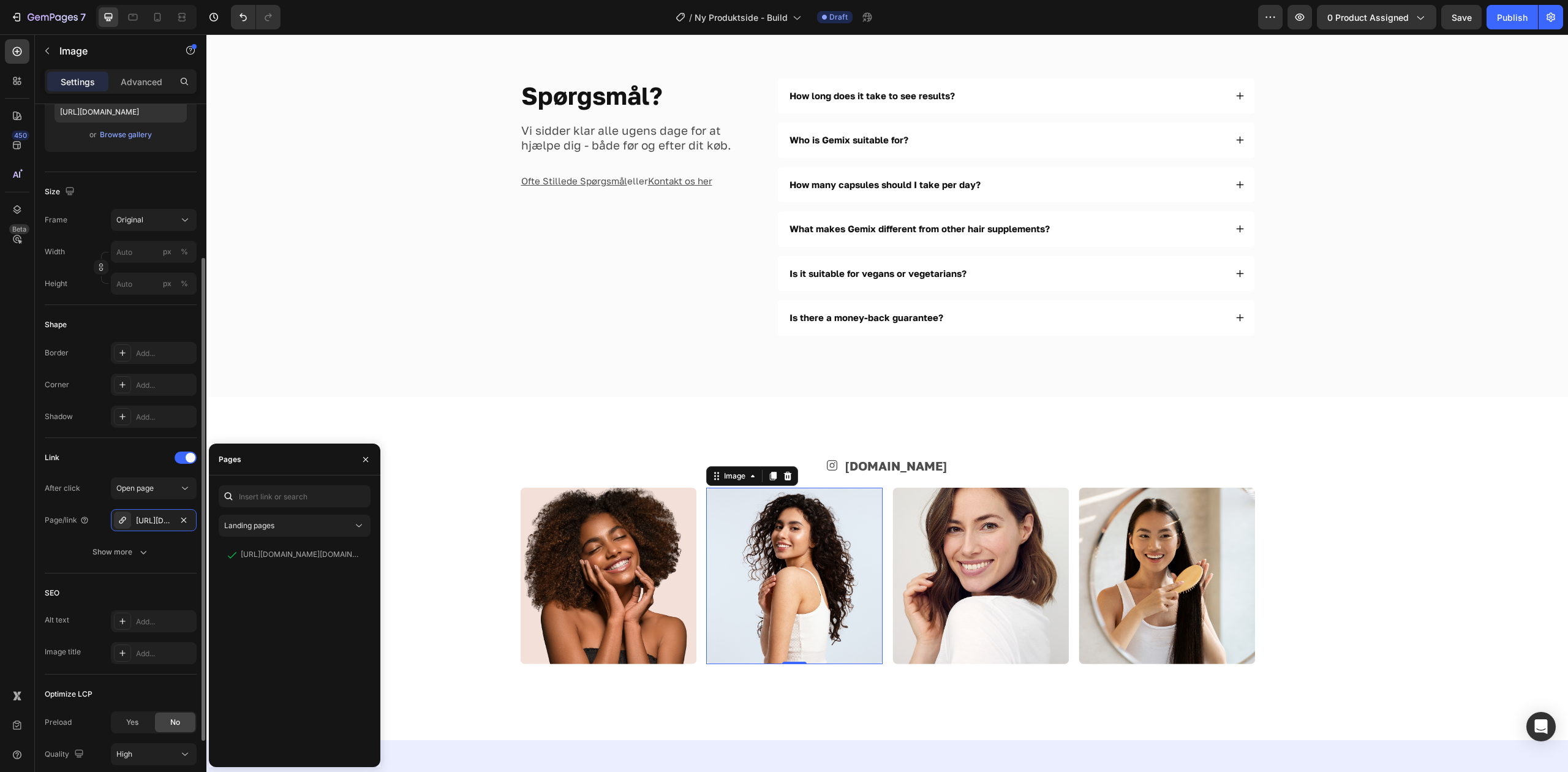
click at [101, 539] on div "After click Open page Page/link [URL][DOMAIN_NAME][DOMAIN_NAME] Show more" at bounding box center [121, 520] width 152 height 86
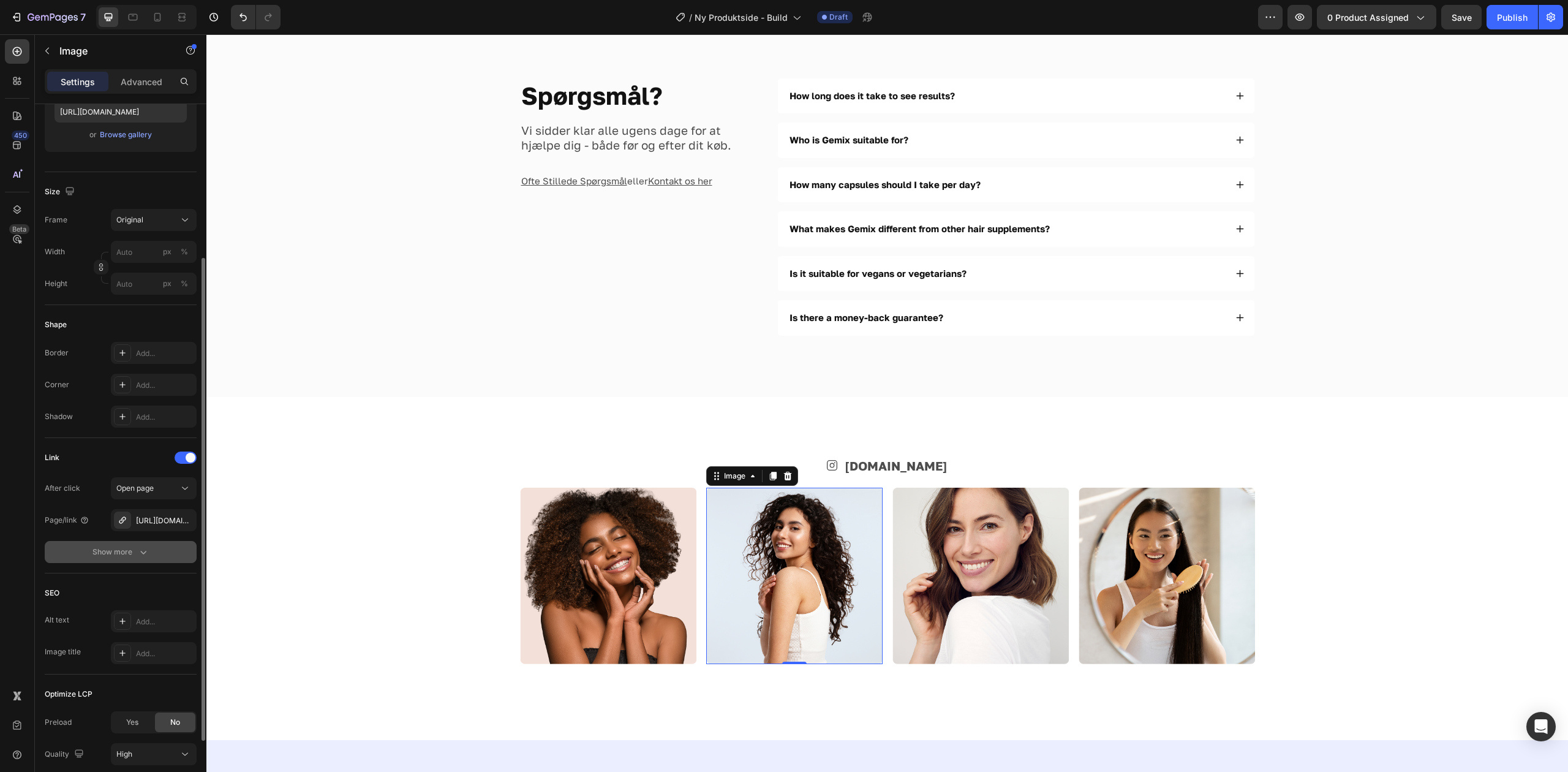
click at [106, 546] on div "Show more" at bounding box center [121, 552] width 57 height 12
click at [139, 585] on div "Yes" at bounding box center [132, 583] width 41 height 19
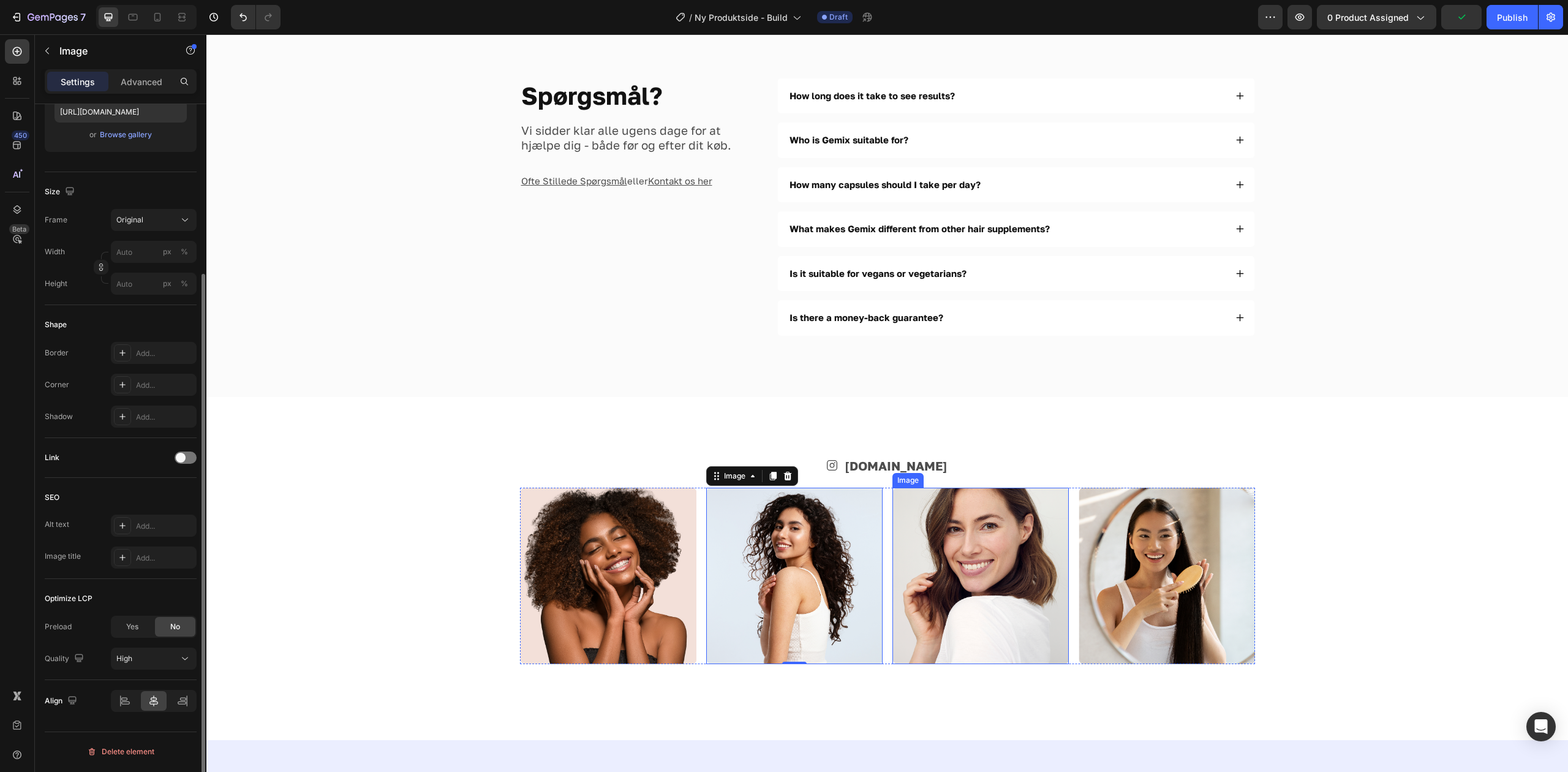
click at [990, 576] on img at bounding box center [981, 575] width 177 height 177
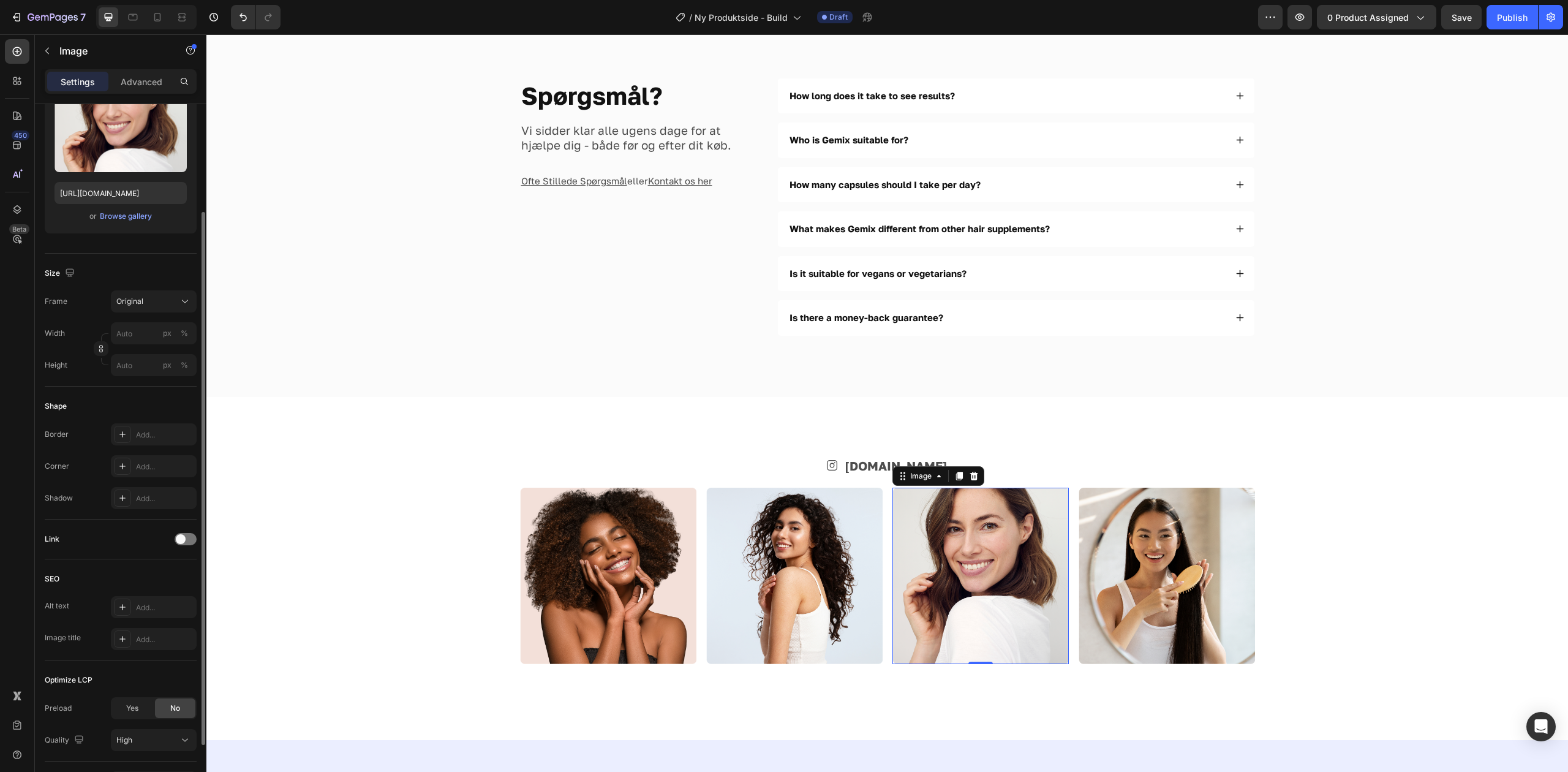
scroll to position [224, 0]
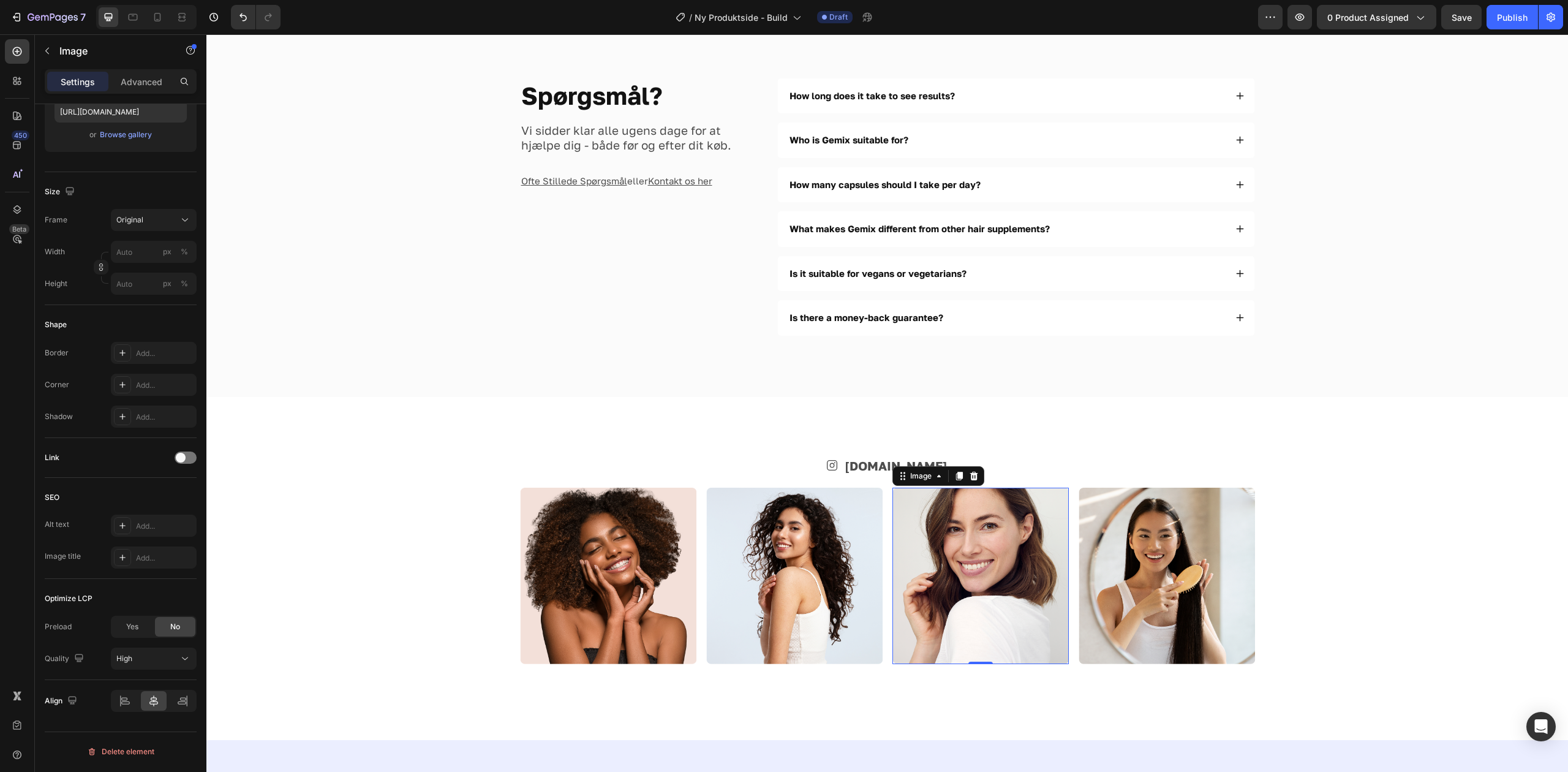
click at [182, 452] on div "Link" at bounding box center [121, 457] width 152 height 19
click at [184, 454] on span at bounding box center [181, 457] width 10 height 10
click at [149, 490] on span "Open page" at bounding box center [135, 488] width 37 height 9
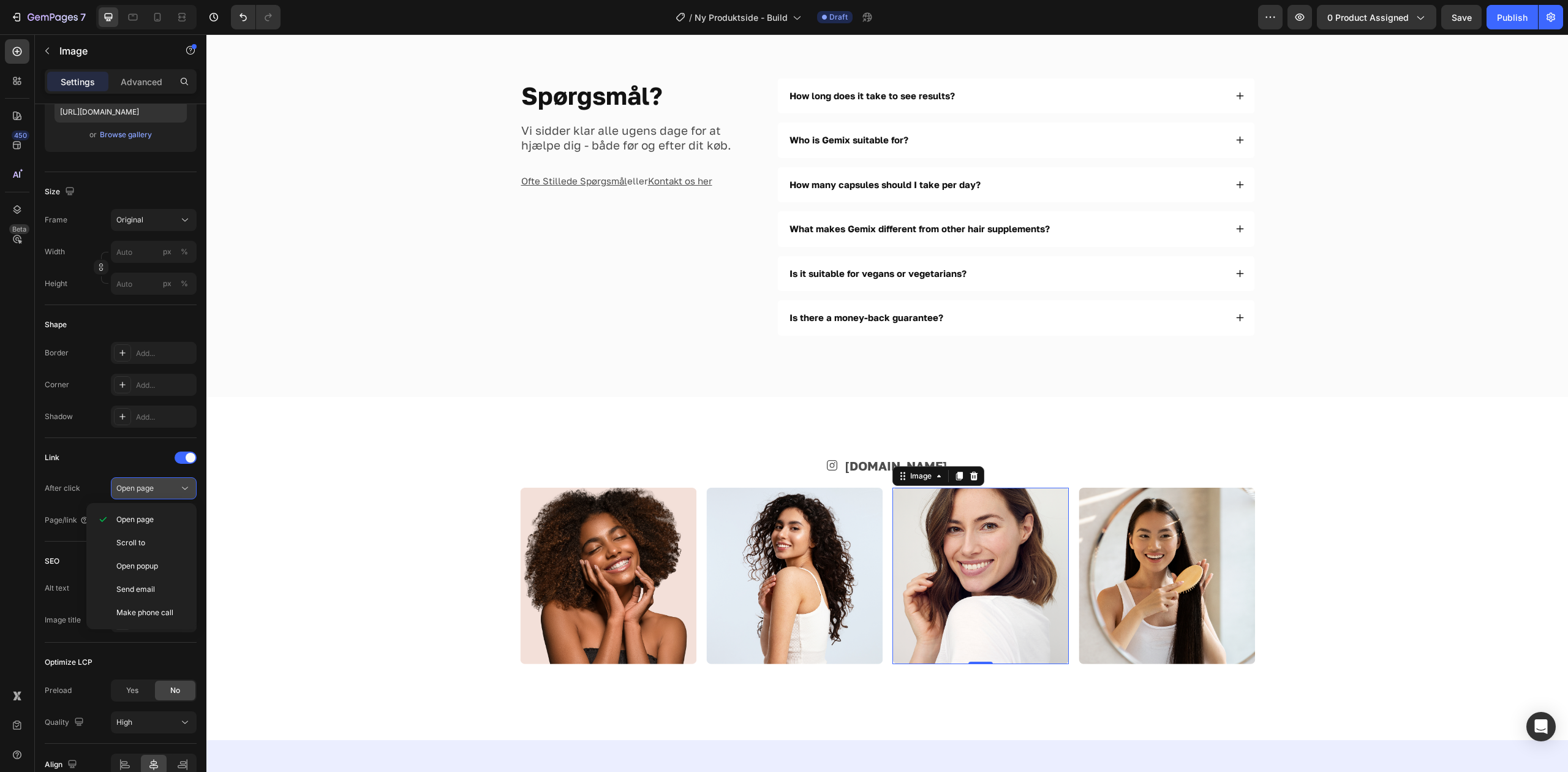
click at [161, 486] on div "Open page" at bounding box center [147, 488] width 62 height 11
click at [165, 523] on div "Add..." at bounding box center [164, 520] width 58 height 11
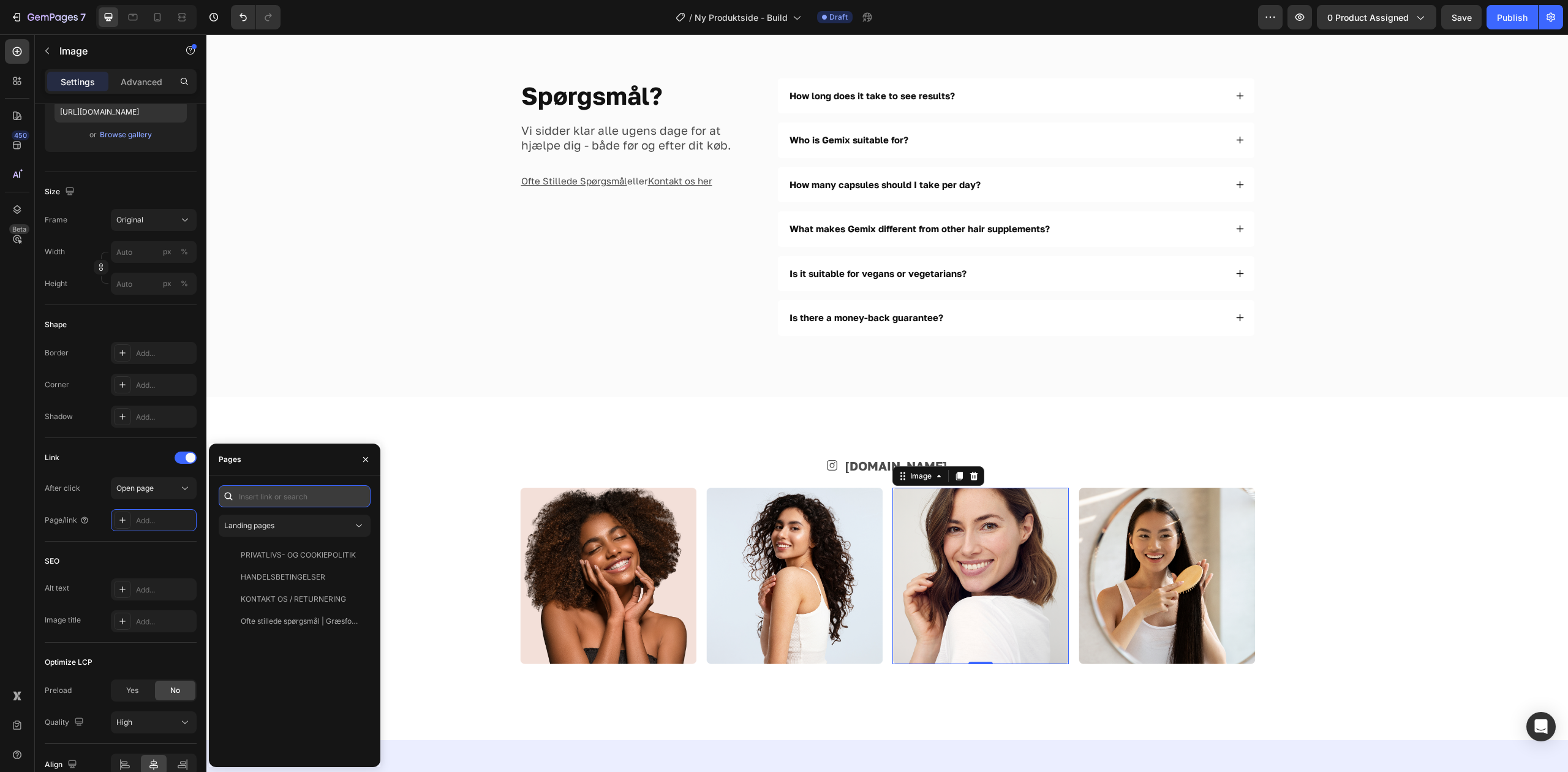
click at [277, 496] on input "text" at bounding box center [294, 496] width 152 height 22
paste input "[URL][DOMAIN_NAME][DOMAIN_NAME]"
type input "[URL][DOMAIN_NAME][DOMAIN_NAME]"
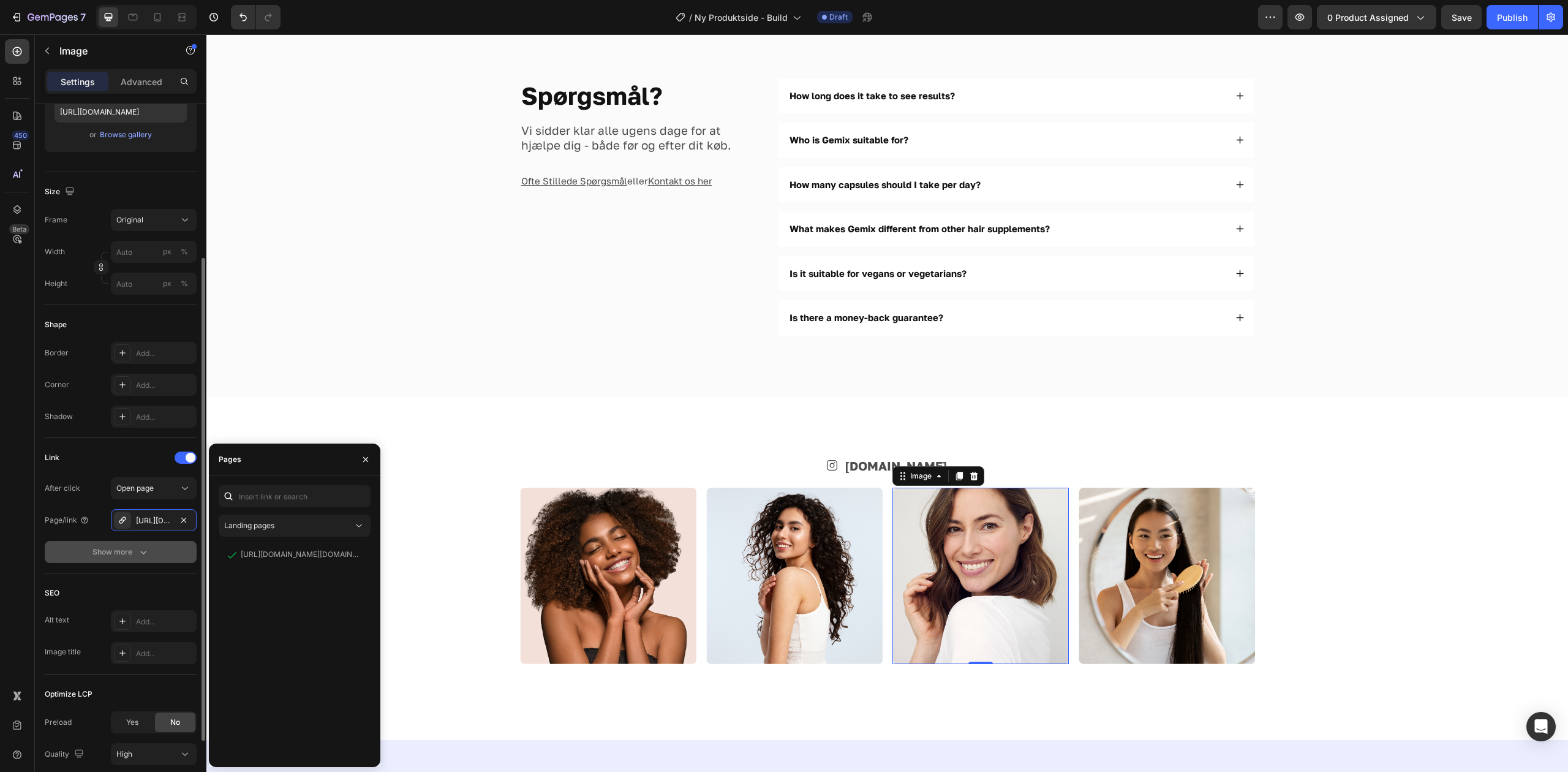
click at [144, 552] on icon "button" at bounding box center [143, 552] width 12 height 12
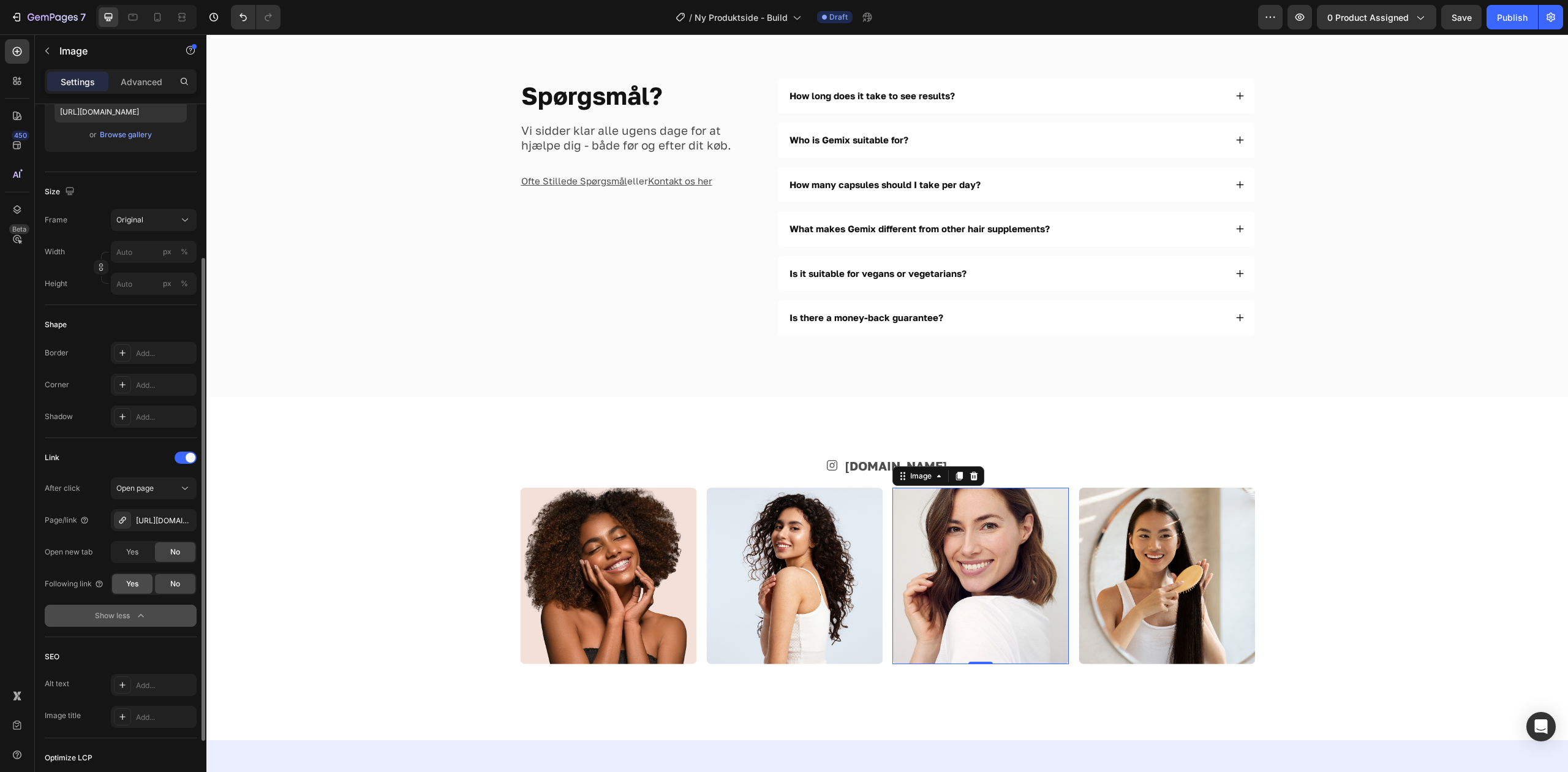
click at [138, 584] on span "Yes" at bounding box center [132, 583] width 12 height 11
click at [1158, 565] on img at bounding box center [1166, 575] width 177 height 177
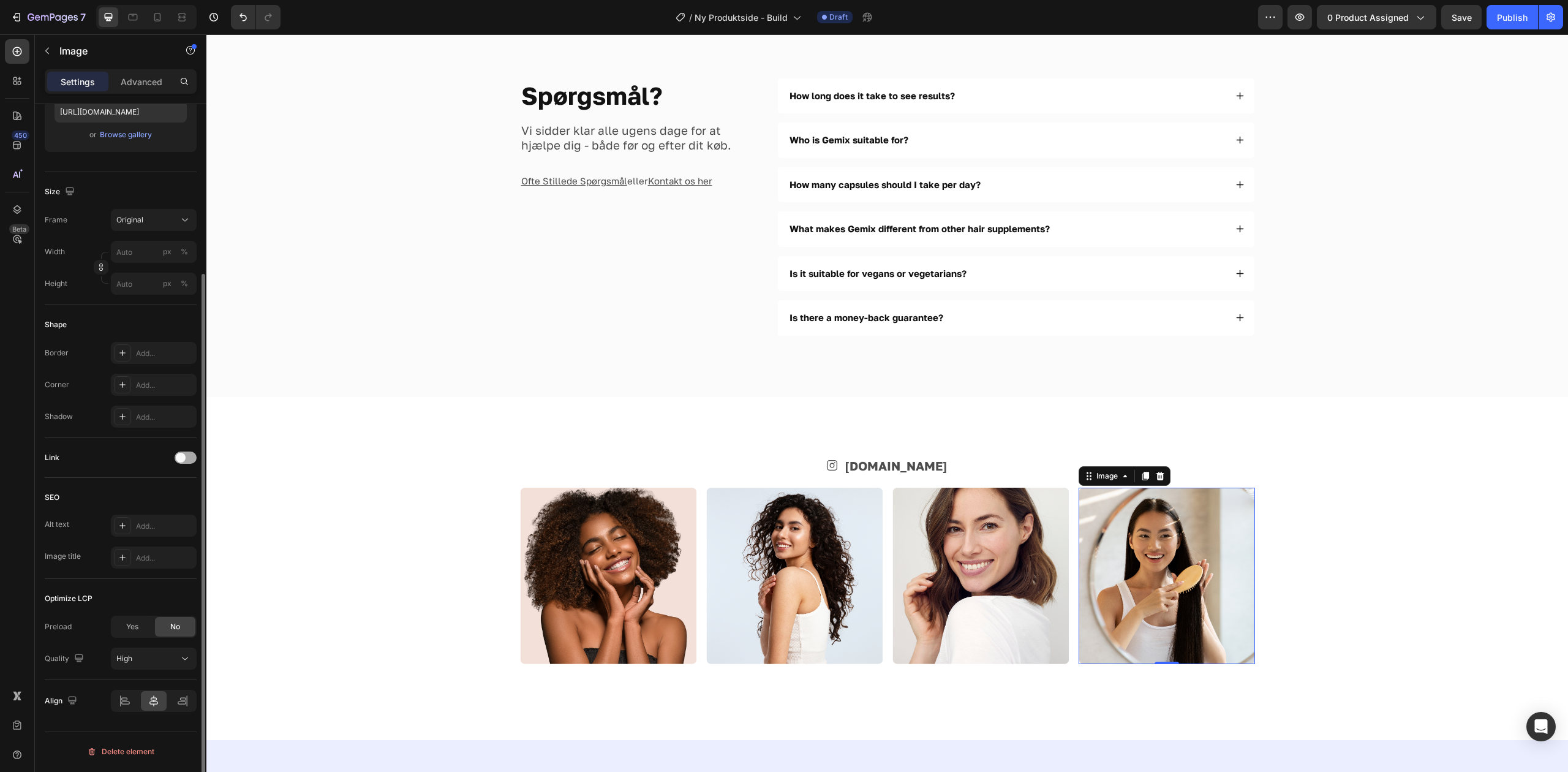
click at [182, 456] on span at bounding box center [181, 457] width 10 height 10
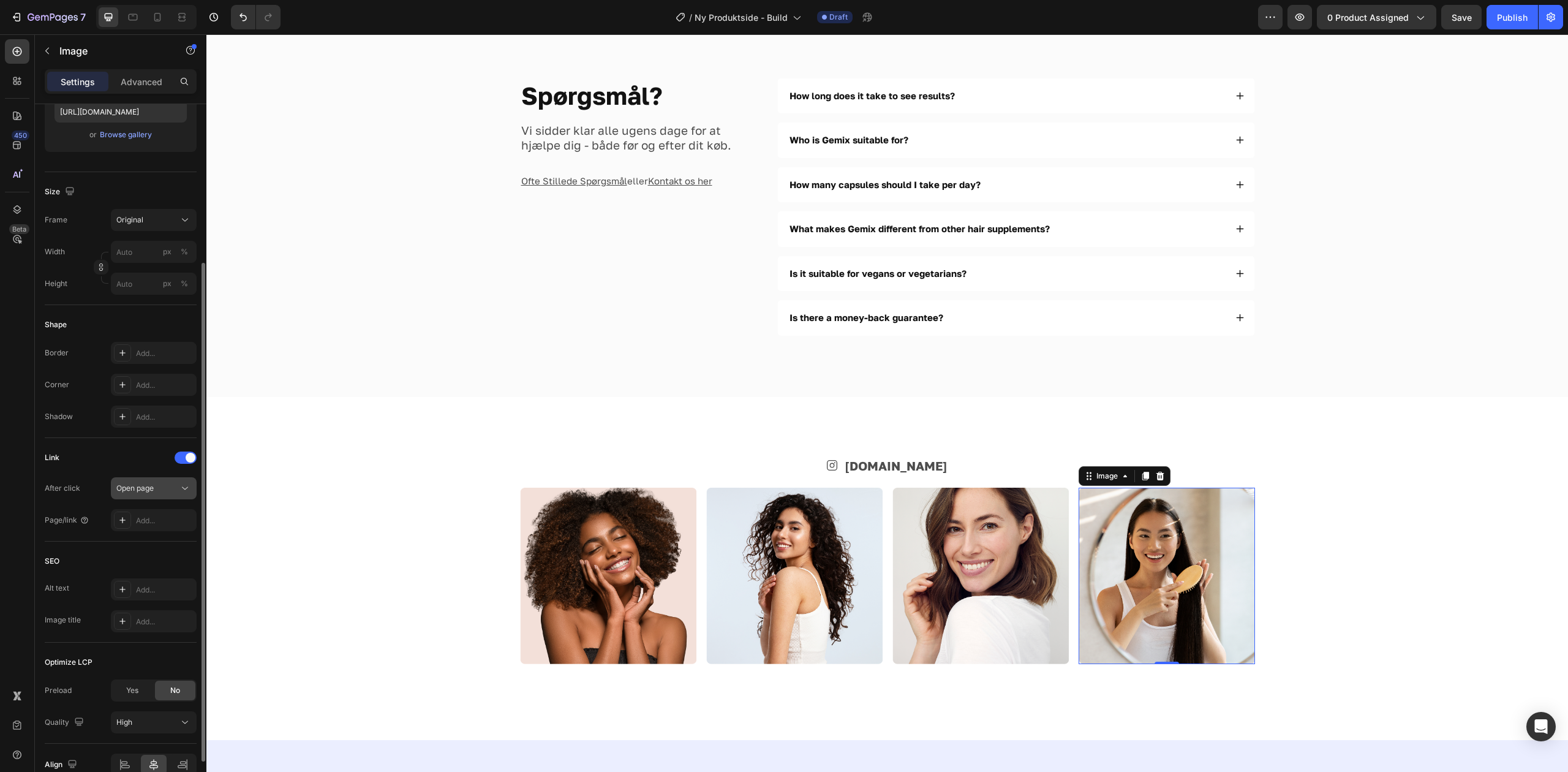
click at [179, 494] on icon at bounding box center [184, 488] width 12 height 12
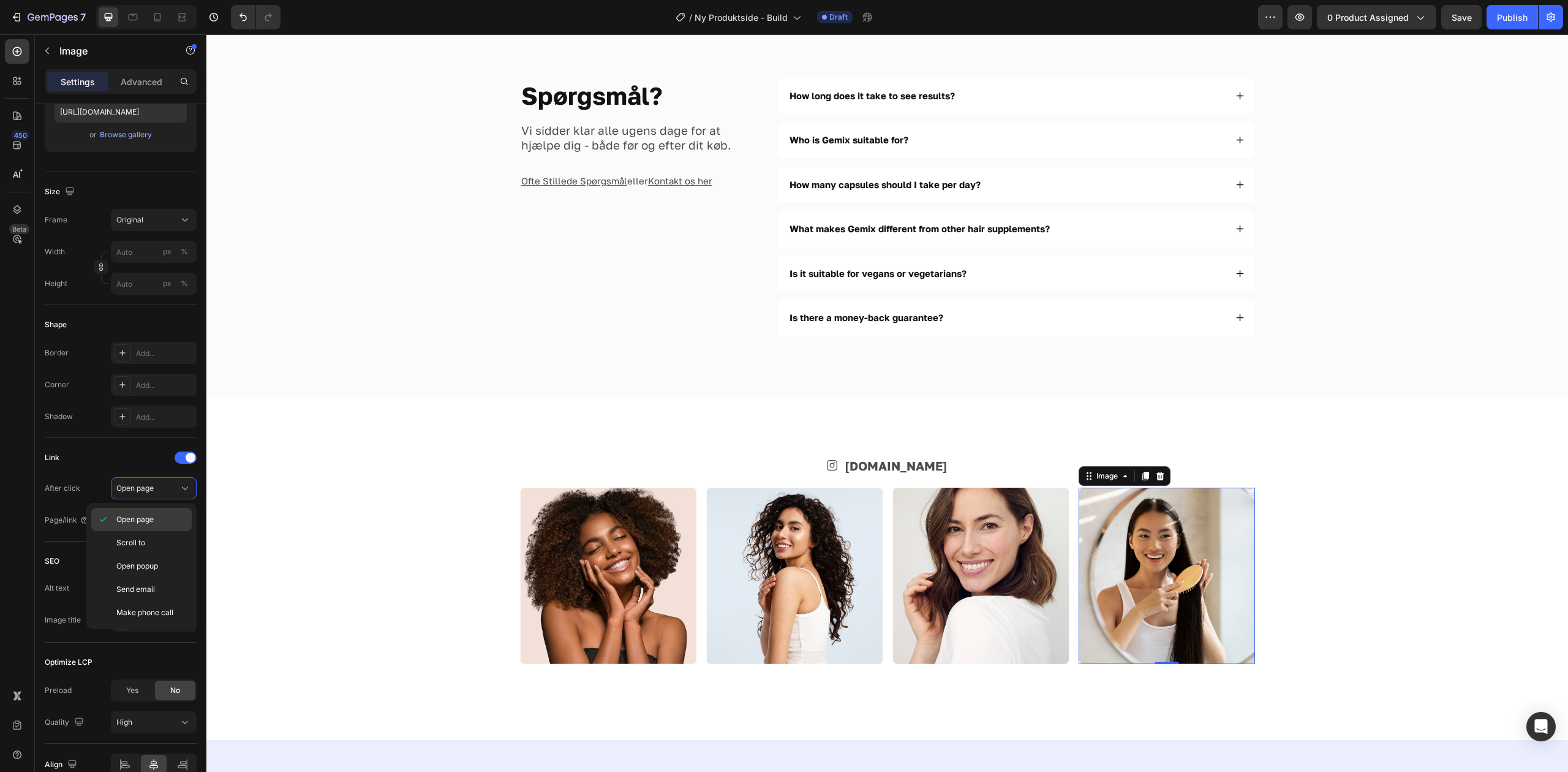
click at [162, 515] on p "Open page" at bounding box center [152, 519] width 70 height 11
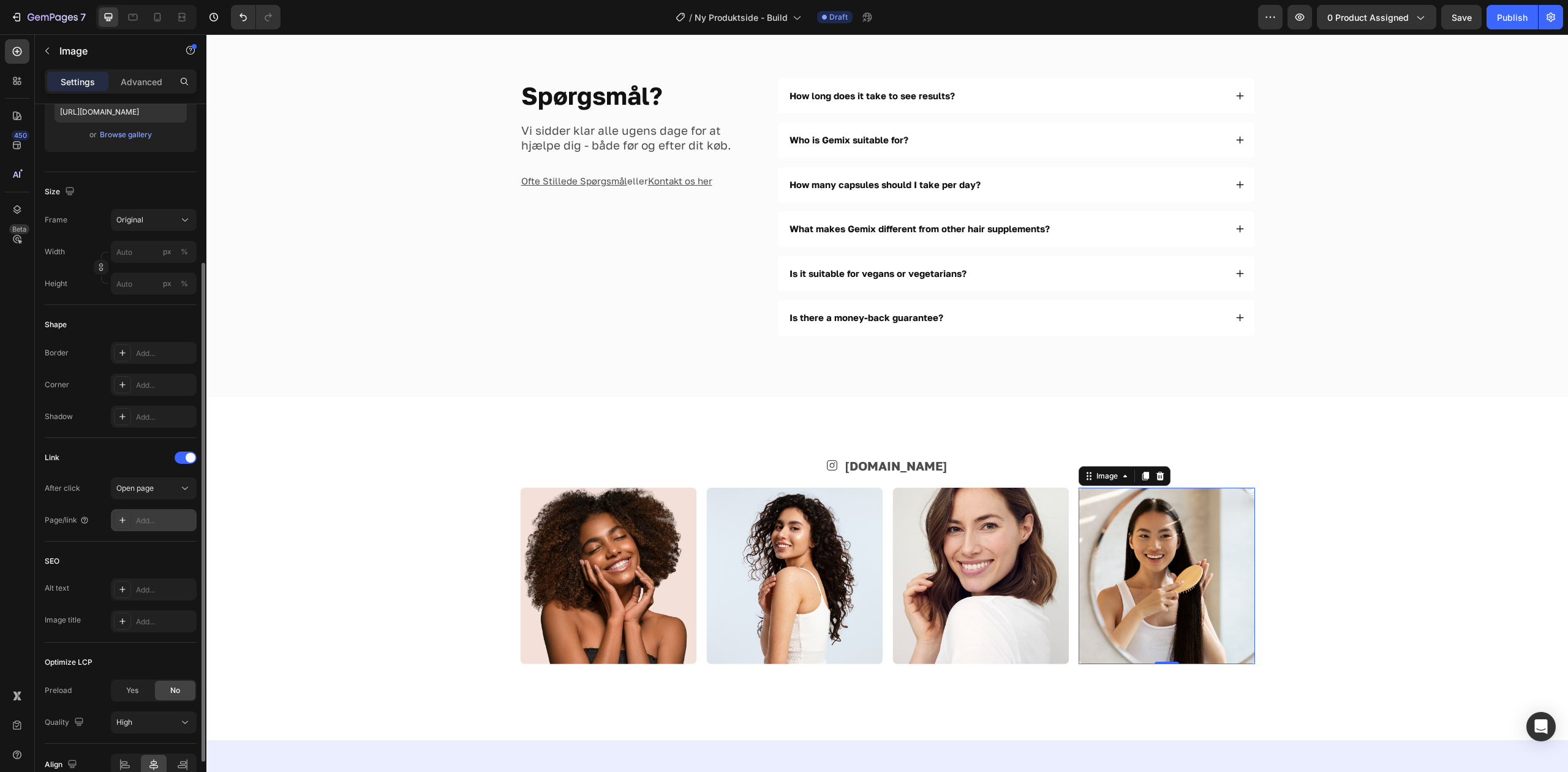
click at [142, 520] on div "Add..." at bounding box center [164, 520] width 58 height 11
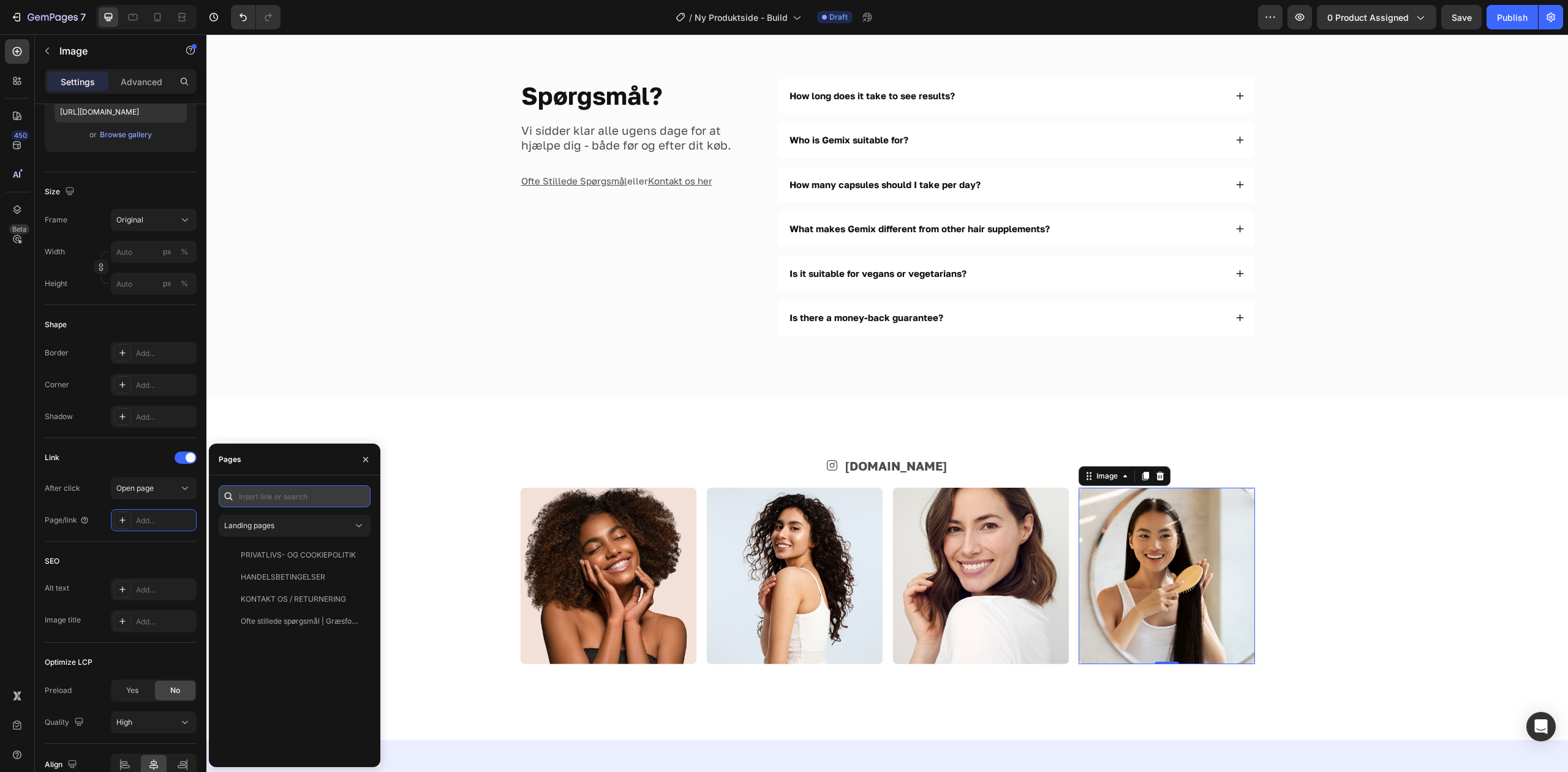
click at [285, 496] on input "text" at bounding box center [294, 496] width 152 height 22
paste input "[URL][DOMAIN_NAME][DOMAIN_NAME]"
type input "[URL][DOMAIN_NAME][DOMAIN_NAME]"
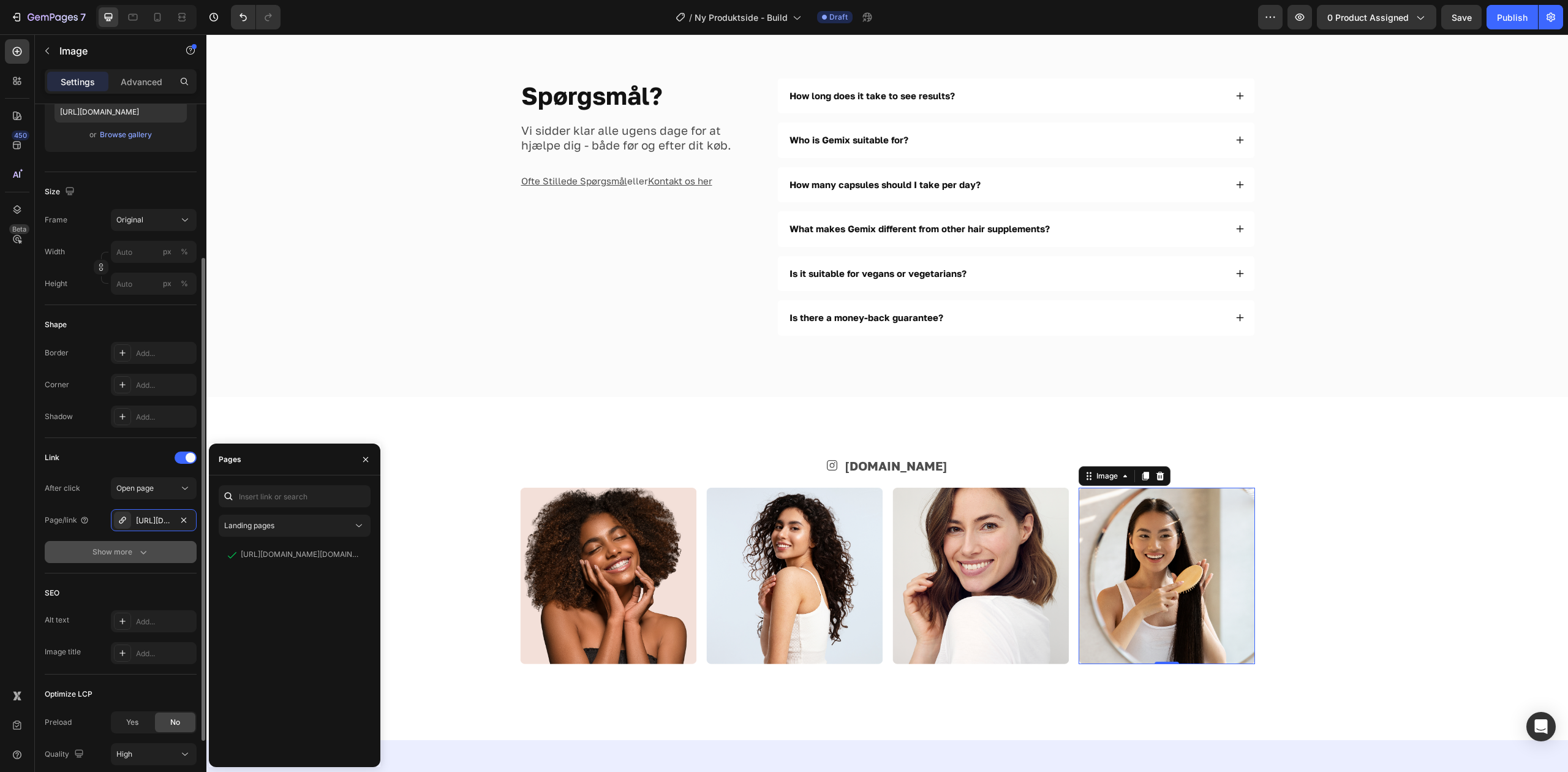
click at [148, 543] on button "Show more" at bounding box center [121, 552] width 152 height 22
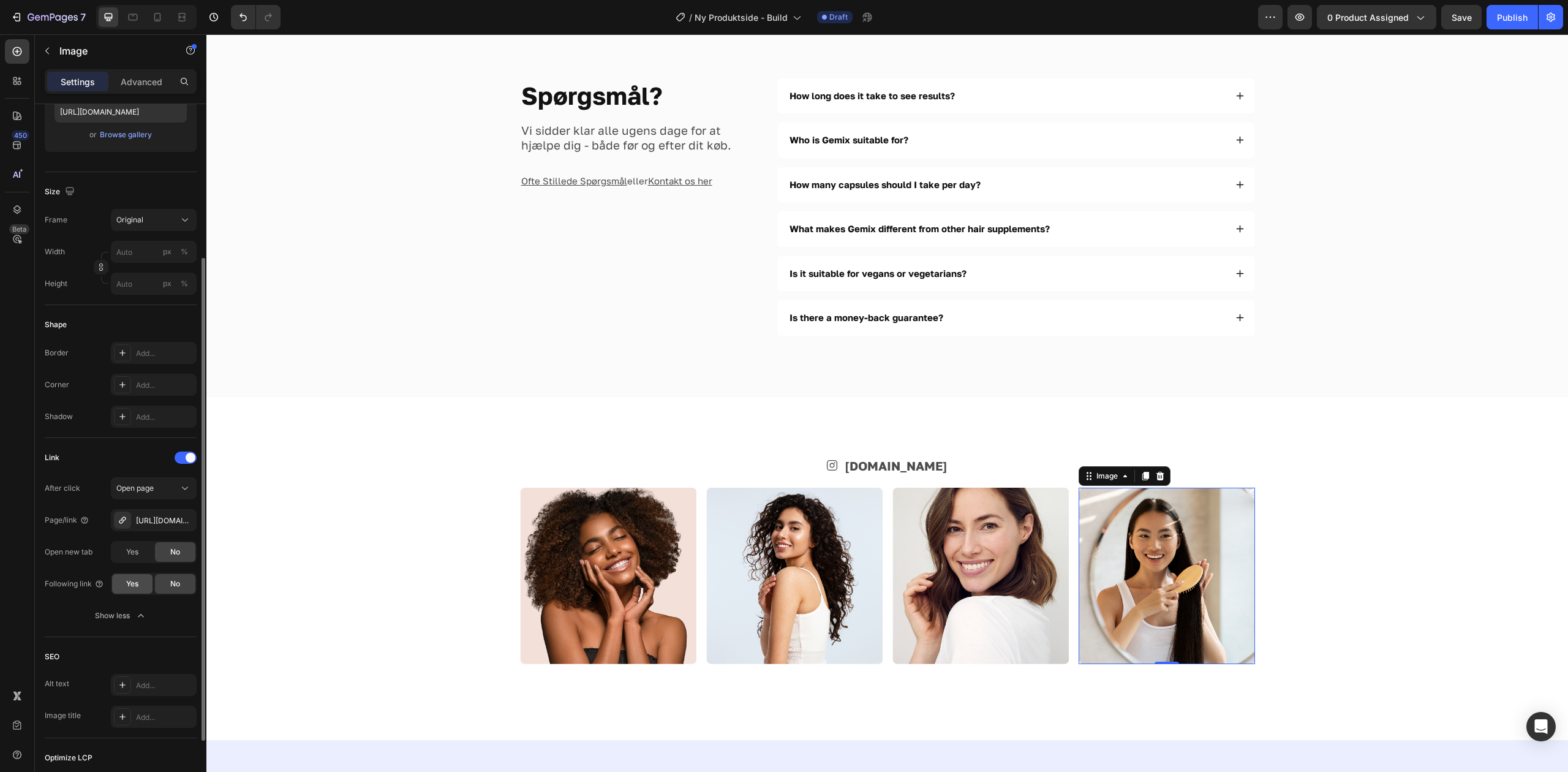
click at [137, 592] on div "Yes" at bounding box center [132, 583] width 41 height 19
click at [1458, 535] on div "Icon [DOMAIN_NAME] Text Block Row Image Image Image Image 0 Row" at bounding box center [887, 568] width 1264 height 221
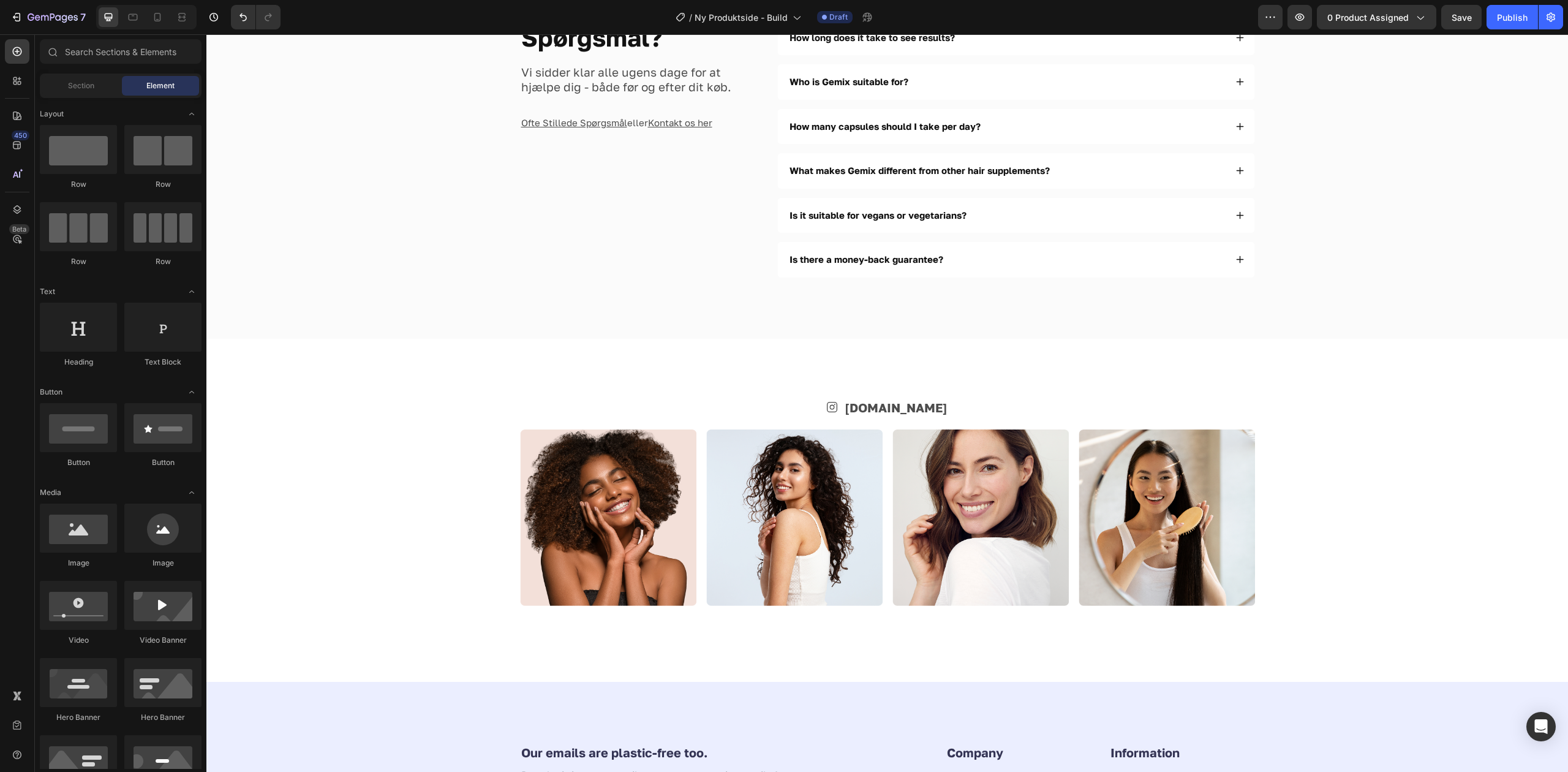
scroll to position [3032, 0]
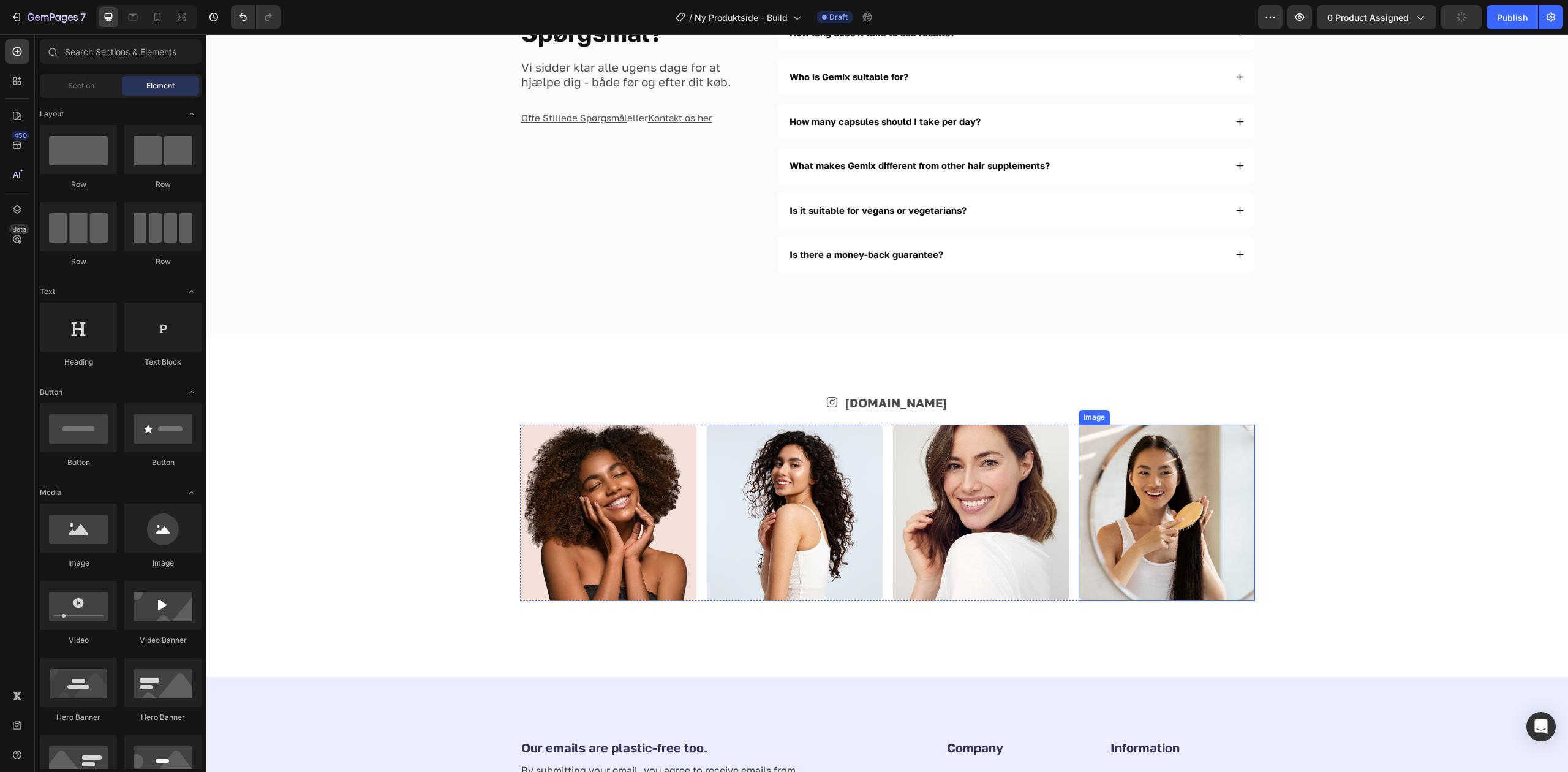
click at [1156, 535] on img at bounding box center [1166, 513] width 177 height 177
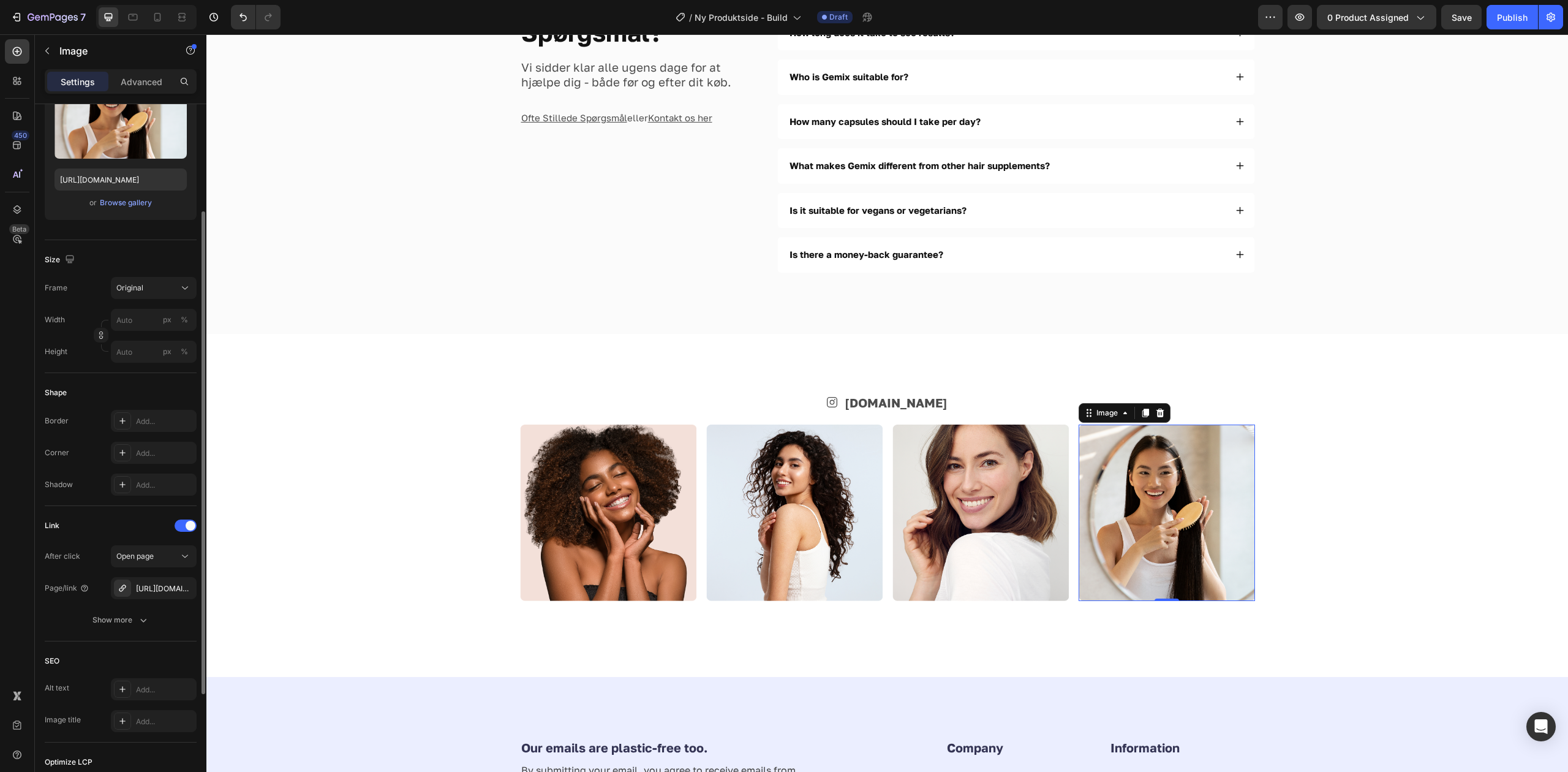
scroll to position [0, 0]
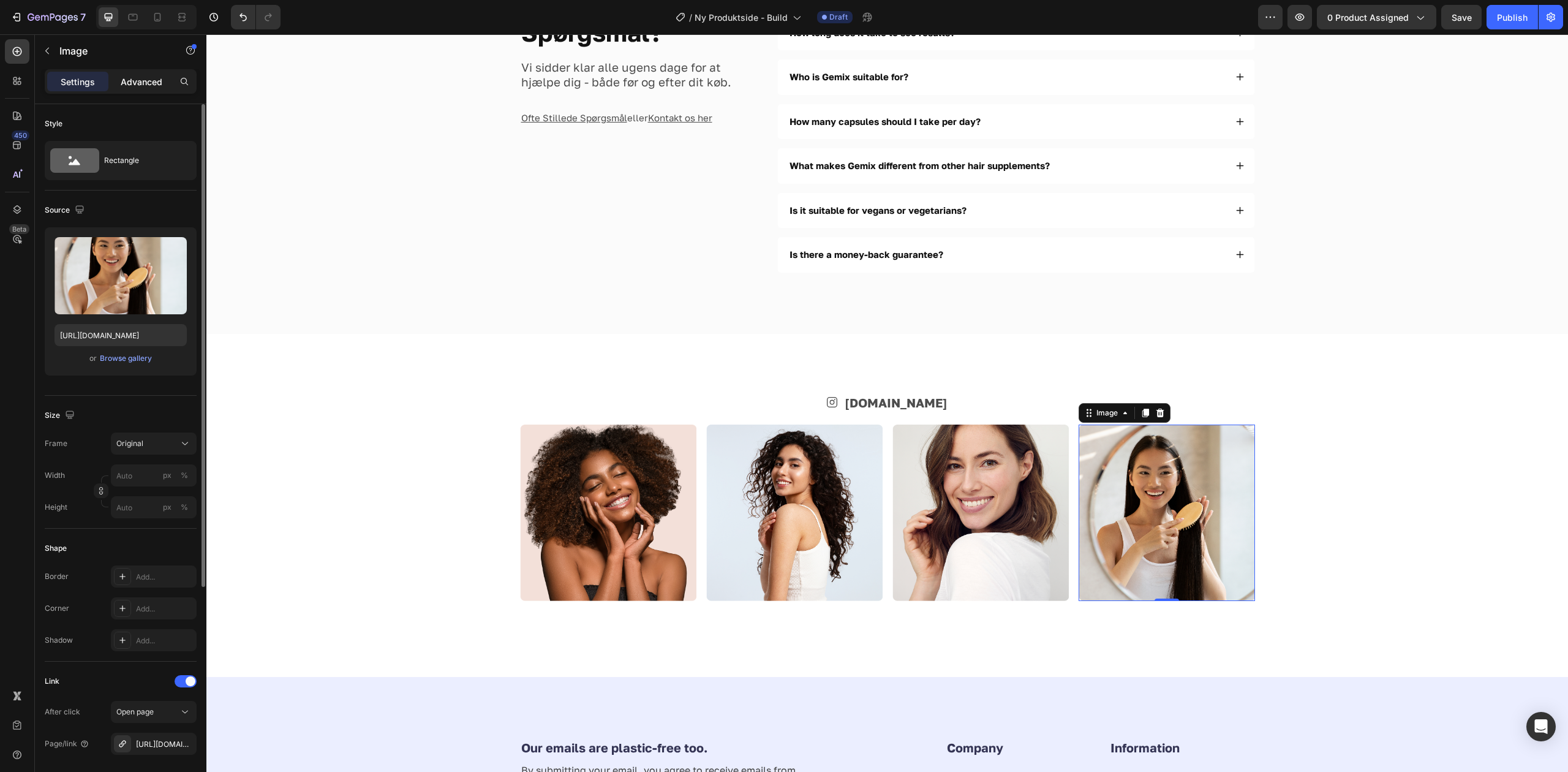
click at [127, 88] on div "Advanced" at bounding box center [142, 81] width 61 height 19
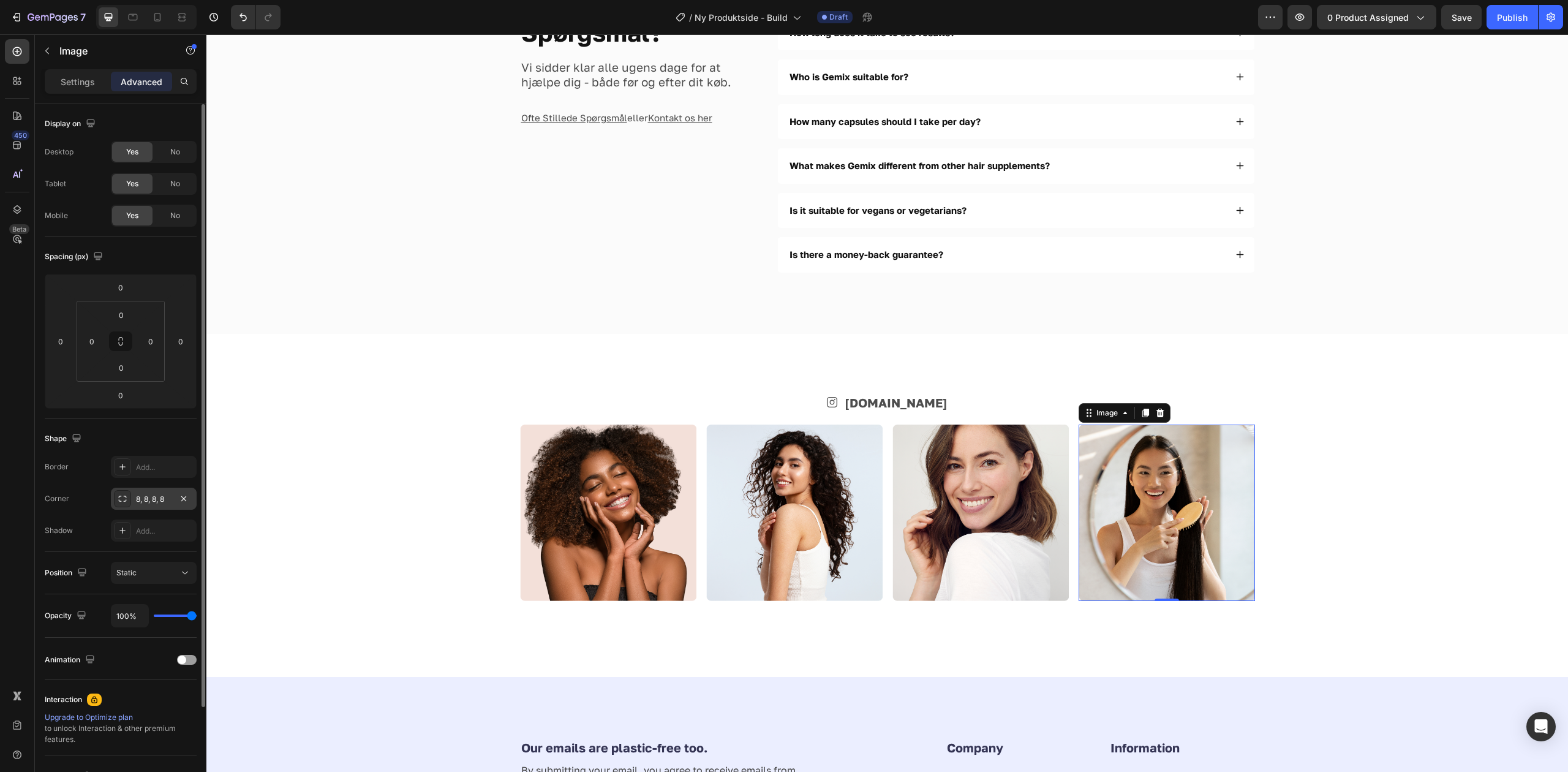
click at [154, 505] on div "8, 8, 8, 8" at bounding box center [154, 498] width 86 height 22
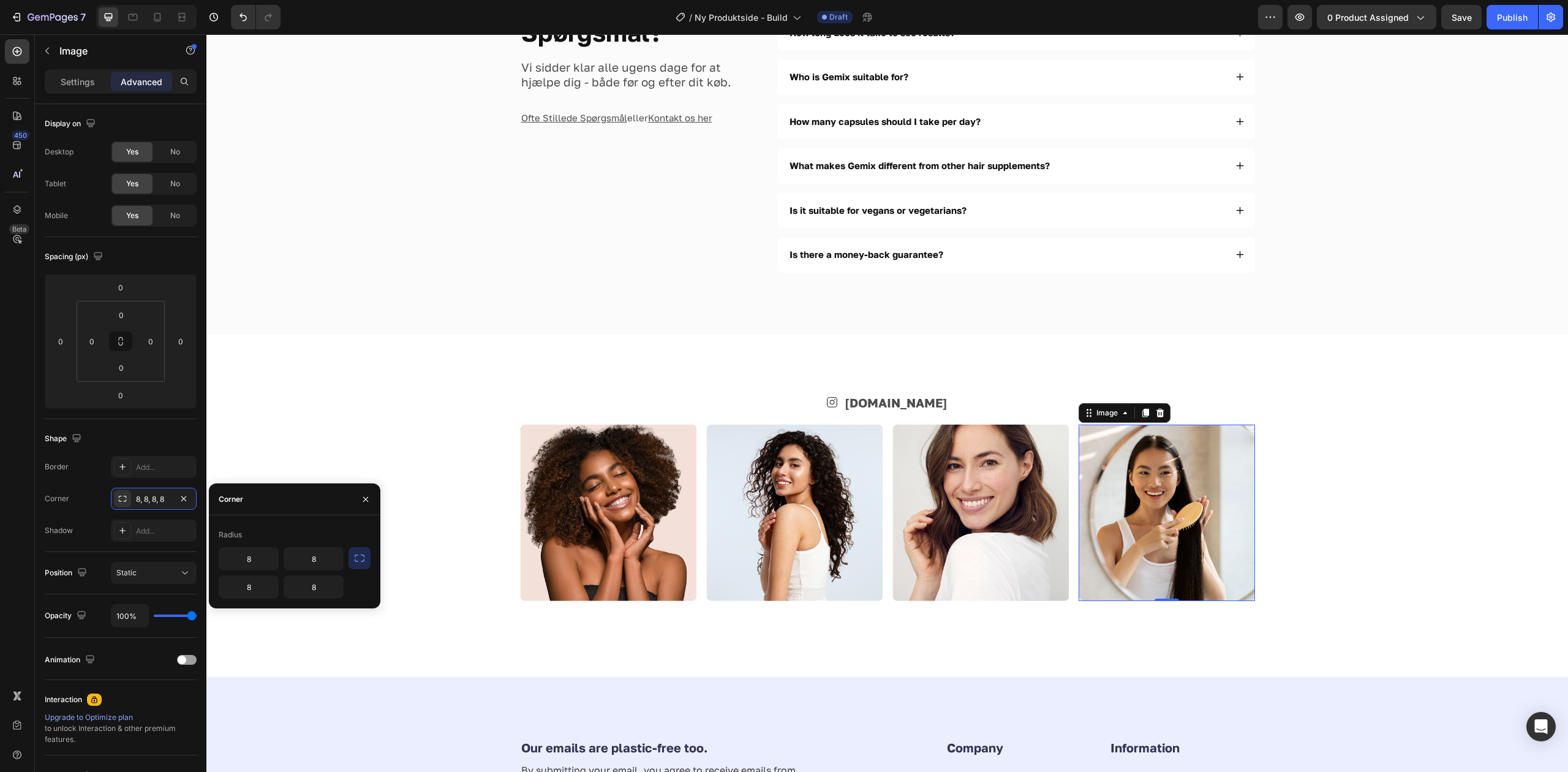
click at [357, 562] on icon "button" at bounding box center [359, 558] width 10 height 7
click at [293, 564] on input "8" at bounding box center [281, 558] width 124 height 22
type input "2"
click at [961, 480] on img at bounding box center [981, 513] width 177 height 177
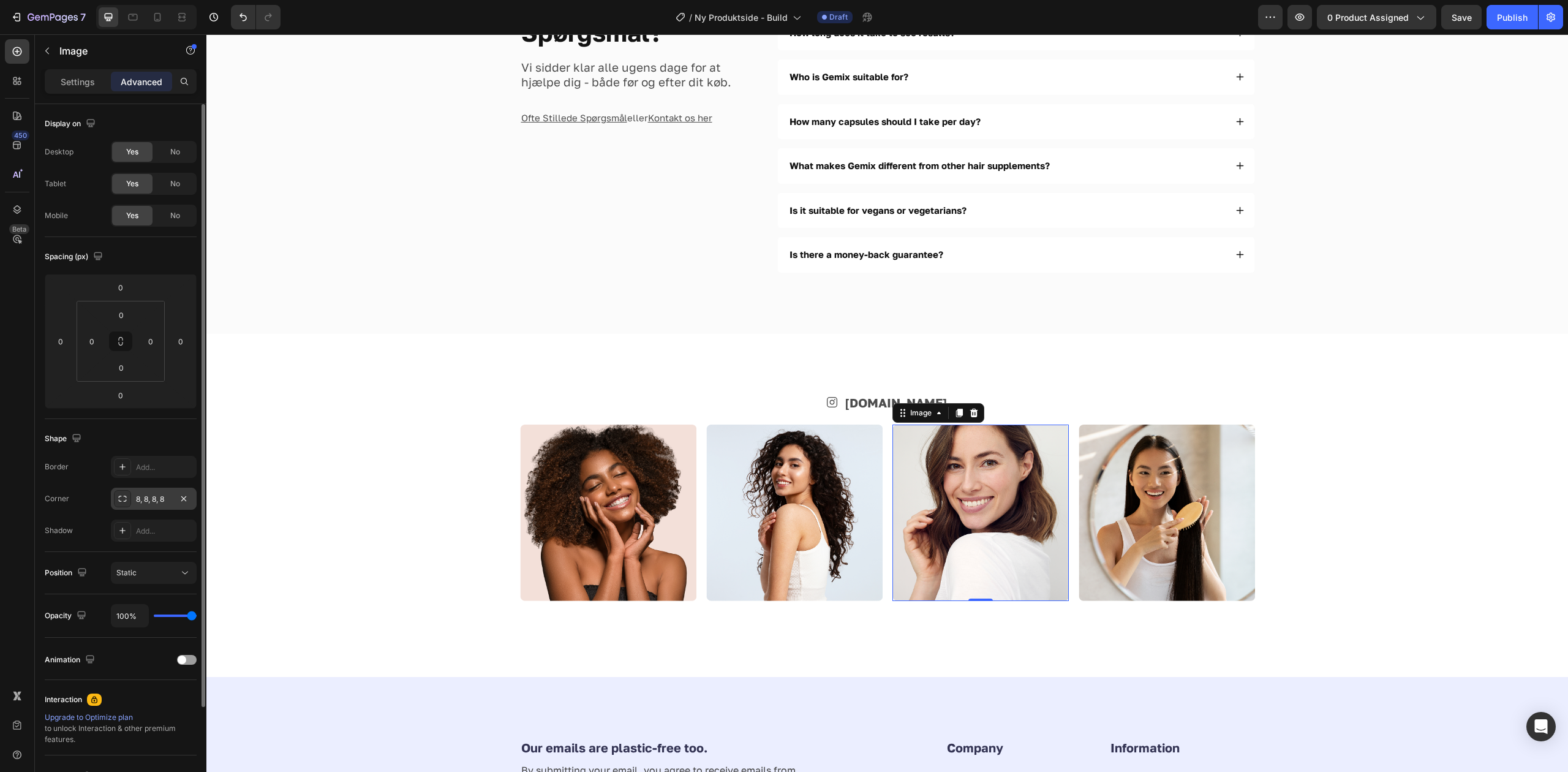
drag, startPoint x: 155, startPoint y: 503, endPoint x: 162, endPoint y: 503, distance: 7.0
click at [156, 503] on div "8, 8, 8, 8" at bounding box center [154, 499] width 36 height 11
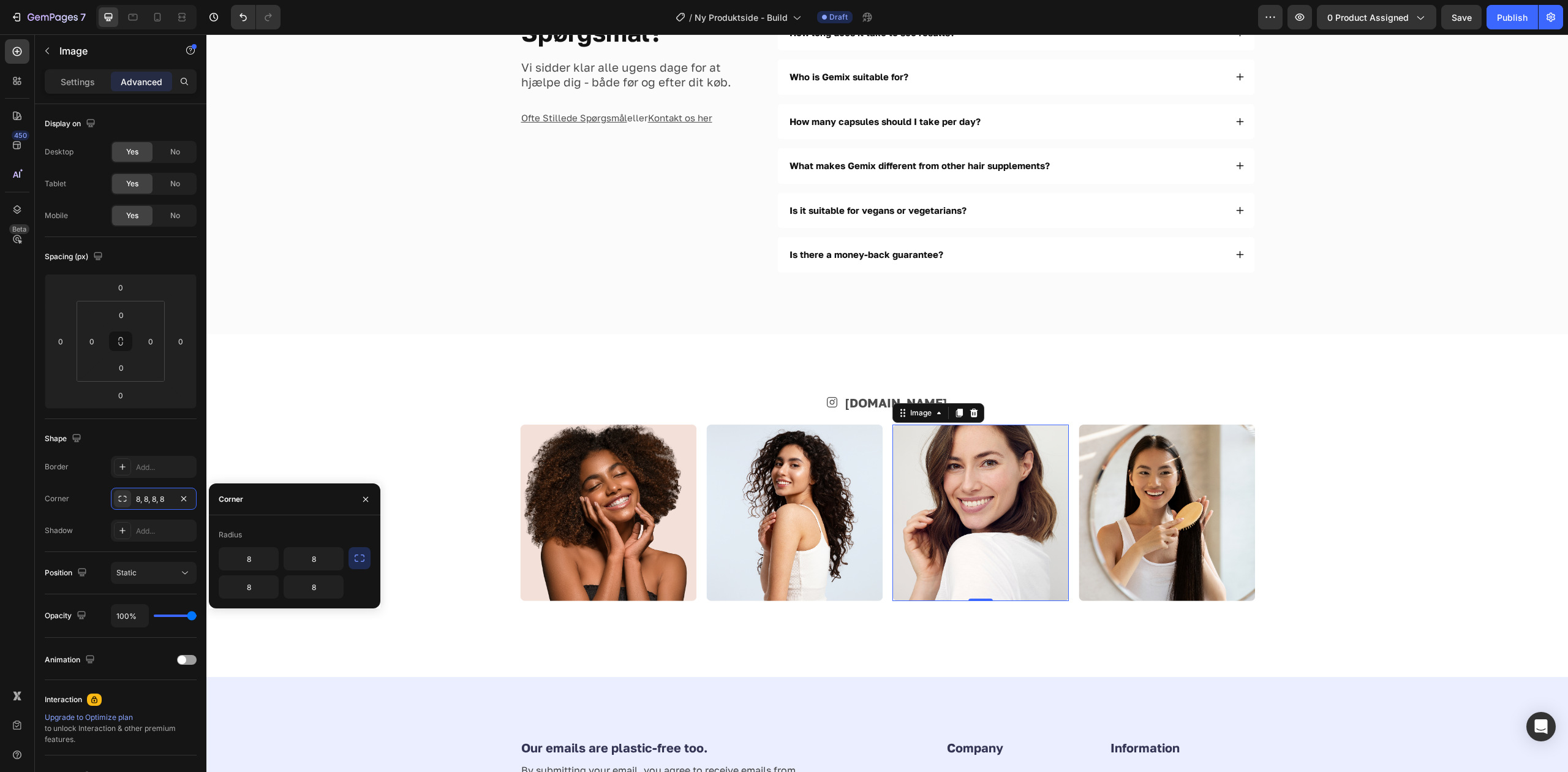
click at [361, 553] on icon "button" at bounding box center [359, 558] width 12 height 12
click at [312, 559] on input "8" at bounding box center [281, 558] width 124 height 22
type input "2"
click at [790, 488] on img at bounding box center [794, 513] width 177 height 177
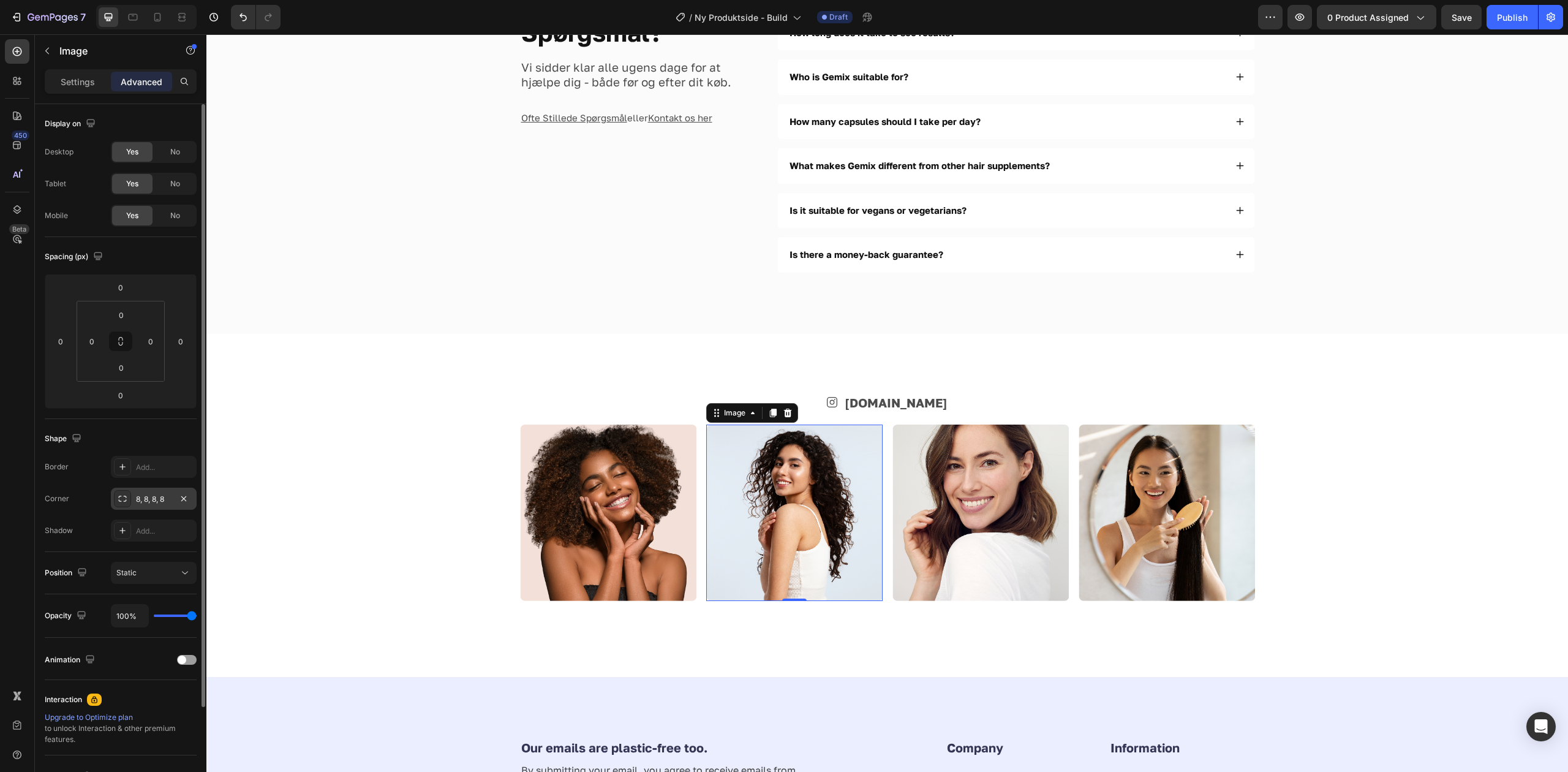
click at [146, 500] on div "8, 8, 8, 8" at bounding box center [154, 499] width 36 height 11
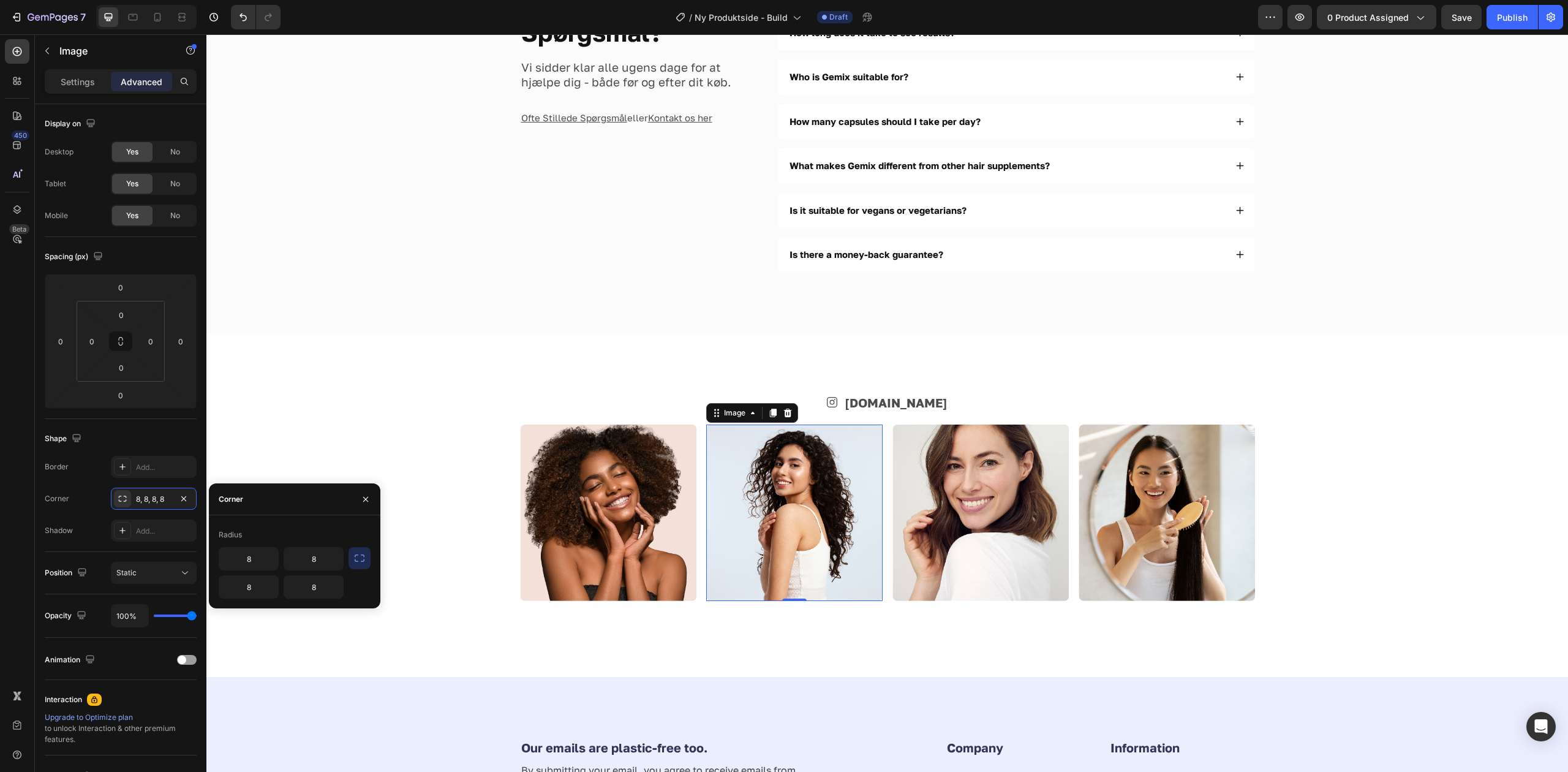
click at [361, 561] on icon "button" at bounding box center [359, 558] width 10 height 7
click at [297, 562] on input "8" at bounding box center [281, 558] width 124 height 22
type input "2"
click at [645, 503] on img at bounding box center [608, 513] width 177 height 177
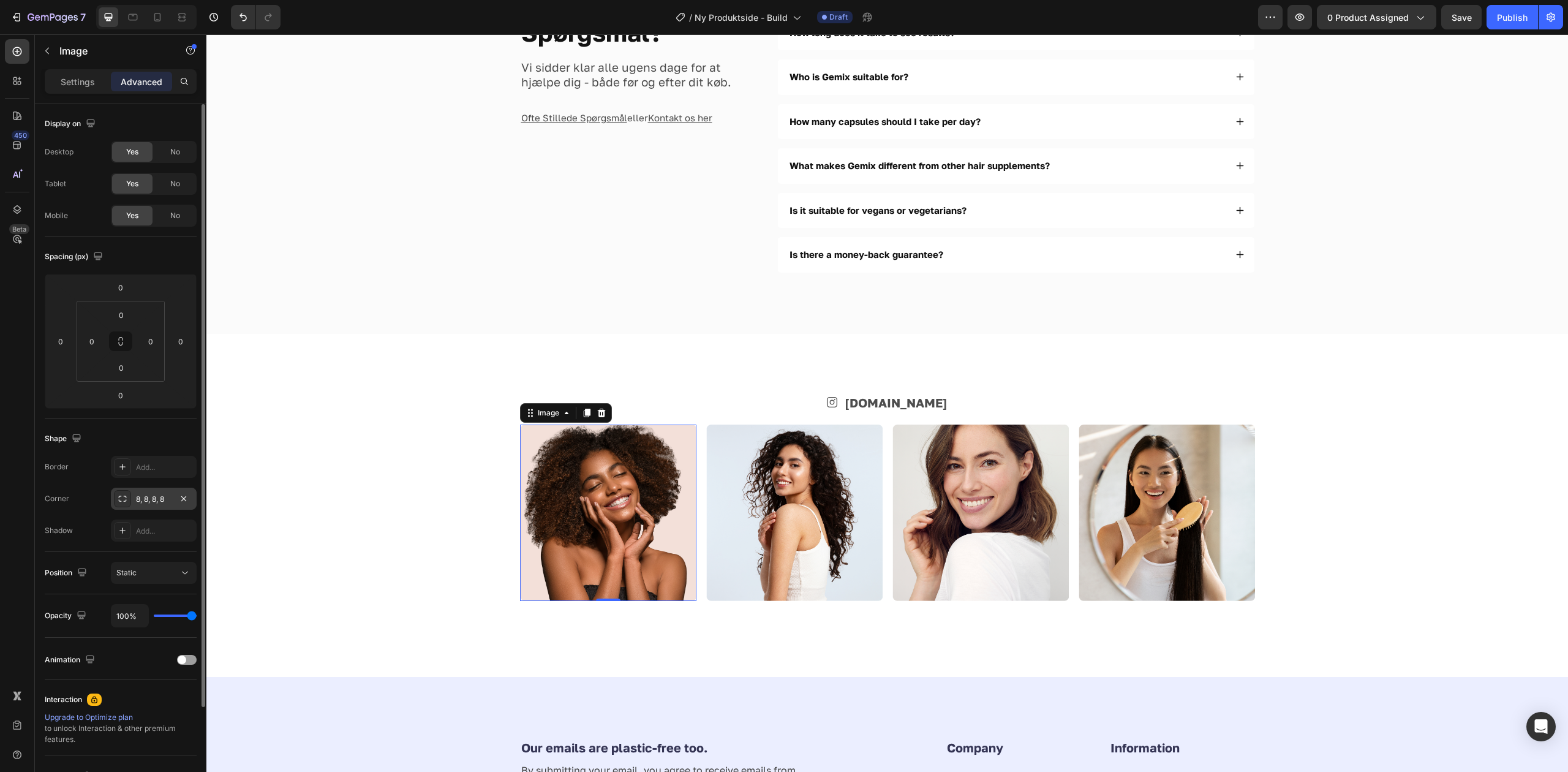
click at [157, 498] on div "8, 8, 8, 8" at bounding box center [154, 499] width 36 height 11
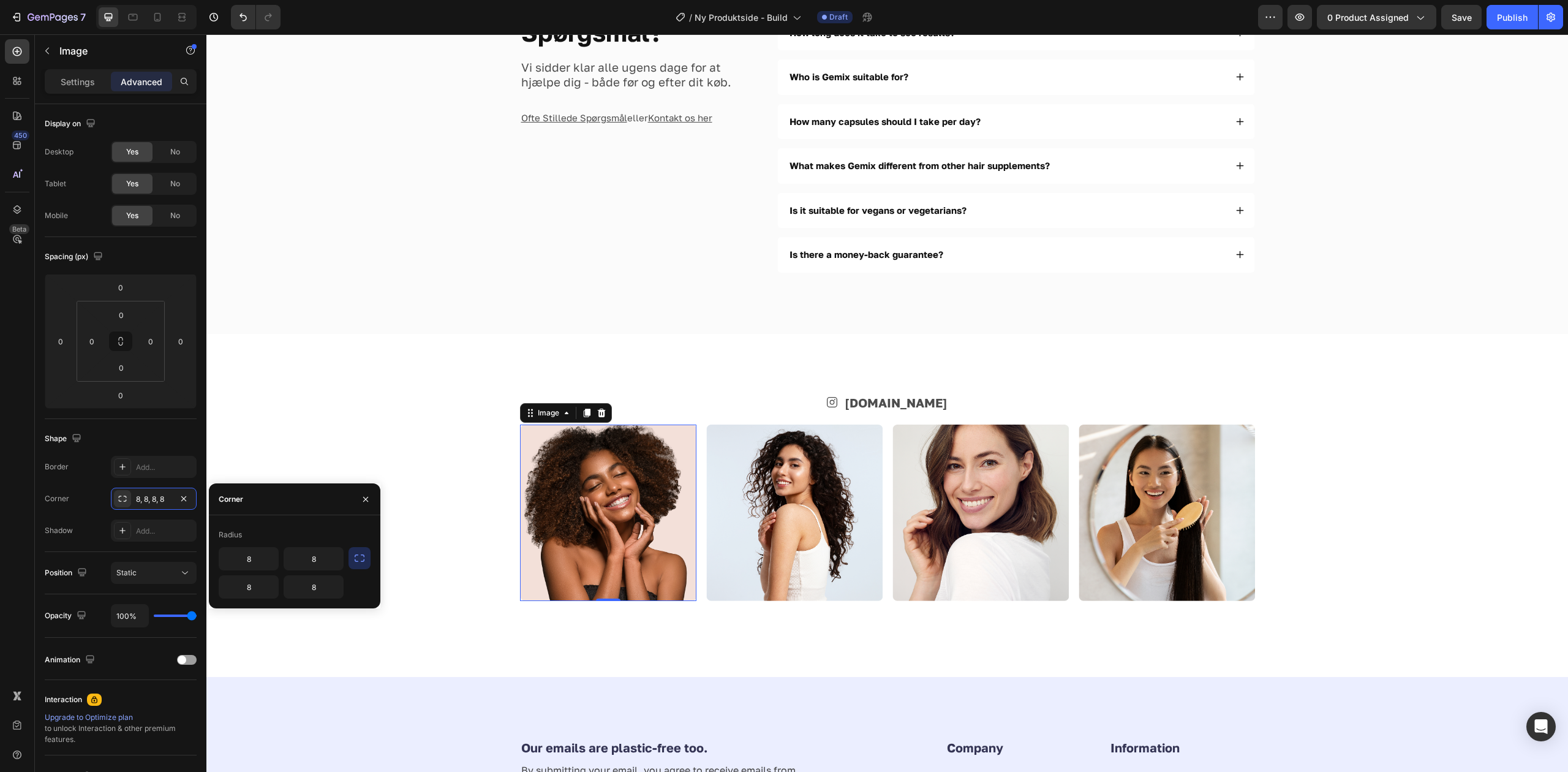
click at [357, 556] on icon "button" at bounding box center [359, 558] width 12 height 12
click at [295, 568] on input "8" at bounding box center [281, 558] width 124 height 22
type input "2"
click at [397, 351] on div "Icon [DOMAIN_NAME] Text Block Row Image 0 Image Image Image Row Section 8" at bounding box center [887, 505] width 1361 height 343
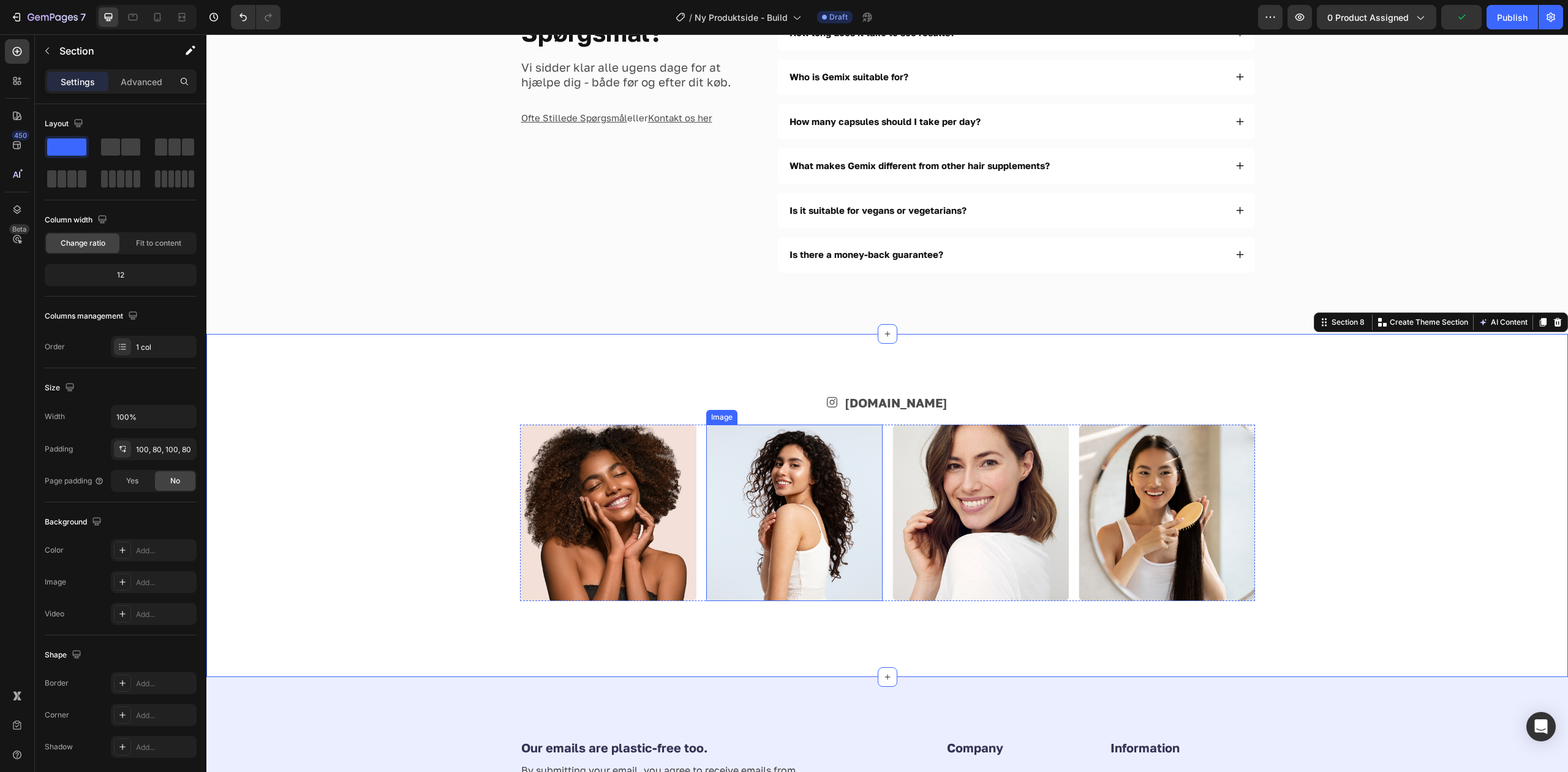
click at [668, 506] on img at bounding box center [608, 513] width 177 height 177
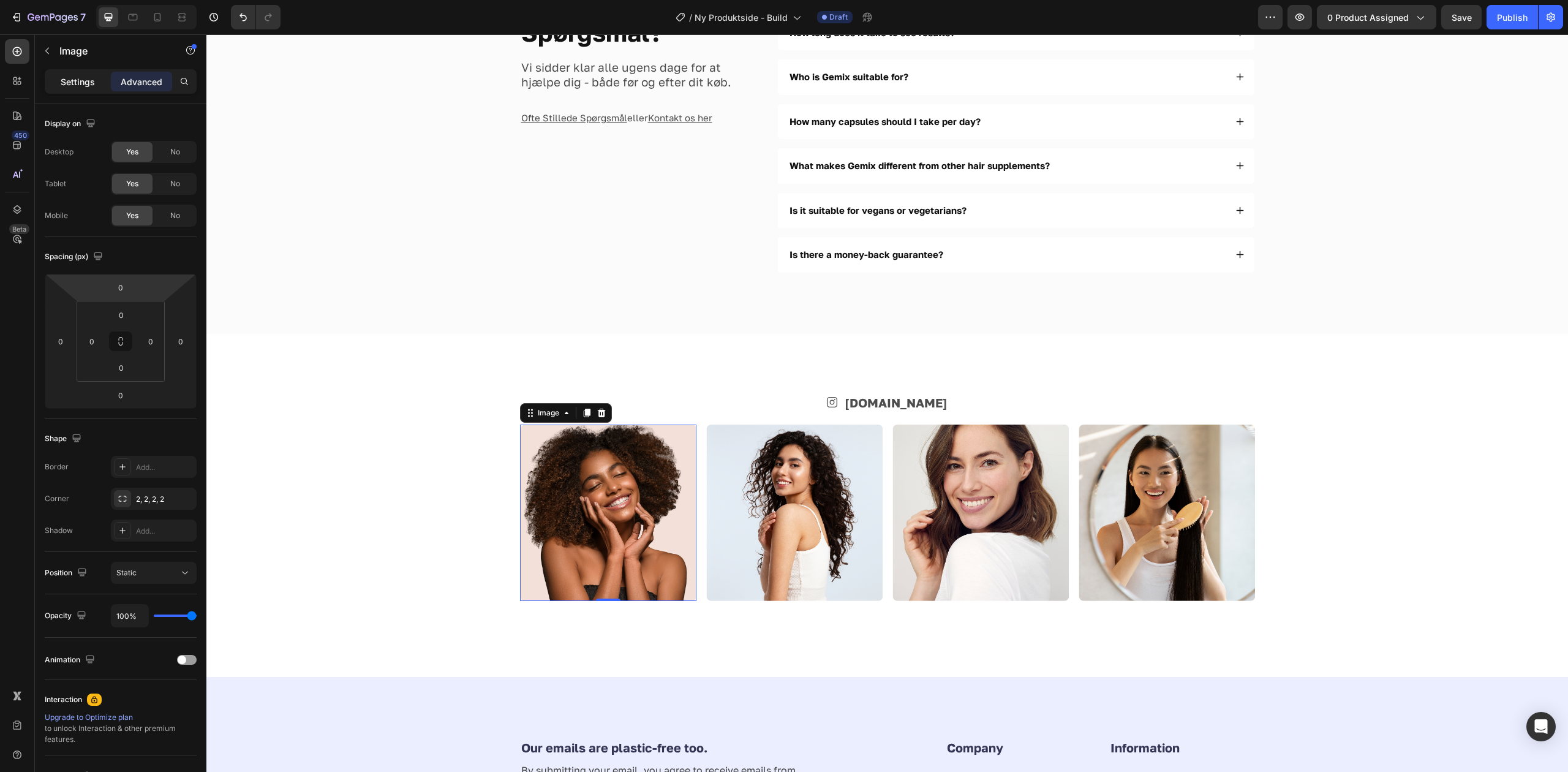
click at [87, 87] on p "Settings" at bounding box center [78, 81] width 34 height 13
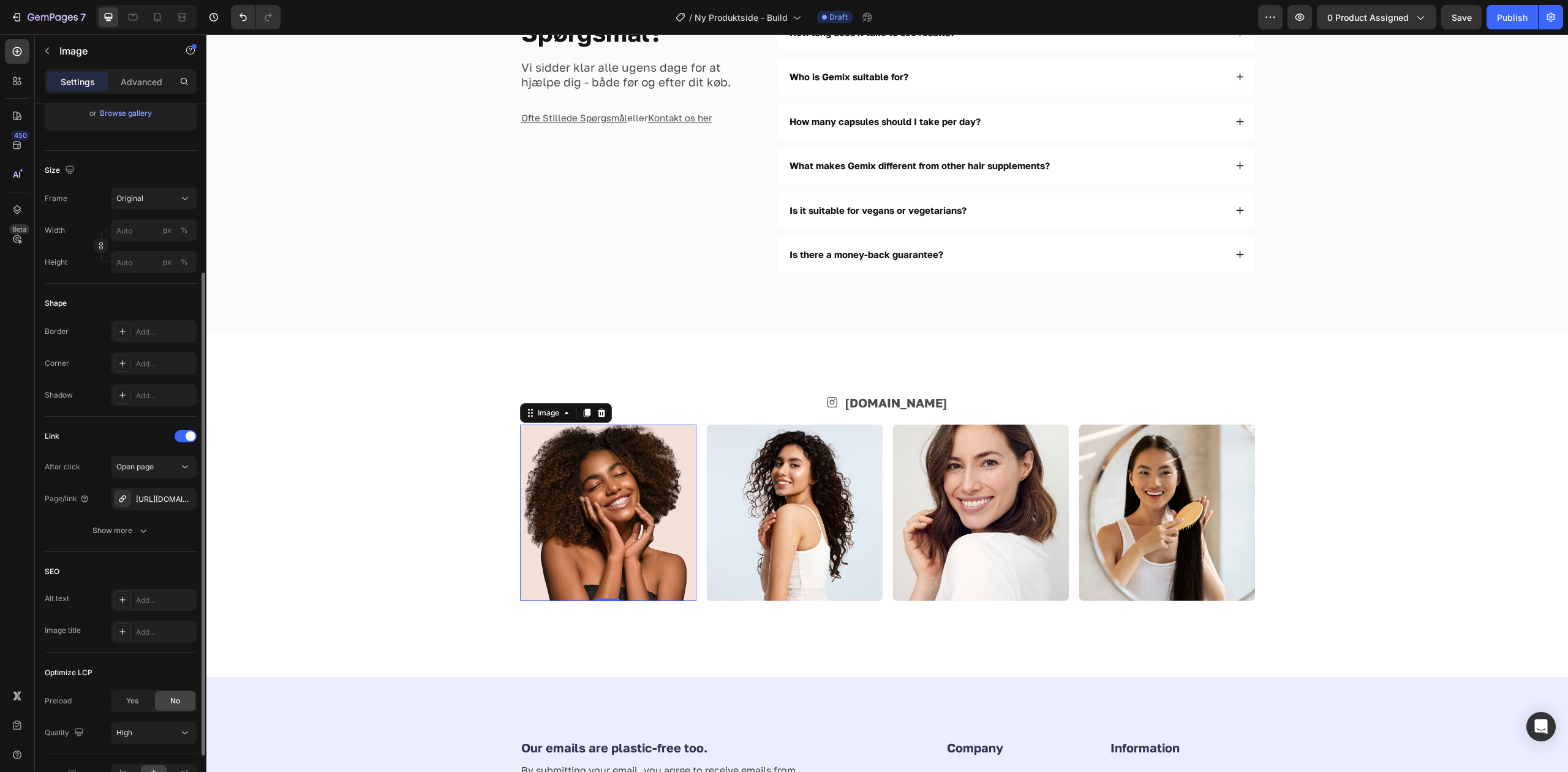
scroll to position [319, 0]
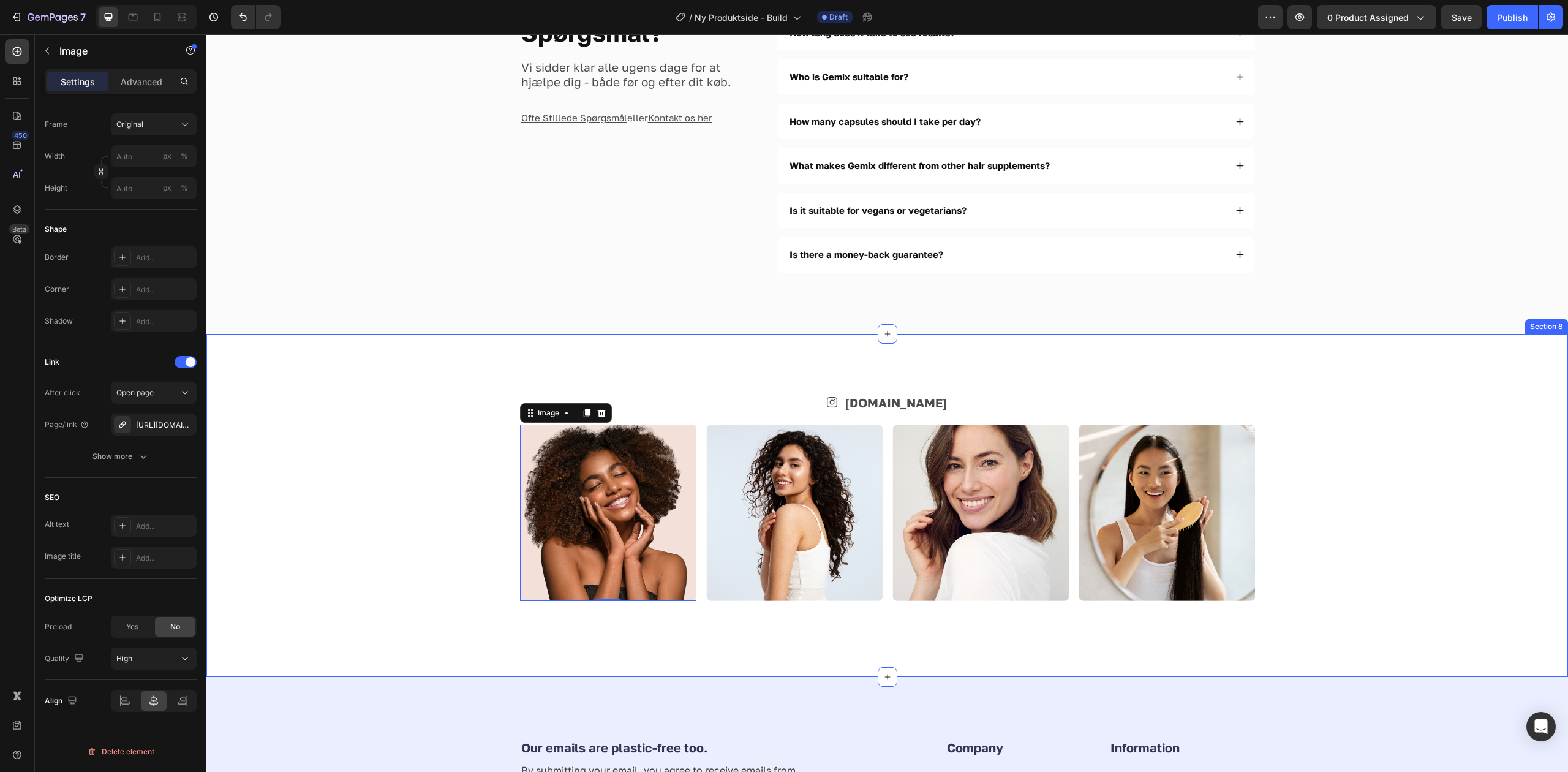
click at [470, 623] on div "Icon [DOMAIN_NAME] Text Block Row Image 0 Image Image Image Row Section 8" at bounding box center [887, 505] width 1361 height 343
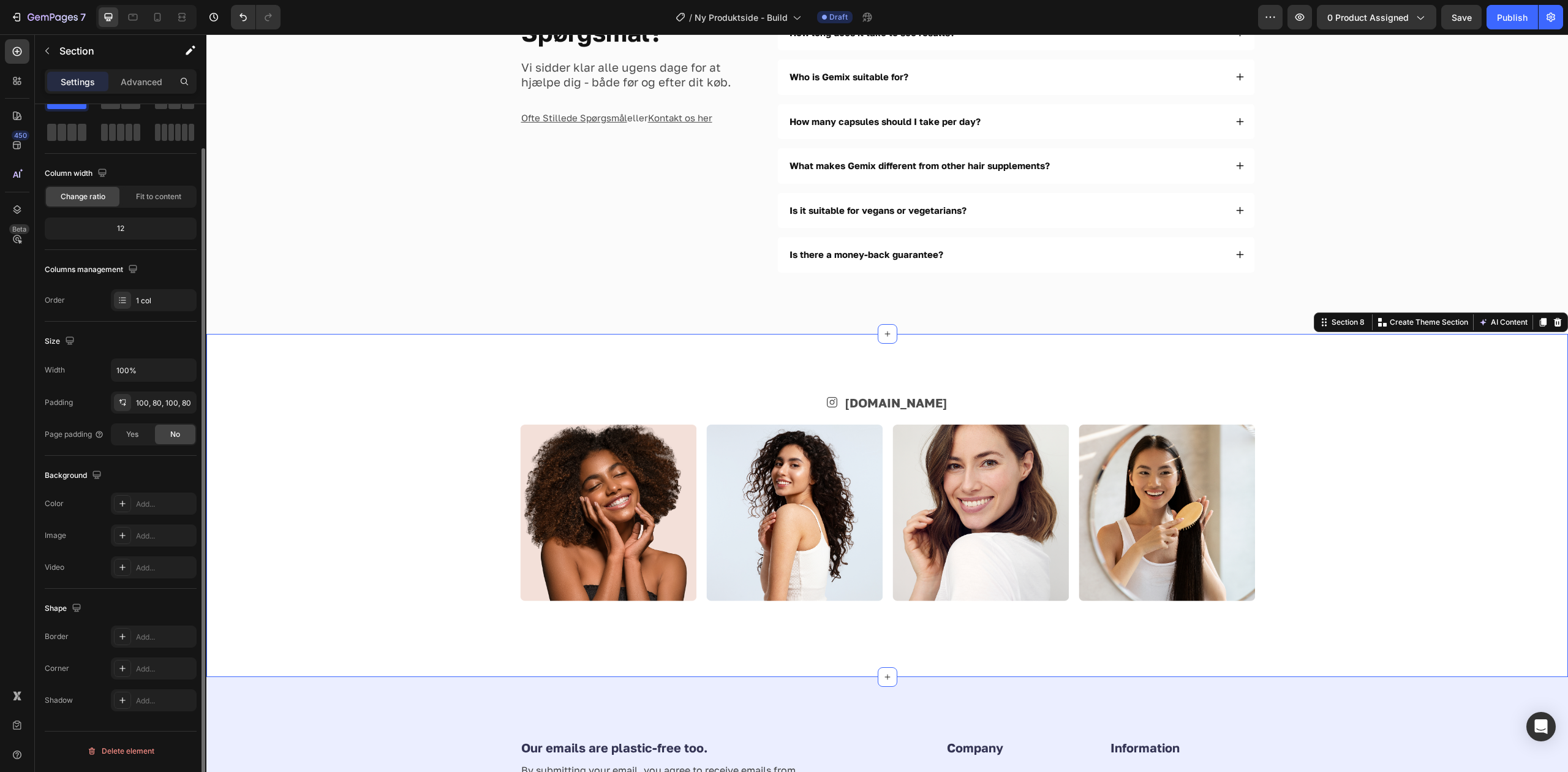
scroll to position [0, 0]
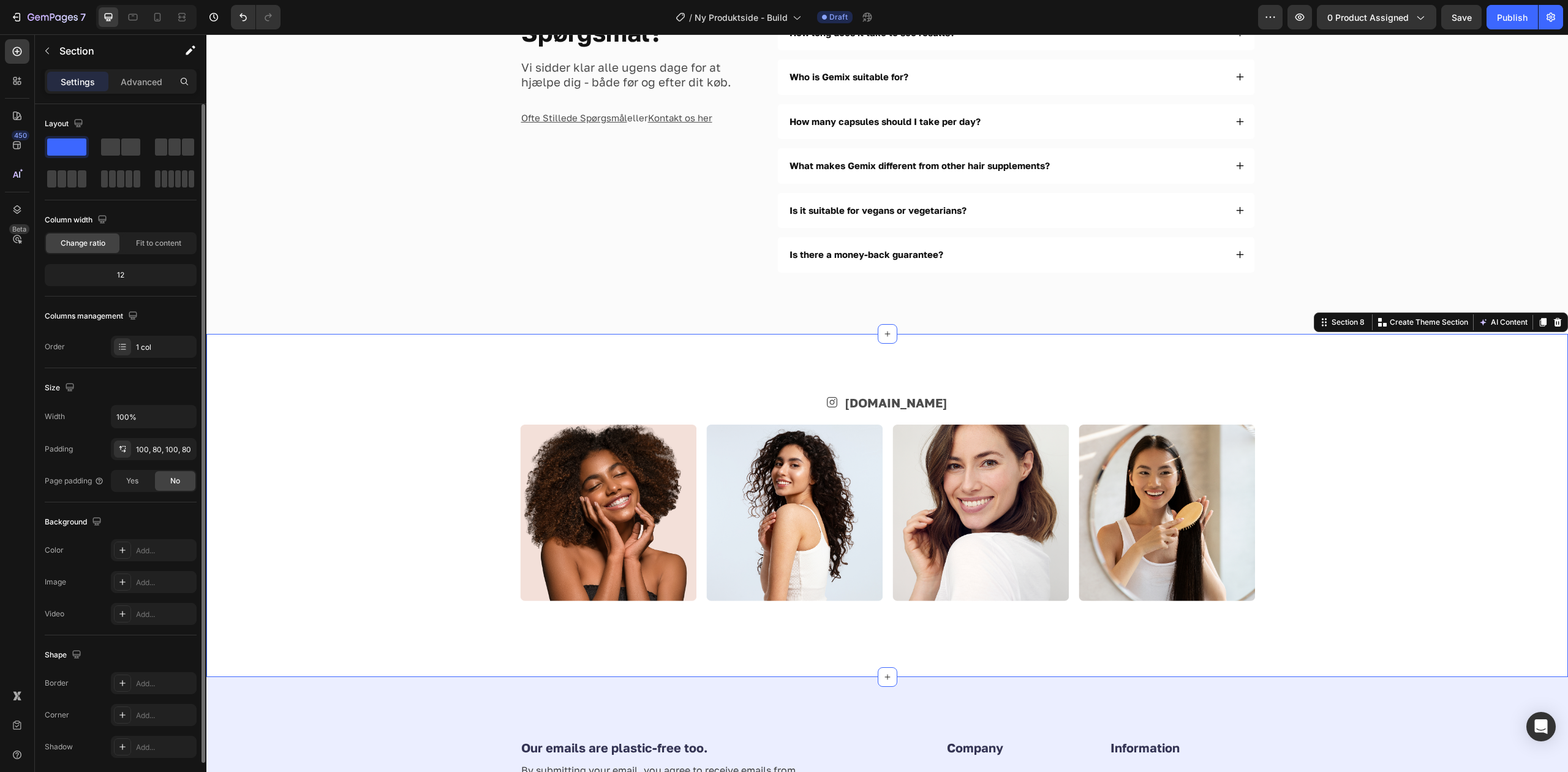
click at [584, 555] on img at bounding box center [608, 513] width 177 height 177
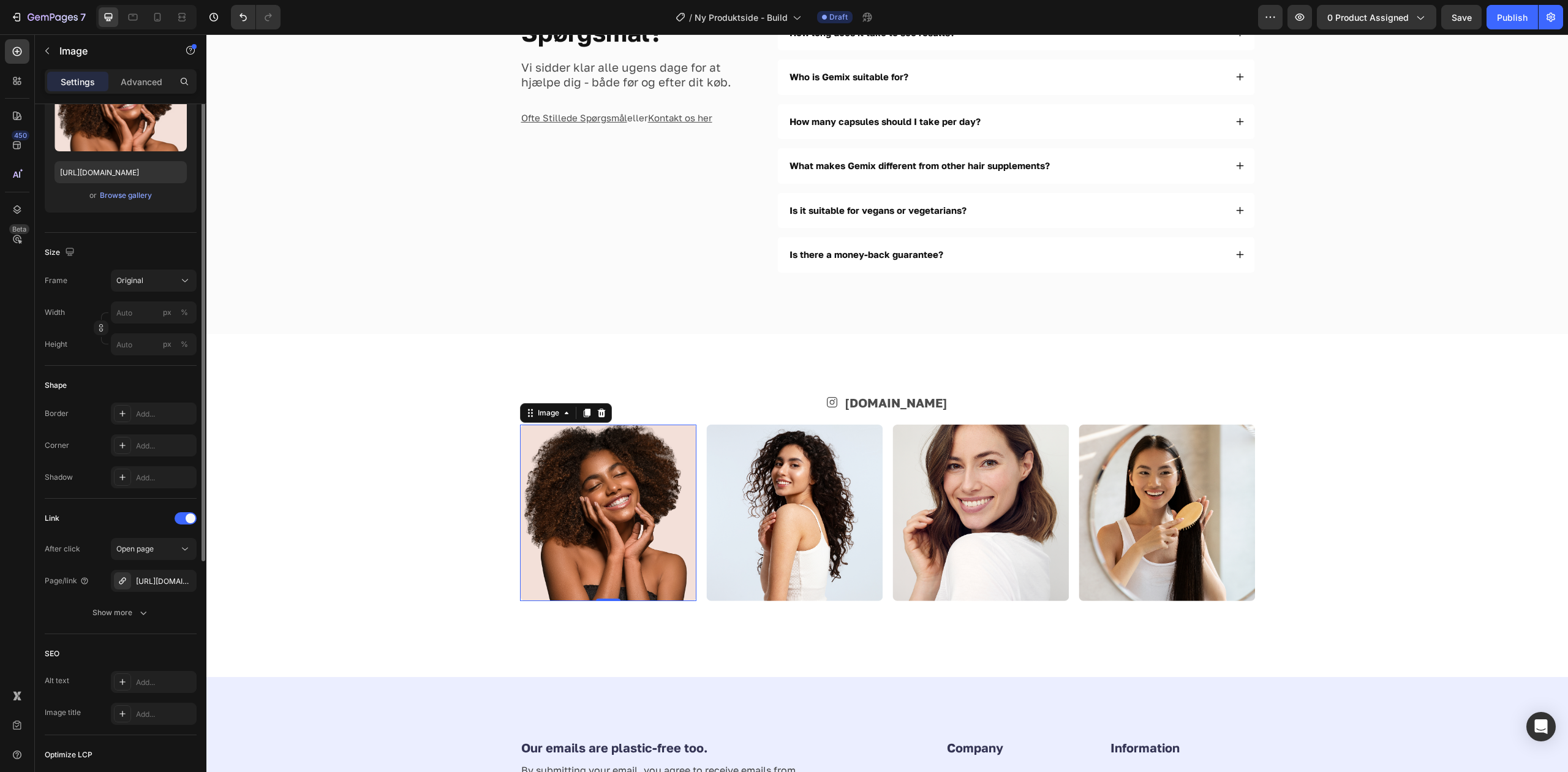
scroll to position [245, 0]
